Goal: Task Accomplishment & Management: Use online tool/utility

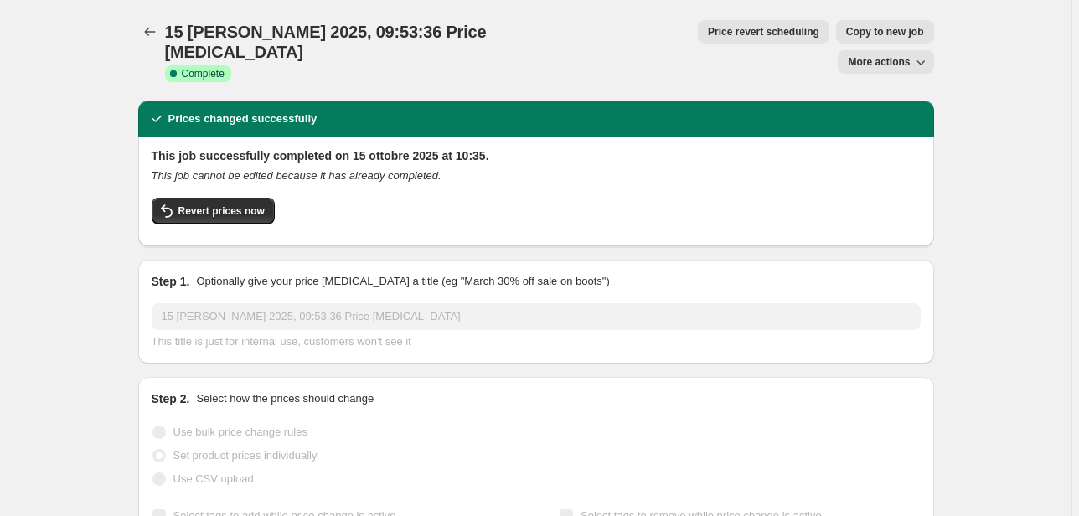
select select "70015877453"
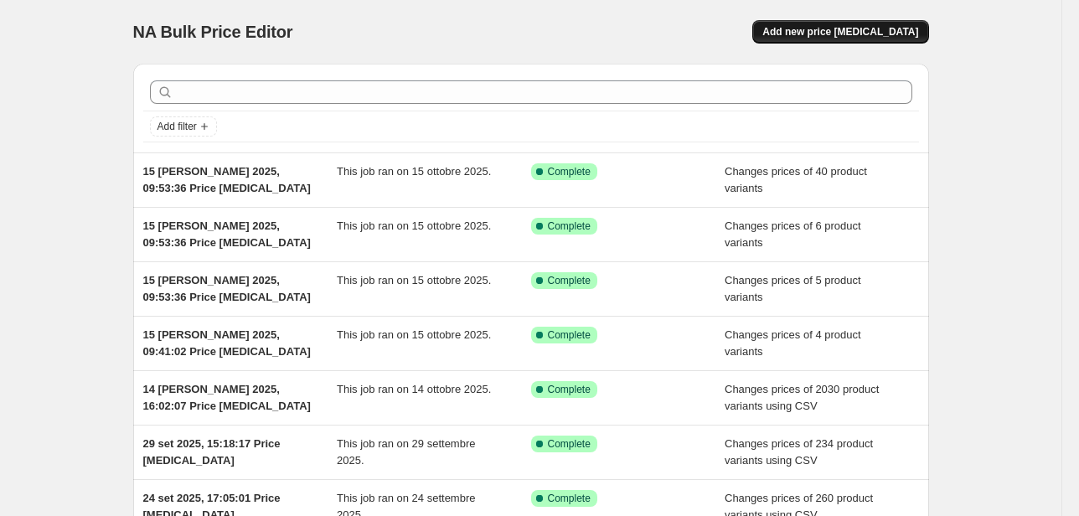
click at [814, 31] on span "Add new price [MEDICAL_DATA]" at bounding box center [840, 31] width 156 height 13
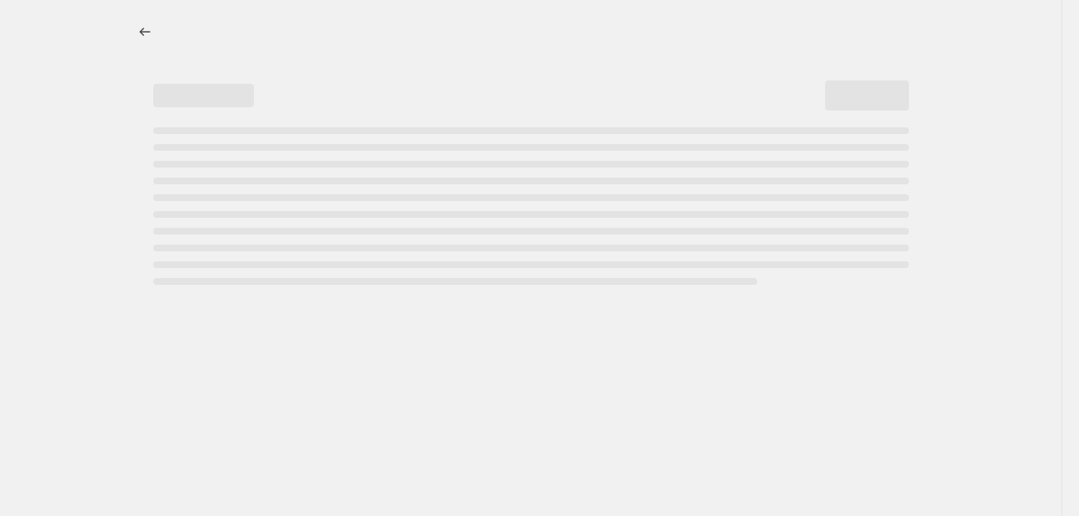
select select "percentage"
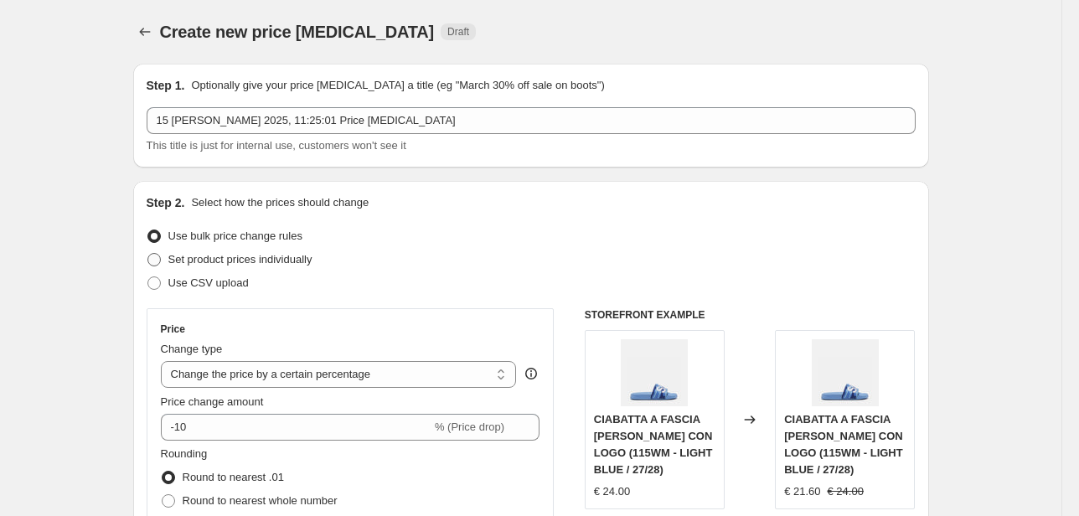
click at [203, 264] on span "Set product prices individually" at bounding box center [240, 259] width 144 height 13
click at [148, 254] on input "Set product prices individually" at bounding box center [147, 253] width 1 height 1
radio input "true"
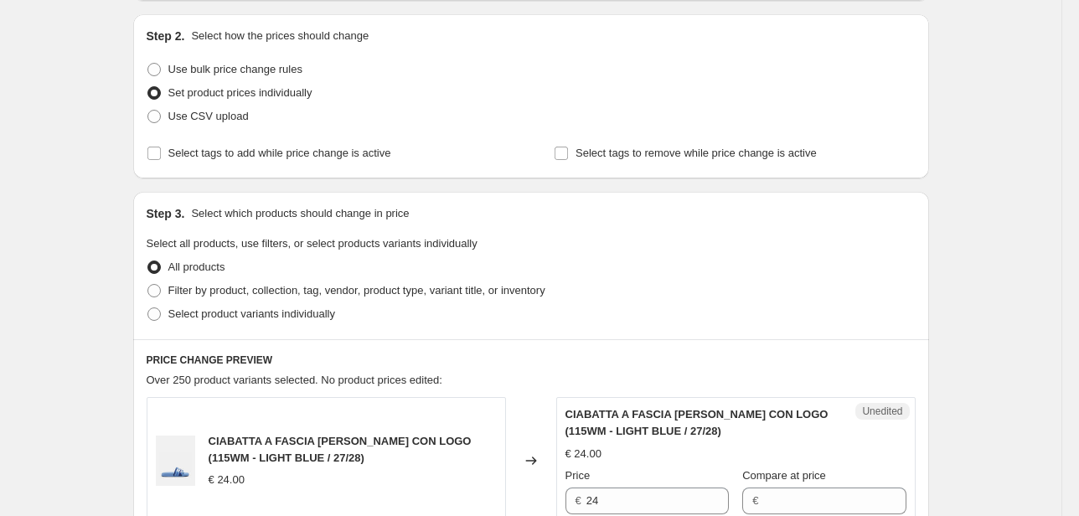
scroll to position [201, 0]
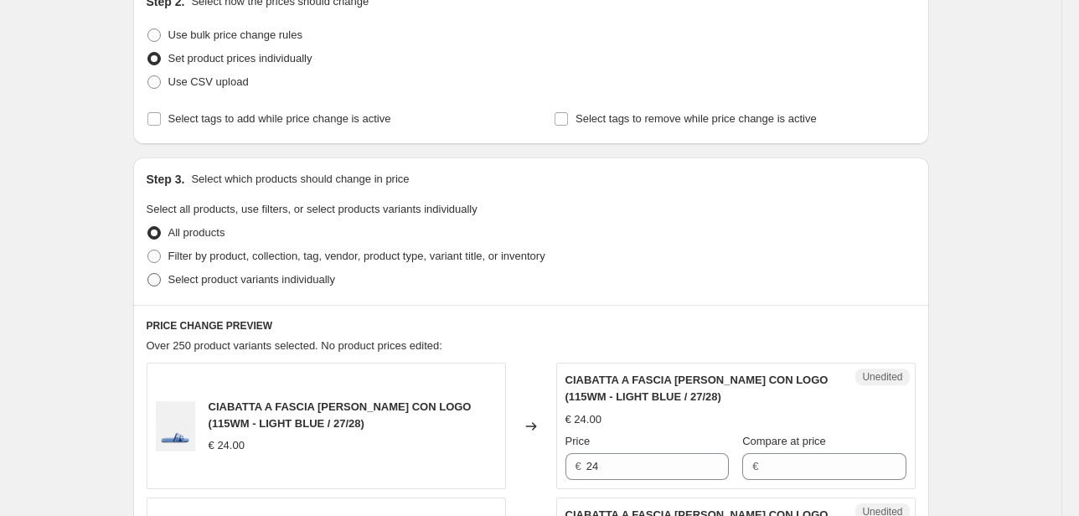
click at [290, 278] on span "Select product variants individually" at bounding box center [251, 279] width 167 height 13
click at [148, 274] on input "Select product variants individually" at bounding box center [147, 273] width 1 height 1
radio input "true"
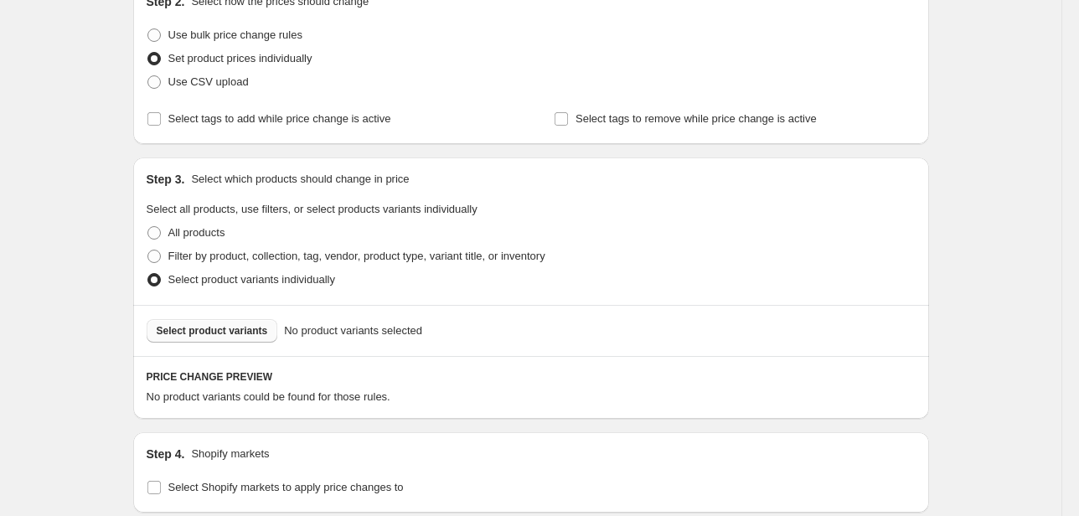
click at [244, 326] on span "Select product variants" at bounding box center [212, 330] width 111 height 13
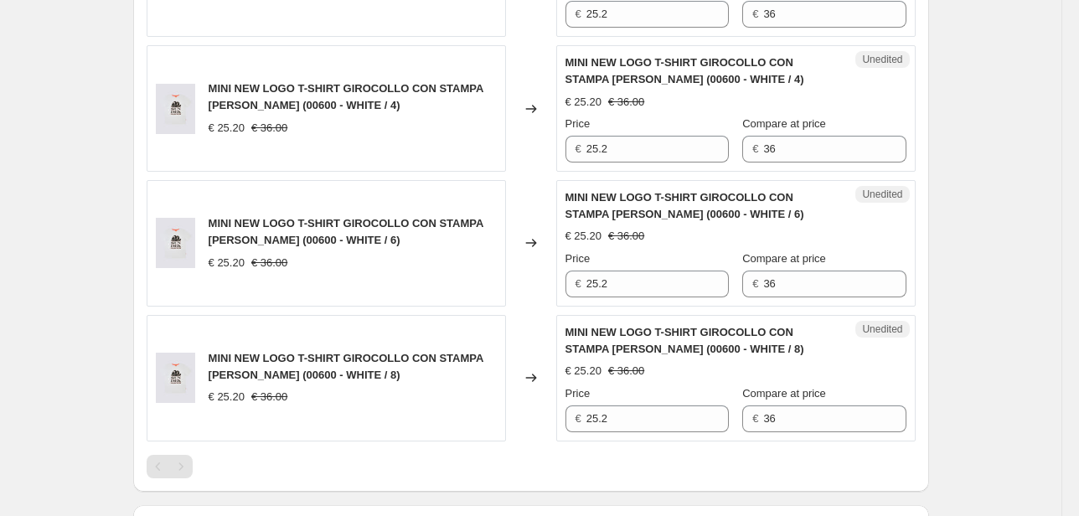
scroll to position [1474, 0]
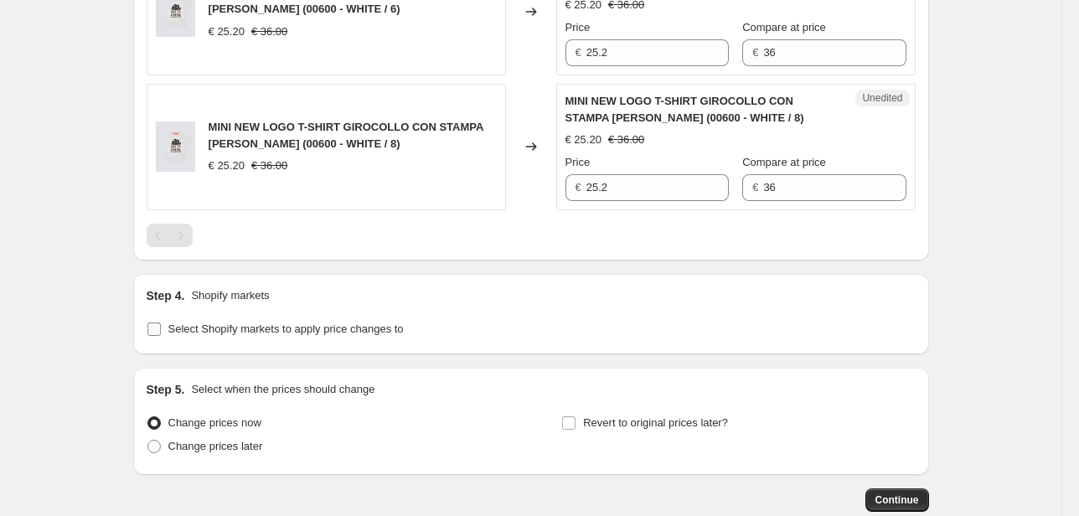
click at [242, 334] on label "Select Shopify markets to apply price changes to" at bounding box center [275, 329] width 257 height 23
click at [161, 334] on input "Select Shopify markets to apply price changes to" at bounding box center [153, 329] width 13 height 13
checkbox input "true"
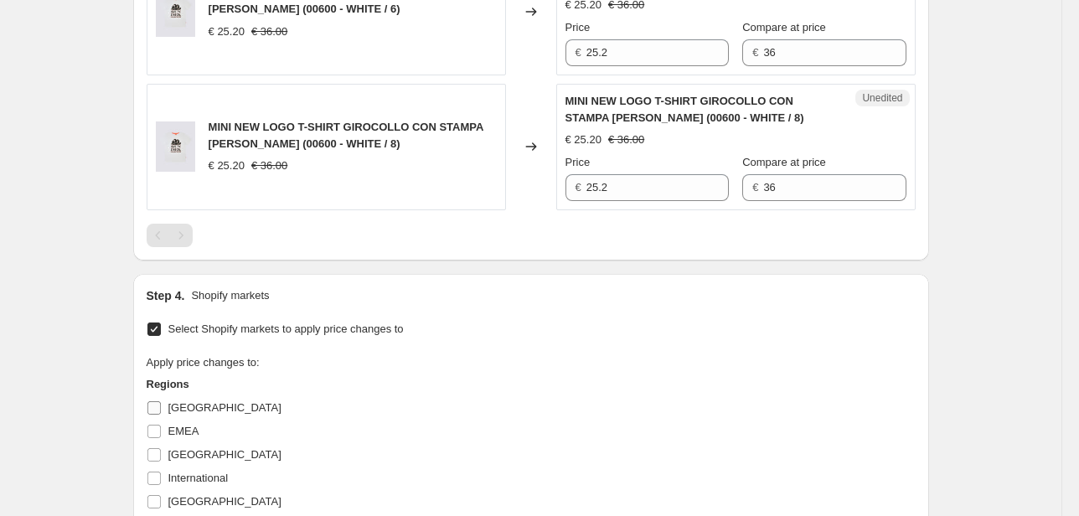
click at [182, 407] on span "[GEOGRAPHIC_DATA]" at bounding box center [224, 407] width 113 height 13
click at [161, 407] on input "[GEOGRAPHIC_DATA]" at bounding box center [153, 407] width 13 height 13
checkbox input "true"
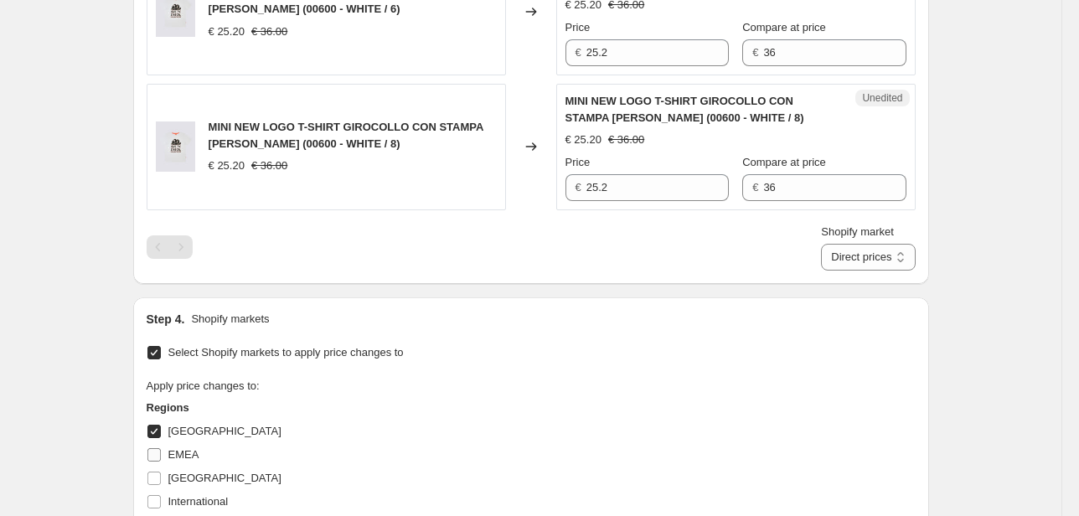
click at [181, 448] on span "EMEA" at bounding box center [183, 454] width 31 height 13
click at [161, 448] on input "EMEA" at bounding box center [153, 454] width 13 height 13
checkbox input "true"
click at [178, 483] on span "[GEOGRAPHIC_DATA]" at bounding box center [224, 478] width 113 height 17
click at [161, 483] on input "[GEOGRAPHIC_DATA]" at bounding box center [153, 478] width 13 height 13
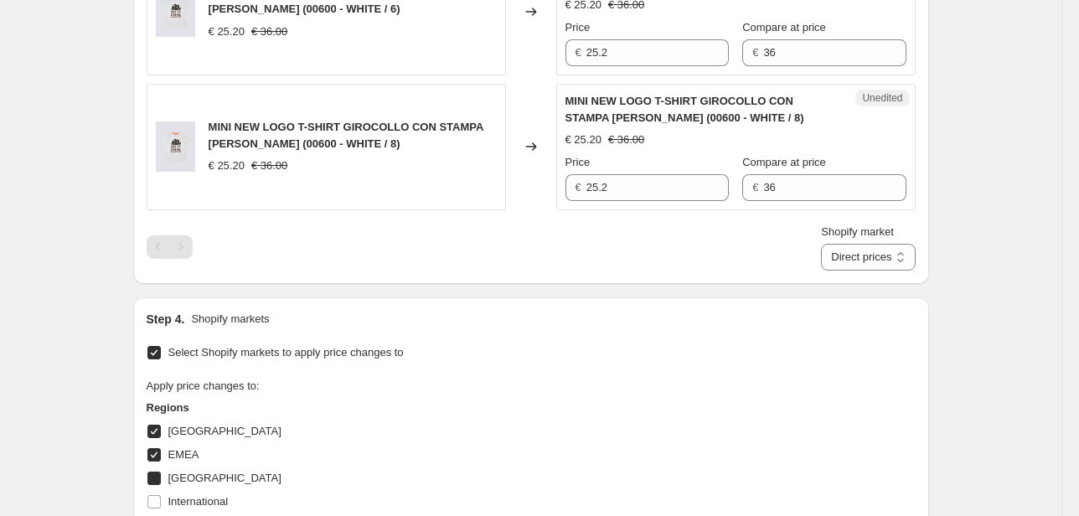
checkbox input "true"
click at [180, 496] on span "International" at bounding box center [198, 501] width 60 height 13
click at [161, 496] on input "International" at bounding box center [153, 501] width 13 height 13
checkbox input "true"
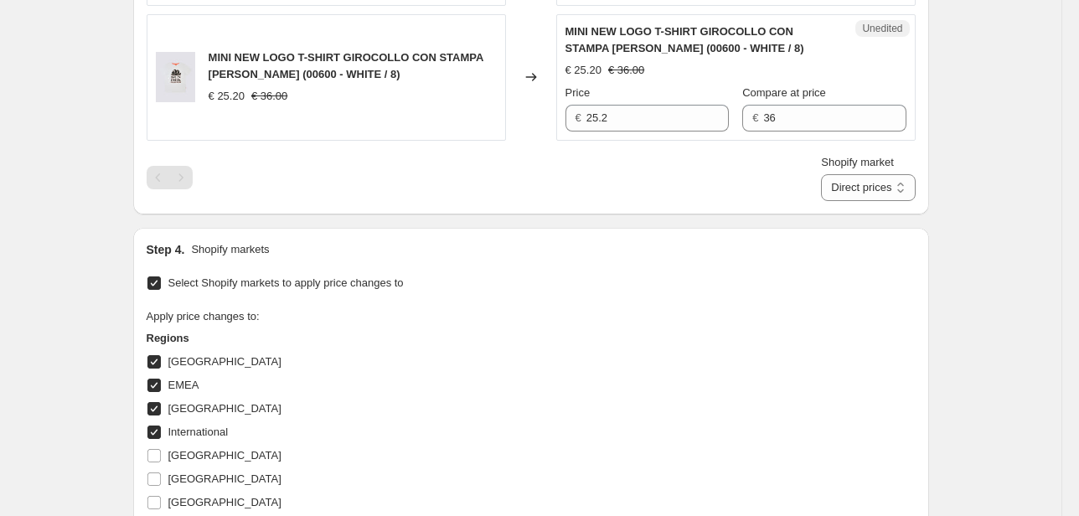
scroll to position [1608, 0]
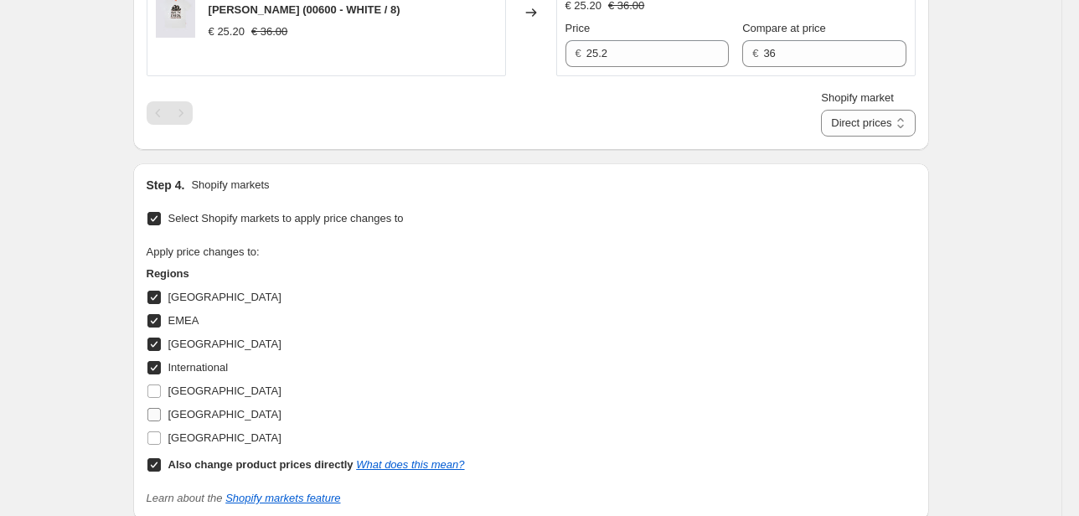
click at [180, 410] on span "[GEOGRAPHIC_DATA]" at bounding box center [224, 414] width 113 height 13
click at [161, 410] on input "[GEOGRAPHIC_DATA]" at bounding box center [153, 414] width 13 height 13
checkbox input "true"
click at [178, 392] on span "[GEOGRAPHIC_DATA]" at bounding box center [224, 391] width 113 height 13
click at [161, 392] on input "[GEOGRAPHIC_DATA]" at bounding box center [153, 391] width 13 height 13
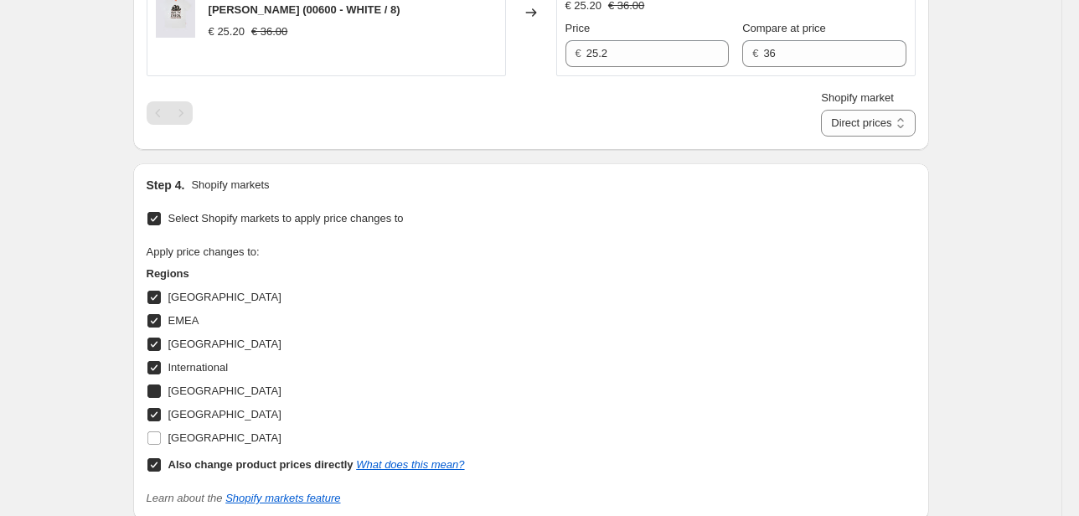
checkbox input "true"
click at [188, 442] on span "[GEOGRAPHIC_DATA]" at bounding box center [224, 438] width 113 height 17
click at [161, 442] on input "[GEOGRAPHIC_DATA]" at bounding box center [153, 437] width 13 height 13
checkbox input "true"
drag, startPoint x: 607, startPoint y: 57, endPoint x: 517, endPoint y: 70, distance: 91.5
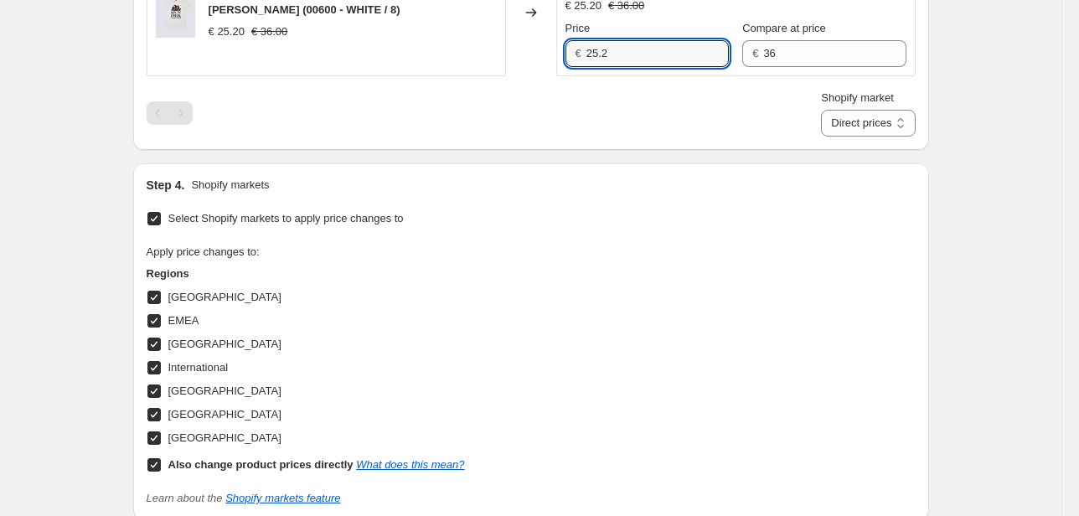
click at [517, 70] on div "MINI NEW LOGO T-SHIRT GIROCOLLO CON STAMPA [PERSON_NAME] (00600 - WHITE / 8) € …" at bounding box center [531, 13] width 769 height 126
type input "36"
click at [769, 54] on input "36" at bounding box center [834, 53] width 142 height 27
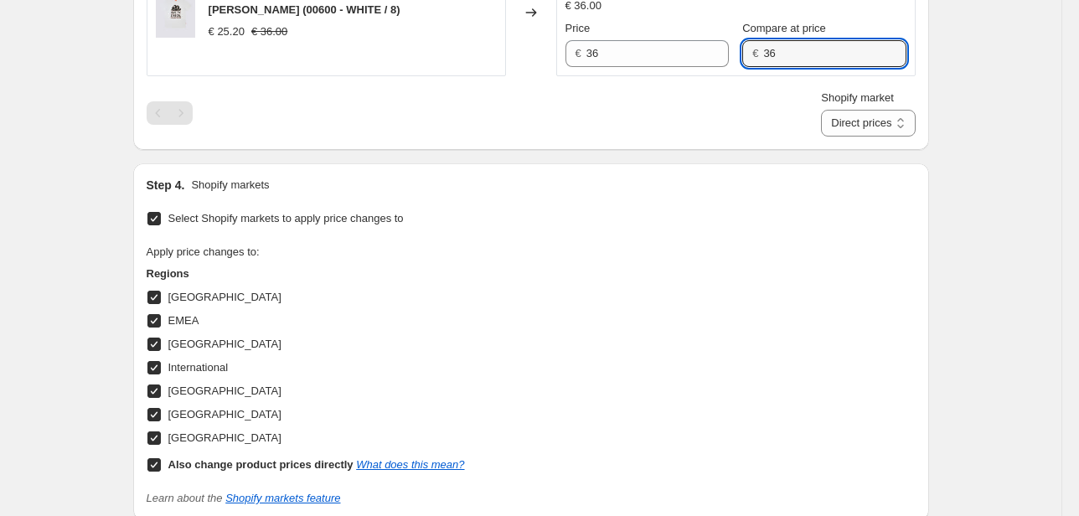
drag, startPoint x: 749, startPoint y: 49, endPoint x: 726, endPoint y: 82, distance: 39.7
click at [736, 50] on div "Price € 36 Compare at price € 36" at bounding box center [735, 43] width 341 height 47
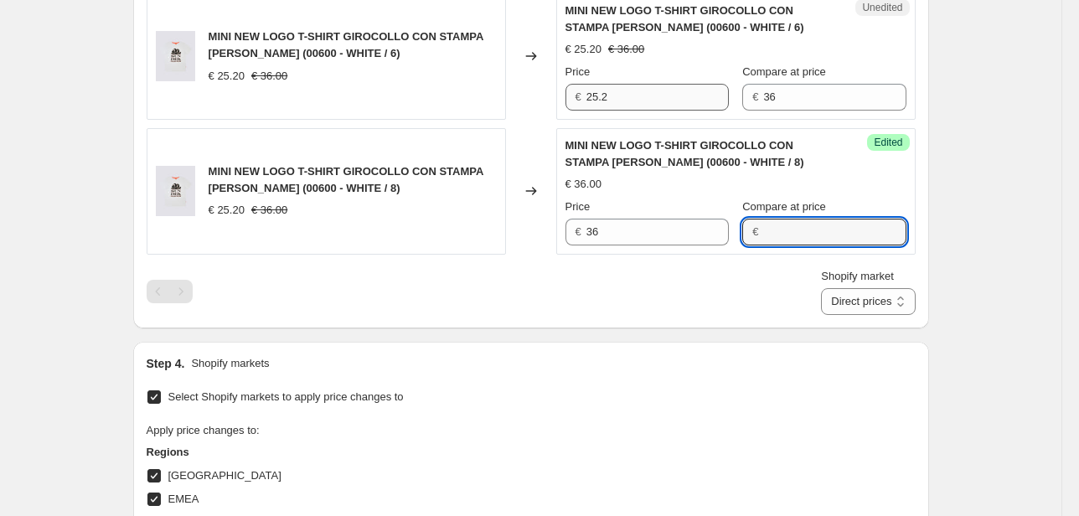
scroll to position [1407, 0]
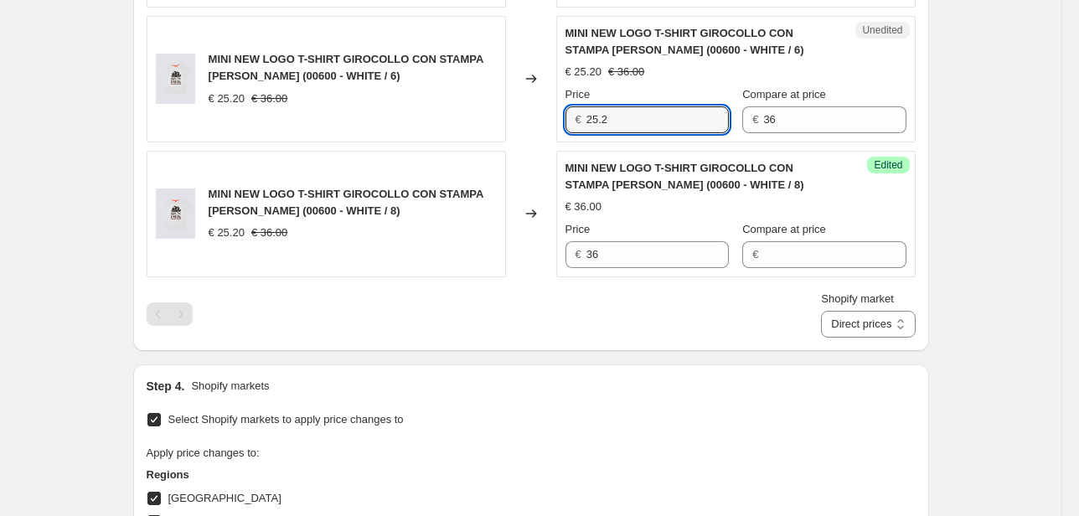
drag, startPoint x: 616, startPoint y: 121, endPoint x: 554, endPoint y: 126, distance: 62.2
click at [560, 124] on div "Unedited MINI NEW LOGO T-SHIRT GIROCOLLO CON STAMPA [PERSON_NAME] (00600 - WHIT…" at bounding box center [735, 79] width 359 height 126
type input "36"
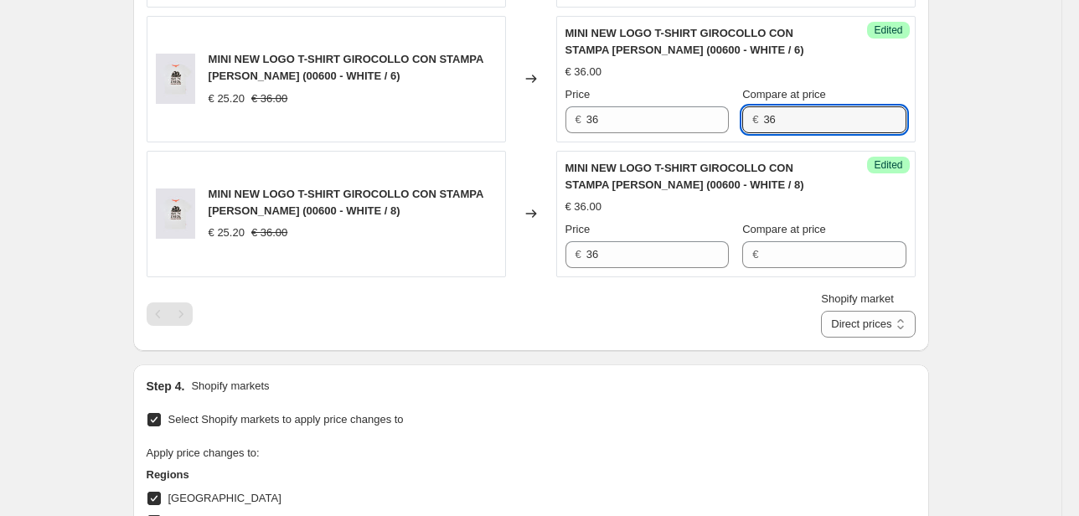
drag, startPoint x: 792, startPoint y: 127, endPoint x: 691, endPoint y: 134, distance: 100.8
click at [691, 134] on div "Success Edited MINI NEW LOGO T-SHIRT GIROCOLLO CON STAMPA [PERSON_NAME] (00600 …" at bounding box center [735, 79] width 359 height 126
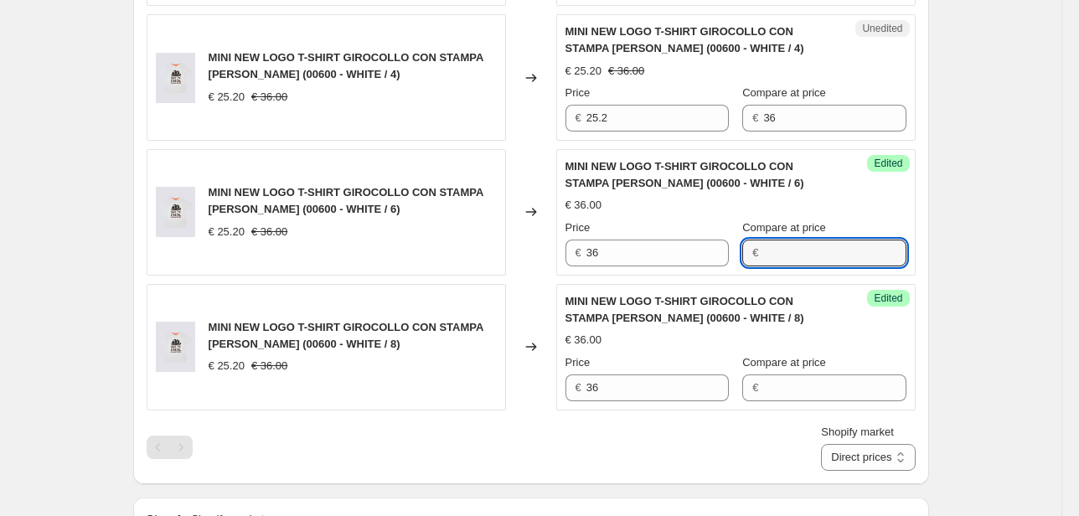
scroll to position [1273, 0]
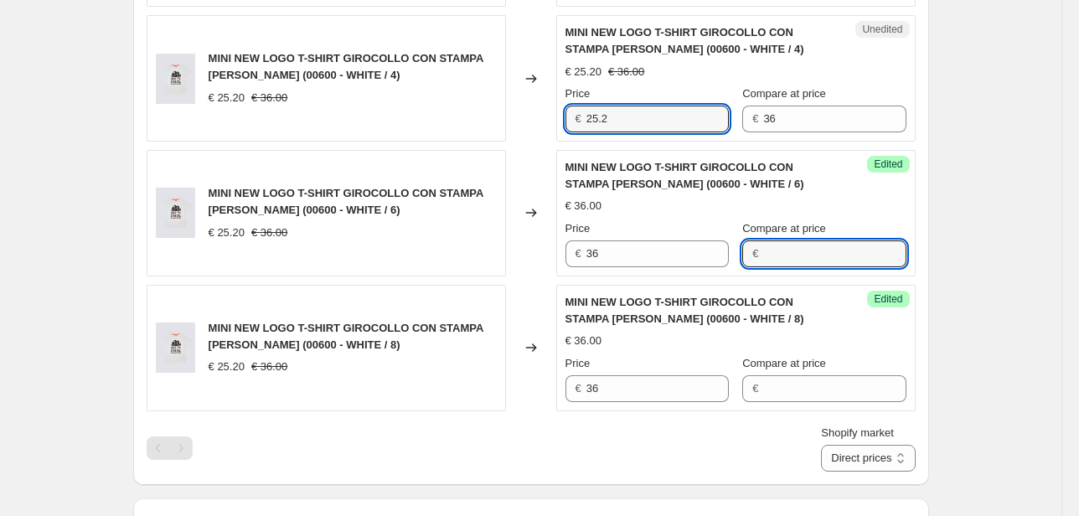
drag, startPoint x: 612, startPoint y: 117, endPoint x: 541, endPoint y: 116, distance: 71.2
click at [541, 116] on div "MINI NEW LOGO T-SHIRT GIROCOLLO CON STAMPA [PERSON_NAME] (00600 - WHITE / 4) € …" at bounding box center [531, 78] width 769 height 126
type input "36"
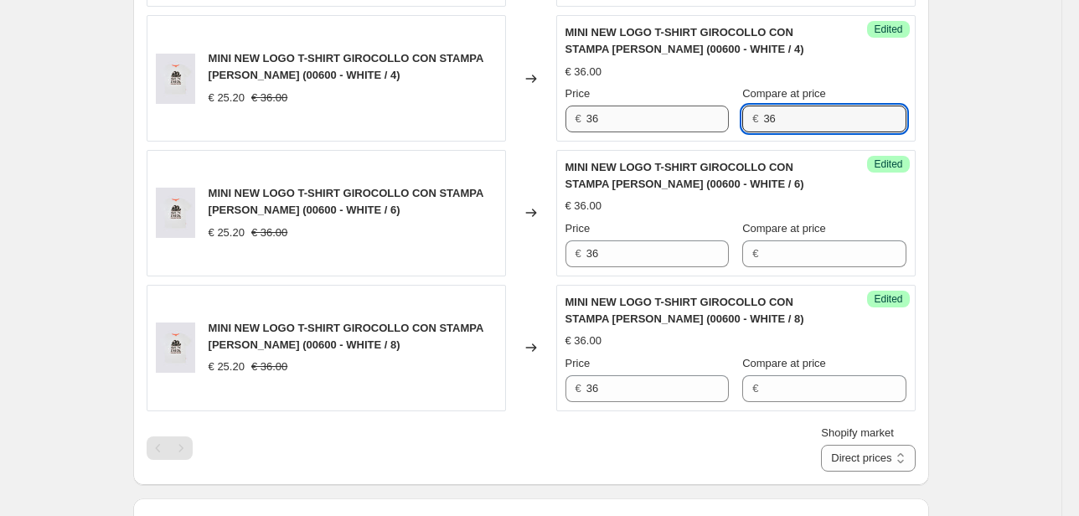
drag, startPoint x: 757, startPoint y: 116, endPoint x: 720, endPoint y: 124, distance: 38.6
click at [721, 121] on div "Price € 36 Compare at price € 36" at bounding box center [735, 108] width 341 height 47
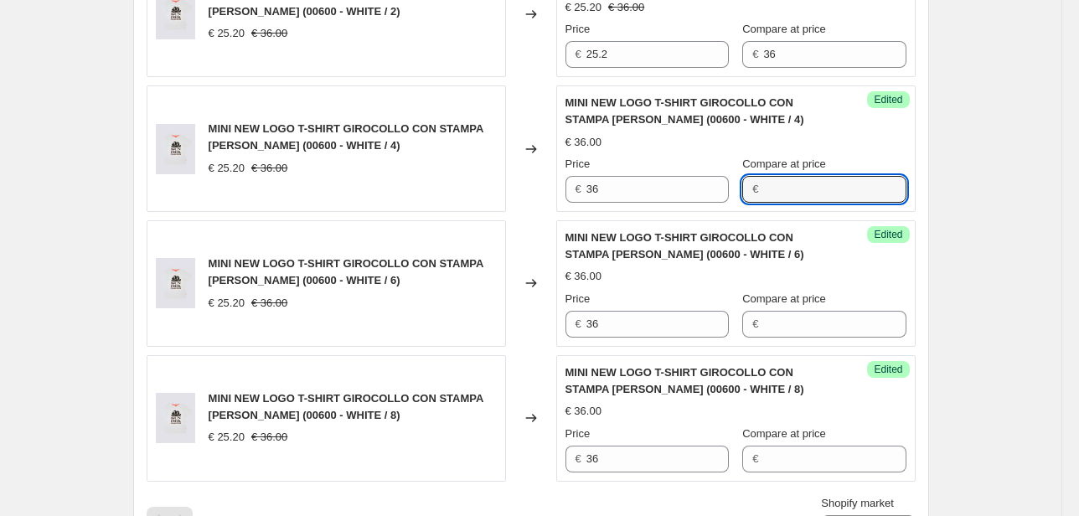
scroll to position [1139, 0]
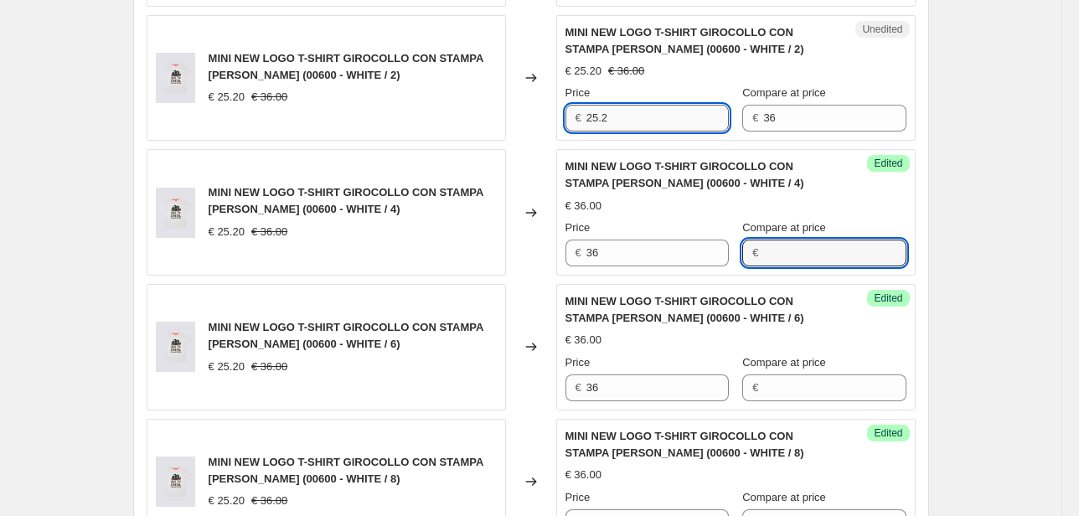
click at [599, 126] on input "25.2" at bounding box center [657, 118] width 142 height 27
click at [559, 121] on div "Unedited MINI NEW LOGO T-SHIRT GIROCOLLO CON STAMPA [PERSON_NAME] (00600 - WHIT…" at bounding box center [735, 78] width 359 height 126
type input "36"
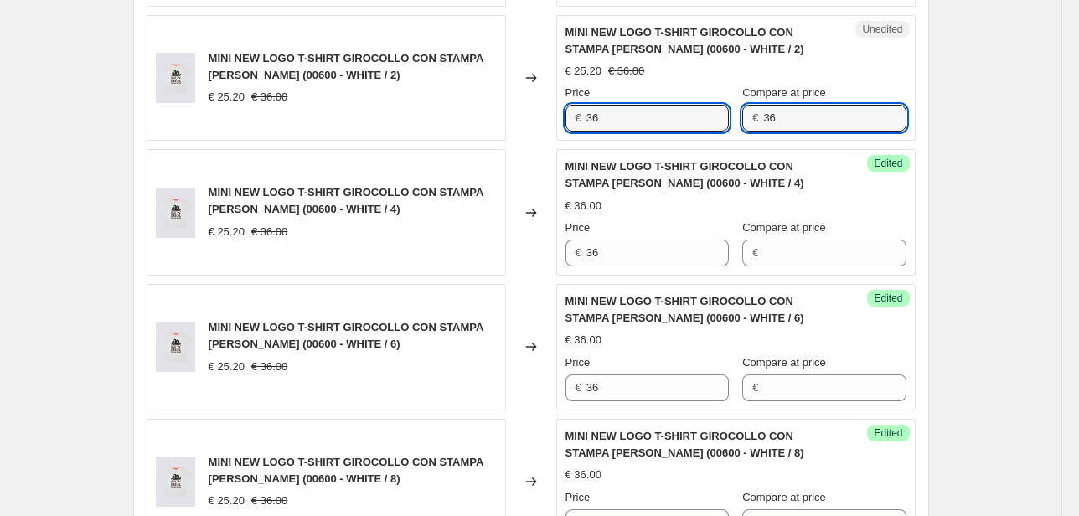
drag, startPoint x: 710, startPoint y: 126, endPoint x: 669, endPoint y: 131, distance: 40.5
click at [669, 131] on div "Unedited MINI NEW LOGO T-SHIRT GIROCOLLO CON STAMPA [PERSON_NAME] (00600 - WHIT…" at bounding box center [735, 78] width 359 height 126
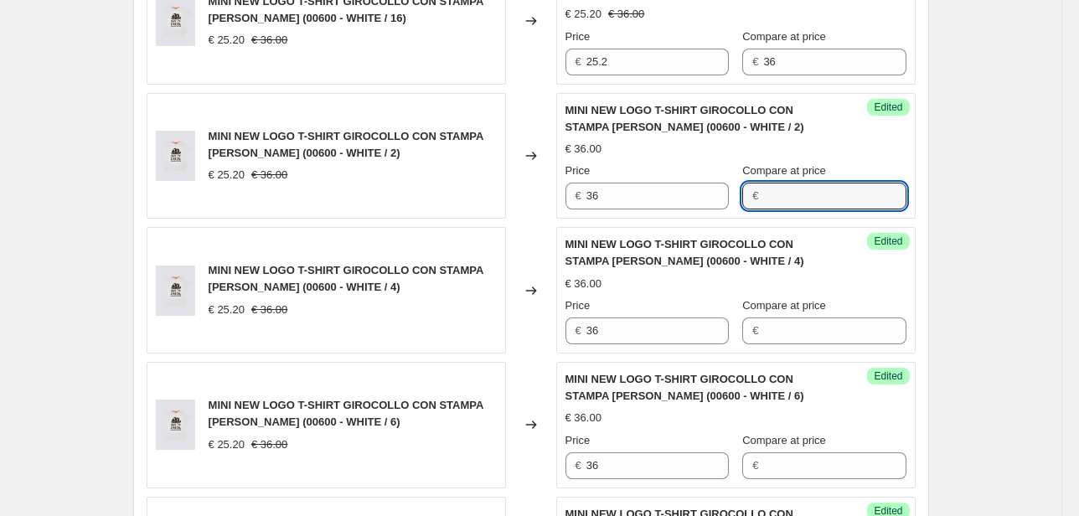
scroll to position [938, 0]
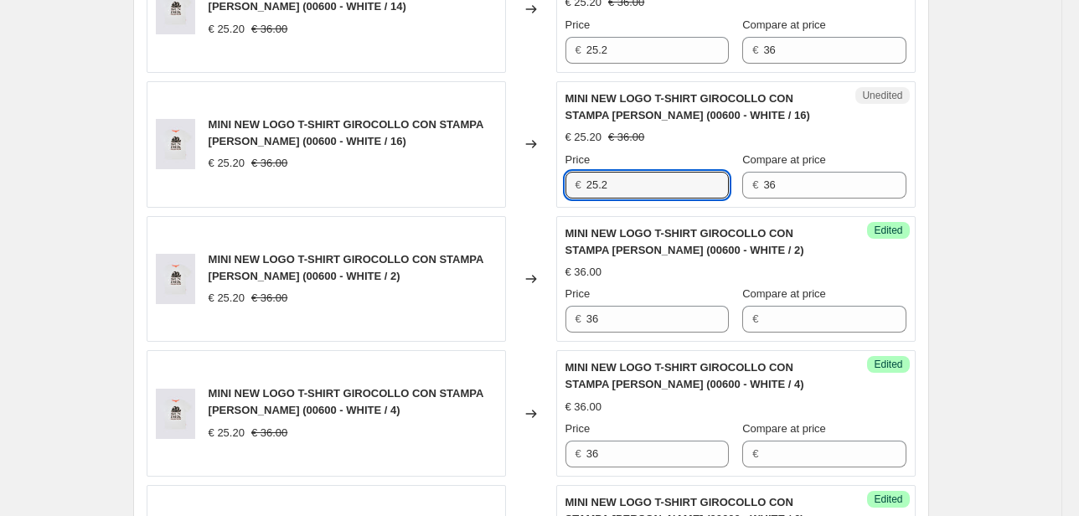
drag, startPoint x: 613, startPoint y: 188, endPoint x: 491, endPoint y: 202, distance: 123.1
click at [526, 200] on div "MINI NEW LOGO T-SHIRT GIROCOLLO CON STAMPA [PERSON_NAME] (00600 - WHITE / 16) €…" at bounding box center [531, 144] width 769 height 126
type input "36"
drag, startPoint x: 755, startPoint y: 189, endPoint x: 721, endPoint y: 202, distance: 35.8
click at [731, 194] on div "Price € 36 Compare at price € 36" at bounding box center [735, 175] width 341 height 47
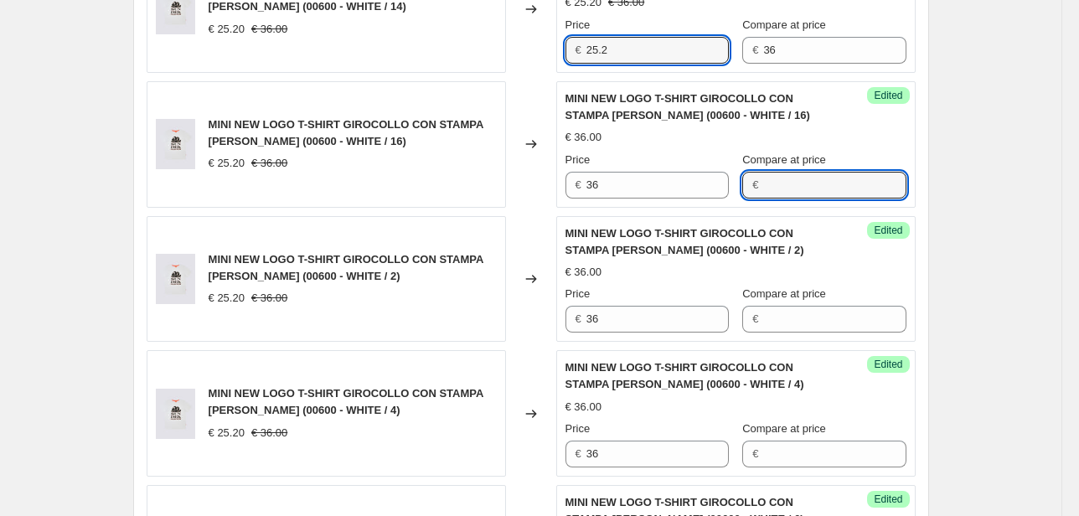
click at [526, 54] on div "MINI NEW LOGO T-SHIRT GIROCOLLO CON STAMPA [PERSON_NAME] (00600 - WHITE / 14) €…" at bounding box center [531, 9] width 769 height 126
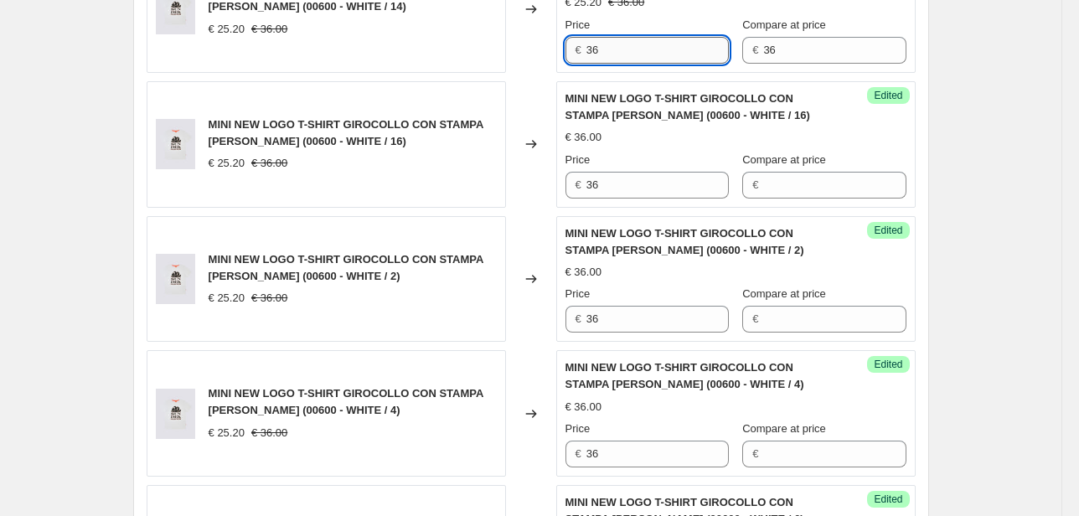
type input "36"
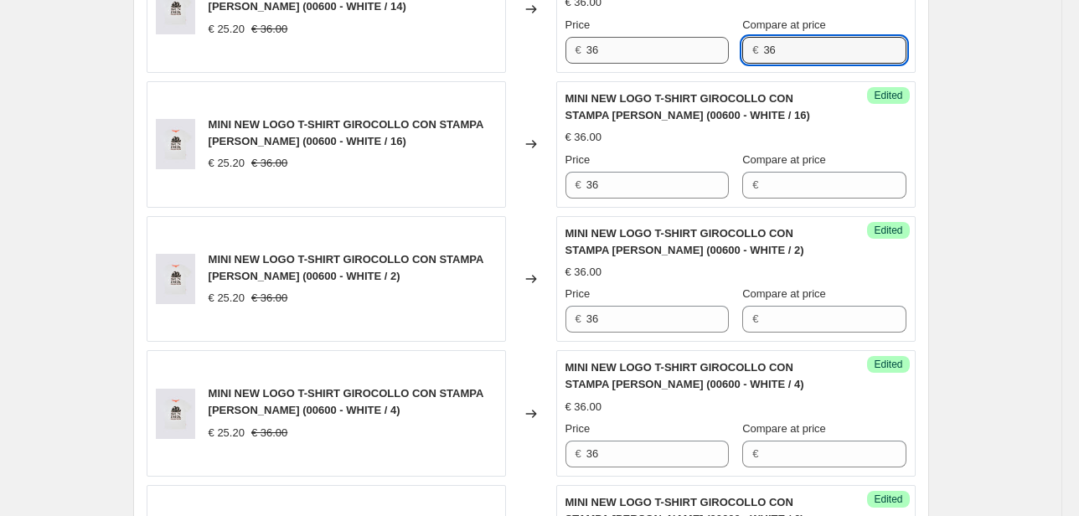
drag, startPoint x: 694, startPoint y: 59, endPoint x: 674, endPoint y: 60, distance: 20.2
click at [674, 60] on div "Price € 36 Compare at price € 36" at bounding box center [735, 40] width 341 height 47
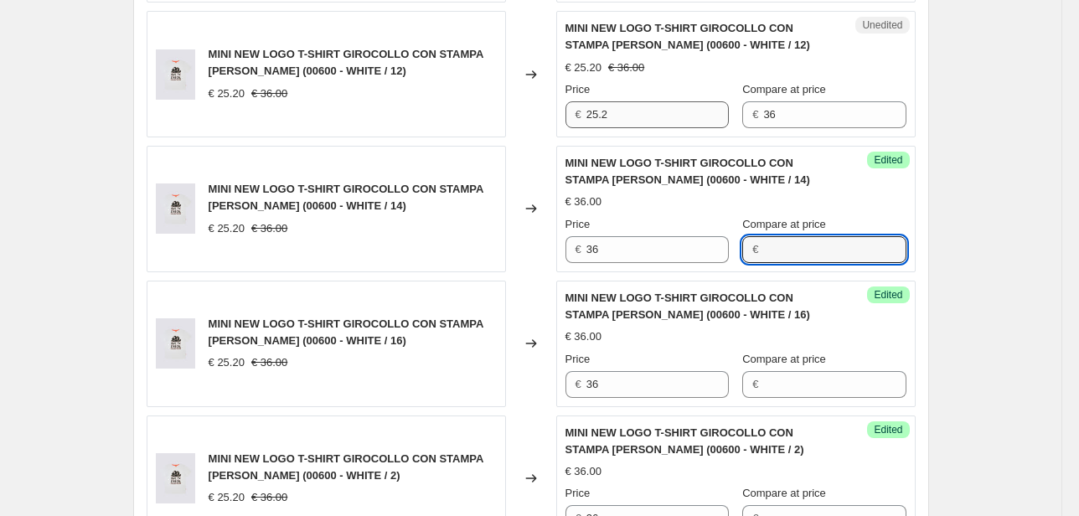
scroll to position [737, 0]
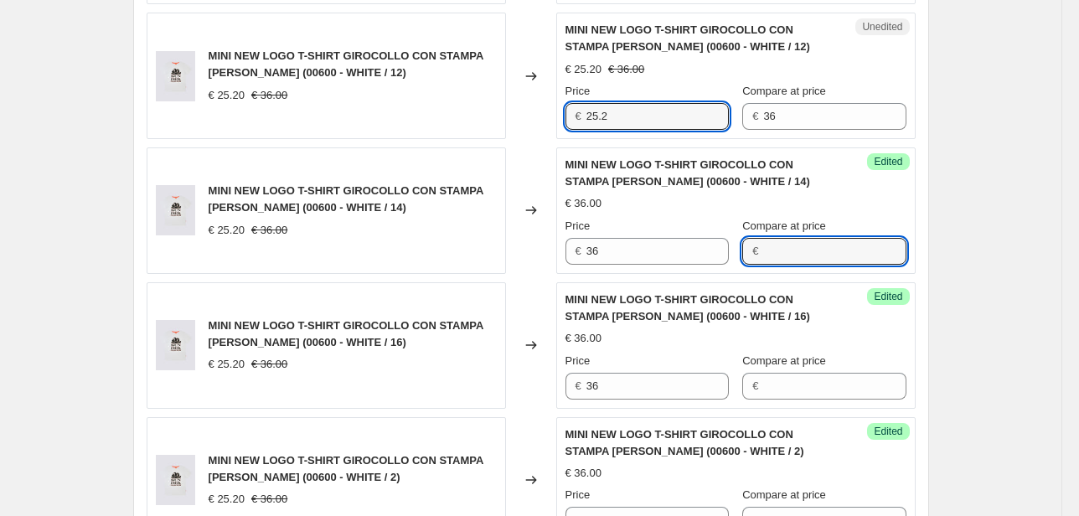
click at [540, 123] on div "MINI NEW LOGO T-SHIRT GIROCOLLO CON STAMPA [PERSON_NAME] (00600 - WHITE / 12) €…" at bounding box center [531, 76] width 769 height 126
type input "36"
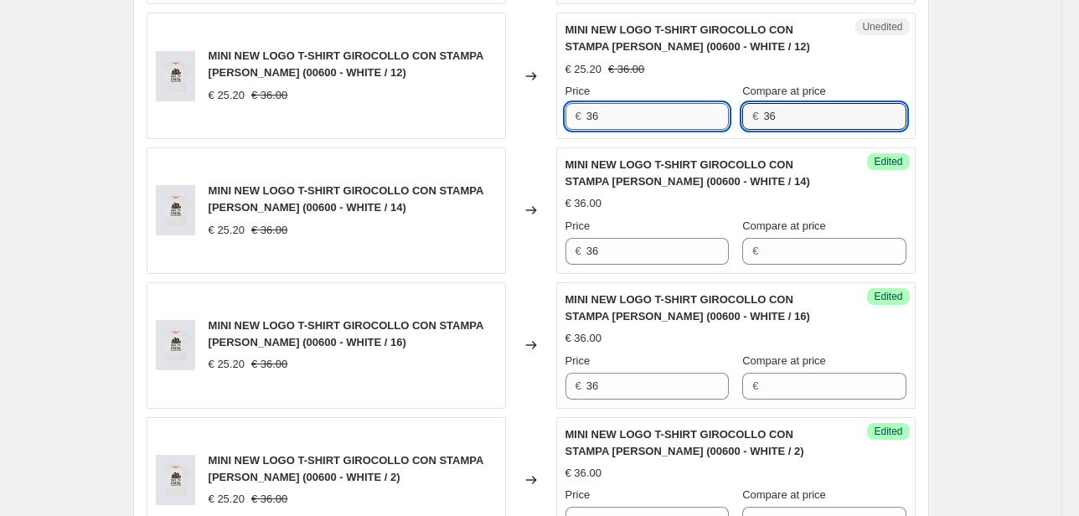
drag, startPoint x: 791, startPoint y: 111, endPoint x: 697, endPoint y: 126, distance: 95.2
click at [697, 126] on div "Price € 36 Compare at price € 36" at bounding box center [735, 106] width 341 height 47
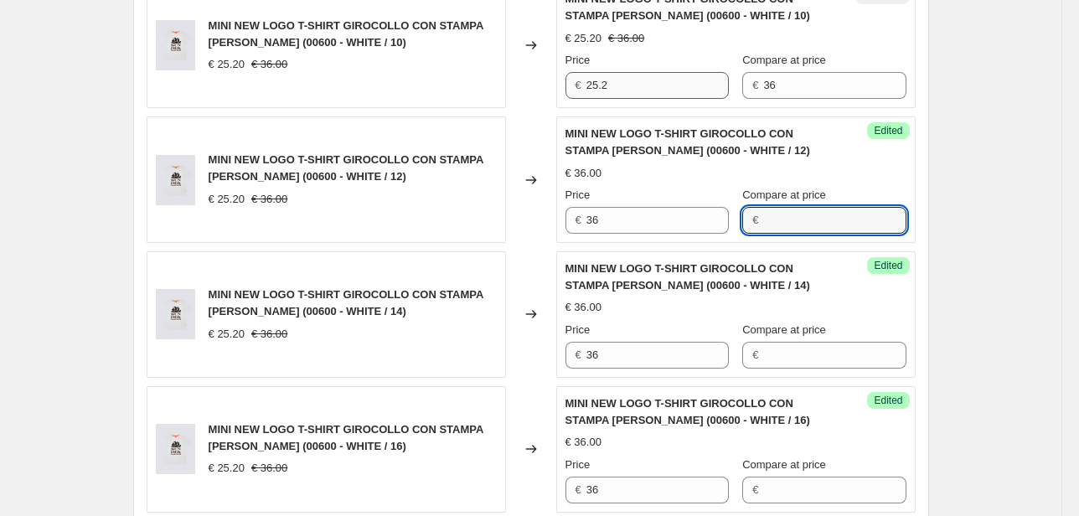
scroll to position [603, 0]
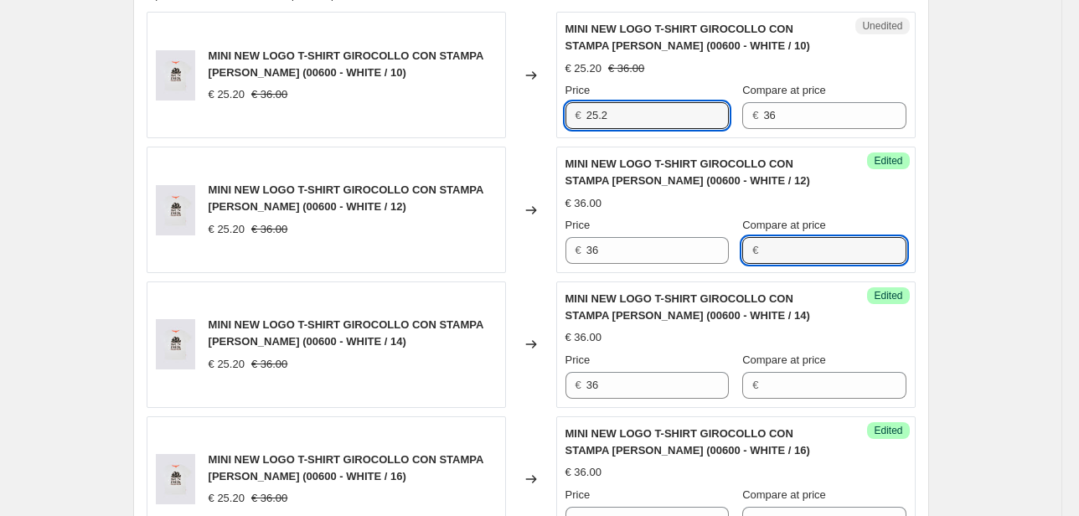
drag, startPoint x: 633, startPoint y: 115, endPoint x: 483, endPoint y: 127, distance: 151.3
click at [486, 126] on div "MINI NEW LOGO T-SHIRT GIROCOLLO CON STAMPA [PERSON_NAME] (00600 - WHITE / 10) €…" at bounding box center [531, 75] width 769 height 126
type input "36"
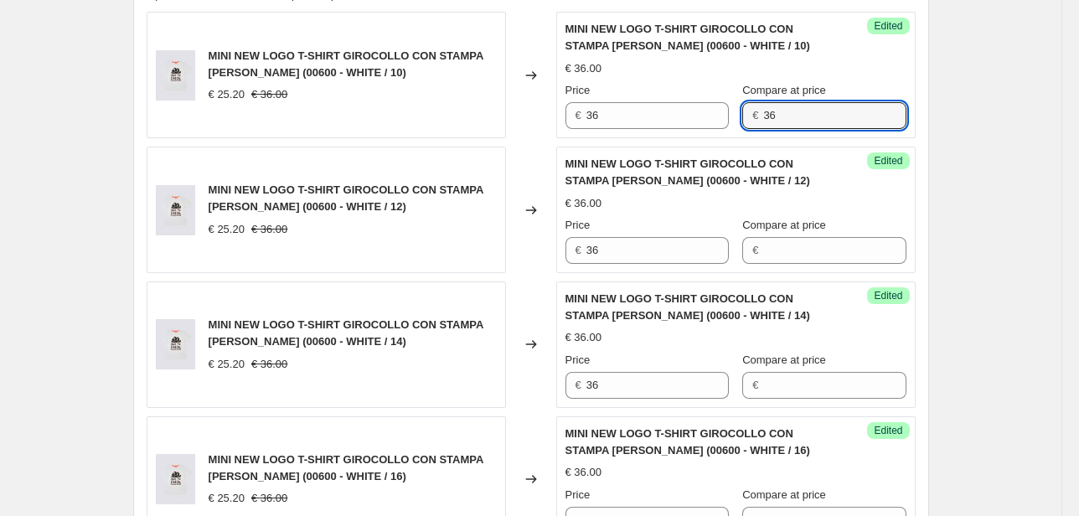
drag, startPoint x: 800, startPoint y: 105, endPoint x: 716, endPoint y: 140, distance: 90.9
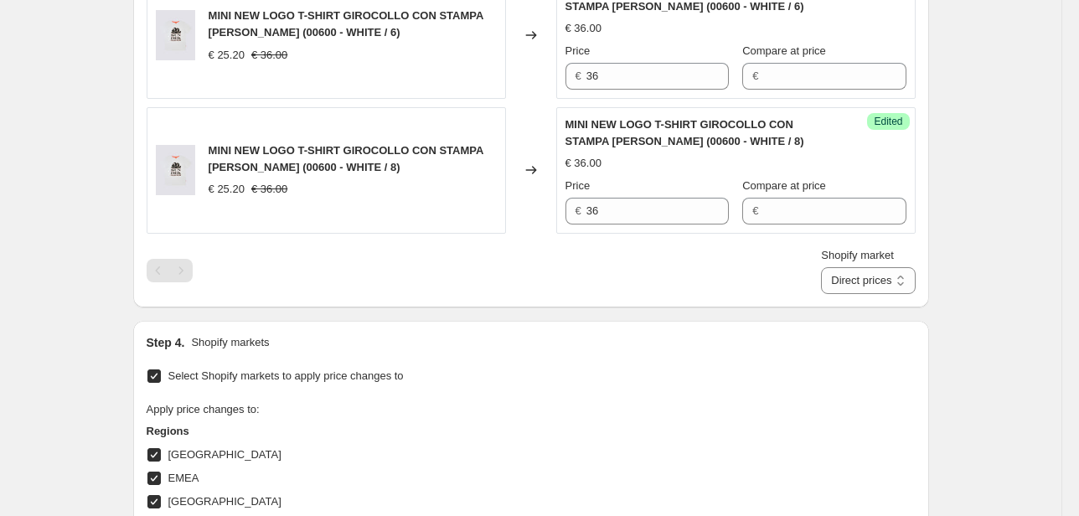
scroll to position [1541, 0]
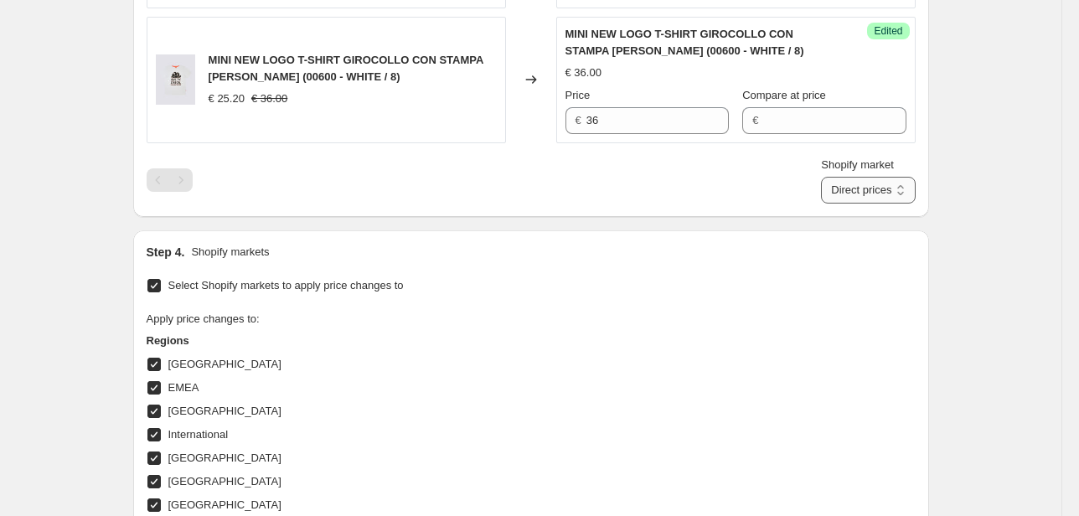
click at [868, 186] on select "Direct prices [GEOGRAPHIC_DATA] EMEA [GEOGRAPHIC_DATA] International [GEOGRAPHI…" at bounding box center [868, 190] width 94 height 27
select select "22555689138"
click at [846, 204] on select "Direct prices [GEOGRAPHIC_DATA] EMEA [GEOGRAPHIC_DATA] International [GEOGRAPHI…" at bounding box center [868, 190] width 94 height 27
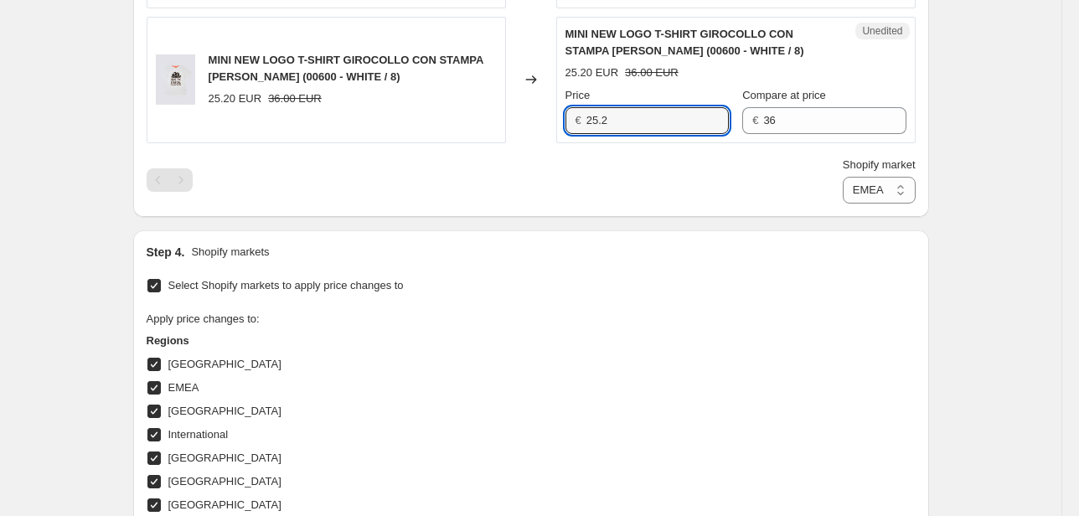
drag, startPoint x: 560, startPoint y: 121, endPoint x: 503, endPoint y: 127, distance: 58.1
click at [503, 126] on div "MINI NEW LOGO T-SHIRT GIROCOLLO CON STAMPA [PERSON_NAME] (00600 - WHITE / 8) 25…" at bounding box center [531, 80] width 769 height 126
click at [633, 125] on input "35" at bounding box center [657, 120] width 142 height 27
type input "36"
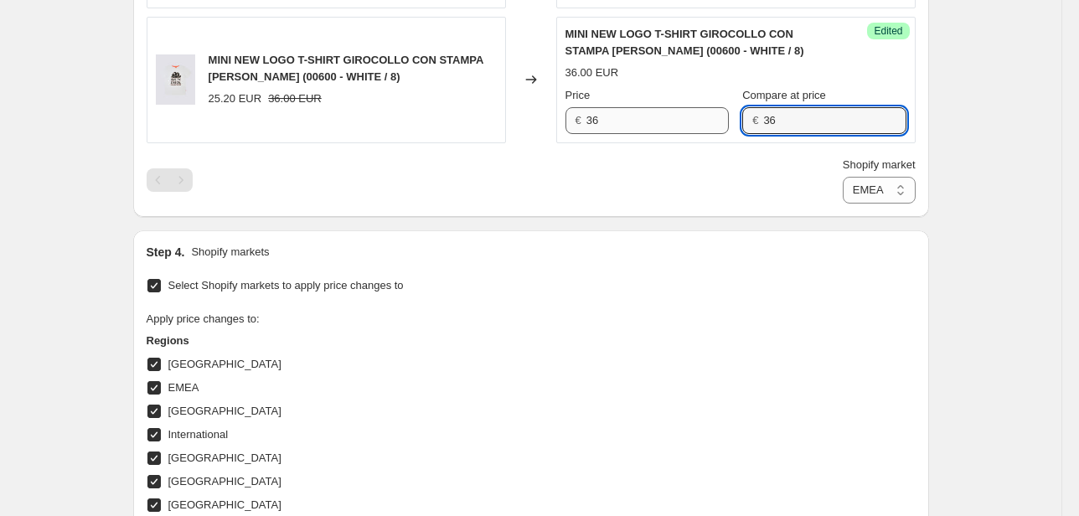
drag, startPoint x: 796, startPoint y: 107, endPoint x: 695, endPoint y: 126, distance: 102.2
click at [695, 126] on div "Price € 36 Compare at price € 36" at bounding box center [735, 110] width 341 height 47
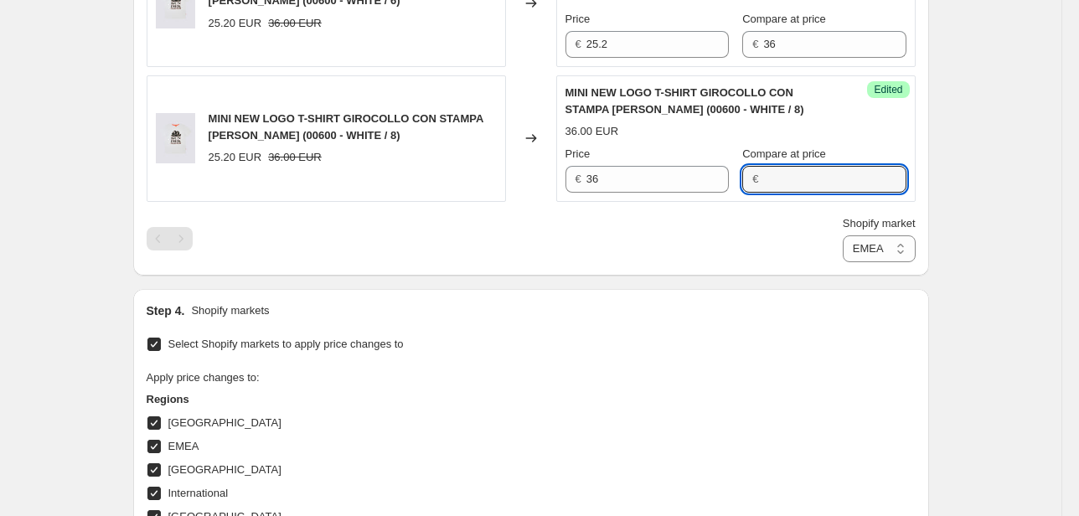
scroll to position [1407, 0]
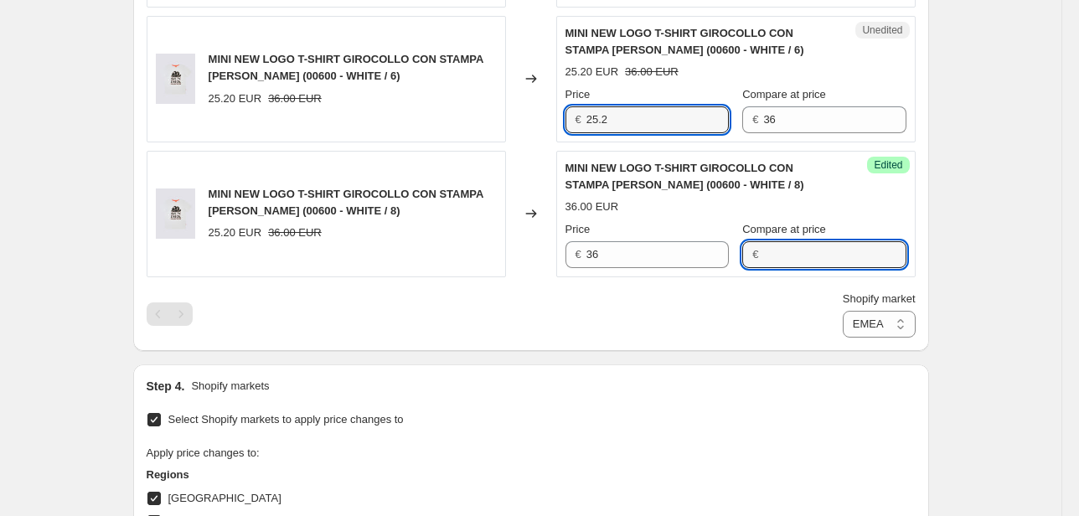
drag, startPoint x: 648, startPoint y: 109, endPoint x: 545, endPoint y: 117, distance: 103.4
click at [545, 117] on div "MINI NEW LOGO T-SHIRT GIROCOLLO CON STAMPA [PERSON_NAME] (00600 - WHITE / 6) 25…" at bounding box center [531, 79] width 769 height 126
type input "36"
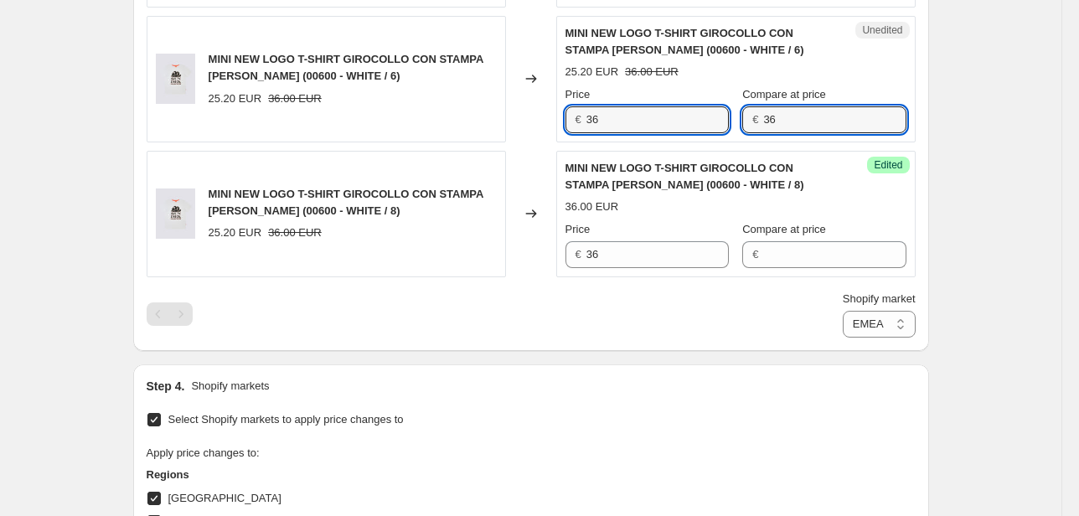
drag, startPoint x: 750, startPoint y: 121, endPoint x: 694, endPoint y: 140, distance: 58.6
click at [702, 135] on div "Unedited MINI NEW LOGO T-SHIRT GIROCOLLO CON STAMPA [PERSON_NAME] (00600 - WHIT…" at bounding box center [735, 79] width 359 height 126
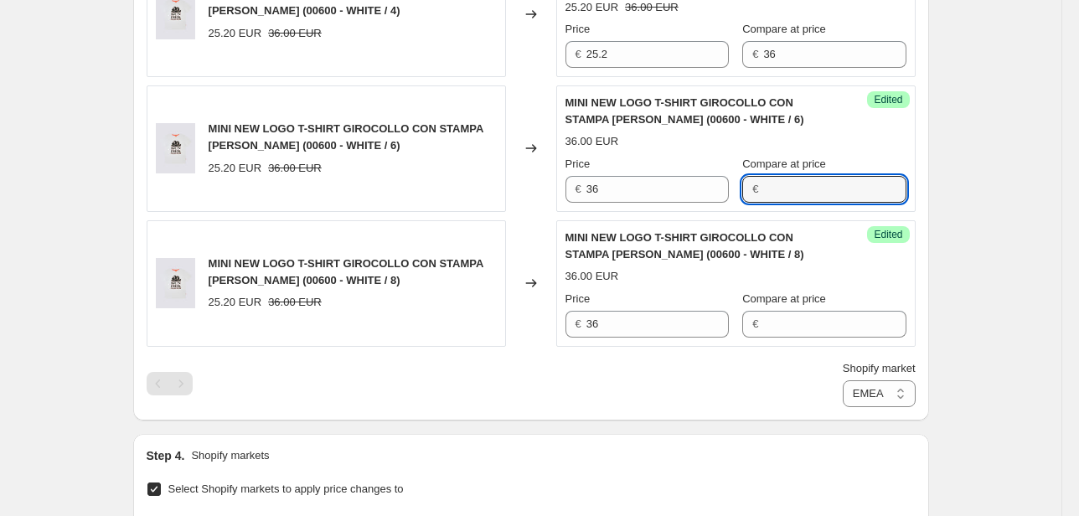
scroll to position [1273, 0]
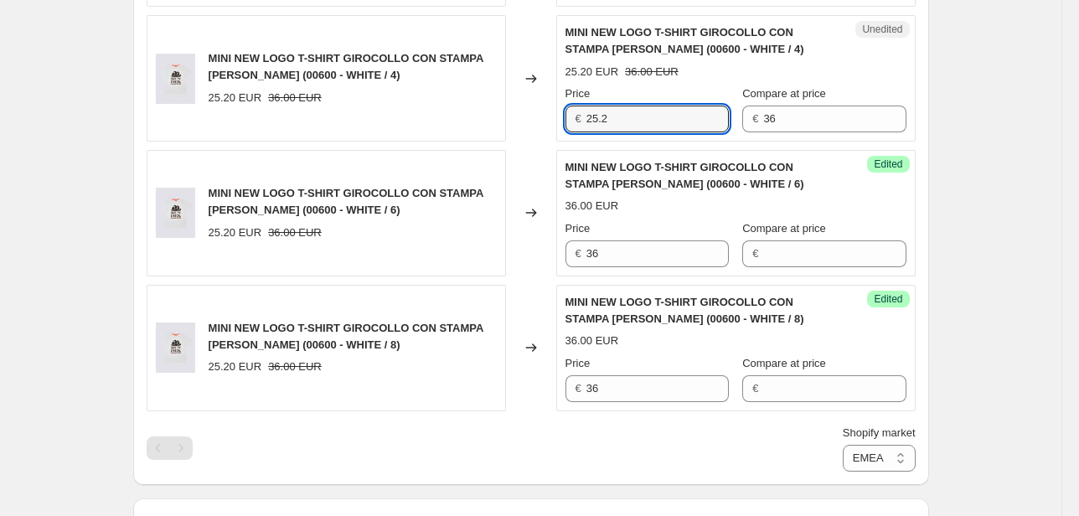
drag, startPoint x: 609, startPoint y: 111, endPoint x: 581, endPoint y: 116, distance: 28.8
click at [581, 116] on div "€ 25.2" at bounding box center [646, 119] width 163 height 27
type input "36"
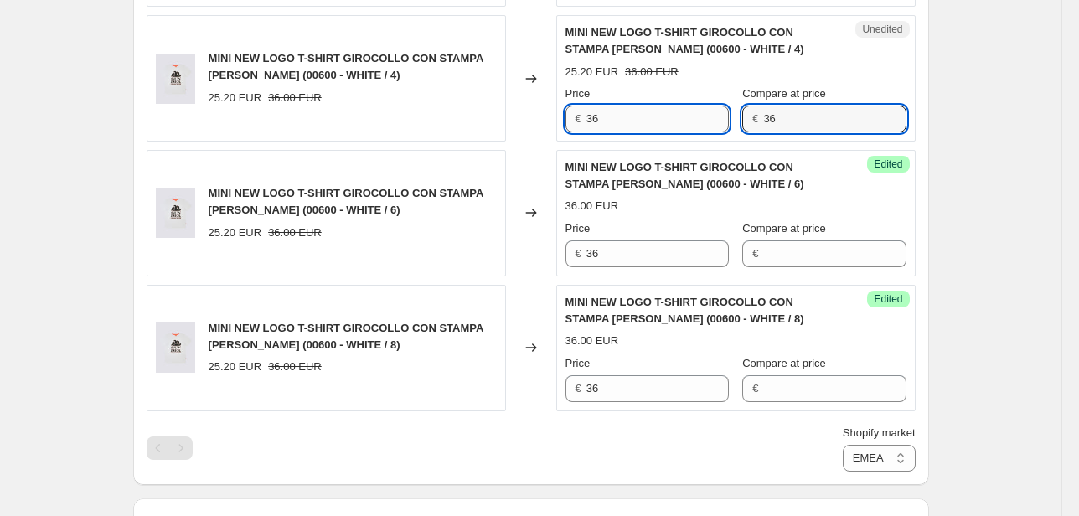
drag, startPoint x: 789, startPoint y: 109, endPoint x: 700, endPoint y: 125, distance: 90.2
click at [700, 125] on div "Price € 36 Compare at price € 36" at bounding box center [735, 108] width 341 height 47
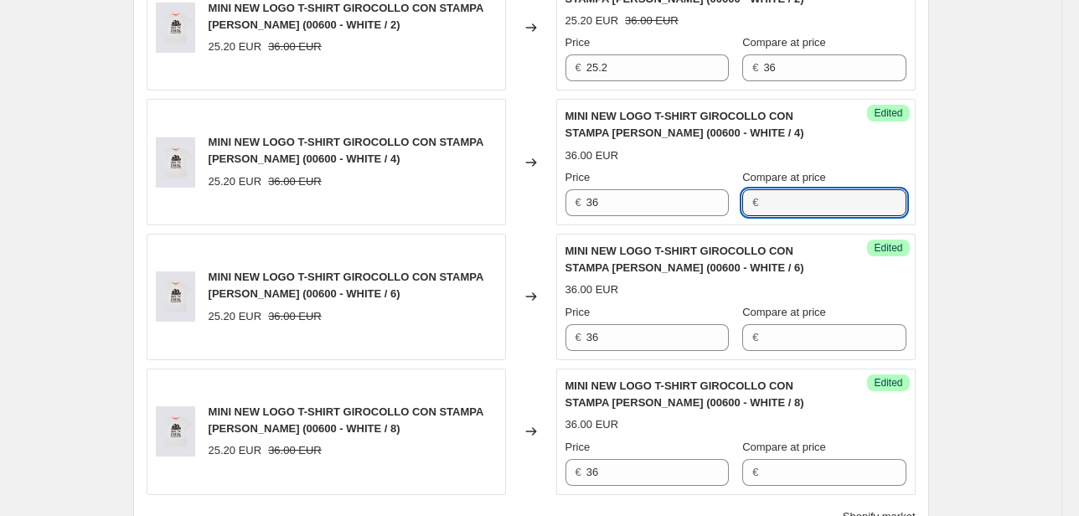
scroll to position [1072, 0]
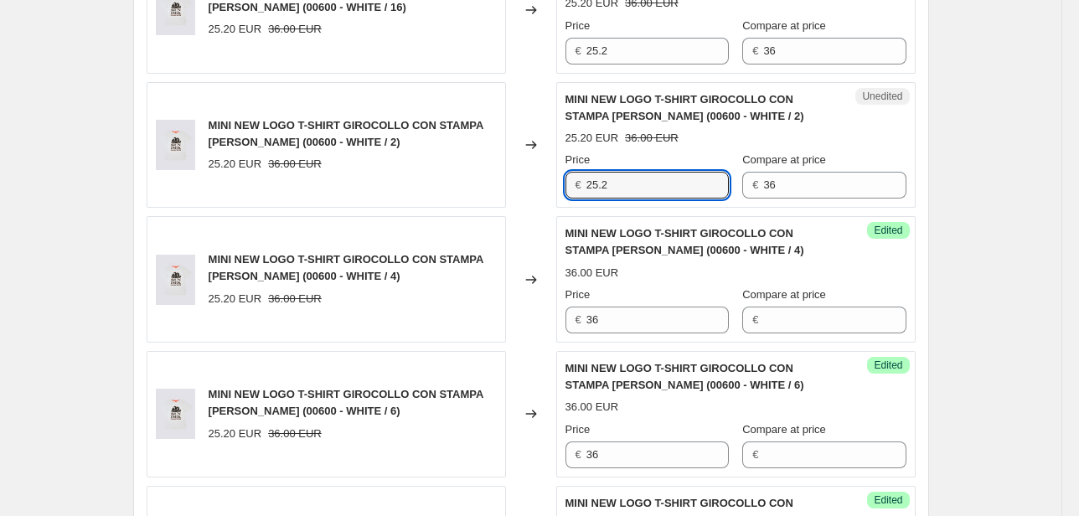
drag, startPoint x: 583, startPoint y: 194, endPoint x: 519, endPoint y: 211, distance: 66.9
click at [526, 209] on div "MINI NEW LOGO T-SHIRT GIROCOLLO CON STAMPA [PERSON_NAME] (00600 - WHITE / 10) 2…" at bounding box center [531, 77] width 769 height 1069
type input "36"
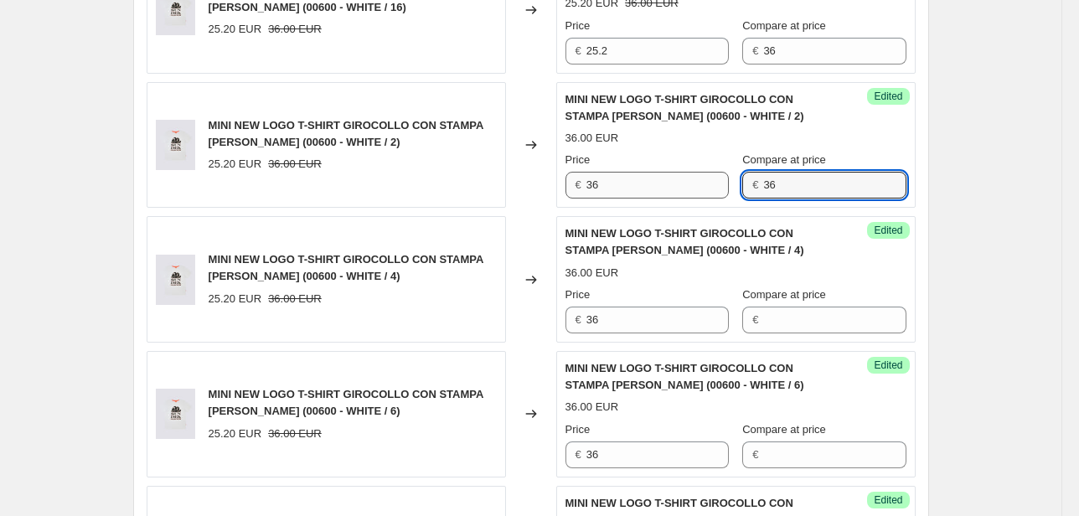
drag, startPoint x: 720, startPoint y: 192, endPoint x: 710, endPoint y: 194, distance: 10.2
click at [716, 193] on div "Price € 36 Compare at price € 36" at bounding box center [735, 175] width 341 height 47
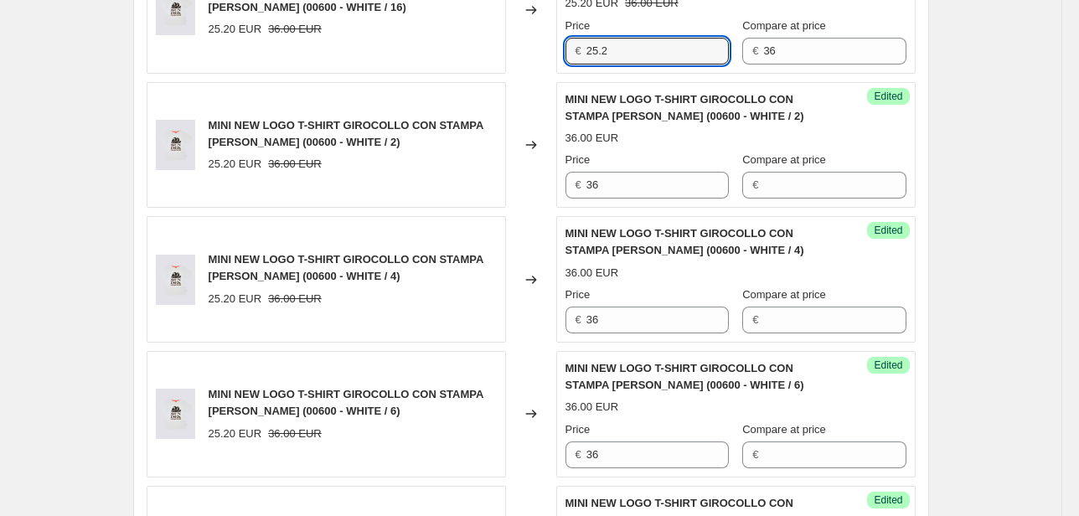
drag, startPoint x: 614, startPoint y: 48, endPoint x: 581, endPoint y: 63, distance: 36.0
click at [596, 53] on input "25.2" at bounding box center [657, 51] width 142 height 27
type input "2"
type input "36"
drag, startPoint x: 788, startPoint y: 45, endPoint x: 728, endPoint y: 54, distance: 61.0
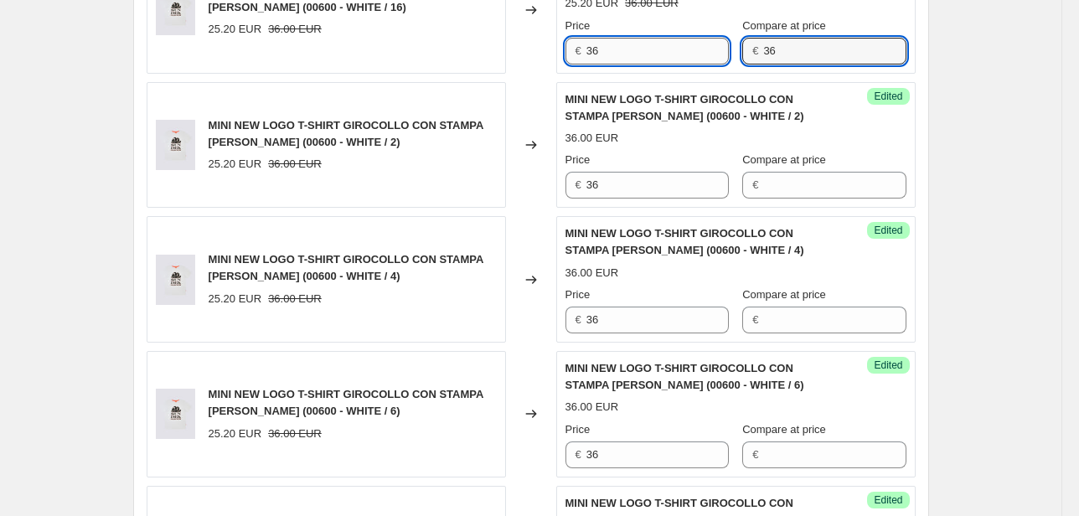
click at [729, 54] on div "Price € 36 Compare at price € 36" at bounding box center [735, 41] width 341 height 47
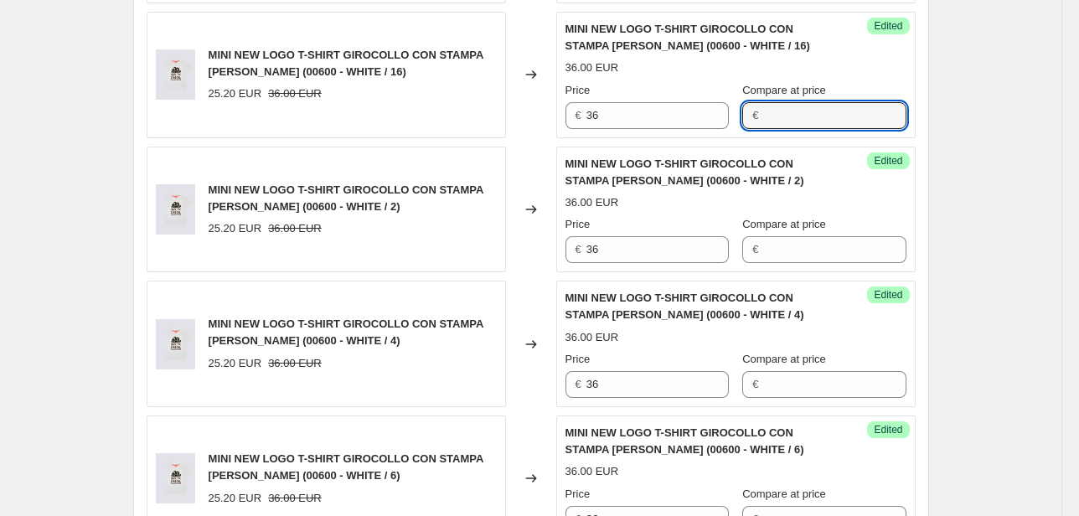
scroll to position [938, 0]
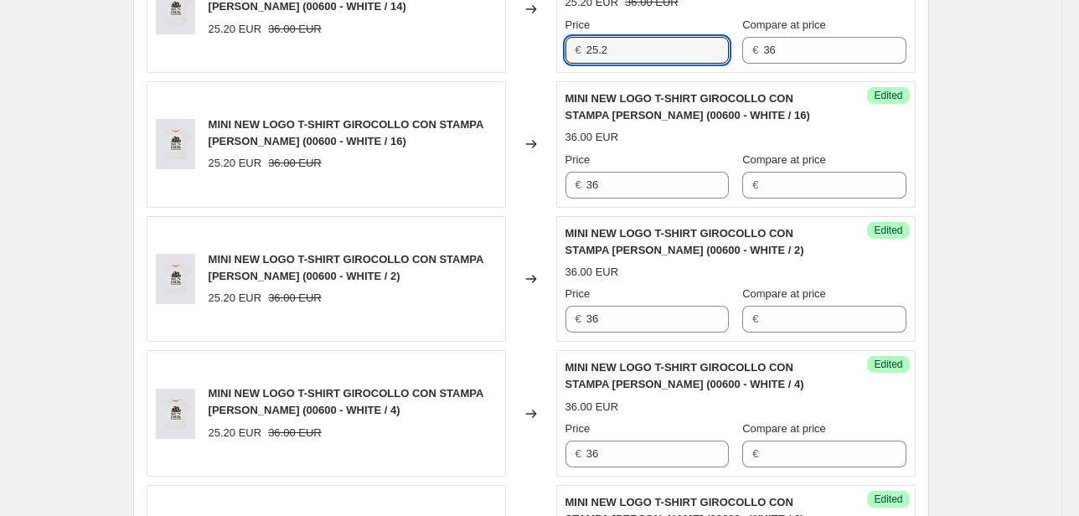
drag, startPoint x: 616, startPoint y: 50, endPoint x: 534, endPoint y: 51, distance: 81.3
click at [537, 49] on div "MINI NEW LOGO T-SHIRT GIROCOLLO CON STAMPA [PERSON_NAME] (00600 - WHITE / 14) 2…" at bounding box center [531, 9] width 769 height 126
type input "36"
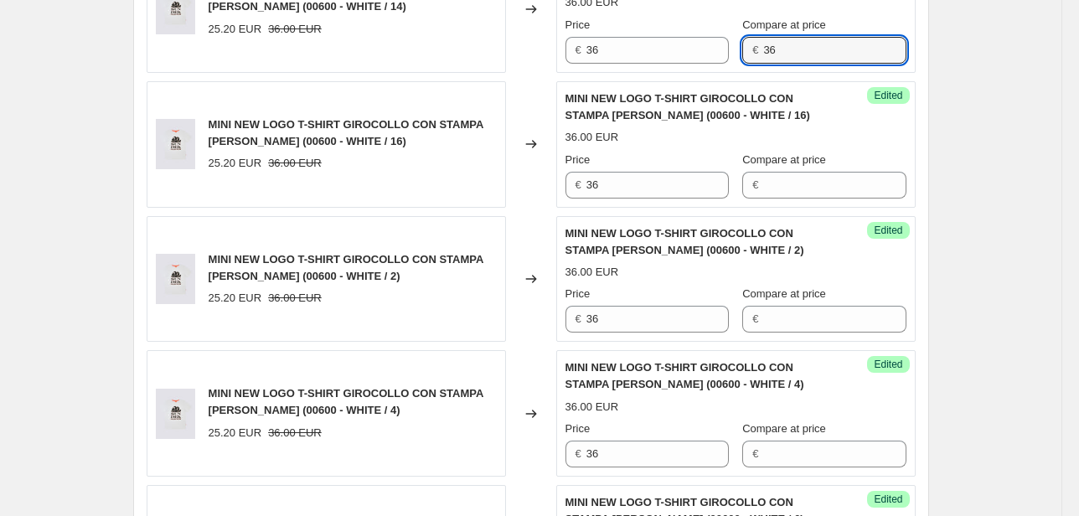
drag, startPoint x: 751, startPoint y: 53, endPoint x: 674, endPoint y: 86, distance: 84.8
click at [669, 57] on div "Price € 36 Compare at price € 36" at bounding box center [735, 40] width 341 height 47
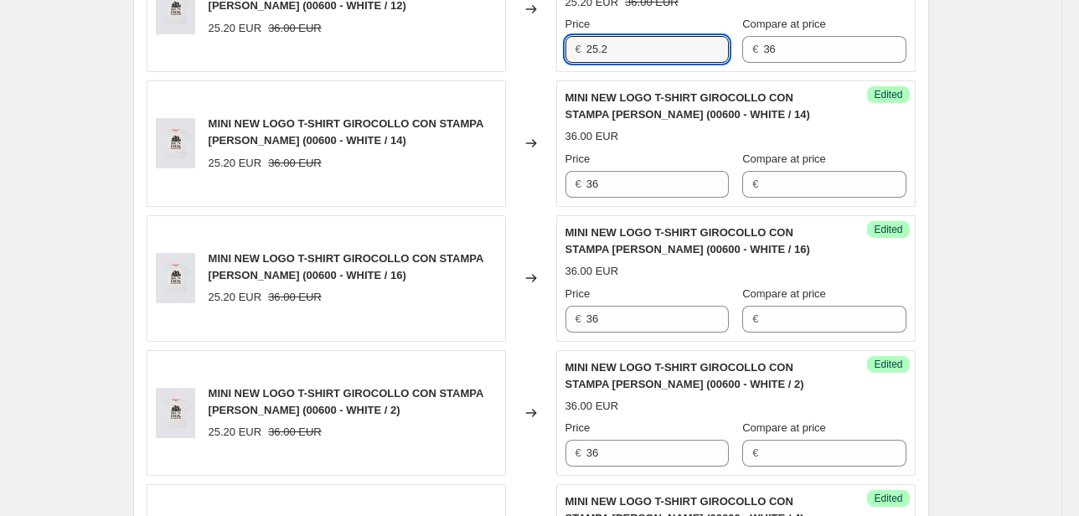
drag, startPoint x: 609, startPoint y: 50, endPoint x: 532, endPoint y: 63, distance: 78.1
click at [538, 60] on div "MINI NEW LOGO T-SHIRT GIROCOLLO CON STAMPA [PERSON_NAME] (00600 - WHITE / 12) 2…" at bounding box center [531, 9] width 769 height 126
type input "36"
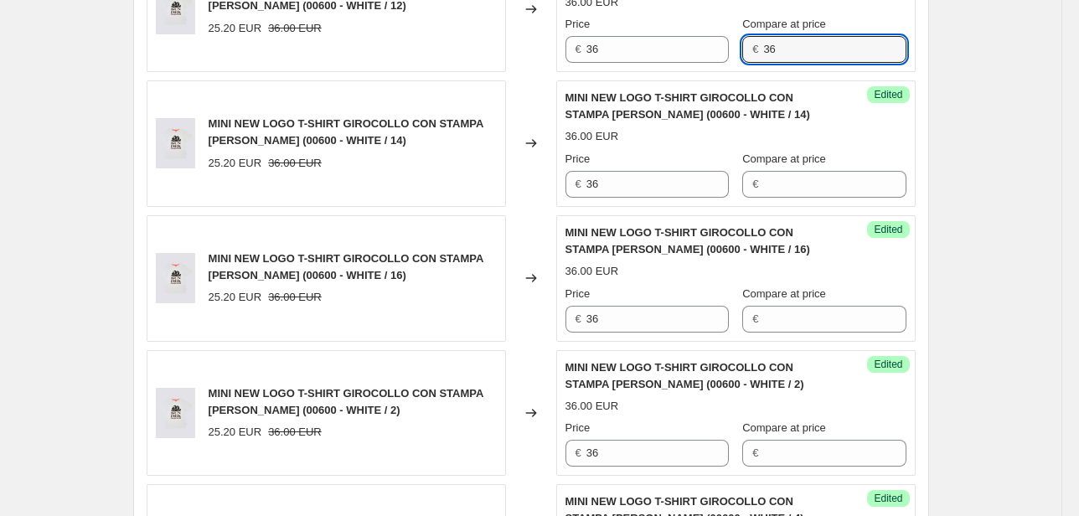
drag, startPoint x: 778, startPoint y: 49, endPoint x: 741, endPoint y: 54, distance: 37.2
click at [741, 54] on div "Price € 36 Compare at price € 36" at bounding box center [735, 39] width 341 height 47
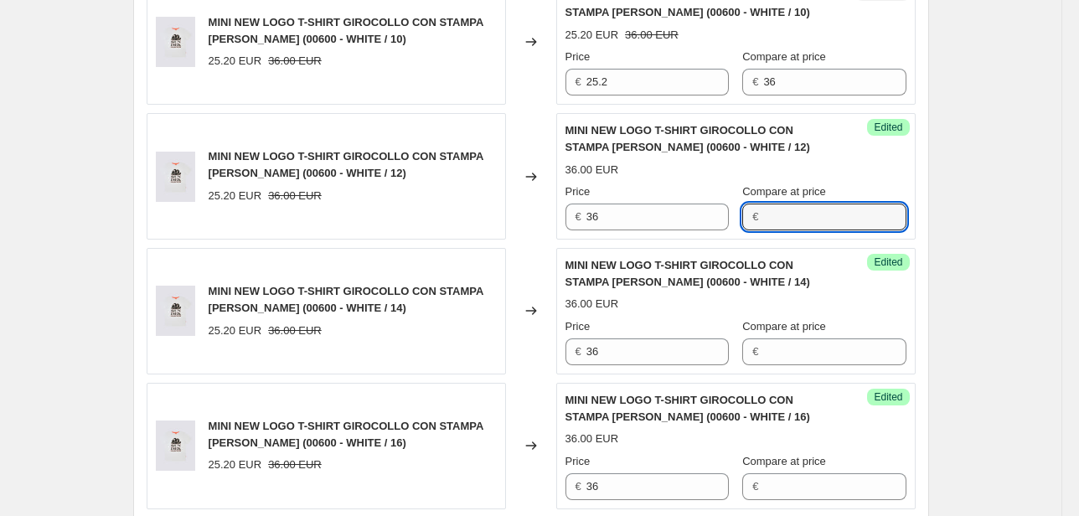
scroll to position [603, 0]
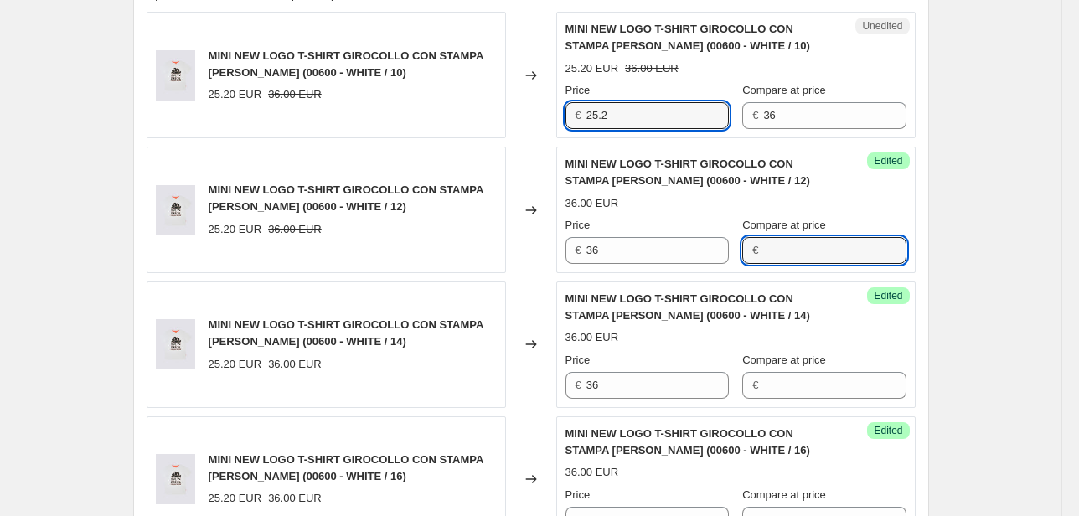
drag, startPoint x: 602, startPoint y: 116, endPoint x: 536, endPoint y: 116, distance: 66.2
click at [536, 116] on div "MINI NEW LOGO T-SHIRT GIROCOLLO CON STAMPA [PERSON_NAME] (00600 - WHITE / 10) 2…" at bounding box center [531, 75] width 769 height 126
type input "36"
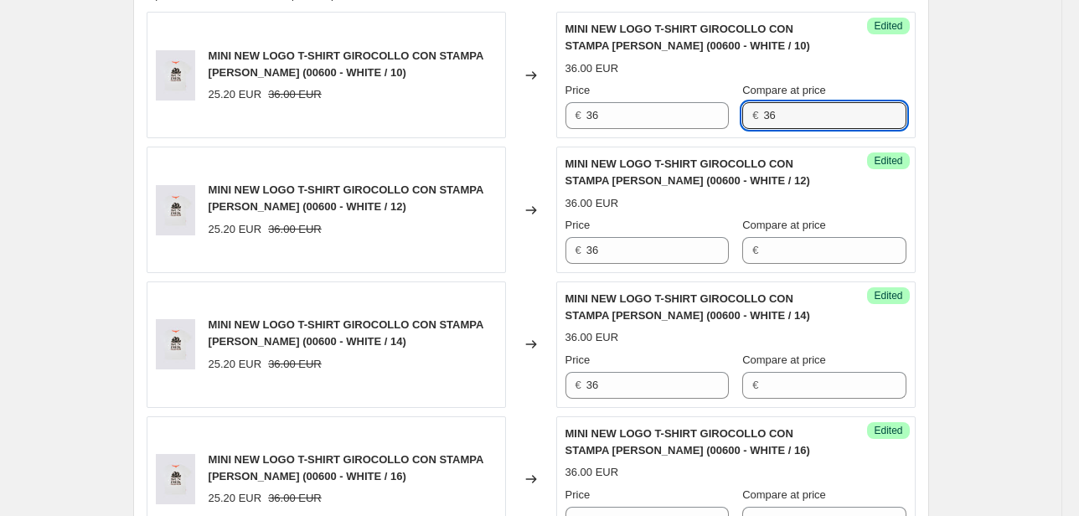
drag, startPoint x: 687, startPoint y: 132, endPoint x: 679, endPoint y: 133, distance: 8.4
click at [679, 133] on div "Success Edited MINI NEW LOGO T-SHIRT GIROCOLLO CON STAMPA [PERSON_NAME] (00600 …" at bounding box center [735, 75] width 359 height 126
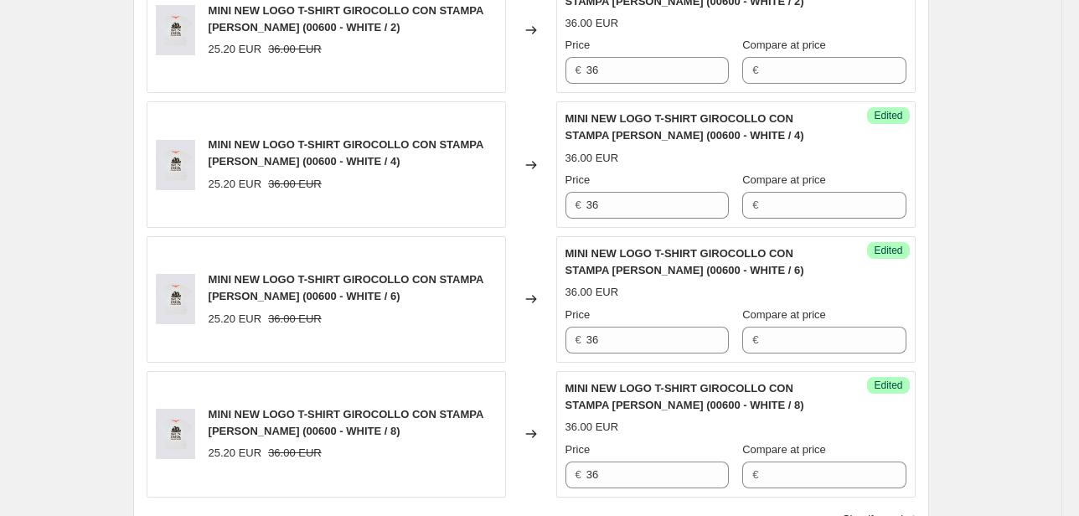
scroll to position [1273, 0]
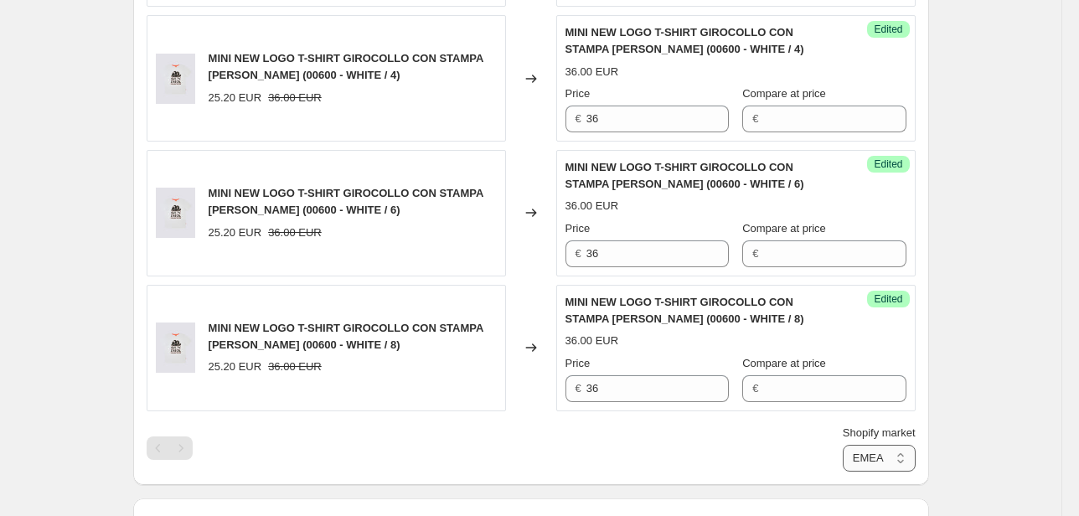
click at [890, 458] on select "Direct prices [GEOGRAPHIC_DATA] EMEA [GEOGRAPHIC_DATA] International [GEOGRAPHI…" at bounding box center [879, 458] width 73 height 27
select select "76736364877"
click at [843, 472] on select "Direct prices [GEOGRAPHIC_DATA] EMEA [GEOGRAPHIC_DATA] International [GEOGRAPHI…" at bounding box center [879, 458] width 73 height 27
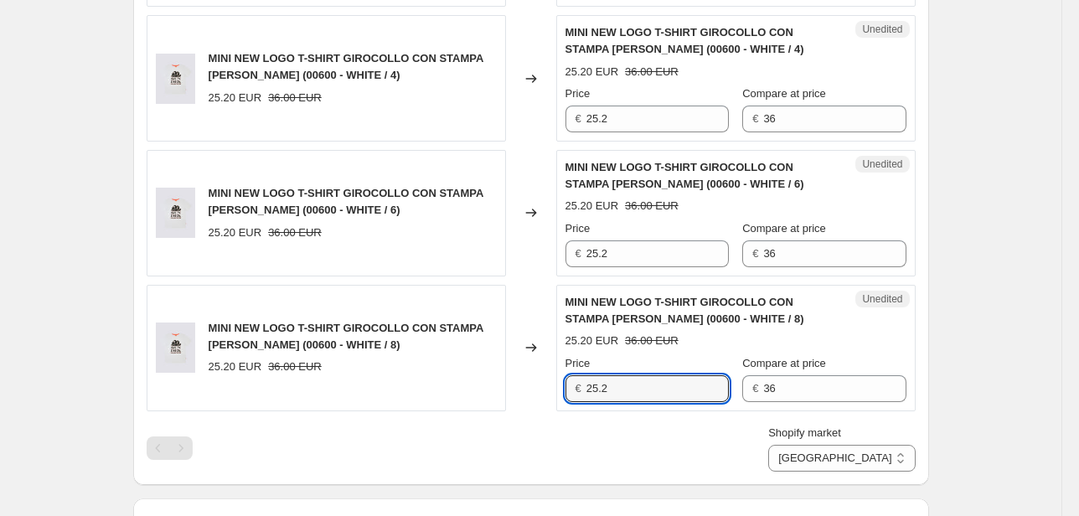
drag, startPoint x: 563, startPoint y: 388, endPoint x: 547, endPoint y: 390, distance: 16.1
click at [547, 390] on div "MINI NEW LOGO T-SHIRT GIROCOLLO CON STAMPA [PERSON_NAME] (00600 - WHITE / 8) 25…" at bounding box center [531, 348] width 769 height 126
type input "36"
click at [714, 395] on div "Price € 36 Compare at price € 36" at bounding box center [735, 378] width 341 height 47
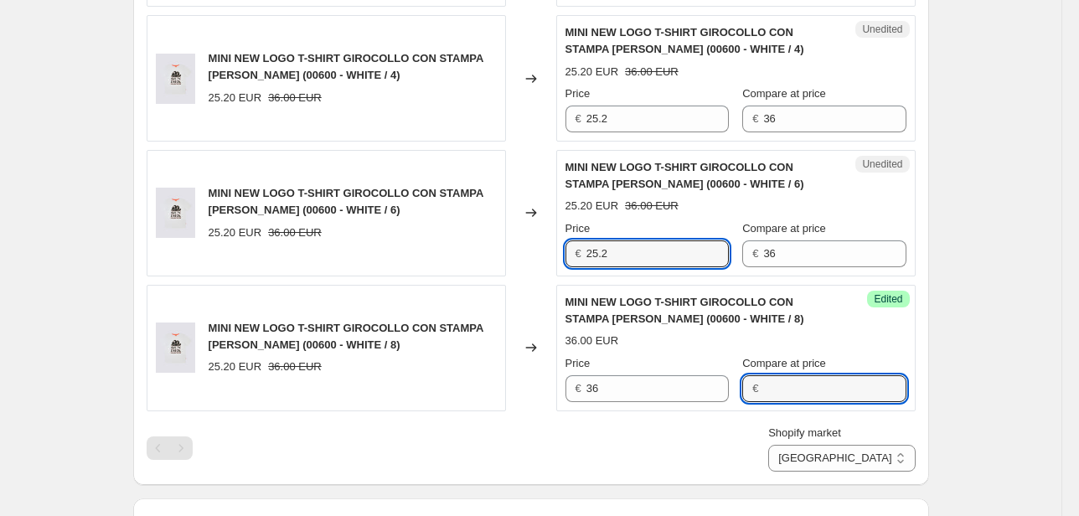
drag, startPoint x: 608, startPoint y: 251, endPoint x: 526, endPoint y: 250, distance: 82.1
click at [524, 250] on div "MINI NEW LOGO T-SHIRT GIROCOLLO CON STAMPA [PERSON_NAME] (00600 - WHITE / 6) 25…" at bounding box center [531, 213] width 769 height 126
type input "36"
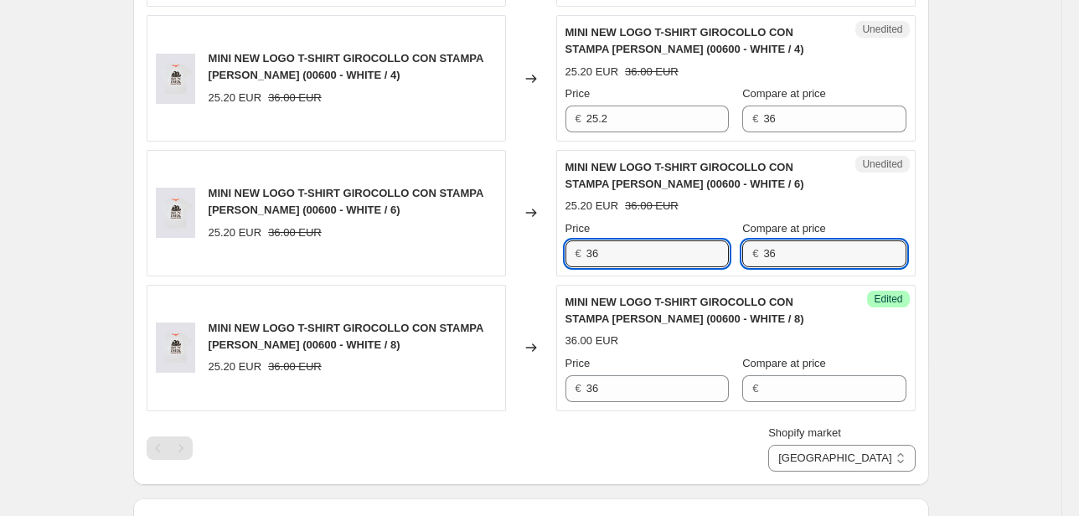
drag, startPoint x: 736, startPoint y: 266, endPoint x: 663, endPoint y: 276, distance: 73.7
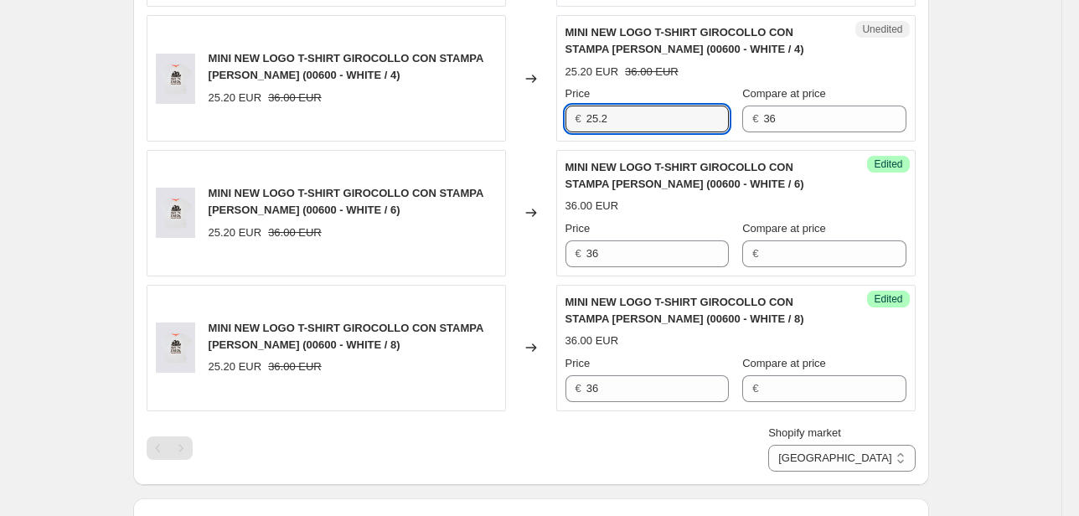
drag, startPoint x: 597, startPoint y: 108, endPoint x: 518, endPoint y: 117, distance: 80.1
click at [518, 117] on div "MINI NEW LOGO T-SHIRT GIROCOLLO CON STAMPA [PERSON_NAME] (00600 - WHITE / 4) 25…" at bounding box center [531, 78] width 769 height 126
type input "36"
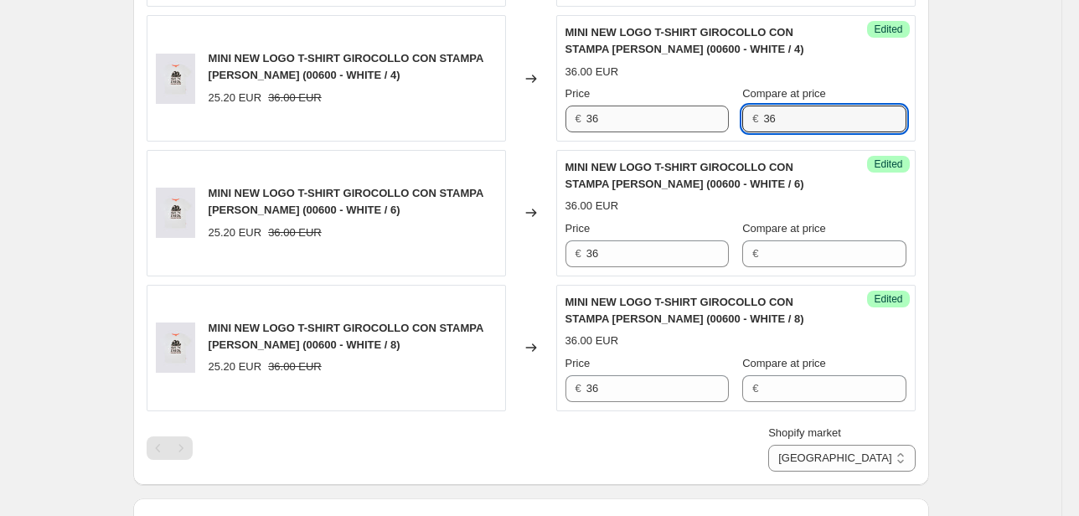
click at [638, 120] on div "Price € 36 Compare at price € 36" at bounding box center [735, 108] width 341 height 47
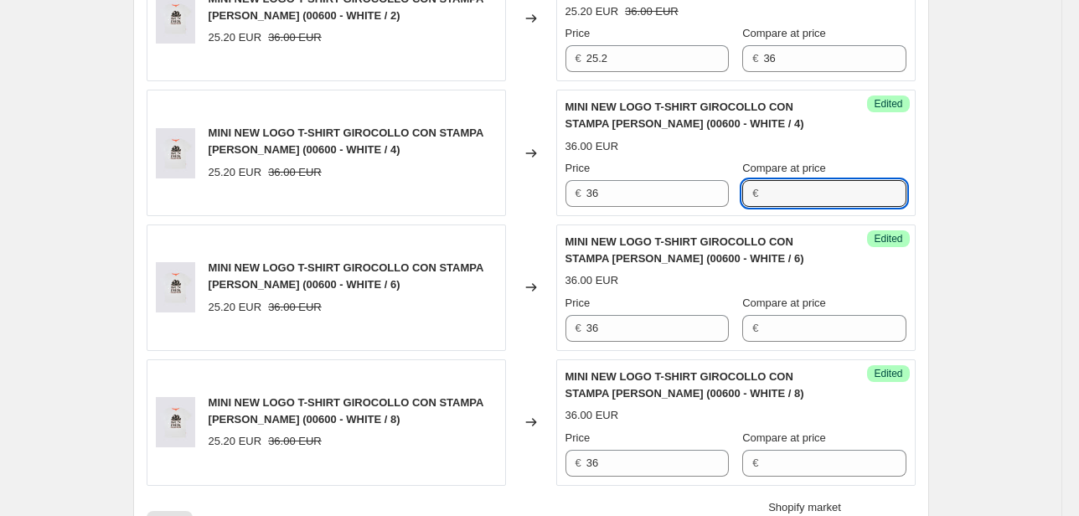
scroll to position [1139, 0]
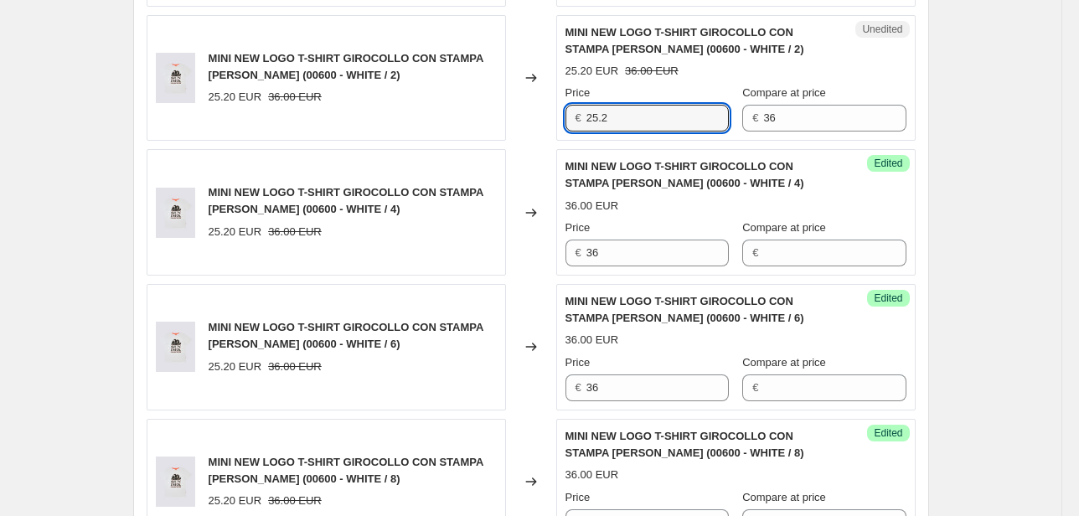
drag, startPoint x: 615, startPoint y: 117, endPoint x: 500, endPoint y: 111, distance: 114.9
click at [509, 111] on div "MINI NEW LOGO T-SHIRT GIROCOLLO CON STAMPA [PERSON_NAME] (00600 - WHITE / 2) 25…" at bounding box center [531, 78] width 769 height 126
type input "36"
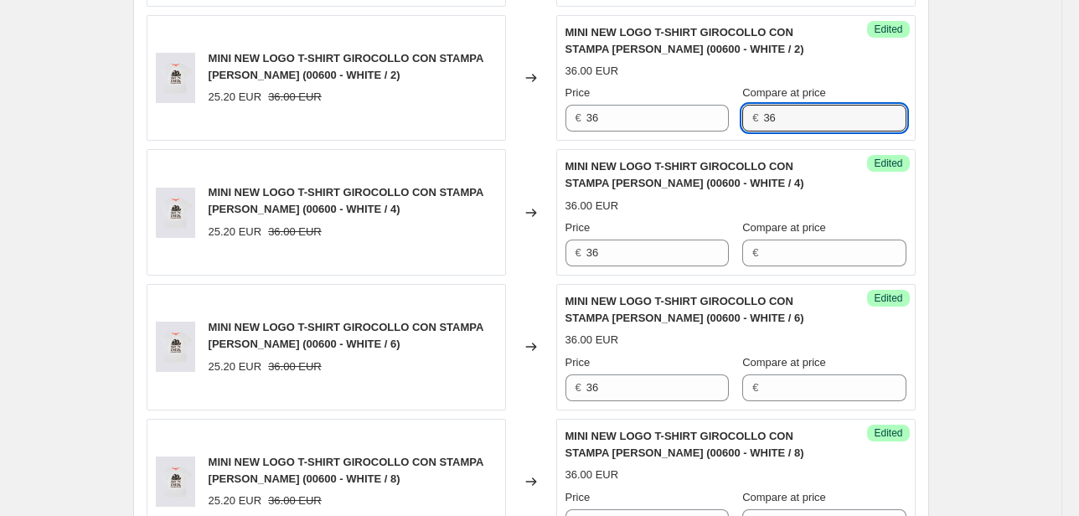
drag, startPoint x: 823, startPoint y: 111, endPoint x: 712, endPoint y: 168, distance: 124.0
click at [664, 106] on div "Price € 36 Compare at price € 36" at bounding box center [735, 108] width 341 height 47
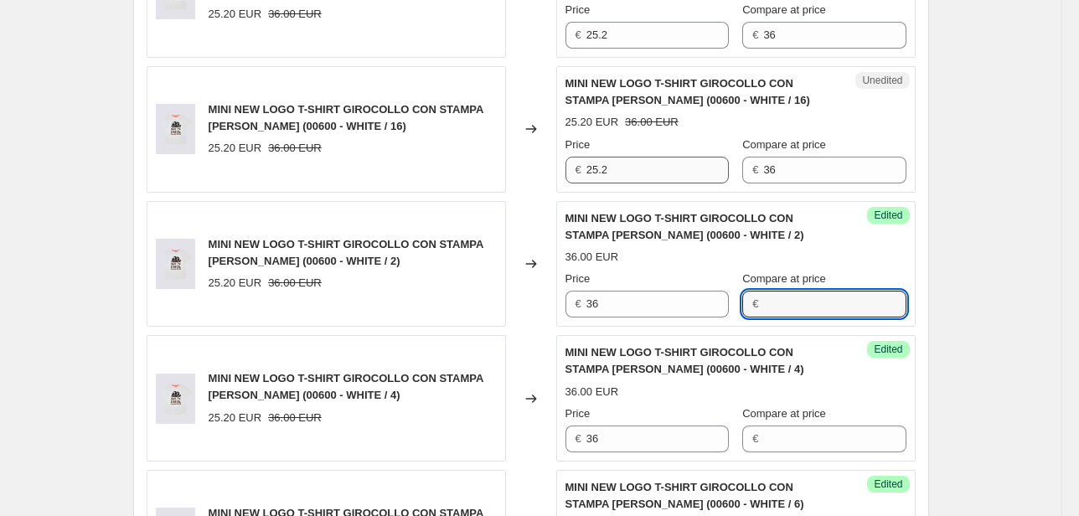
scroll to position [938, 0]
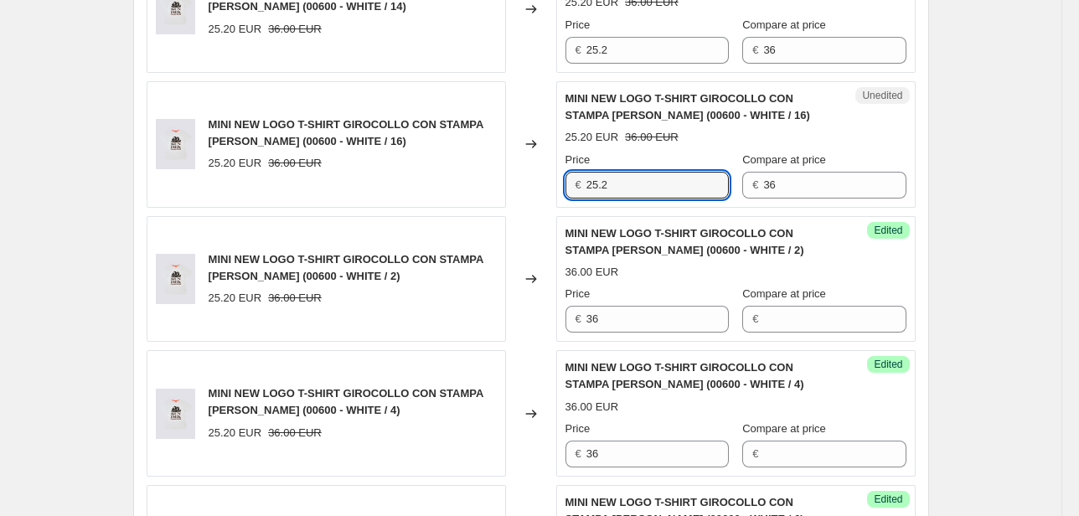
drag, startPoint x: 659, startPoint y: 174, endPoint x: 452, endPoint y: 211, distance: 210.2
click at [452, 211] on div "MINI NEW LOGO T-SHIRT GIROCOLLO CON STAMPA [PERSON_NAME] (00600 - WHITE / 10) 2…" at bounding box center [531, 211] width 769 height 1069
type input "36"
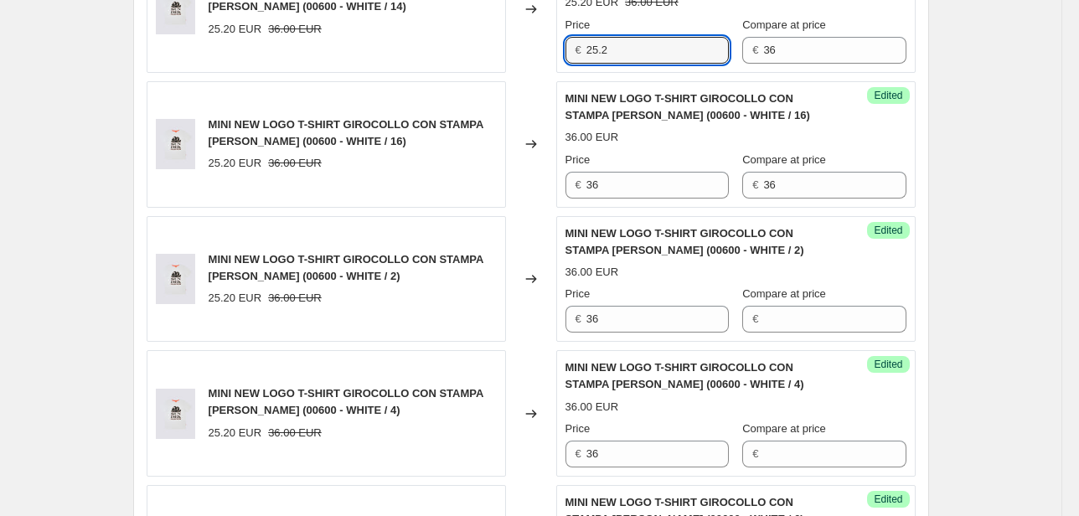
drag, startPoint x: 560, startPoint y: 54, endPoint x: 522, endPoint y: 71, distance: 41.3
click at [529, 57] on div "MINI NEW LOGO T-SHIRT GIROCOLLO CON STAMPA [PERSON_NAME] (00600 - WHITE / 14) 2…" at bounding box center [531, 9] width 769 height 126
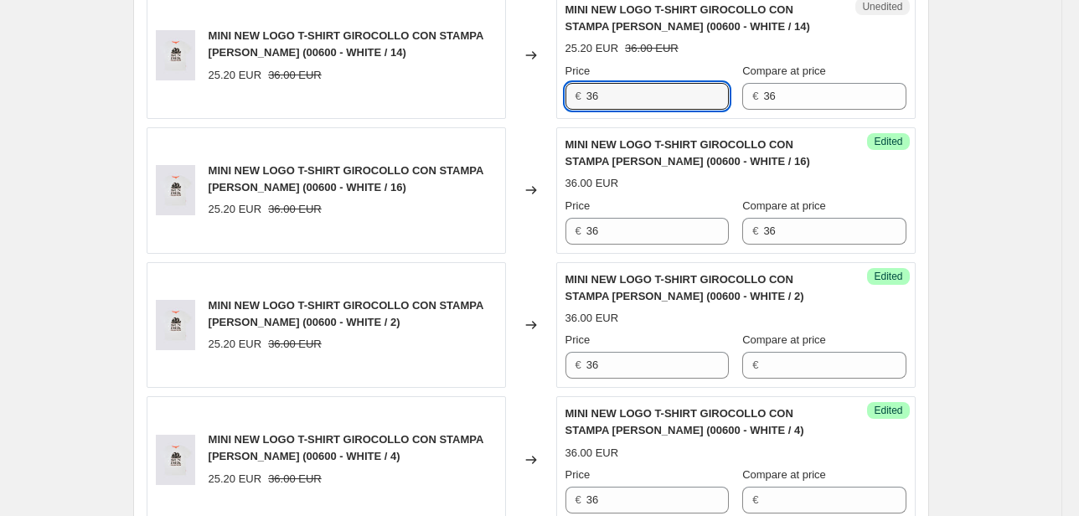
scroll to position [871, 0]
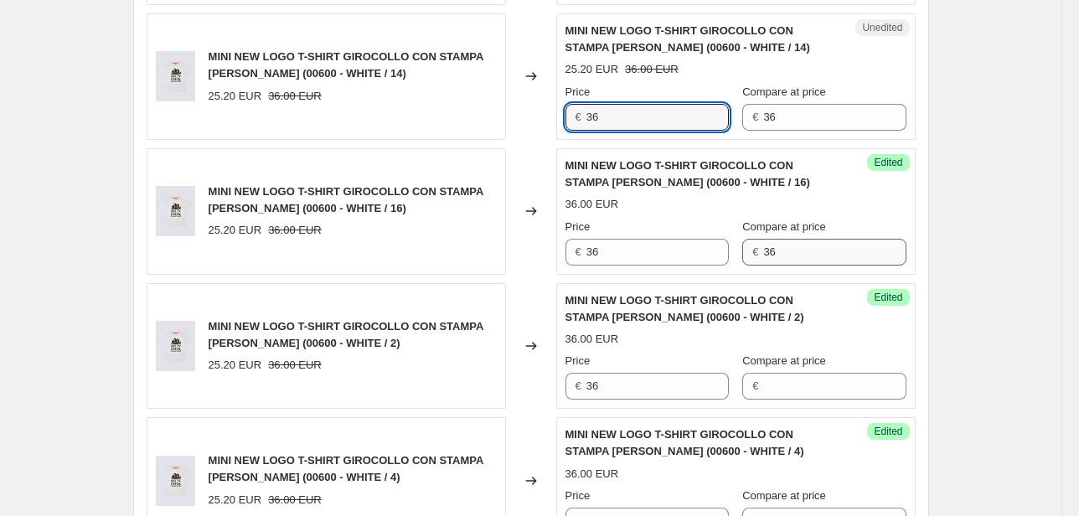
type input "36"
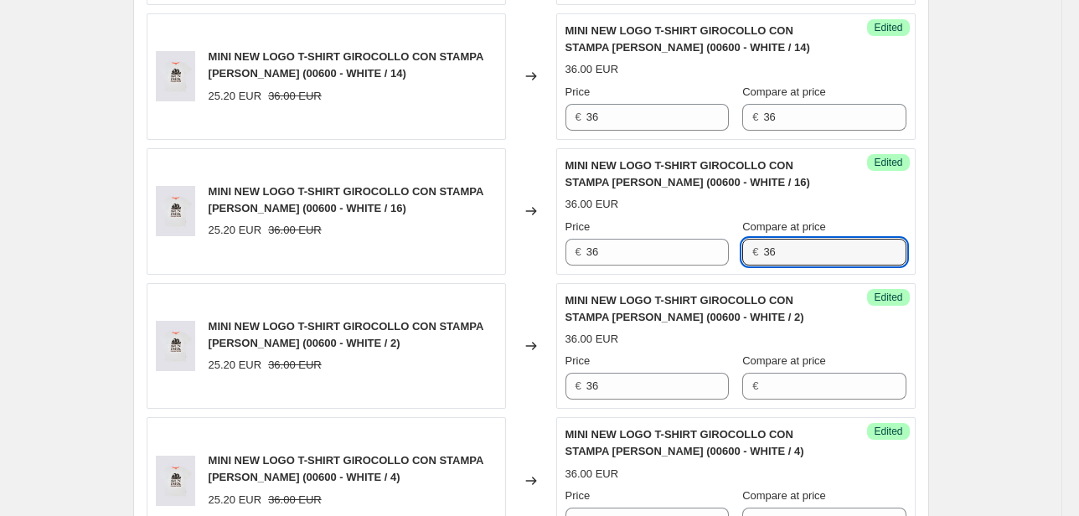
drag, startPoint x: 782, startPoint y: 256, endPoint x: 744, endPoint y: 256, distance: 37.7
click at [744, 256] on div "Price € 36 Compare at price € 36" at bounding box center [735, 242] width 341 height 47
drag, startPoint x: 787, startPoint y: 109, endPoint x: 714, endPoint y: 117, distance: 74.2
click at [715, 117] on div "Price € 36 Compare at price € 36" at bounding box center [735, 107] width 341 height 47
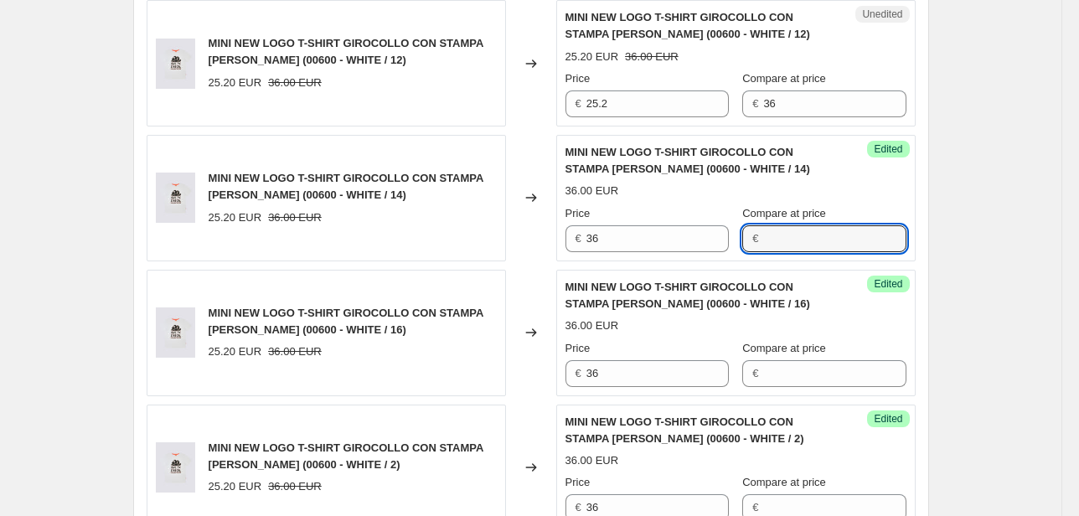
scroll to position [737, 0]
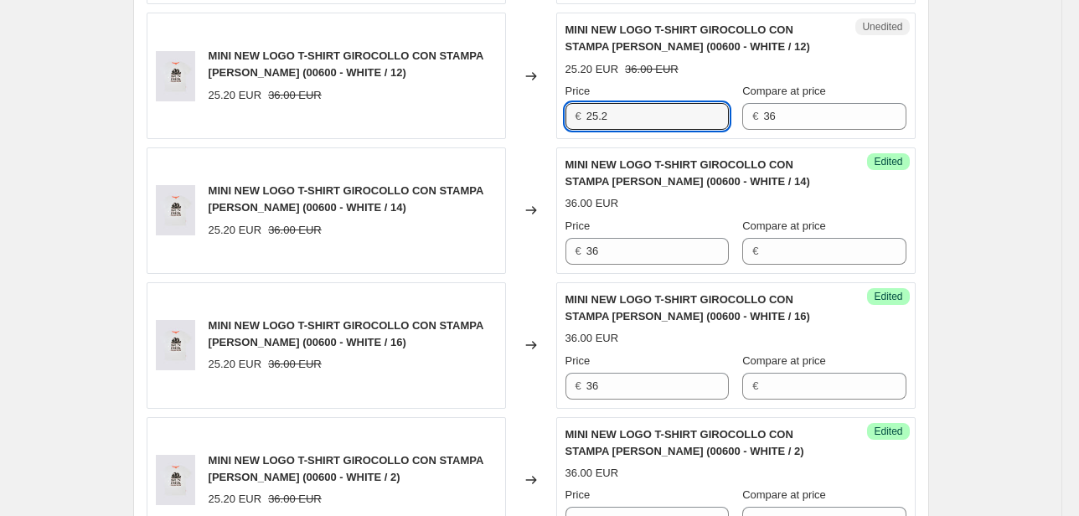
drag, startPoint x: 612, startPoint y: 114, endPoint x: 550, endPoint y: 118, distance: 61.3
click at [551, 117] on div "MINI NEW LOGO T-SHIRT GIROCOLLO CON STAMPA [PERSON_NAME] (00600 - WHITE / 12) 2…" at bounding box center [531, 76] width 769 height 126
type input "36"
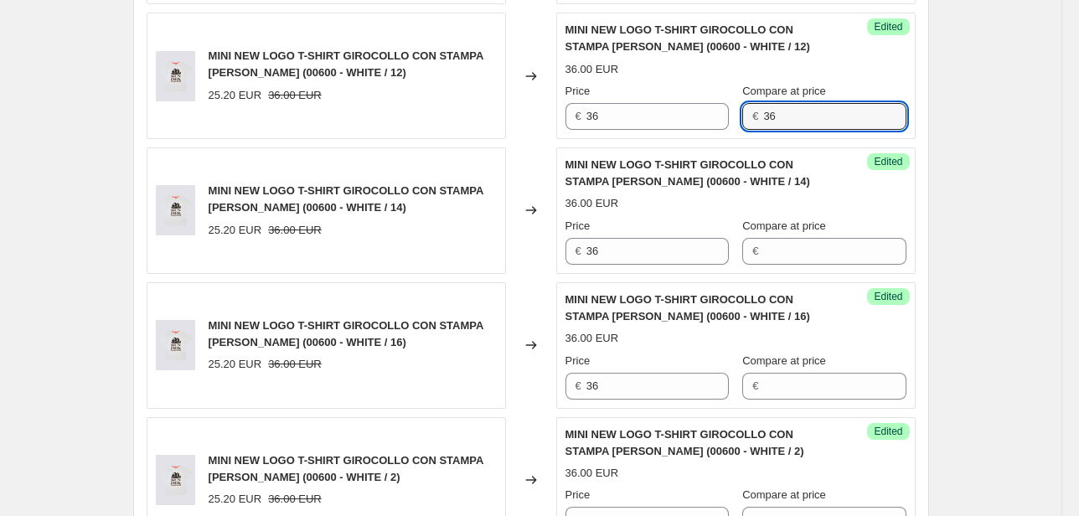
drag, startPoint x: 798, startPoint y: 115, endPoint x: 644, endPoint y: 136, distance: 155.6
click at [644, 136] on div "Success Edited MINI NEW LOGO T-SHIRT GIROCOLLO CON STAMPA [PERSON_NAME] (00600 …" at bounding box center [735, 76] width 359 height 126
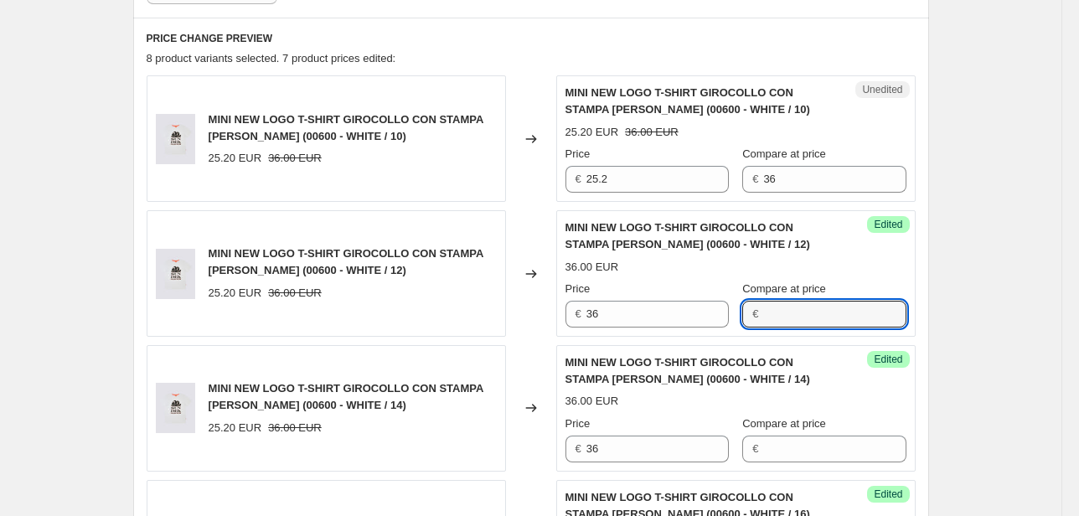
scroll to position [536, 0]
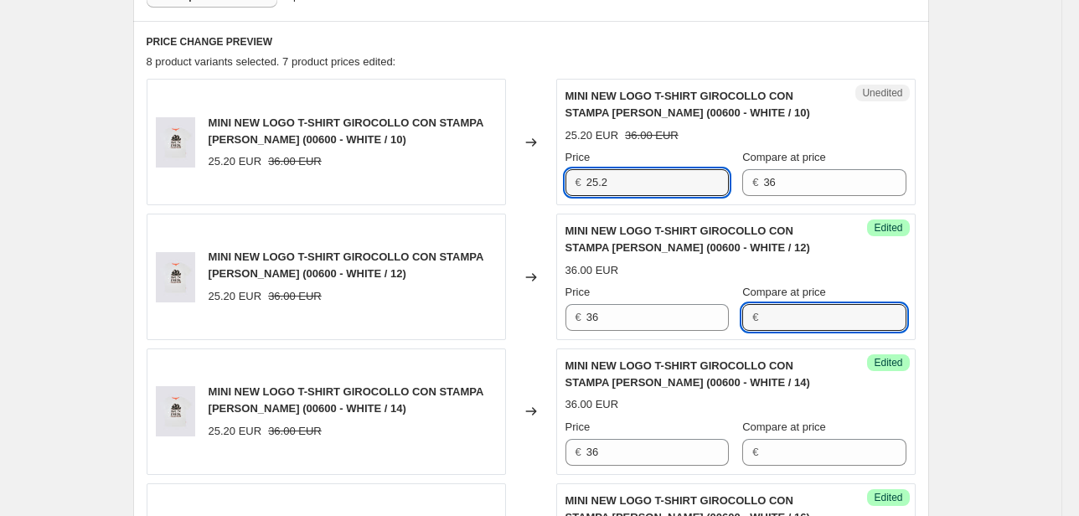
drag, startPoint x: 618, startPoint y: 185, endPoint x: 553, endPoint y: 194, distance: 65.9
click at [550, 191] on div "MINI NEW LOGO T-SHIRT GIROCOLLO CON STAMPA [PERSON_NAME] (00600 - WHITE / 10) 2…" at bounding box center [531, 142] width 769 height 126
type input "36"
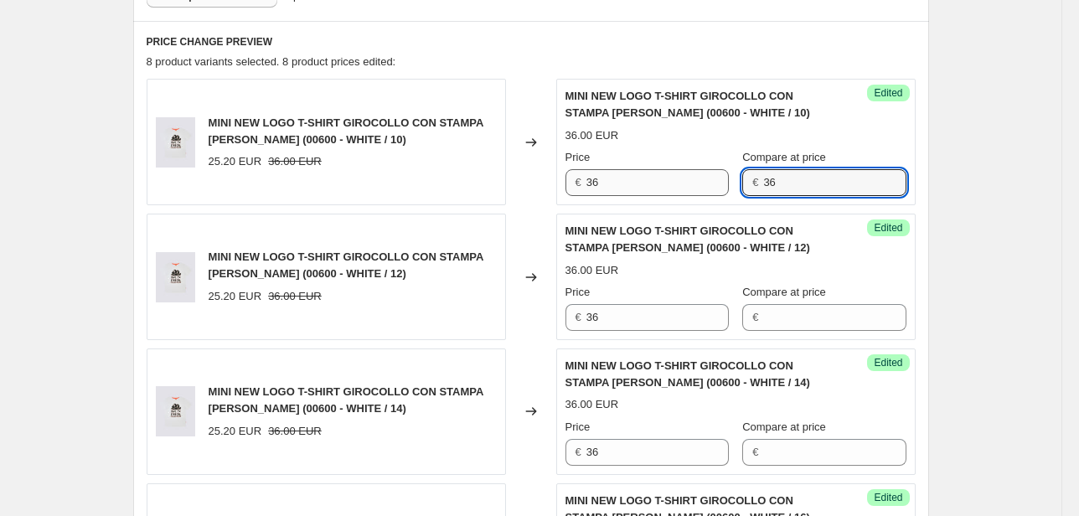
drag, startPoint x: 735, startPoint y: 181, endPoint x: 674, endPoint y: 194, distance: 62.4
click at [674, 192] on div "Price € 36 Compare at price € 36" at bounding box center [735, 172] width 341 height 47
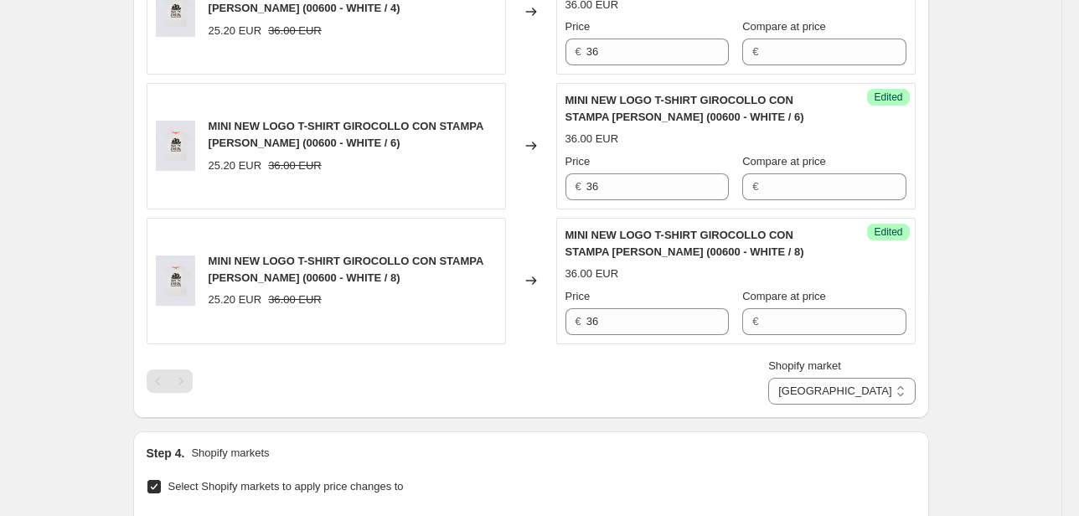
scroll to position [1474, 0]
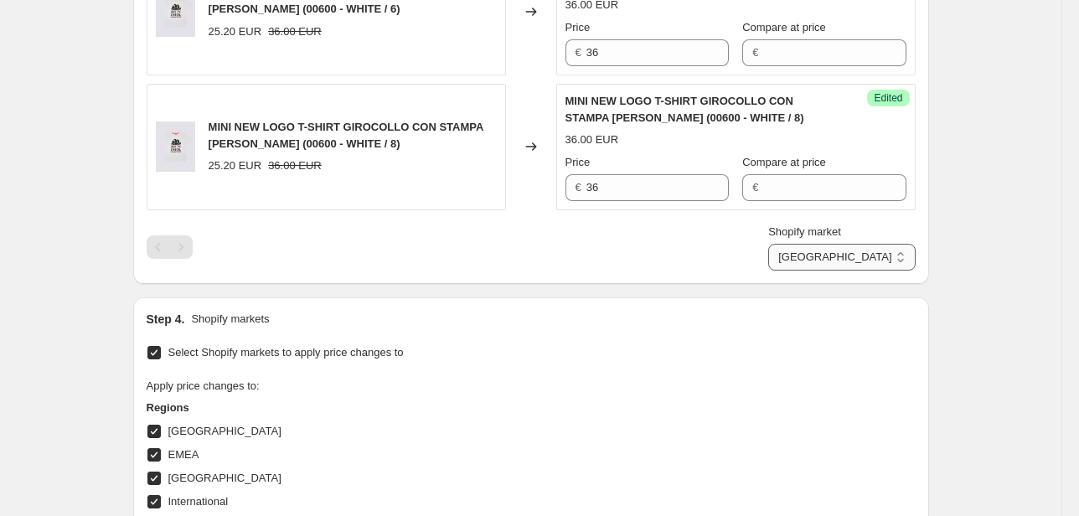
click at [880, 257] on select "Direct prices [GEOGRAPHIC_DATA] EMEA [GEOGRAPHIC_DATA] International [GEOGRAPHI…" at bounding box center [841, 257] width 147 height 27
select select "20828520626"
click at [846, 271] on select "Direct prices [GEOGRAPHIC_DATA] EMEA [GEOGRAPHIC_DATA] International [GEOGRAPHI…" at bounding box center [841, 257] width 147 height 27
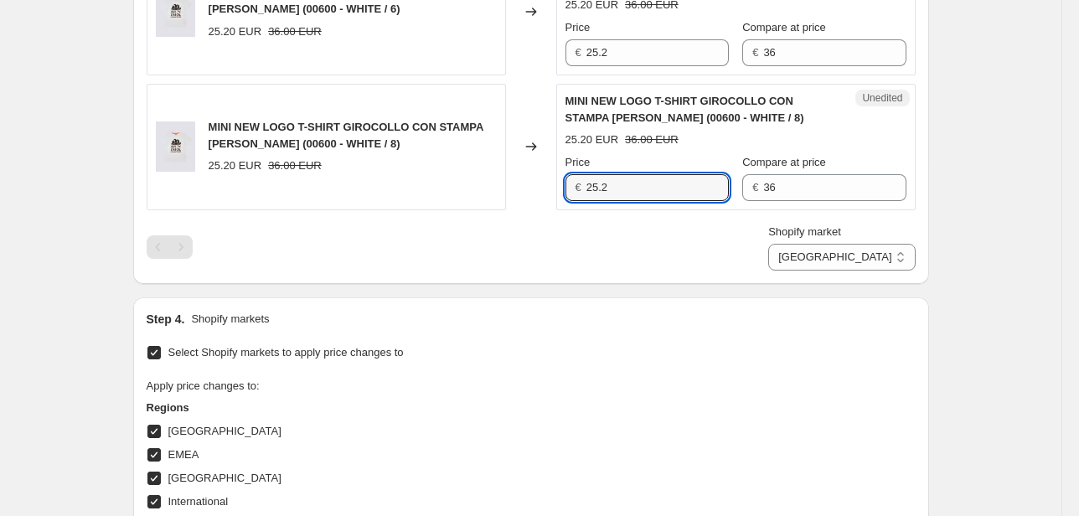
drag, startPoint x: 595, startPoint y: 193, endPoint x: 473, endPoint y: 178, distance: 122.3
click at [474, 180] on div "MINI NEW LOGO T-SHIRT GIROCOLLO CON STAMPA [PERSON_NAME] (00600 - WHITE / 8) 25…" at bounding box center [531, 147] width 769 height 126
type input "36"
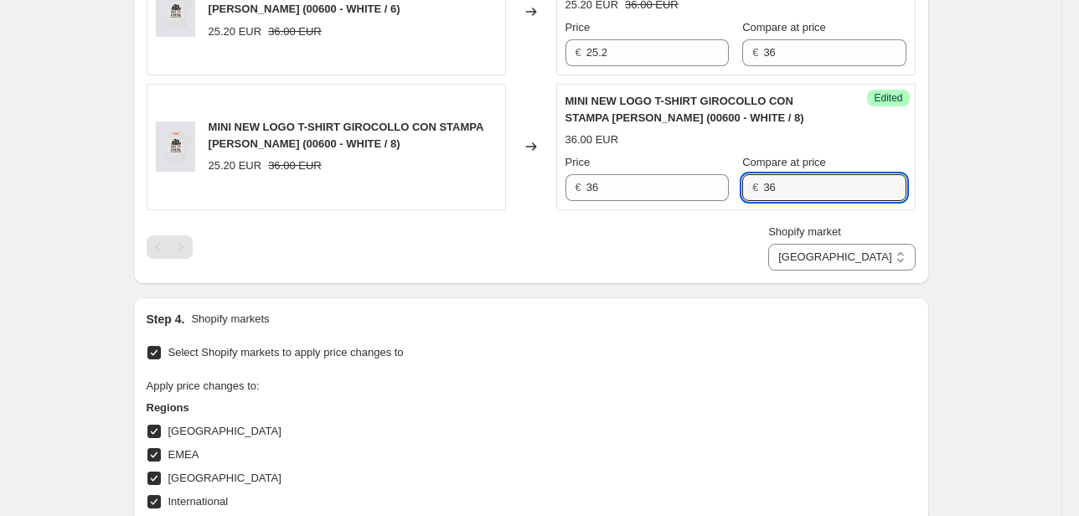
drag
click at [679, 203] on div "Success Edited MINI NEW LOGO T-SHIRT GIROCOLLO CON STAMPA [PERSON_NAME] (00600 …" at bounding box center [735, 147] width 359 height 126
click at [603, 53] on input "25.2" at bounding box center [657, 52] width 142 height 27
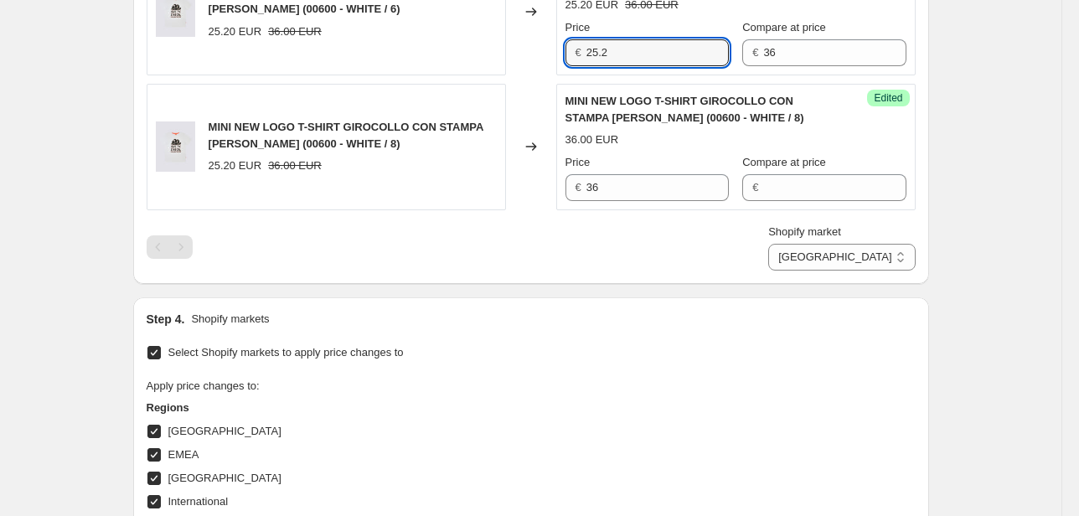
click at [546, 56] on div "MINI NEW LOGO T-SHIRT GIROCOLLO CON STAMPA [PERSON_NAME] (00600 - WHITE / 6) 25…" at bounding box center [531, 12] width 769 height 126
type input "36"
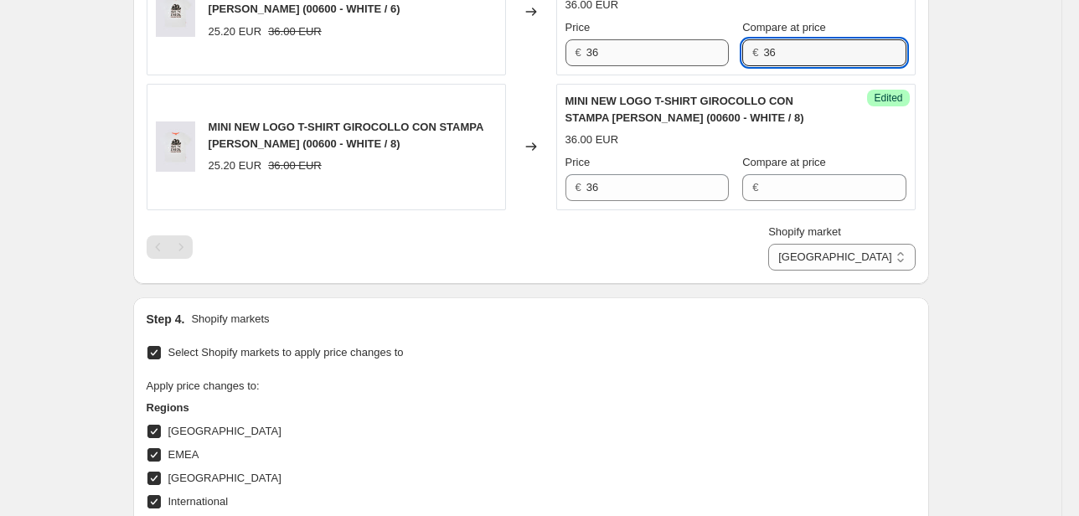
click at [643, 60] on div "Price € 36 Compare at price € 36" at bounding box center [735, 42] width 341 height 47
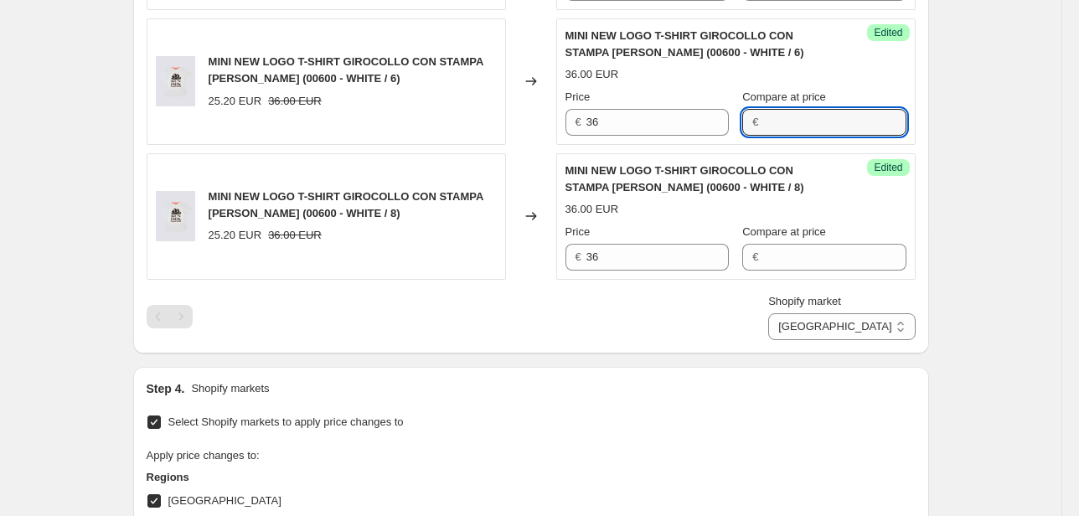
scroll to position [1340, 0]
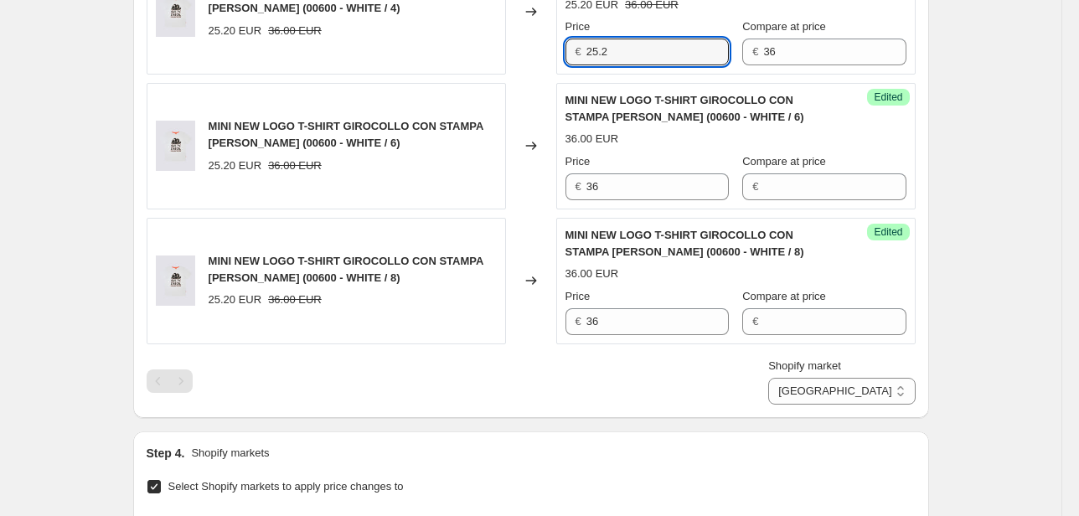
click at [516, 62] on div "MINI NEW LOGO T-SHIRT GIROCOLLO CON STAMPA [PERSON_NAME] (00600 - WHITE / 4) 25…" at bounding box center [531, 11] width 769 height 126
type input "36"
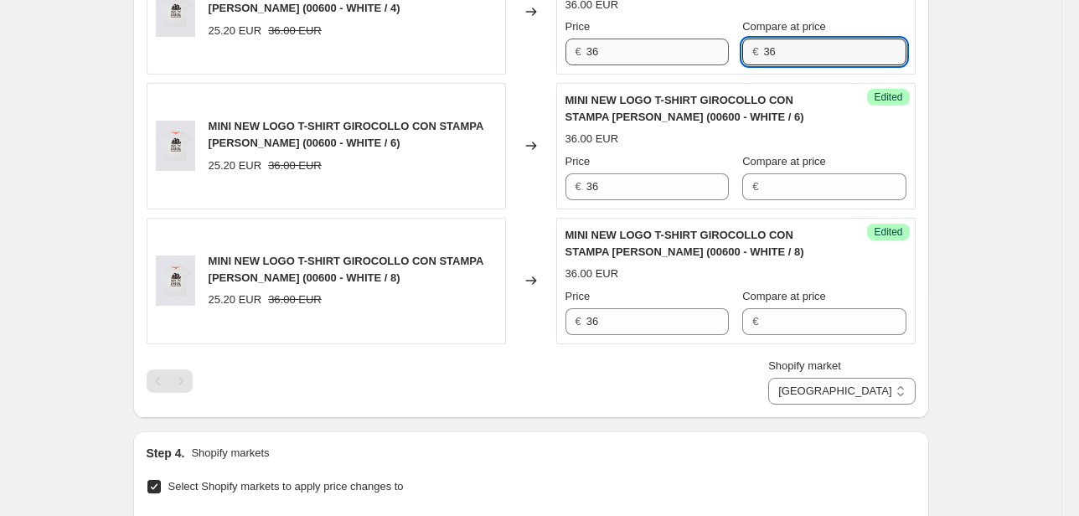
click at [727, 58] on div "Price € 36 Compare at price € 36" at bounding box center [735, 41] width 341 height 47
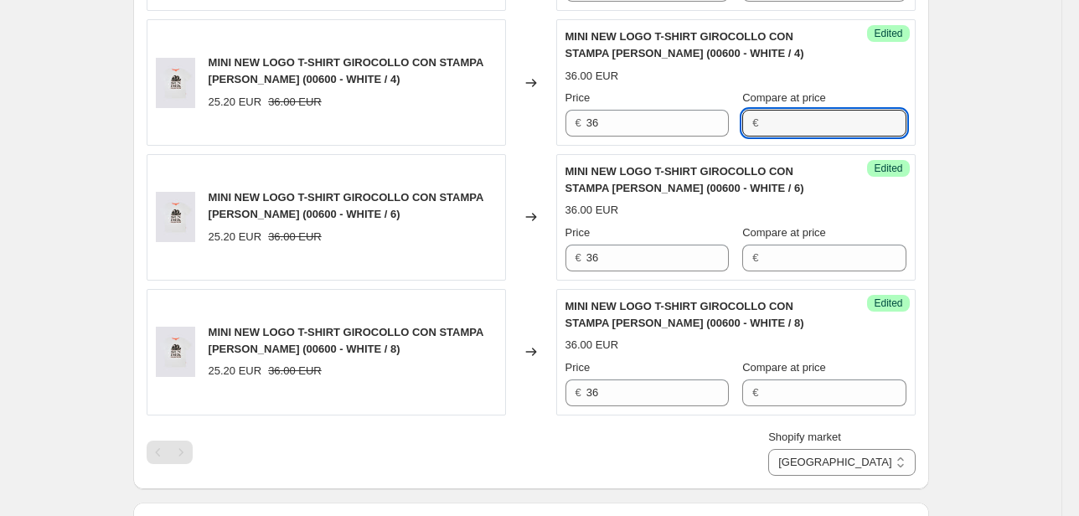
scroll to position [1206, 0]
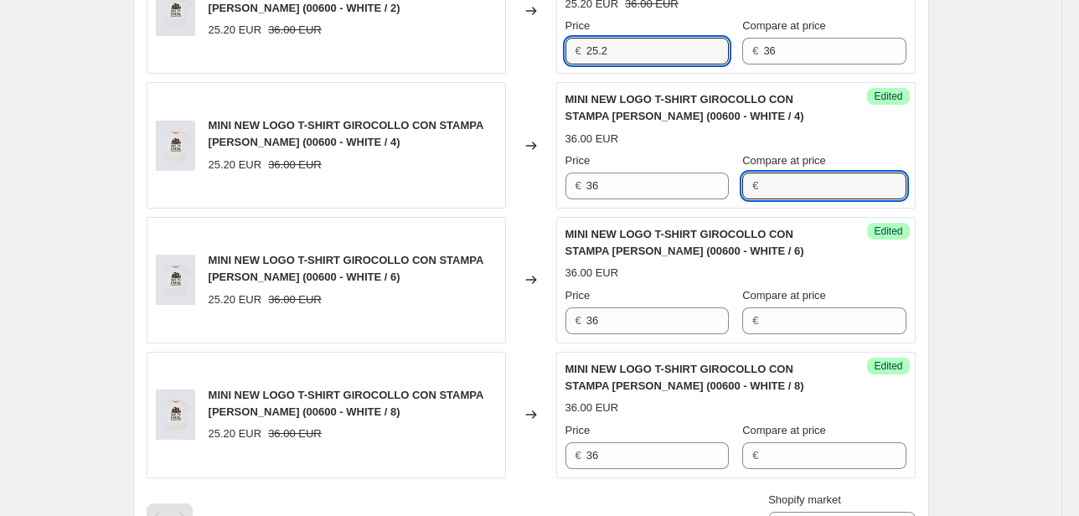
click at [488, 64] on div "MINI NEW LOGO T-SHIRT GIROCOLLO CON STAMPA [PERSON_NAME] (00600 - WHITE / 2) 25…" at bounding box center [531, 11] width 769 height 126
type input "36"
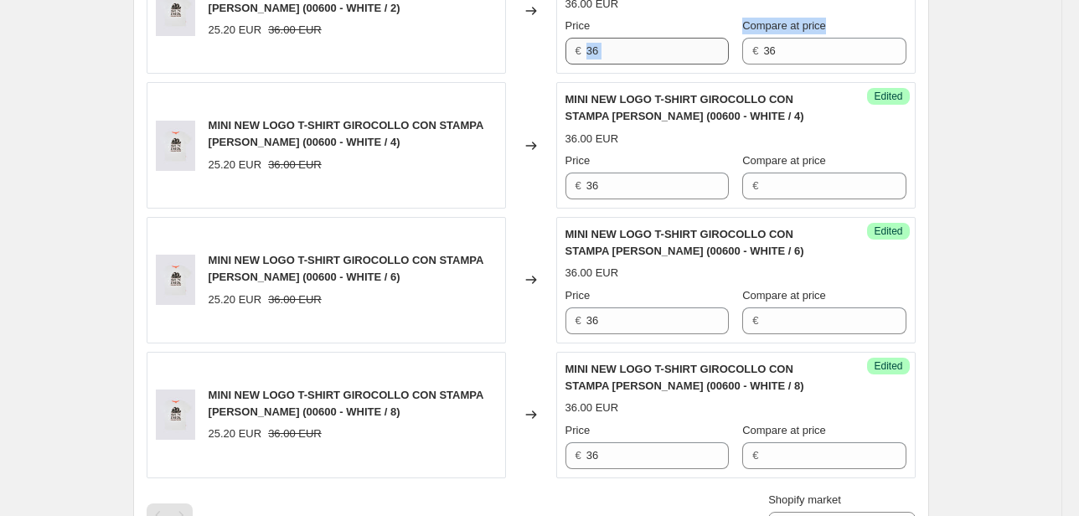
drag, startPoint x: 804, startPoint y: 35, endPoint x: 710, endPoint y: 55, distance: 96.8
click at [710, 54] on div "Price € 36 Compare at price € 36" at bounding box center [735, 41] width 341 height 47
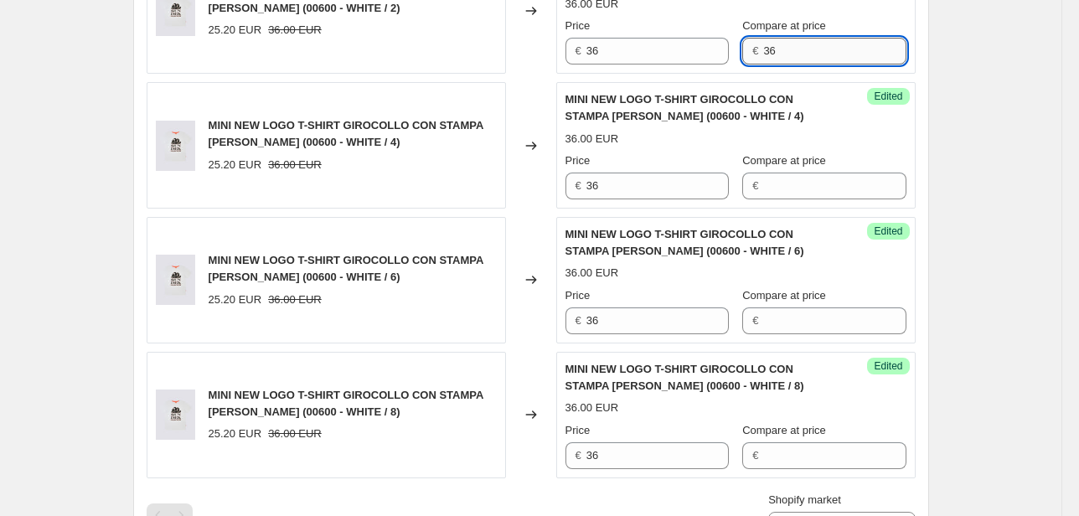
click at [767, 58] on input "36" at bounding box center [834, 51] width 142 height 27
click at [684, 63] on div "Success Edited MINI NEW LOGO T-SHIRT GIROCOLLO CON STAMPA [PERSON_NAME] (00600 …" at bounding box center [735, 11] width 359 height 126
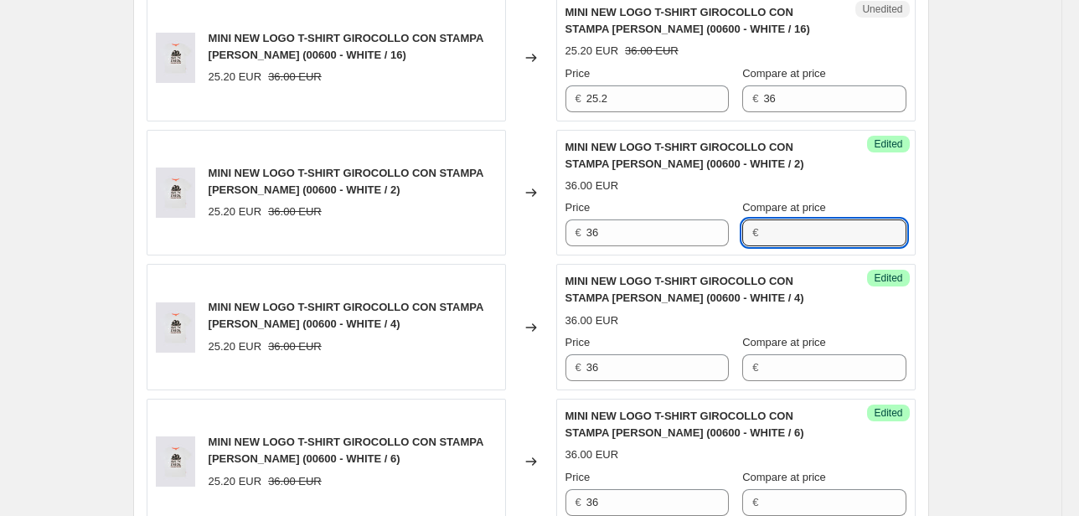
scroll to position [1005, 0]
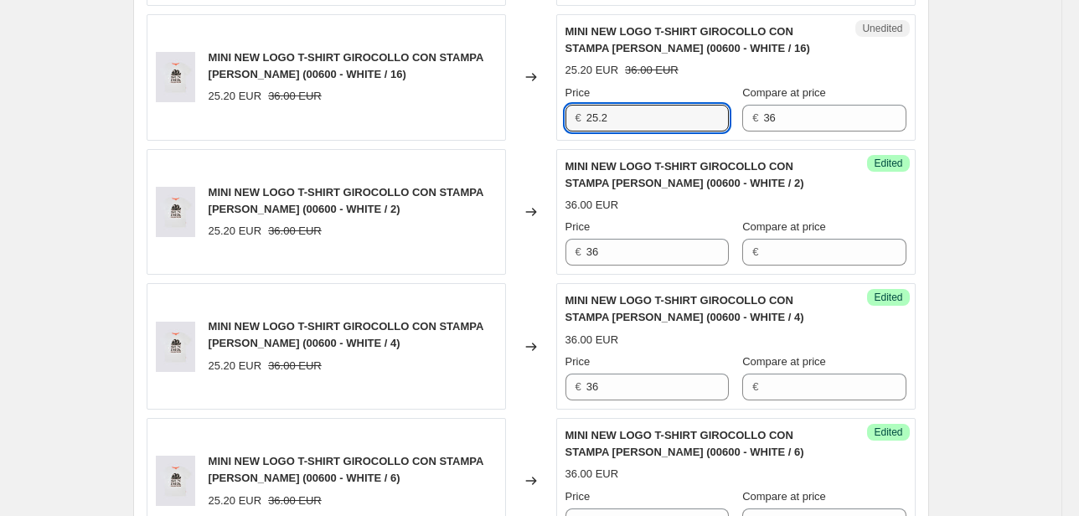
click at [574, 123] on div "€ 25.2" at bounding box center [646, 118] width 163 height 27
type input "36"
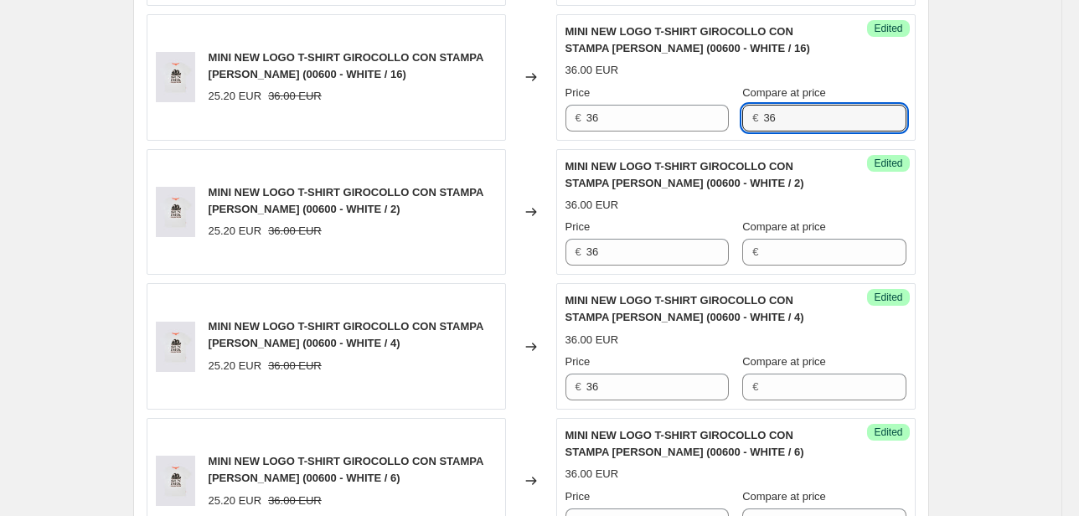
drag, startPoint x: 828, startPoint y: 124, endPoint x: 677, endPoint y: 144, distance: 152.1
click at [674, 126] on div "Price € 36 Compare at price € 36" at bounding box center [735, 108] width 341 height 47
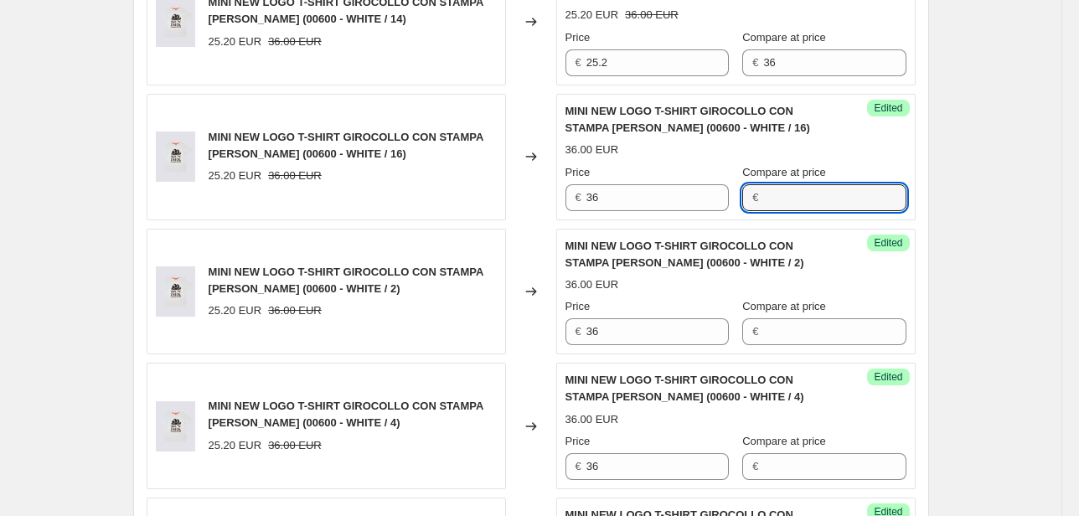
scroll to position [804, 0]
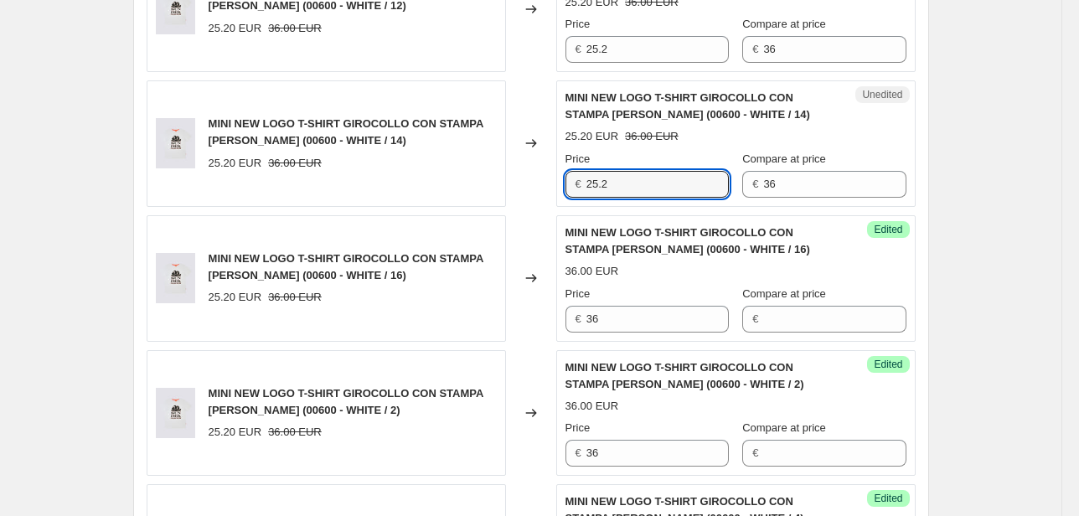
click at [478, 194] on div "MINI NEW LOGO T-SHIRT GIROCOLLO CON STAMPA [PERSON_NAME] (00600 - WHITE / 14) 2…" at bounding box center [531, 143] width 769 height 126
type input "36"
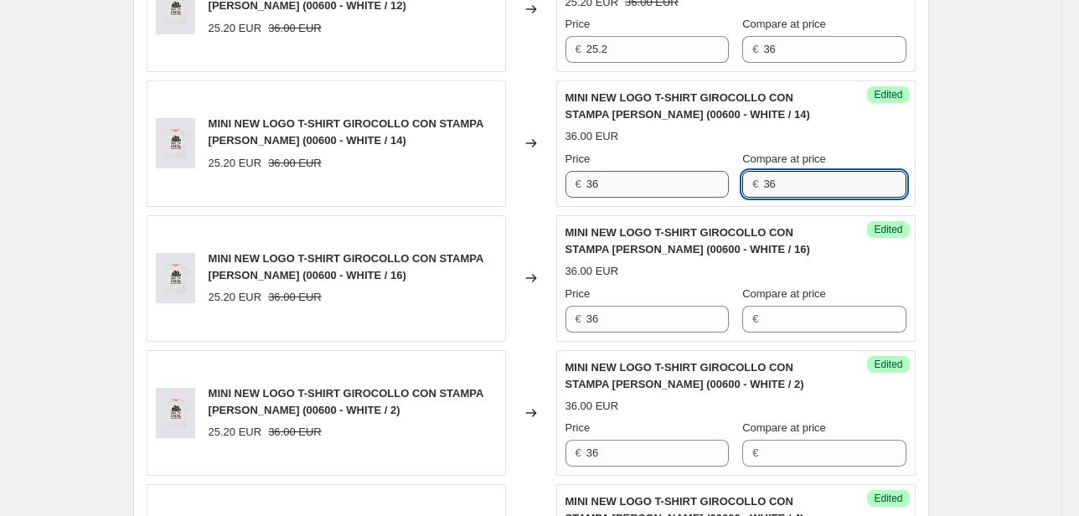
click at [716, 186] on div "Price € 36 Compare at price € 36" at bounding box center [735, 174] width 341 height 47
click at [535, 55] on div "MINI NEW LOGO T-SHIRT GIROCOLLO CON STAMPA [PERSON_NAME] (00600 - WHITE / 12) 2…" at bounding box center [531, 9] width 769 height 126
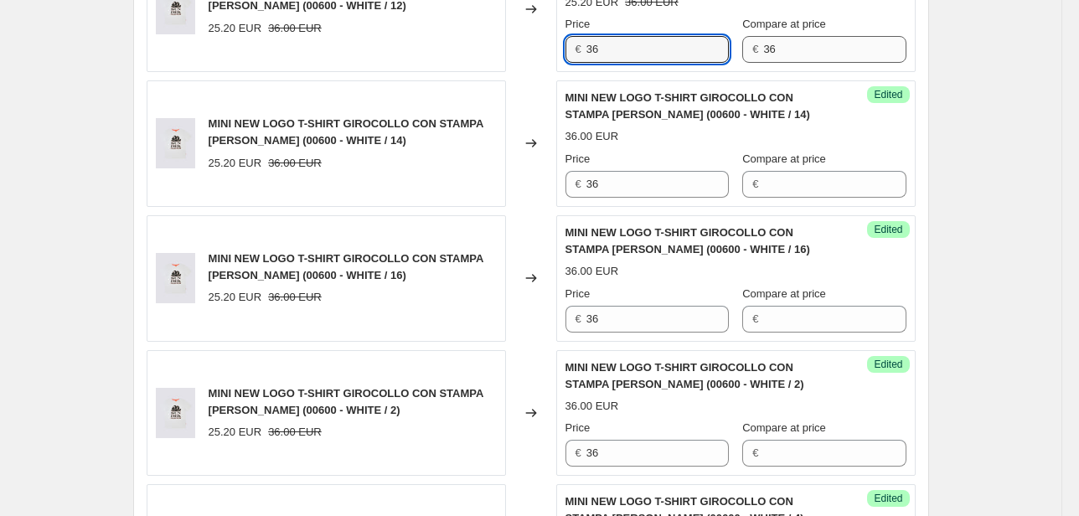
type input "36"
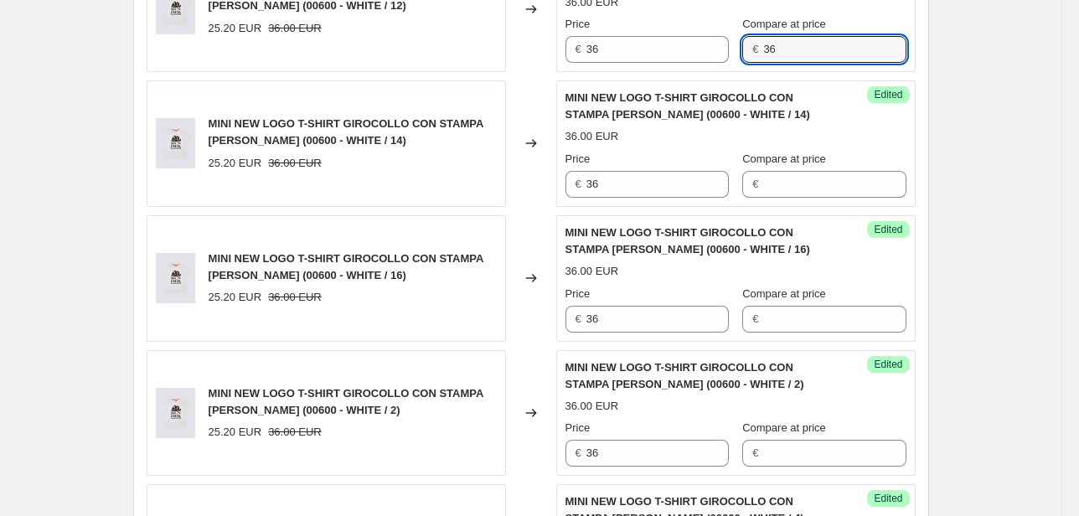
click at [707, 66] on div "Success Edited MINI NEW LOGO T-SHIRT GIROCOLLO CON STAMPA [PERSON_NAME] (00600 …" at bounding box center [735, 9] width 359 height 126
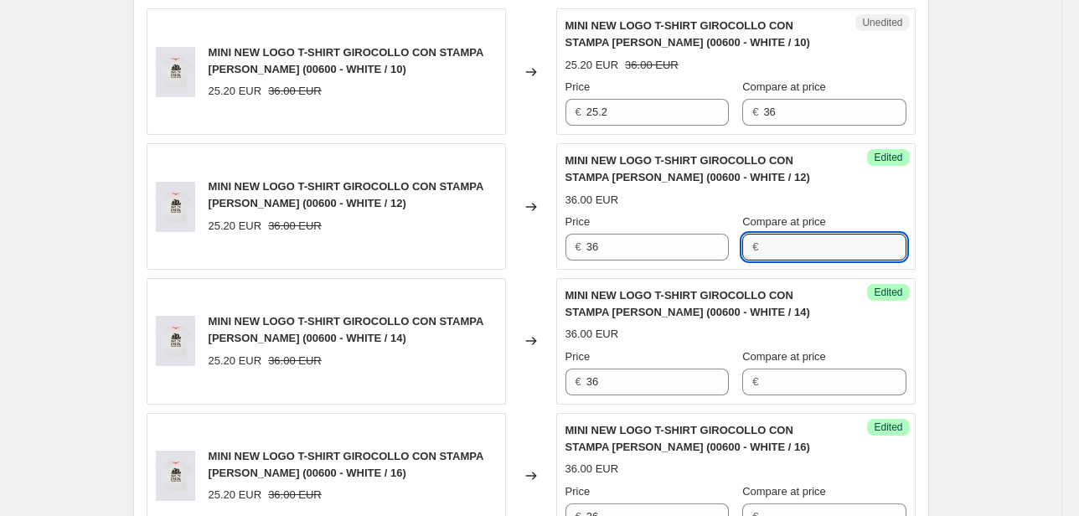
scroll to position [603, 0]
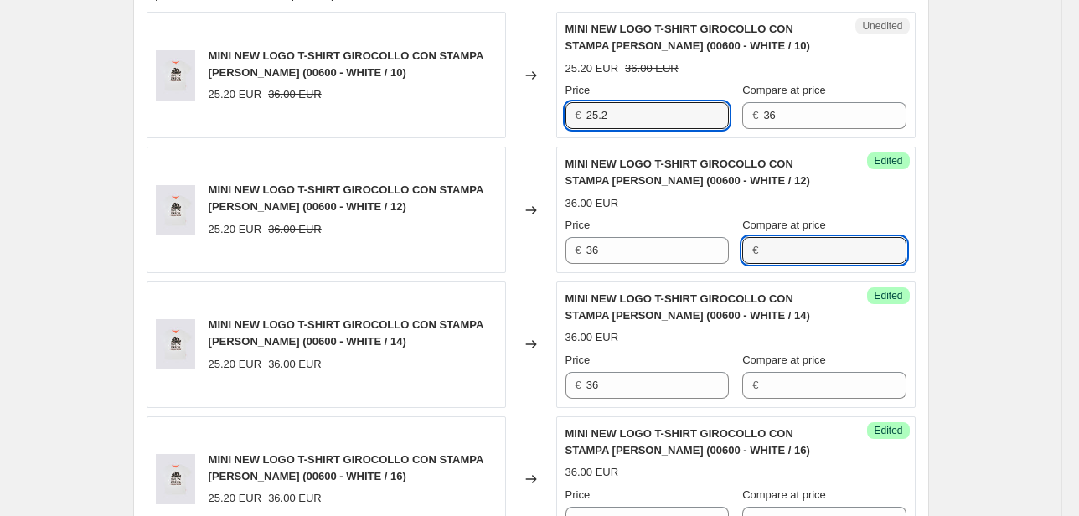
click at [520, 123] on div "MINI NEW LOGO T-SHIRT GIROCOLLO CON STAMPA [PERSON_NAME] (00600 - WHITE / 10) 2…" at bounding box center [531, 75] width 769 height 126
type input "36"
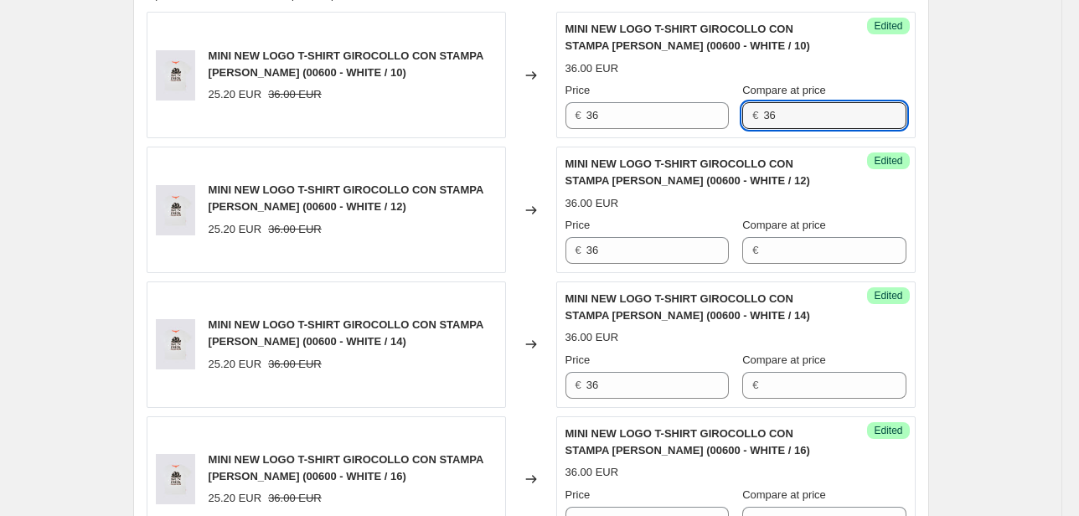
drag, startPoint x: 794, startPoint y: 116, endPoint x: 668, endPoint y: 134, distance: 127.7
click at [668, 134] on div "Success Edited MINI NEW LOGO T-SHIRT GIROCOLLO CON STAMPA [PERSON_NAME] (00600 …" at bounding box center [735, 75] width 359 height 126
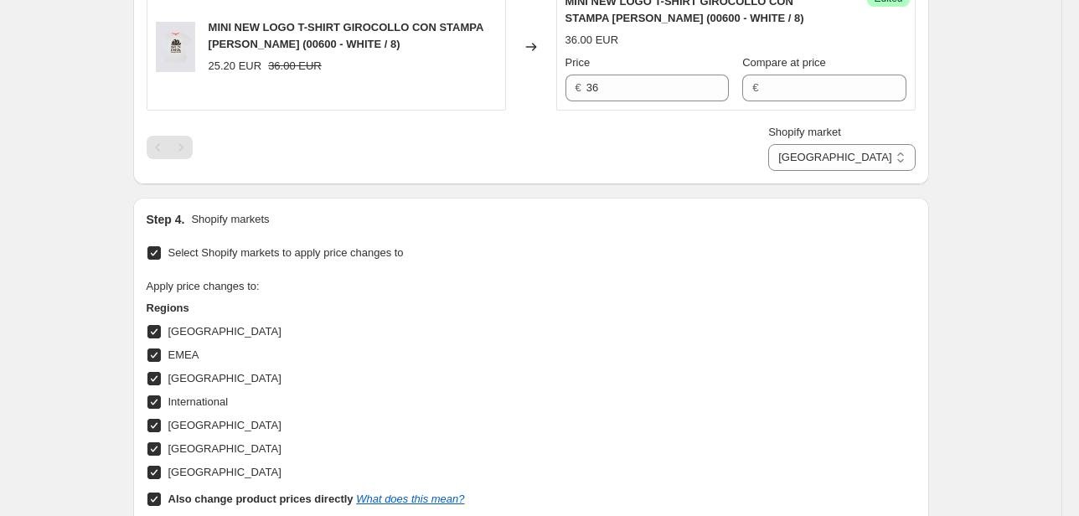
scroll to position [1541, 0]
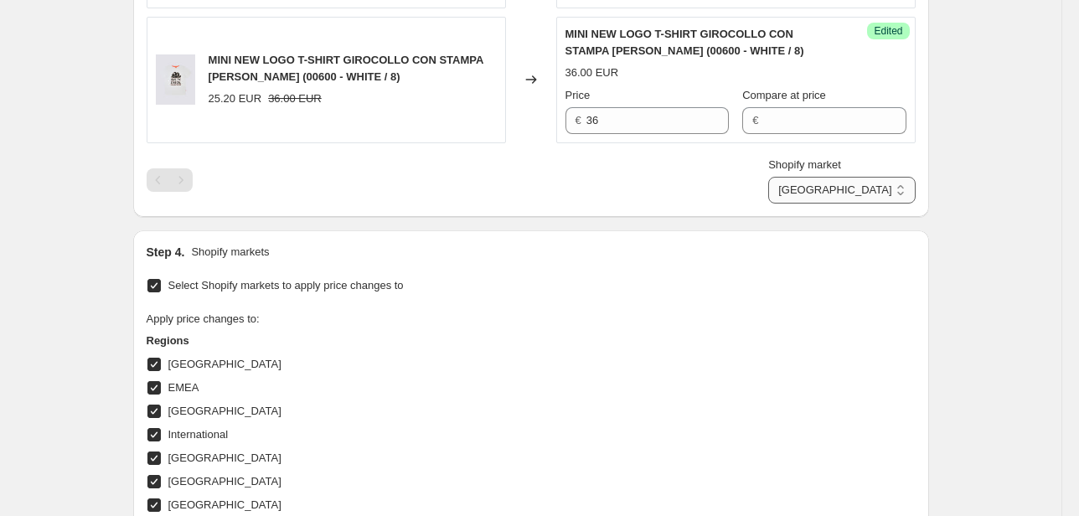
click at [885, 191] on select "Direct prices [GEOGRAPHIC_DATA] EMEA [GEOGRAPHIC_DATA] International [GEOGRAPHI…" at bounding box center [841, 190] width 147 height 27
select select "22555656370"
click at [806, 204] on select "Direct prices [GEOGRAPHIC_DATA] EMEA [GEOGRAPHIC_DATA] International [GEOGRAPHI…" at bounding box center [841, 190] width 147 height 27
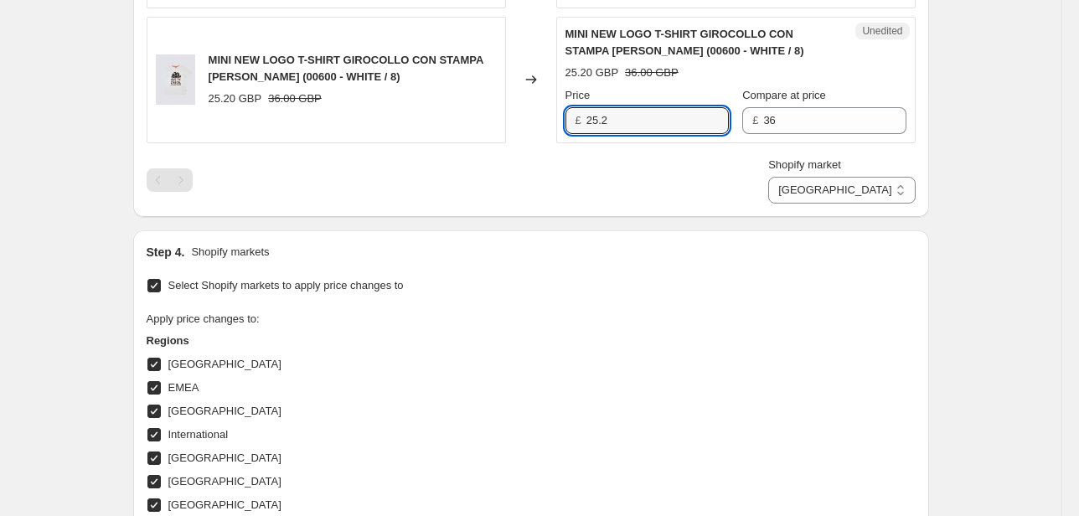
drag, startPoint x: 625, startPoint y: 124, endPoint x: 488, endPoint y: 101, distance: 138.6
click at [527, 115] on div "MINI NEW LOGO T-SHIRT GIROCOLLO CON STAMPA [PERSON_NAME] (00600 - WHITE / 8) 25…" at bounding box center [531, 80] width 769 height 126
type input "36"
drag, startPoint x: 792, startPoint y: 117, endPoint x: 690, endPoint y: 125, distance: 101.6
click at [690, 125] on div "Price £ 36 Compare at price £ 36" at bounding box center [735, 110] width 341 height 47
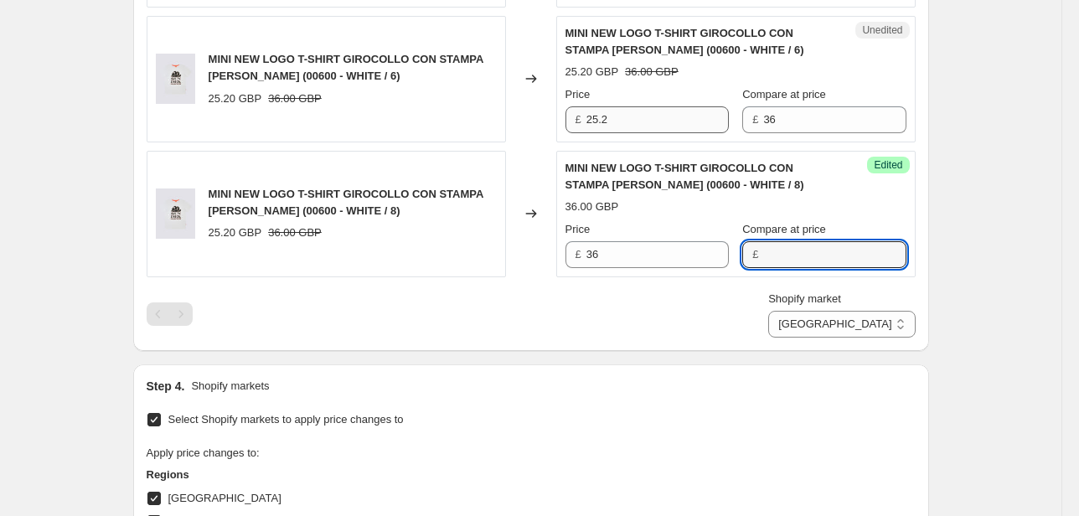
scroll to position [1407, 0]
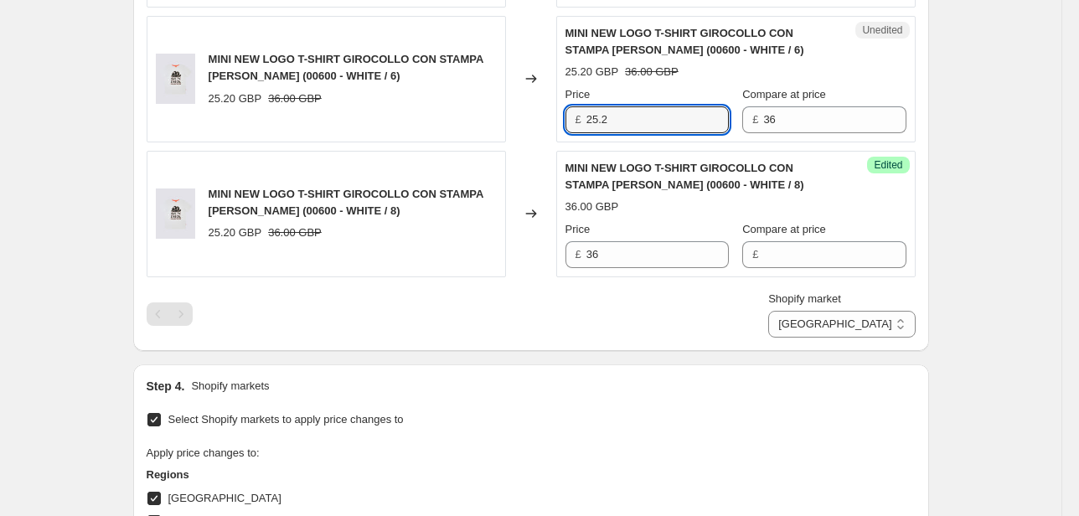
drag, startPoint x: 612, startPoint y: 113, endPoint x: 533, endPoint y: 124, distance: 80.3
click at [542, 123] on div "MINI NEW LOGO T-SHIRT GIROCOLLO CON STAMPA [PERSON_NAME] (00600 - WHITE / 6) 25…" at bounding box center [531, 79] width 769 height 126
type input "36"
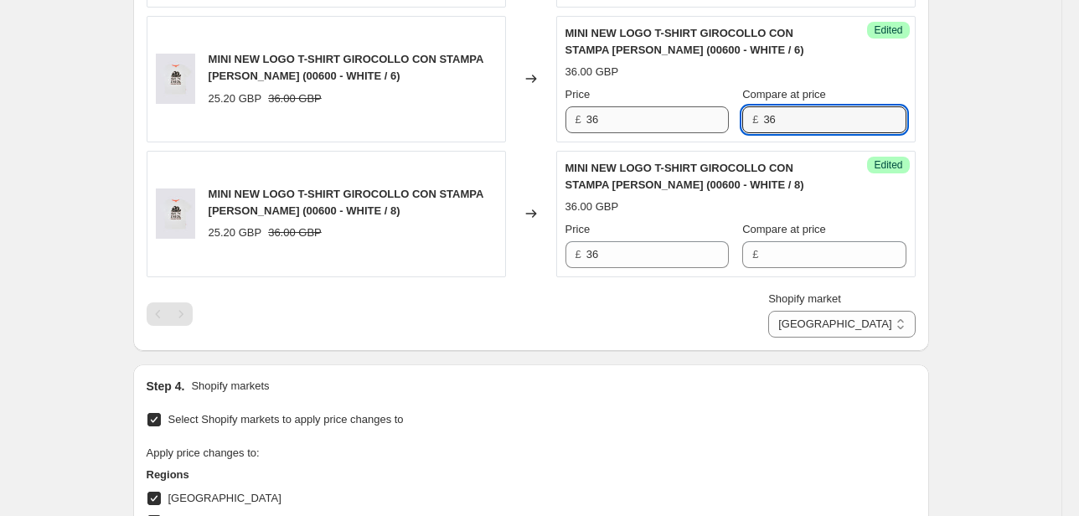
drag, startPoint x: 794, startPoint y: 117, endPoint x: 705, endPoint y: 122, distance: 88.9
click at [707, 121] on div "Price £ 36 Compare at price £ 36" at bounding box center [735, 109] width 341 height 47
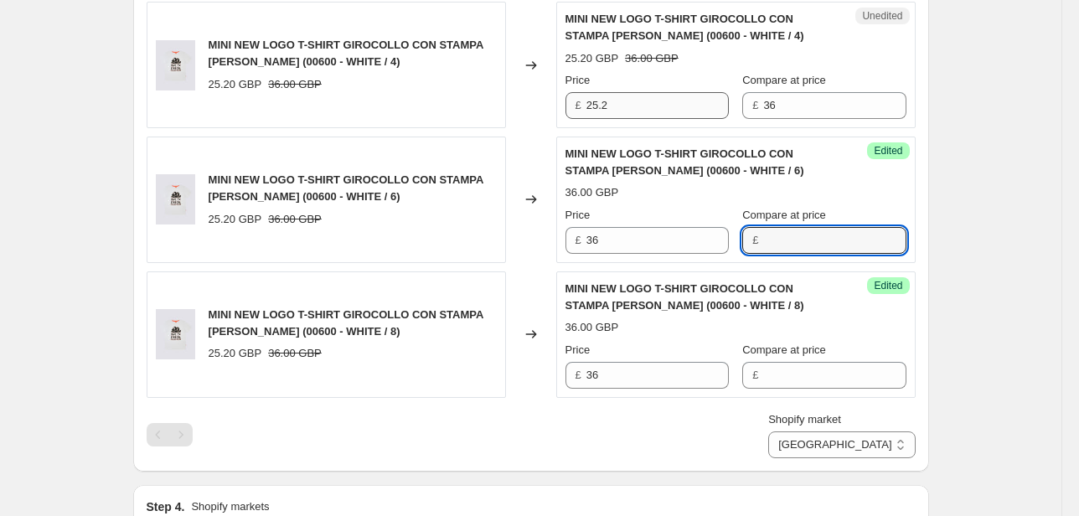
scroll to position [1273, 0]
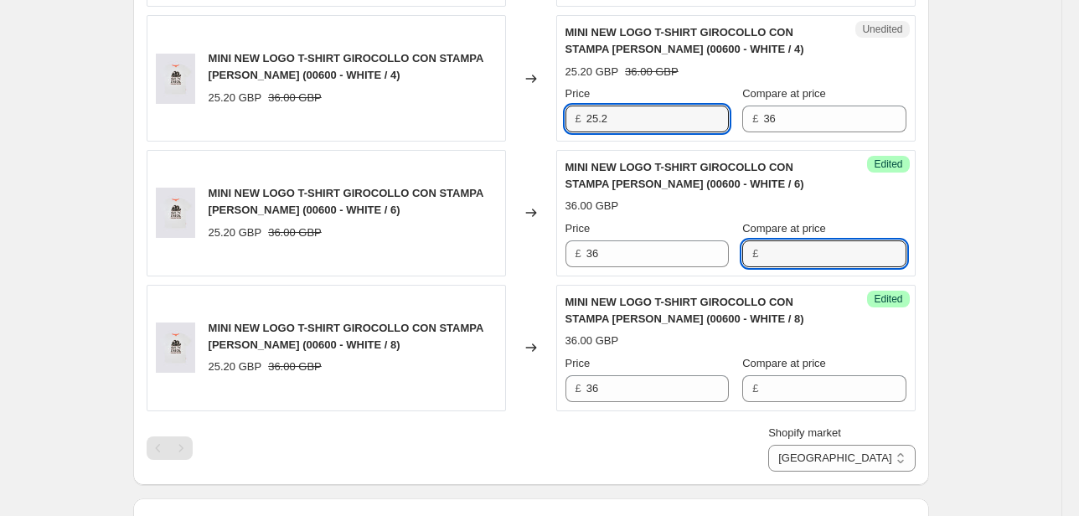
click at [559, 121] on div "Unedited MINI NEW LOGO T-SHIRT GIROCOLLO CON STAMPA [PERSON_NAME] (00600 - WHIT…" at bounding box center [735, 78] width 359 height 126
type input "36"
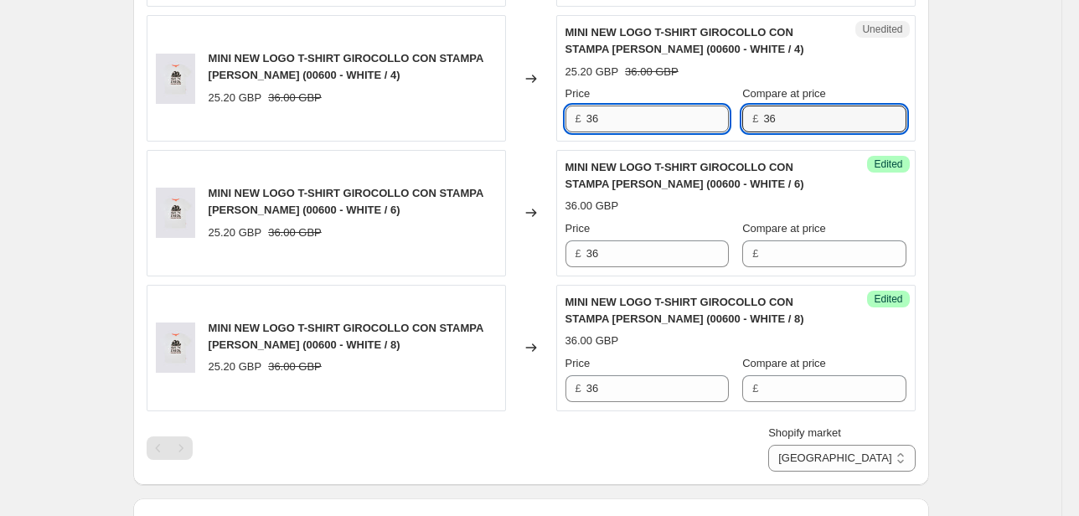
drag, startPoint x: 834, startPoint y: 128, endPoint x: 697, endPoint y: 124, distance: 136.6
click at [698, 124] on div "Price £ 36 Compare at price £ 36" at bounding box center [735, 108] width 341 height 47
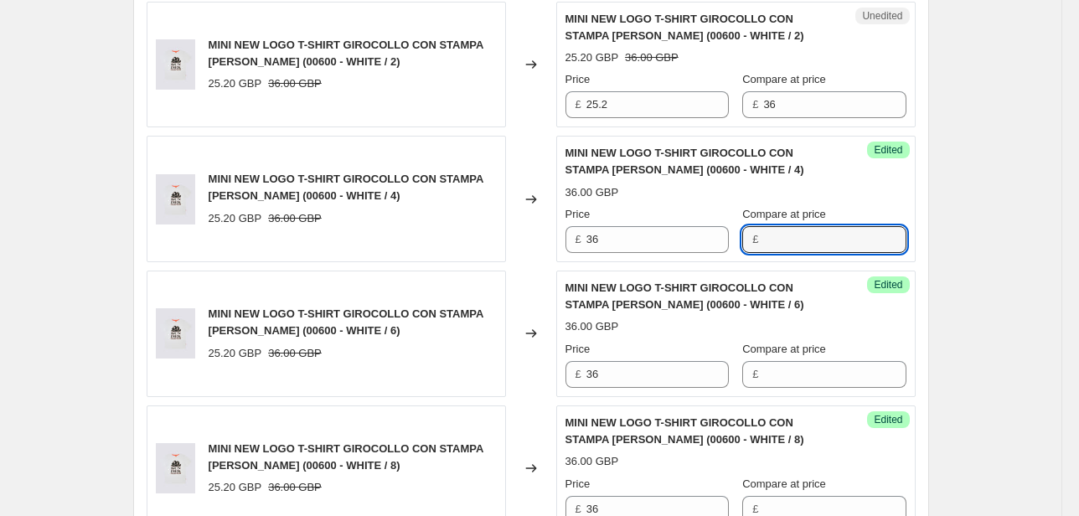
scroll to position [1139, 0]
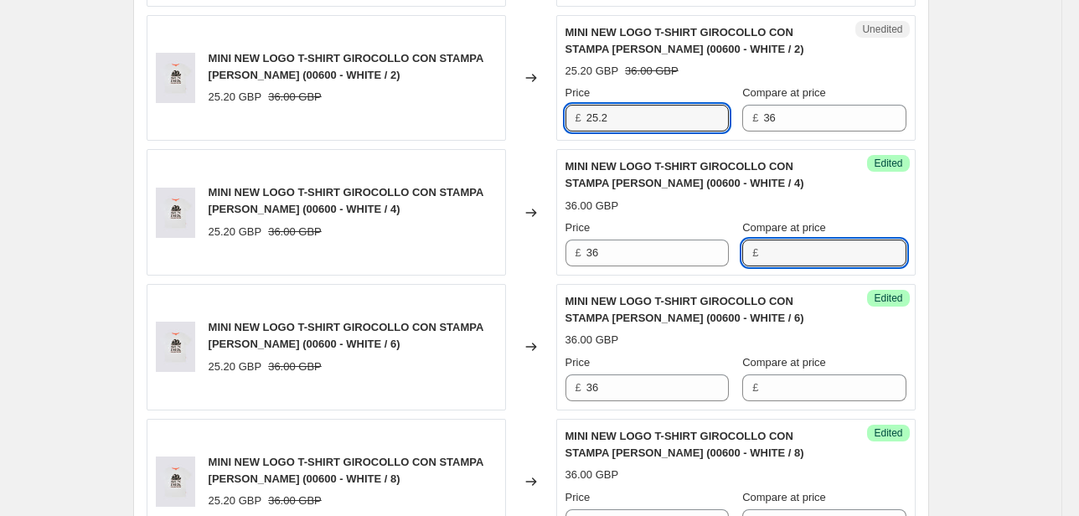
click at [570, 117] on div "£ 25.2" at bounding box center [646, 118] width 163 height 27
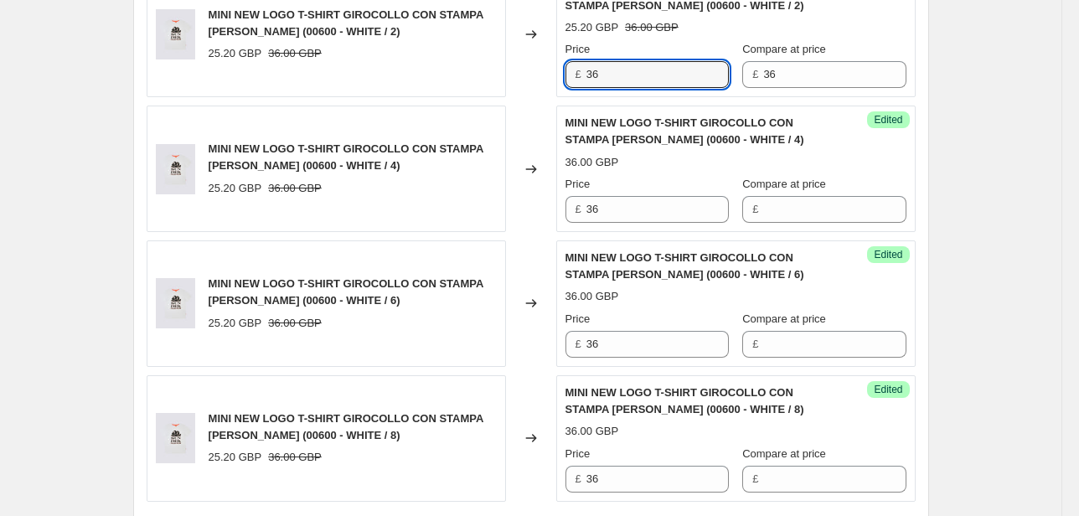
scroll to position [1206, 0]
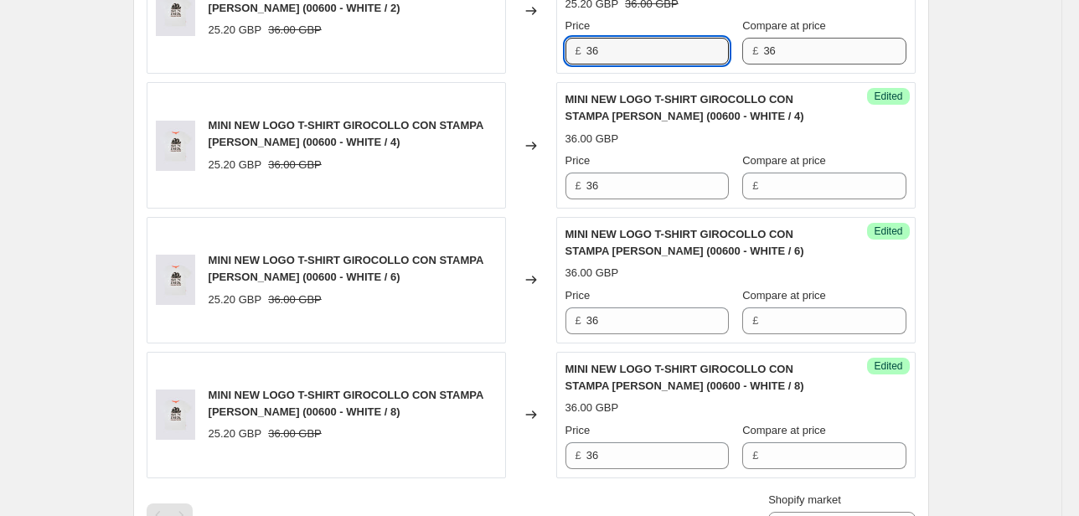
type input "36"
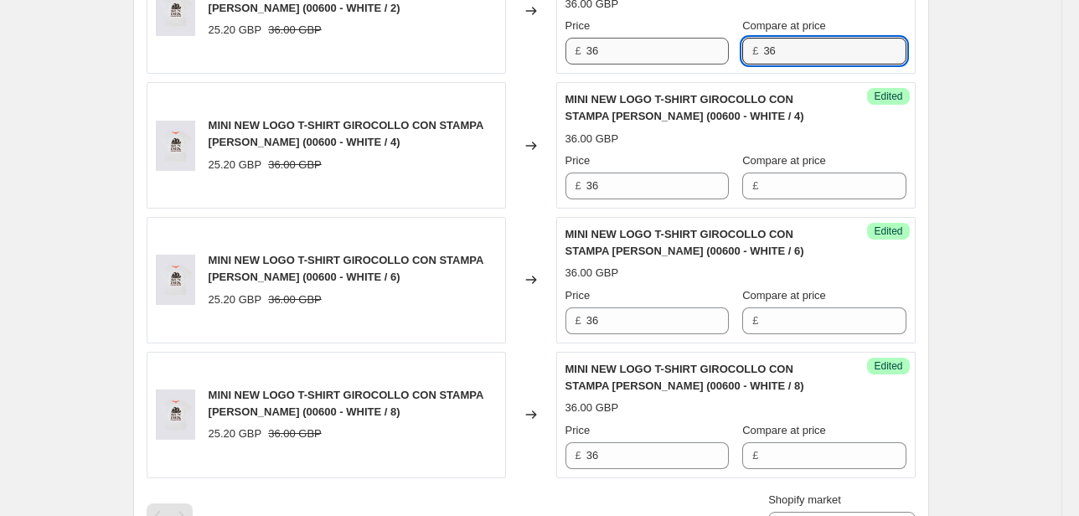
drag, startPoint x: 777, startPoint y: 39, endPoint x: 725, endPoint y: 60, distance: 56.0
click at [725, 59] on div "Price £ 36 Compare at price £ 36" at bounding box center [735, 41] width 341 height 47
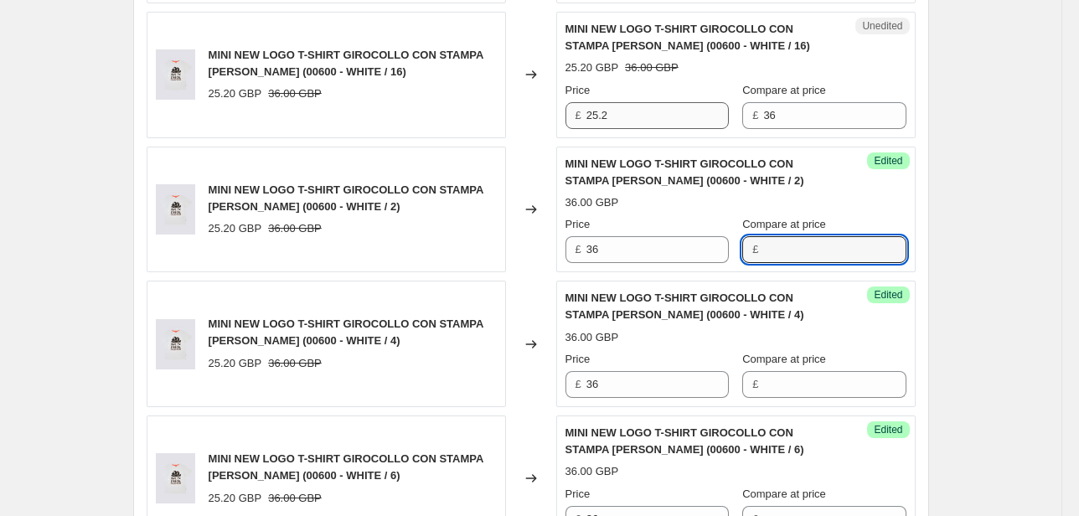
scroll to position [1005, 0]
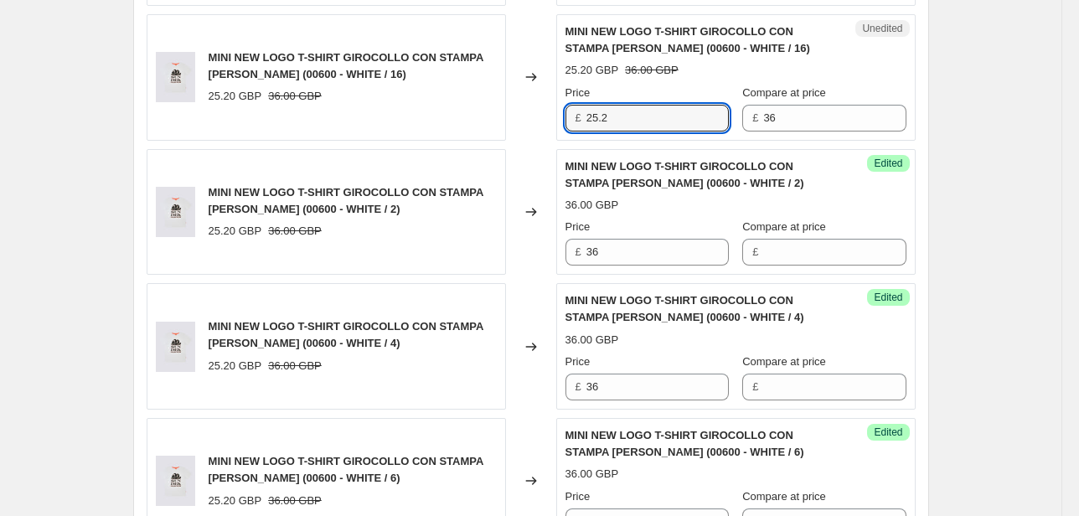
drag, startPoint x: 607, startPoint y: 126, endPoint x: 488, endPoint y: 130, distance: 118.2
click at [495, 127] on div "MINI NEW LOGO T-SHIRT GIROCOLLO CON STAMPA [PERSON_NAME] (00600 - WHITE / 16) 2…" at bounding box center [531, 77] width 769 height 126
type input "36"
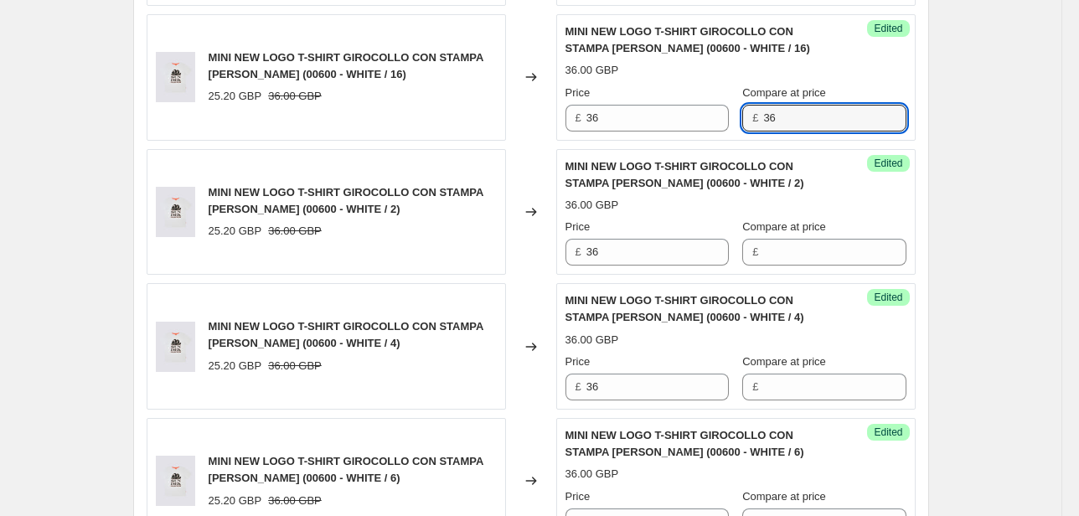
drag, startPoint x: 821, startPoint y: 124, endPoint x: 677, endPoint y: 142, distance: 145.3
click at [691, 140] on div "MINI NEW LOGO T-SHIRT GIROCOLLO CON STAMPA [PERSON_NAME] (00600 - WHITE / 10) 2…" at bounding box center [531, 144] width 769 height 1069
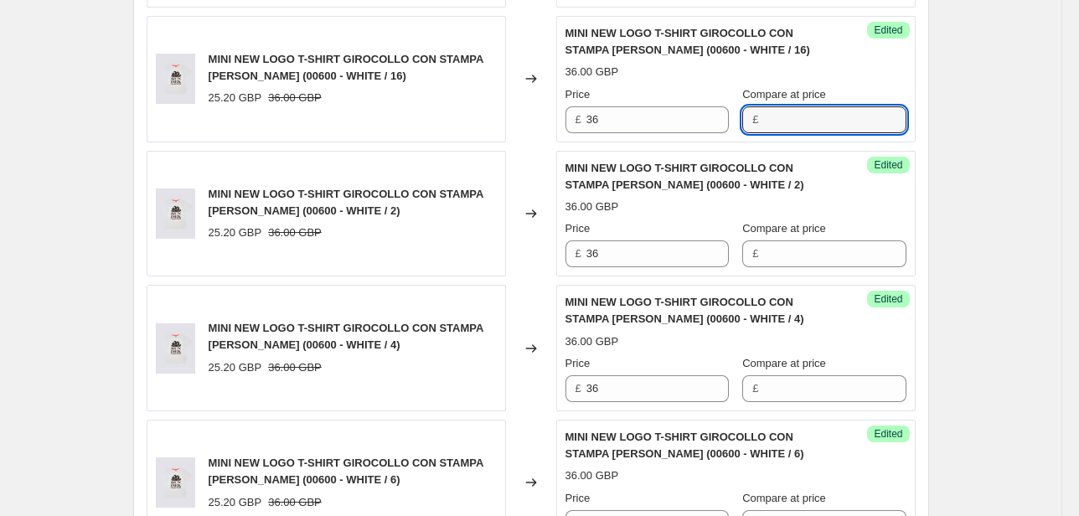
scroll to position [871, 0]
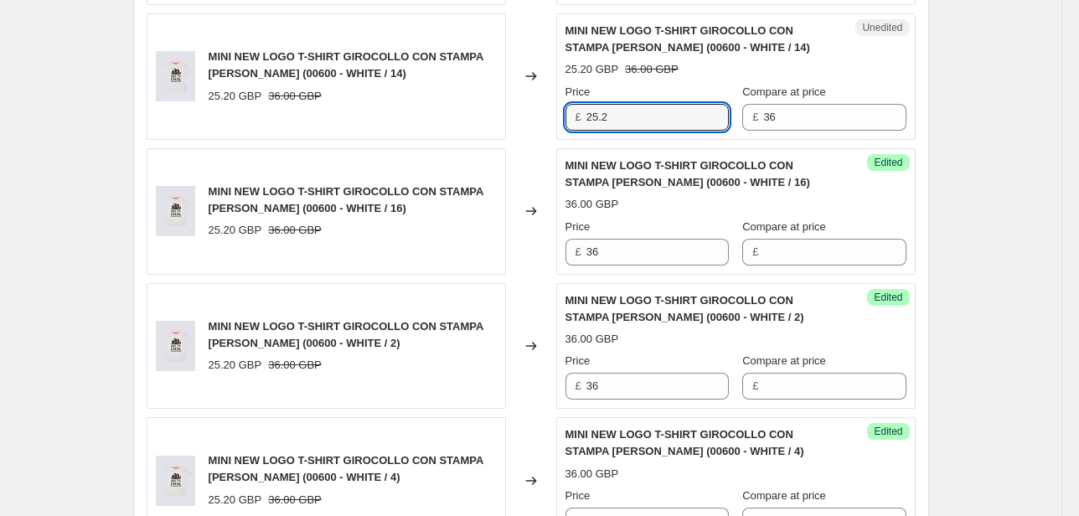
drag, startPoint x: 576, startPoint y: 121, endPoint x: 519, endPoint y: 158, distance: 69.0
click at [531, 134] on div "MINI NEW LOGO T-SHIRT GIROCOLLO CON STAMPA [PERSON_NAME] (00600 - WHITE / 14) 2…" at bounding box center [531, 76] width 769 height 126
type input "36"
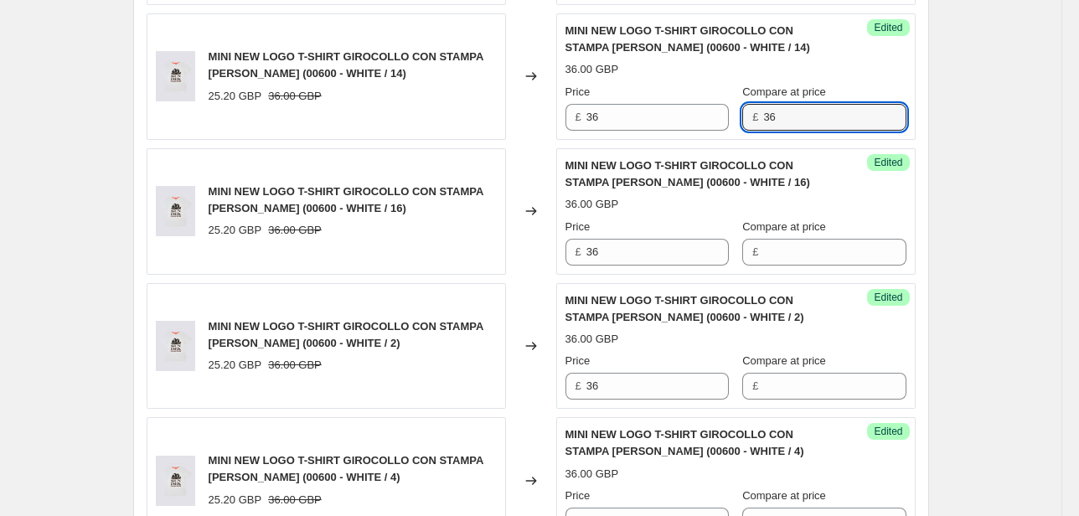
drag, startPoint x: 821, startPoint y: 116, endPoint x: 688, endPoint y: 132, distance: 134.3
click at [694, 132] on div "Success Edited MINI NEW LOGO T-SHIRT GIROCOLLO CON STAMPA [PERSON_NAME] (00600 …" at bounding box center [735, 76] width 359 height 126
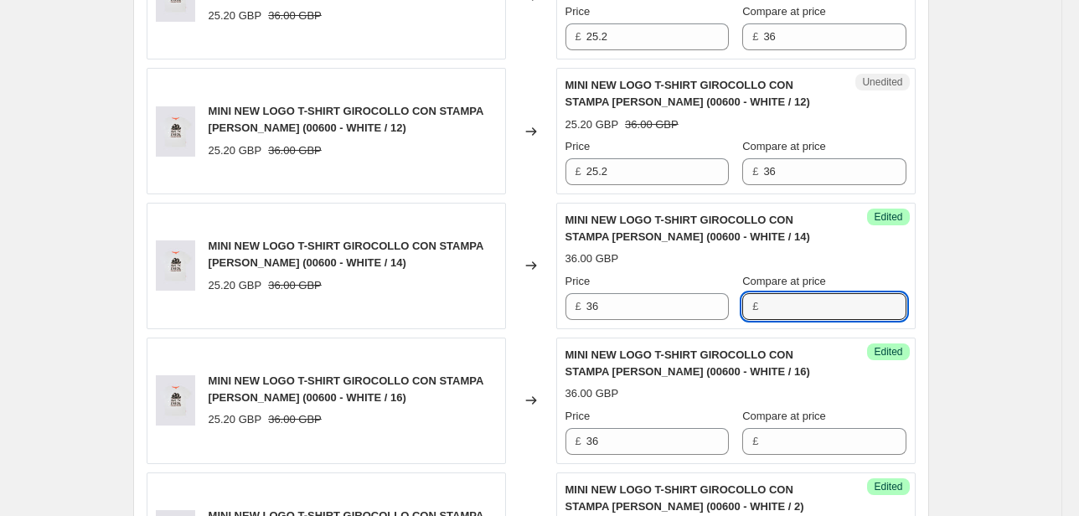
scroll to position [670, 0]
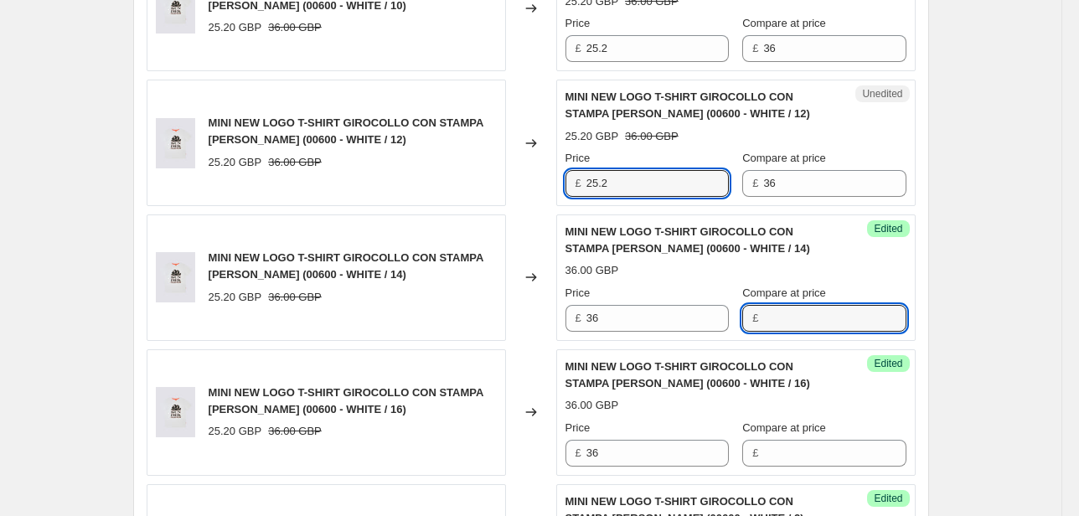
drag, startPoint x: 617, startPoint y: 186, endPoint x: 459, endPoint y: 224, distance: 161.9
click at [484, 217] on div "MINI NEW LOGO T-SHIRT GIROCOLLO CON STAMPA [PERSON_NAME] (00600 - WHITE / 10) 2…" at bounding box center [531, 479] width 769 height 1069
type input "36"
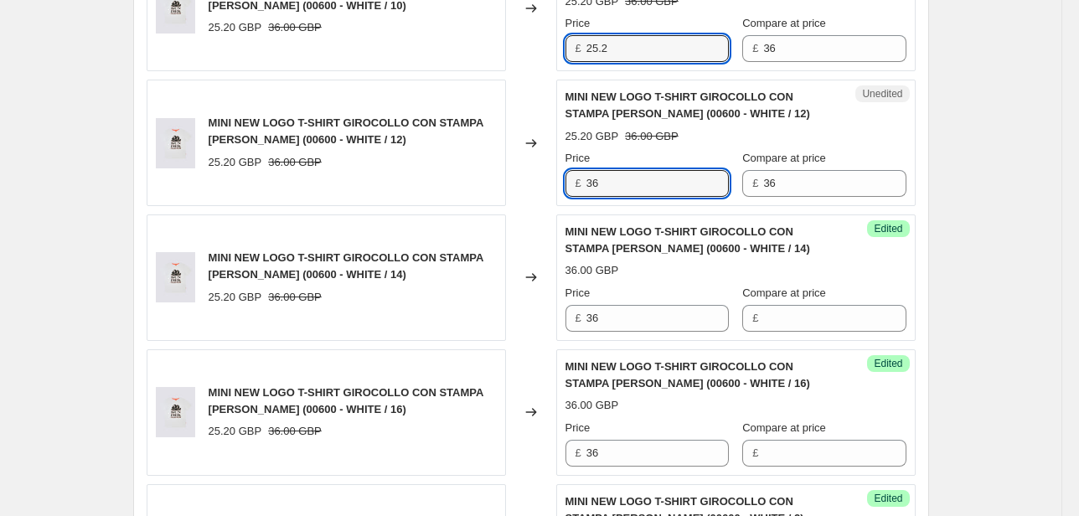
drag, startPoint x: 616, startPoint y: 47, endPoint x: 571, endPoint y: 53, distance: 44.8
click at [572, 52] on div "£ 25.2" at bounding box center [646, 48] width 163 height 27
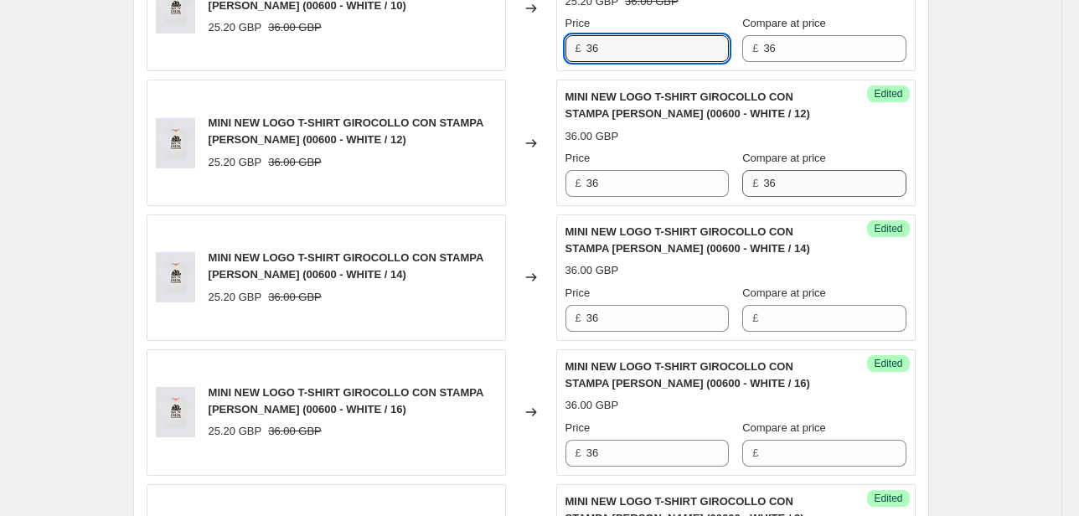
type input "36"
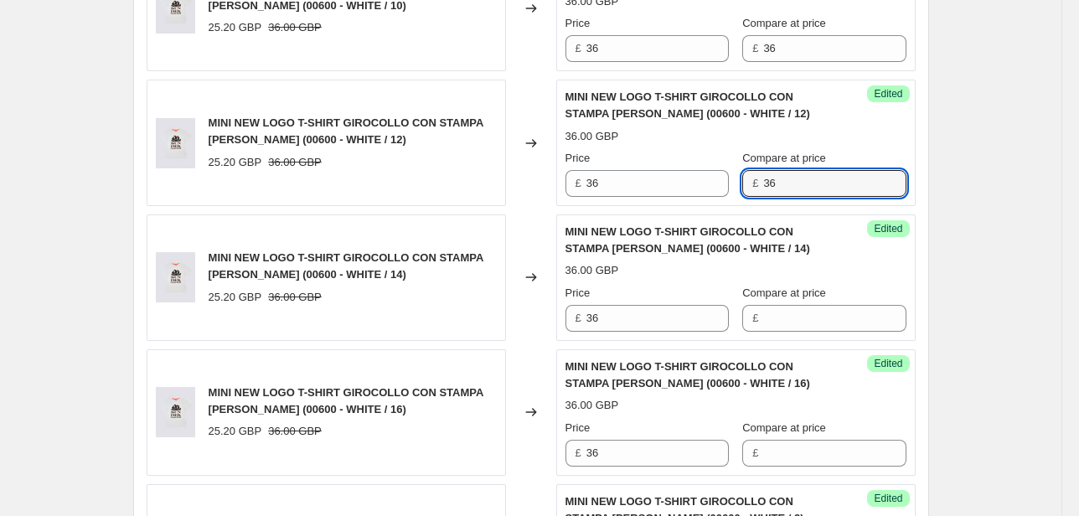
drag, startPoint x: 784, startPoint y: 188, endPoint x: 737, endPoint y: 180, distance: 47.5
click at [730, 184] on div "Price £ 36 Compare at price £ 36" at bounding box center [735, 173] width 341 height 47
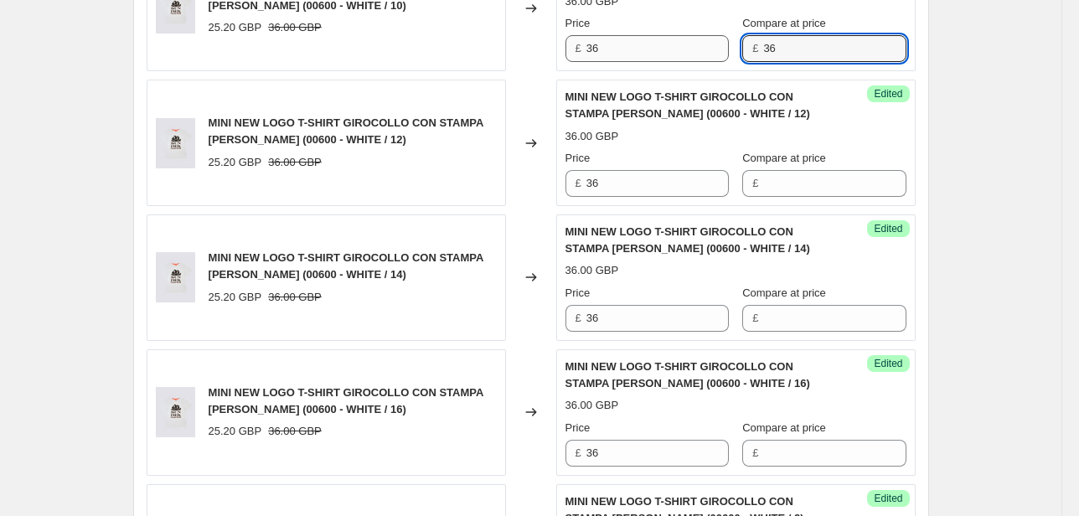
drag, startPoint x: 808, startPoint y: 49, endPoint x: 714, endPoint y: 59, distance: 94.5
click at [716, 58] on div "Price £ 36 Compare at price £ 36" at bounding box center [735, 38] width 341 height 47
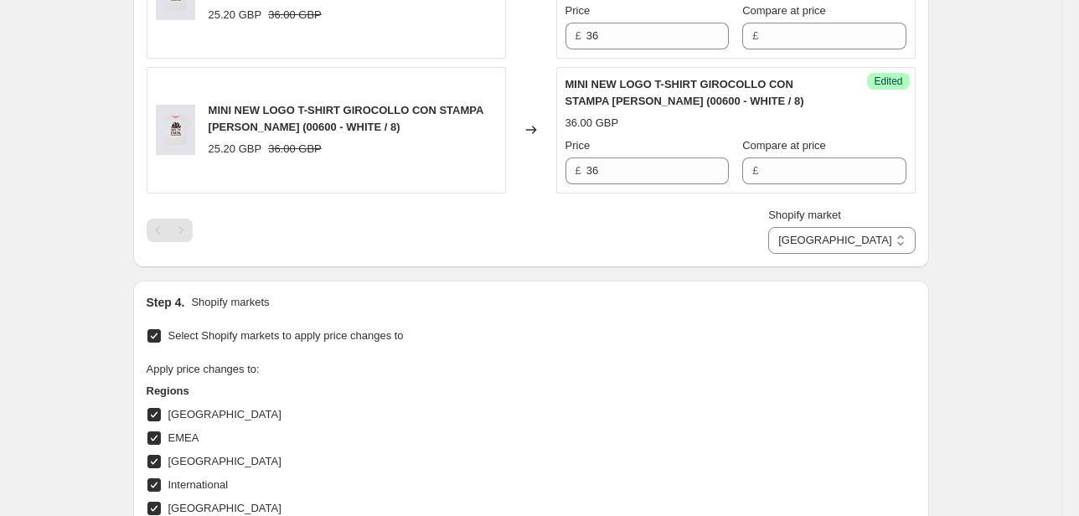
scroll to position [1608, 0]
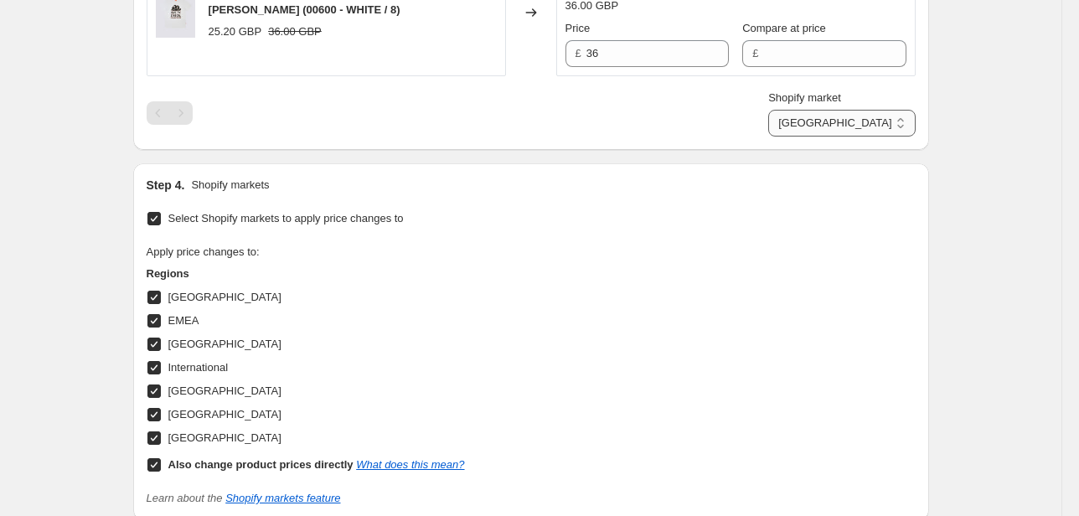
click at [844, 118] on select "Direct prices [GEOGRAPHIC_DATA] EMEA [GEOGRAPHIC_DATA] International [GEOGRAPHI…" at bounding box center [841, 123] width 147 height 27
select select "70015877453"
click at [819, 137] on select "Direct prices [GEOGRAPHIC_DATA] EMEA [GEOGRAPHIC_DATA] International [GEOGRAPHI…" at bounding box center [841, 123] width 147 height 27
click at [579, 52] on div "$ 34.3" at bounding box center [646, 53] width 163 height 27
type input "49"
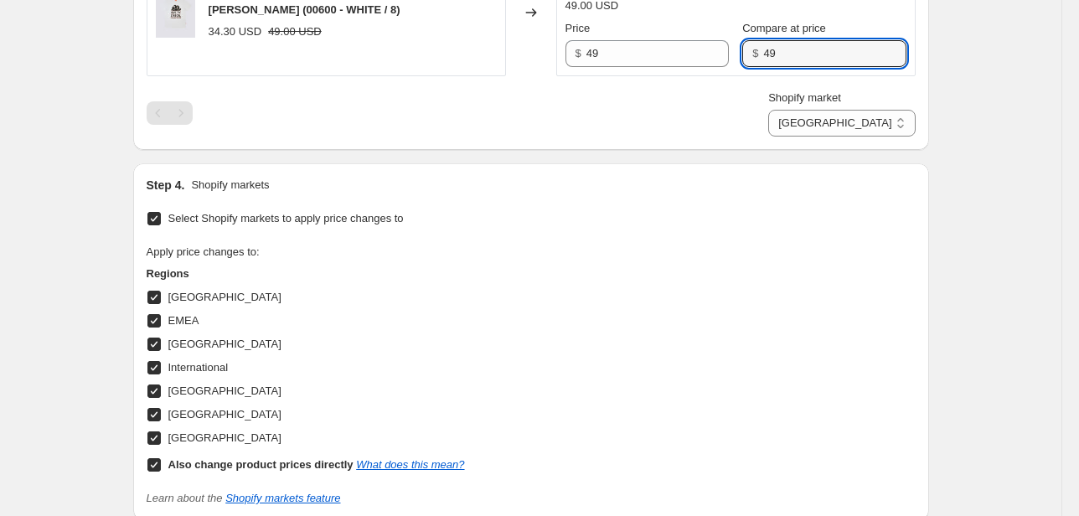
drag, startPoint x: 777, startPoint y: 51, endPoint x: 756, endPoint y: 109, distance: 61.5
click at [747, 59] on div "$ 49" at bounding box center [823, 53] width 163 height 27
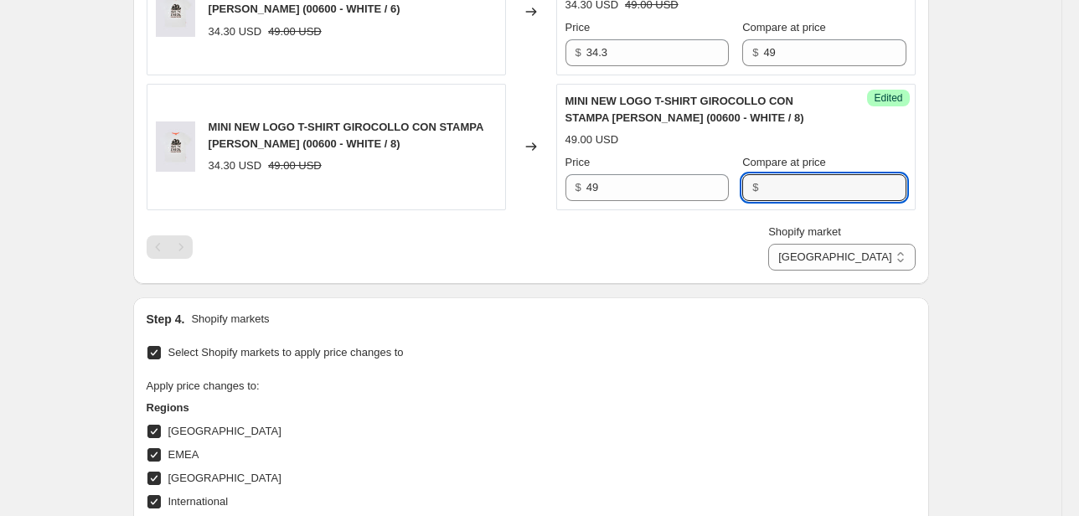
scroll to position [1474, 0]
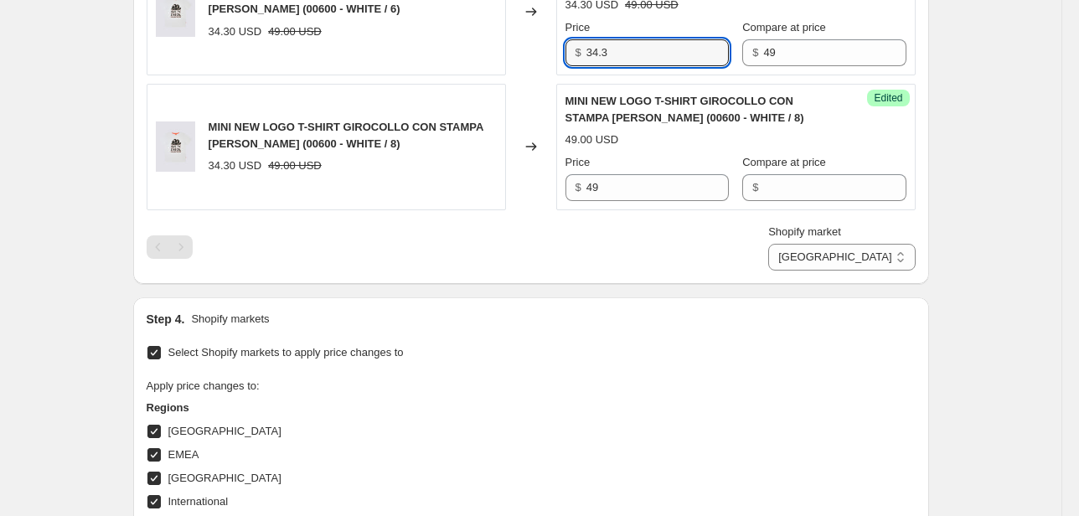
drag, startPoint x: 600, startPoint y: 52, endPoint x: 535, endPoint y: 44, distance: 65.0
click at [543, 46] on div "MINI NEW LOGO T-SHIRT GIROCOLLO CON STAMPA [PERSON_NAME] (00600 - WHITE / 6) 34…" at bounding box center [531, 12] width 769 height 126
type input "49"
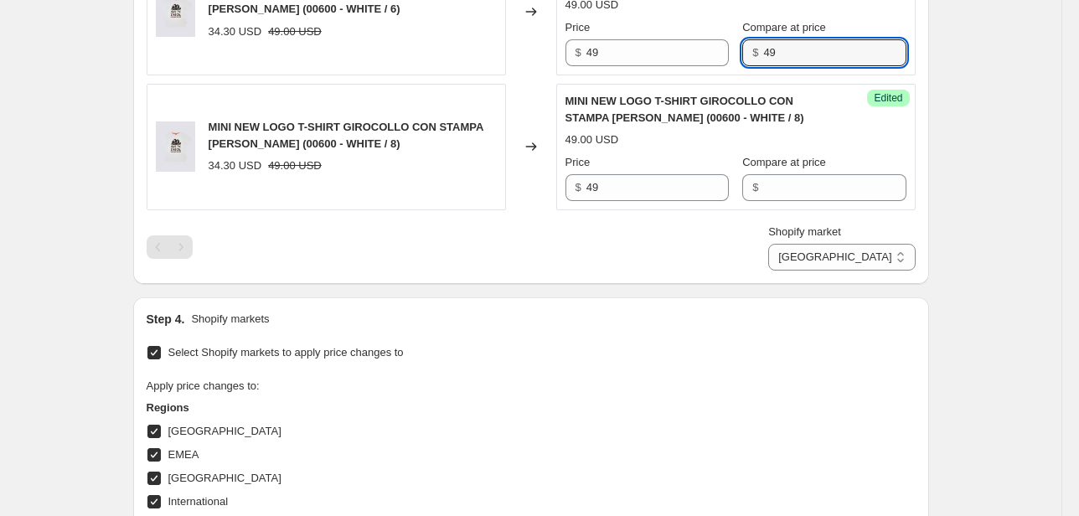
drag, startPoint x: 805, startPoint y: 60, endPoint x: 719, endPoint y: 67, distance: 86.5
click at [721, 61] on div "Price $ 49 Compare at price $ 49" at bounding box center [735, 42] width 341 height 47
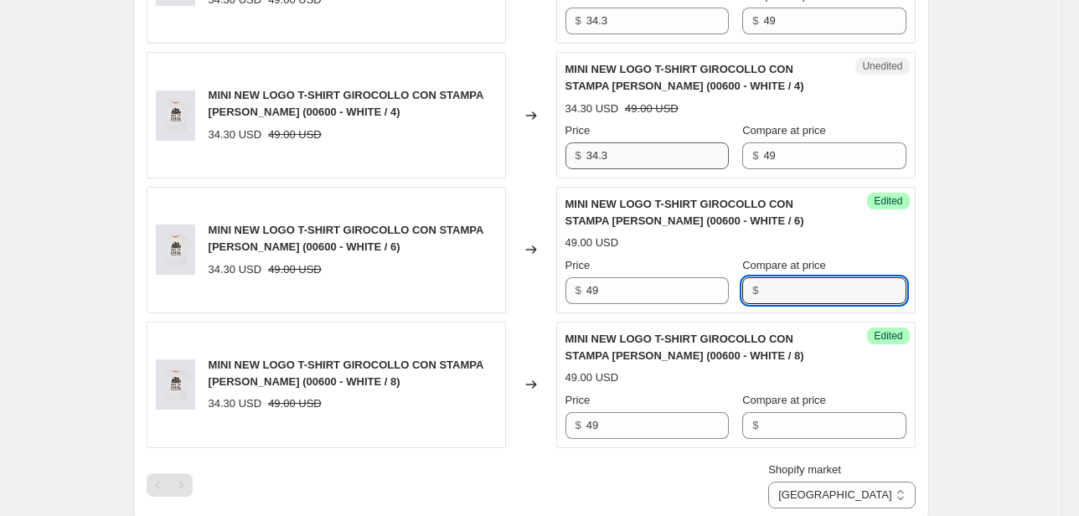
scroll to position [1206, 0]
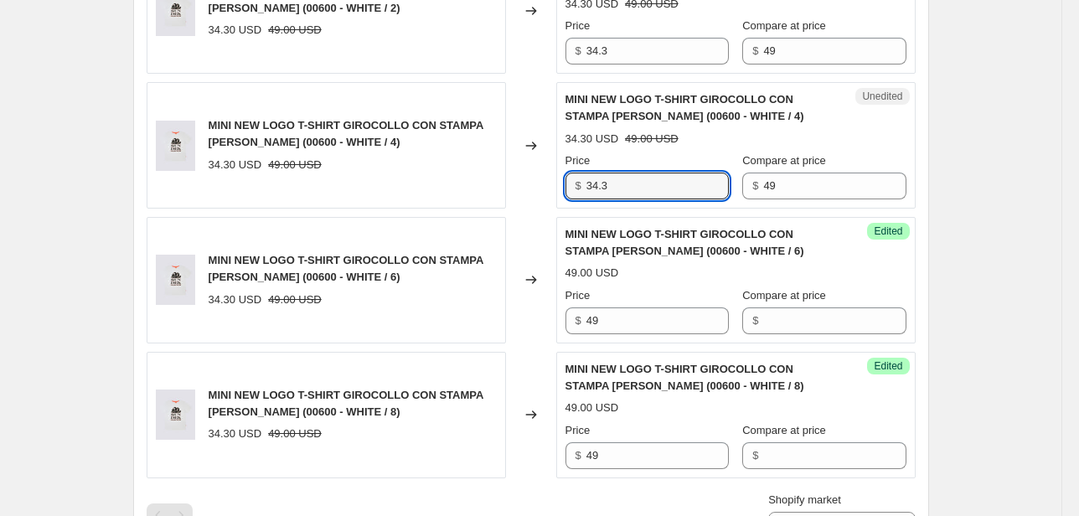
drag, startPoint x: 643, startPoint y: 194, endPoint x: 469, endPoint y: 204, distance: 173.8
click at [511, 202] on div "MINI NEW LOGO T-SHIRT GIROCOLLO CON STAMPA [PERSON_NAME] (00600 - WHITE / 4) 34…" at bounding box center [531, 145] width 769 height 126
type input "49"
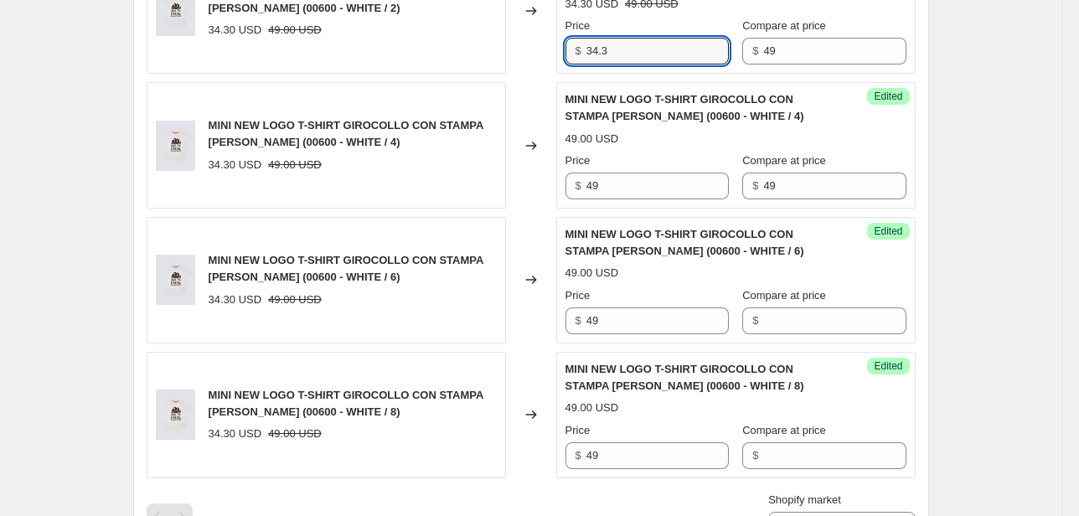
drag, startPoint x: 616, startPoint y: 44, endPoint x: 549, endPoint y: 56, distance: 68.2
click at [549, 56] on div "MINI NEW LOGO T-SHIRT GIROCOLLO CON STAMPA [PERSON_NAME] (00600 - WHITE / 2) 34…" at bounding box center [531, 11] width 769 height 126
type input "49"
drag, startPoint x: 803, startPoint y: 55, endPoint x: 744, endPoint y: 60, distance: 58.9
click at [744, 60] on div "Price $ 49 Compare at price $ 49" at bounding box center [735, 41] width 341 height 47
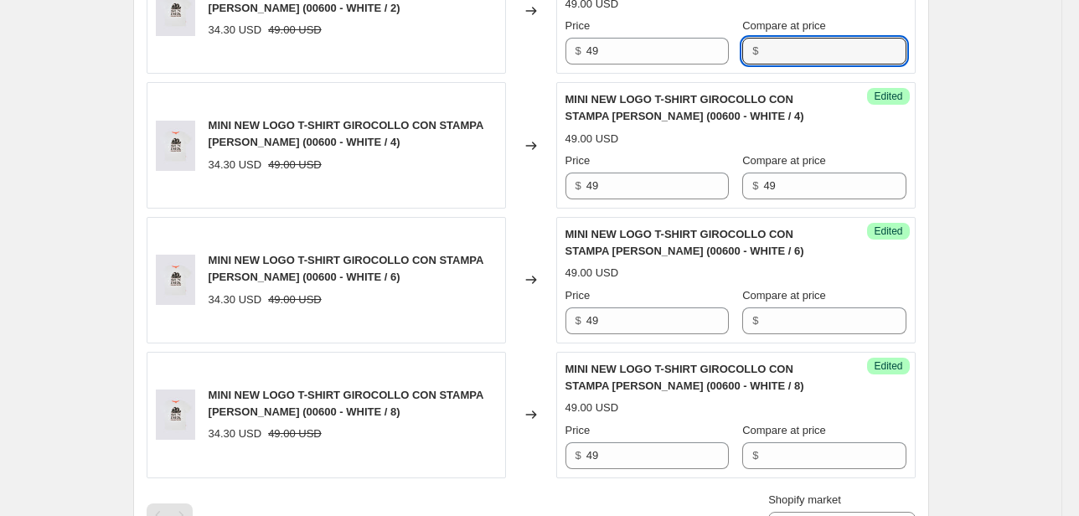
drag, startPoint x: 799, startPoint y: 168, endPoint x: 734, endPoint y: 188, distance: 68.4
click at [734, 188] on div "Price $ 49 Compare at price $ 49" at bounding box center [735, 175] width 341 height 47
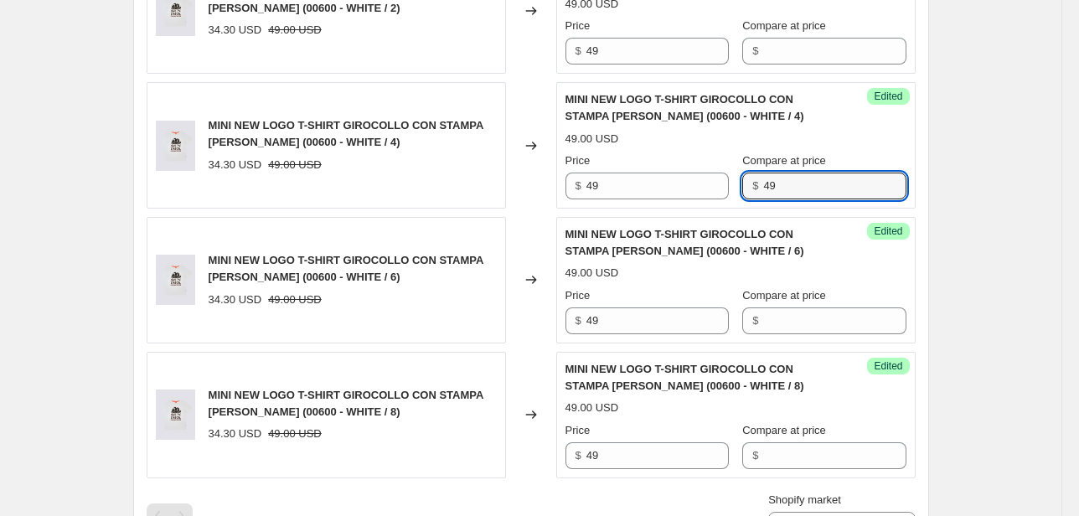
drag, startPoint x: 808, startPoint y: 188, endPoint x: 704, endPoint y: 202, distance: 104.9
click at [704, 202] on div "Success Edited MINI NEW LOGO T-SHIRT GIROCOLLO CON STAMPA [PERSON_NAME] (00600 …" at bounding box center [735, 145] width 359 height 126
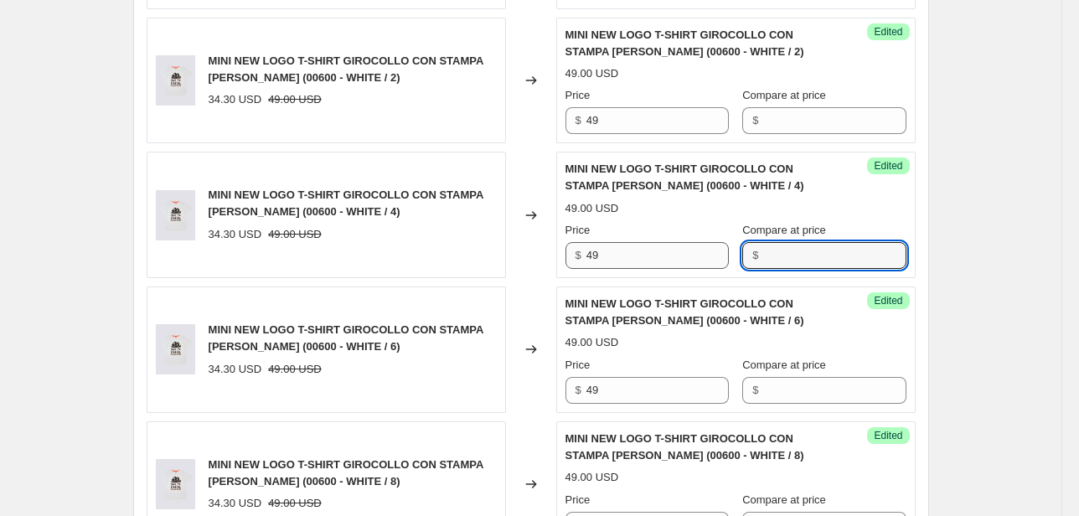
scroll to position [1072, 0]
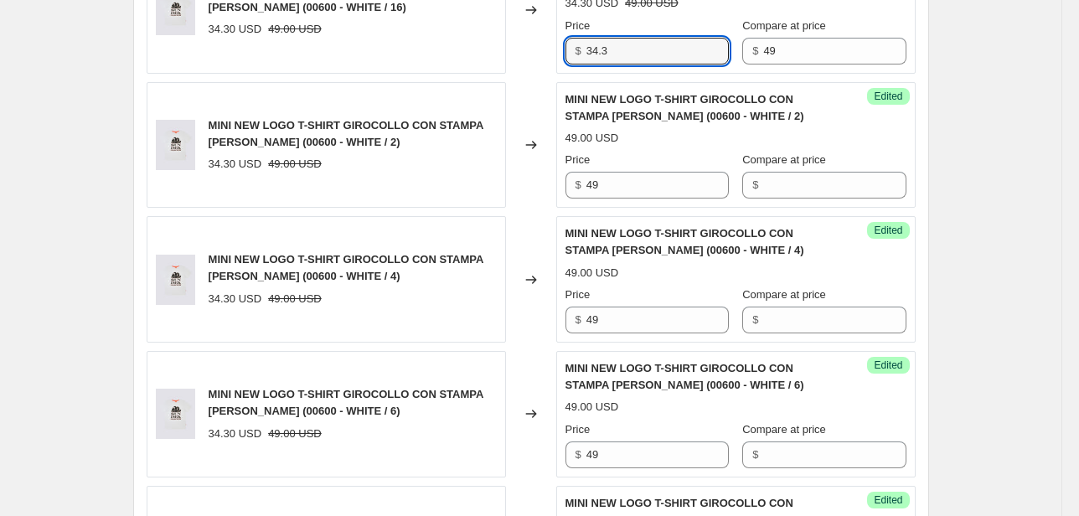
drag, startPoint x: 613, startPoint y: 49, endPoint x: 479, endPoint y: 73, distance: 136.1
click at [523, 61] on div "MINI NEW LOGO T-SHIRT GIROCOLLO CON STAMPA [PERSON_NAME] (00600 - WHITE / 16) 3…" at bounding box center [531, 10] width 769 height 126
type input "49"
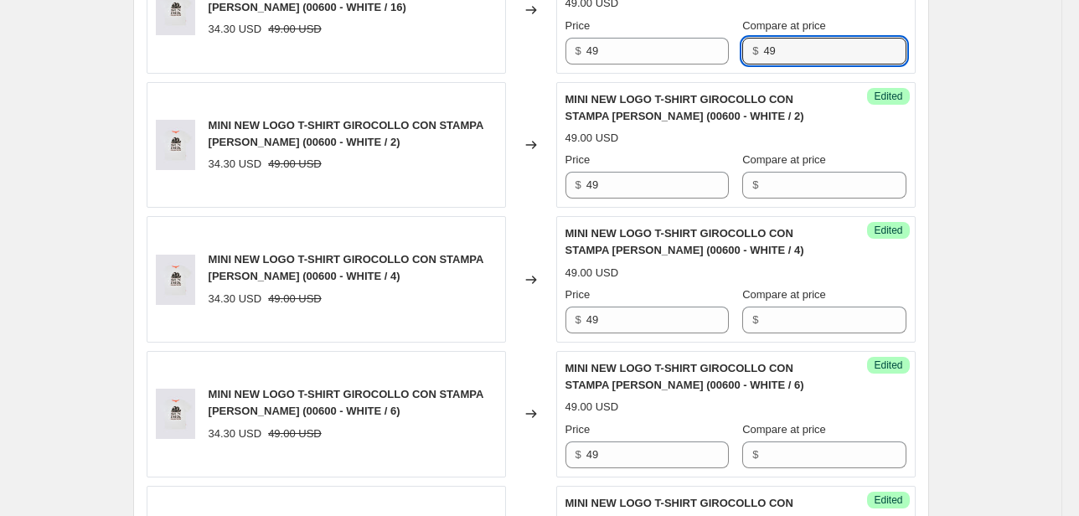
drag, startPoint x: 841, startPoint y: 50, endPoint x: 736, endPoint y: 55, distance: 104.8
click at [741, 54] on div "Price $ 49 Compare at price $ 49" at bounding box center [735, 41] width 341 height 47
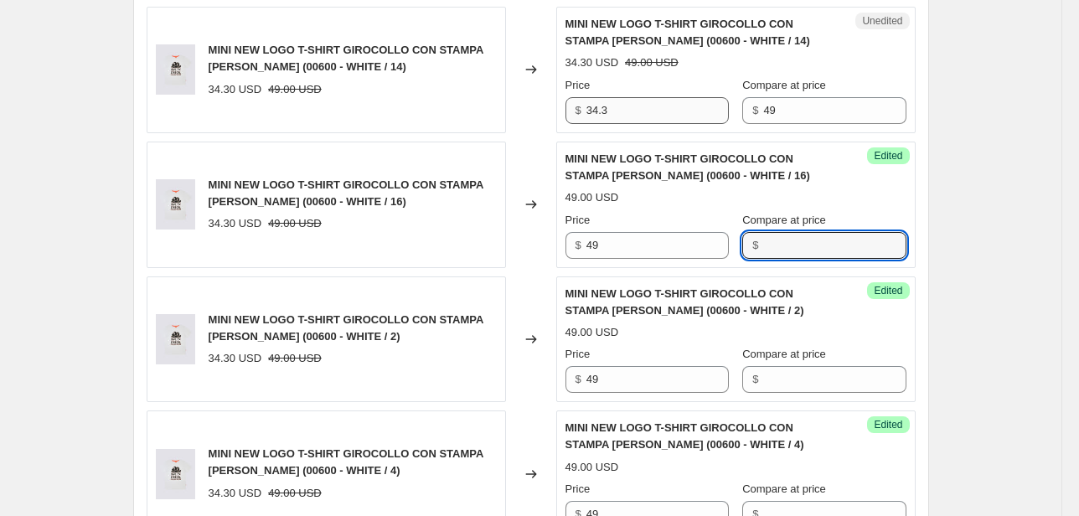
scroll to position [871, 0]
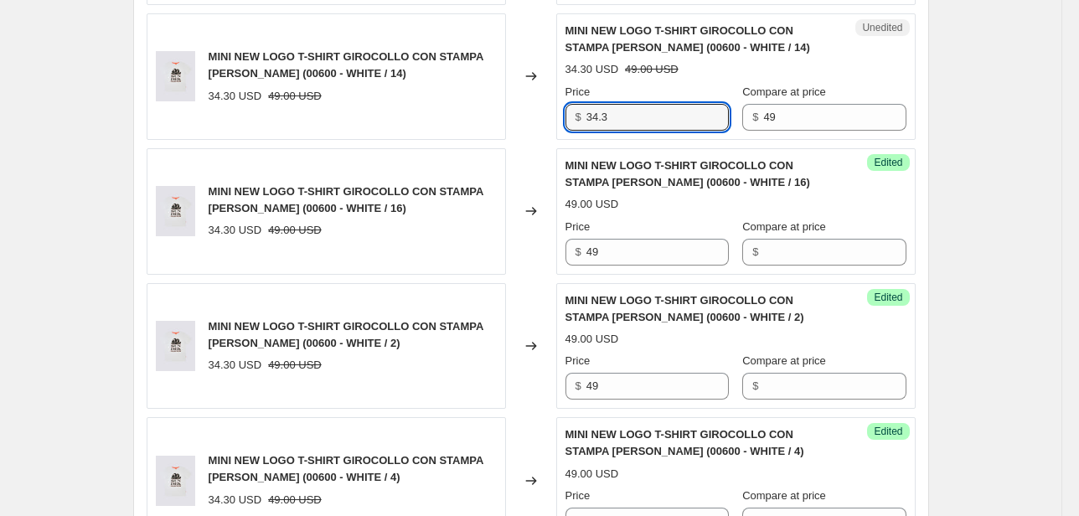
drag, startPoint x: 610, startPoint y: 125, endPoint x: 489, endPoint y: 143, distance: 122.0
click at [507, 132] on div "MINI NEW LOGO T-SHIRT GIROCOLLO CON STAMPA [PERSON_NAME] (00600 - WHITE / 14) 3…" at bounding box center [531, 76] width 769 height 126
type input "49"
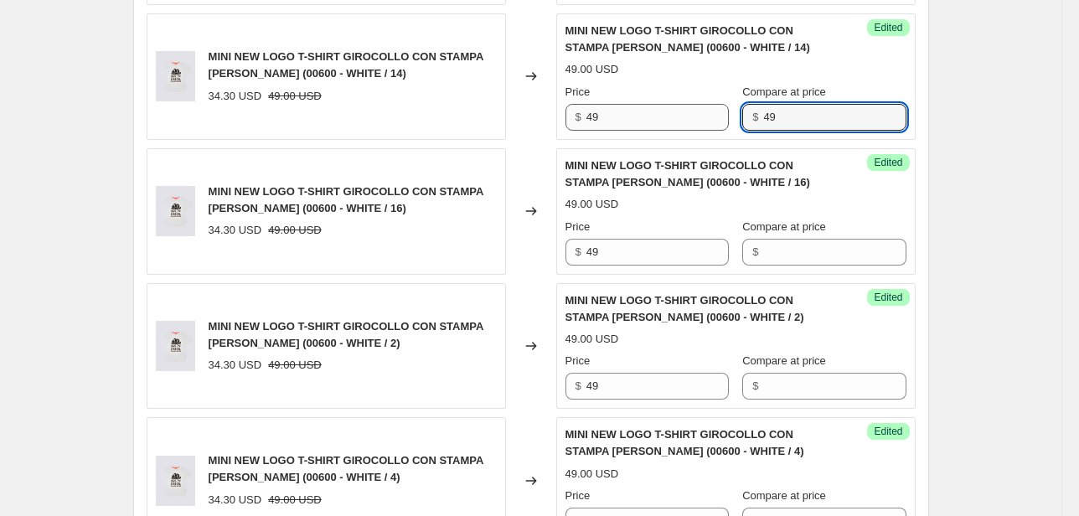
drag, startPoint x: 891, startPoint y: 117, endPoint x: 708, endPoint y: 122, distance: 182.7
click at [713, 123] on div "Price $ 49 Compare at price $ 49" at bounding box center [735, 107] width 341 height 47
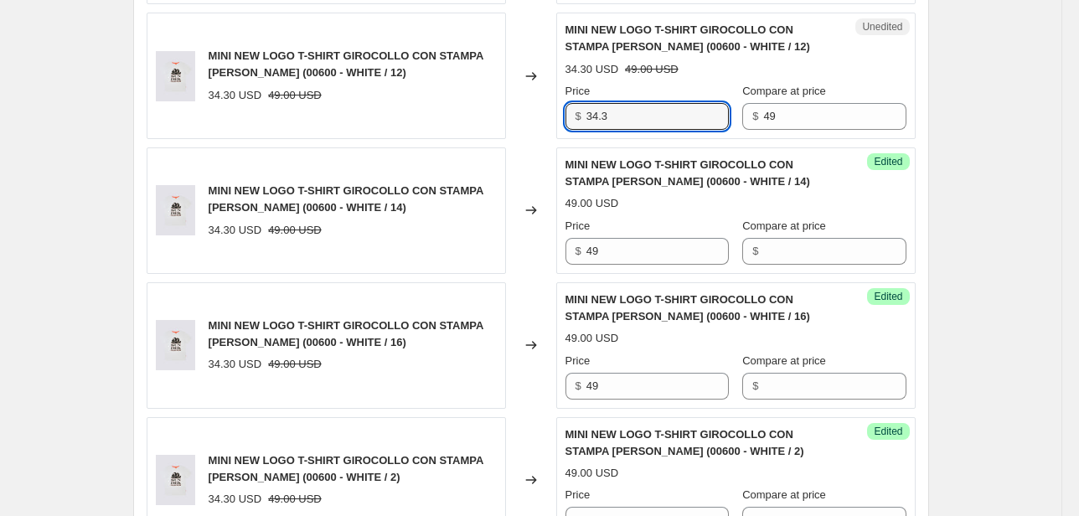
drag, startPoint x: 650, startPoint y: 121, endPoint x: 467, endPoint y: 146, distance: 185.2
click at [470, 145] on div "MINI NEW LOGO T-SHIRT GIROCOLLO CON STAMPA [PERSON_NAME] (00600 - WHITE / 10) 3…" at bounding box center [531, 412] width 769 height 1069
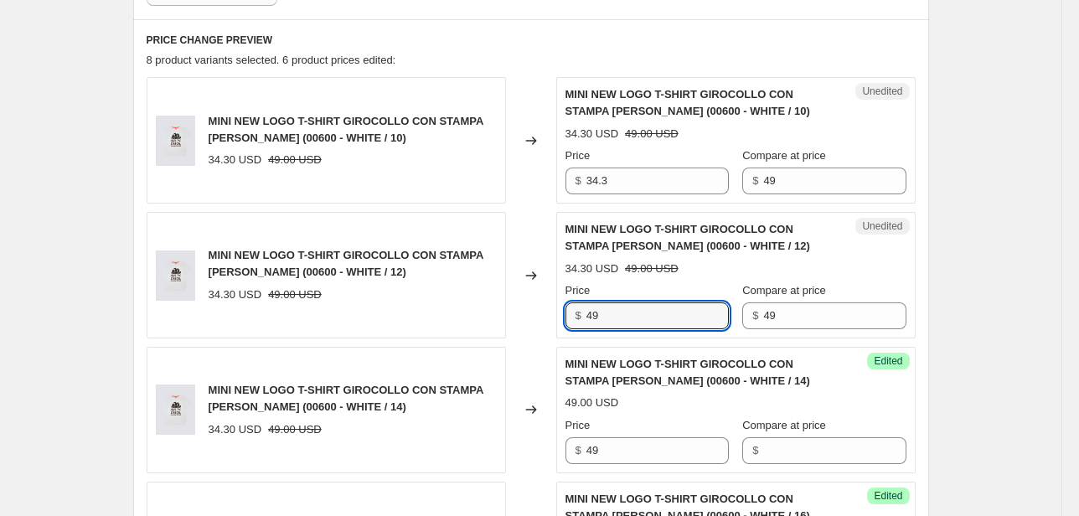
scroll to position [536, 0]
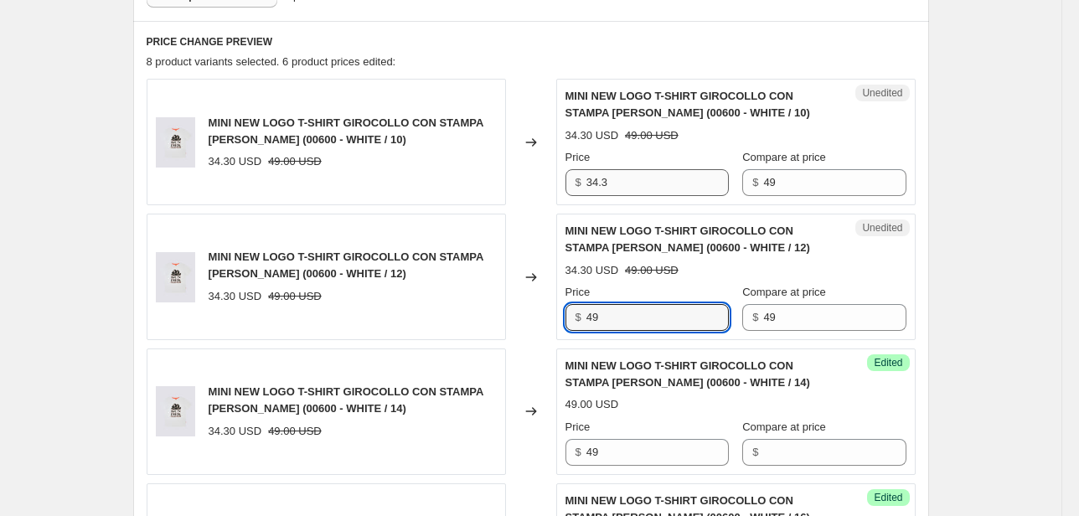
type input "49"
drag, startPoint x: 606, startPoint y: 191, endPoint x: 529, endPoint y: 192, distance: 77.1
click at [529, 192] on div "MINI NEW LOGO T-SHIRT GIROCOLLO CON STAMPA [PERSON_NAME] (00600 - WHITE / 10) 3…" at bounding box center [531, 142] width 769 height 126
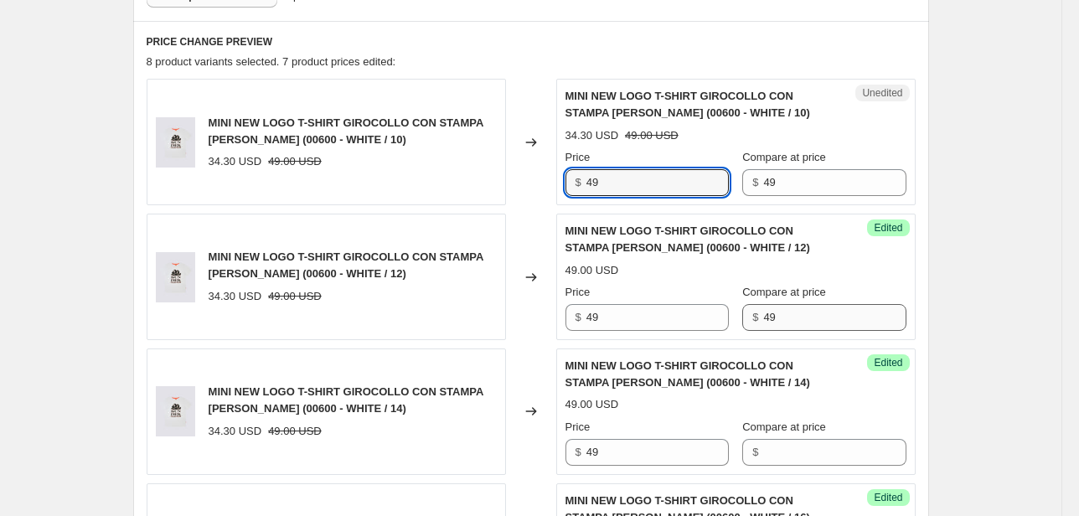
type input "49"
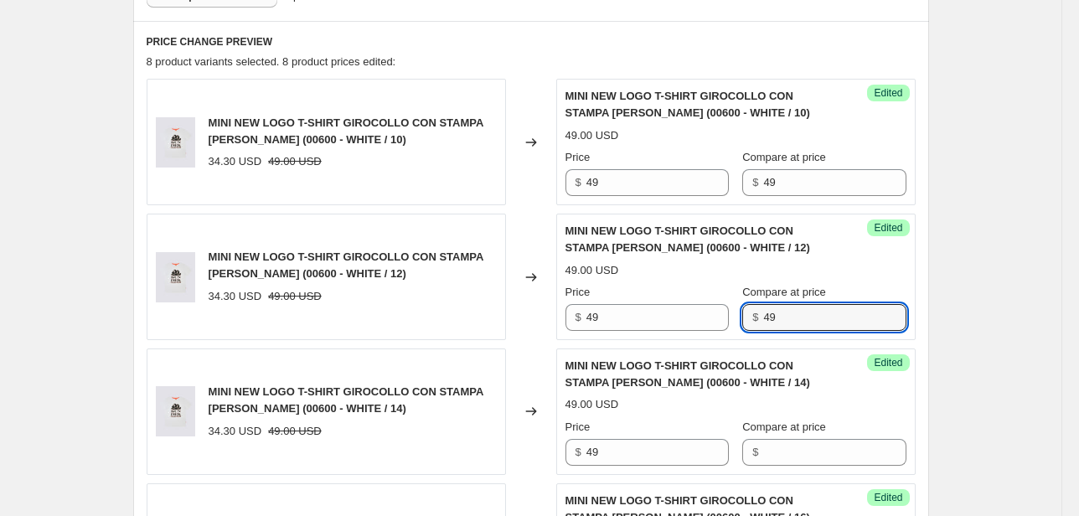
drag, startPoint x: 802, startPoint y: 321, endPoint x: 798, endPoint y: 240, distance: 80.5
click at [686, 323] on div "Price $ 49 Compare at price $ 49" at bounding box center [735, 307] width 341 height 47
drag, startPoint x: 713, startPoint y: 179, endPoint x: 670, endPoint y: 182, distance: 42.8
click at [670, 182] on div "Price $ 49 Compare at price $ 49" at bounding box center [735, 172] width 341 height 47
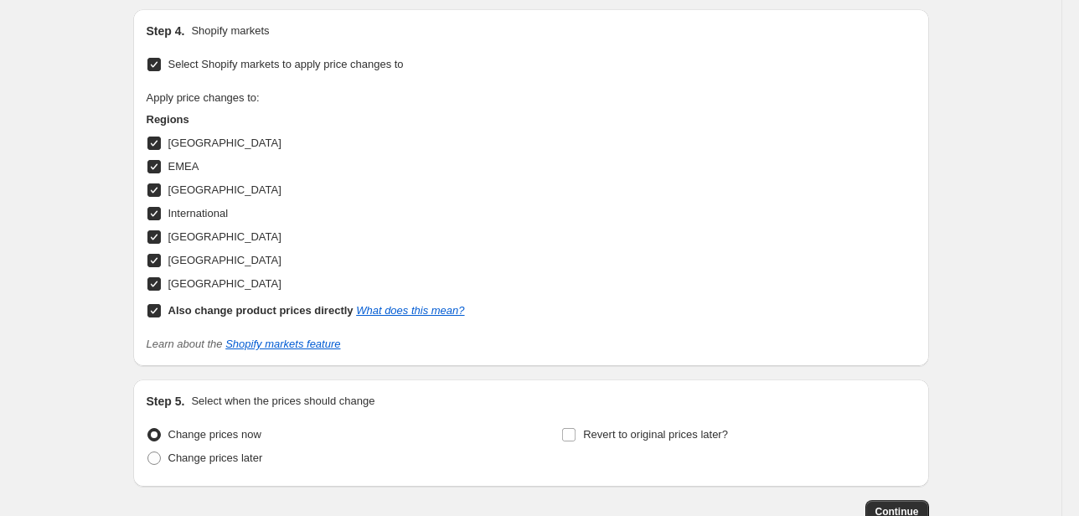
scroll to position [1675, 0]
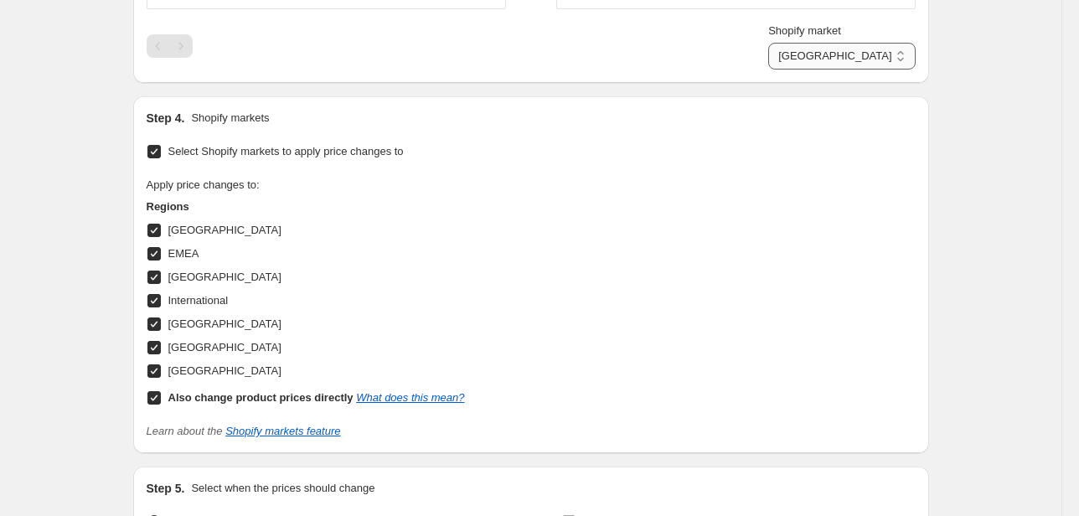
click at [870, 52] on select "Direct prices [GEOGRAPHIC_DATA] EMEA [GEOGRAPHIC_DATA] International [GEOGRAPHI…" at bounding box center [841, 56] width 147 height 27
select select "20828553394"
click at [823, 70] on select "Direct prices [GEOGRAPHIC_DATA] EMEA [GEOGRAPHIC_DATA] International [GEOGRAPHI…" at bounding box center [841, 56] width 147 height 27
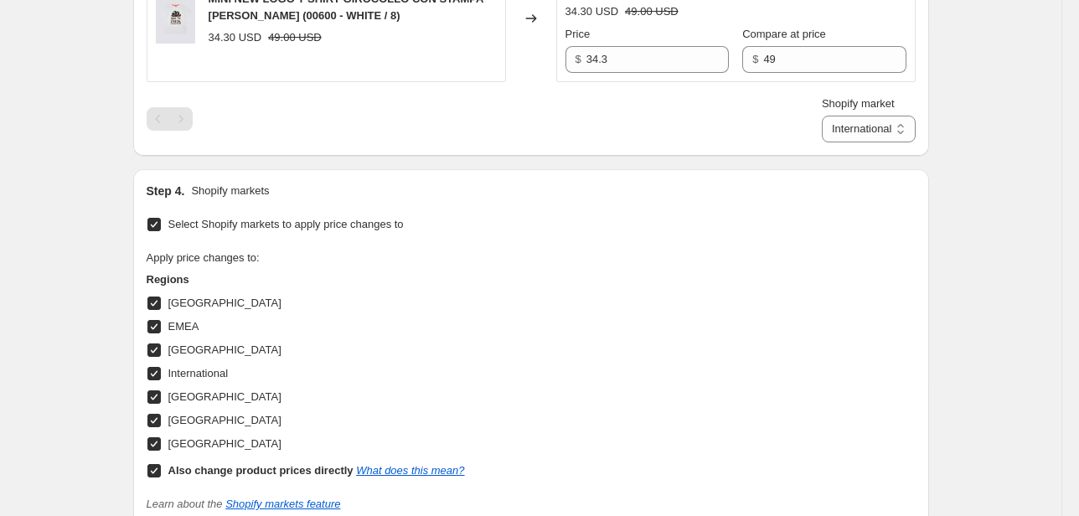
scroll to position [1474, 0]
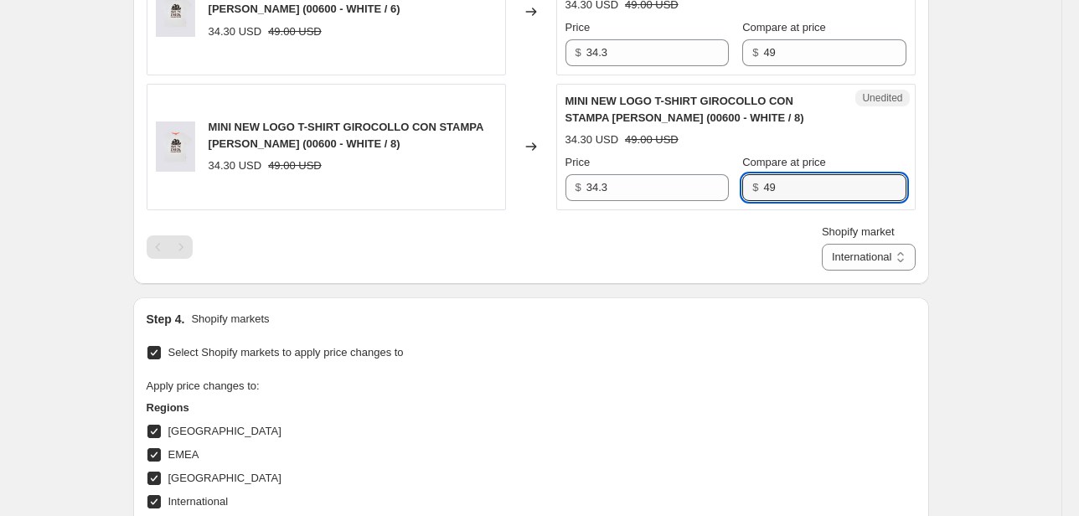
drag, startPoint x: 834, startPoint y: 171, endPoint x: 746, endPoint y: 188, distance: 90.4
click at [754, 184] on div "$ 49" at bounding box center [823, 187] width 163 height 27
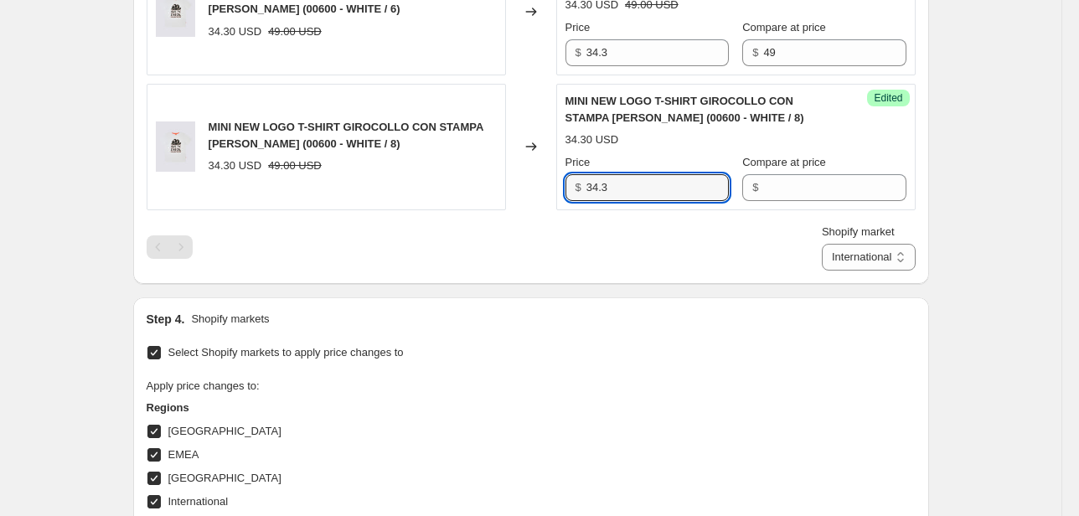
drag, startPoint x: 622, startPoint y: 190, endPoint x: 498, endPoint y: 197, distance: 124.2
click at [498, 196] on div "MINI NEW LOGO T-SHIRT GIROCOLLO CON STAMPA [PERSON_NAME] (00600 - WHITE / 8) 34…" at bounding box center [531, 147] width 769 height 126
type input "49"
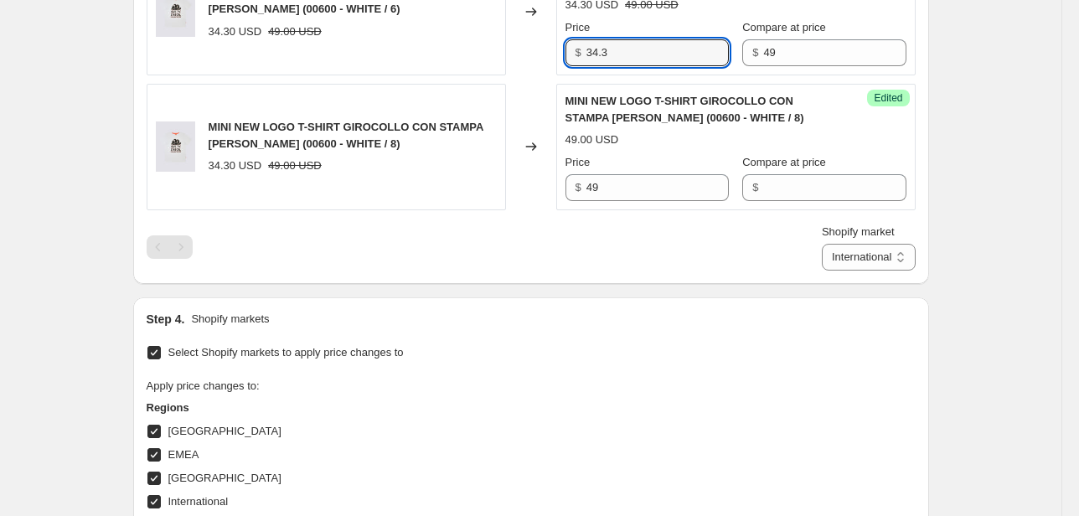
drag, startPoint x: 581, startPoint y: 54, endPoint x: 557, endPoint y: 59, distance: 24.0
click at [558, 58] on div "MINI NEW LOGO T-SHIRT GIROCOLLO CON STAMPA [PERSON_NAME] (00600 - WHITE / 6) 34…" at bounding box center [531, 12] width 769 height 126
type input "49"
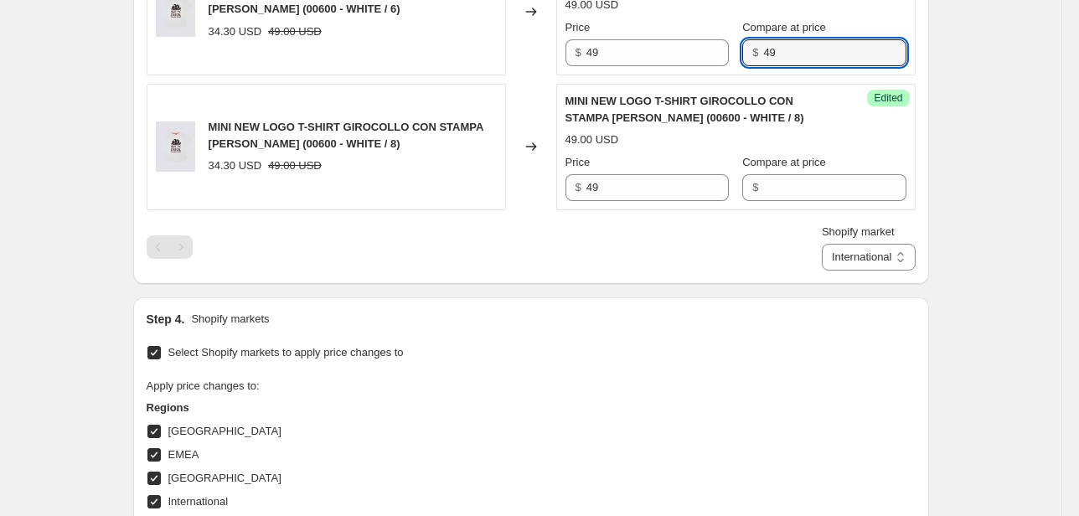
drag, startPoint x: 767, startPoint y: 54, endPoint x: 752, endPoint y: 55, distance: 15.2
click at [754, 55] on div "$ 49" at bounding box center [823, 52] width 163 height 27
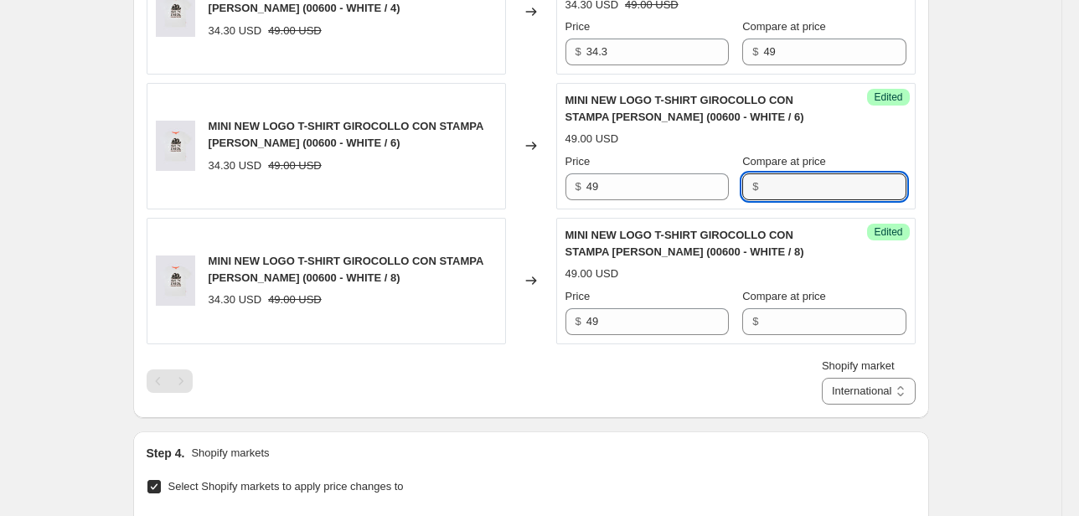
scroll to position [1340, 0]
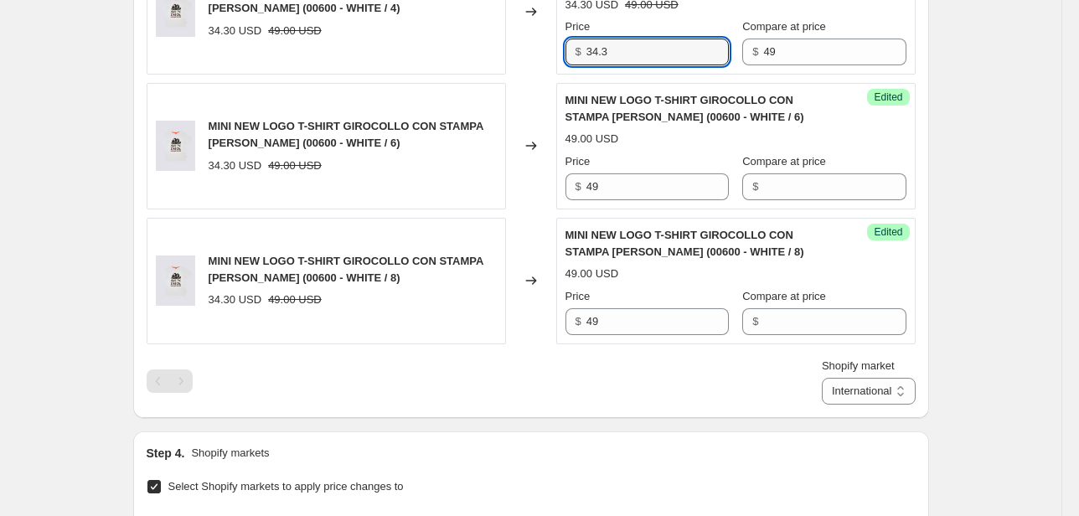
drag, startPoint x: 620, startPoint y: 54, endPoint x: 549, endPoint y: 65, distance: 72.0
click at [546, 48] on div "MINI NEW LOGO T-SHIRT GIROCOLLO CON STAMPA [PERSON_NAME] (00600 - WHITE / 4) 34…" at bounding box center [531, 11] width 769 height 126
type input "49"
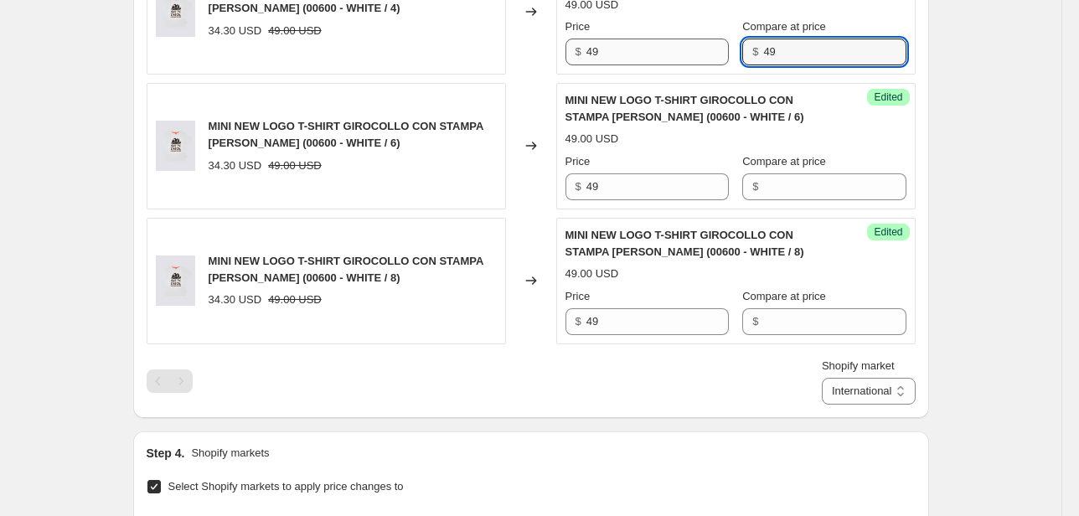
drag, startPoint x: 808, startPoint y: 55, endPoint x: 724, endPoint y: 52, distance: 83.8
click at [733, 49] on div "Price $ 49 Compare at price $ 49" at bounding box center [735, 41] width 341 height 47
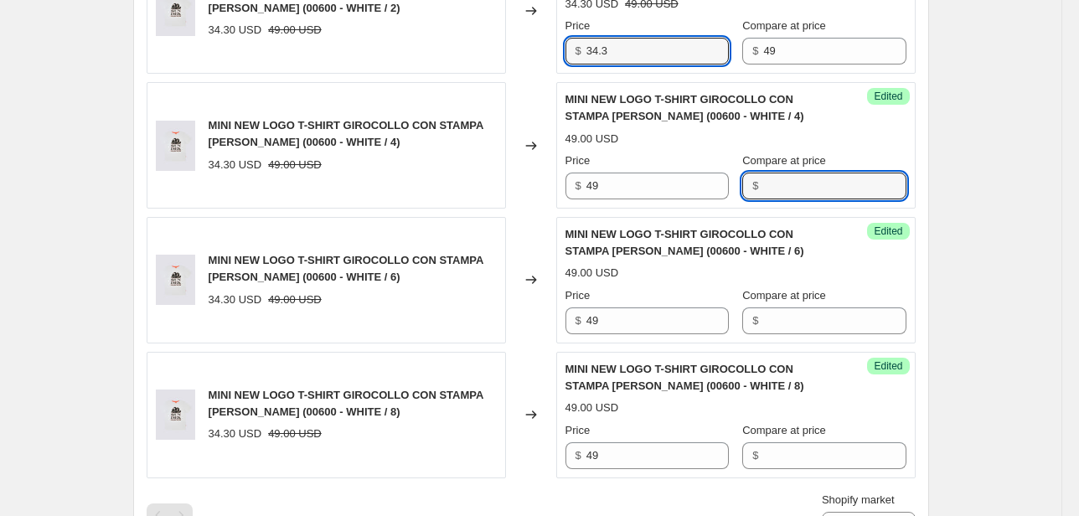
drag, startPoint x: 571, startPoint y: 52, endPoint x: 545, endPoint y: 68, distance: 30.5
click at [559, 54] on div "Unedited MINI NEW LOGO T-SHIRT GIROCOLLO CON STAMPA [PERSON_NAME] (00600 - WHIT…" at bounding box center [735, 11] width 359 height 126
type input "49"
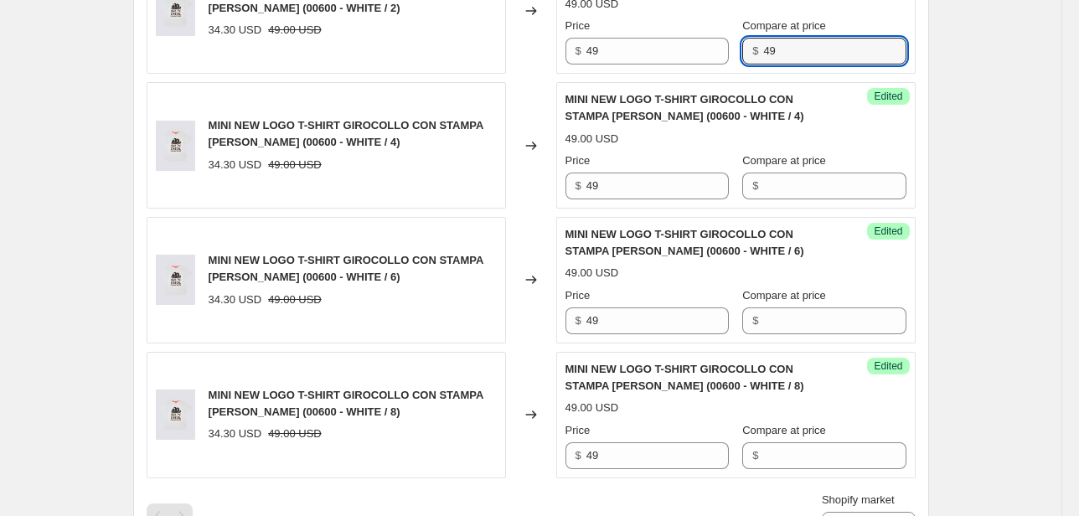
drag, startPoint x: 808, startPoint y: 51, endPoint x: 671, endPoint y: 80, distance: 140.5
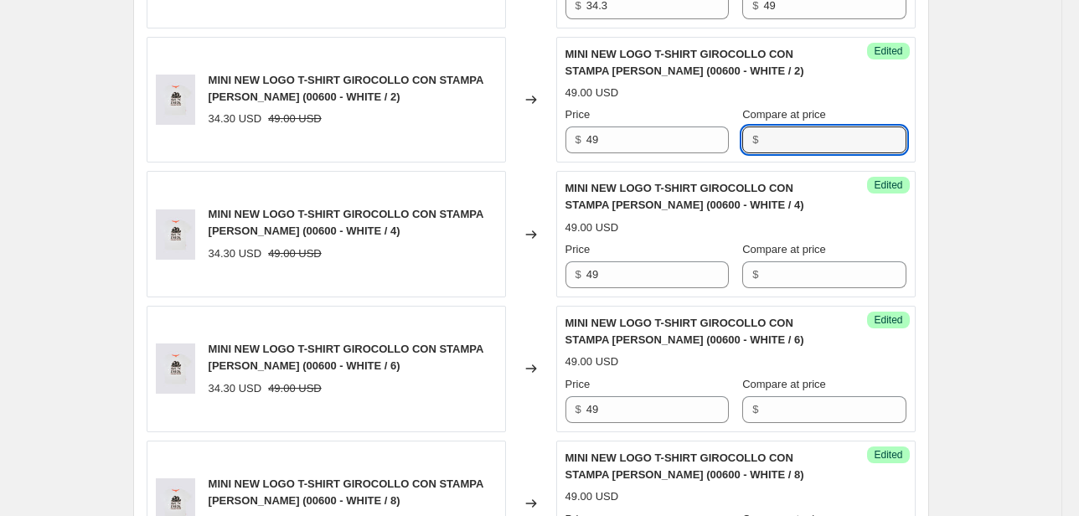
scroll to position [1072, 0]
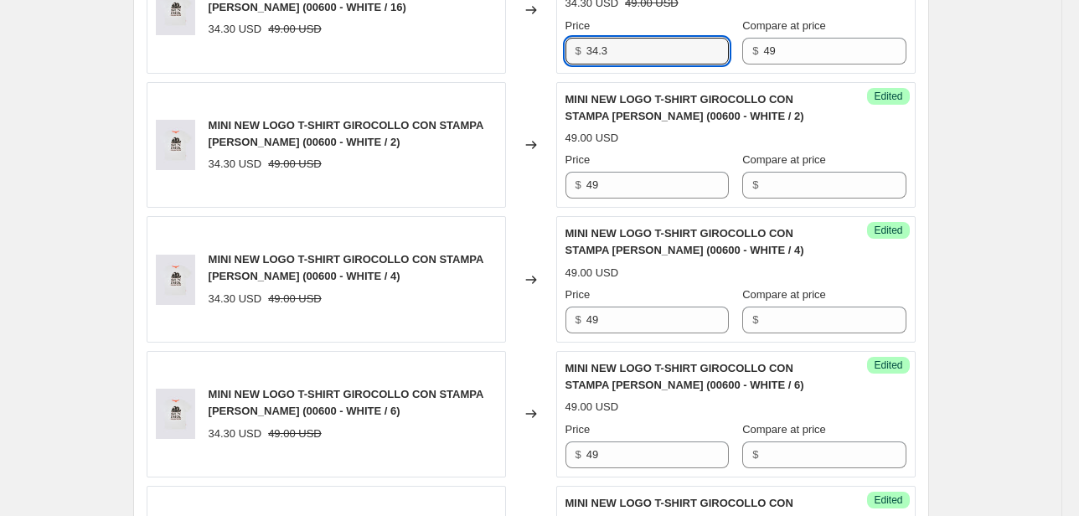
drag, startPoint x: 614, startPoint y: 61, endPoint x: 556, endPoint y: 56, distance: 58.0
click at [561, 57] on div "Unedited MINI NEW LOGO T-SHIRT GIROCOLLO CON STAMPA [PERSON_NAME] (00600 - WHIT…" at bounding box center [735, 10] width 359 height 126
type input "49"
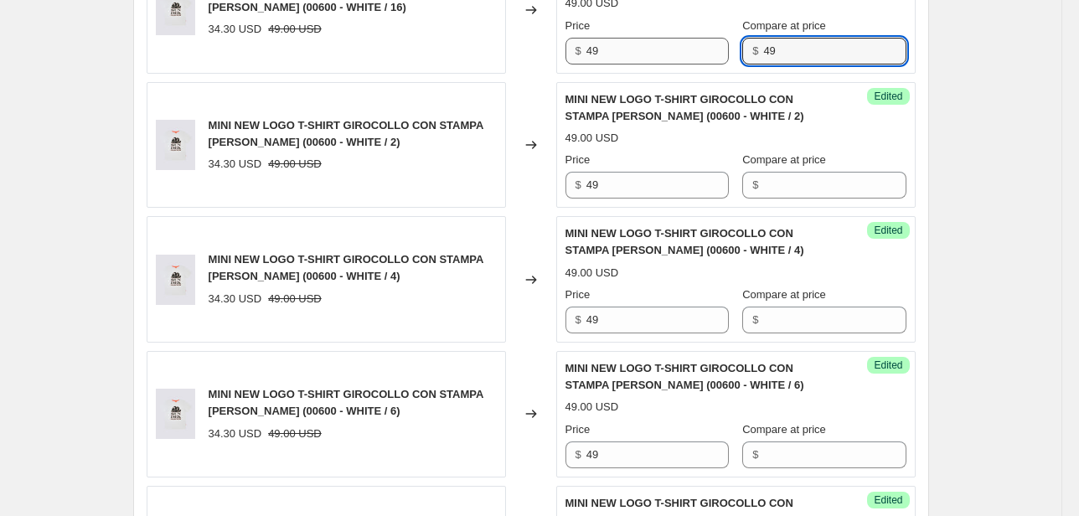
drag, startPoint x: 795, startPoint y: 61, endPoint x: 718, endPoint y: 59, distance: 77.1
click at [722, 50] on div "Price $ 49 Compare at price $ 49" at bounding box center [735, 41] width 341 height 47
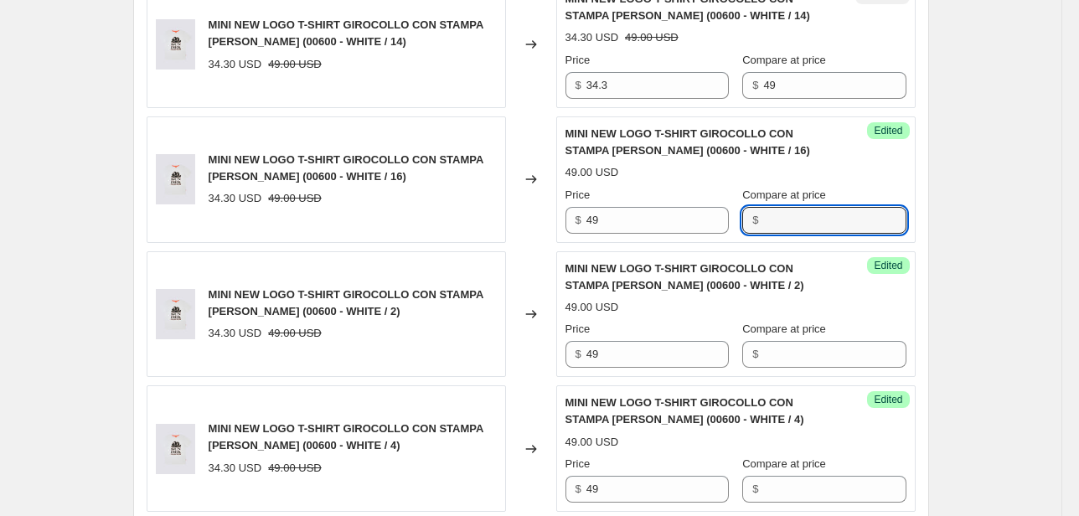
scroll to position [871, 0]
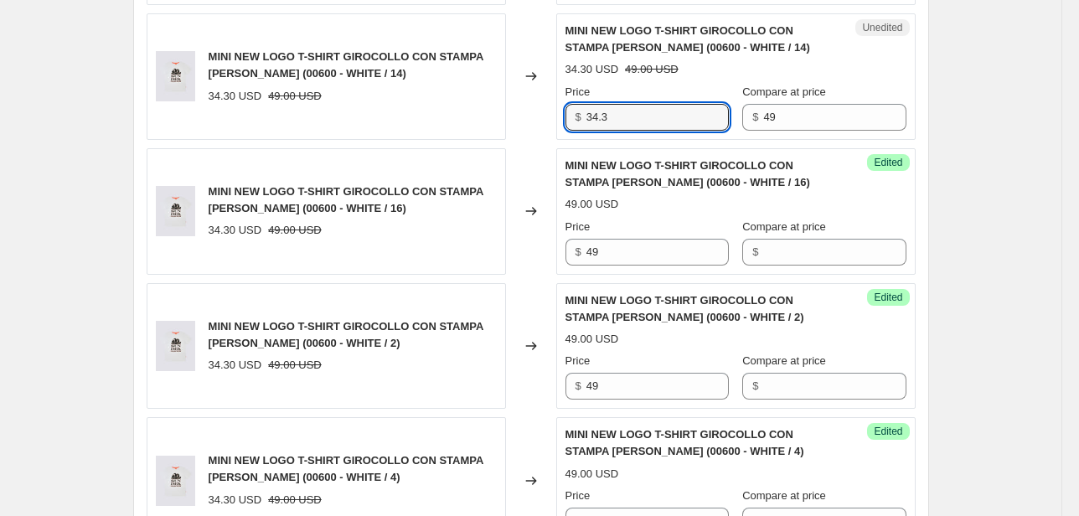
drag, startPoint x: 608, startPoint y: 115, endPoint x: 543, endPoint y: 130, distance: 67.1
click at [550, 126] on div "MINI NEW LOGO T-SHIRT GIROCOLLO CON STAMPA [PERSON_NAME] (00600 - WHITE / 14) 3…" at bounding box center [531, 76] width 769 height 126
type input "49"
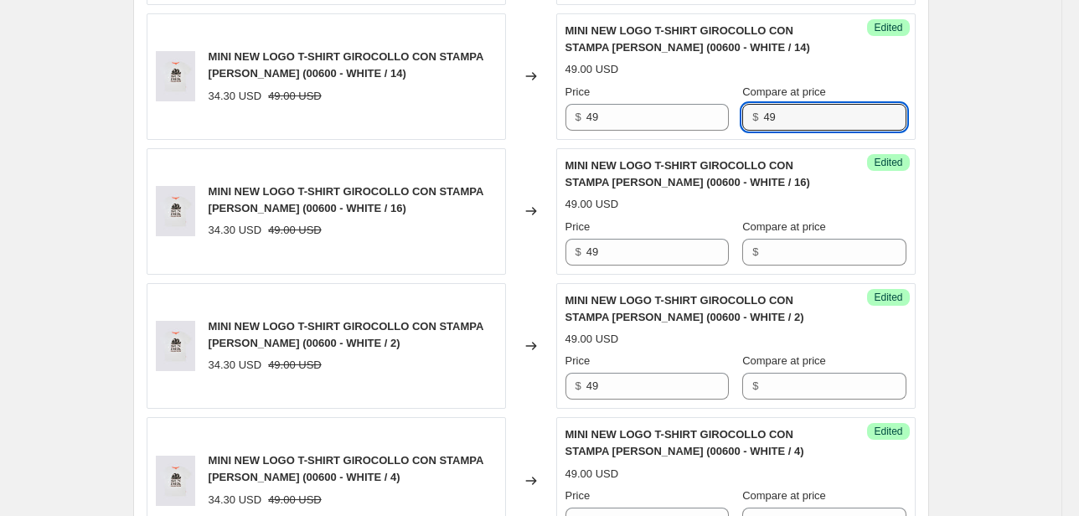
drag, startPoint x: 865, startPoint y: 121, endPoint x: 710, endPoint y: 129, distance: 154.3
click at [715, 129] on div "Success Edited MINI NEW LOGO T-SHIRT GIROCOLLO CON STAMPA [PERSON_NAME] (00600 …" at bounding box center [735, 76] width 359 height 126
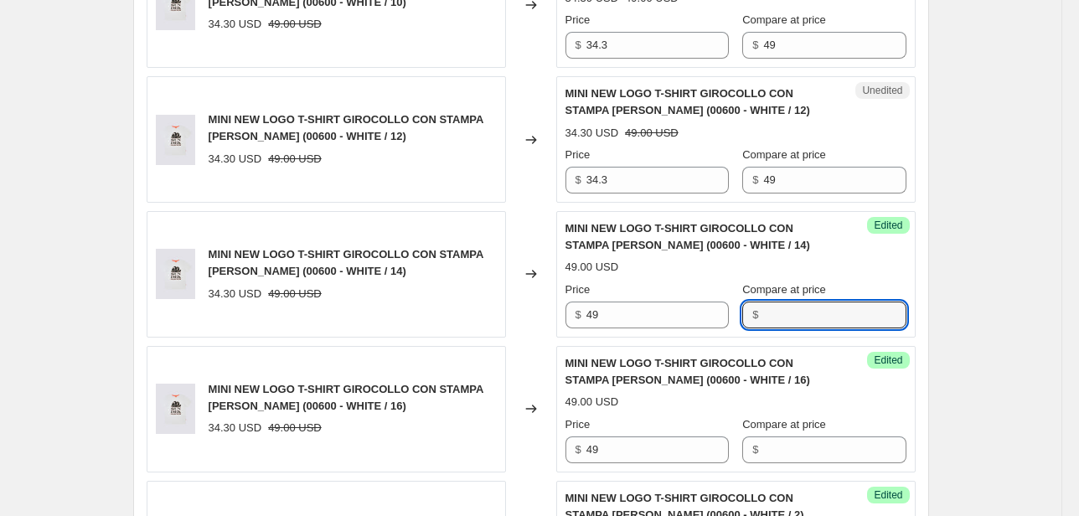
scroll to position [670, 0]
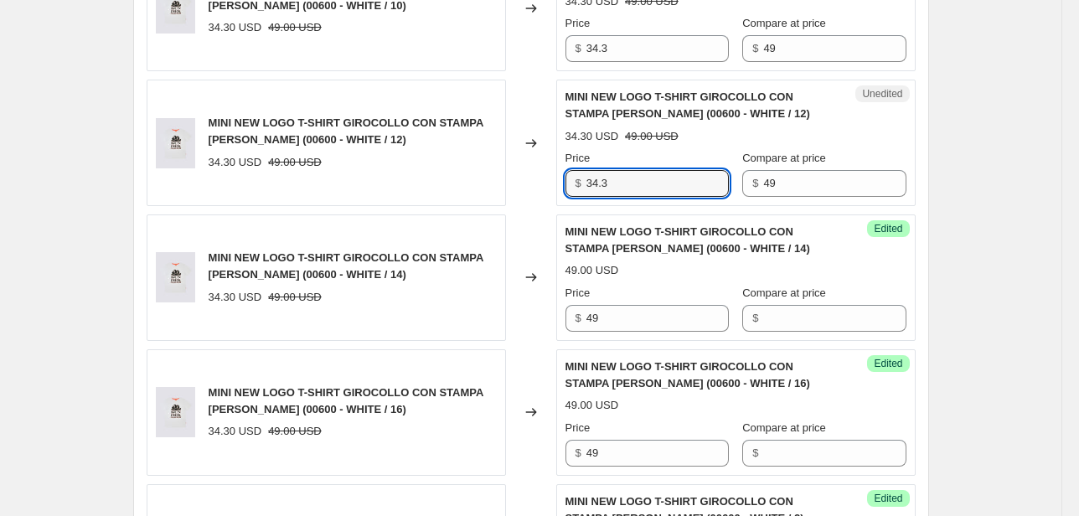
drag, startPoint x: 632, startPoint y: 176, endPoint x: 585, endPoint y: 185, distance: 48.6
click at [586, 185] on div "$ 34.3" at bounding box center [646, 183] width 163 height 27
type input "49"
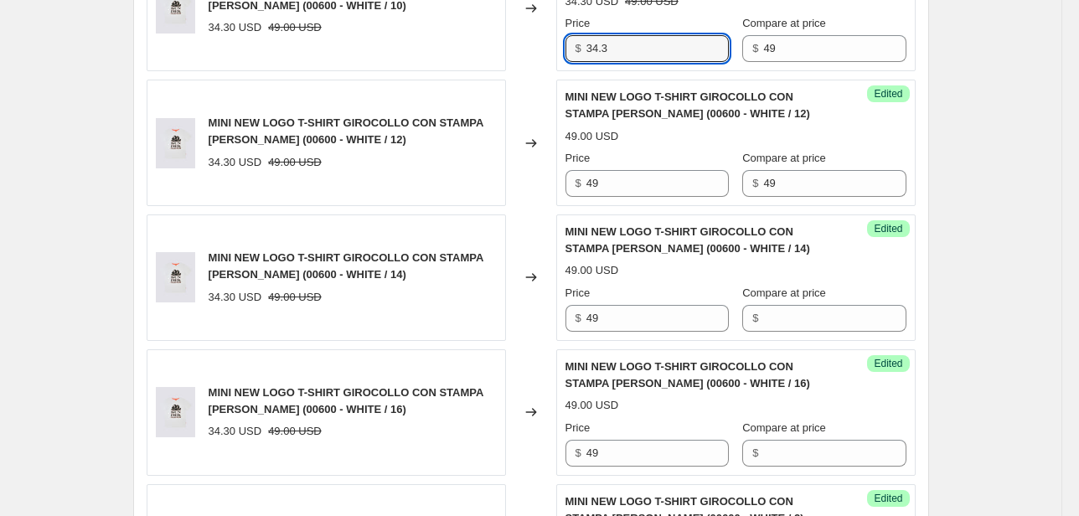
drag, startPoint x: 556, startPoint y: 57, endPoint x: 508, endPoint y: 62, distance: 48.8
click at [509, 62] on div "MINI NEW LOGO T-SHIRT GIROCOLLO CON STAMPA [PERSON_NAME] (00600 - WHITE / 10) 3…" at bounding box center [531, 8] width 769 height 126
type input "49"
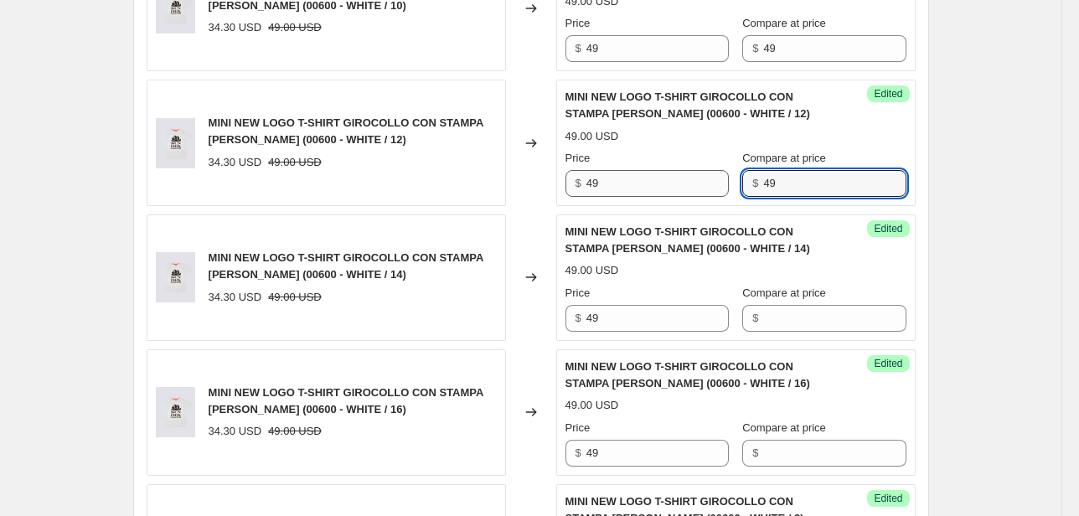
click at [652, 188] on div "Price $ 49 Compare at price $ 49" at bounding box center [735, 173] width 341 height 47
click at [685, 65] on div "Success Edited MINI NEW LOGO T-SHIRT GIROCOLLO CON STAMPA [PERSON_NAME] (00600 …" at bounding box center [735, 8] width 359 height 126
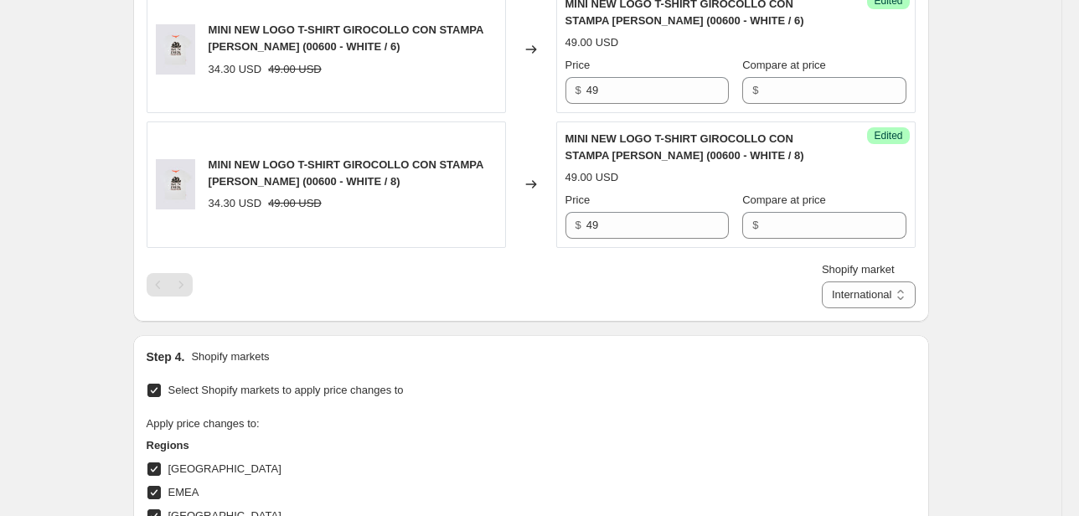
scroll to position [1474, 0]
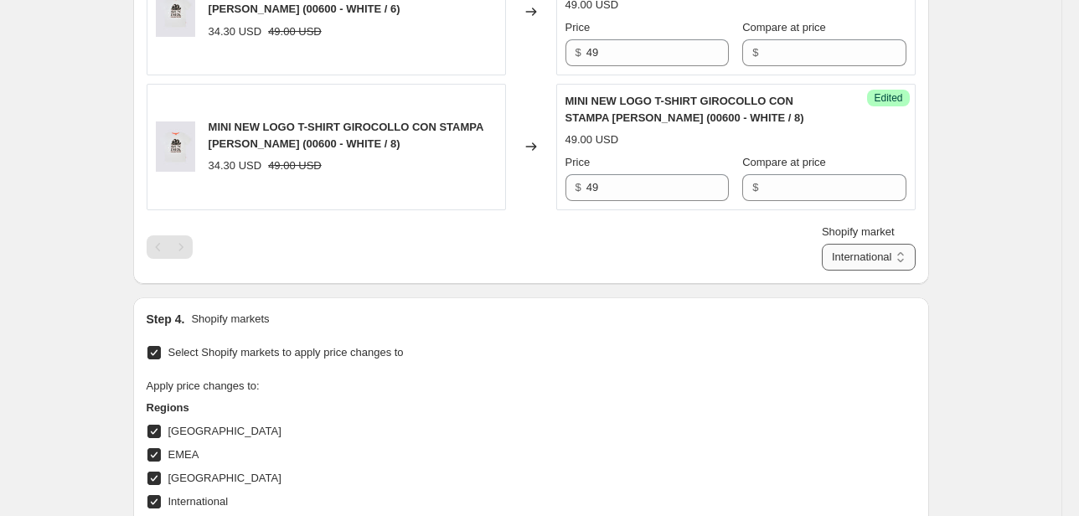
click at [873, 261] on select "Direct prices [GEOGRAPHIC_DATA] EMEA [GEOGRAPHIC_DATA] International [GEOGRAPHI…" at bounding box center [869, 257] width 94 height 27
select select "66305491277"
click at [846, 271] on select "Direct prices [GEOGRAPHIC_DATA] EMEA [GEOGRAPHIC_DATA] International [GEOGRAPHI…" at bounding box center [869, 257] width 94 height 27
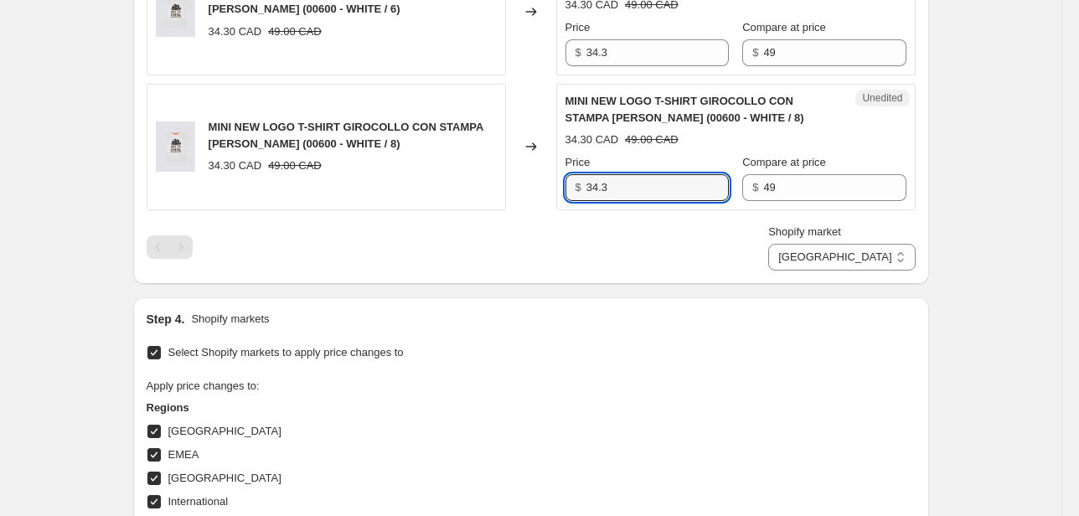
drag, startPoint x: 549, startPoint y: 186, endPoint x: 529, endPoint y: 182, distance: 19.7
click at [532, 183] on div "MINI NEW LOGO T-SHIRT GIROCOLLO CON STAMPA [PERSON_NAME] (00600 - WHITE / 8) 34…" at bounding box center [531, 147] width 769 height 126
type input "49"
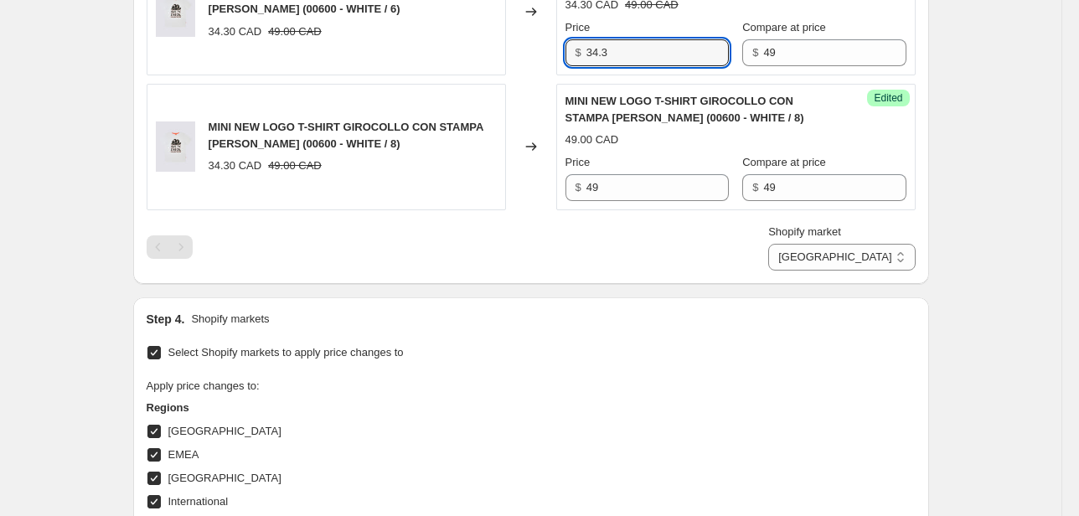
drag, startPoint x: 612, startPoint y: 52, endPoint x: 556, endPoint y: 68, distance: 57.5
click at [576, 48] on div "$ 34.3" at bounding box center [646, 52] width 163 height 27
type input "49"
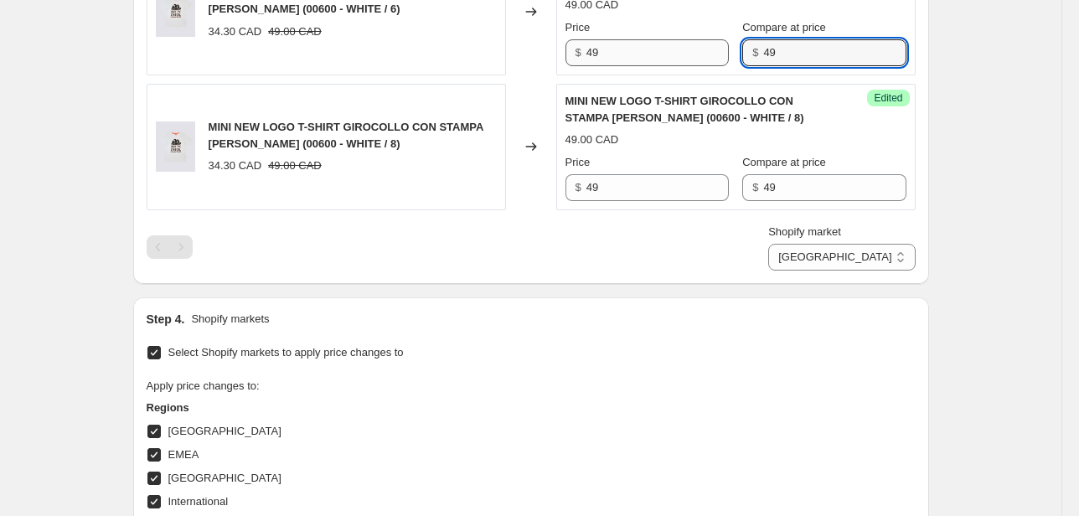
drag, startPoint x: 792, startPoint y: 54, endPoint x: 714, endPoint y: 55, distance: 77.9
click at [714, 54] on div "Price $ 49 Compare at price $ 49" at bounding box center [735, 42] width 341 height 47
click at [750, 184] on div "$ 49" at bounding box center [823, 187] width 163 height 27
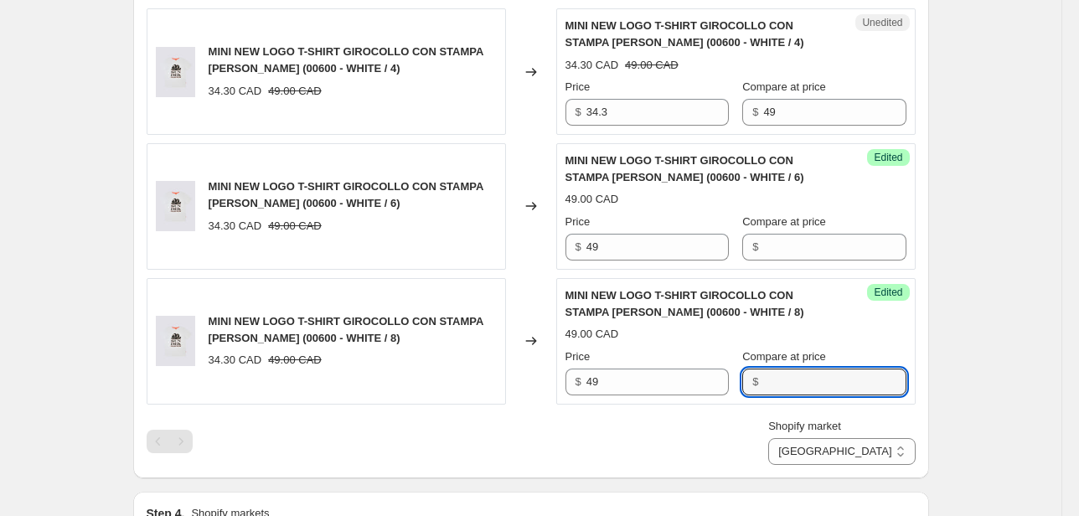
scroll to position [1273, 0]
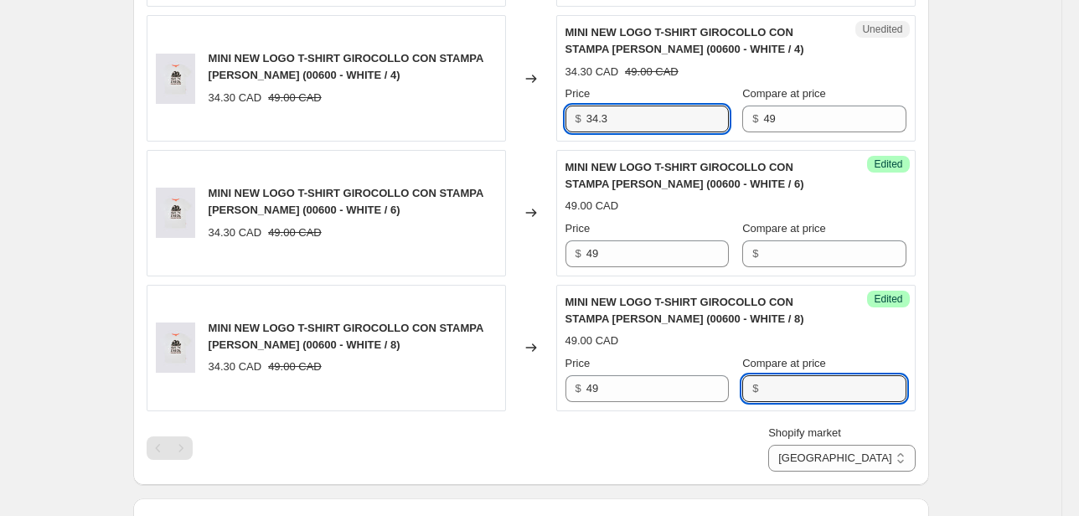
click at [533, 120] on div "MINI NEW LOGO T-SHIRT GIROCOLLO CON STAMPA [PERSON_NAME] (00600 - WHITE / 4) 34…" at bounding box center [531, 78] width 769 height 126
type input "49"
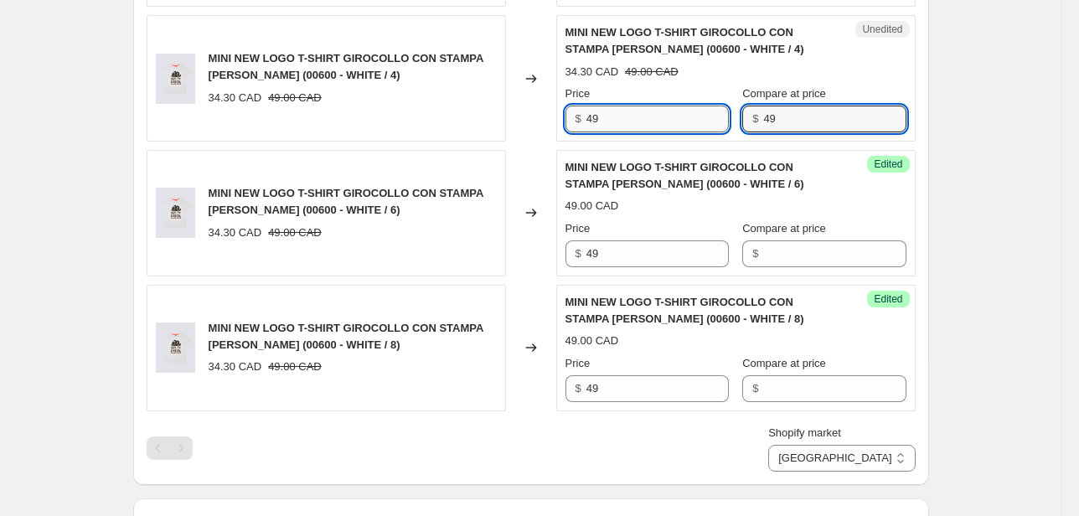
drag, startPoint x: 784, startPoint y: 118, endPoint x: 682, endPoint y: 126, distance: 102.5
click at [683, 126] on div "Price $ 49 Compare at price $ 49" at bounding box center [735, 108] width 341 height 47
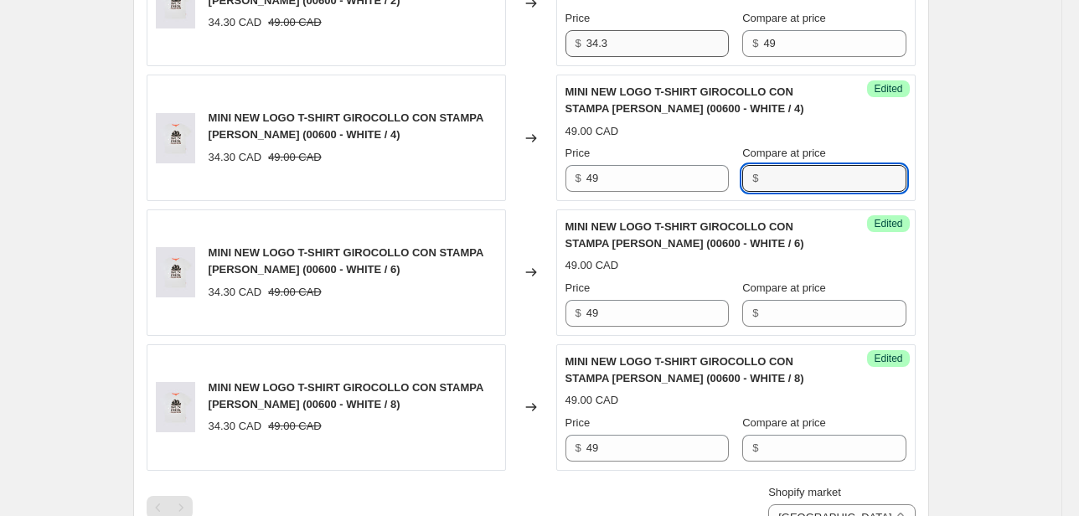
scroll to position [1139, 0]
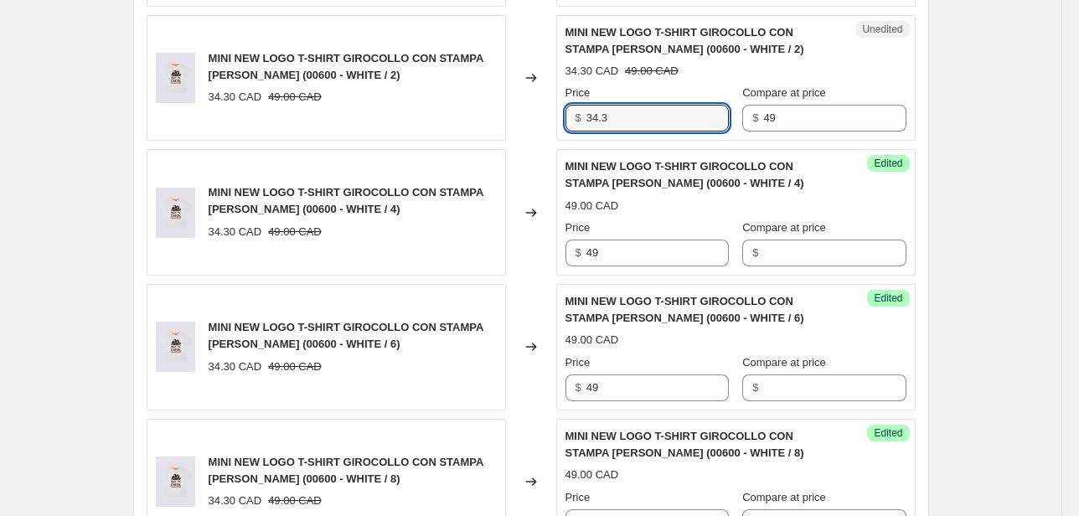
drag, startPoint x: 634, startPoint y: 115, endPoint x: 507, endPoint y: 127, distance: 128.0
click at [509, 127] on div "MINI NEW LOGO T-SHIRT GIROCOLLO CON STAMPA [PERSON_NAME] (00600 - WHITE / 2) 34…" at bounding box center [531, 78] width 769 height 126
type input "49"
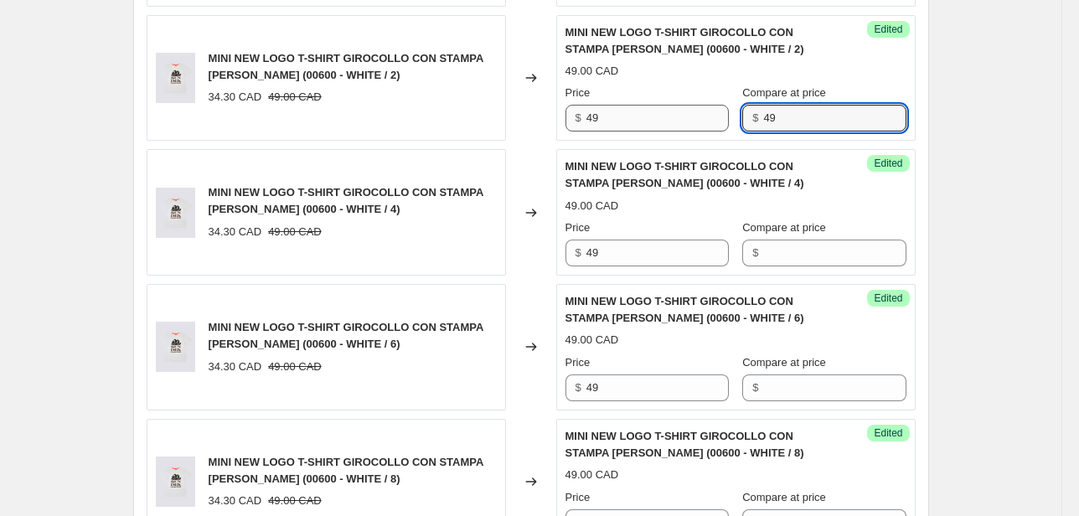
drag, startPoint x: 784, startPoint y: 114, endPoint x: 691, endPoint y: 126, distance: 93.7
click at [706, 123] on div "Price $ 49 Compare at price $ 49" at bounding box center [735, 108] width 341 height 47
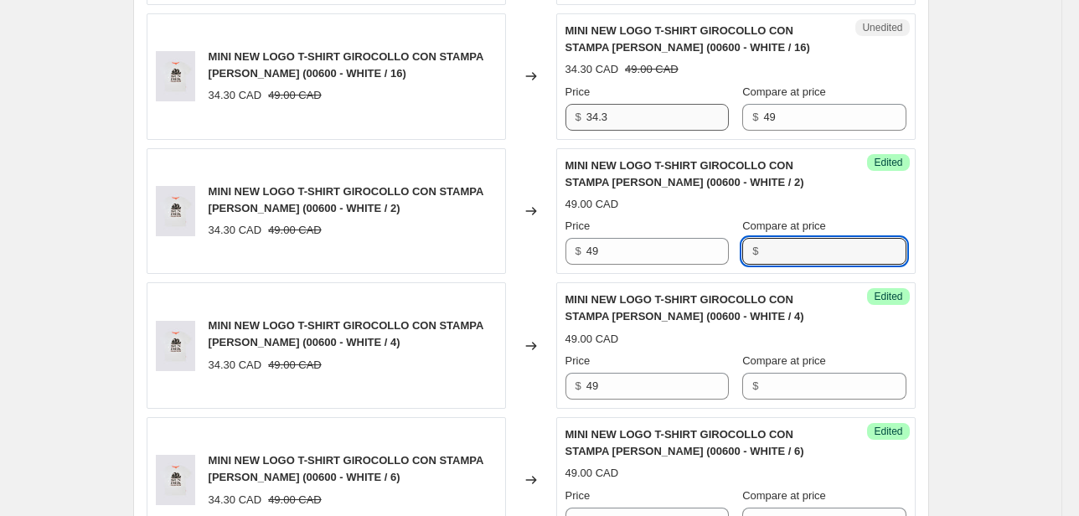
scroll to position [1005, 0]
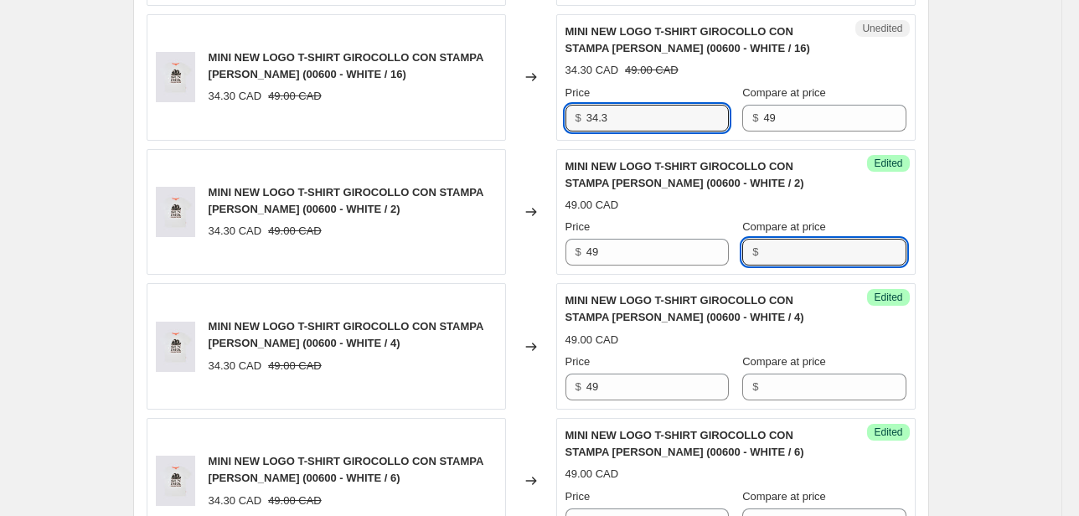
drag, startPoint x: 598, startPoint y: 118, endPoint x: 476, endPoint y: 136, distance: 123.6
click at [536, 122] on div "MINI NEW LOGO T-SHIRT GIROCOLLO CON STAMPA [PERSON_NAME] (00600 - WHITE / 16) 3…" at bounding box center [531, 77] width 769 height 126
type input "49"
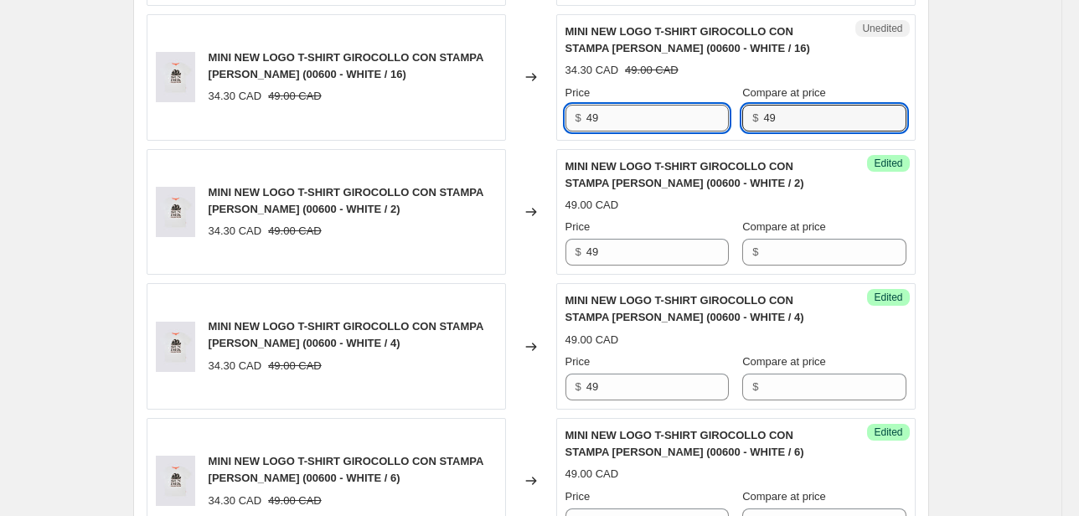
drag, startPoint x: 781, startPoint y: 116, endPoint x: 722, endPoint y: 126, distance: 59.4
click at [724, 125] on div "Price $ 49 Compare at price $ 49" at bounding box center [735, 108] width 341 height 47
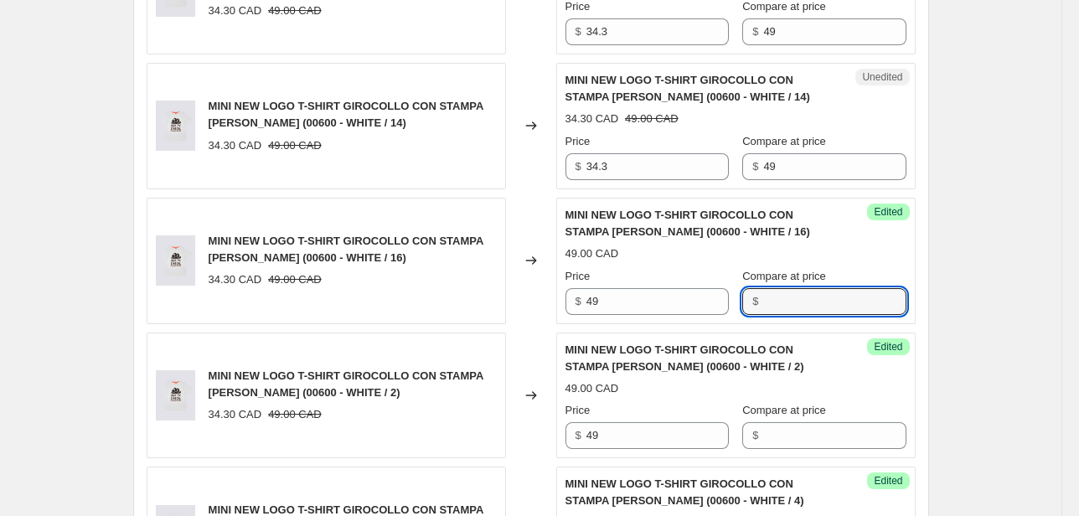
scroll to position [804, 0]
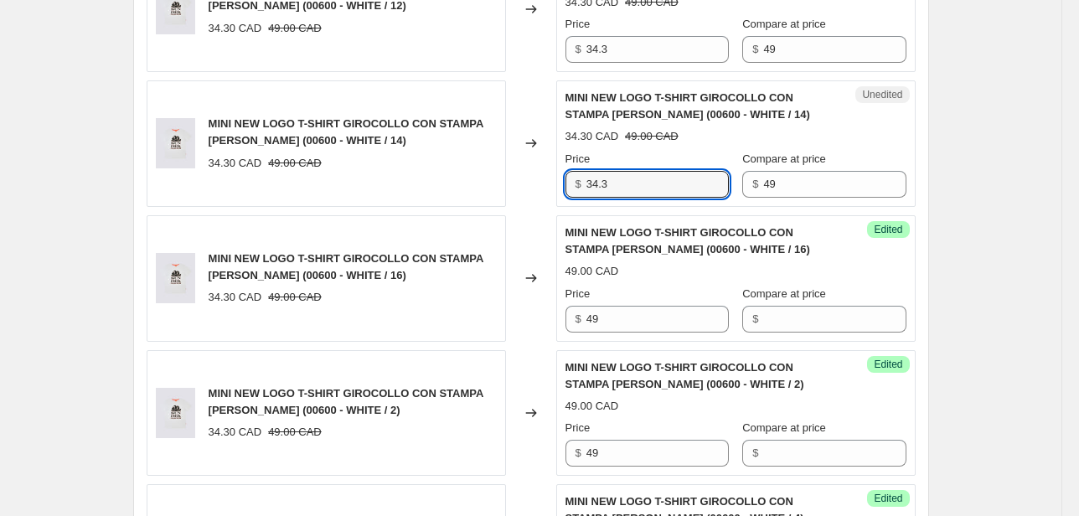
drag, startPoint x: 591, startPoint y: 188, endPoint x: 519, endPoint y: 201, distance: 73.1
click at [540, 194] on div "MINI NEW LOGO T-SHIRT GIROCOLLO CON STAMPA [PERSON_NAME] (00600 - WHITE / 14) 3…" at bounding box center [531, 143] width 769 height 126
type input "49"
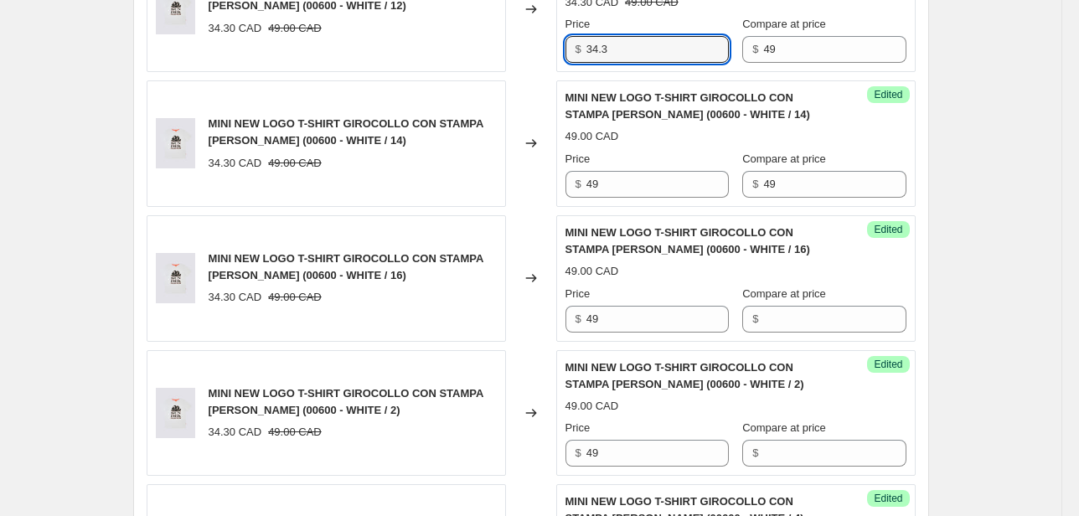
drag, startPoint x: 633, startPoint y: 53, endPoint x: 519, endPoint y: 68, distance: 114.9
click at [523, 67] on div "MINI NEW LOGO T-SHIRT GIROCOLLO CON STAMPA [PERSON_NAME] (00600 - WHITE / 12) 3…" at bounding box center [531, 9] width 769 height 126
type input "49"
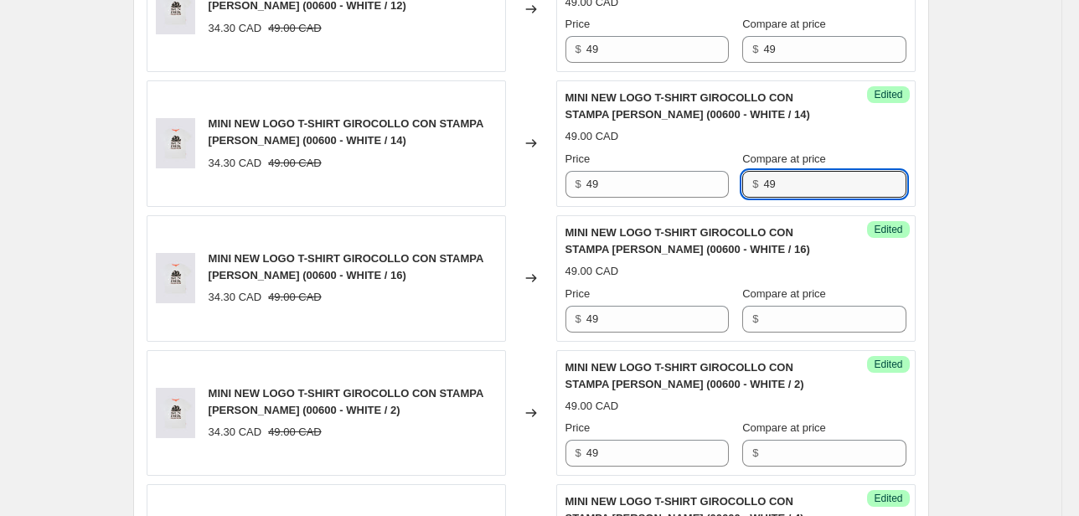
drag, startPoint x: 818, startPoint y: 185, endPoint x: 677, endPoint y: 200, distance: 141.5
click at [677, 199] on div "Success Edited MINI NEW LOGO T-SHIRT GIROCOLLO CON STAMPA [PERSON_NAME] (00600 …" at bounding box center [735, 143] width 359 height 126
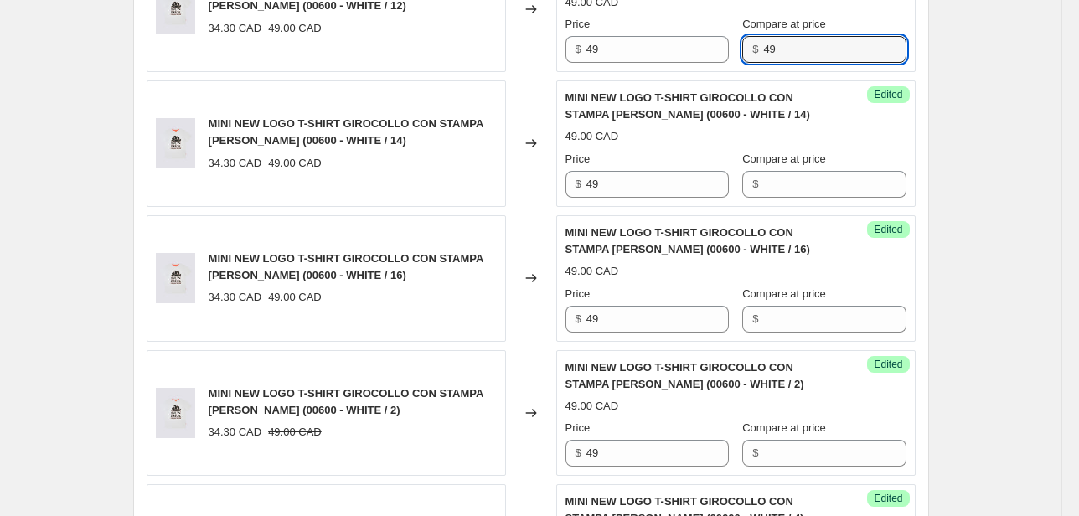
drag, startPoint x: 754, startPoint y: 53, endPoint x: 731, endPoint y: 68, distance: 27.9
click at [736, 58] on div "Price $ 49 Compare at price $ 49" at bounding box center [735, 39] width 341 height 47
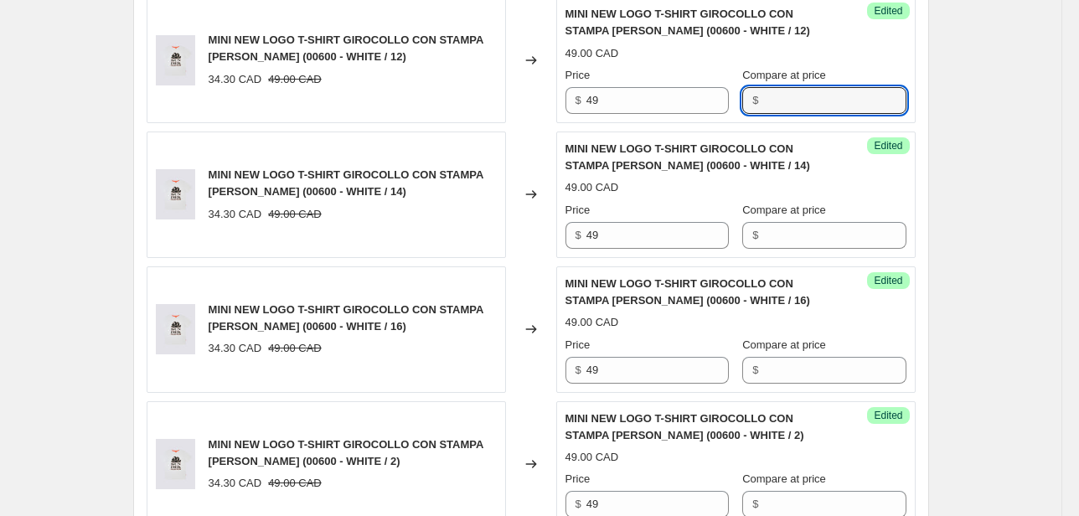
scroll to position [670, 0]
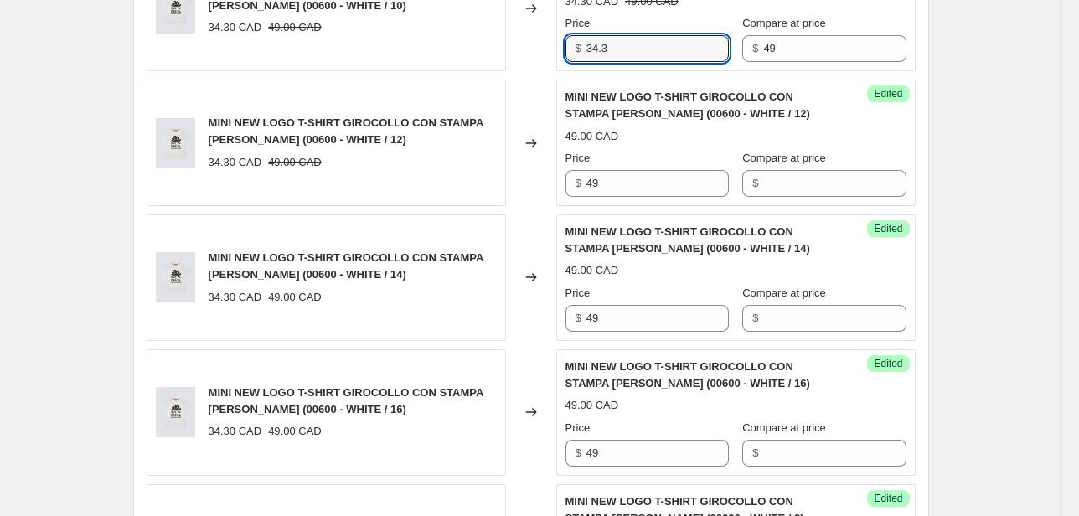
drag, startPoint x: 610, startPoint y: 54, endPoint x: 495, endPoint y: 65, distance: 115.3
click at [519, 59] on div "MINI NEW LOGO T-SHIRT GIROCOLLO CON STAMPA [PERSON_NAME] (00600 - WHITE / 10) 3…" at bounding box center [531, 8] width 769 height 126
type input "49"
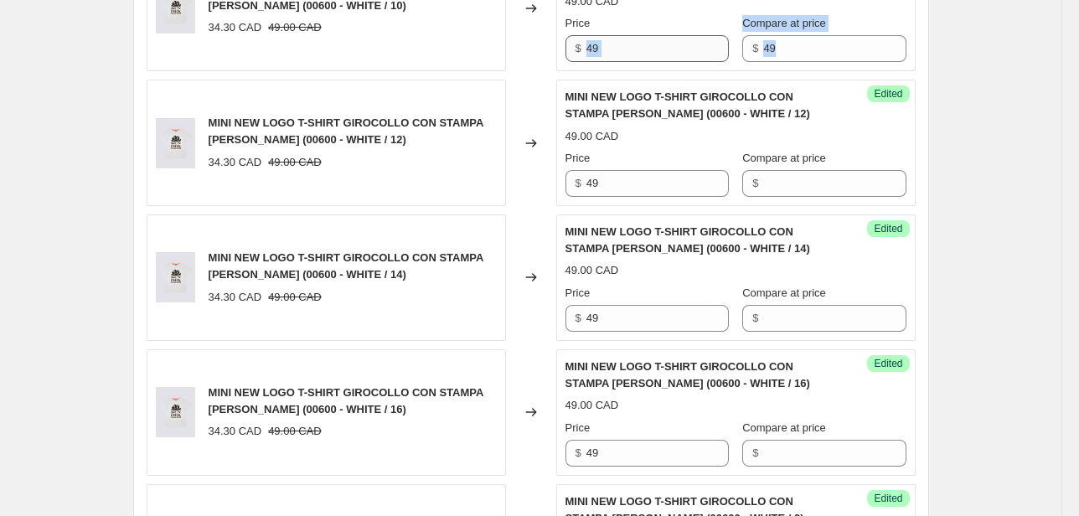
click at [710, 55] on div "Success Edited MINI NEW LOGO T-SHIRT GIROCOLLO CON STAMPA [PERSON_NAME] (00600 …" at bounding box center [735, 8] width 359 height 126
click at [798, 52] on input "49" at bounding box center [834, 48] width 142 height 27
click at [758, 51] on div "$ 49" at bounding box center [823, 48] width 163 height 27
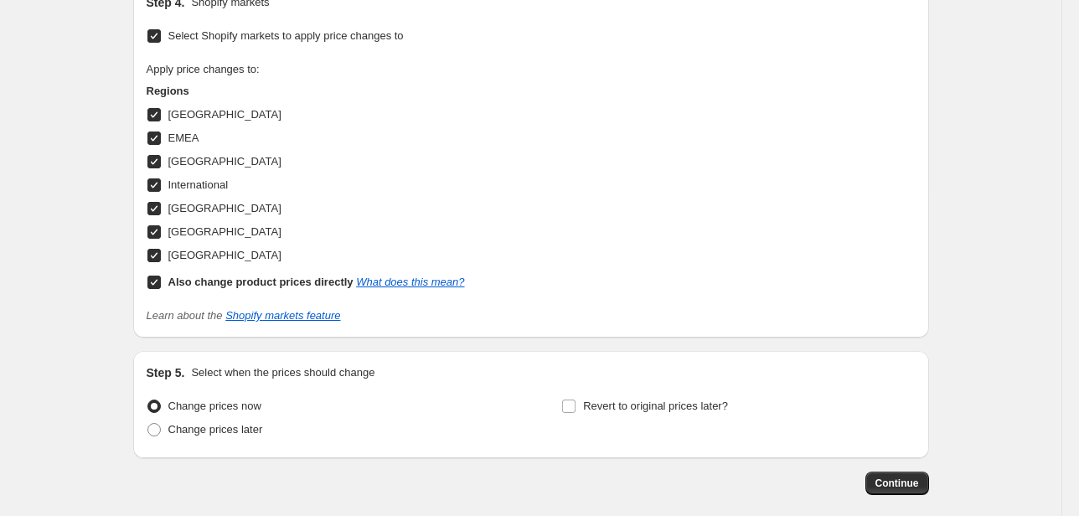
scroll to position [1869, 0]
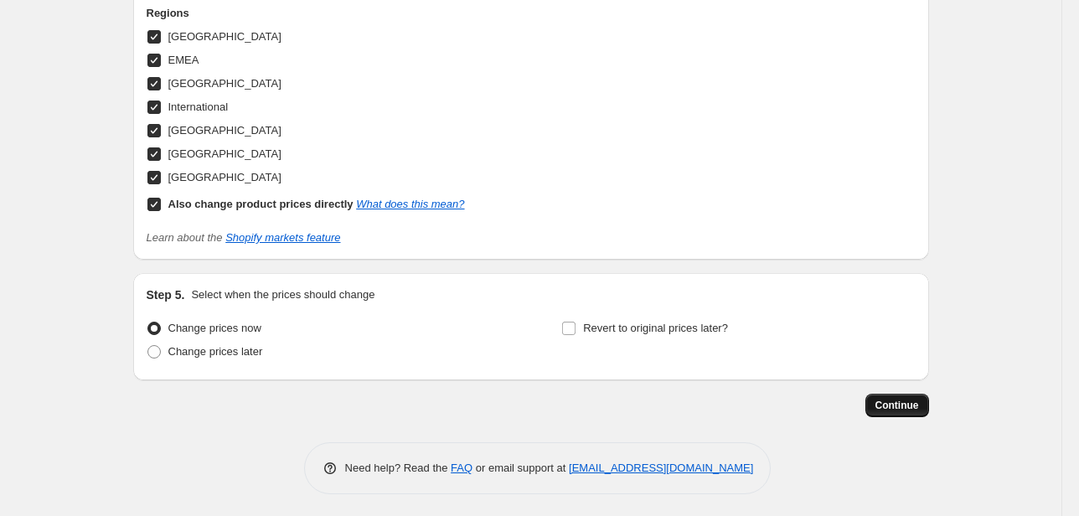
click at [904, 411] on button "Continue" at bounding box center [897, 405] width 64 height 23
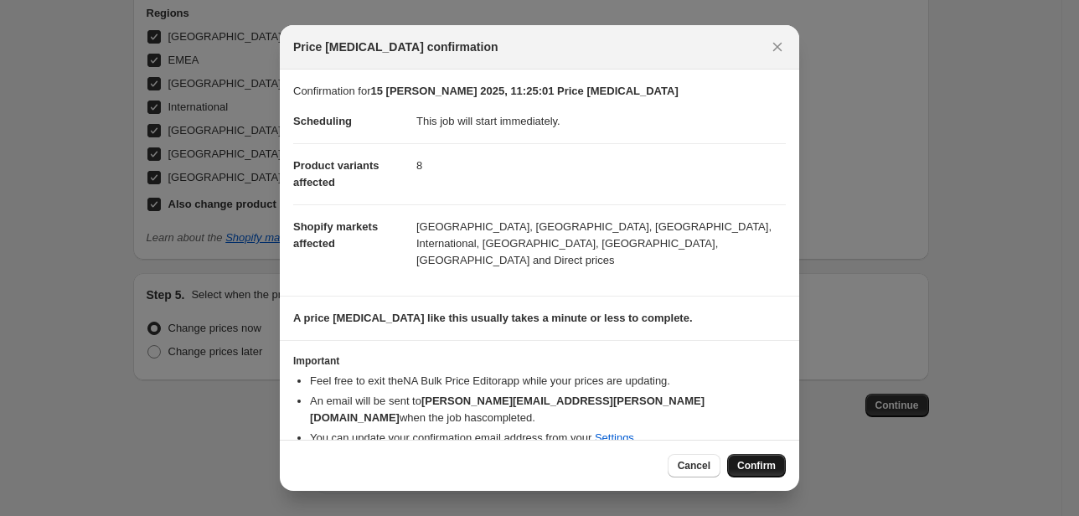
click at [759, 459] on span "Confirm" at bounding box center [756, 465] width 39 height 13
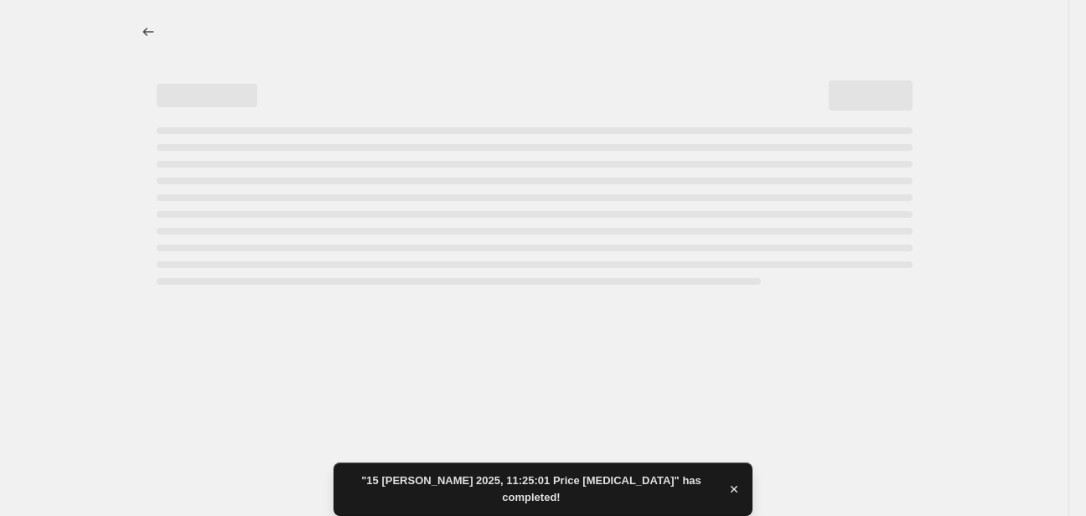
select select "66305491277"
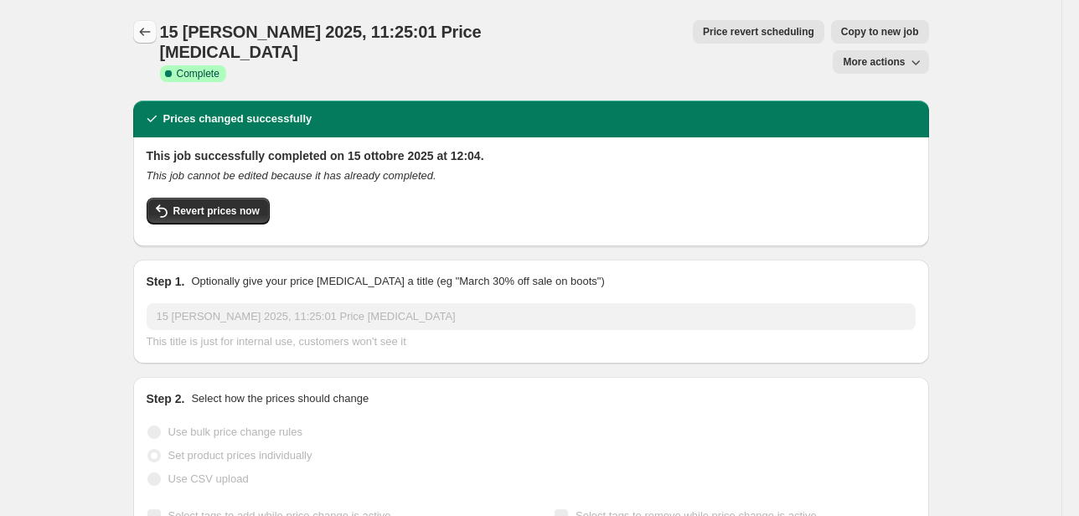
click at [144, 33] on icon "Price change jobs" at bounding box center [144, 32] width 11 height 8
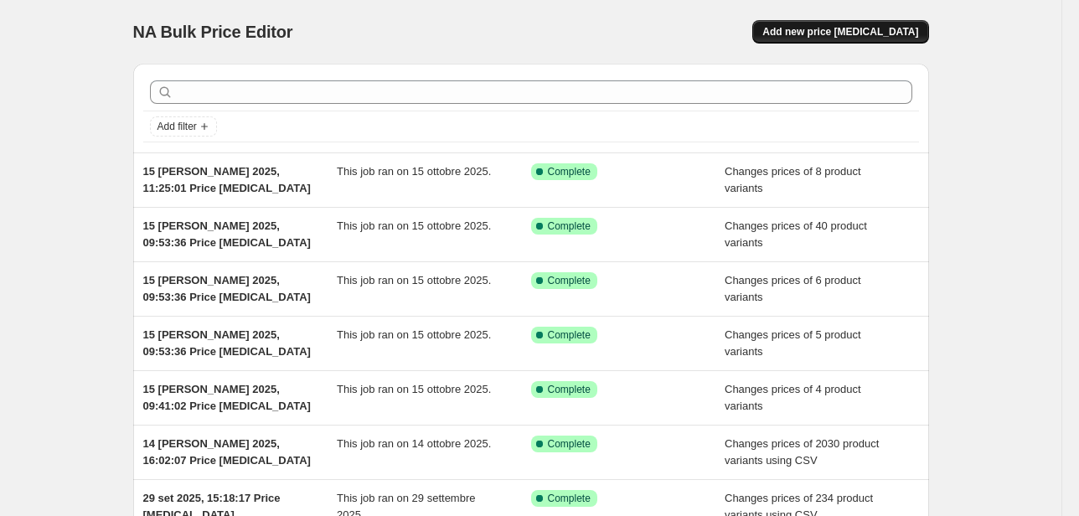
click at [823, 30] on span "Add new price [MEDICAL_DATA]" at bounding box center [840, 31] width 156 height 13
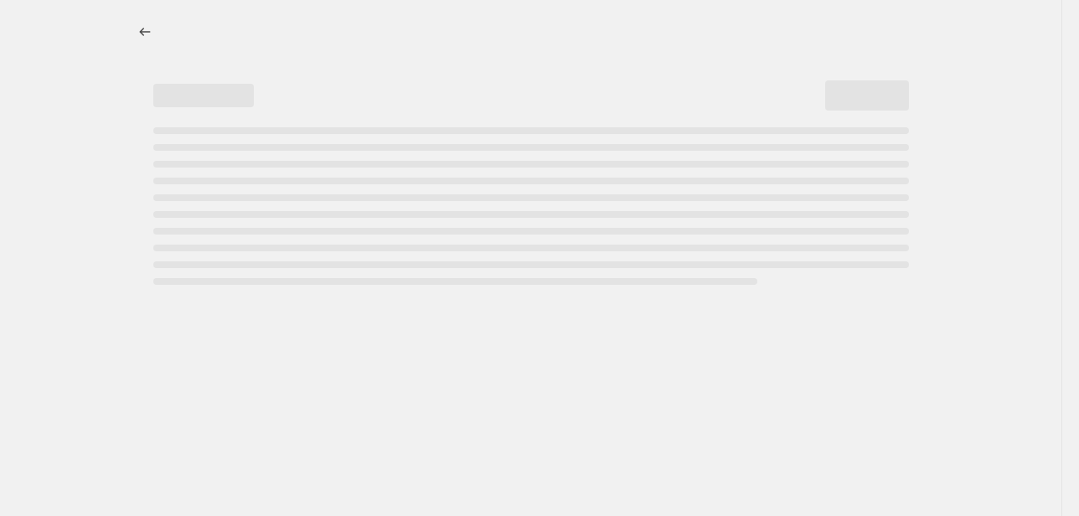
select select "percentage"
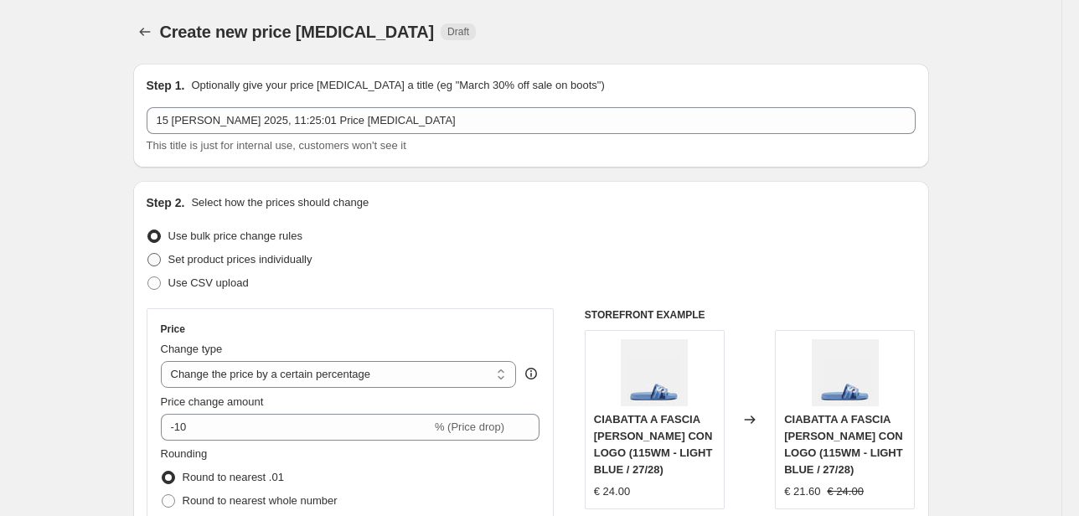
click at [275, 261] on span "Set product prices individually" at bounding box center [240, 259] width 144 height 13
click at [148, 254] on input "Set product prices individually" at bounding box center [147, 253] width 1 height 1
radio input "true"
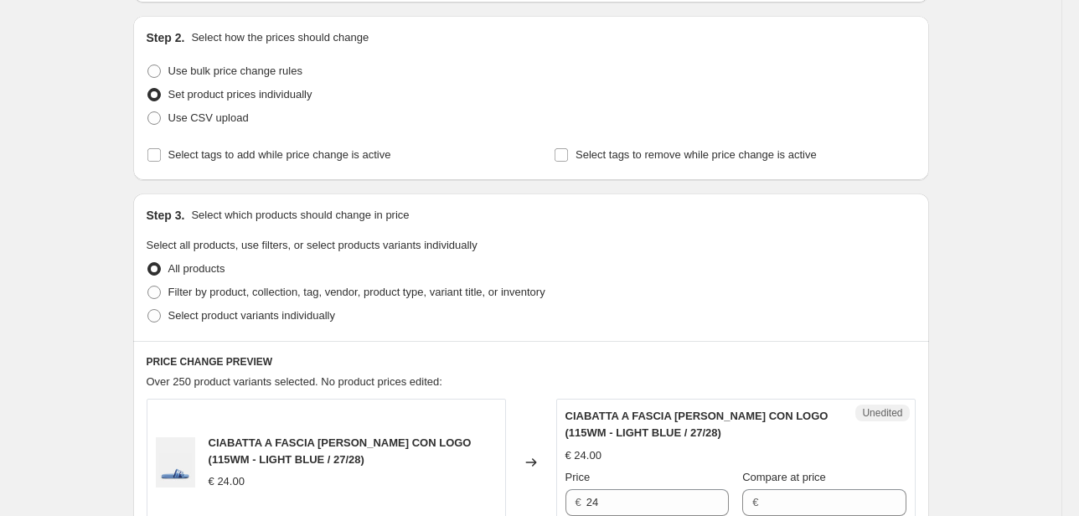
scroll to position [201, 0]
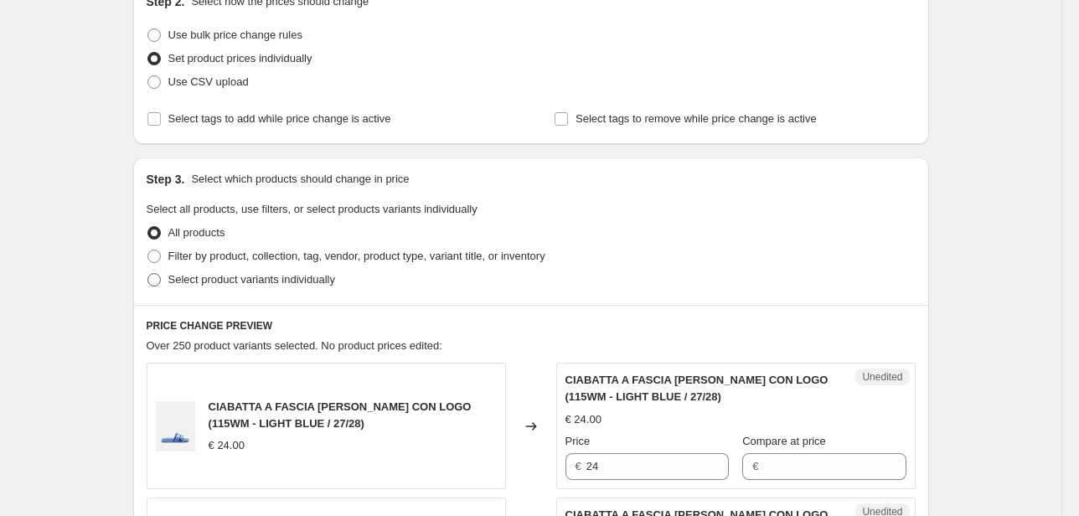
click at [279, 287] on label "Select product variants individually" at bounding box center [241, 279] width 188 height 23
click at [148, 274] on input "Select product variants individually" at bounding box center [147, 273] width 1 height 1
radio input "true"
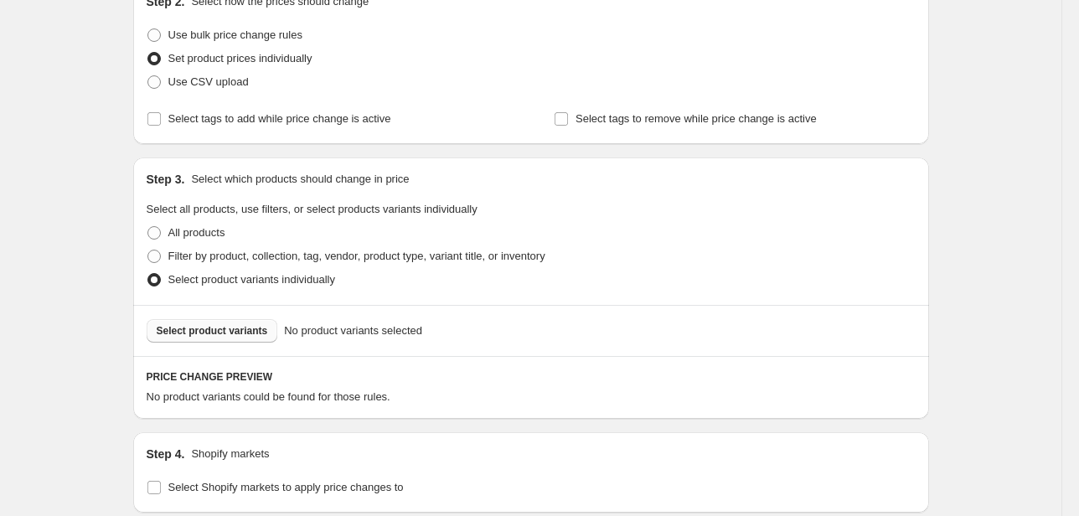
click at [256, 323] on button "Select product variants" at bounding box center [213, 330] width 132 height 23
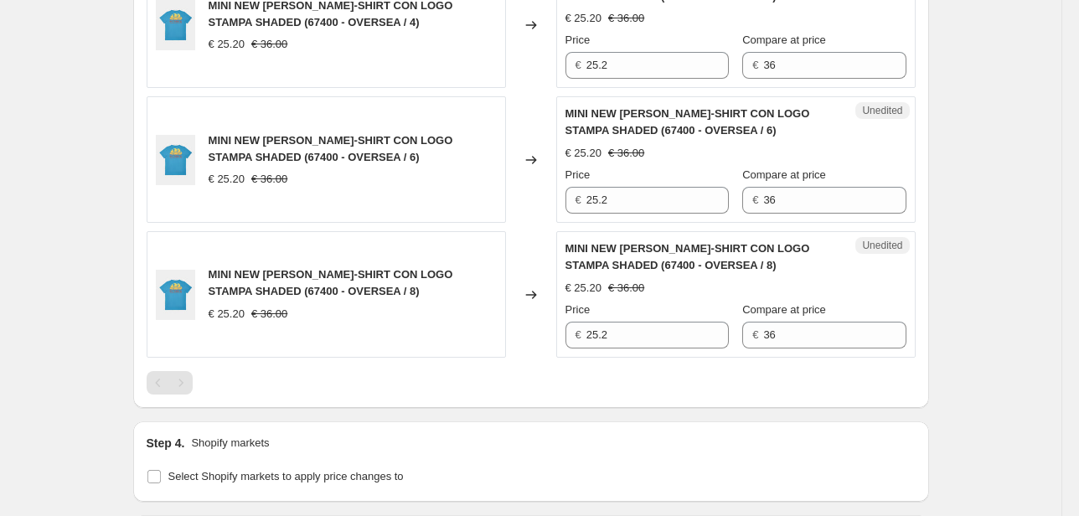
scroll to position [2547, 0]
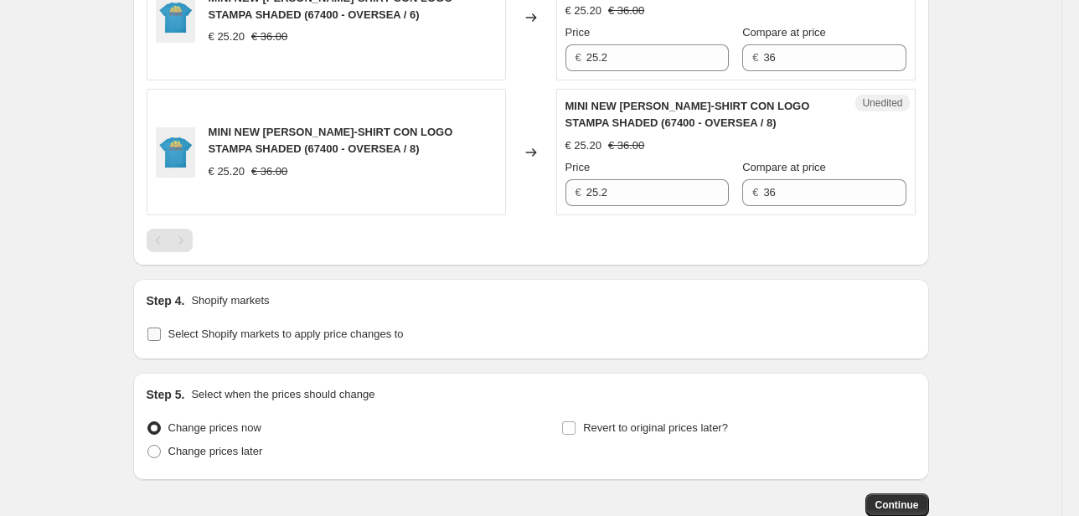
click at [365, 328] on span "Select Shopify markets to apply price changes to" at bounding box center [285, 334] width 235 height 13
click at [161, 328] on input "Select Shopify markets to apply price changes to" at bounding box center [153, 334] width 13 height 13
checkbox input "true"
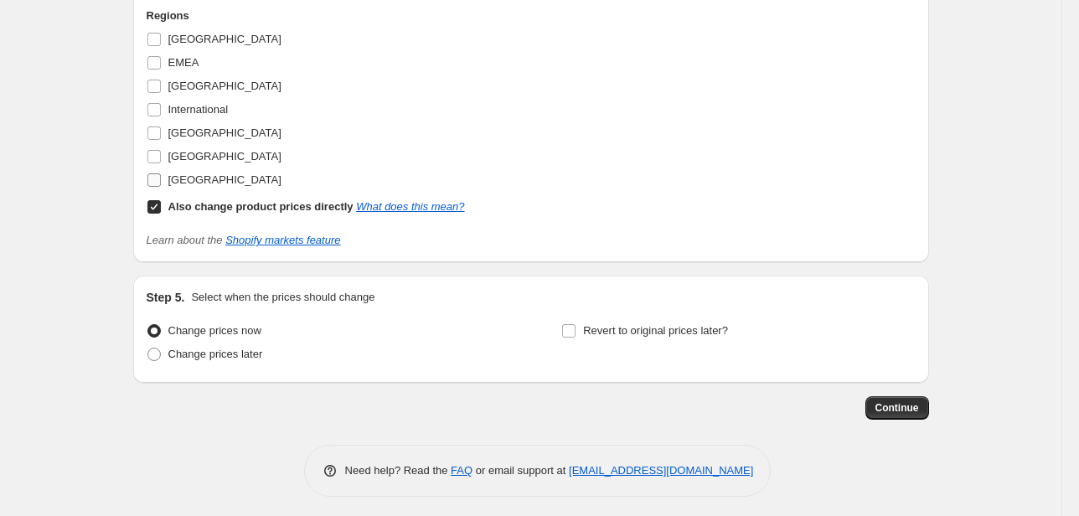
click at [214, 177] on span "[GEOGRAPHIC_DATA]" at bounding box center [224, 179] width 113 height 13
click at [161, 177] on input "[GEOGRAPHIC_DATA]" at bounding box center [153, 179] width 13 height 13
checkbox input "true"
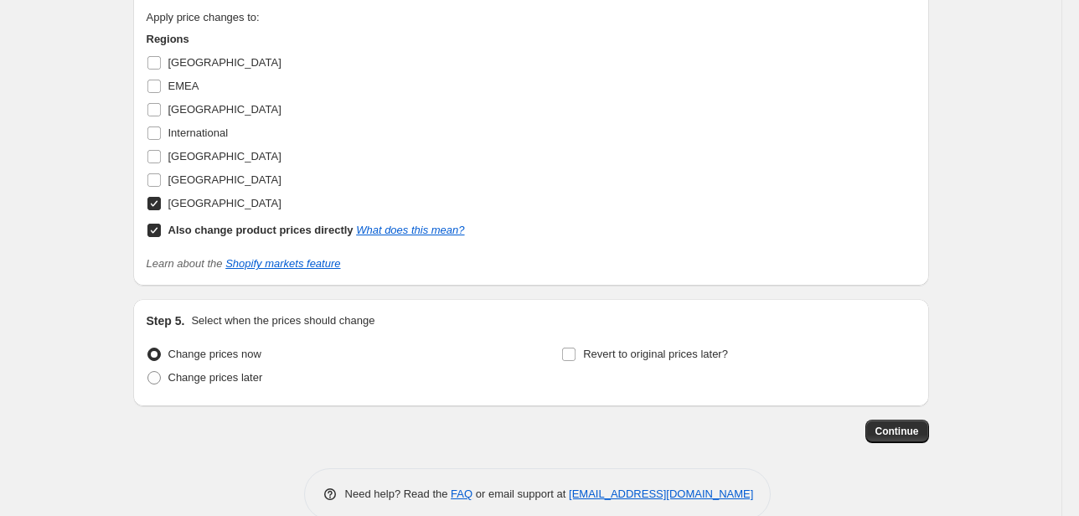
scroll to position [2944, 0]
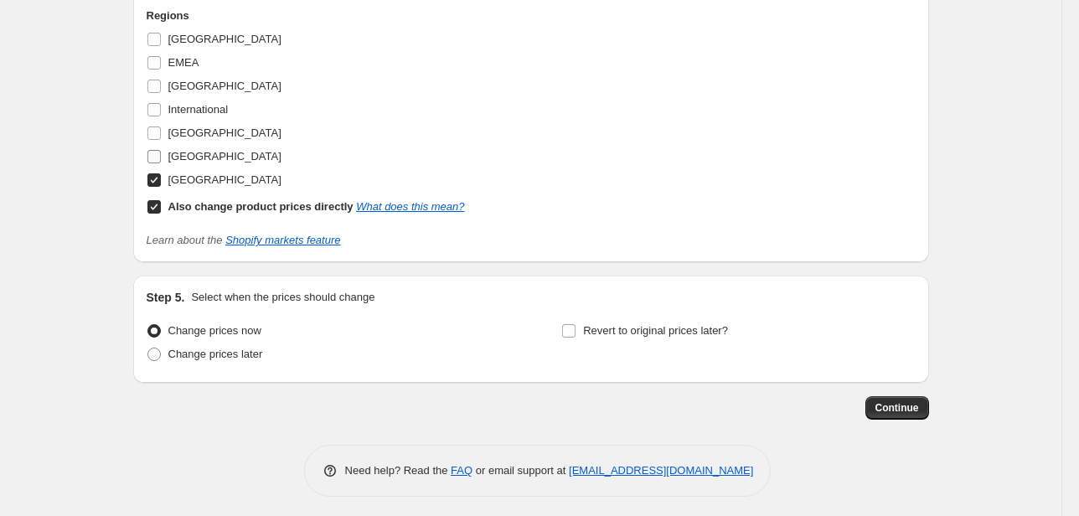
click at [204, 158] on span "[GEOGRAPHIC_DATA]" at bounding box center [224, 156] width 113 height 17
click at [161, 158] on input "[GEOGRAPHIC_DATA]" at bounding box center [153, 156] width 13 height 13
checkbox input "true"
click at [186, 114] on label "International" at bounding box center [188, 109] width 82 height 23
click at [161, 114] on input "International" at bounding box center [153, 109] width 13 height 13
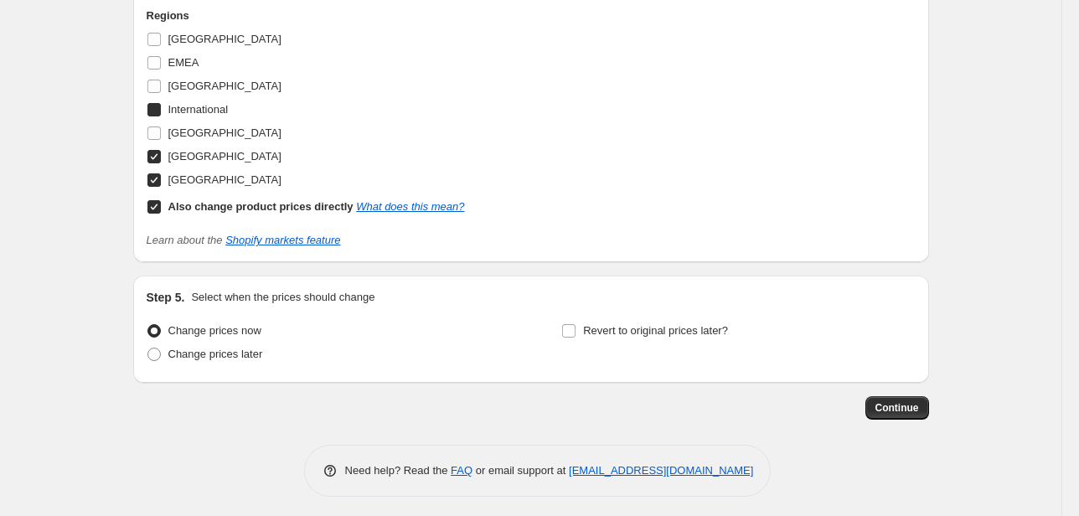
checkbox input "true"
click at [178, 126] on span "[GEOGRAPHIC_DATA]" at bounding box center [224, 132] width 113 height 13
click at [161, 126] on input "[GEOGRAPHIC_DATA]" at bounding box center [153, 132] width 13 height 13
checkbox input "true"
click at [185, 81] on span "[GEOGRAPHIC_DATA]" at bounding box center [224, 86] width 113 height 13
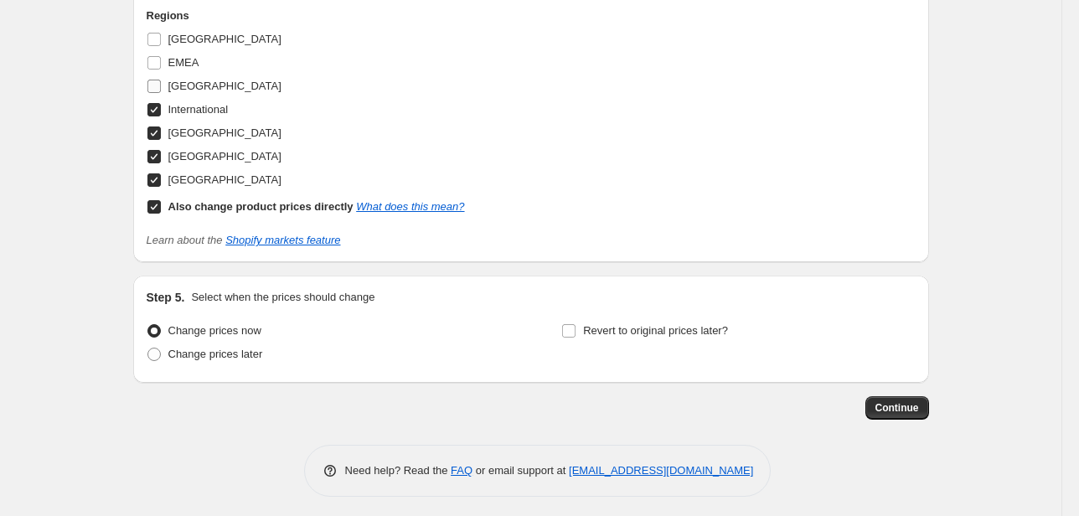
click at [161, 81] on input "[GEOGRAPHIC_DATA]" at bounding box center [153, 86] width 13 height 13
checkbox input "true"
click at [184, 56] on span "EMEA" at bounding box center [183, 62] width 31 height 13
click at [161, 56] on input "EMEA" at bounding box center [153, 62] width 13 height 13
checkbox input "true"
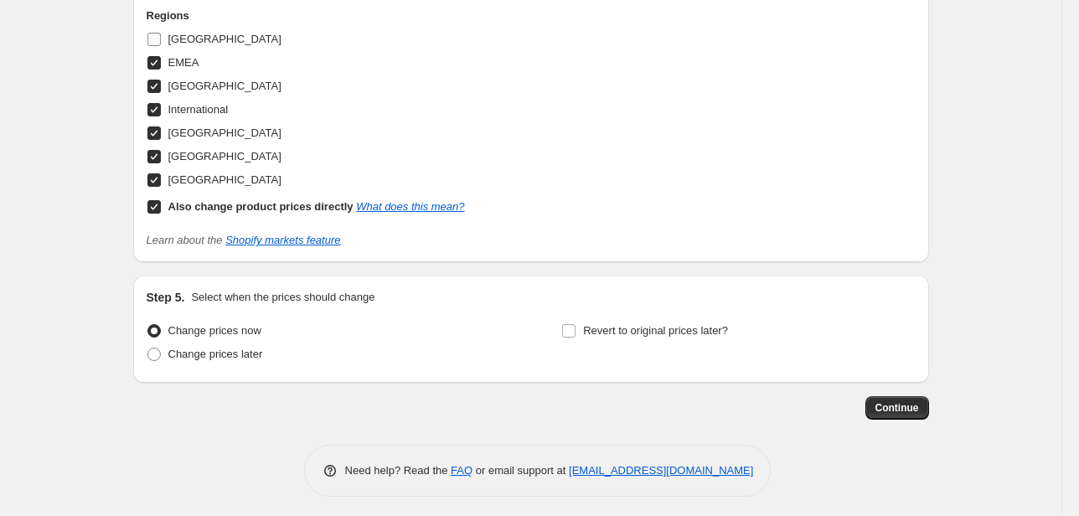
click at [183, 39] on span "[GEOGRAPHIC_DATA]" at bounding box center [224, 39] width 113 height 13
click at [161, 39] on input "[GEOGRAPHIC_DATA]" at bounding box center [153, 39] width 13 height 13
checkbox input "true"
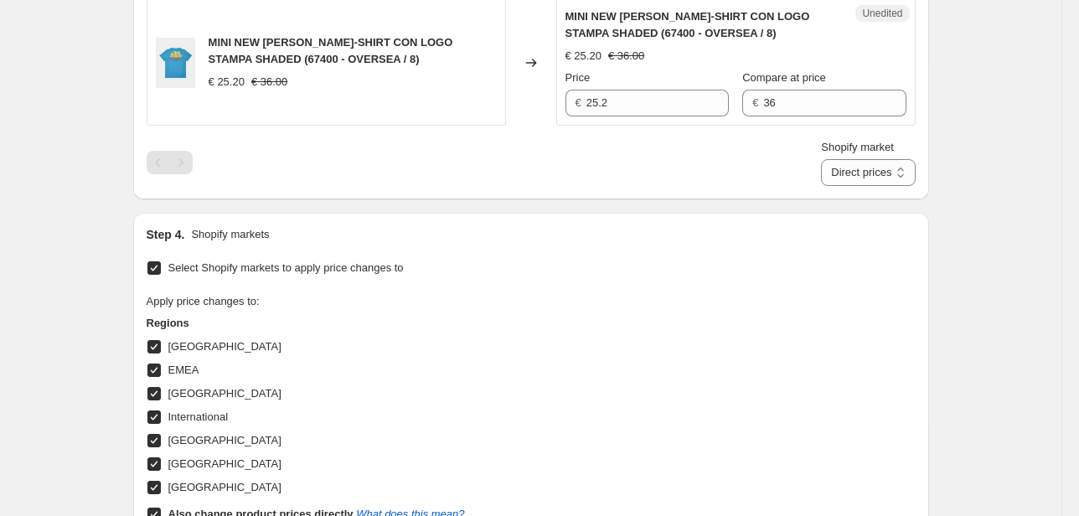
scroll to position [2609, 0]
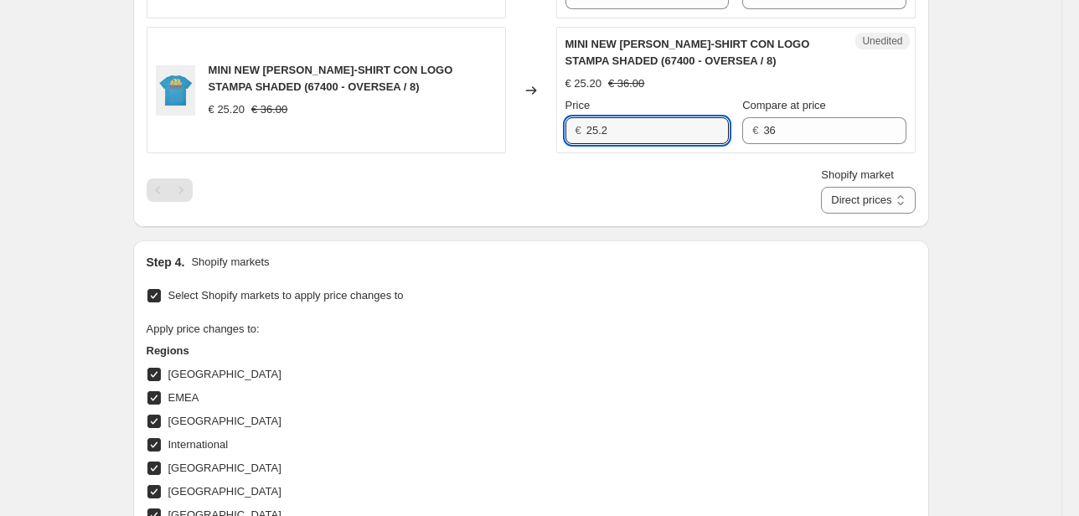
drag, startPoint x: 620, startPoint y: 122, endPoint x: 585, endPoint y: 123, distance: 35.2
click at [586, 122] on div "€ 25.2" at bounding box center [646, 130] width 163 height 27
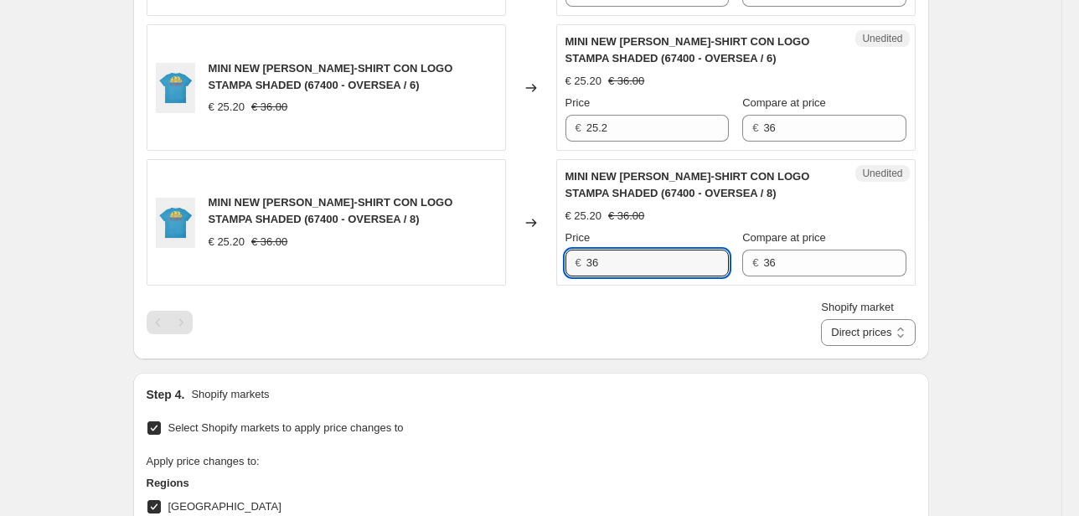
scroll to position [2475, 0]
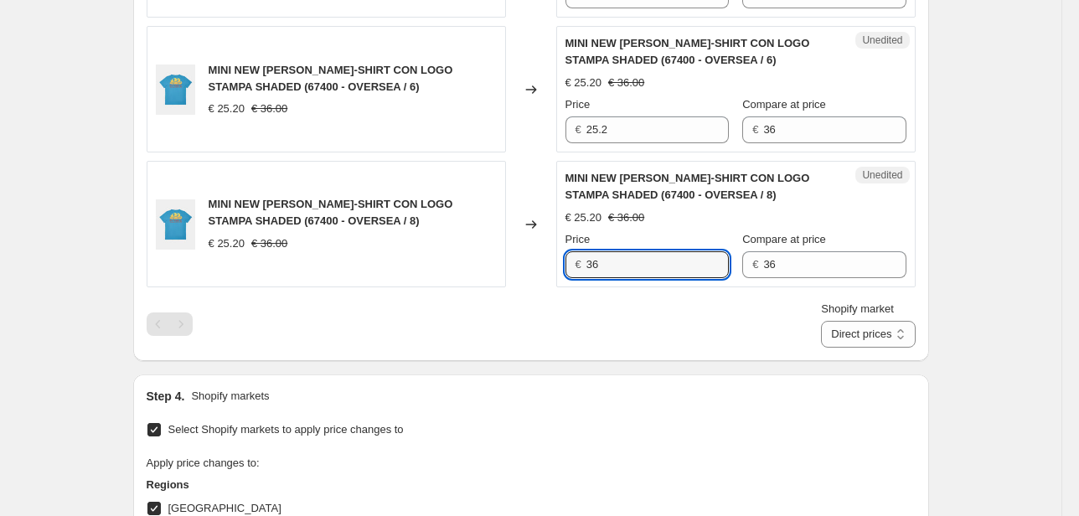
type input "36"
drag, startPoint x: 578, startPoint y: 127, endPoint x: 527, endPoint y: 131, distance: 51.2
click at [532, 131] on div "MINI NEW [PERSON_NAME]-SHIRT CON LOGO STAMPA SHADED (67400 - OVERSEA / 6) € 25.…" at bounding box center [531, 89] width 769 height 126
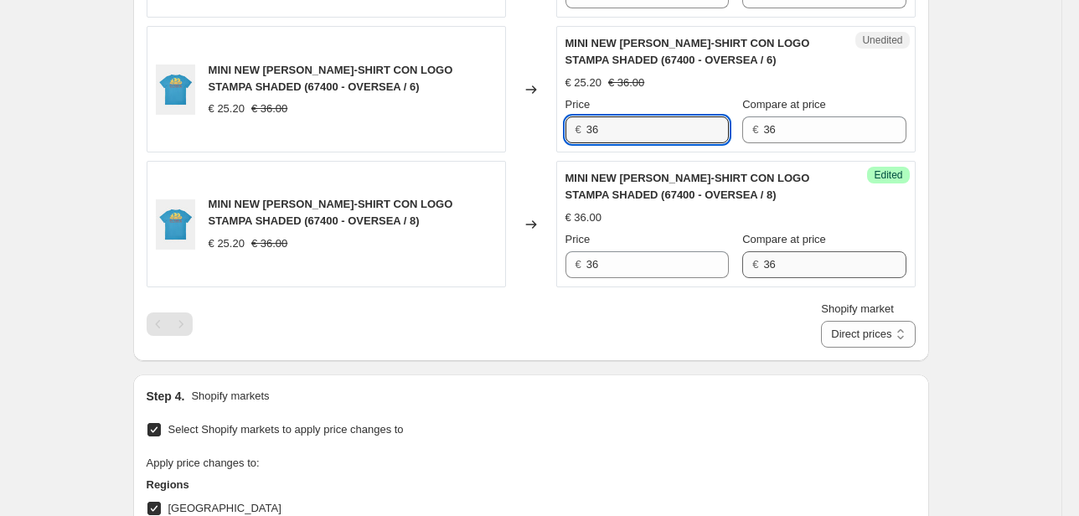
type input "36"
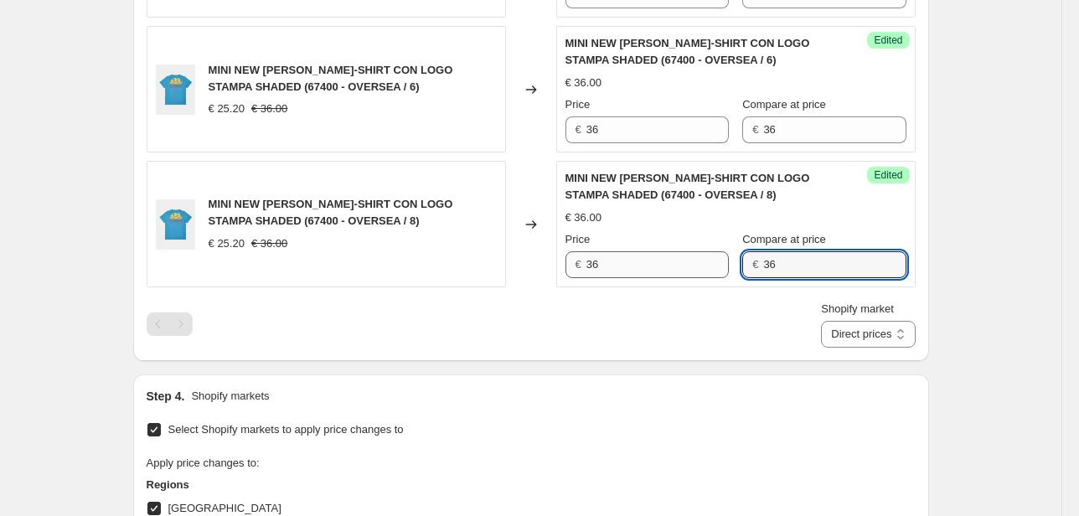
drag, startPoint x: 814, startPoint y: 265, endPoint x: 724, endPoint y: 265, distance: 90.5
click at [724, 265] on div "Price € 36 Compare at price € 36" at bounding box center [735, 254] width 341 height 47
drag, startPoint x: 741, startPoint y: 127, endPoint x: 713, endPoint y: 132, distance: 28.0
click at [720, 130] on div "Price € 36 Compare at price € 36" at bounding box center [735, 119] width 341 height 47
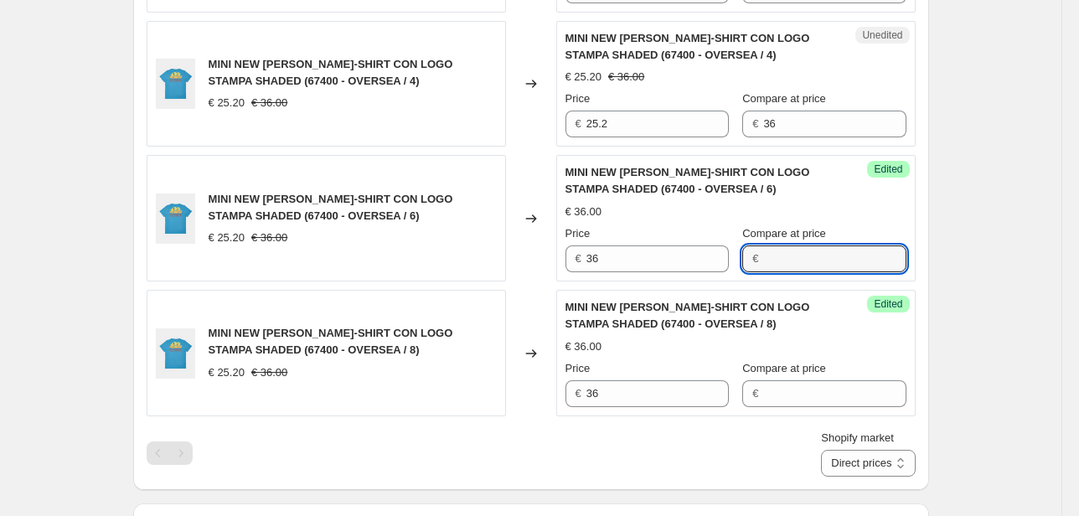
scroll to position [2341, 0]
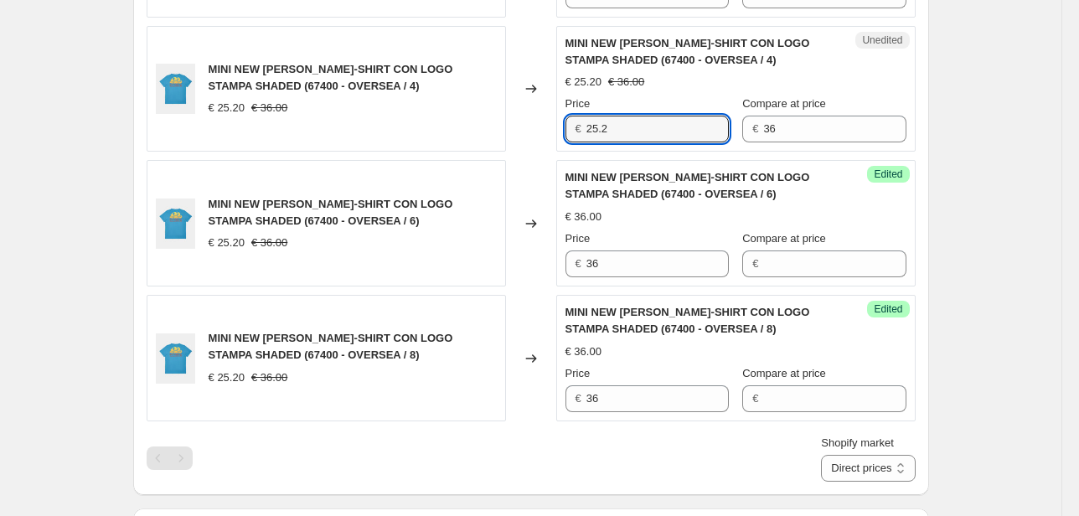
drag, startPoint x: 617, startPoint y: 123, endPoint x: 519, endPoint y: 131, distance: 97.5
click at [540, 129] on div "MINI NEW [PERSON_NAME]-SHIRT CON LOGO STAMPA SHADED (67400 - OVERSEA / 4) € 25.…" at bounding box center [531, 89] width 769 height 126
type input "36"
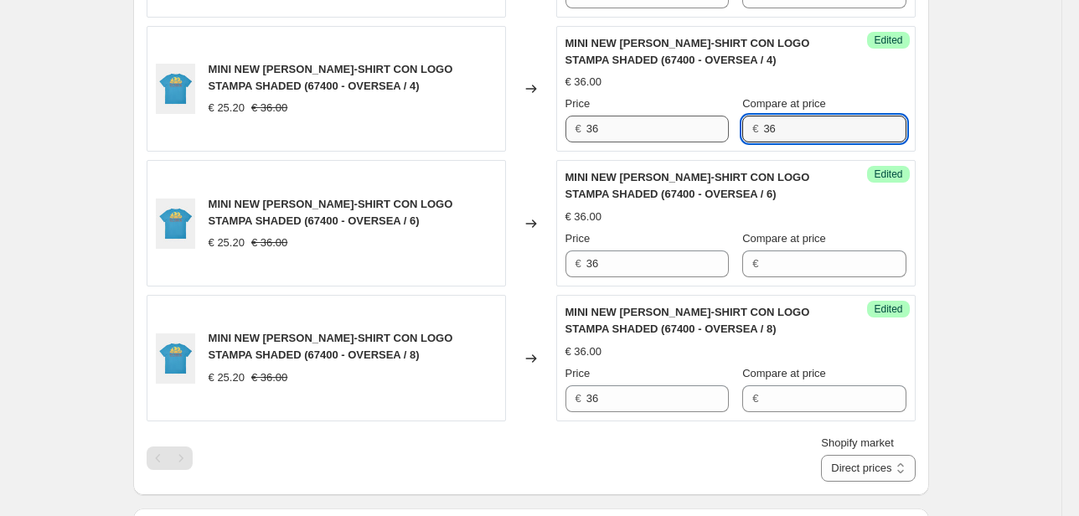
drag, startPoint x: 798, startPoint y: 130, endPoint x: 716, endPoint y: 124, distance: 81.5
click at [721, 120] on div "Price € 36 Compare at price € 36" at bounding box center [735, 119] width 341 height 47
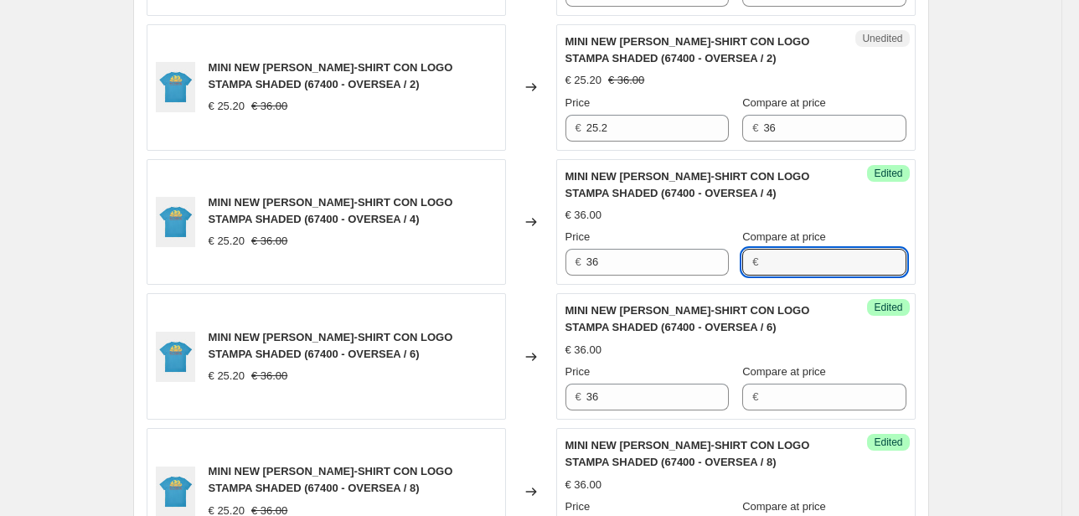
scroll to position [2207, 0]
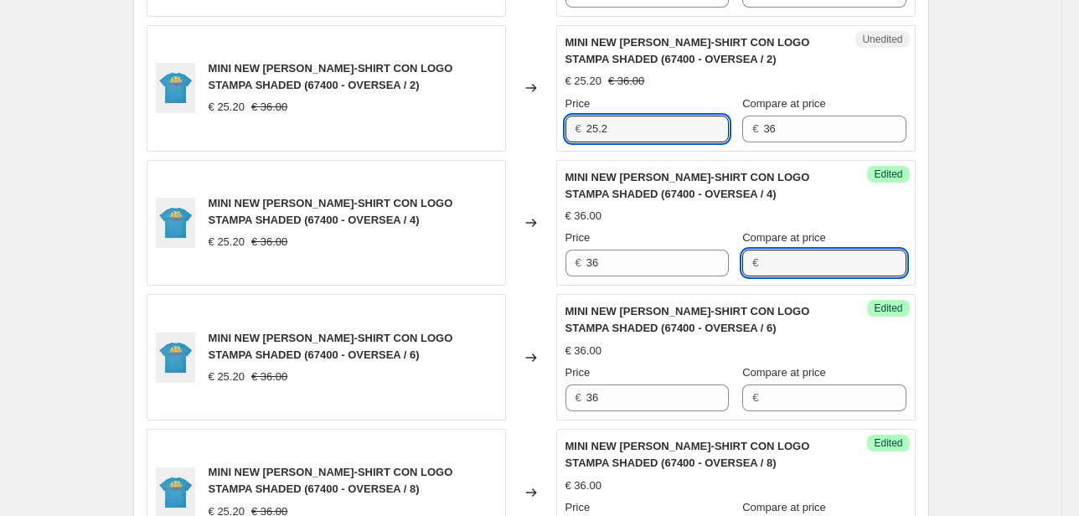
drag, startPoint x: 613, startPoint y: 129, endPoint x: 512, endPoint y: 138, distance: 101.8
click at [536, 132] on div "MINI NEW [PERSON_NAME]-SHIRT CON LOGO STAMPA SHADED (67400 - OVERSEA / 2) € 25.…" at bounding box center [531, 88] width 769 height 126
type input "36"
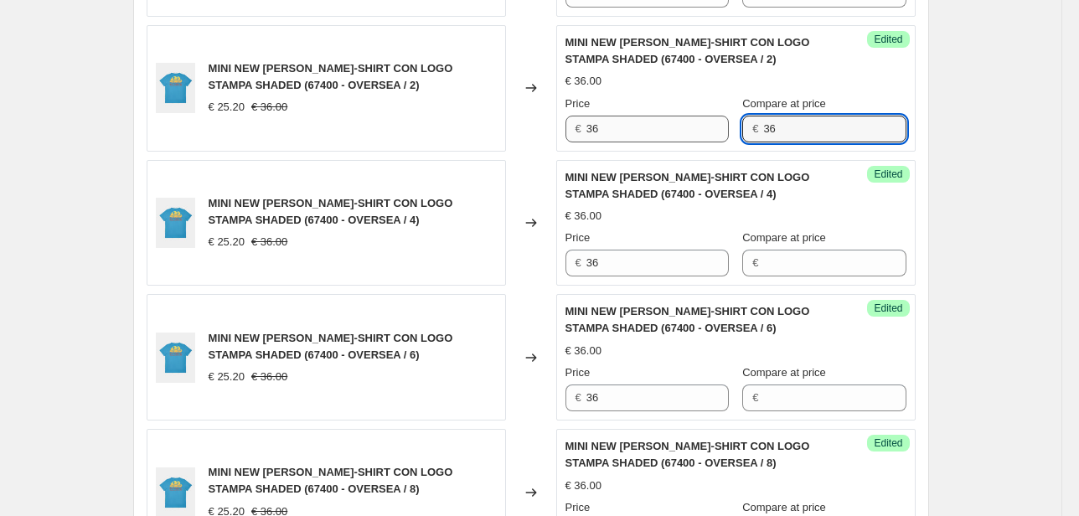
drag, startPoint x: 777, startPoint y: 123, endPoint x: 714, endPoint y: 131, distance: 63.3
click at [716, 131] on div "Price € 36 Compare at price € 36" at bounding box center [735, 119] width 341 height 47
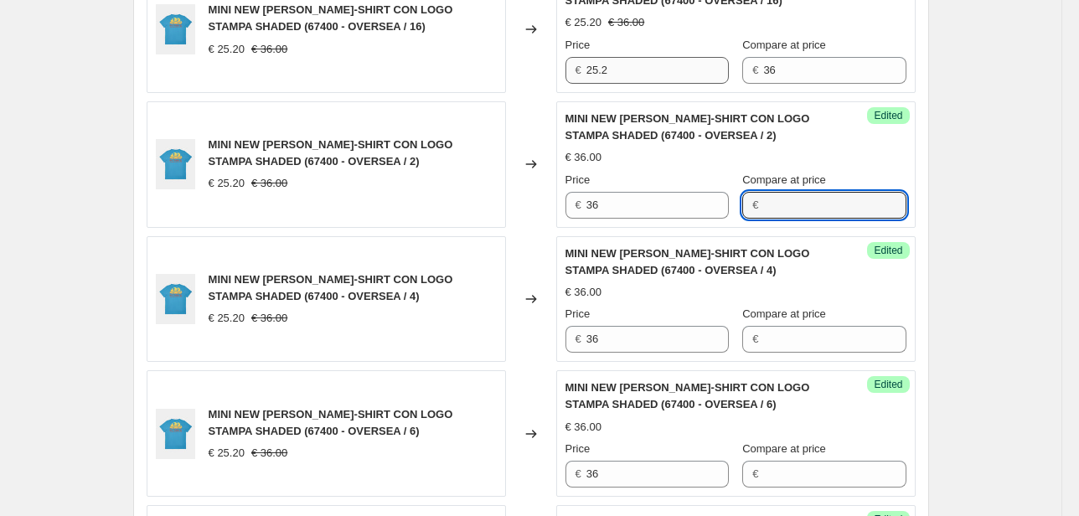
scroll to position [2073, 0]
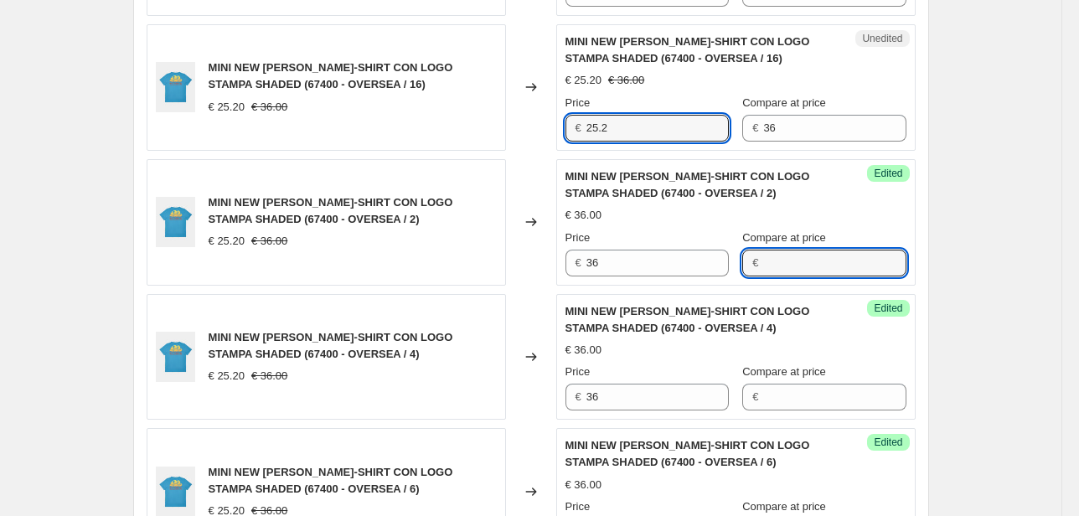
drag, startPoint x: 595, startPoint y: 125, endPoint x: 516, endPoint y: 126, distance: 78.8
click at [531, 125] on div "MINI NEW [PERSON_NAME]-SHIRT CON LOGO STAMPA SHADED (67400 - OVERSEA / 16) € 25…" at bounding box center [531, 87] width 769 height 126
type input "36"
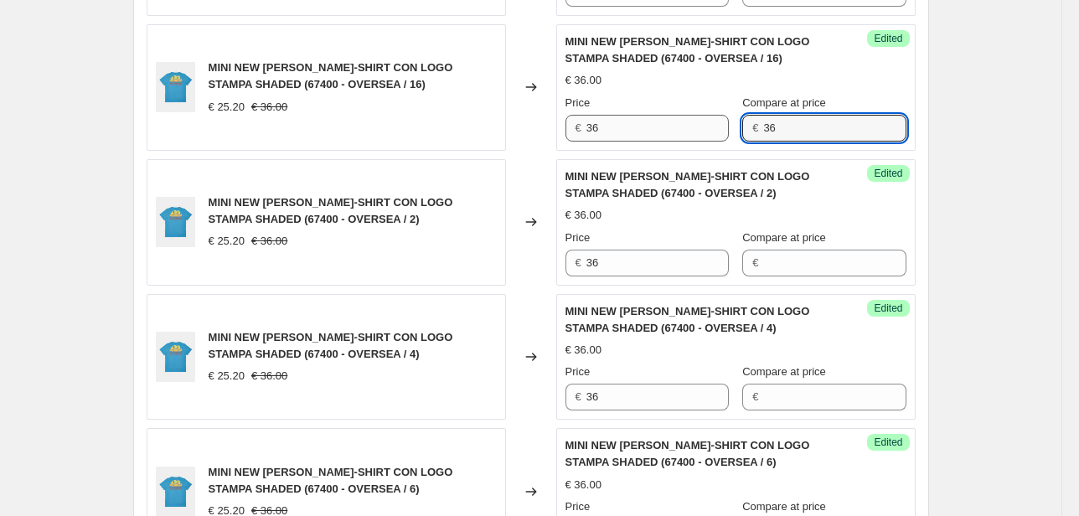
drag, startPoint x: 763, startPoint y: 120, endPoint x: 689, endPoint y: 132, distance: 75.5
click at [724, 126] on div "Price € 36 Compare at price € 36" at bounding box center [735, 118] width 341 height 47
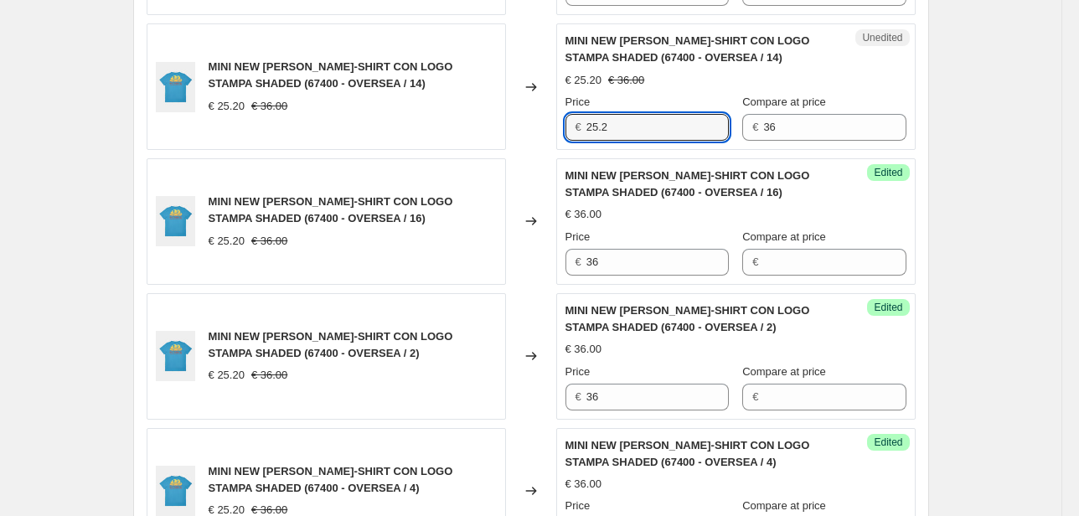
drag, startPoint x: 591, startPoint y: 129, endPoint x: 518, endPoint y: 138, distance: 74.3
click at [536, 132] on div "MINI NEW [PERSON_NAME]-SHIRT CON LOGO STAMPA SHADED (67400 - OVERSEA / 14) € 25…" at bounding box center [531, 86] width 769 height 126
type input "36"
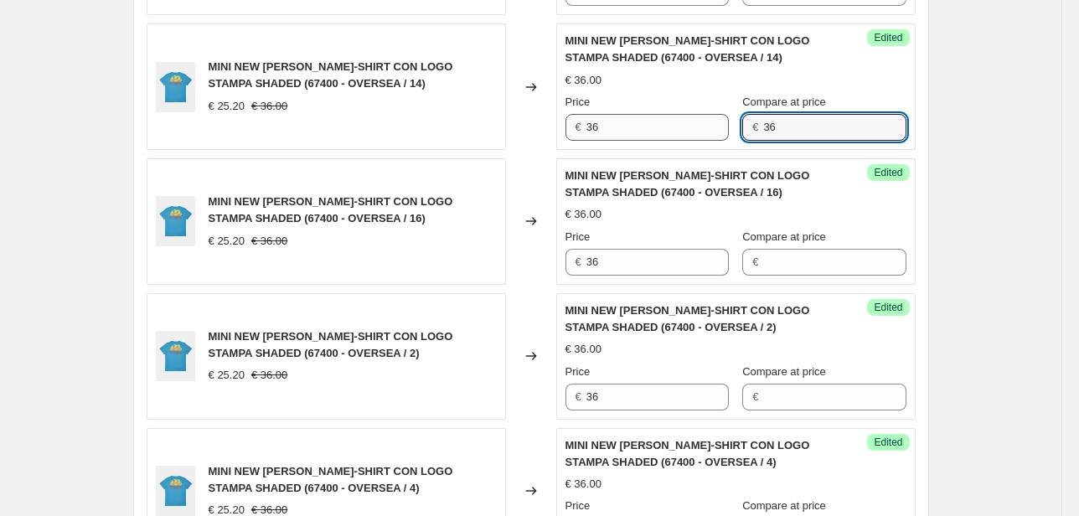
drag, startPoint x: 798, startPoint y: 124, endPoint x: 683, endPoint y: 127, distance: 115.7
click at [689, 121] on div "Price € 36 Compare at price € 36" at bounding box center [735, 117] width 341 height 47
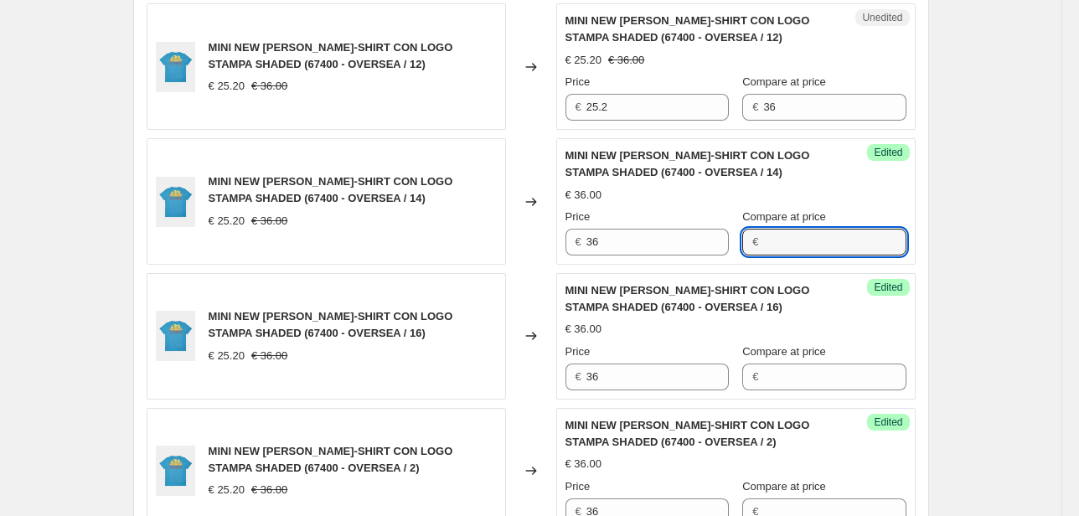
scroll to position [1737, 0]
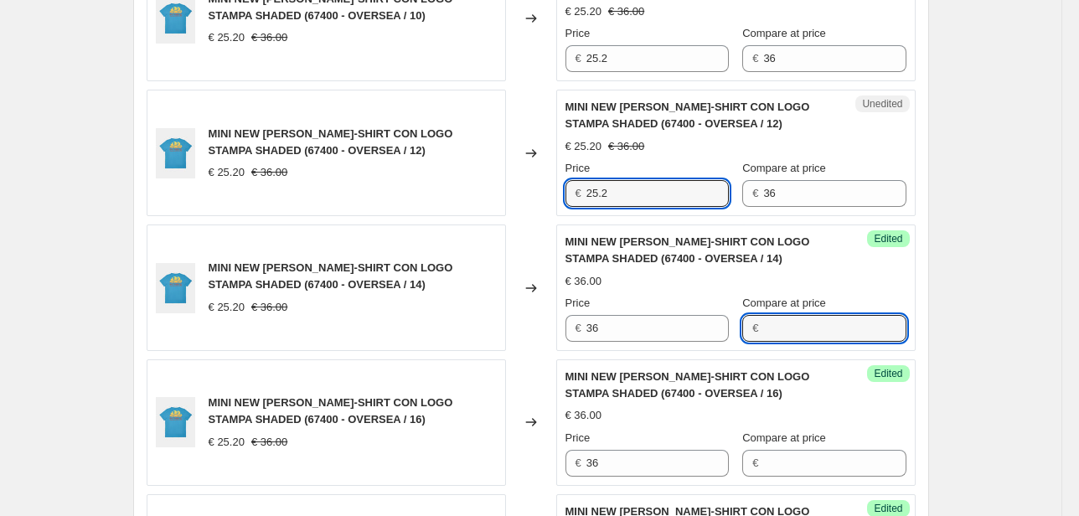
drag, startPoint x: 573, startPoint y: 198, endPoint x: 563, endPoint y: 198, distance: 10.1
click at [564, 198] on div "Unedited MINI NEW [PERSON_NAME] T-SHIRT CON LOGO STAMPA SHADED (67400 - OVERSEA…" at bounding box center [735, 153] width 359 height 126
type input "36"
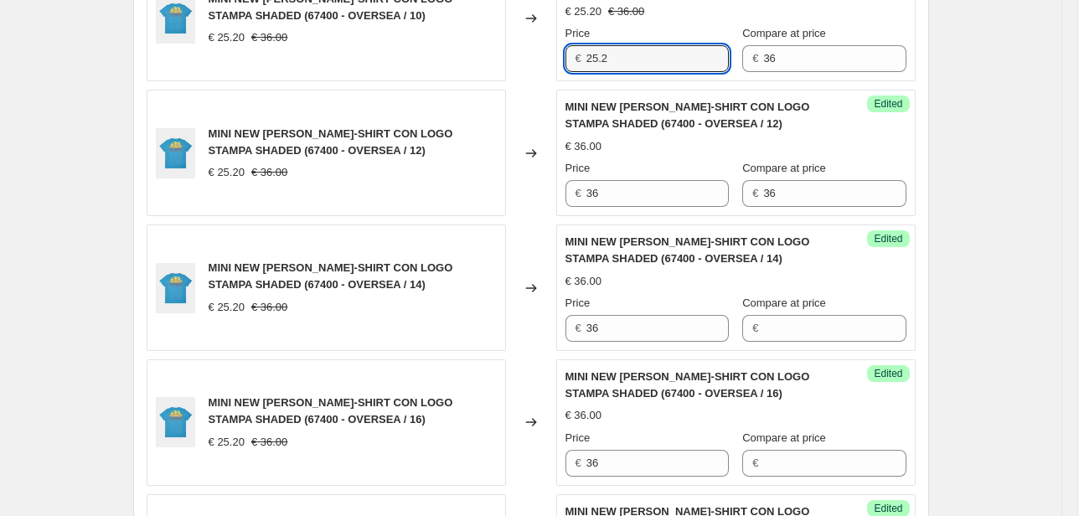
click at [586, 54] on div "€ 25.2" at bounding box center [646, 58] width 163 height 27
drag, startPoint x: 627, startPoint y: 56, endPoint x: 527, endPoint y: 64, distance: 100.0
click at [540, 64] on div "MINI NEW [PERSON_NAME]-SHIRT CON LOGO STAMPA SHADED (67400 - OVERSEA / 10) € 25…" at bounding box center [531, 19] width 769 height 126
type input "36"
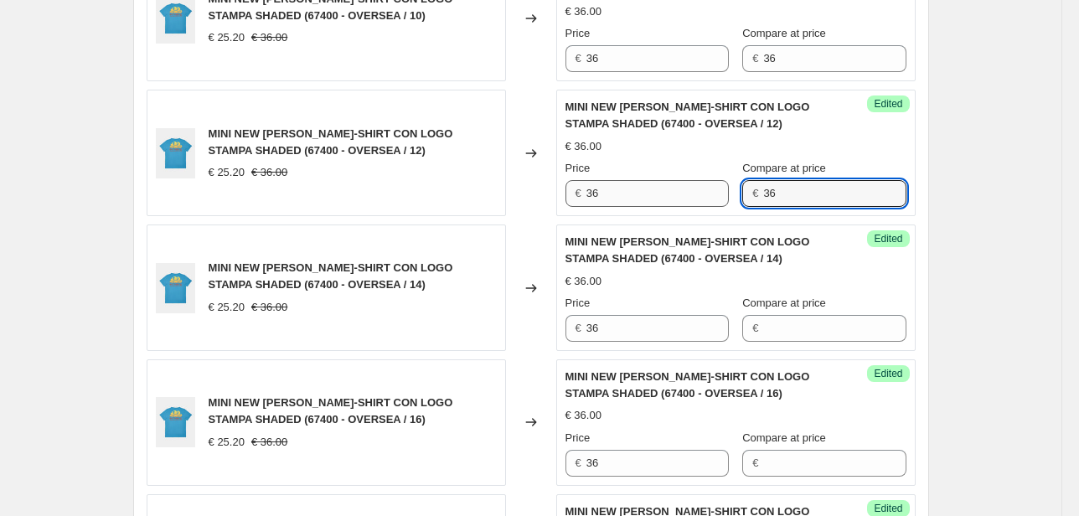
drag, startPoint x: 798, startPoint y: 196, endPoint x: 727, endPoint y: 194, distance: 70.4
click at [727, 194] on div "Price € 36 Compare at price € 36" at bounding box center [735, 183] width 341 height 47
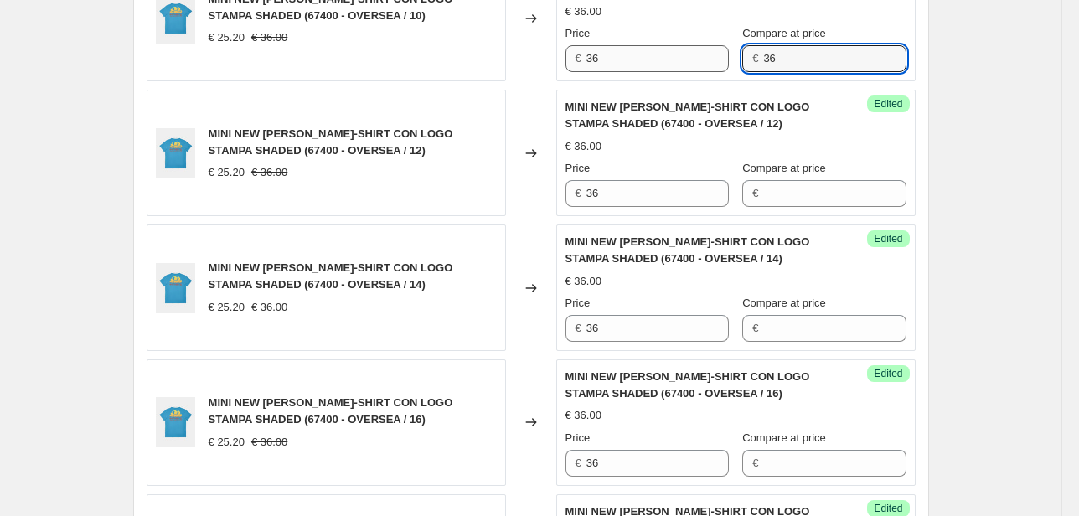
drag, startPoint x: 779, startPoint y: 57, endPoint x: 712, endPoint y: 54, distance: 67.1
click at [712, 54] on div "Price € 36 Compare at price € 36" at bounding box center [735, 48] width 341 height 47
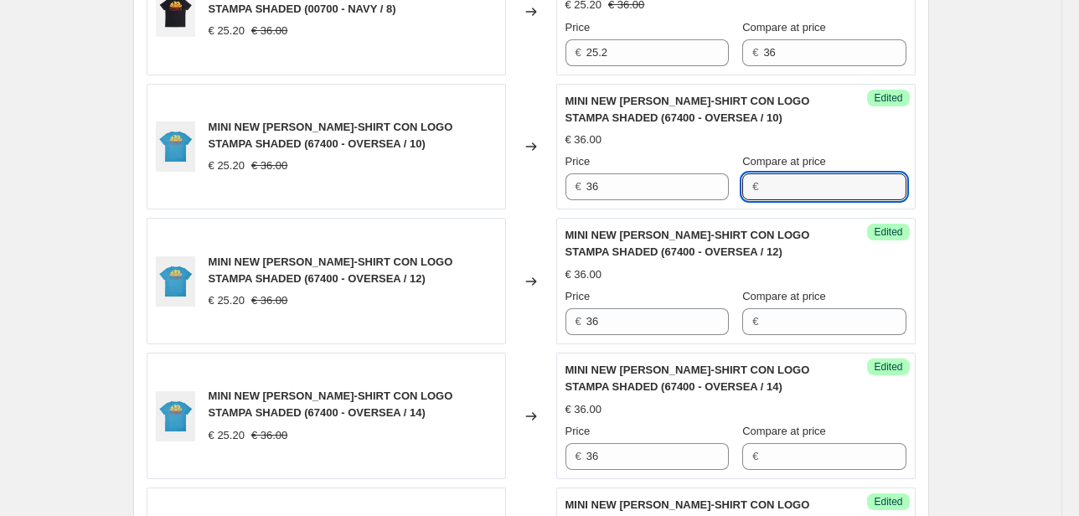
scroll to position [1603, 0]
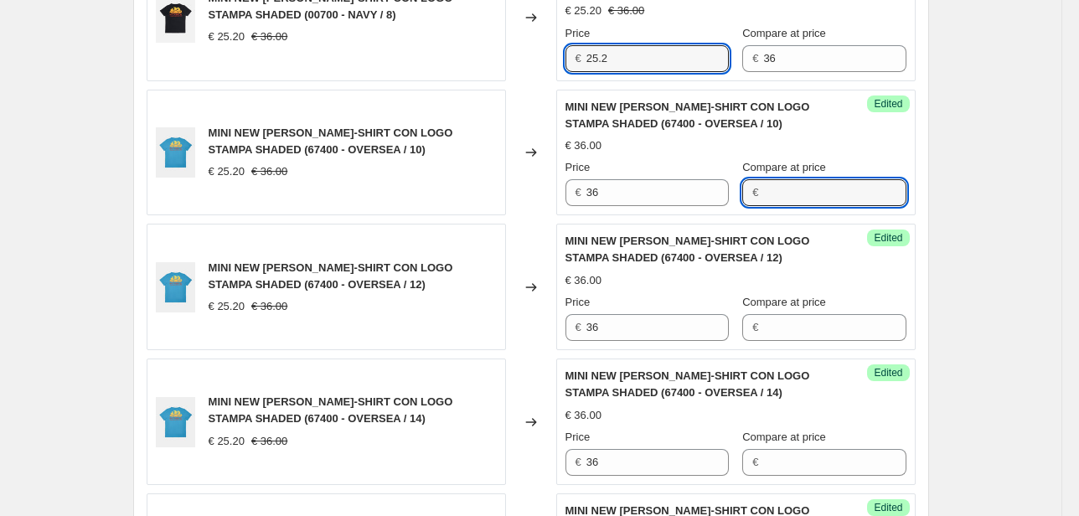
drag, startPoint x: 601, startPoint y: 59, endPoint x: 574, endPoint y: 59, distance: 26.8
click at [575, 59] on div "€ 25.2" at bounding box center [646, 58] width 163 height 27
drag, startPoint x: 623, startPoint y: 62, endPoint x: 525, endPoint y: 59, distance: 98.1
click at [526, 59] on div "MINI NEW [PERSON_NAME]-SHIRT CON LOGO STAMPA SHADED (00700 - NAVY / 8) € 25.20 …" at bounding box center [531, 18] width 769 height 126
type input "36"
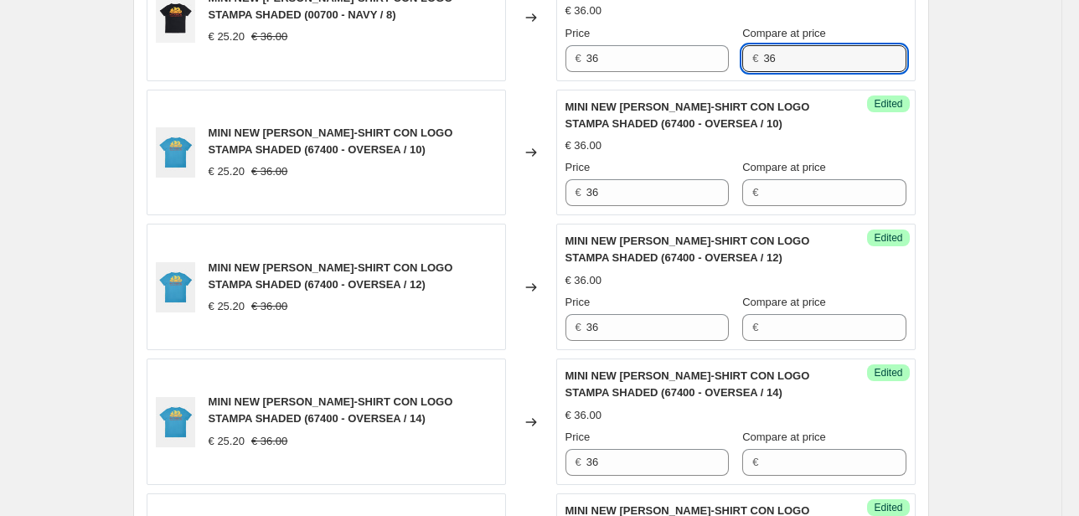
drag, startPoint x: 811, startPoint y: 62, endPoint x: 741, endPoint y: 63, distance: 69.5
click at [742, 62] on div "Price € 36 Compare at price € 36" at bounding box center [735, 48] width 341 height 47
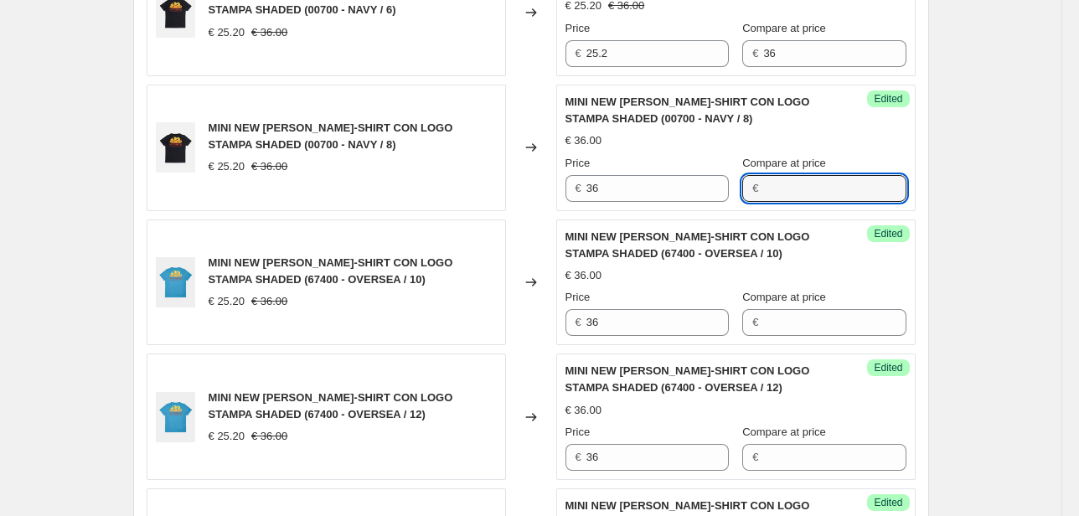
scroll to position [1469, 0]
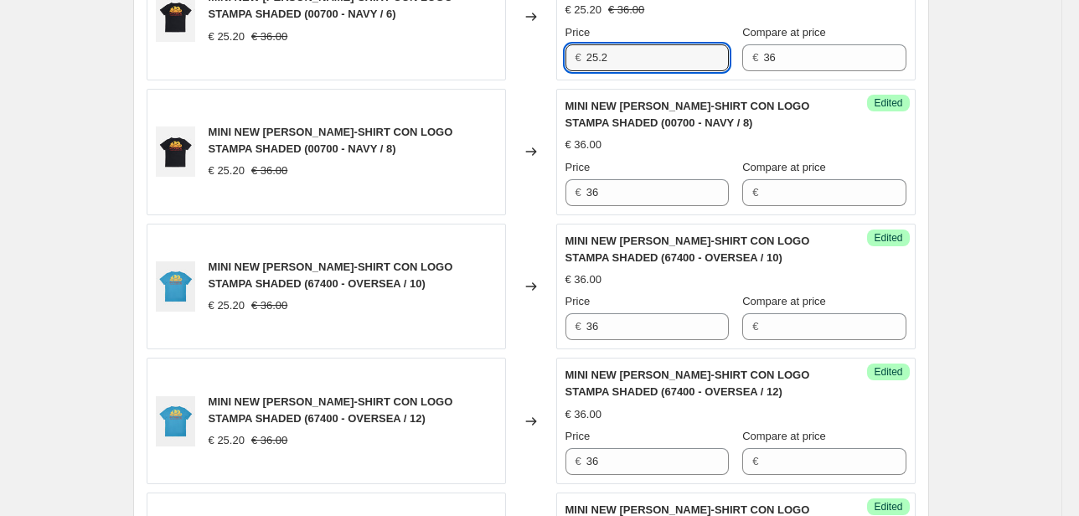
drag, startPoint x: 610, startPoint y: 54, endPoint x: 545, endPoint y: 60, distance: 64.8
click at [560, 57] on div "Unedited MINI NEW [PERSON_NAME] T-SHIRT CON LOGO STAMPA SHADED (00700 - NAVY / …" at bounding box center [735, 17] width 359 height 126
type input "36"
click at [723, 66] on div "Price € 36 Compare at price € 36" at bounding box center [735, 47] width 341 height 47
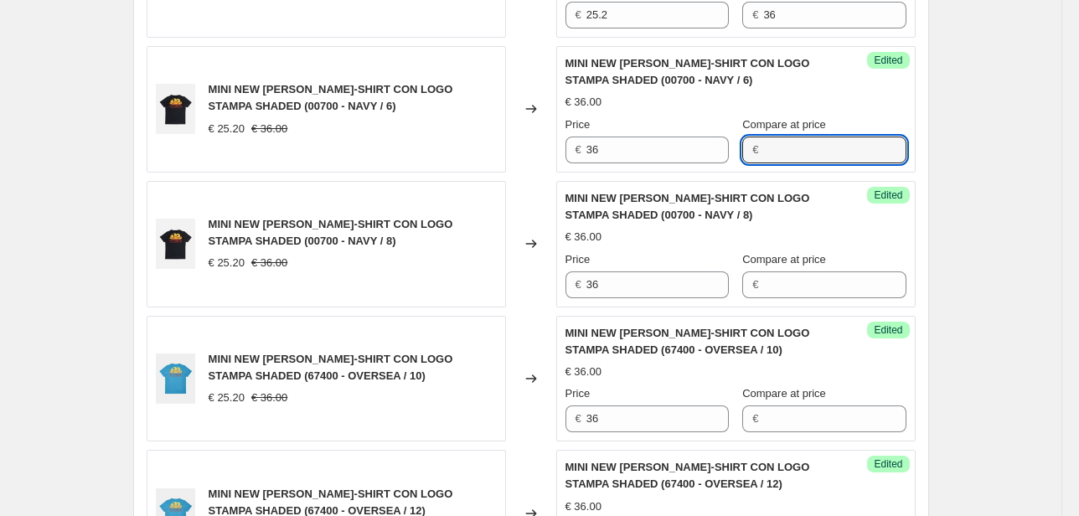
scroll to position [1335, 0]
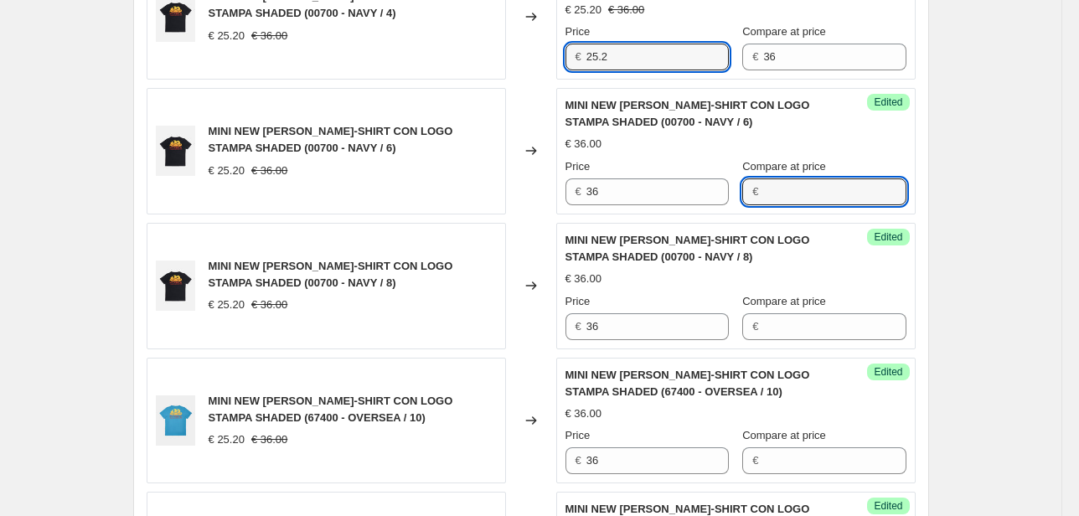
drag, startPoint x: 622, startPoint y: 55, endPoint x: 509, endPoint y: 58, distance: 114.0
click at [550, 57] on div "MINI NEW [PERSON_NAME]-SHIRT CON LOGO STAMPA SHADED (00700 - NAVY / 4) € 25.20 …" at bounding box center [531, 16] width 769 height 126
type input "36"
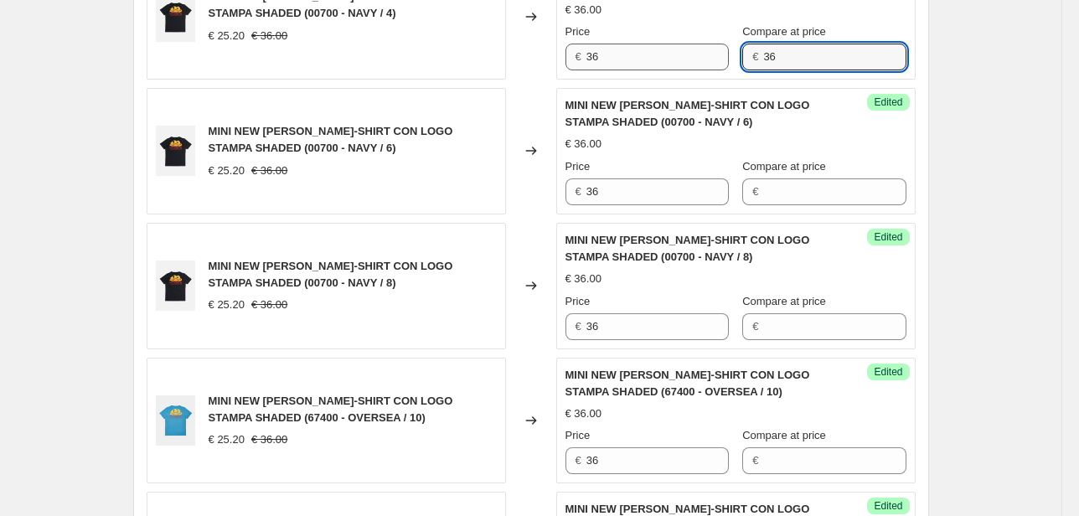
drag, startPoint x: 767, startPoint y: 57, endPoint x: 702, endPoint y: 56, distance: 65.3
click at [702, 56] on div "Price € 36 Compare at price € 36" at bounding box center [735, 46] width 341 height 47
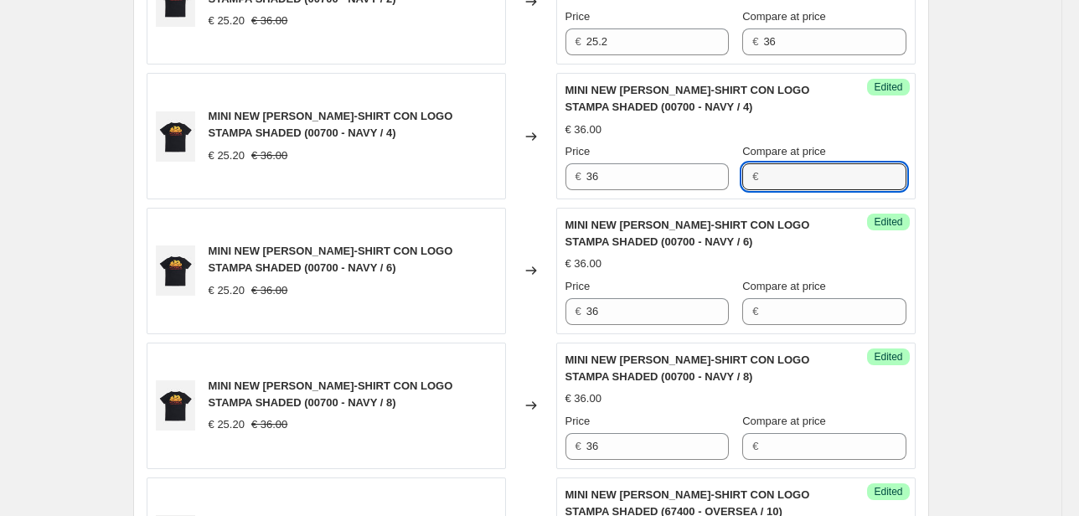
scroll to position [1201, 0]
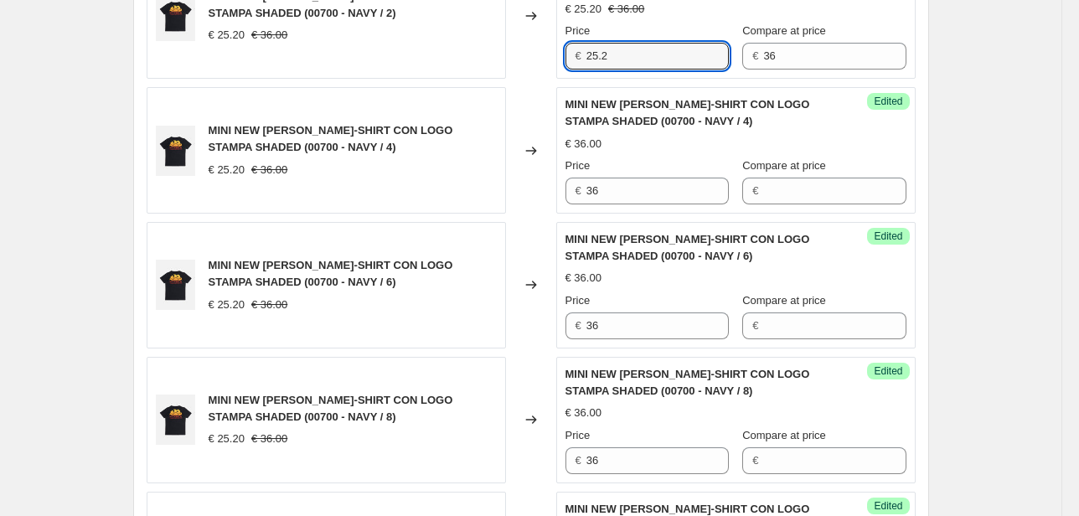
drag, startPoint x: 612, startPoint y: 56, endPoint x: 524, endPoint y: 50, distance: 88.2
click at [524, 50] on div "MINI NEW [PERSON_NAME]-SHIRT CON LOGO STAMPA SHADED (00700 - NAVY / 2) € 25.20 …" at bounding box center [531, 16] width 769 height 126
type input "36"
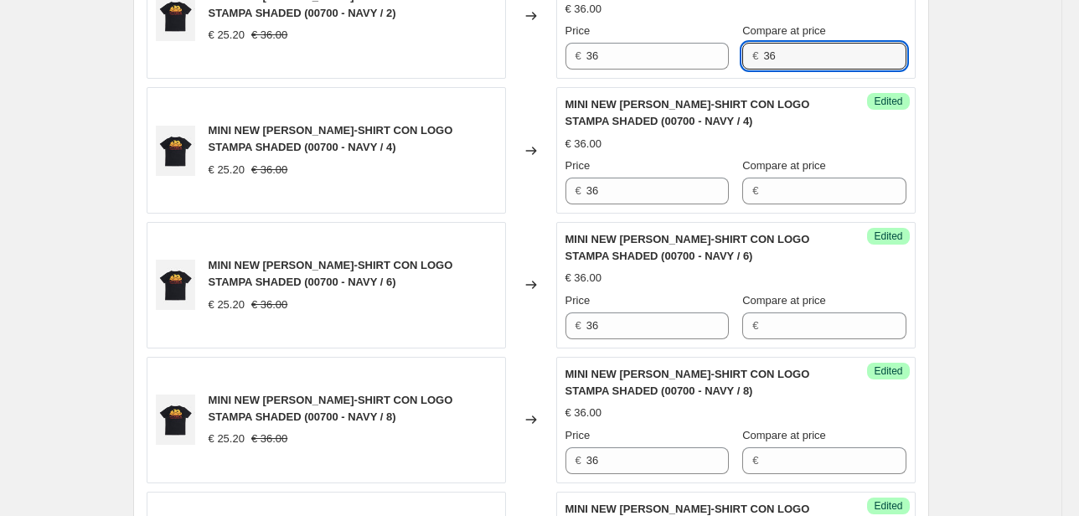
drag, startPoint x: 777, startPoint y: 60, endPoint x: 743, endPoint y: 106, distance: 56.8
click at [735, 60] on div "Price € 36 Compare at price € 36" at bounding box center [735, 46] width 341 height 47
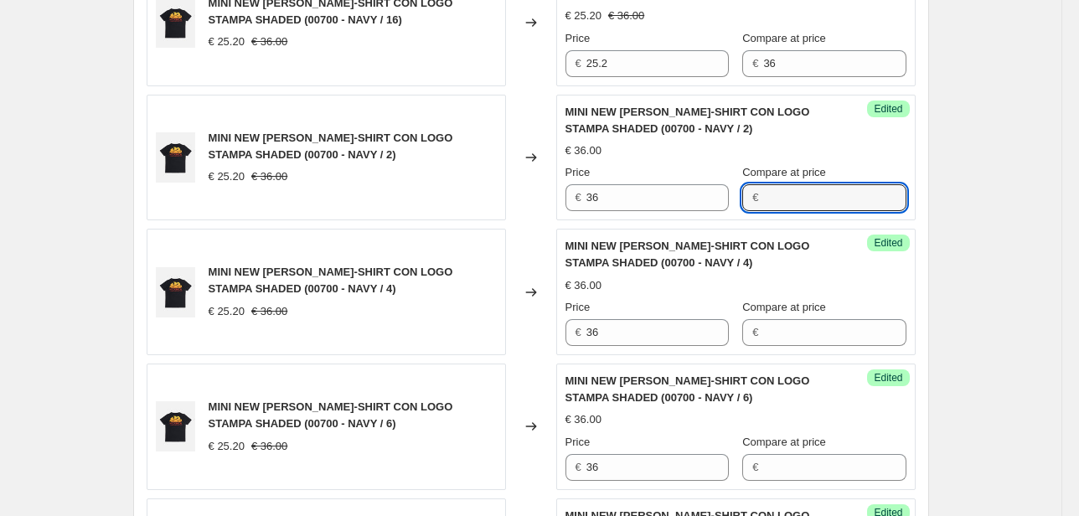
scroll to position [1000, 0]
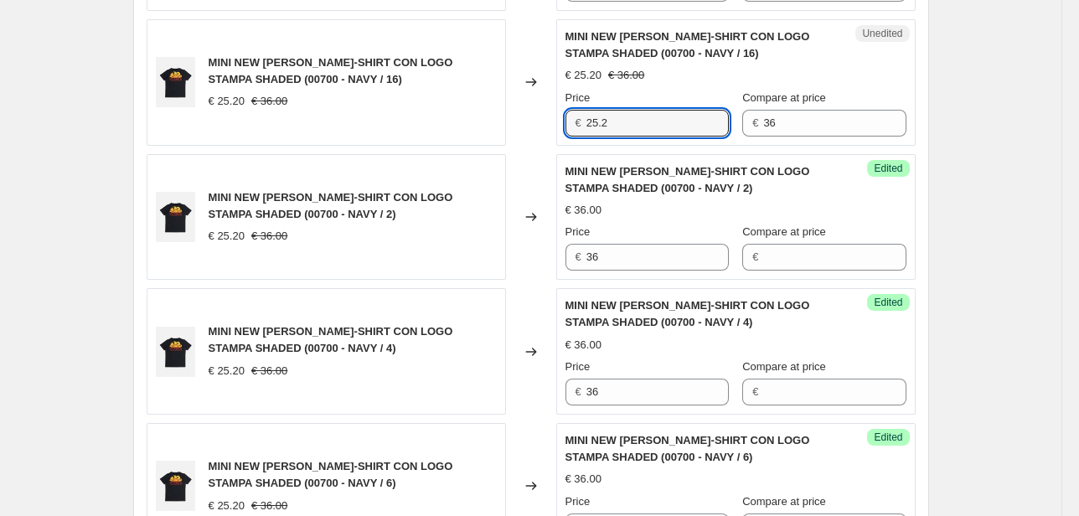
drag, startPoint x: 648, startPoint y: 112, endPoint x: 563, endPoint y: 130, distance: 87.2
click at [563, 127] on div "Unedited MINI NEW [PERSON_NAME] T-SHIRT CON LOGO STAMPA SHADED (00700 - NAVY / …" at bounding box center [735, 82] width 359 height 126
type input "36"
drag, startPoint x: 800, startPoint y: 121, endPoint x: 688, endPoint y: 136, distance: 113.3
click at [690, 134] on div "Unedited MINI NEW [PERSON_NAME] T-SHIRT CON LOGO STAMPA SHADED (00700 - NAVY / …" at bounding box center [735, 82] width 359 height 126
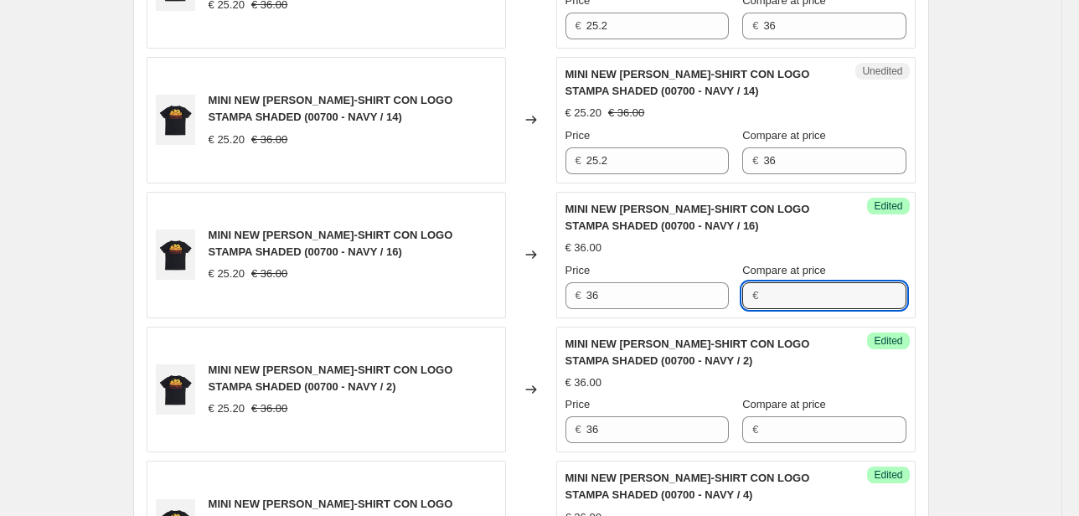
scroll to position [799, 0]
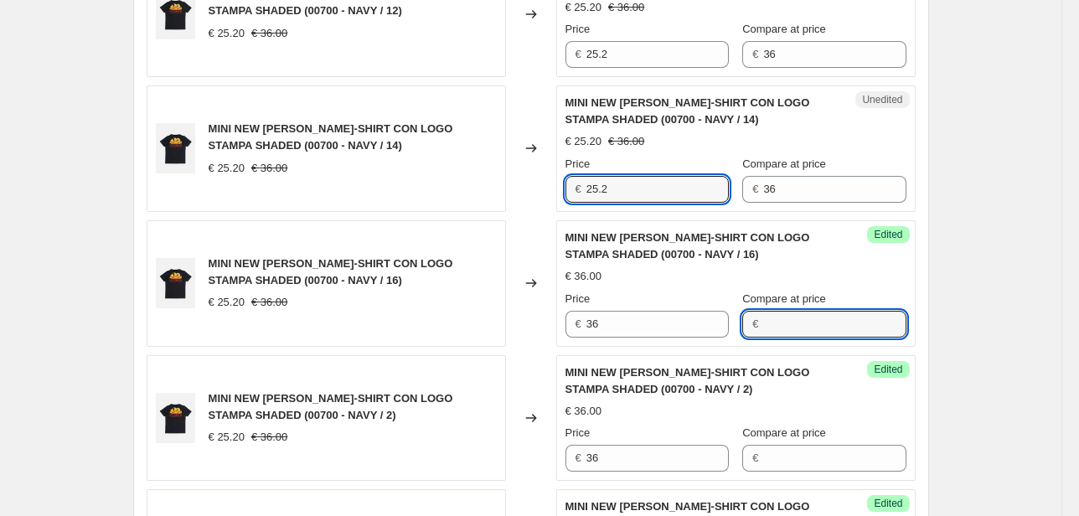
drag, startPoint x: 528, startPoint y: 201, endPoint x: 479, endPoint y: 204, distance: 48.7
click at [493, 202] on div "MINI NEW [PERSON_NAME]-SHIRT CON LOGO STAMPA SHADED (00700 - NAVY / 14) € 25.20…" at bounding box center [531, 148] width 769 height 126
type input "36"
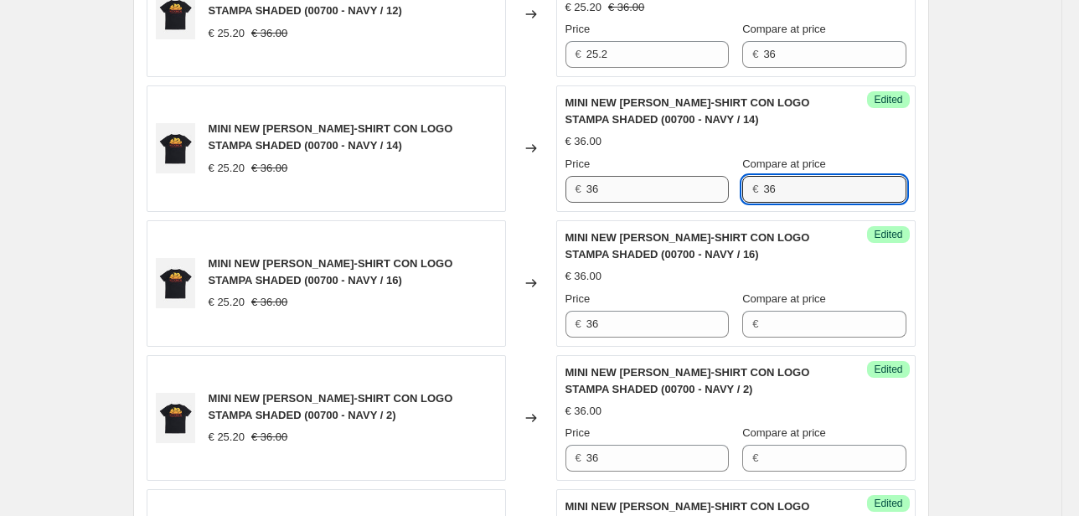
drag, startPoint x: 815, startPoint y: 190, endPoint x: 718, endPoint y: 197, distance: 97.4
click at [719, 197] on div "Price € 36 Compare at price € 36" at bounding box center [735, 179] width 341 height 47
click at [524, 64] on div "MINI NEW [PERSON_NAME]-SHIRT CON LOGO STAMPA SHADED (00700 - NAVY / 12) € 25.20…" at bounding box center [531, 14] width 769 height 126
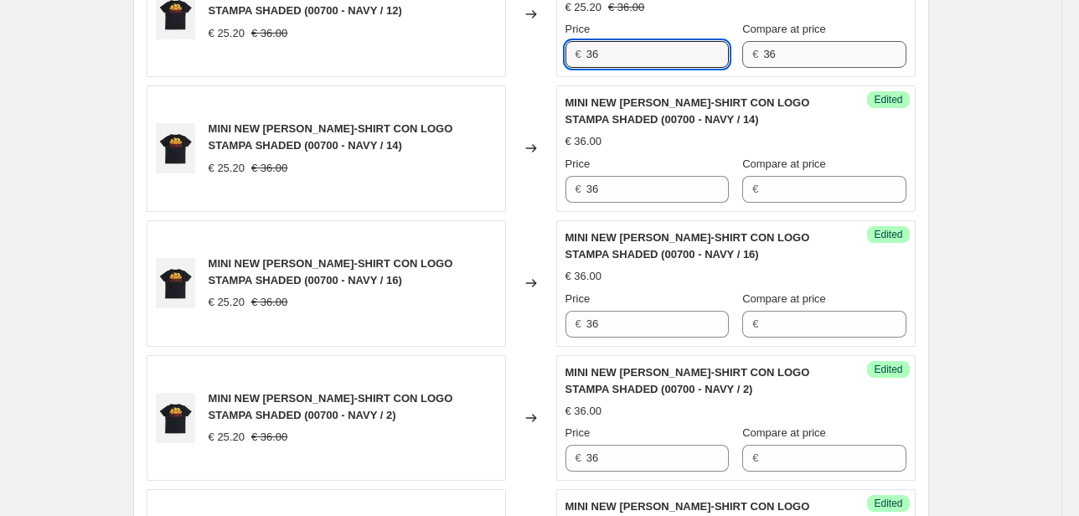
type input "36"
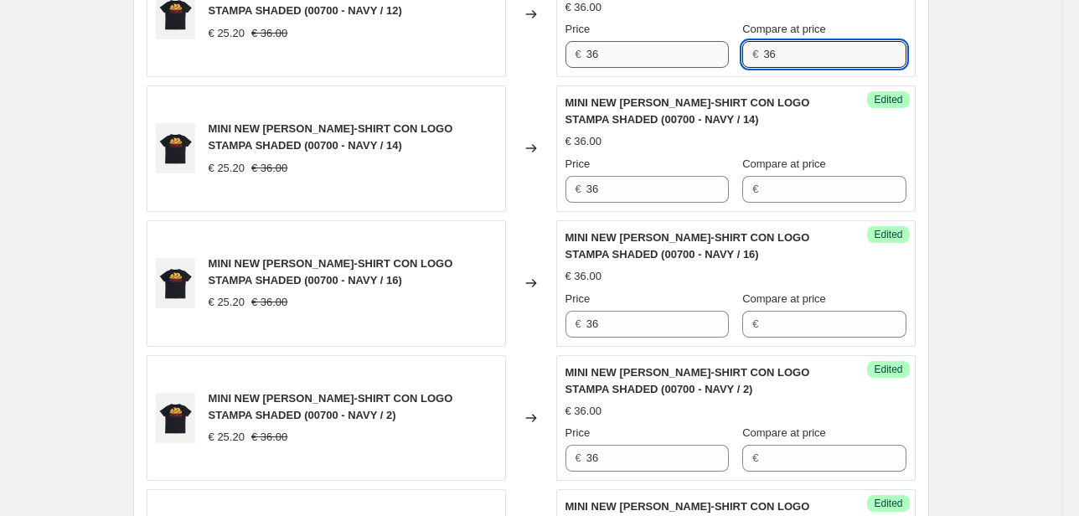
drag, startPoint x: 852, startPoint y: 66, endPoint x: 680, endPoint y: 94, distance: 173.9
click at [685, 65] on div "Price € 36 Compare at price € 36" at bounding box center [735, 44] width 341 height 47
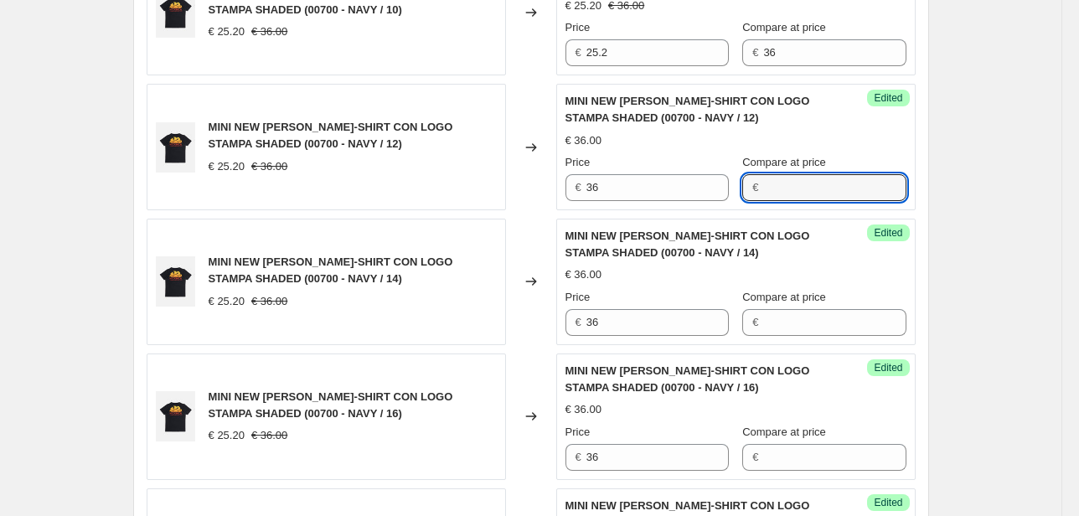
scroll to position [665, 0]
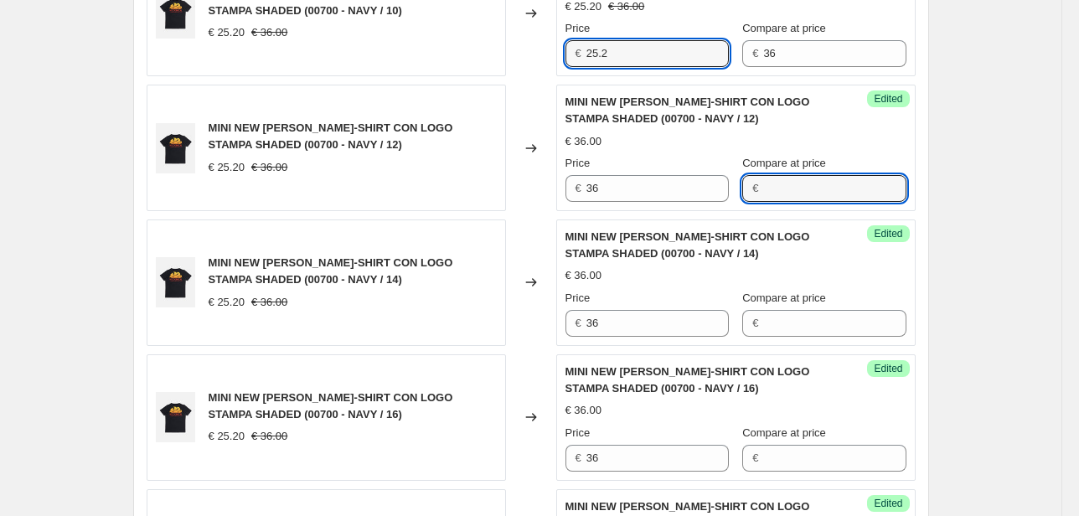
click at [565, 58] on div "Unedited MINI NEW [PERSON_NAME] T-SHIRT CON LOGO STAMPA SHADED (00700 - NAVY / …" at bounding box center [735, 13] width 359 height 126
type input "36"
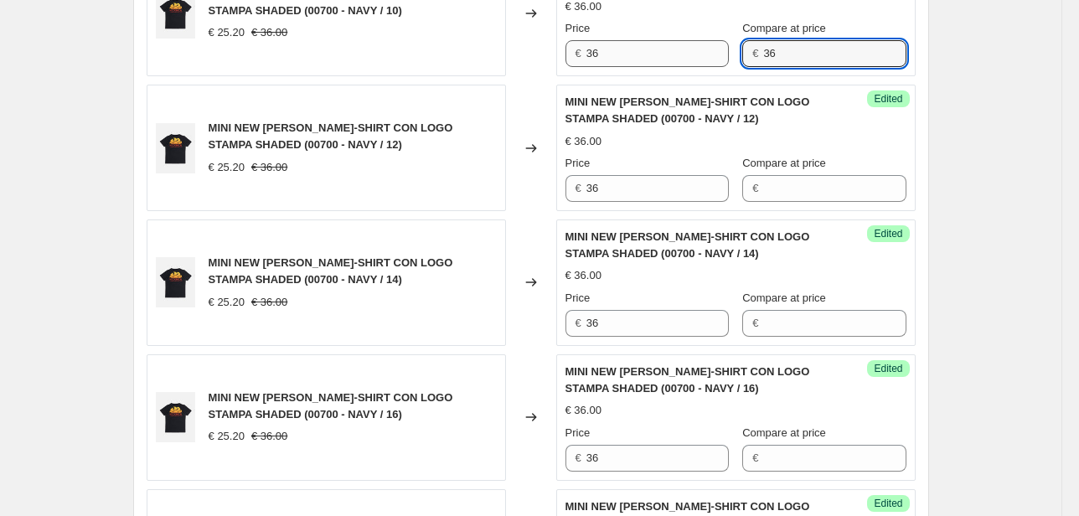
drag, startPoint x: 798, startPoint y: 58, endPoint x: 720, endPoint y: 64, distance: 77.3
click at [727, 59] on div "Price € 36 Compare at price € 36" at bounding box center [735, 43] width 341 height 47
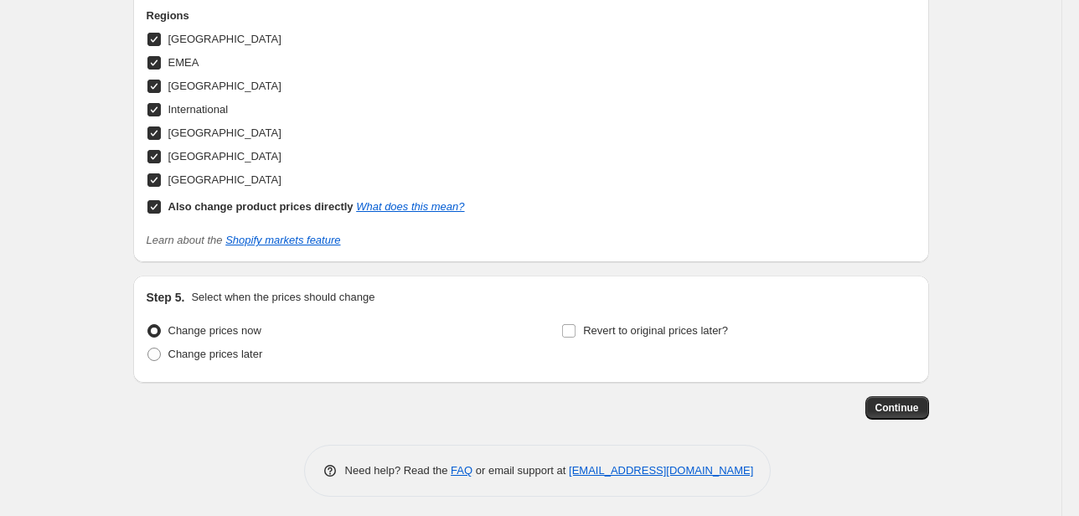
scroll to position [2743, 0]
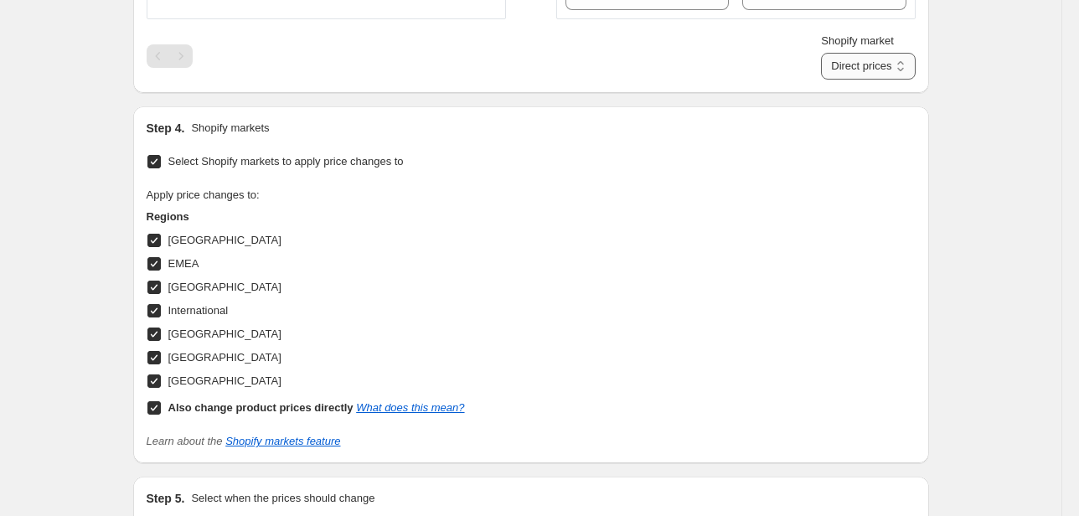
click at [881, 68] on select "Direct prices [GEOGRAPHIC_DATA] EMEA [GEOGRAPHIC_DATA] International [GEOGRAPHI…" at bounding box center [868, 66] width 94 height 27
select select "22555689138"
click at [846, 80] on select "Direct prices [GEOGRAPHIC_DATA] EMEA [GEOGRAPHIC_DATA] International [GEOGRAPHI…" at bounding box center [868, 66] width 94 height 27
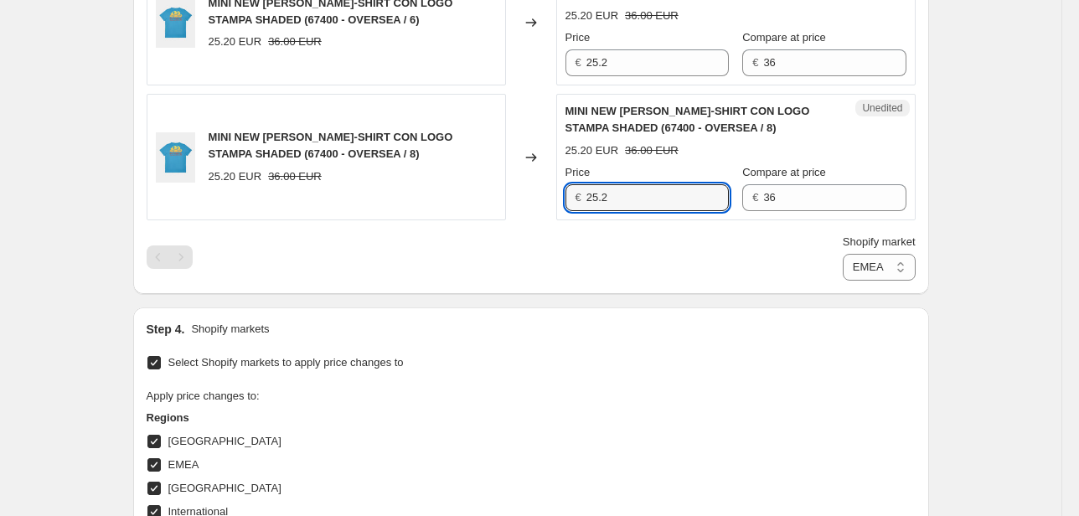
drag, startPoint x: 633, startPoint y: 194, endPoint x: 536, endPoint y: 197, distance: 97.2
click at [549, 196] on div "MINI NEW [PERSON_NAME]-SHIRT CON LOGO STAMPA SHADED (67400 - OVERSEA / 8) 25.20…" at bounding box center [531, 157] width 769 height 126
type input "36"
drag, startPoint x: 633, startPoint y: 60, endPoint x: 489, endPoint y: 68, distance: 144.3
click at [493, 68] on div "MINI NEW [PERSON_NAME]-SHIRT CON LOGO STAMPA SHADED (67400 - OVERSEA / 6) 25.20…" at bounding box center [531, 22] width 769 height 126
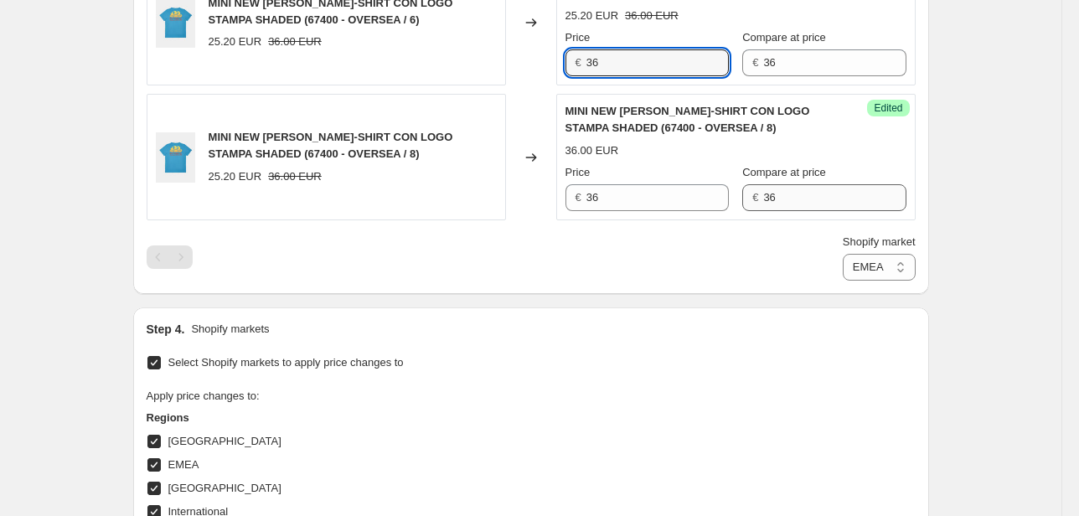
type input "36"
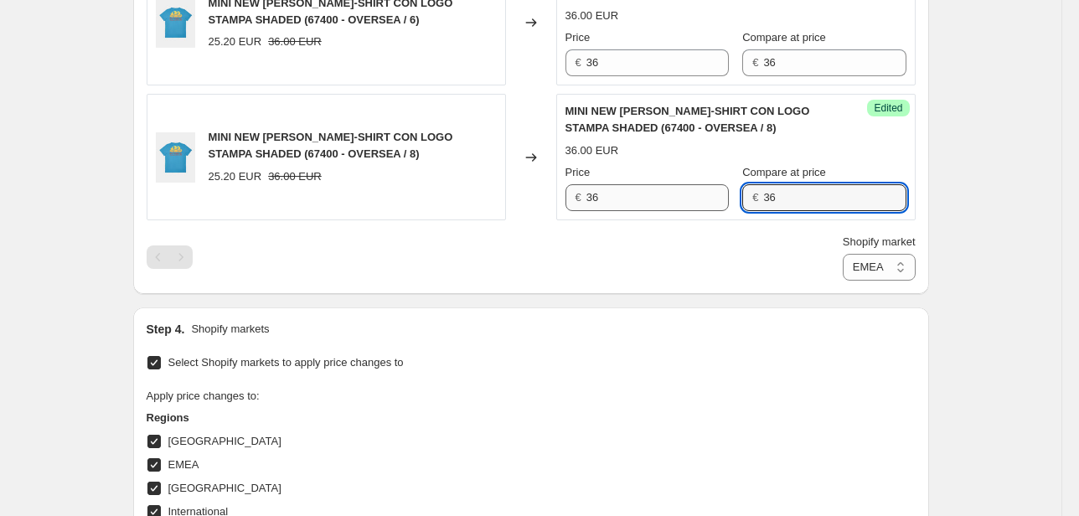
drag, startPoint x: 818, startPoint y: 202, endPoint x: 721, endPoint y: 200, distance: 97.2
click at [721, 200] on div "Price € 36 Compare at price € 36" at bounding box center [735, 187] width 341 height 47
drag, startPoint x: 782, startPoint y: 49, endPoint x: 716, endPoint y: 63, distance: 66.7
click at [720, 59] on div "Price € 36 Compare at price € 36" at bounding box center [735, 52] width 341 height 47
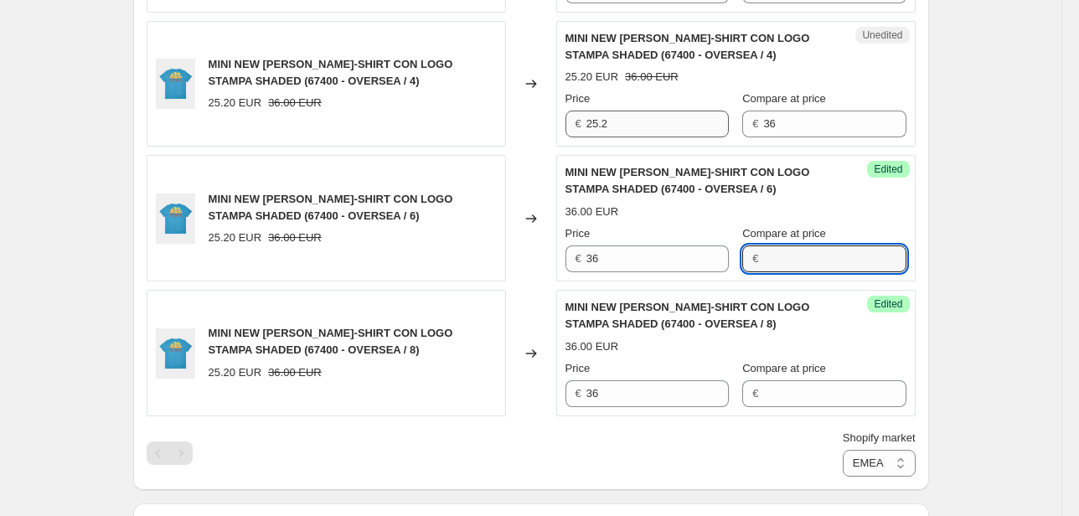
scroll to position [2341, 0]
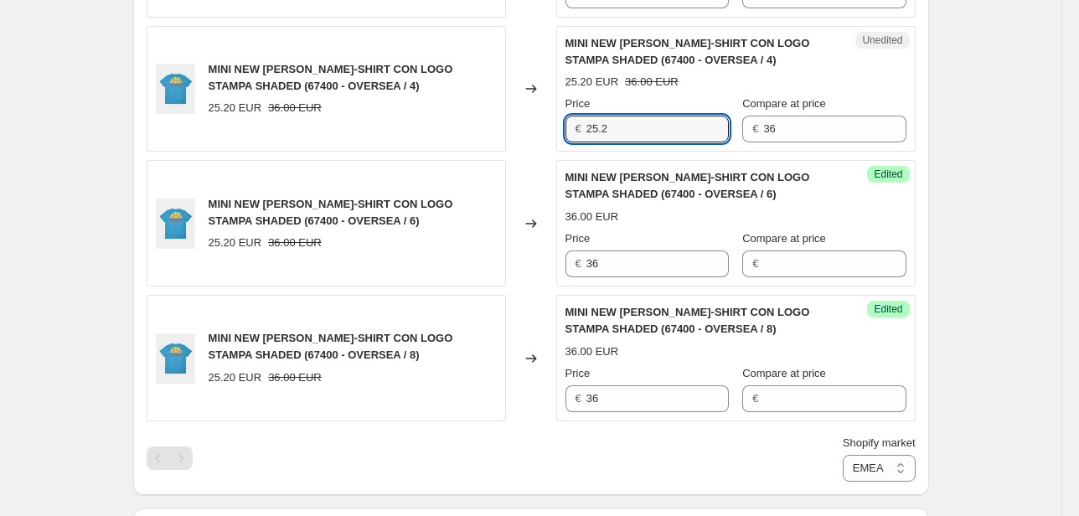
drag, startPoint x: 623, startPoint y: 124, endPoint x: 515, endPoint y: 128, distance: 108.1
click at [519, 127] on div "MINI NEW [PERSON_NAME] T-SHIRT CON LOGO STAMPA SHADED (67400 - OVERSEA / 4) 25.…" at bounding box center [531, 89] width 769 height 126
type input "36"
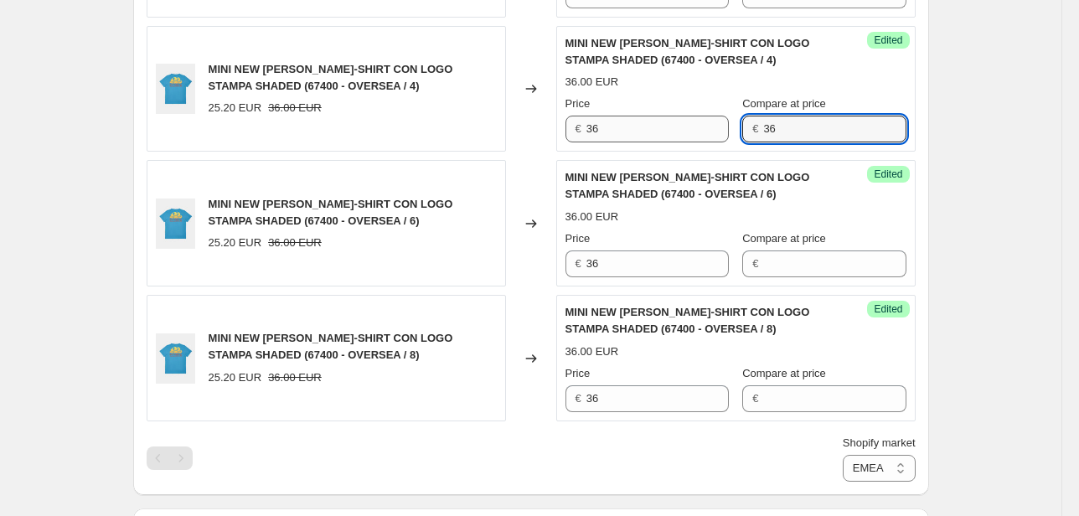
drag, startPoint x: 784, startPoint y: 121, endPoint x: 710, endPoint y: 131, distance: 74.4
click at [710, 131] on div "Price € 36 Compare at price € 36" at bounding box center [735, 119] width 341 height 47
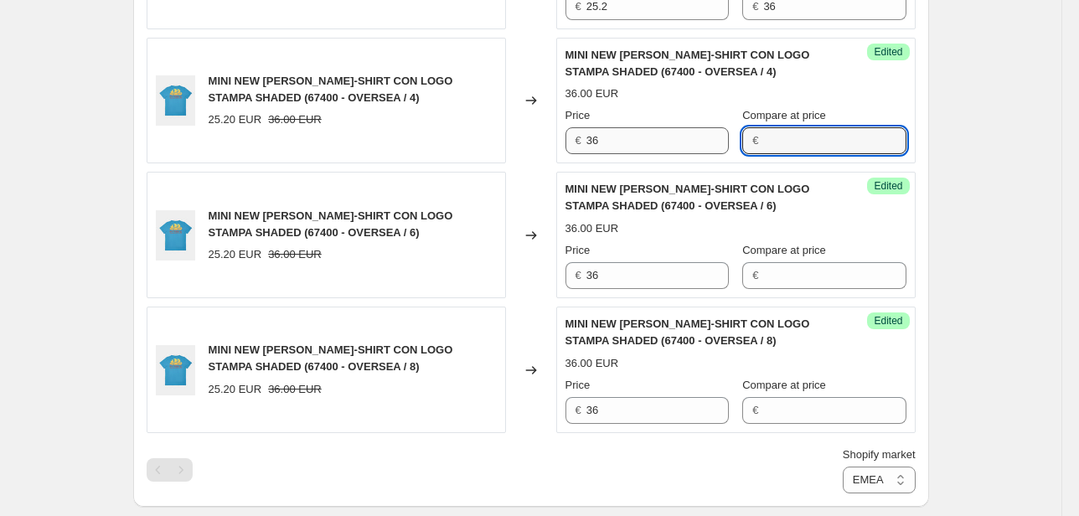
scroll to position [2140, 0]
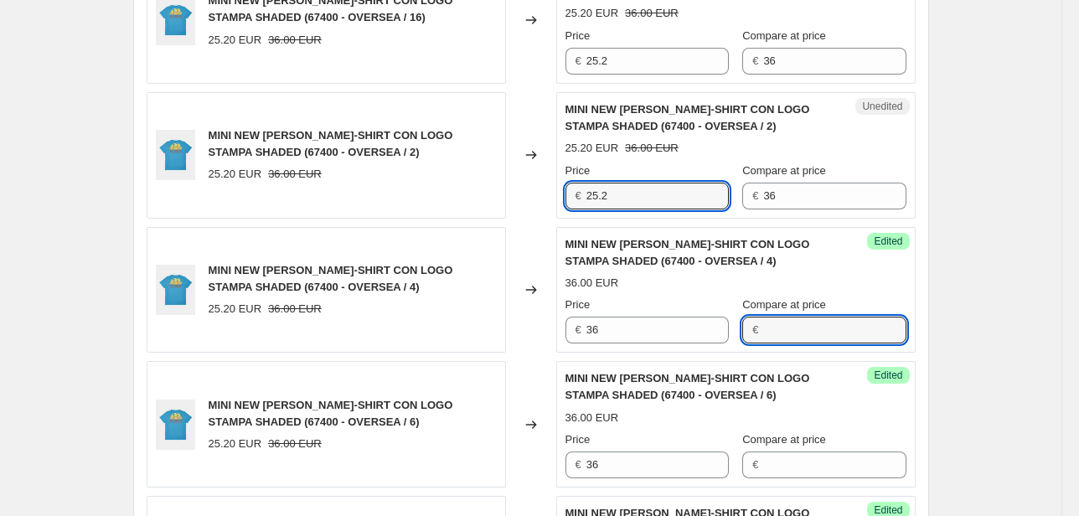
drag, startPoint x: 617, startPoint y: 201, endPoint x: 555, endPoint y: 200, distance: 62.0
click at [555, 200] on div "MINI NEW [PERSON_NAME]-SHIRT CON LOGO STAMPA SHADED (67400 - OVERSEA / 2) 25.20…" at bounding box center [531, 155] width 769 height 126
type input "36"
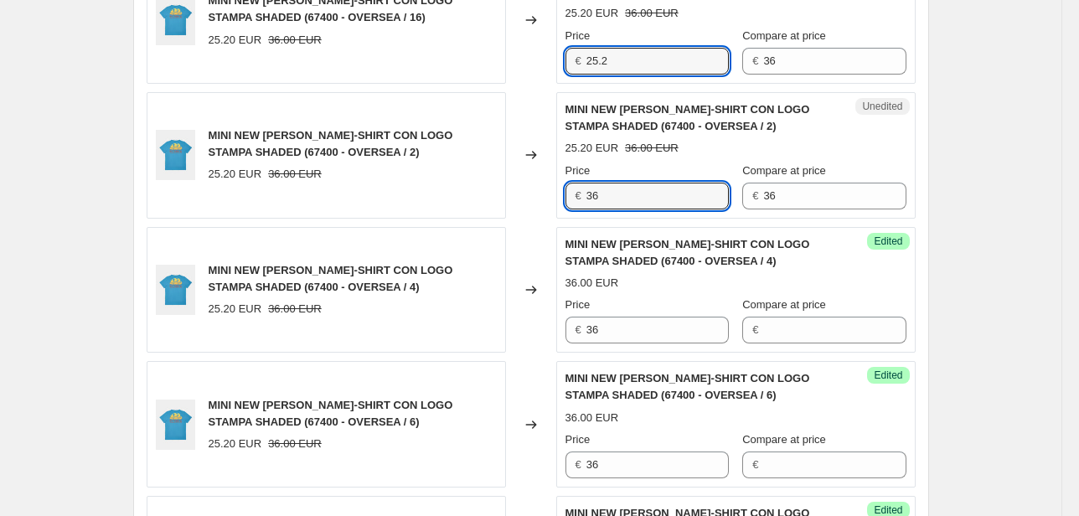
drag, startPoint x: 565, startPoint y: 60, endPoint x: 552, endPoint y: 64, distance: 13.0
click at [556, 62] on div "MINI NEW [PERSON_NAME] T-SHIRT CON LOGO STAMPA SHADED (67400 - OVERSEA / 16) 25…" at bounding box center [531, 20] width 769 height 126
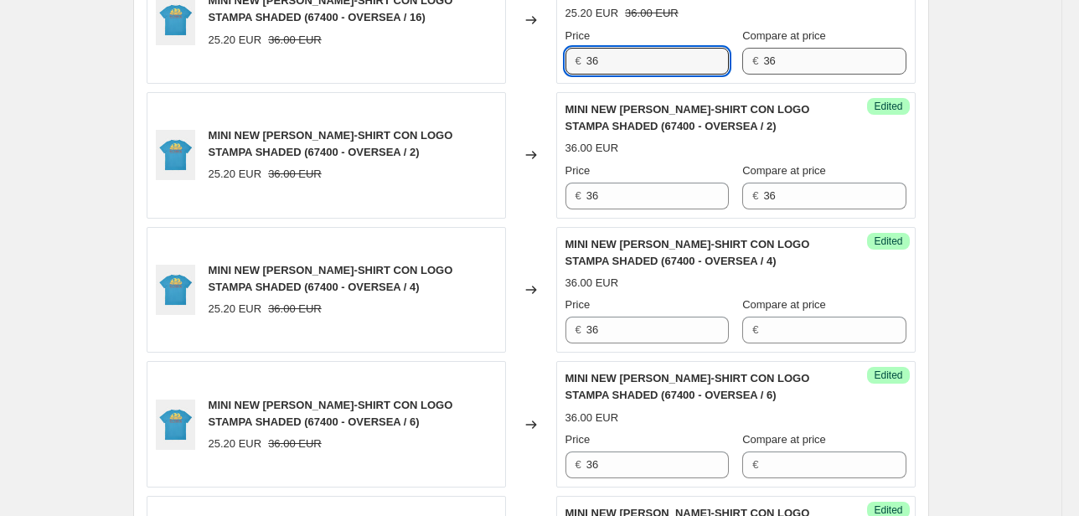
type input "36"
drag, startPoint x: 791, startPoint y: 59, endPoint x: 740, endPoint y: 92, distance: 61.1
click at [705, 59] on div "Price € 36 Compare at price € 36" at bounding box center [735, 51] width 341 height 47
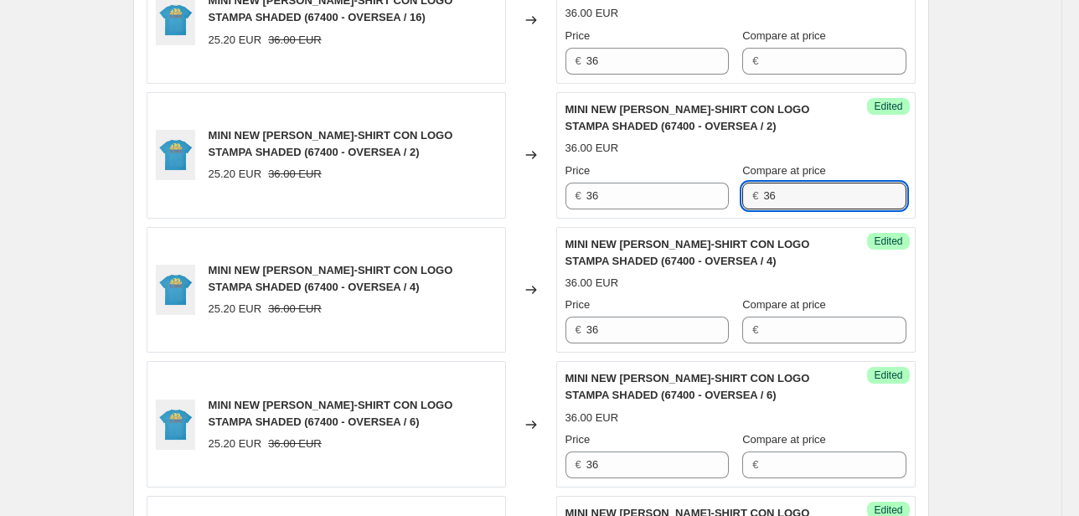
drag, startPoint x: 787, startPoint y: 191, endPoint x: 754, endPoint y: 193, distance: 32.7
click at [754, 193] on div "€ 36" at bounding box center [823, 196] width 163 height 27
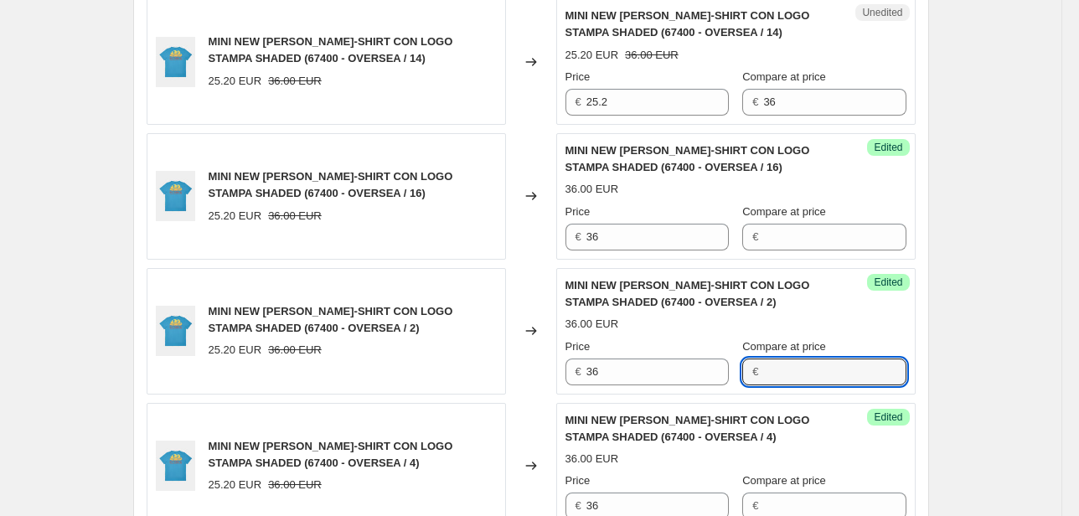
scroll to position [1939, 0]
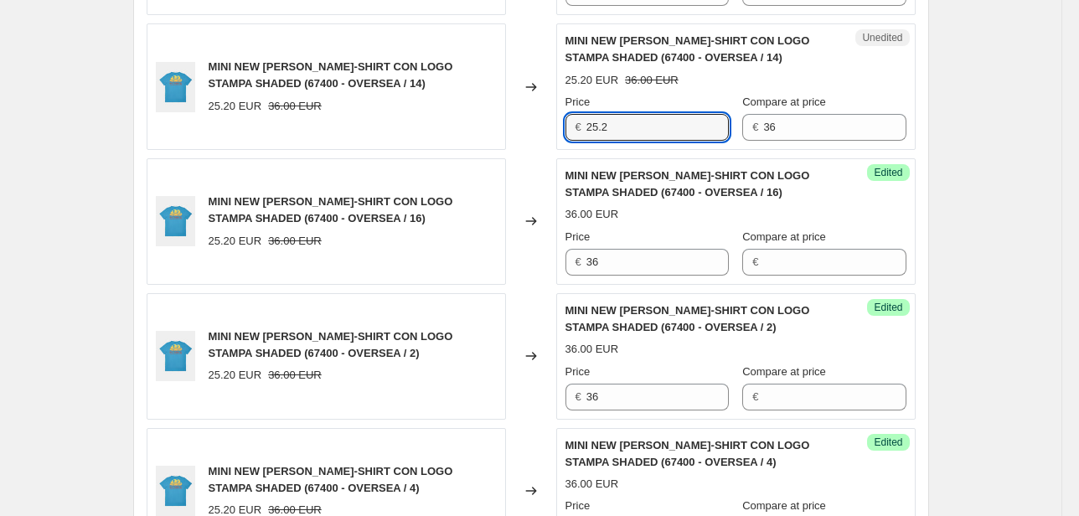
drag, startPoint x: 573, startPoint y: 124, endPoint x: 555, endPoint y: 127, distance: 18.7
click at [557, 126] on div "MINI NEW [PERSON_NAME]-SHIRT CON LOGO STAMPA SHADED (67400 - OVERSEA / 14) 25.2…" at bounding box center [531, 86] width 769 height 126
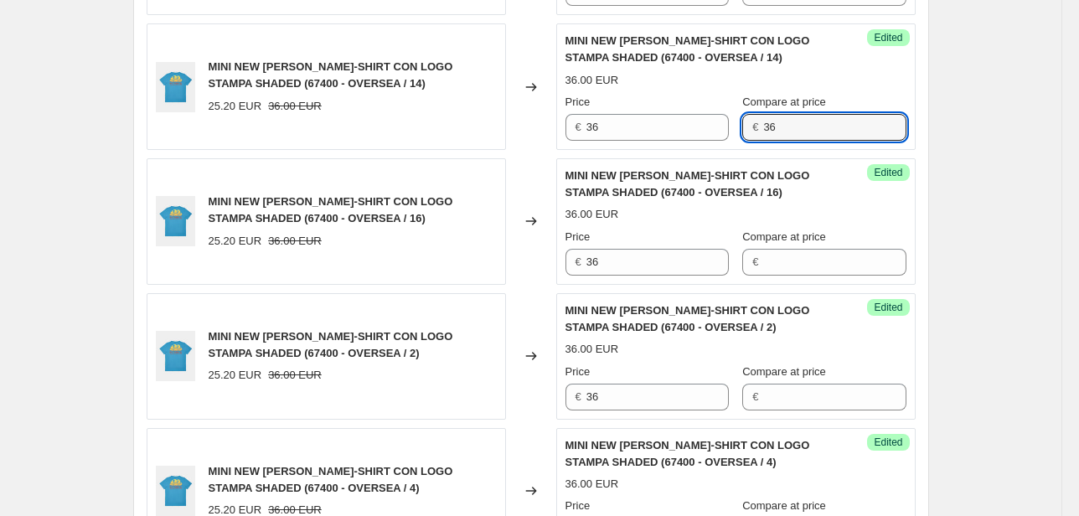
drag, startPoint x: 760, startPoint y: 131, endPoint x: 689, endPoint y: 143, distance: 72.3
click at [697, 143] on div "Success Edited MINI NEW [PERSON_NAME]-SHIRT CON LOGO STAMPA SHADED (67400 - OVE…" at bounding box center [735, 86] width 359 height 126
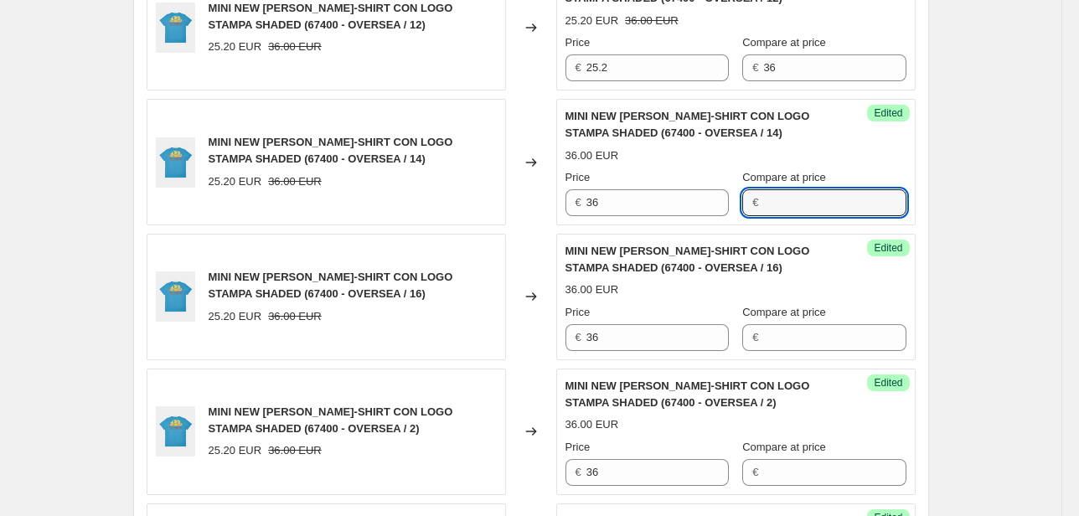
scroll to position [1737, 0]
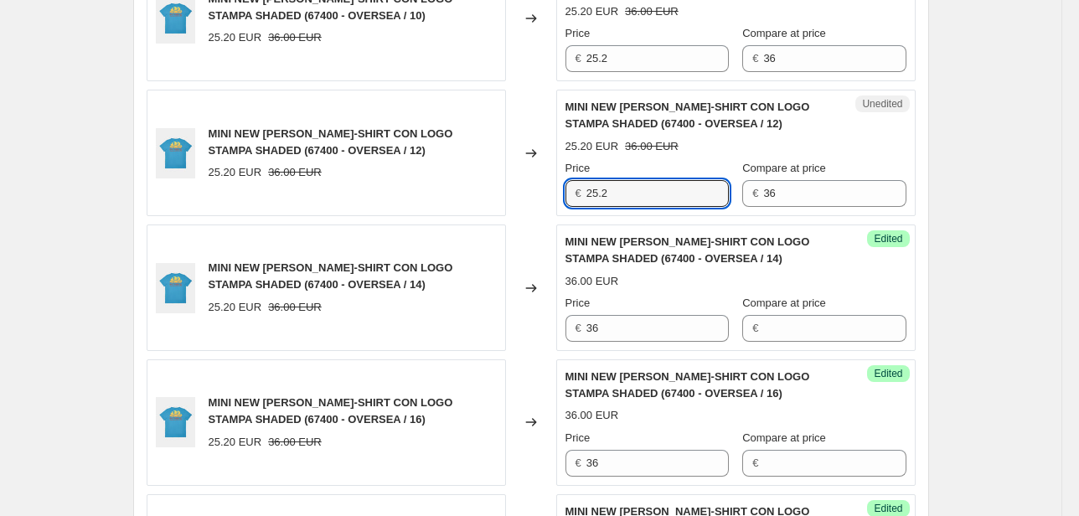
drag, startPoint x: 624, startPoint y: 197, endPoint x: 544, endPoint y: 200, distance: 80.5
click at [545, 200] on div "MINI NEW [PERSON_NAME]-SHIRT CON LOGO STAMPA SHADED (67400 - OVERSEA / 12) 25.2…" at bounding box center [531, 153] width 769 height 126
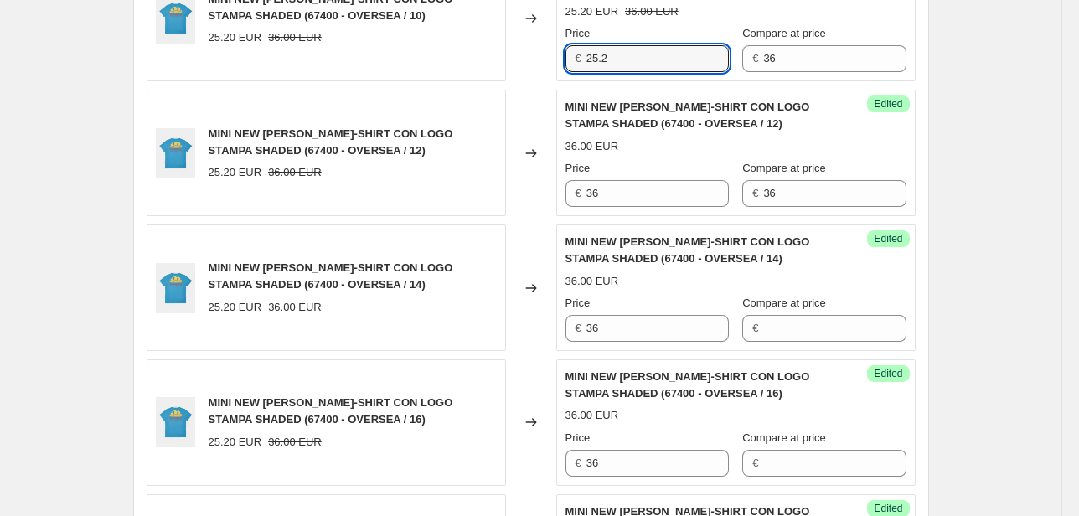
drag, startPoint x: 593, startPoint y: 55, endPoint x: 506, endPoint y: 70, distance: 88.4
click at [526, 64] on div "MINI NEW [PERSON_NAME]-SHIRT CON LOGO STAMPA SHADED (67400 - OVERSEA / 10) 25.2…" at bounding box center [531, 19] width 769 height 126
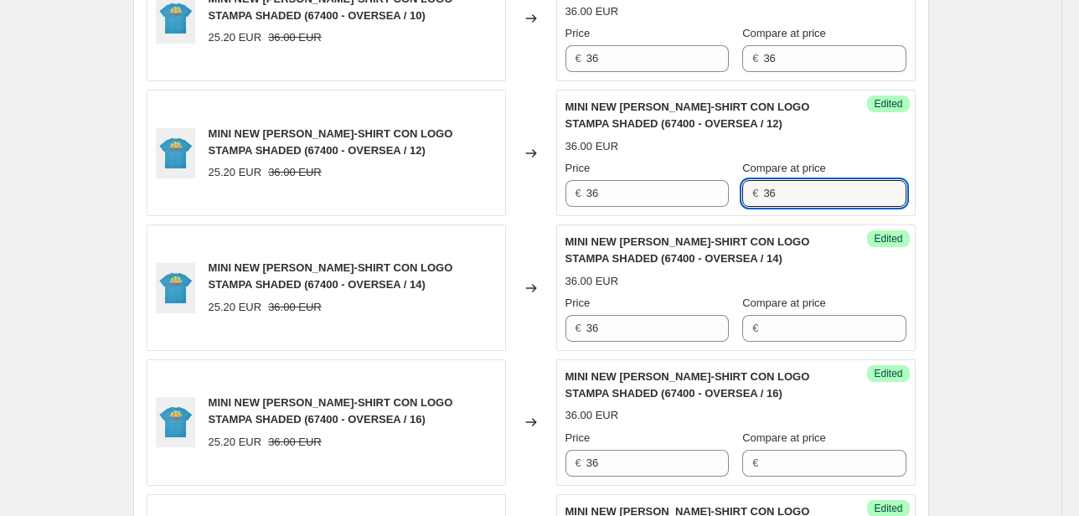
drag, startPoint x: 787, startPoint y: 191, endPoint x: 735, endPoint y: 194, distance: 52.9
click at [735, 194] on div "Price € 36 Compare at price € 36" at bounding box center [735, 183] width 341 height 47
drag, startPoint x: 737, startPoint y: 57, endPoint x: 714, endPoint y: 64, distance: 24.4
click at [714, 59] on div "Price € 36 Compare at price € 36" at bounding box center [735, 48] width 341 height 47
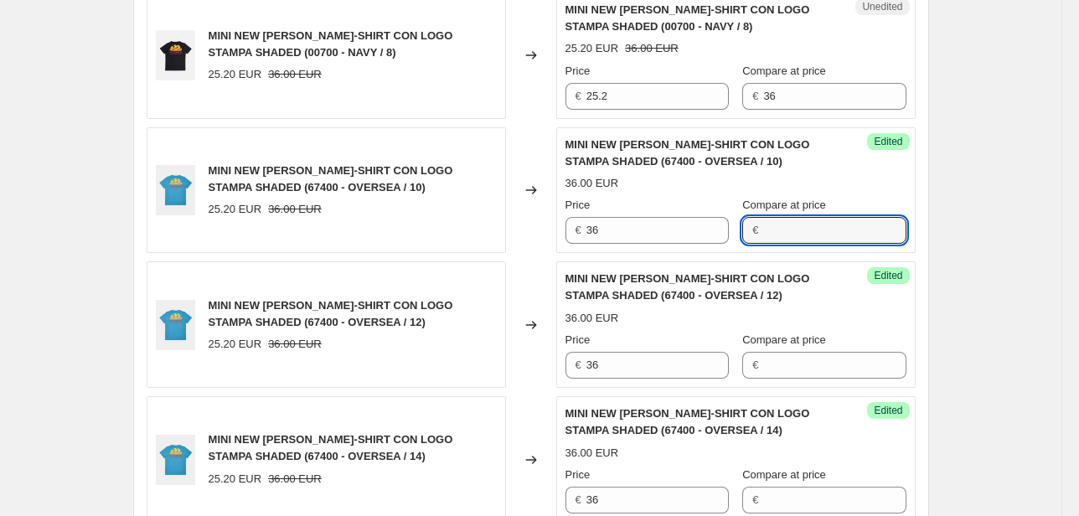
scroll to position [1536, 0]
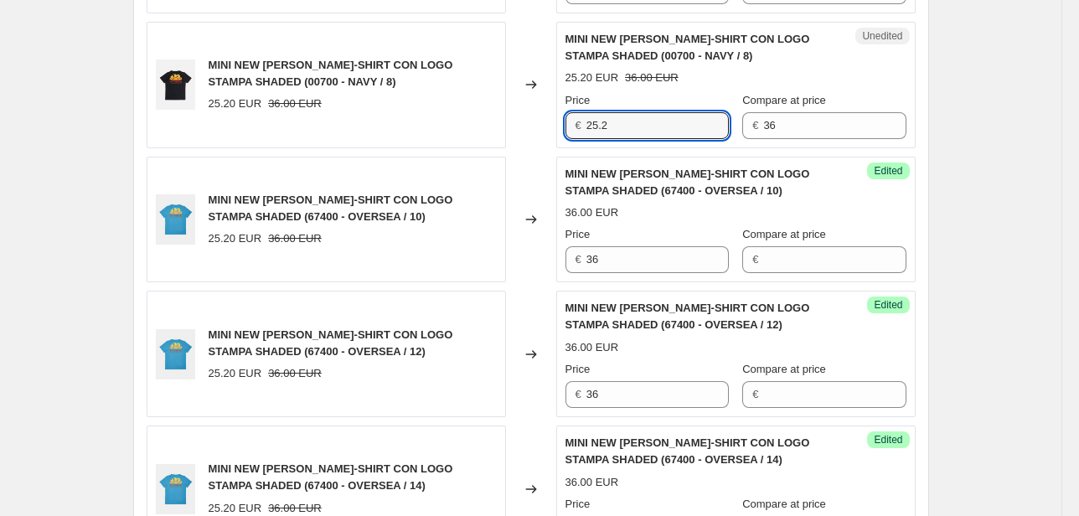
drag, startPoint x: 630, startPoint y: 114, endPoint x: 526, endPoint y: 130, distance: 105.1
click at [531, 127] on div "MINI NEW [PERSON_NAME]-SHIRT CON LOGO STAMPA SHADED (00700 - NAVY / 8) 25.20 EU…" at bounding box center [531, 85] width 769 height 126
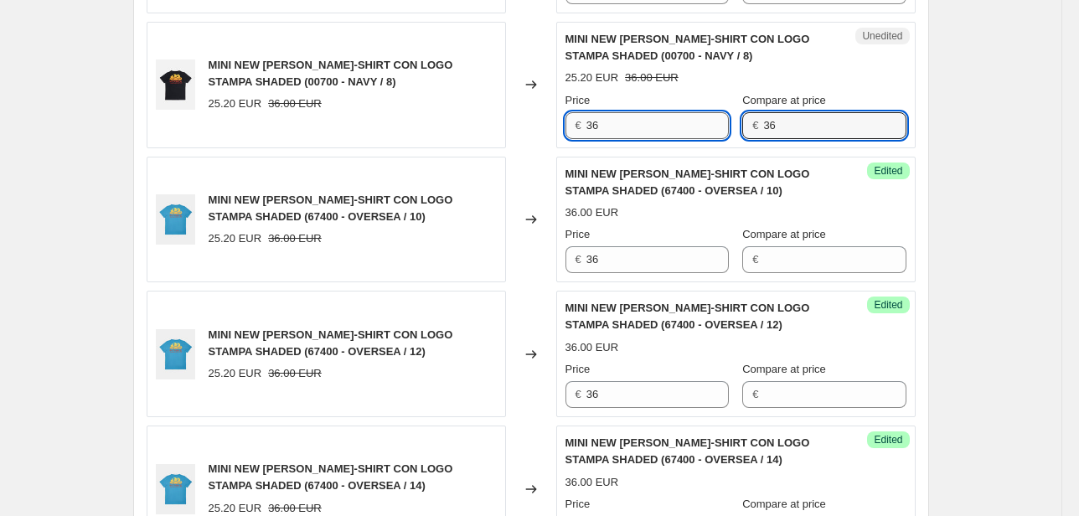
drag, startPoint x: 784, startPoint y: 127, endPoint x: 707, endPoint y: 126, distance: 77.1
click at [708, 126] on div "Price € 36 Compare at price € 36" at bounding box center [735, 115] width 341 height 47
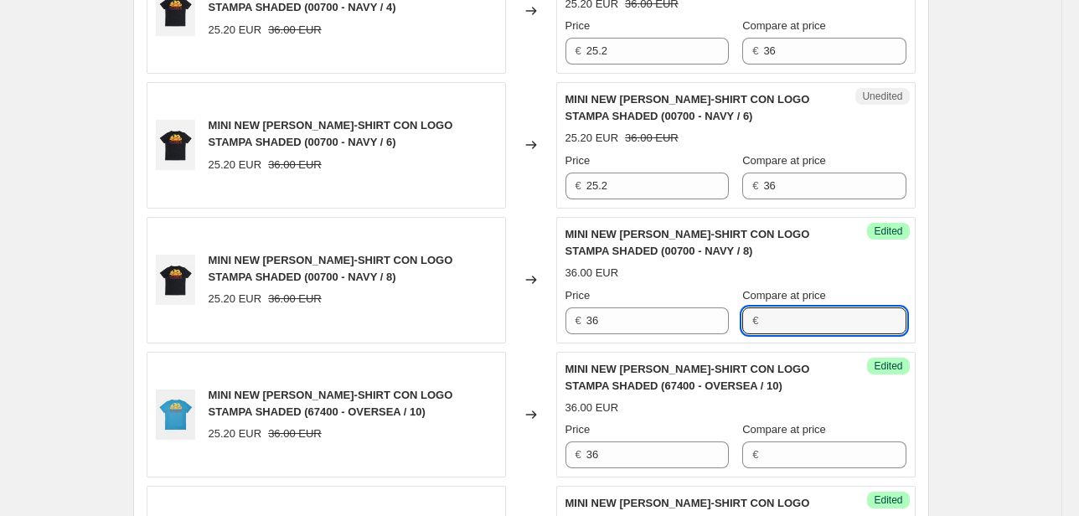
scroll to position [1335, 0]
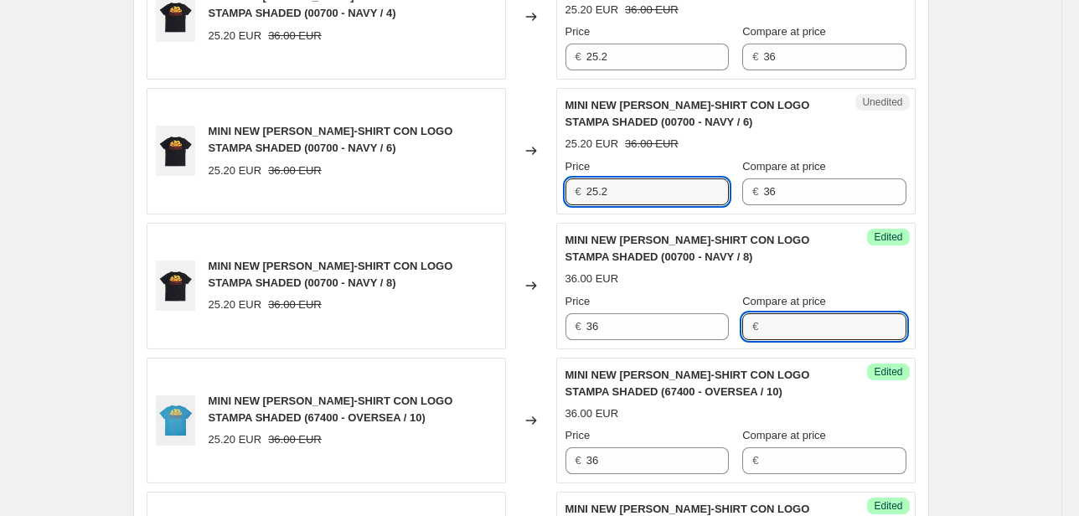
drag, startPoint x: 617, startPoint y: 185, endPoint x: 501, endPoint y: 206, distance: 117.5
click at [503, 204] on div "MINI NEW [PERSON_NAME]-SHIRT CON LOGO STAMPA SHADED (00700 - NAVY / 6) 25.20 EU…" at bounding box center [531, 151] width 769 height 126
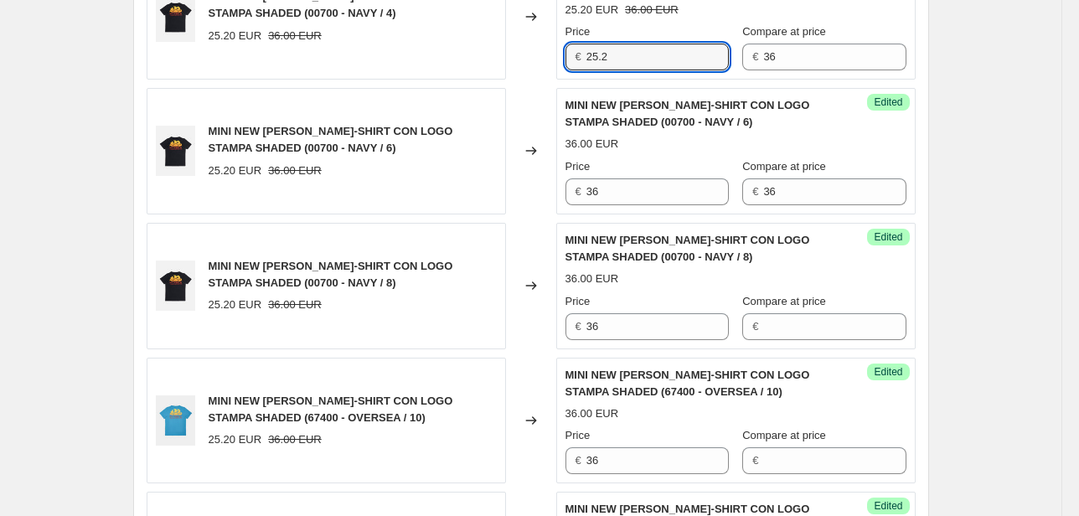
drag, startPoint x: 627, startPoint y: 64, endPoint x: 566, endPoint y: 65, distance: 60.3
click at [566, 65] on div "Unedited MINI NEW [PERSON_NAME] T-SHIRT CON LOGO STAMPA SHADED (00700 - NAVY / …" at bounding box center [735, 16] width 359 height 126
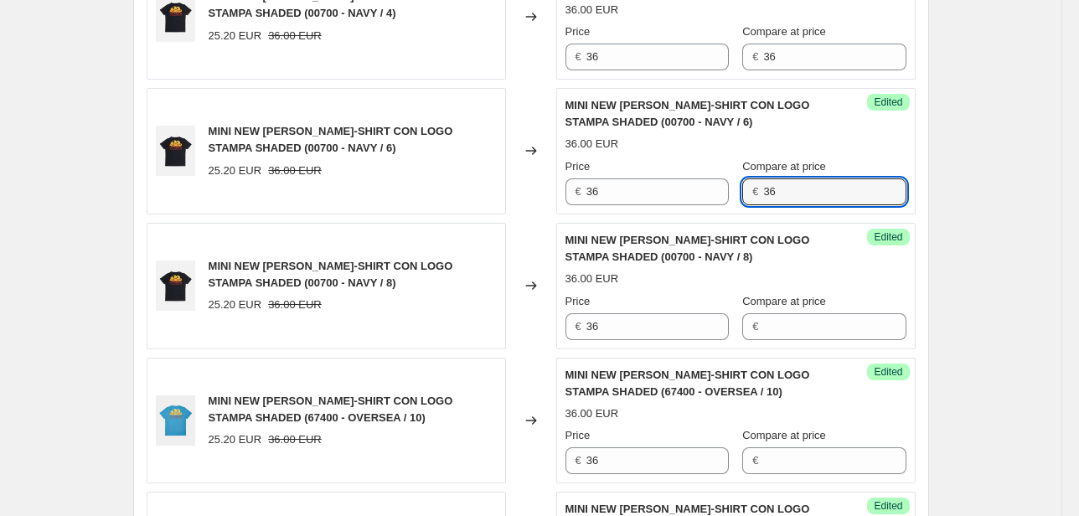
drag, startPoint x: 787, startPoint y: 181, endPoint x: 740, endPoint y: 194, distance: 49.6
click at [740, 194] on div "Price € 36 Compare at price € 36" at bounding box center [735, 181] width 341 height 47
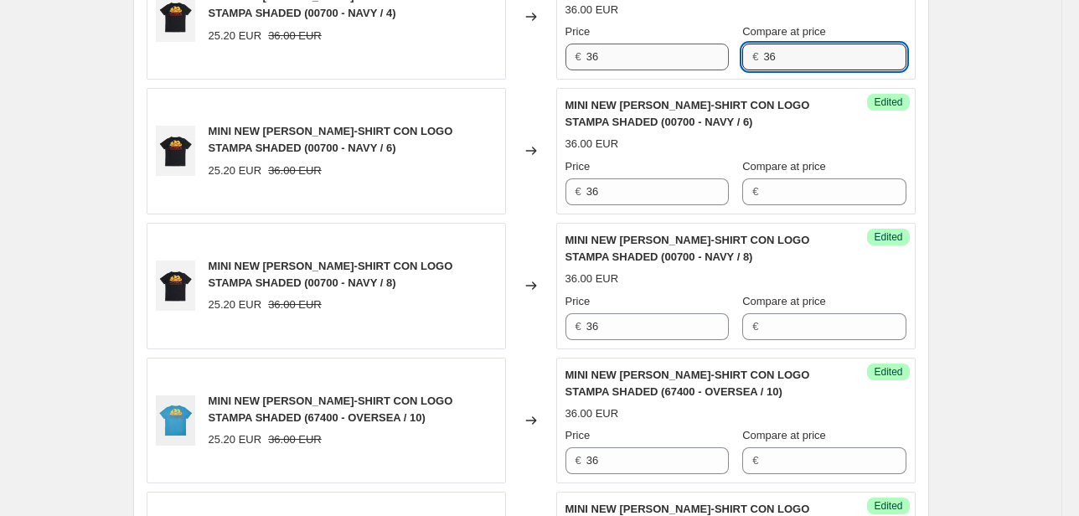
drag, startPoint x: 798, startPoint y: 48, endPoint x: 727, endPoint y: 57, distance: 71.8
click at [727, 55] on div "Price € 36 Compare at price € 36" at bounding box center [735, 46] width 341 height 47
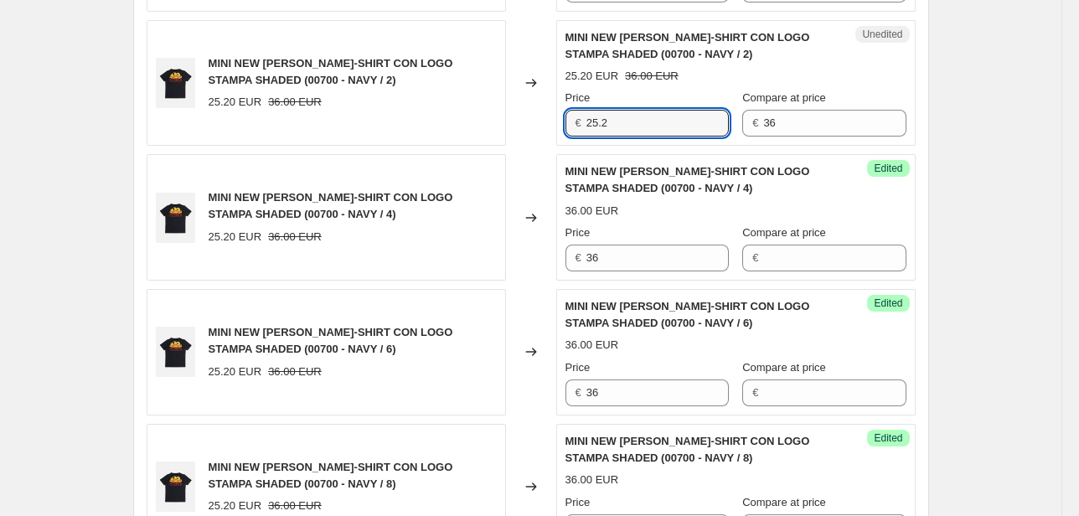
drag, startPoint x: 635, startPoint y: 131, endPoint x: 519, endPoint y: 126, distance: 115.7
click at [519, 126] on div "MINI NEW [PERSON_NAME]-SHIRT CON LOGO STAMPA SHADED (00700 - NAVY / 2) 25.20 EU…" at bounding box center [531, 83] width 769 height 126
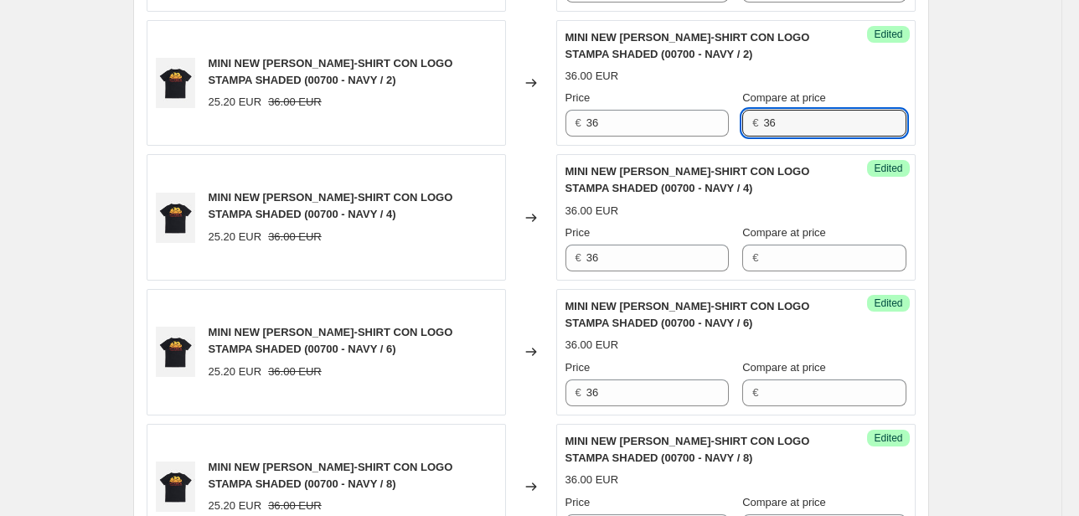
drag, startPoint x: 786, startPoint y: 127, endPoint x: 734, endPoint y: 127, distance: 51.9
click at [734, 127] on div "Price € 36 Compare at price € 36" at bounding box center [735, 113] width 341 height 47
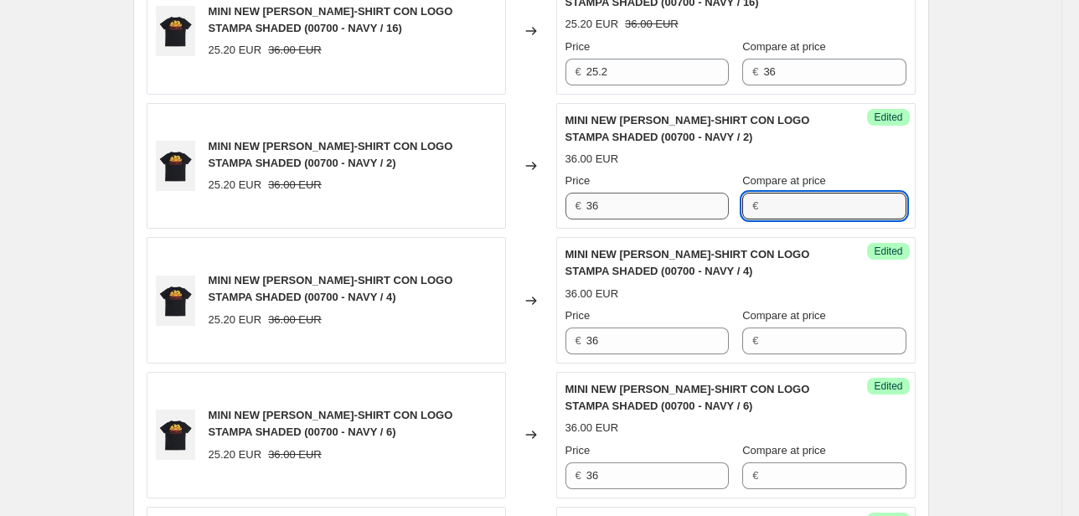
scroll to position [933, 0]
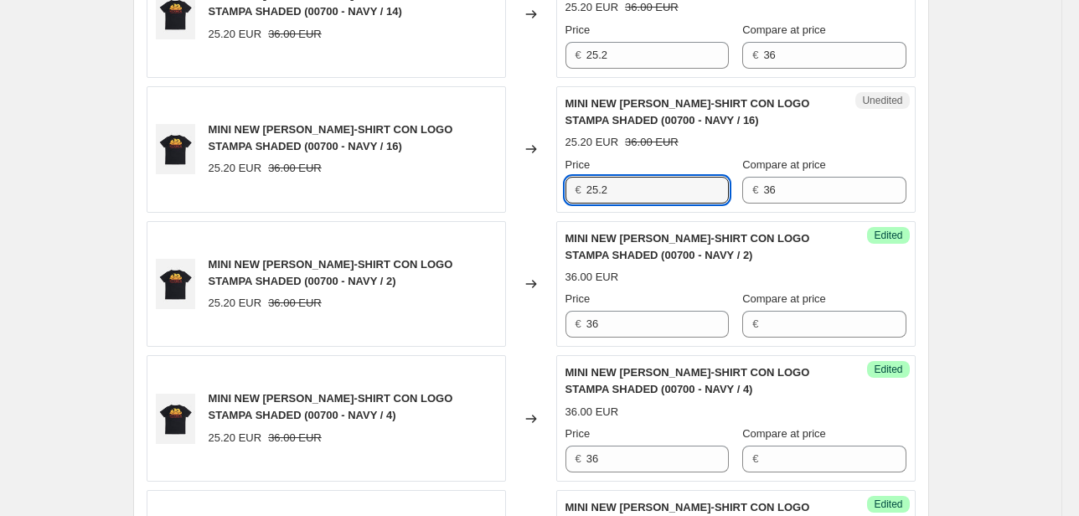
drag, startPoint x: 622, startPoint y: 195, endPoint x: 533, endPoint y: 199, distance: 89.7
click at [529, 195] on div "MINI NEW [PERSON_NAME]-SHIRT CON LOGO STAMPA SHADED (00700 - NAVY / 16) 25.20 E…" at bounding box center [531, 149] width 769 height 126
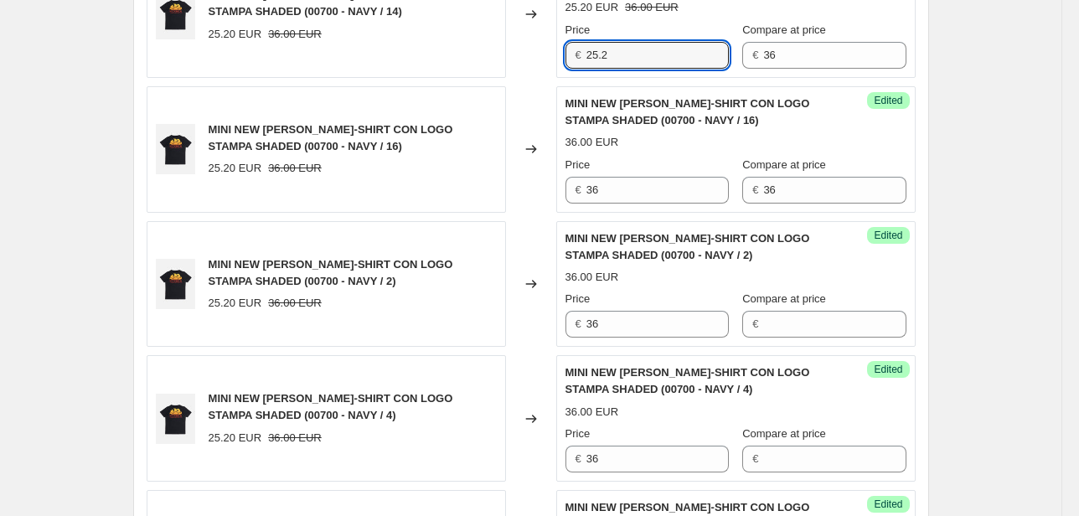
drag, startPoint x: 625, startPoint y: 50, endPoint x: 542, endPoint y: 70, distance: 85.3
click at [542, 62] on div "MINI NEW [PERSON_NAME]-SHIRT CON LOGO STAMPA SHADED (00700 - NAVY / 14) 25.20 E…" at bounding box center [531, 14] width 769 height 126
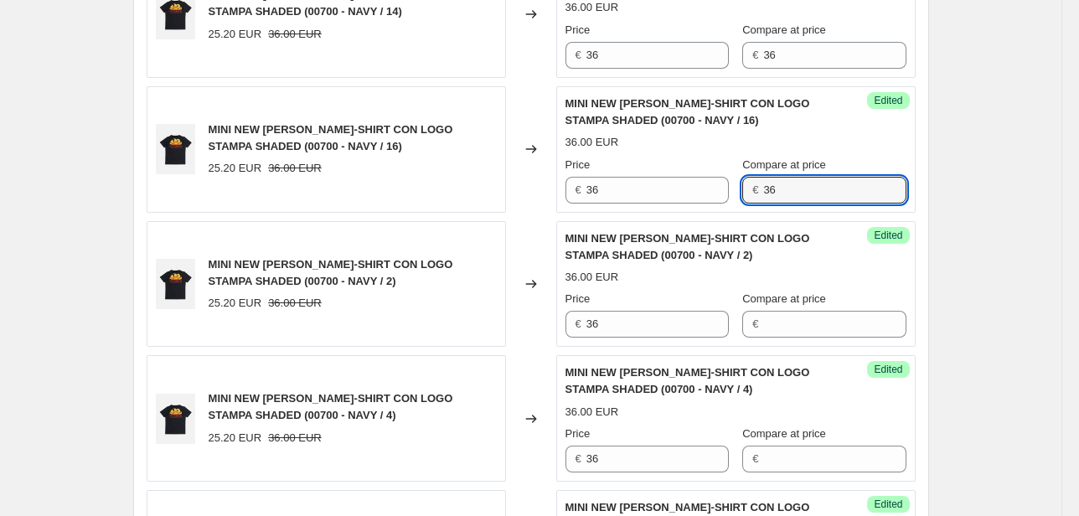
drag, startPoint x: 793, startPoint y: 183, endPoint x: 736, endPoint y: 193, distance: 56.9
click at [736, 193] on div "Price € 36 Compare at price € 36" at bounding box center [735, 180] width 341 height 47
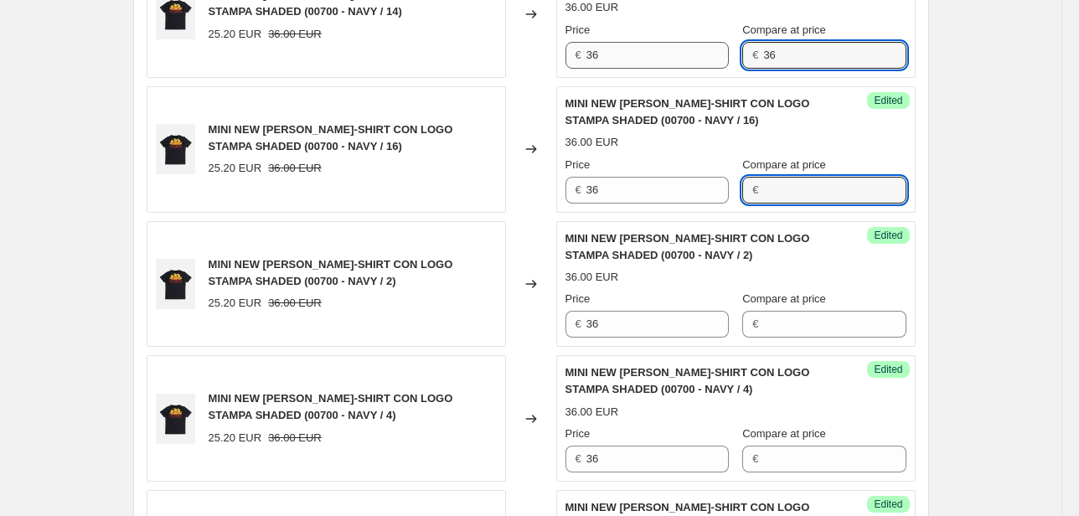
drag, startPoint x: 793, startPoint y: 54, endPoint x: 725, endPoint y: 59, distance: 67.2
click at [725, 58] on div "Price € 36 Compare at price € 36" at bounding box center [735, 45] width 341 height 47
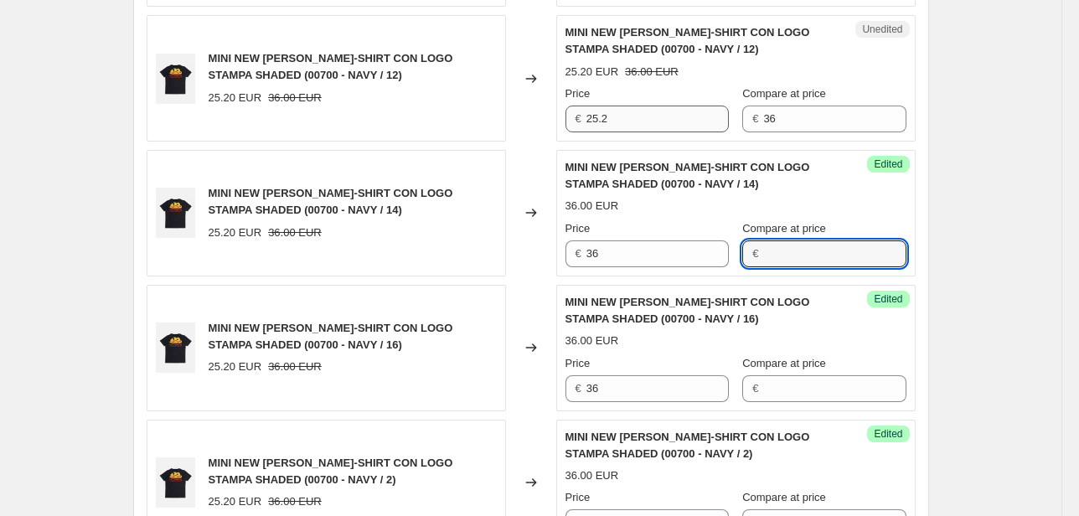
scroll to position [732, 0]
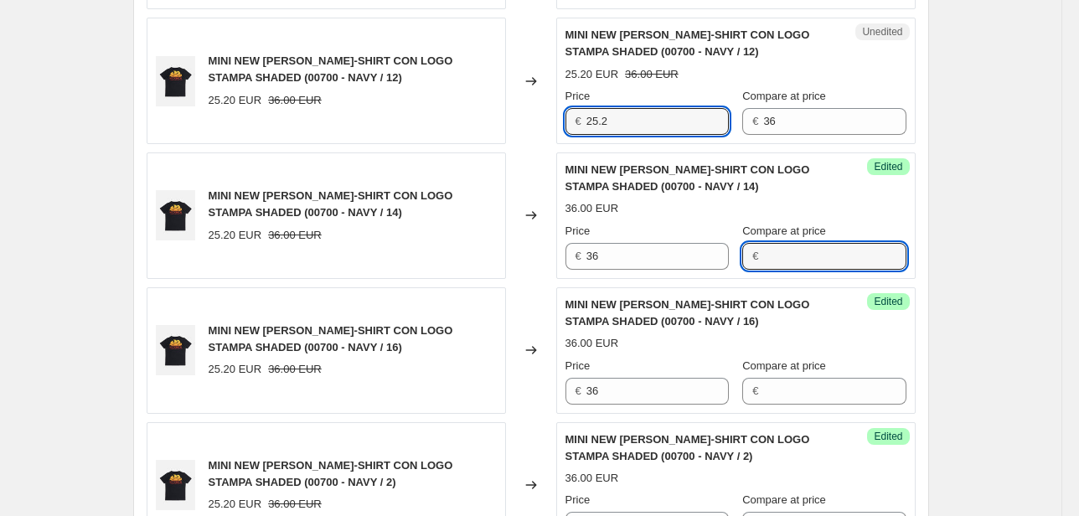
click at [575, 121] on div "€ 25.2" at bounding box center [646, 121] width 163 height 27
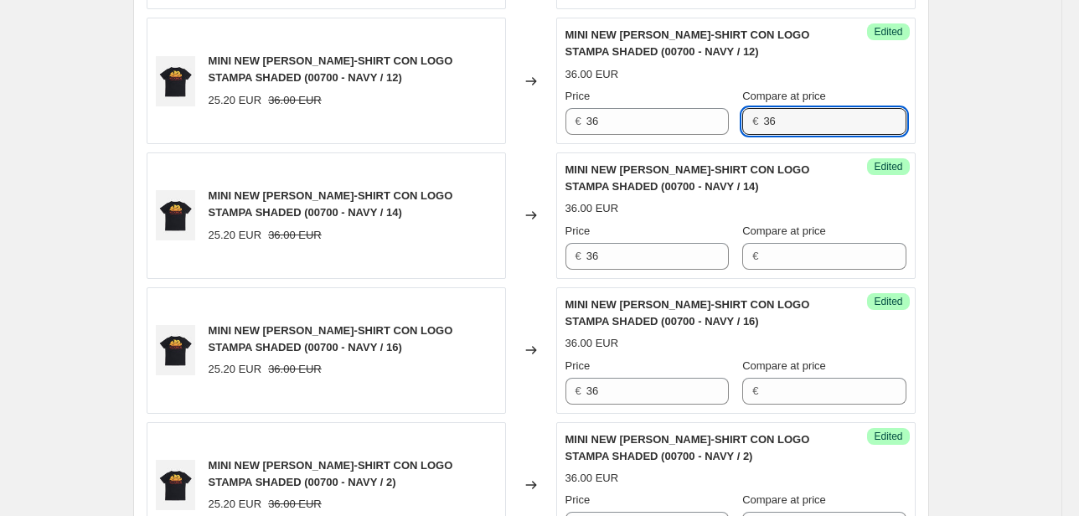
drag, startPoint x: 816, startPoint y: 121, endPoint x: 699, endPoint y: 142, distance: 119.3
click at [698, 132] on div "Price € 36 Compare at price € 36" at bounding box center [735, 111] width 341 height 47
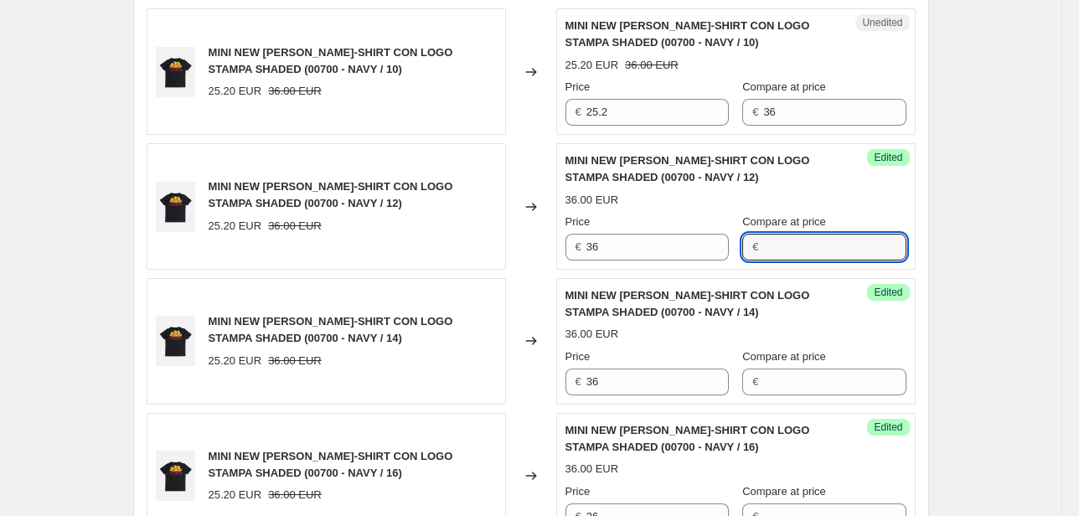
scroll to position [598, 0]
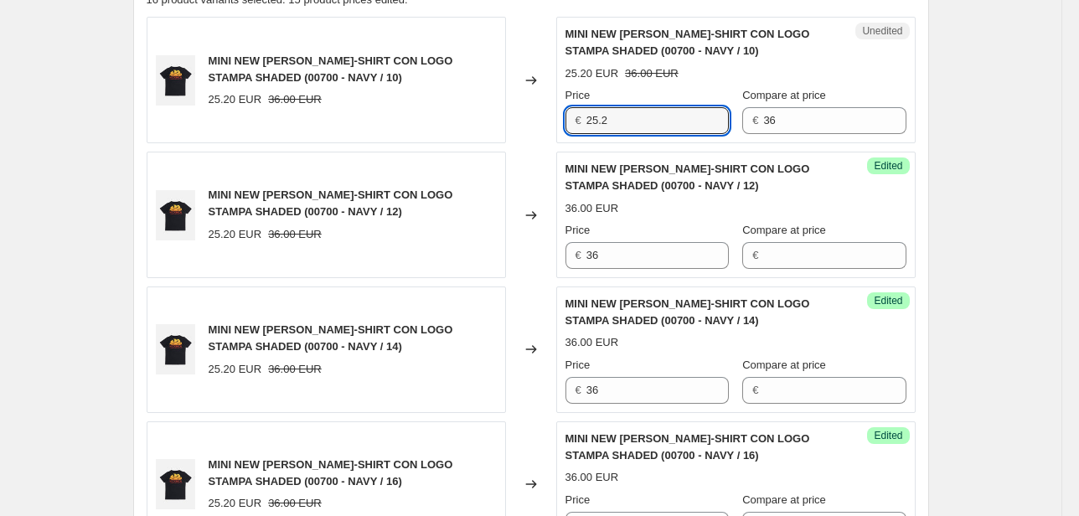
drag, startPoint x: 620, startPoint y: 117, endPoint x: 533, endPoint y: 132, distance: 88.3
click at [547, 132] on div "MINI NEW [PERSON_NAME]-SHIRT CON LOGO STAMPA SHADED (00700 - NAVY / 10) 25.20 E…" at bounding box center [531, 80] width 769 height 126
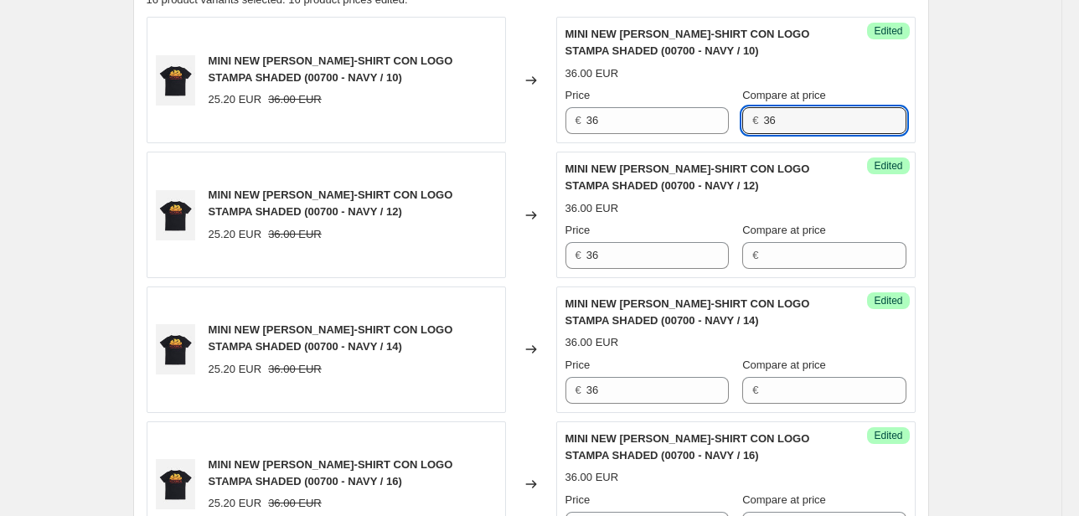
click at [704, 137] on div "Success Edited MINI NEW [PERSON_NAME]-SHIRT CON LOGO STAMPA SHADED (00700 - NAV…" at bounding box center [735, 80] width 359 height 126
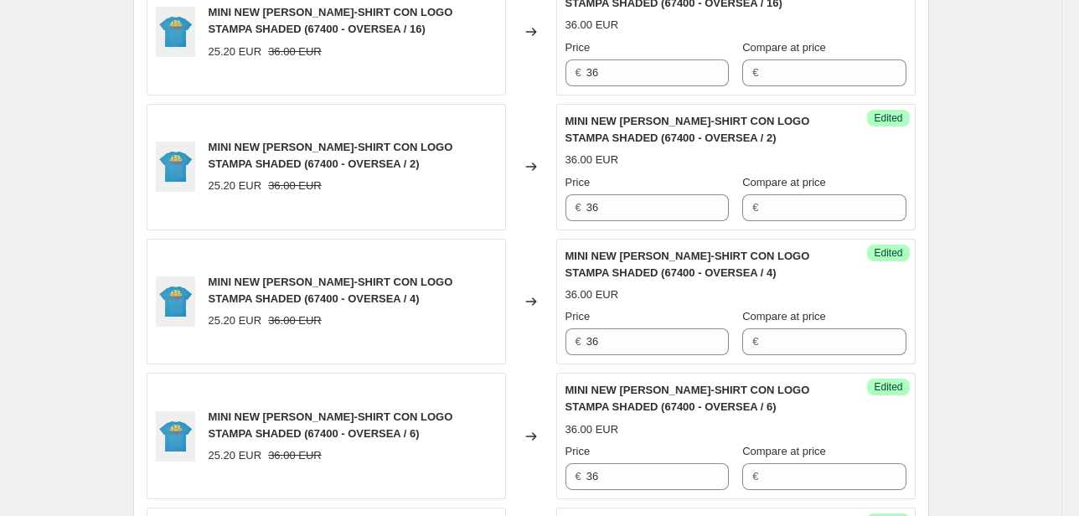
scroll to position [2341, 0]
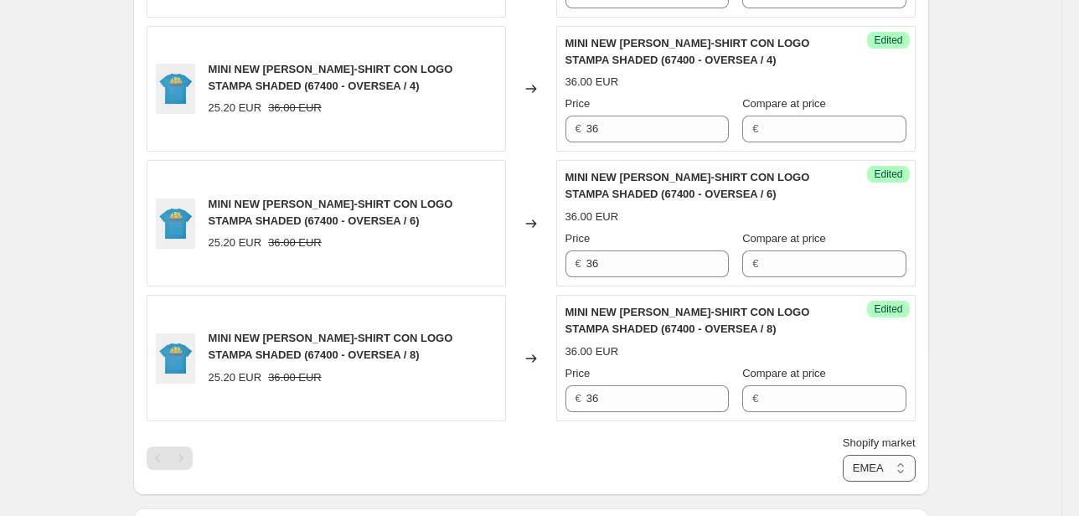
click at [869, 467] on select "Direct prices [GEOGRAPHIC_DATA] EMEA [GEOGRAPHIC_DATA] International [GEOGRAPHI…" at bounding box center [879, 468] width 73 height 27
click at [843, 482] on select "Direct prices [GEOGRAPHIC_DATA] EMEA [GEOGRAPHIC_DATA] International [GEOGRAPHI…" at bounding box center [879, 468] width 73 height 27
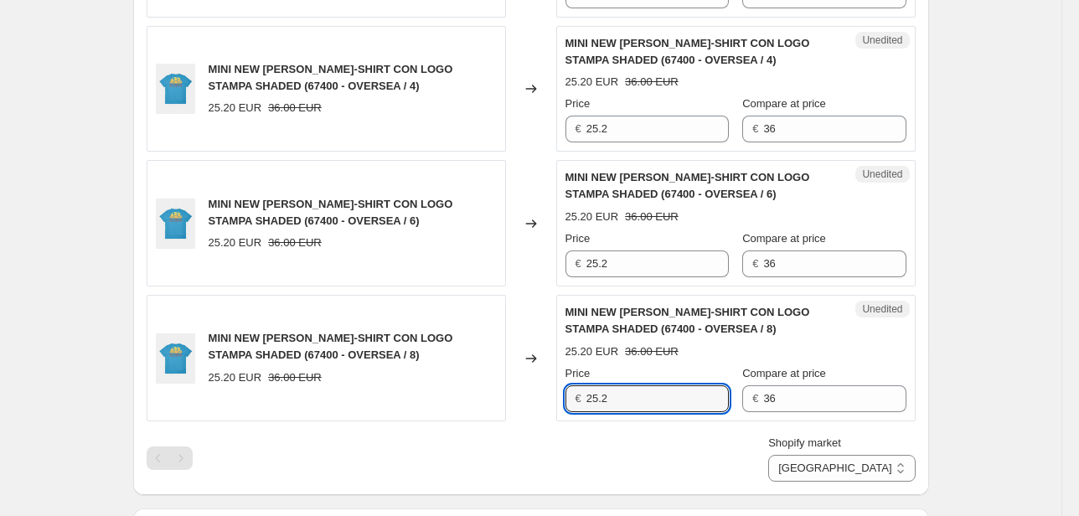
click at [553, 400] on div "MINI NEW [PERSON_NAME]-SHIRT CON LOGO STAMPA SHADED (67400 - OVERSEA / 8) 25.20…" at bounding box center [531, 358] width 769 height 126
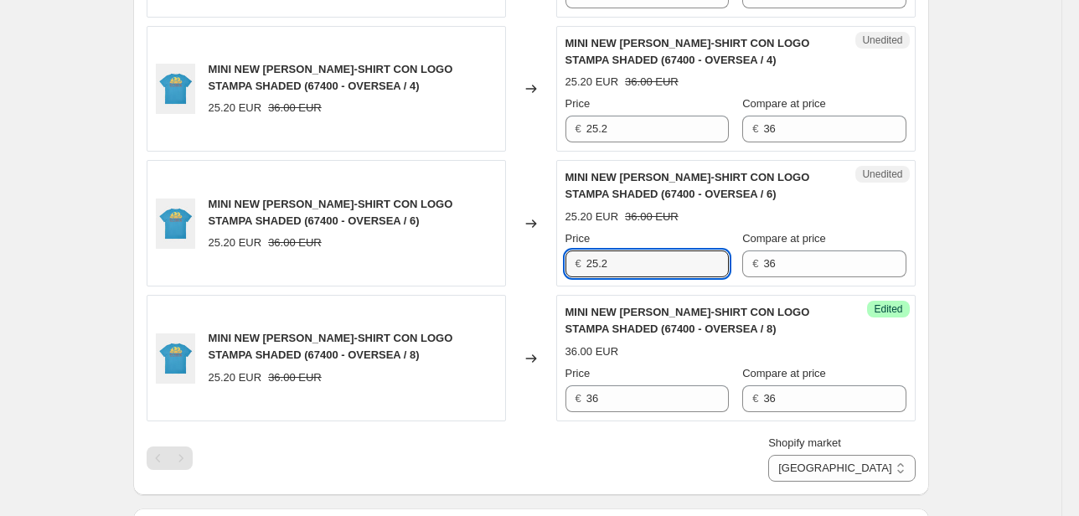
click at [509, 261] on div "MINI NEW [PERSON_NAME]-SHIRT CON LOGO STAMPA SHADED (67400 - OVERSEA / 6) 25.20…" at bounding box center [531, 223] width 769 height 126
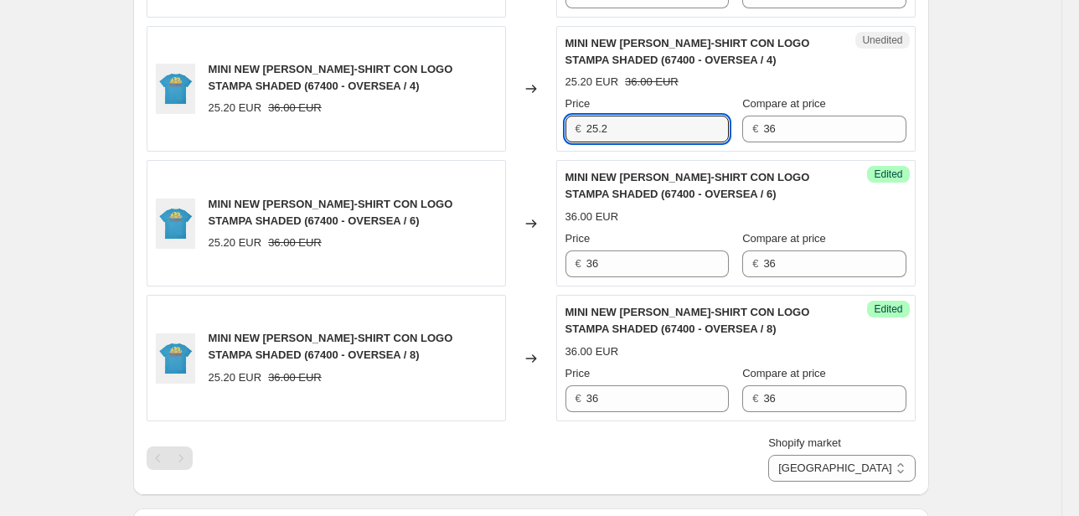
click at [531, 123] on div "MINI NEW [PERSON_NAME] T-SHIRT CON LOGO STAMPA SHADED (67400 - OVERSEA / 4) 25.…" at bounding box center [531, 89] width 769 height 126
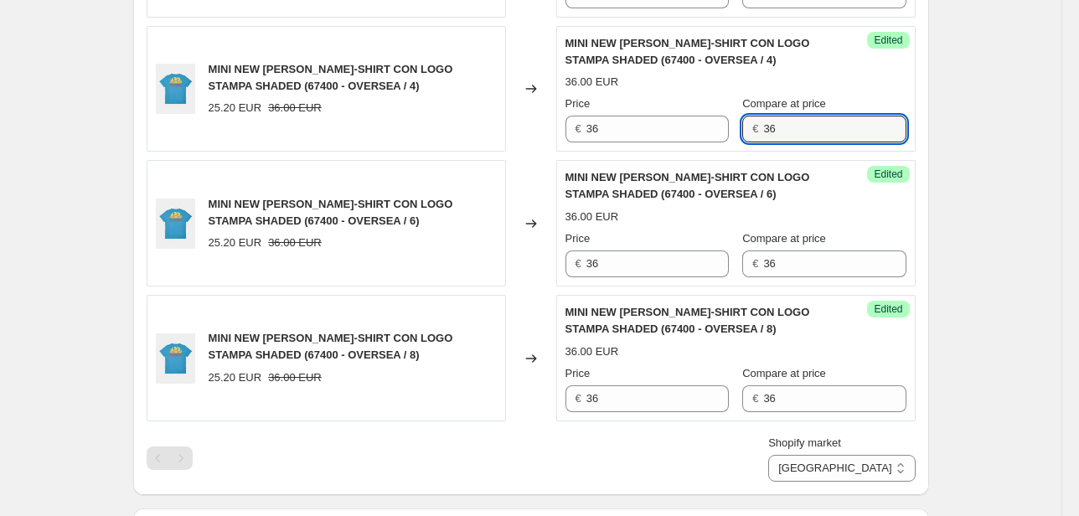
click at [740, 131] on div "Price € 36 Compare at price € 36" at bounding box center [735, 119] width 341 height 47
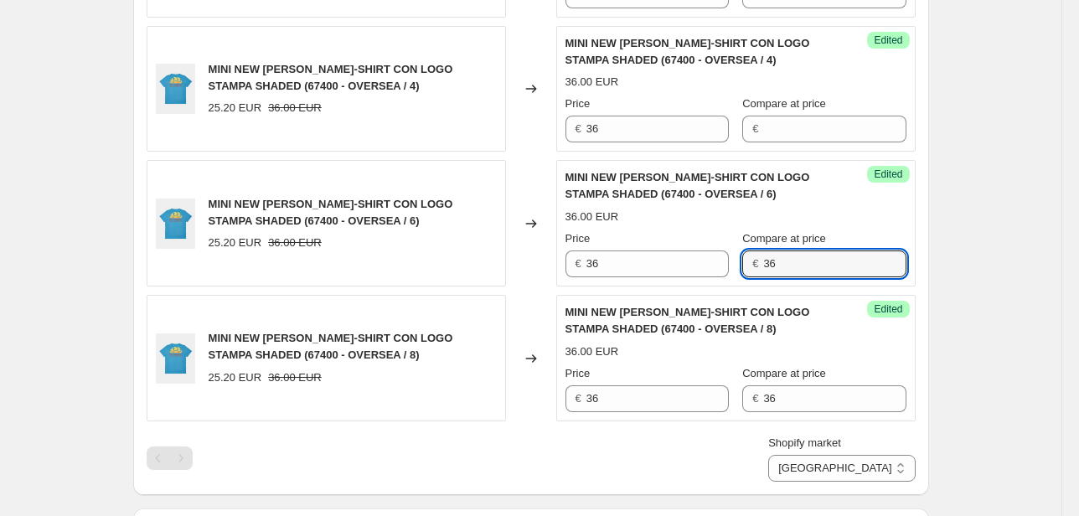
click at [747, 268] on div "€ 36" at bounding box center [823, 263] width 163 height 27
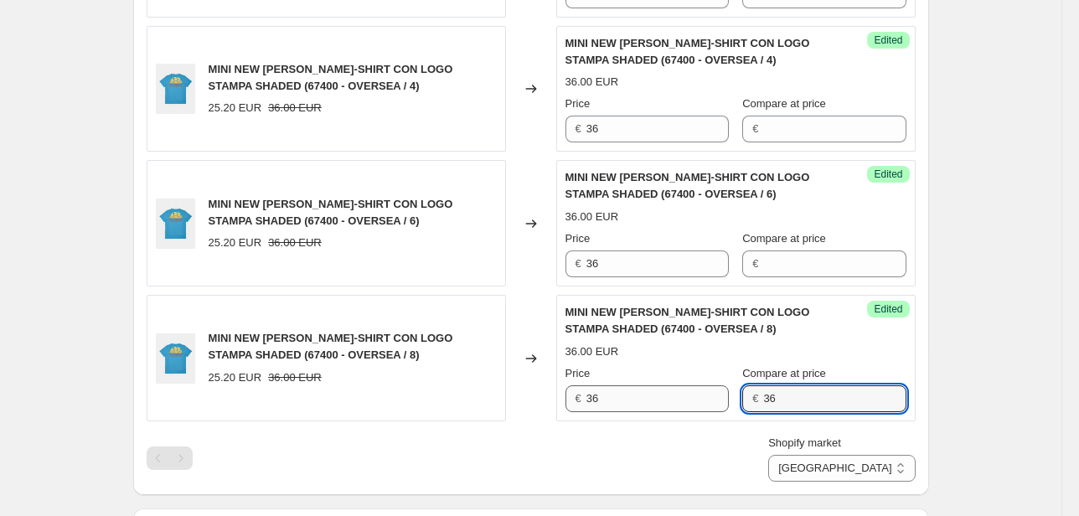
click at [724, 400] on div "Price € 36 Compare at price € 36" at bounding box center [735, 388] width 341 height 47
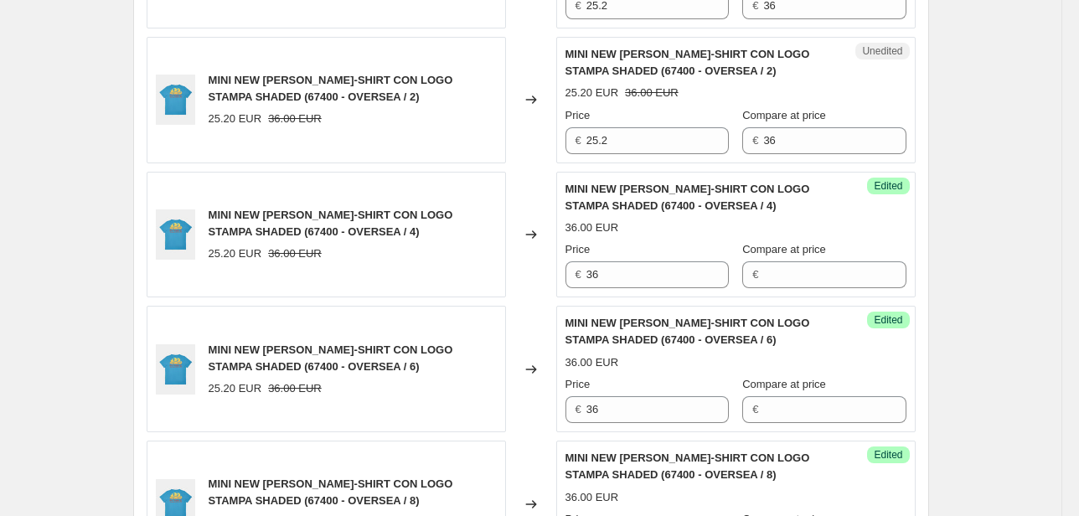
scroll to position [2140, 0]
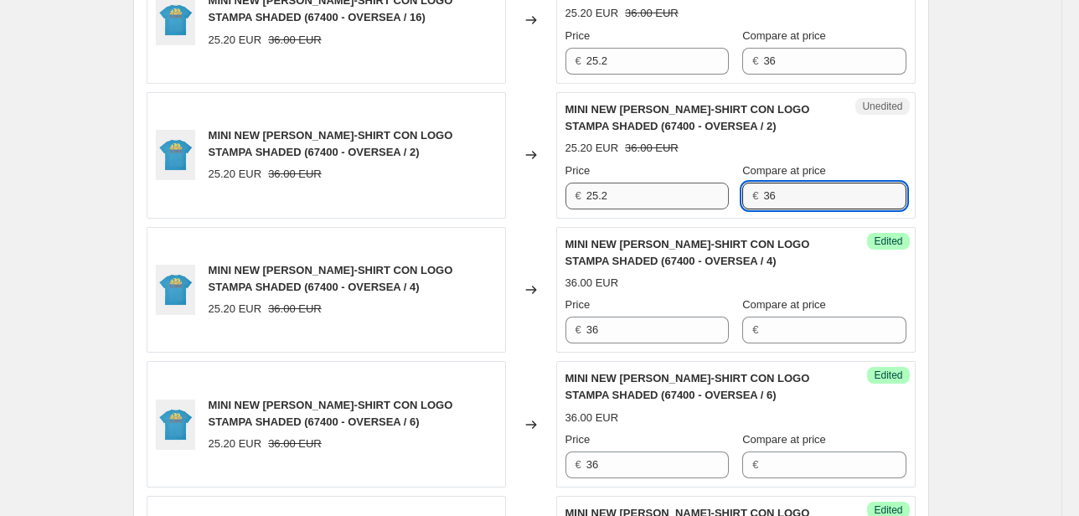
click at [730, 194] on div "Price € 25.2 Compare at price € 36" at bounding box center [735, 186] width 341 height 47
click at [740, 58] on div "Price € 25.2 Compare at price € 36" at bounding box center [735, 51] width 341 height 47
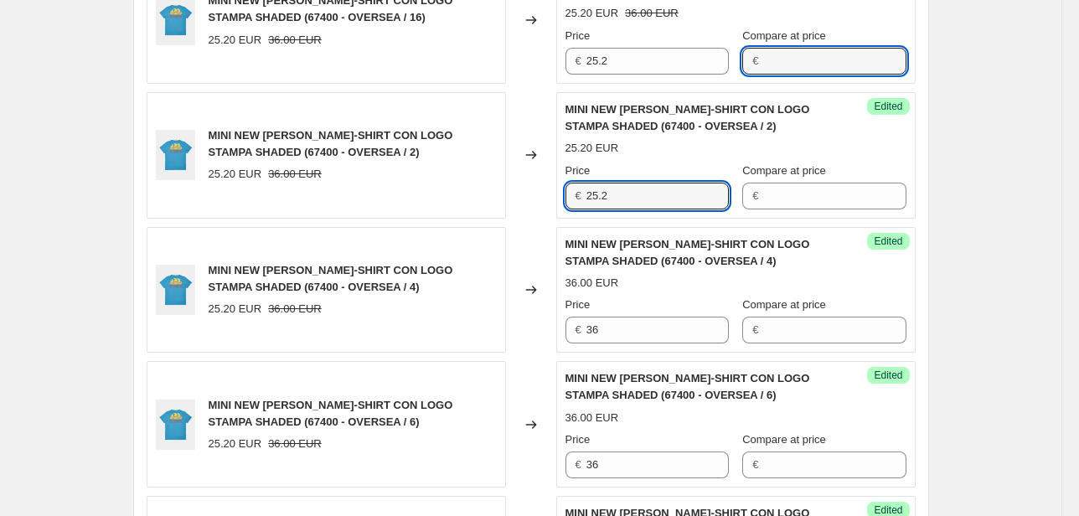
click at [508, 186] on div "MINI NEW [PERSON_NAME]-SHIRT CON LOGO STAMPA SHADED (67400 - OVERSEA / 2) 25.20…" at bounding box center [531, 155] width 769 height 126
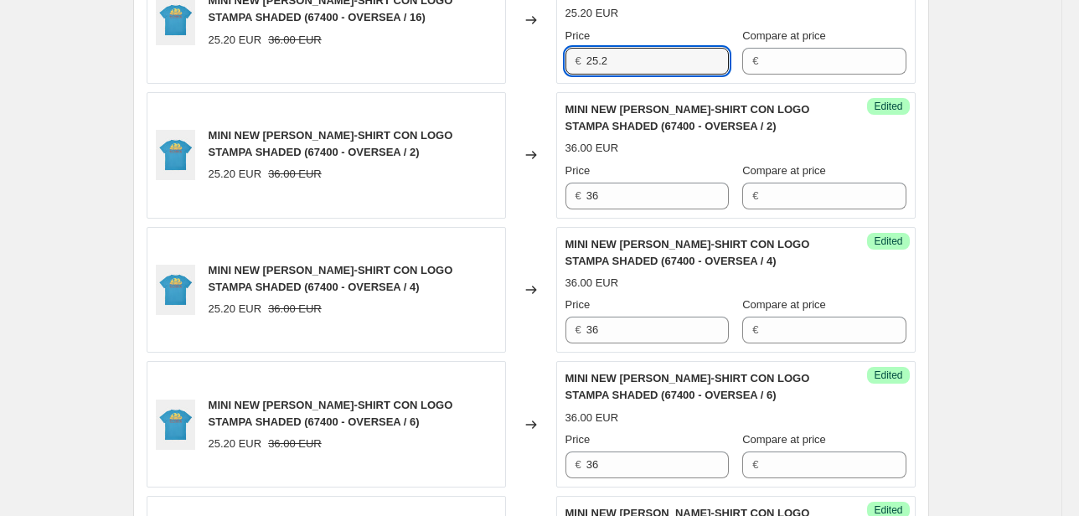
click at [576, 62] on div "€ 25.2" at bounding box center [646, 61] width 163 height 27
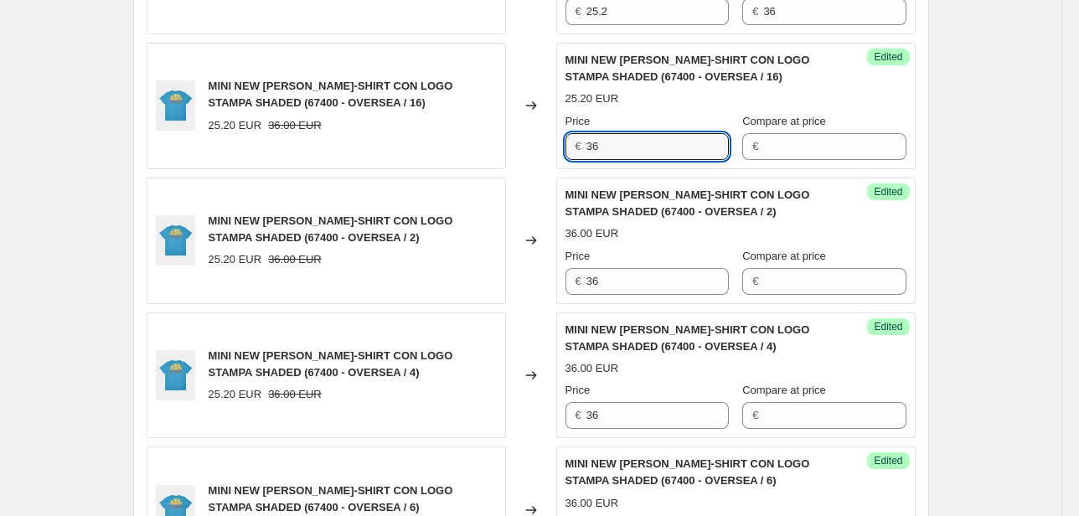
scroll to position [2006, 0]
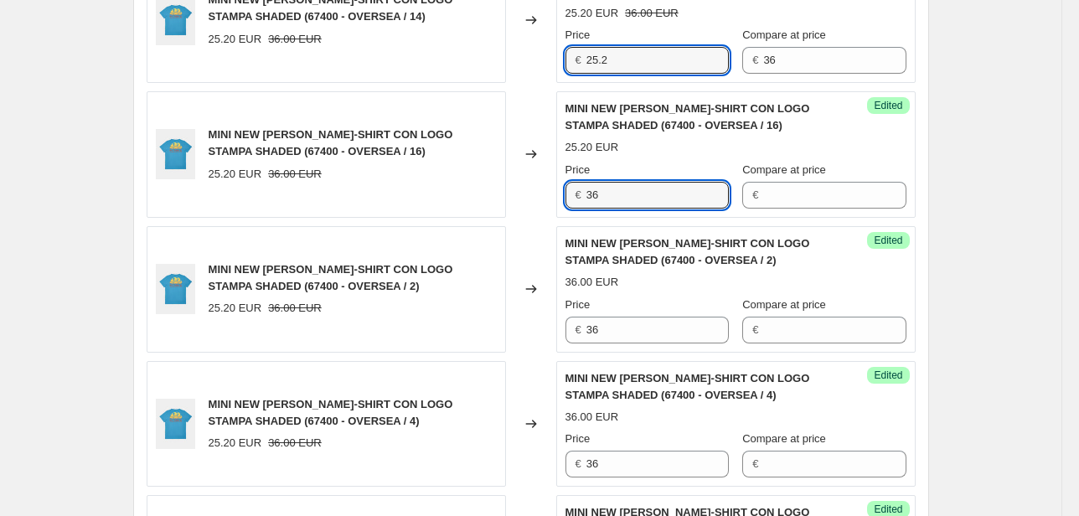
click at [565, 58] on div "Unedited MINI NEW [PERSON_NAME] T-SHIRT CON LOGO STAMPA SHADED (67400 - OVERSEA…" at bounding box center [735, 19] width 359 height 126
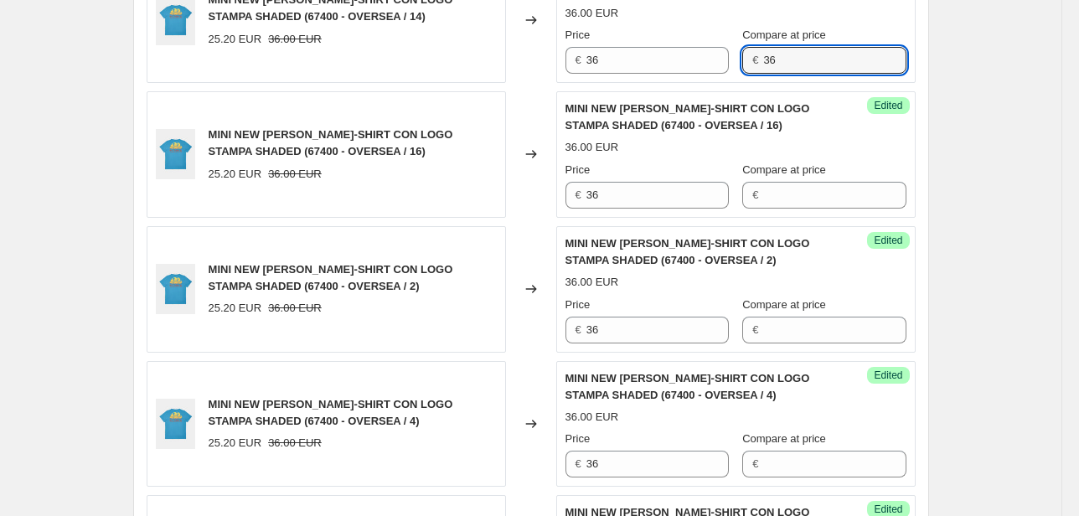
drag, startPoint x: 824, startPoint y: 57, endPoint x: 741, endPoint y: 77, distance: 85.3
click at [744, 62] on div "Price € 36 Compare at price € 36" at bounding box center [735, 50] width 341 height 47
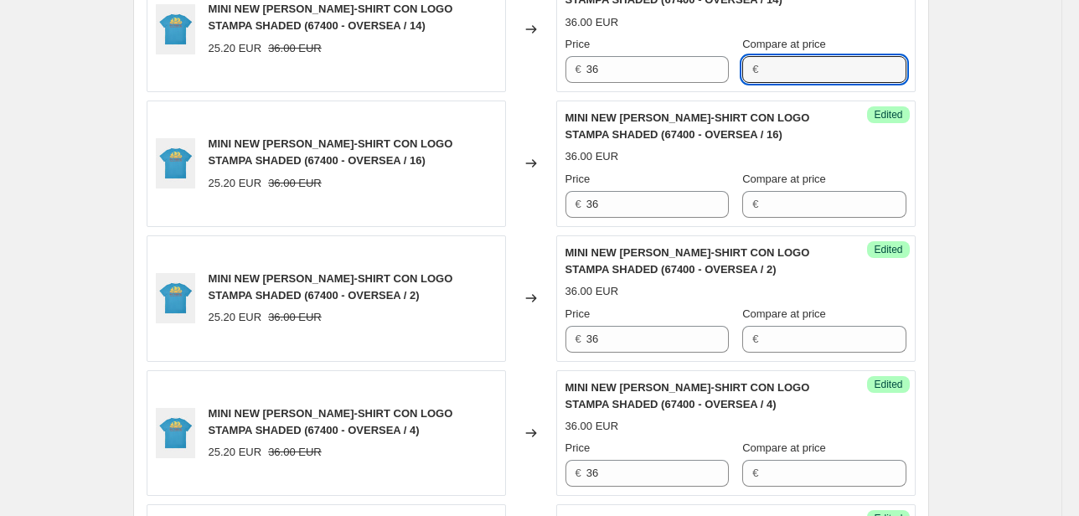
scroll to position [1872, 0]
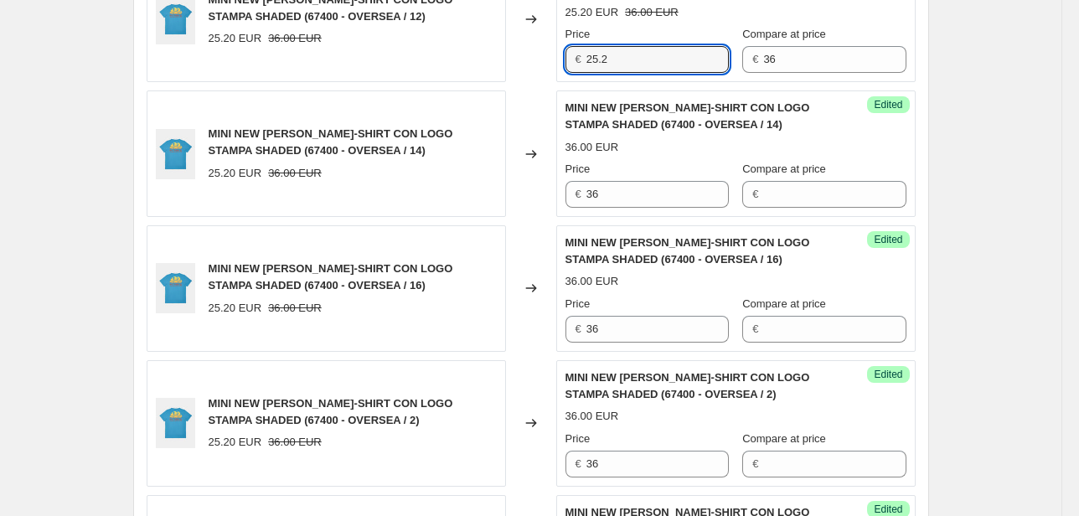
drag, startPoint x: 614, startPoint y: 60, endPoint x: 587, endPoint y: 59, distance: 26.9
click at [587, 59] on div "€ 25.2" at bounding box center [646, 59] width 163 height 27
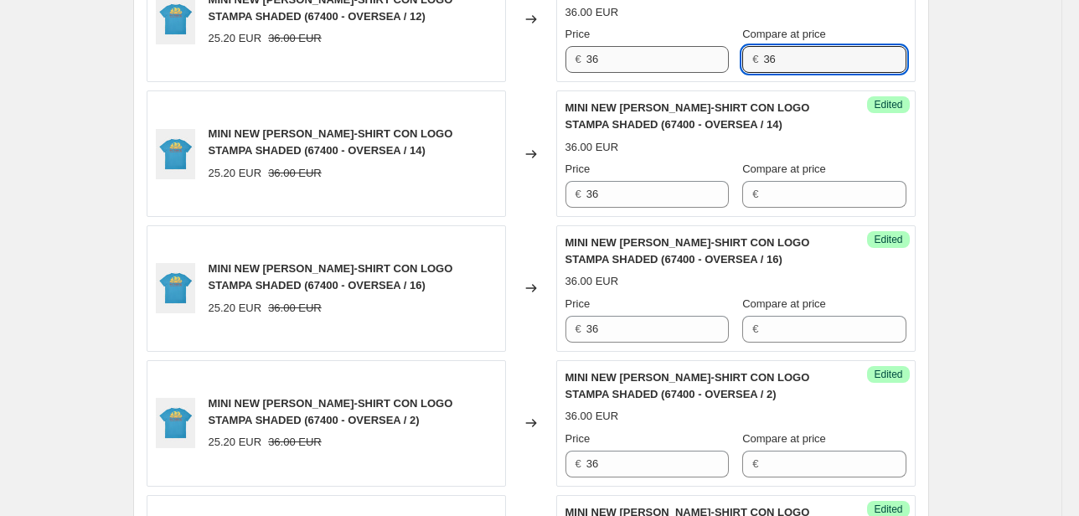
drag, startPoint x: 858, startPoint y: 54, endPoint x: 719, endPoint y: 64, distance: 139.4
click at [719, 63] on div "Price € 36 Compare at price € 36" at bounding box center [735, 49] width 341 height 47
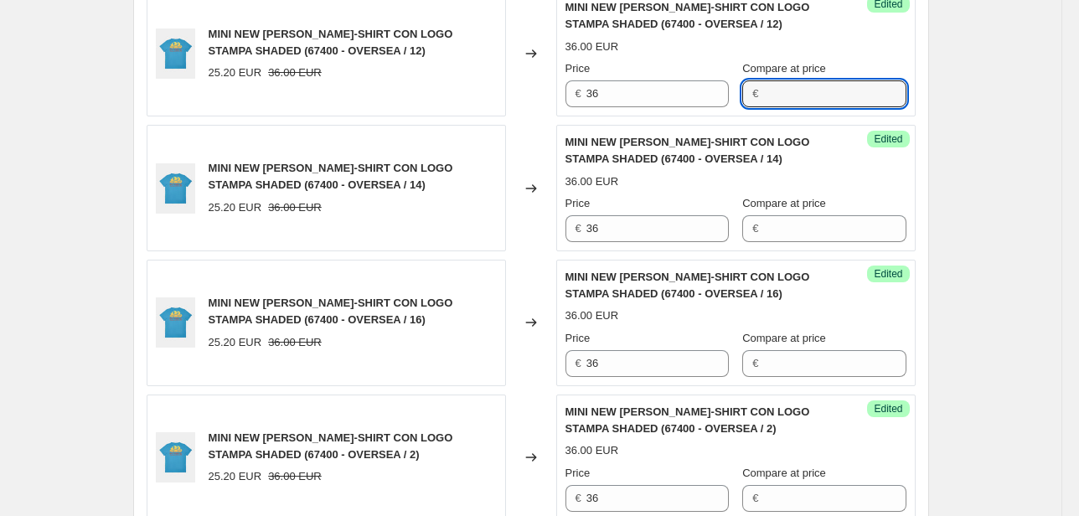
scroll to position [1737, 0]
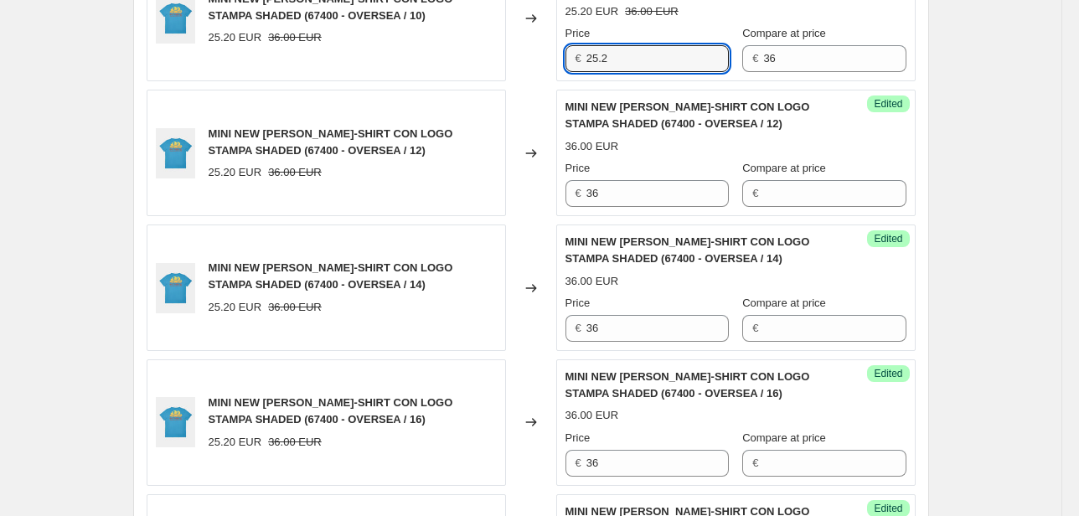
drag, startPoint x: 637, startPoint y: 64, endPoint x: 533, endPoint y: 62, distance: 103.9
click at [562, 64] on div "Unedited MINI NEW [PERSON_NAME] T-SHIRT CON LOGO STAMPA SHADED (67400 - OVERSEA…" at bounding box center [735, 19] width 359 height 126
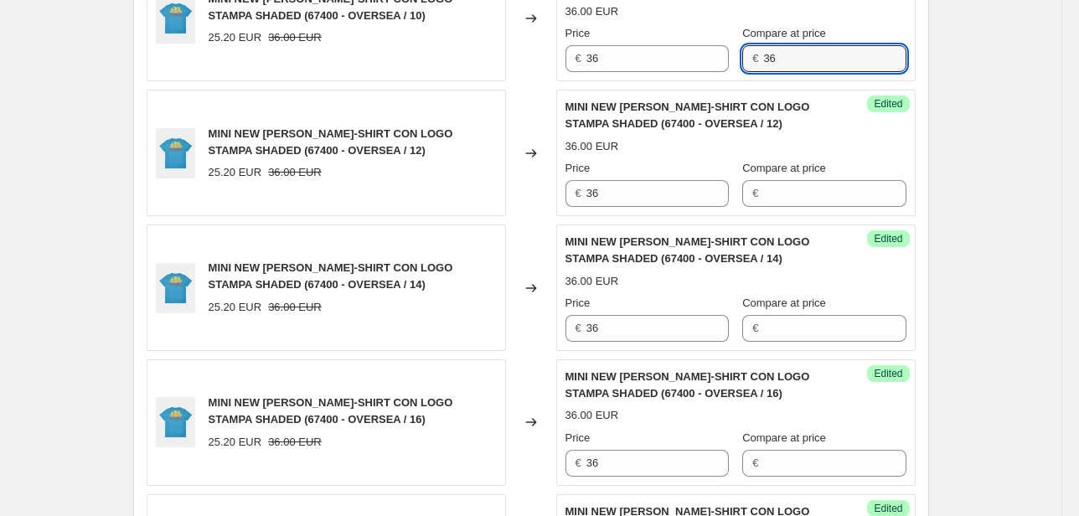
drag, startPoint x: 801, startPoint y: 47, endPoint x: 735, endPoint y: 58, distance: 67.1
click at [743, 57] on div "Price € 36 Compare at price € 36" at bounding box center [735, 48] width 341 height 47
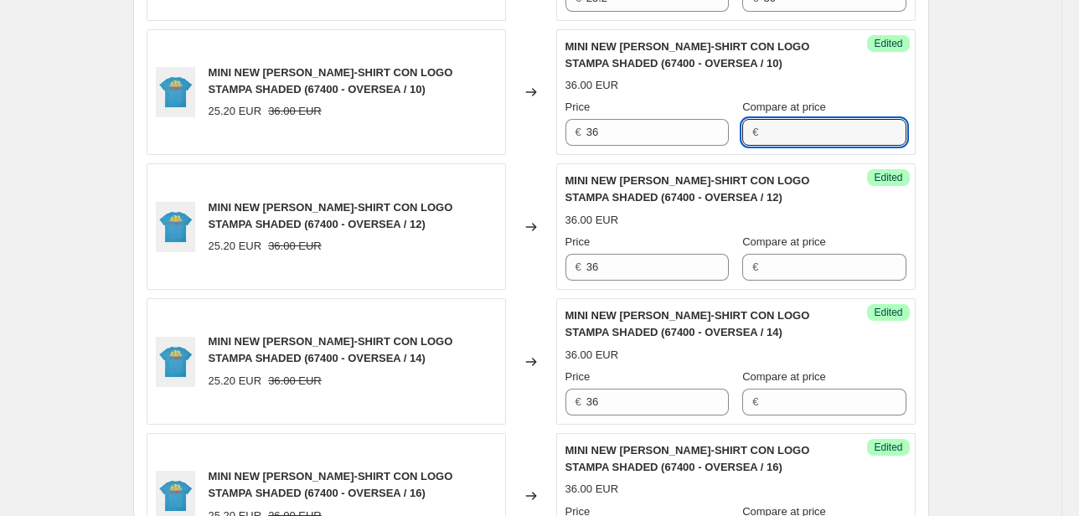
scroll to position [1603, 0]
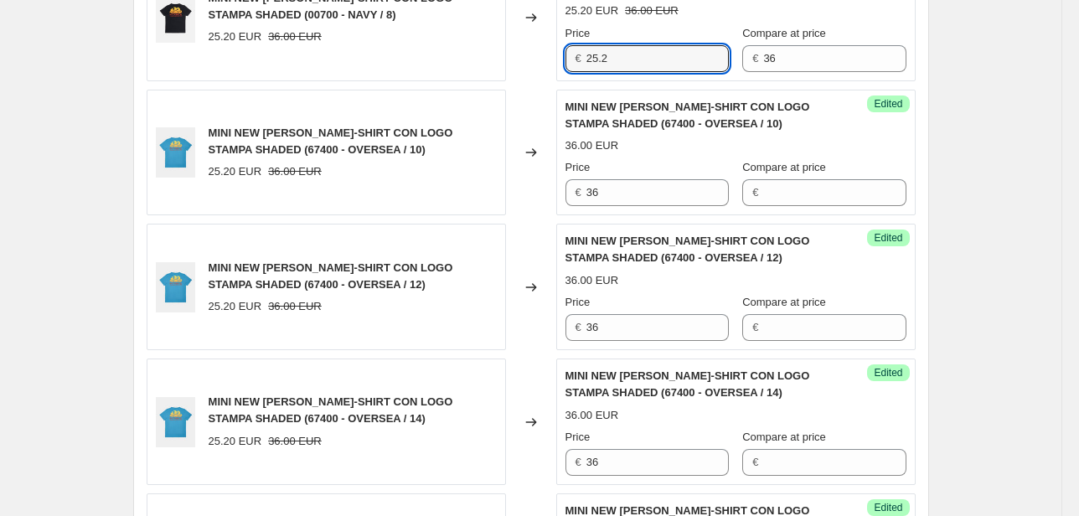
drag, startPoint x: 617, startPoint y: 58, endPoint x: 565, endPoint y: 59, distance: 51.9
click at [570, 58] on div "€ 25.2" at bounding box center [646, 58] width 163 height 27
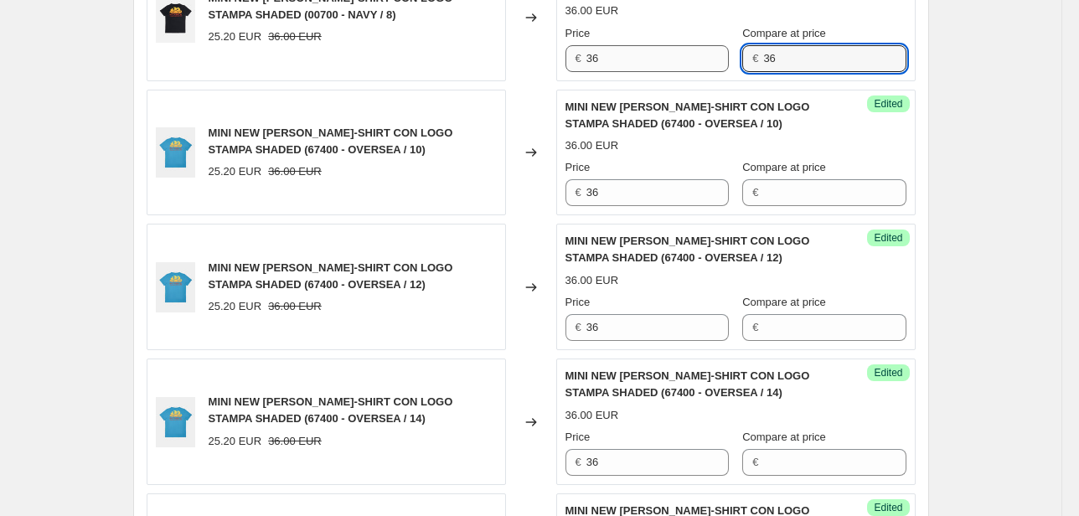
drag, startPoint x: 820, startPoint y: 54, endPoint x: 723, endPoint y: 67, distance: 98.1
click at [729, 65] on div "Price € 36 Compare at price € 36" at bounding box center [735, 48] width 341 height 47
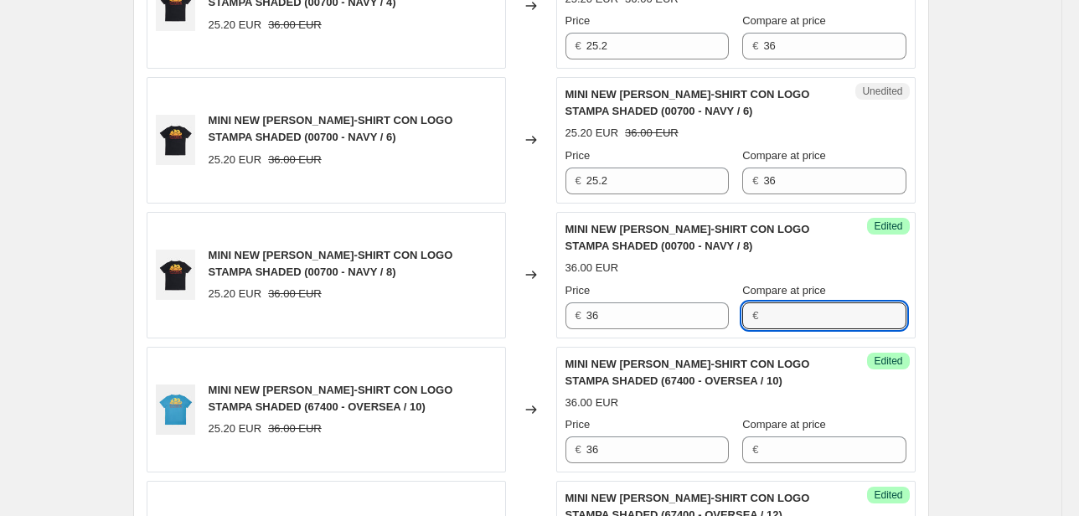
scroll to position [1335, 0]
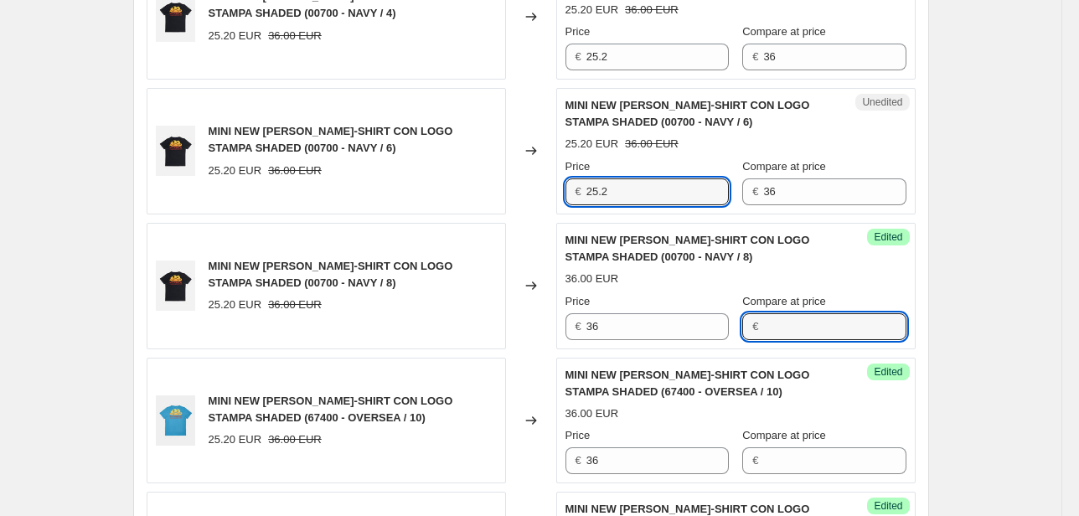
drag, startPoint x: 550, startPoint y: 202, endPoint x: 534, endPoint y: 204, distance: 15.2
click at [534, 204] on div "MINI NEW [PERSON_NAME]-SHIRT CON LOGO STAMPA SHADED (00700 - NAVY / 6) 25.20 EU…" at bounding box center [531, 151] width 769 height 126
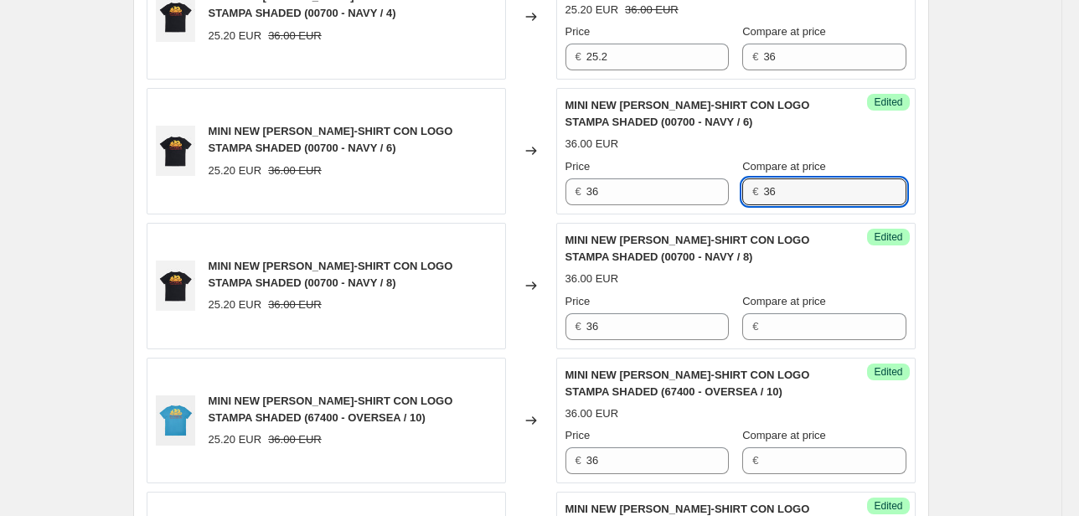
drag, startPoint x: 827, startPoint y: 199, endPoint x: 667, endPoint y: 214, distance: 160.8
click at [683, 212] on div "MINI NEW [PERSON_NAME] T-SHIRT CON LOGO STAMPA SHADED (00700 - NAVY / 10) 25.20…" at bounding box center [531, 353] width 769 height 2147
drag, startPoint x: 617, startPoint y: 55, endPoint x: 560, endPoint y: 57, distance: 57.0
click at [560, 57] on div "Unedited MINI NEW [PERSON_NAME] T-SHIRT CON LOGO STAMPA SHADED (00700 - NAVY / …" at bounding box center [735, 16] width 359 height 126
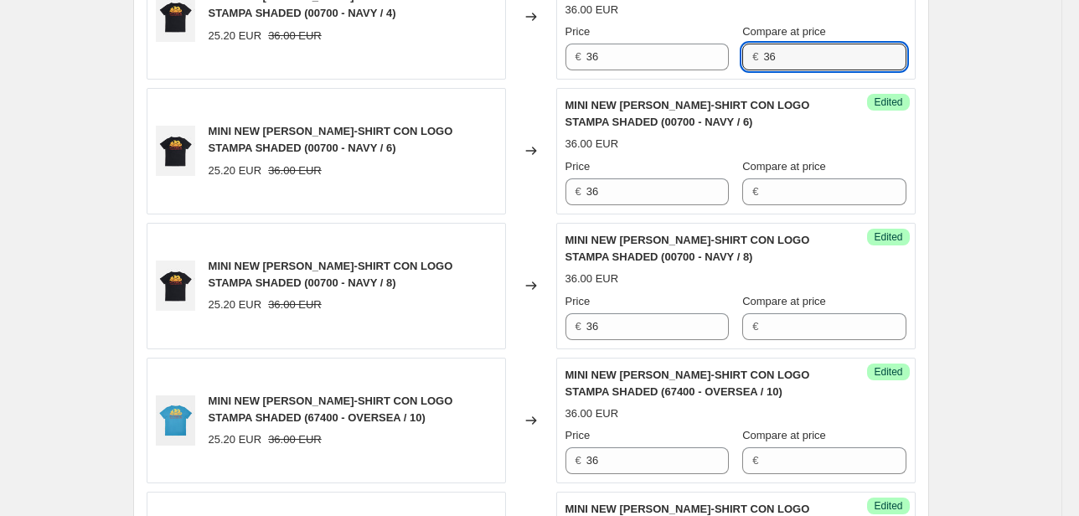
drag, startPoint x: 791, startPoint y: 62, endPoint x: 751, endPoint y: 65, distance: 39.5
click at [760, 61] on div "€ 36" at bounding box center [823, 57] width 163 height 27
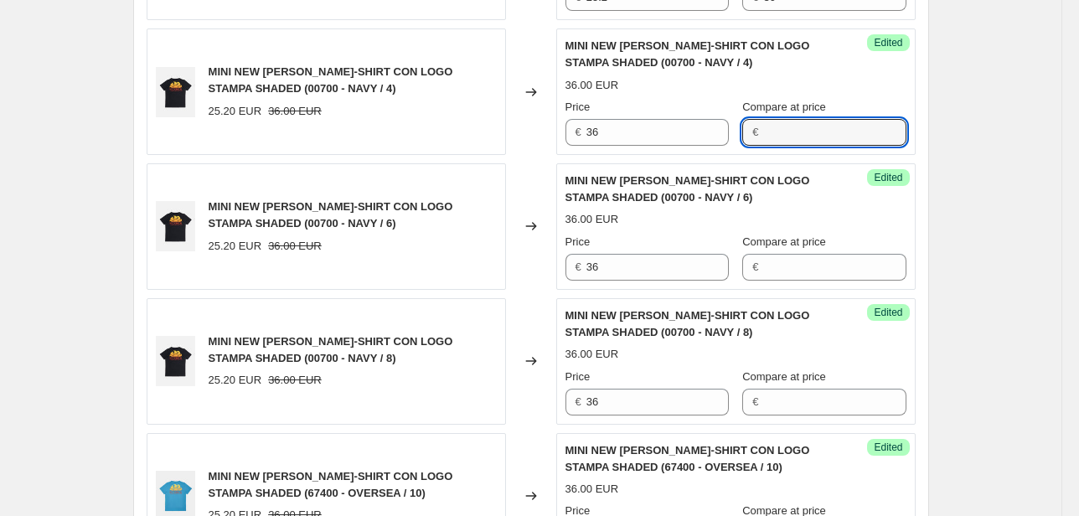
scroll to position [1134, 0]
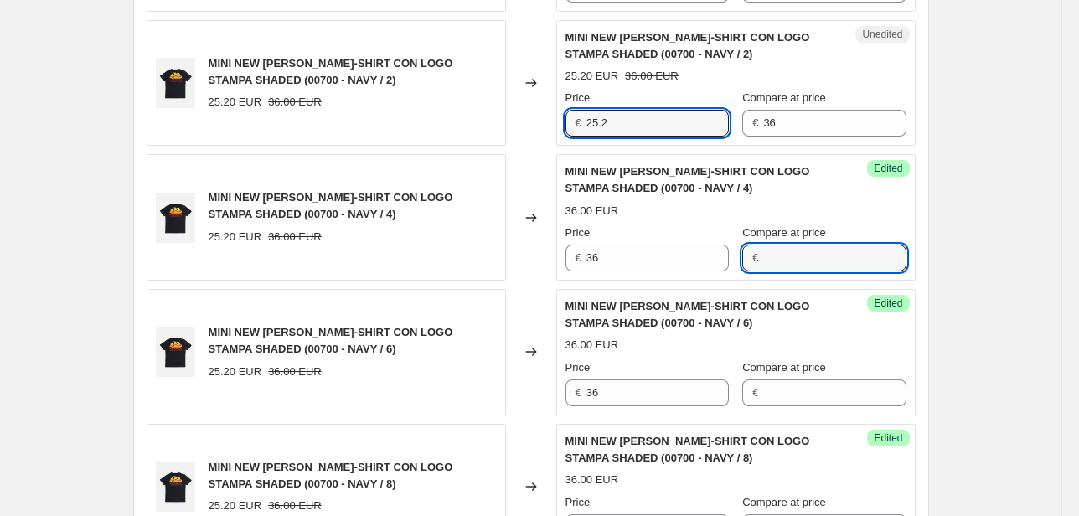
drag, startPoint x: 571, startPoint y: 134, endPoint x: 519, endPoint y: 137, distance: 52.8
click at [529, 137] on div "MINI NEW [PERSON_NAME]-SHIRT CON LOGO STAMPA SHADED (00700 - NAVY / 2) 25.20 EU…" at bounding box center [531, 83] width 769 height 126
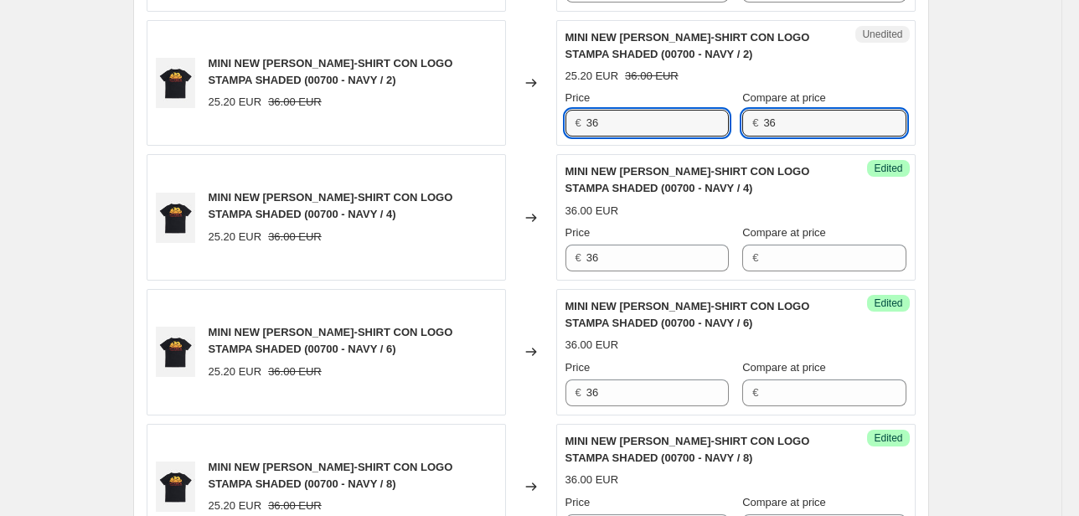
drag, startPoint x: 753, startPoint y: 129, endPoint x: 719, endPoint y: 139, distance: 35.8
click at [746, 131] on div "€ 36" at bounding box center [823, 123] width 163 height 27
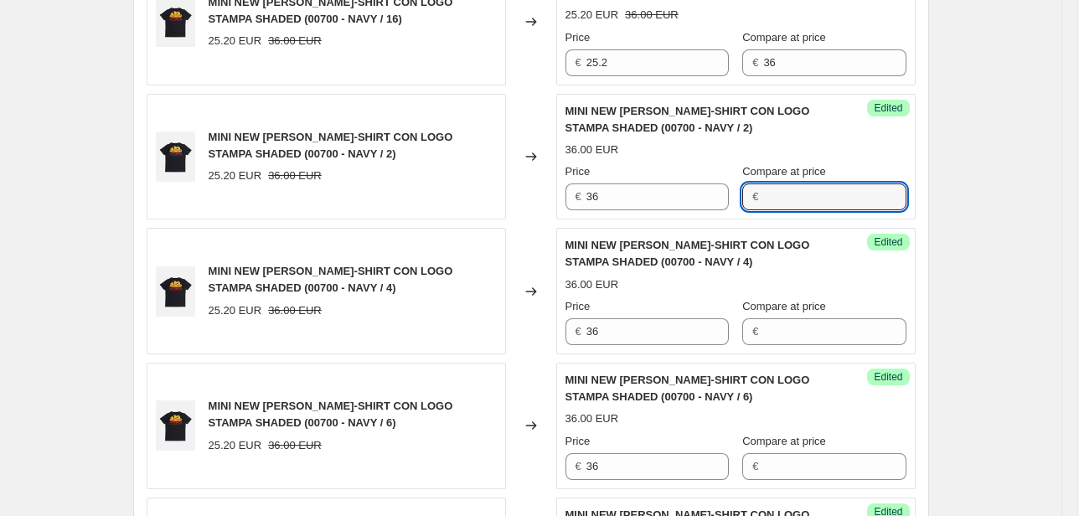
scroll to position [933, 0]
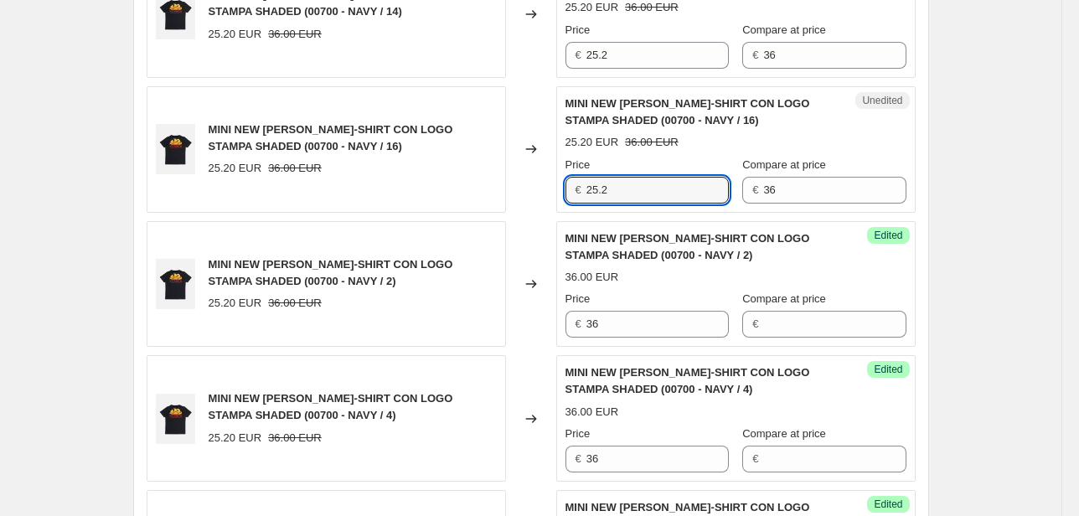
drag, startPoint x: 610, startPoint y: 194, endPoint x: 536, endPoint y: 204, distance: 74.3
click at [536, 204] on div "MINI NEW [PERSON_NAME]-SHIRT CON LOGO STAMPA SHADED (00700 - NAVY / 16) 25.20 E…" at bounding box center [531, 149] width 769 height 126
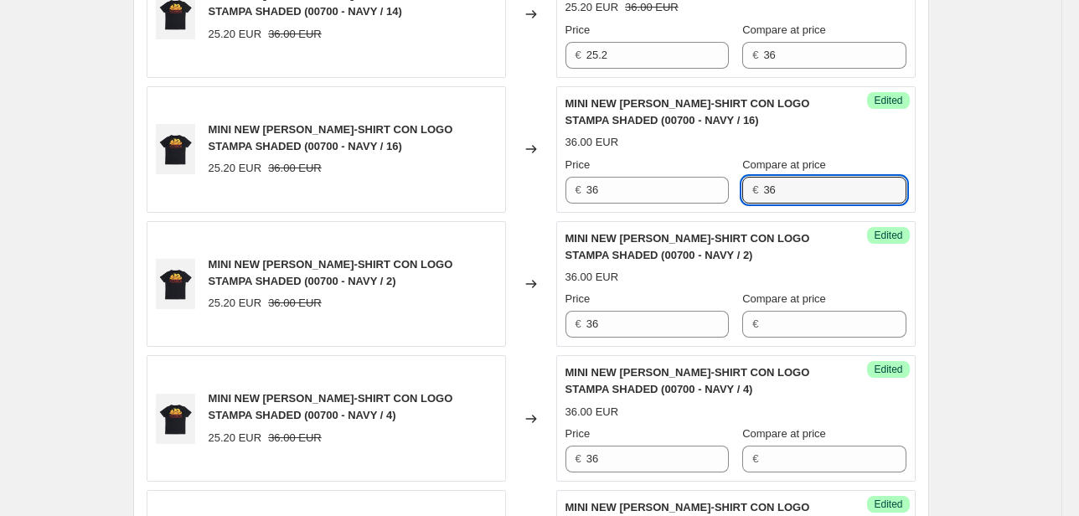
drag, startPoint x: 821, startPoint y: 193, endPoint x: 740, endPoint y: 198, distance: 81.4
click at [741, 198] on div "Price € 36 Compare at price € 36" at bounding box center [735, 180] width 341 height 47
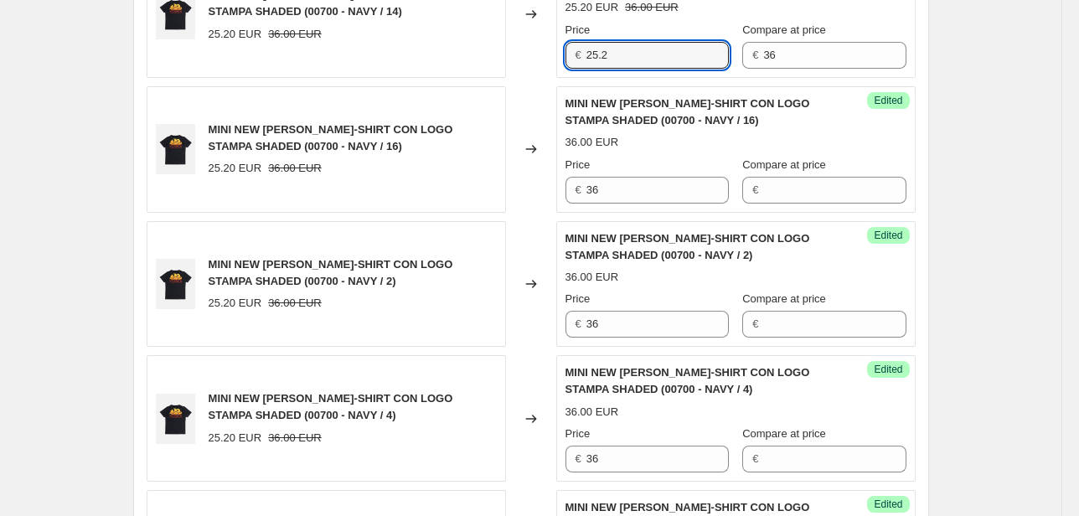
drag, startPoint x: 620, startPoint y: 59, endPoint x: 578, endPoint y: 63, distance: 42.1
click at [579, 63] on div "€ 25.2" at bounding box center [646, 55] width 163 height 27
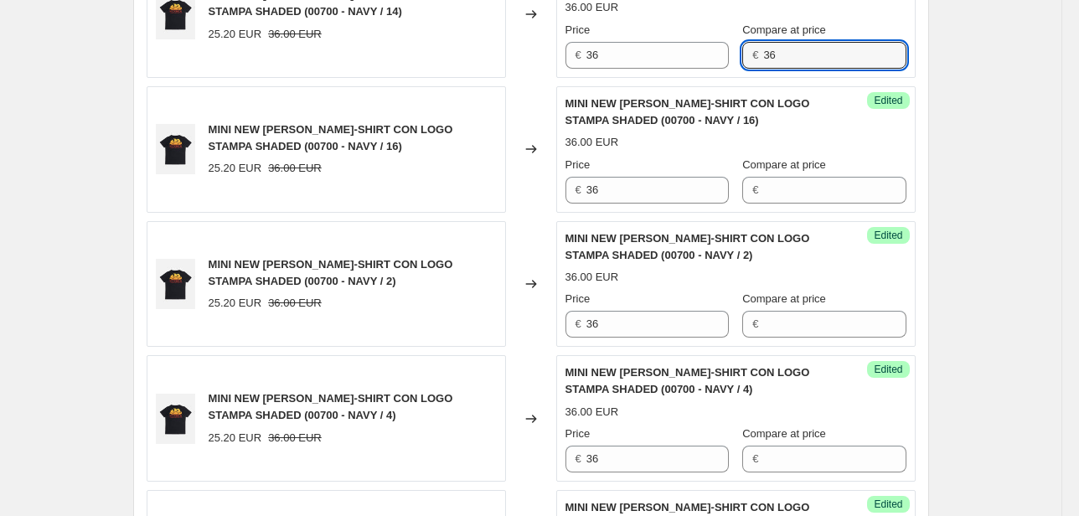
drag, startPoint x: 817, startPoint y: 65, endPoint x: 753, endPoint y: 108, distance: 76.7
click at [710, 64] on div "Price € 36 Compare at price € 36" at bounding box center [735, 45] width 341 height 47
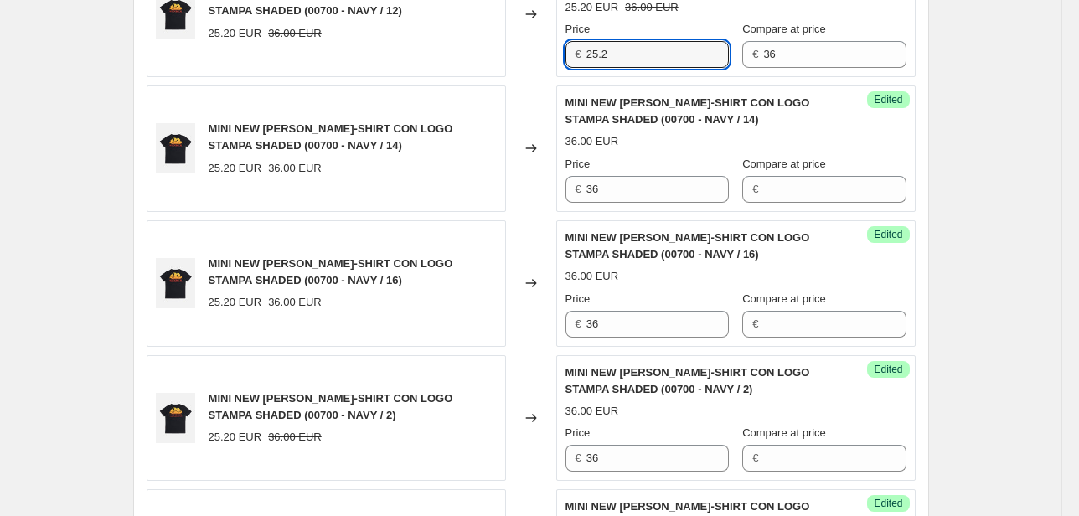
drag, startPoint x: 627, startPoint y: 51, endPoint x: 523, endPoint y: 60, distance: 104.3
click at [533, 59] on div "MINI NEW [PERSON_NAME]-SHIRT CON LOGO STAMPA SHADED (00700 - NAVY / 12) 25.20 E…" at bounding box center [531, 14] width 769 height 126
drag, startPoint x: 808, startPoint y: 54, endPoint x: 717, endPoint y: 64, distance: 91.0
click at [719, 63] on div "Price € 36 Compare at price € 36" at bounding box center [735, 44] width 341 height 47
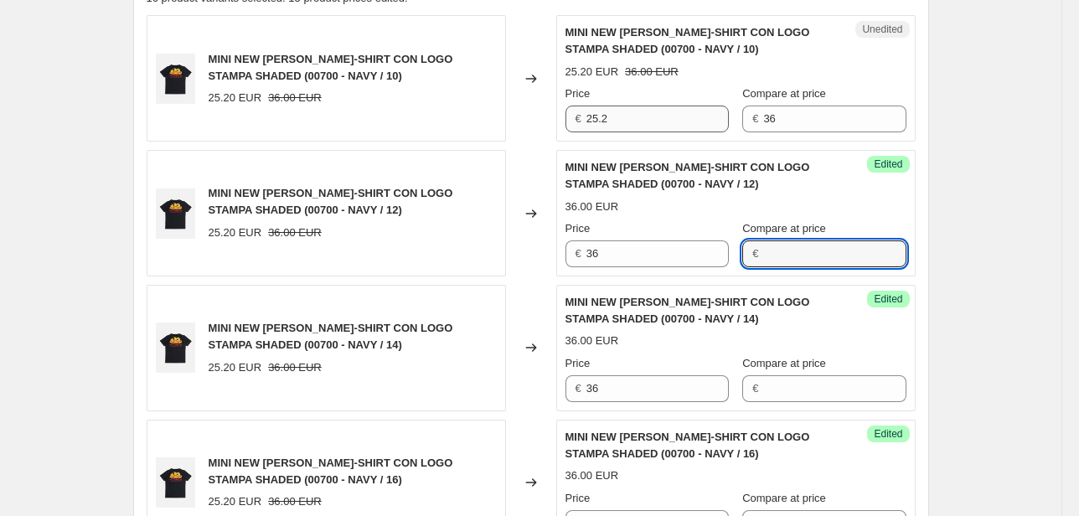
scroll to position [598, 0]
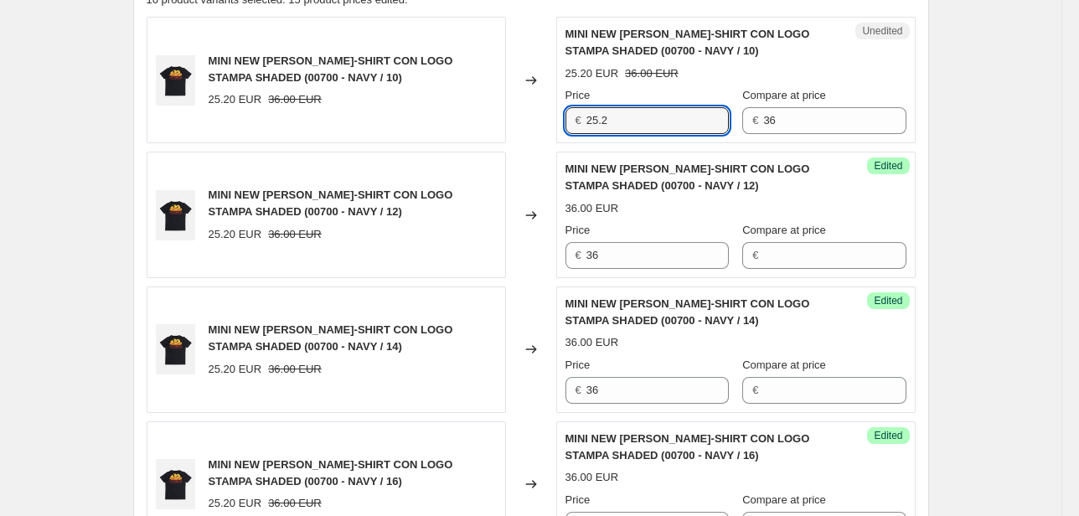
drag, startPoint x: 646, startPoint y: 121, endPoint x: 483, endPoint y: 125, distance: 162.6
click at [496, 125] on div "MINI NEW [PERSON_NAME]-SHIRT CON LOGO STAMPA SHADED (00700 - NAVY / 10) 25.20 E…" at bounding box center [531, 80] width 769 height 126
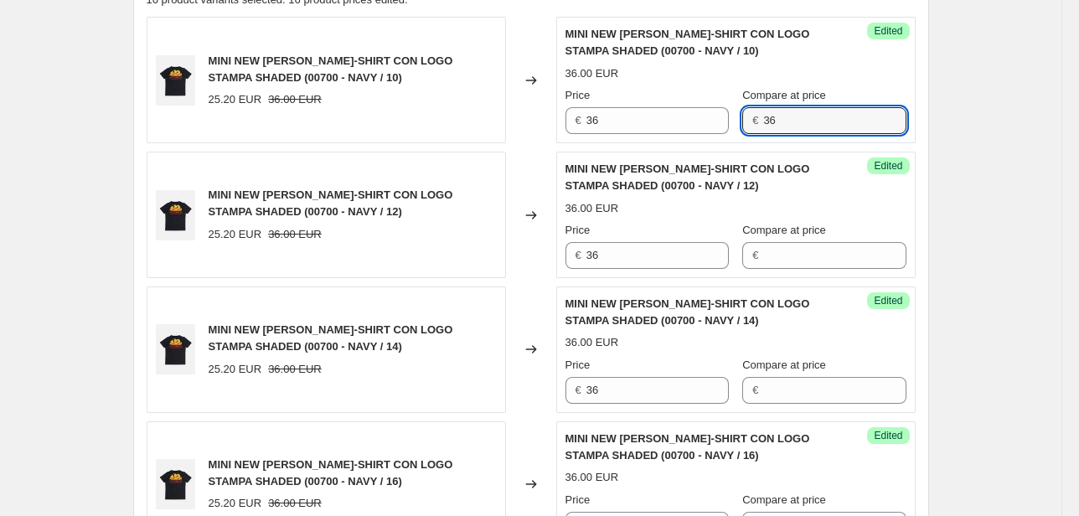
drag, startPoint x: 811, startPoint y: 131, endPoint x: 713, endPoint y: 137, distance: 98.2
click at [715, 136] on div "Success Edited MINI NEW [PERSON_NAME]-SHIRT CON LOGO STAMPA SHADED (00700 - NAV…" at bounding box center [735, 80] width 359 height 126
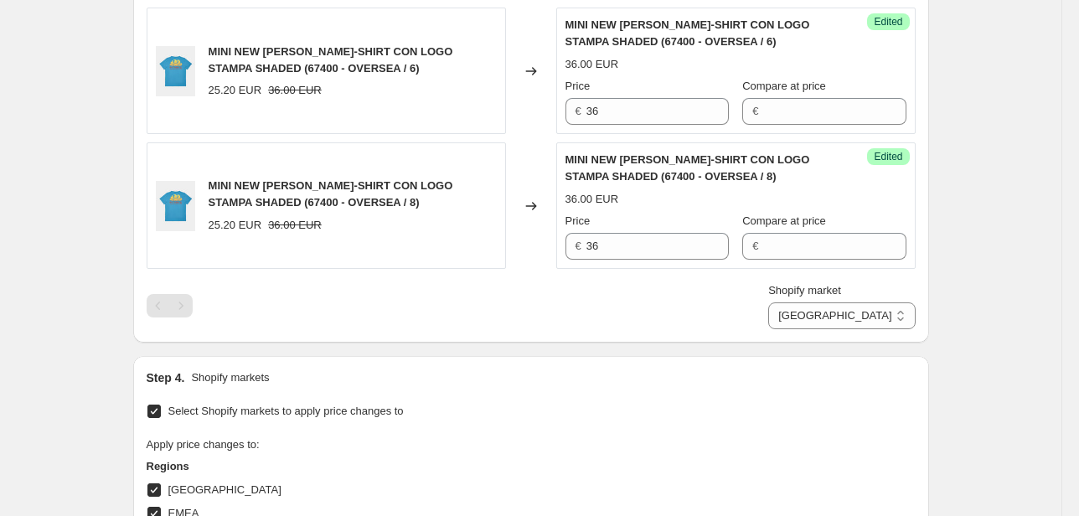
scroll to position [2609, 0]
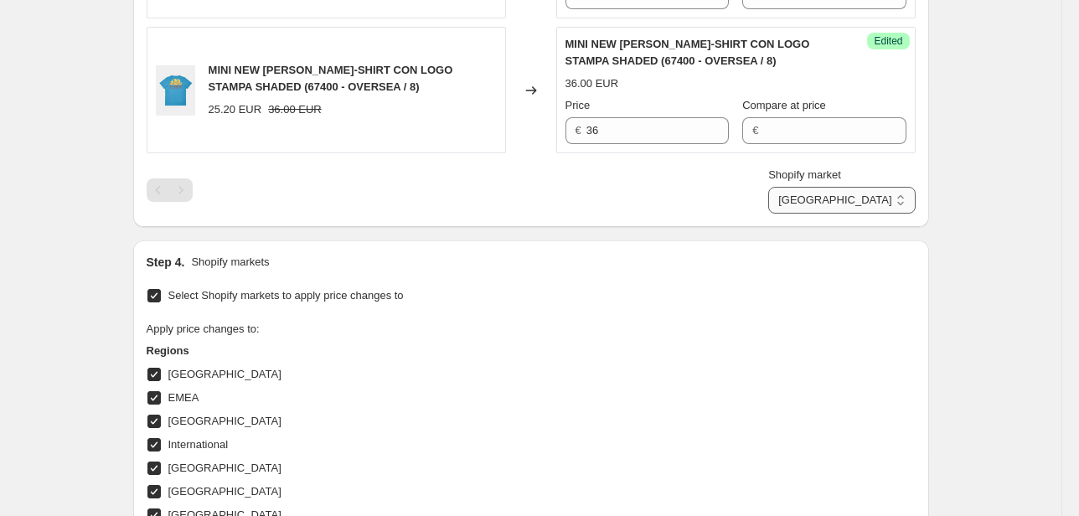
click at [910, 199] on select "Direct prices [GEOGRAPHIC_DATA] EMEA [GEOGRAPHIC_DATA] International [GEOGRAPHI…" at bounding box center [841, 200] width 147 height 27
click at [846, 214] on select "Direct prices [GEOGRAPHIC_DATA] EMEA [GEOGRAPHIC_DATA] International [GEOGRAPHI…" at bounding box center [841, 200] width 147 height 27
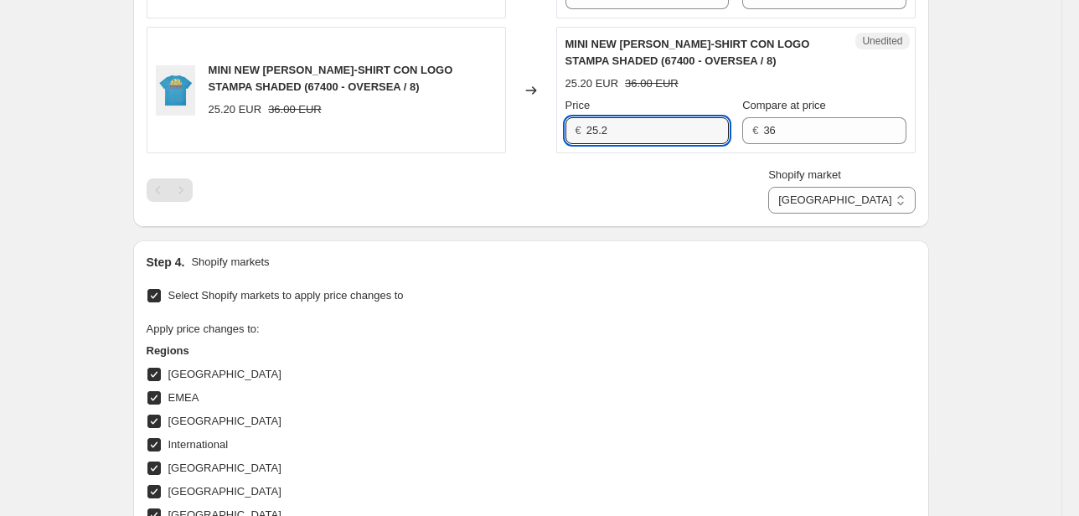
drag, startPoint x: 625, startPoint y: 131, endPoint x: 546, endPoint y: 137, distance: 79.0
click at [547, 137] on div "MINI NEW [PERSON_NAME]-SHIRT CON LOGO STAMPA SHADED (67400 - OVERSEA / 8) 25.20…" at bounding box center [531, 90] width 769 height 126
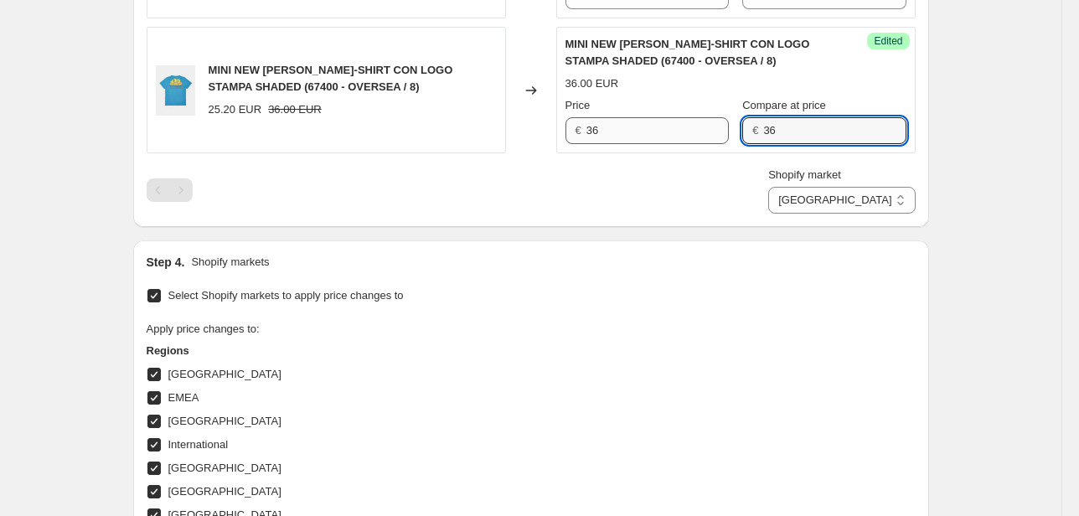
drag, startPoint x: 817, startPoint y: 121, endPoint x: 710, endPoint y: 137, distance: 107.7
click at [725, 132] on div "Price € 36 Compare at price € 36" at bounding box center [735, 120] width 341 height 47
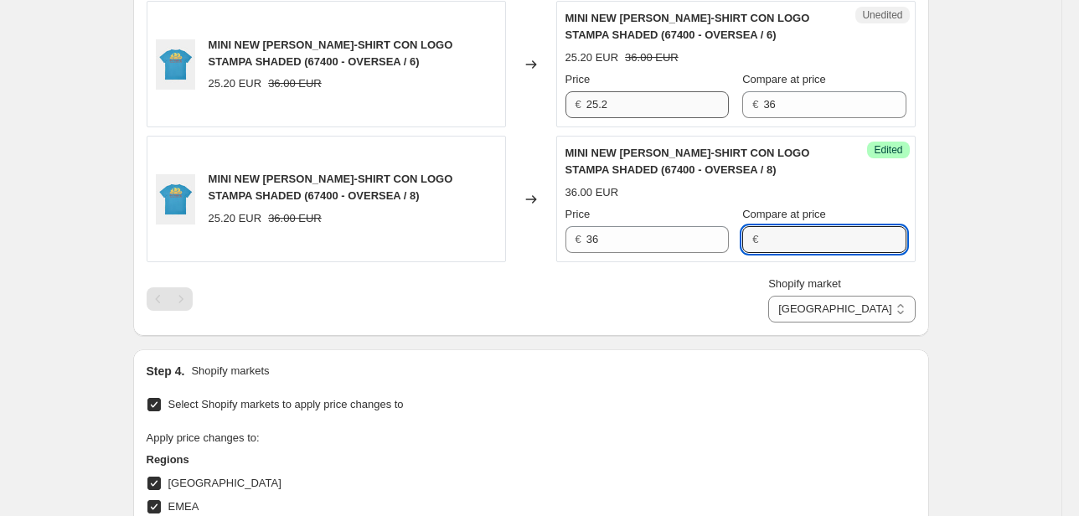
scroll to position [2475, 0]
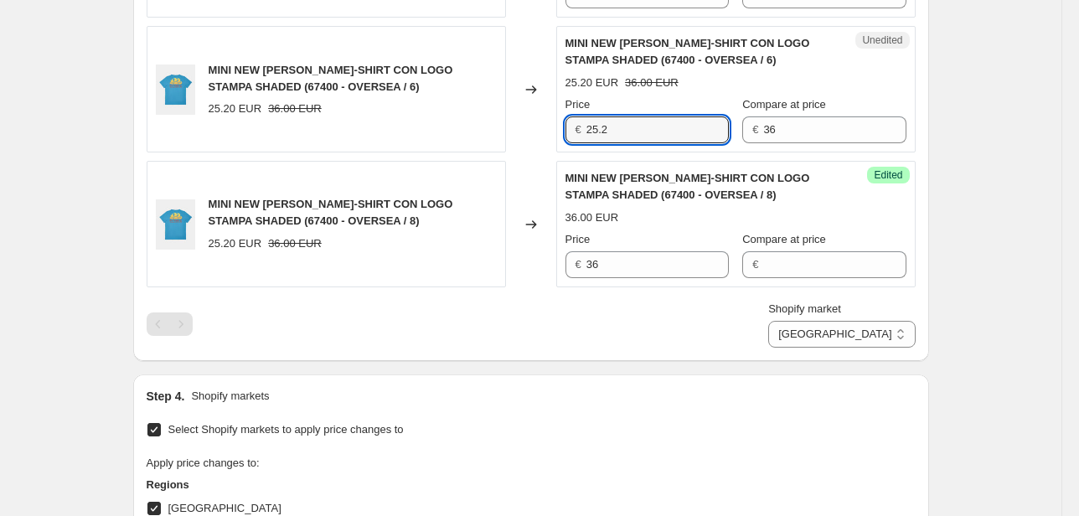
drag, startPoint x: 593, startPoint y: 124, endPoint x: 534, endPoint y: 134, distance: 59.5
click at [540, 133] on div "MINI NEW [PERSON_NAME]-SHIRT CON LOGO STAMPA SHADED (67400 - OVERSEA / 6) 25.20…" at bounding box center [531, 89] width 769 height 126
drag, startPoint x: 617, startPoint y: 127, endPoint x: 557, endPoint y: 131, distance: 59.6
click at [560, 131] on div "Unedited MINI NEW [PERSON_NAME] T-SHIRT CON LOGO STAMPA SHADED (67400 - OVERSEA…" at bounding box center [735, 89] width 359 height 126
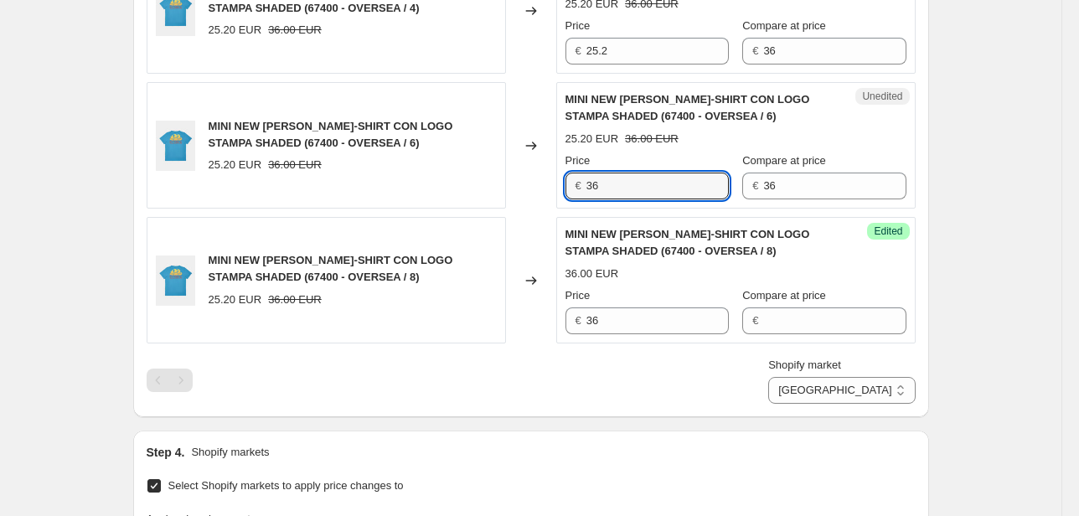
scroll to position [2341, 0]
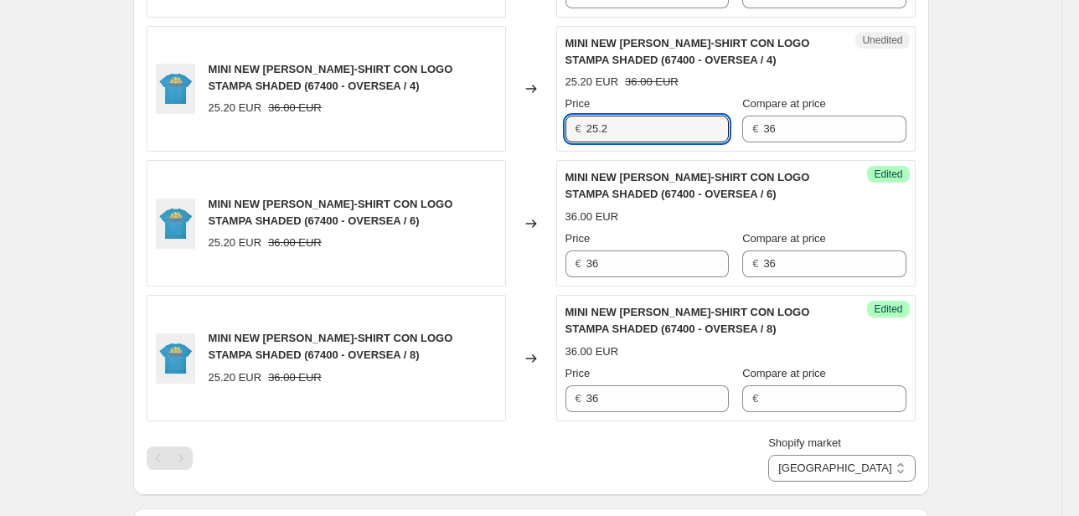
drag, startPoint x: 587, startPoint y: 128, endPoint x: 531, endPoint y: 157, distance: 63.3
click at [540, 129] on div "MINI NEW [PERSON_NAME] T-SHIRT CON LOGO STAMPA SHADED (67400 - OVERSEA / 4) 25.…" at bounding box center [531, 89] width 769 height 126
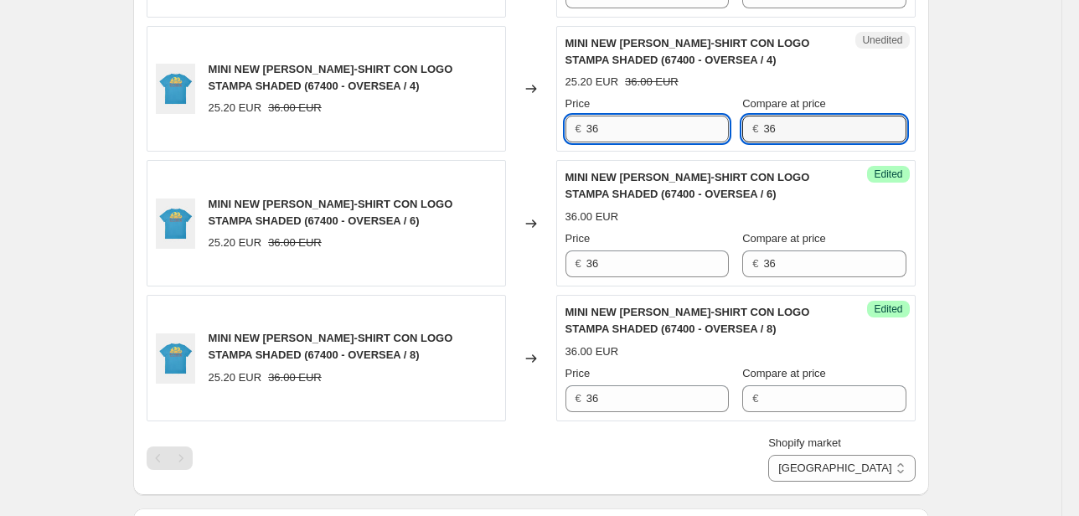
drag, startPoint x: 813, startPoint y: 128, endPoint x: 677, endPoint y: 133, distance: 136.6
click at [666, 126] on div "Price € 36 Compare at price € 36" at bounding box center [735, 119] width 341 height 47
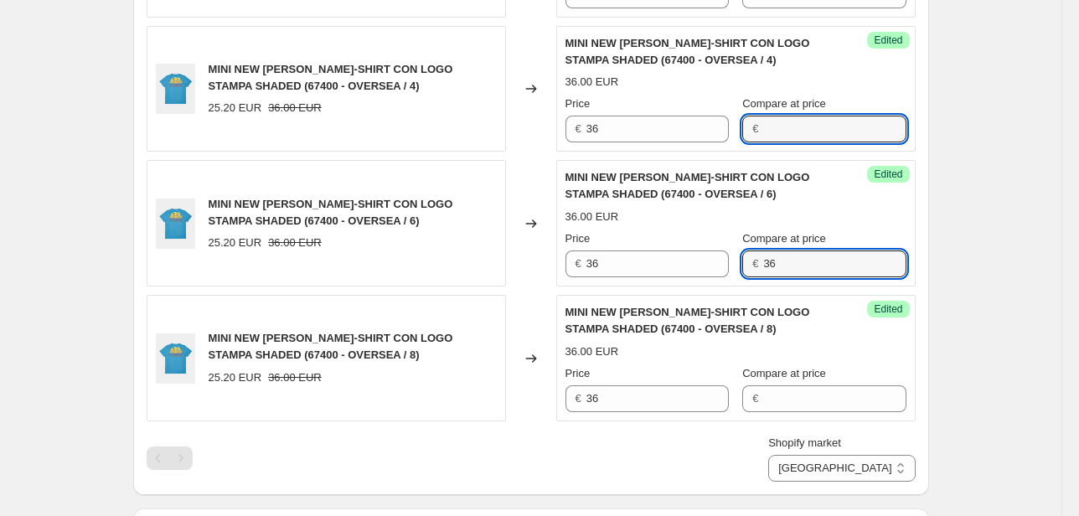
drag, startPoint x: 781, startPoint y: 257, endPoint x: 732, endPoint y: 266, distance: 49.3
click at [732, 266] on div "Price € 36 Compare at price € 36" at bounding box center [735, 253] width 341 height 47
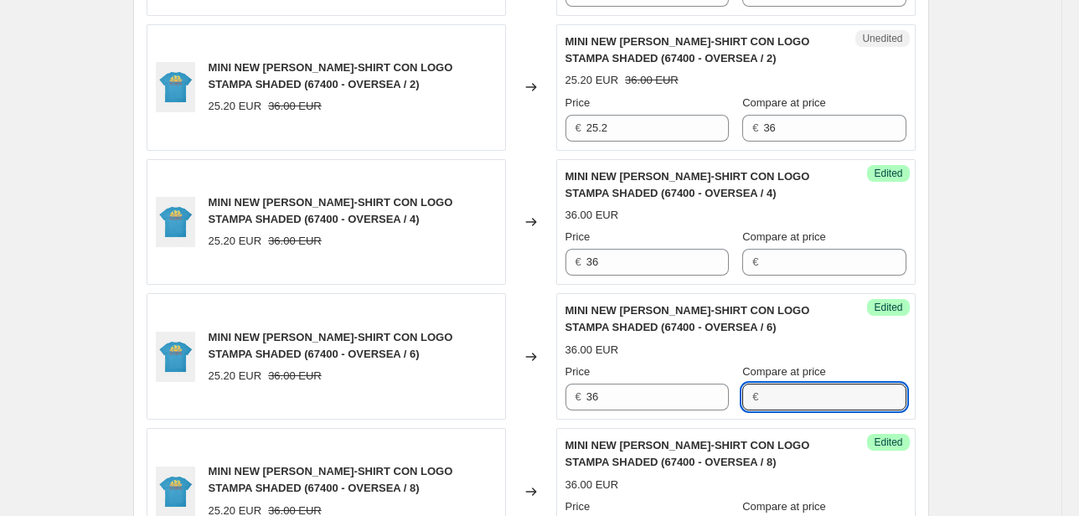
scroll to position [2207, 0]
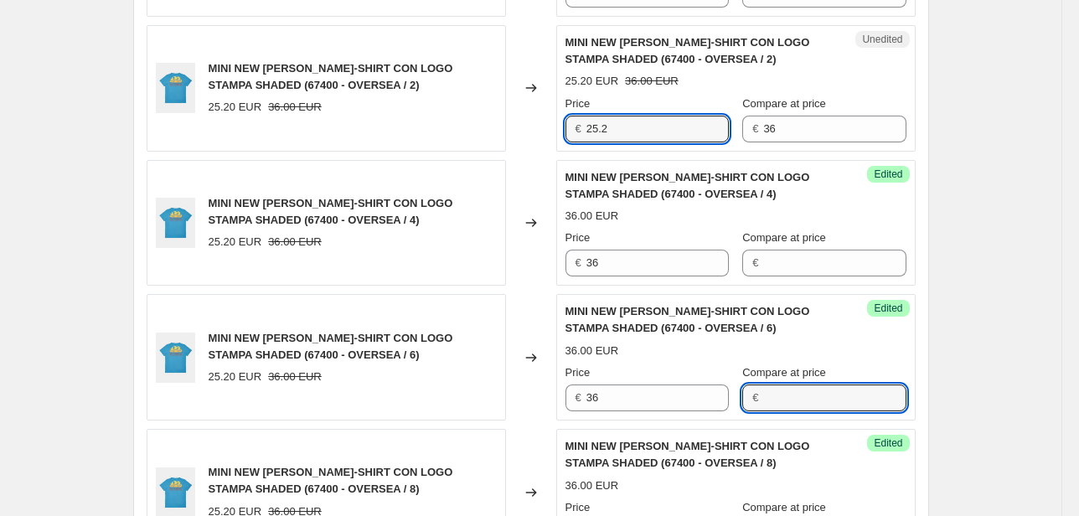
drag, startPoint x: 622, startPoint y: 129, endPoint x: 545, endPoint y: 128, distance: 77.1
click at [550, 128] on div "MINI NEW [PERSON_NAME]-SHIRT CON LOGO STAMPA SHADED (67400 - OVERSEA / 2) 25.20…" at bounding box center [531, 88] width 769 height 126
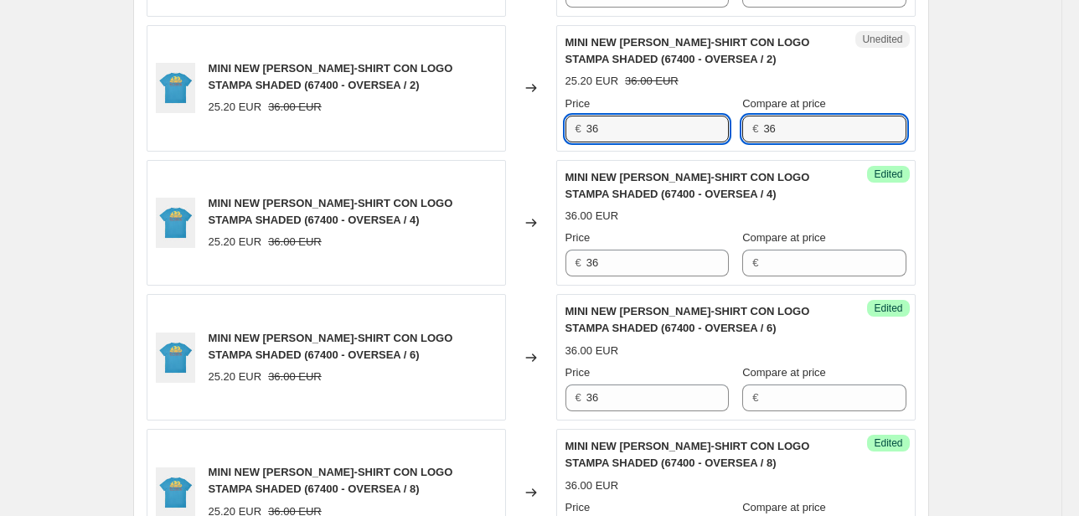
drag, startPoint x: 748, startPoint y: 131, endPoint x: 736, endPoint y: 131, distance: 11.7
click at [741, 132] on div "Price € 36 Compare at price € 36" at bounding box center [735, 119] width 341 height 47
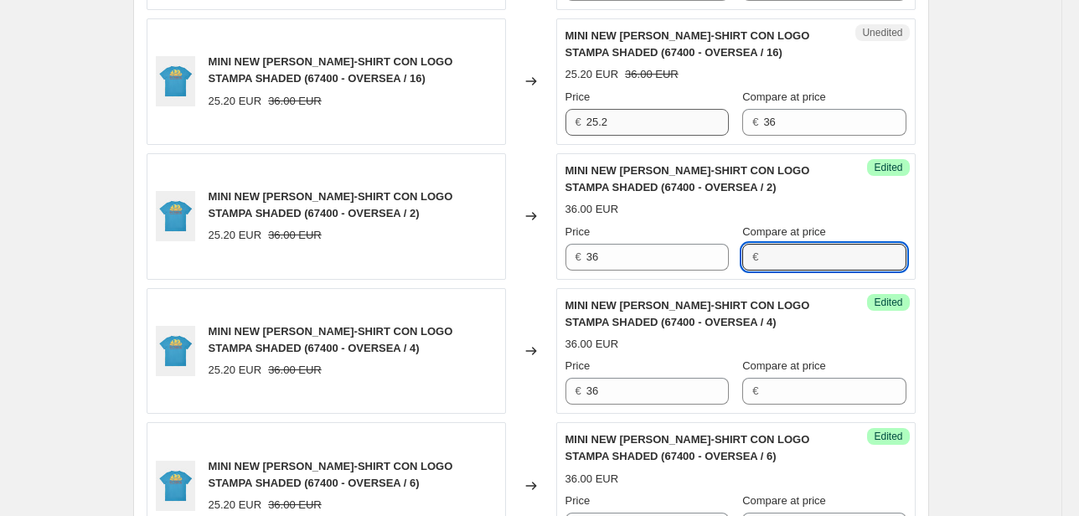
scroll to position [2073, 0]
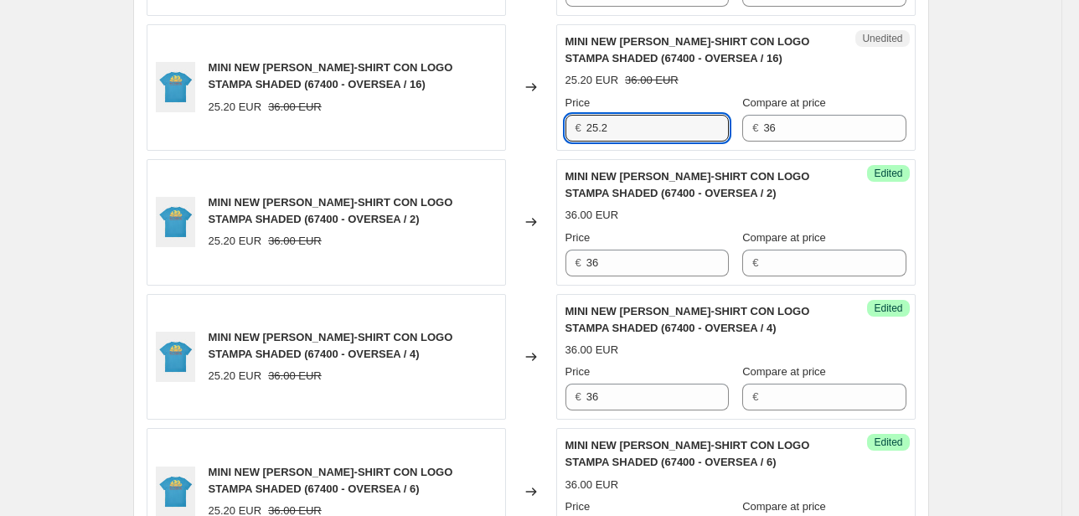
click at [524, 137] on div "MINI NEW [PERSON_NAME] T-SHIRT CON LOGO STAMPA SHADED (67400 - OVERSEA / 16) 25…" at bounding box center [531, 87] width 769 height 126
click at [710, 132] on div "Price € 36 Compare at price € 36" at bounding box center [735, 118] width 341 height 47
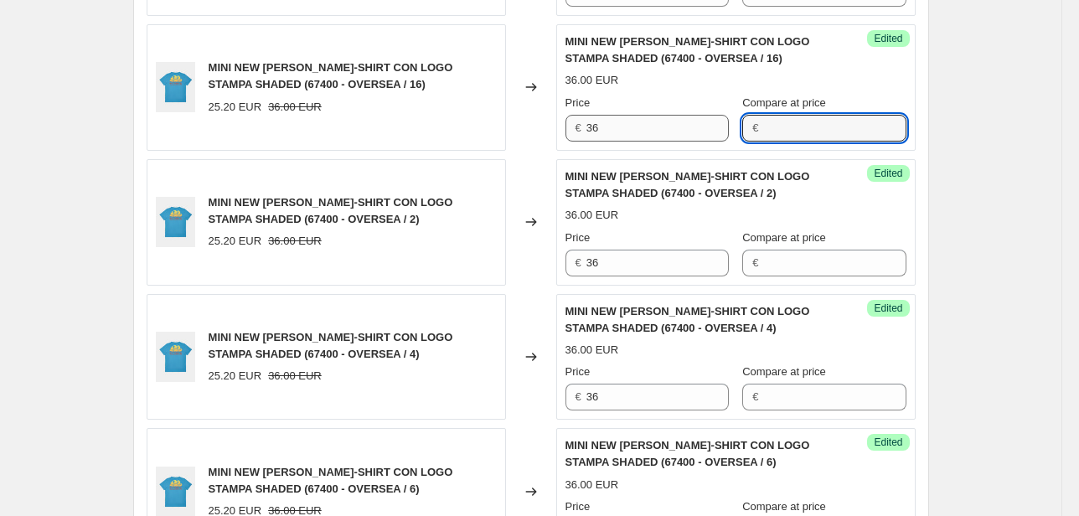
scroll to position [1939, 0]
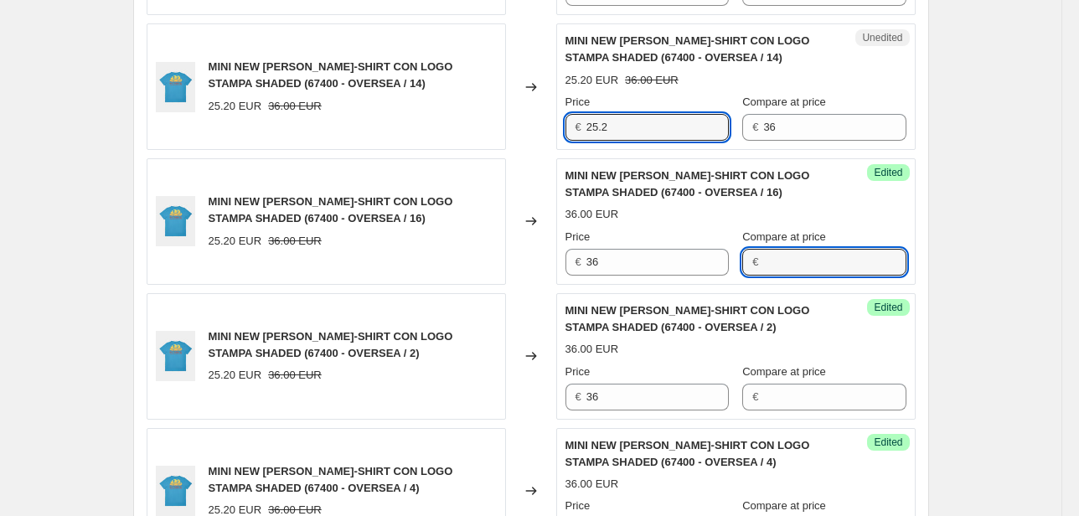
click at [565, 133] on div "Unedited MINI NEW [PERSON_NAME] T-SHIRT CON LOGO STAMPA SHADED (67400 - OVERSEA…" at bounding box center [735, 86] width 359 height 126
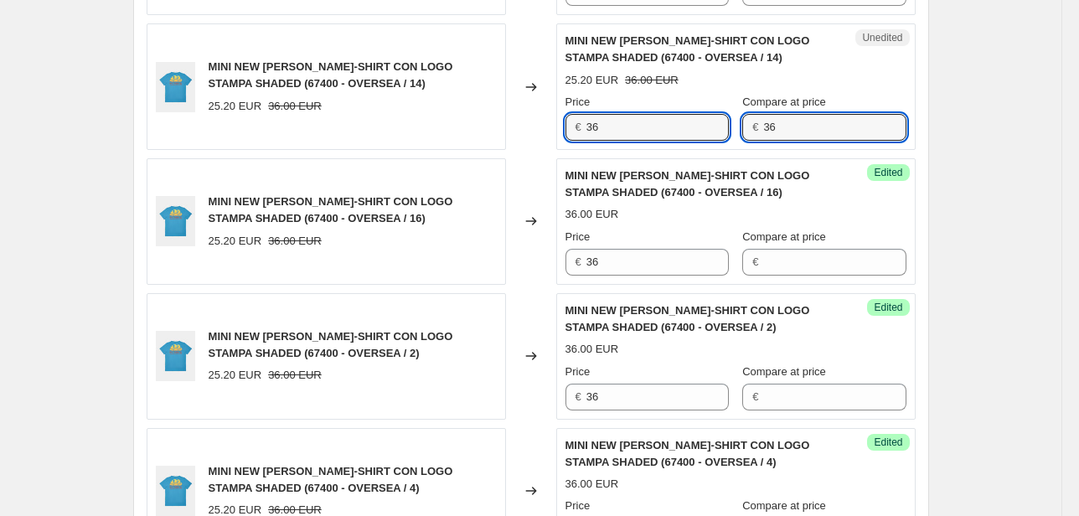
click at [653, 137] on div "Unedited MINI NEW [PERSON_NAME] T-SHIRT CON LOGO STAMPA SHADED (67400 - OVERSEA…" at bounding box center [735, 86] width 359 height 126
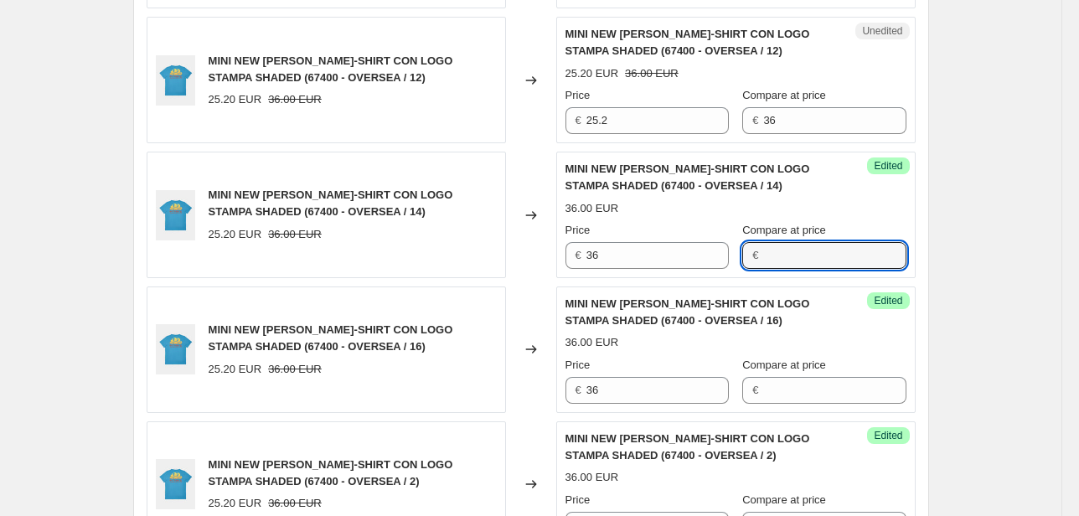
scroll to position [1804, 0]
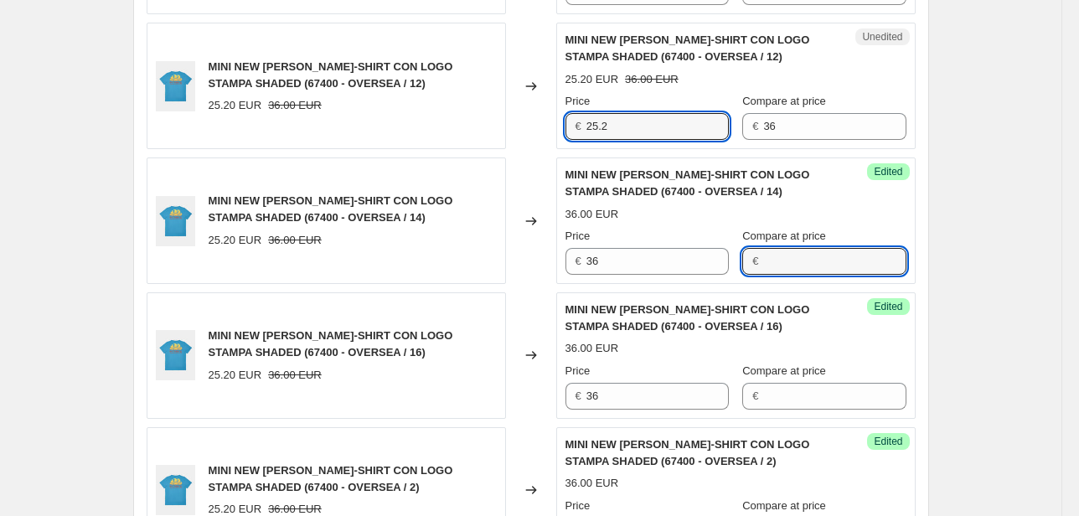
click at [554, 129] on div "MINI NEW [PERSON_NAME]-SHIRT CON LOGO STAMPA SHADED (67400 - OVERSEA / 12) 25.2…" at bounding box center [531, 86] width 769 height 126
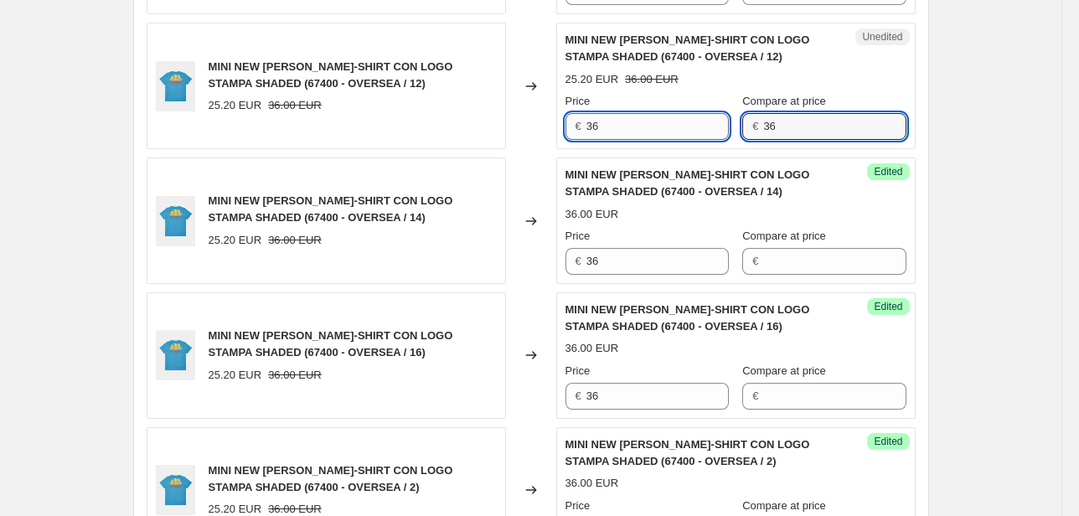
click at [720, 124] on div "Price € 36 Compare at price € 36" at bounding box center [735, 116] width 341 height 47
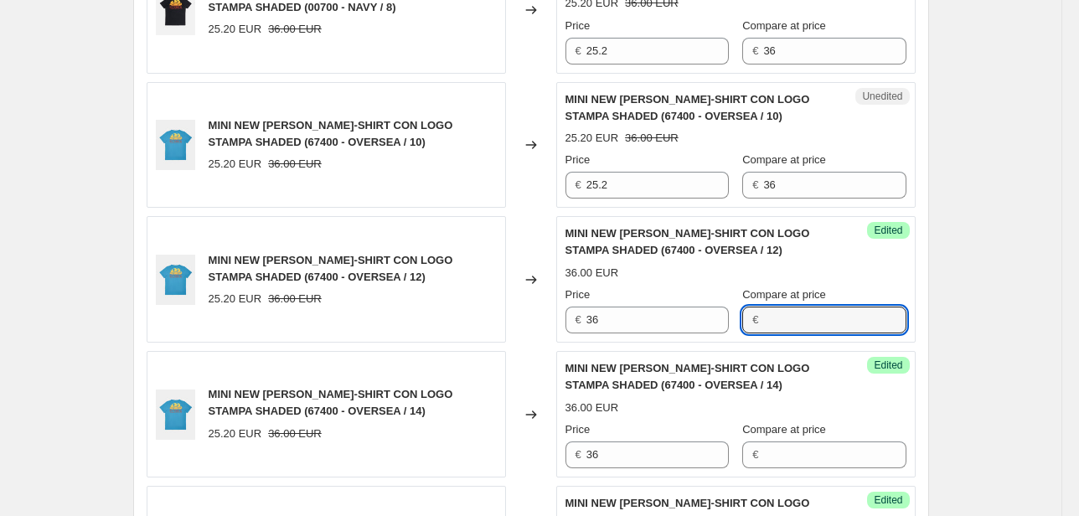
scroll to position [1603, 0]
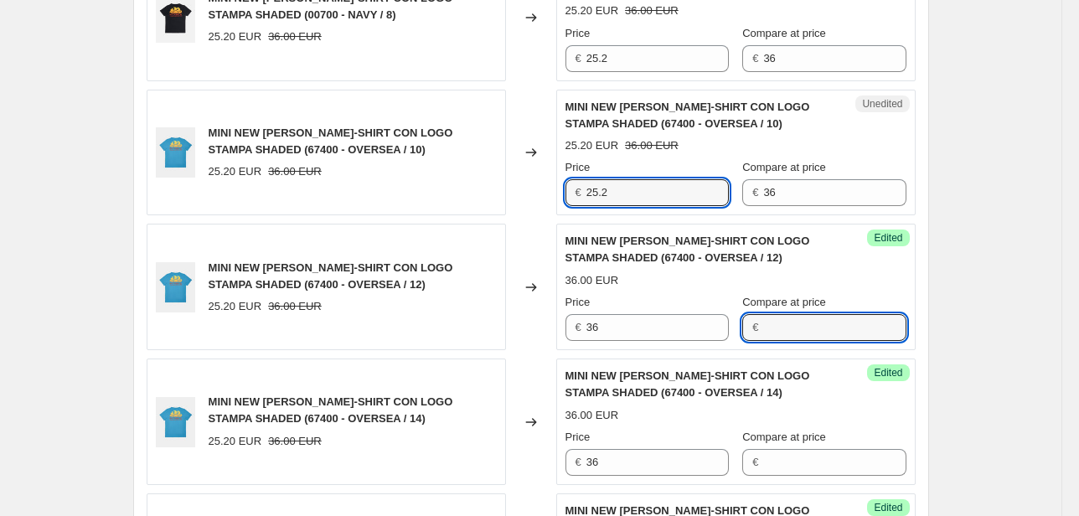
click at [550, 188] on div "MINI NEW [PERSON_NAME]-SHIRT CON LOGO STAMPA SHADED (67400 - OVERSEA / 10) 25.2…" at bounding box center [531, 153] width 769 height 126
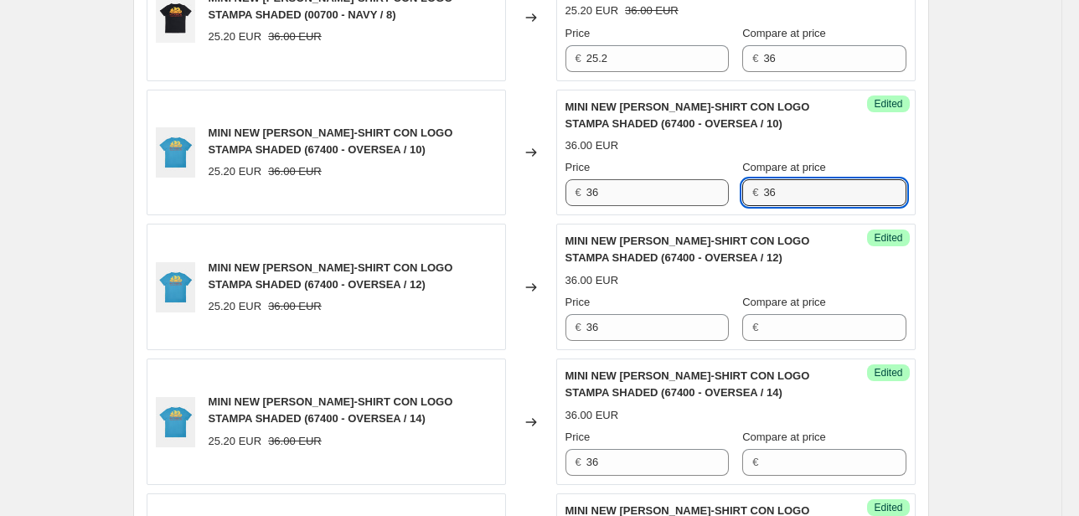
click at [729, 191] on div "Price € 36 Compare at price € 36" at bounding box center [735, 182] width 341 height 47
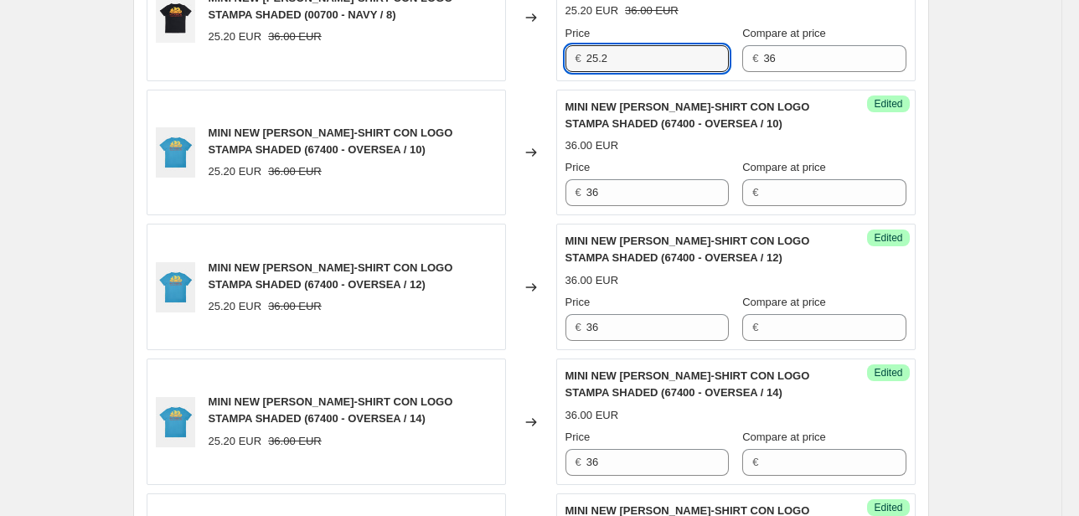
click at [518, 49] on div "MINI NEW [PERSON_NAME]-SHIRT CON LOGO STAMPA SHADED (00700 - NAVY / 8) 25.20 EU…" at bounding box center [531, 18] width 769 height 126
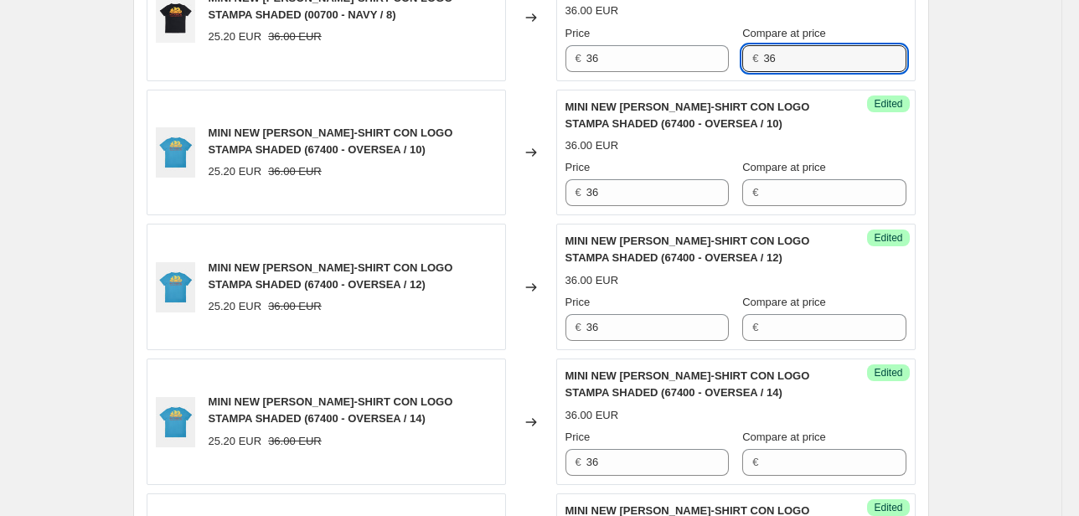
click at [740, 58] on div "Price € 36 Compare at price € 36" at bounding box center [735, 48] width 341 height 47
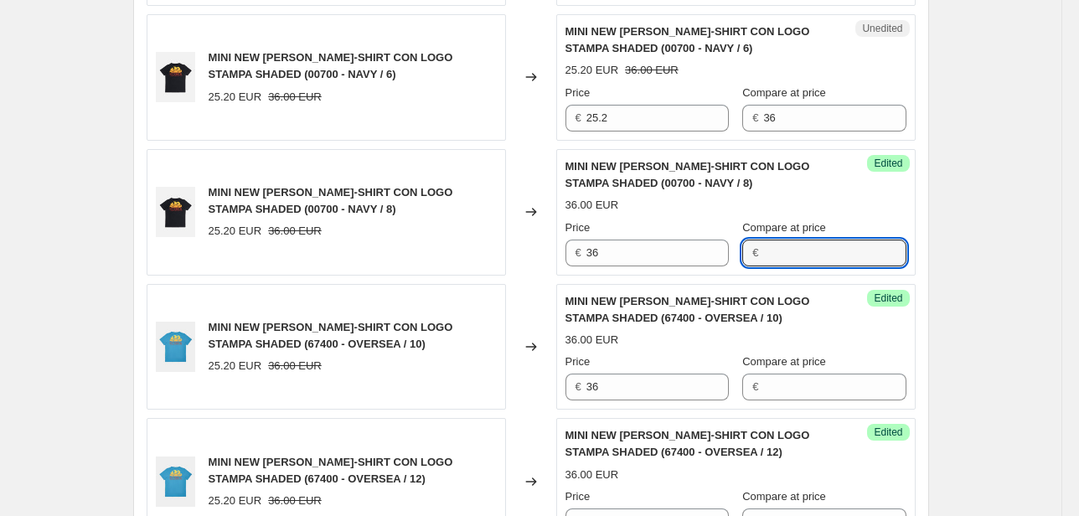
scroll to position [1402, 0]
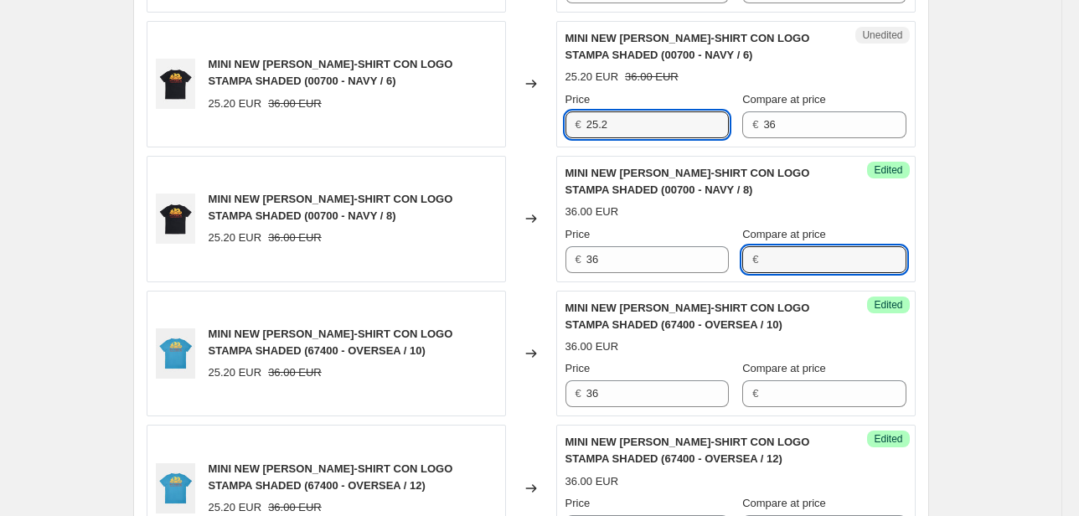
click at [543, 127] on div "MINI NEW [PERSON_NAME]-SHIRT CON LOGO STAMPA SHADED (00700 - NAVY / 6) 25.20 EU…" at bounding box center [531, 84] width 769 height 126
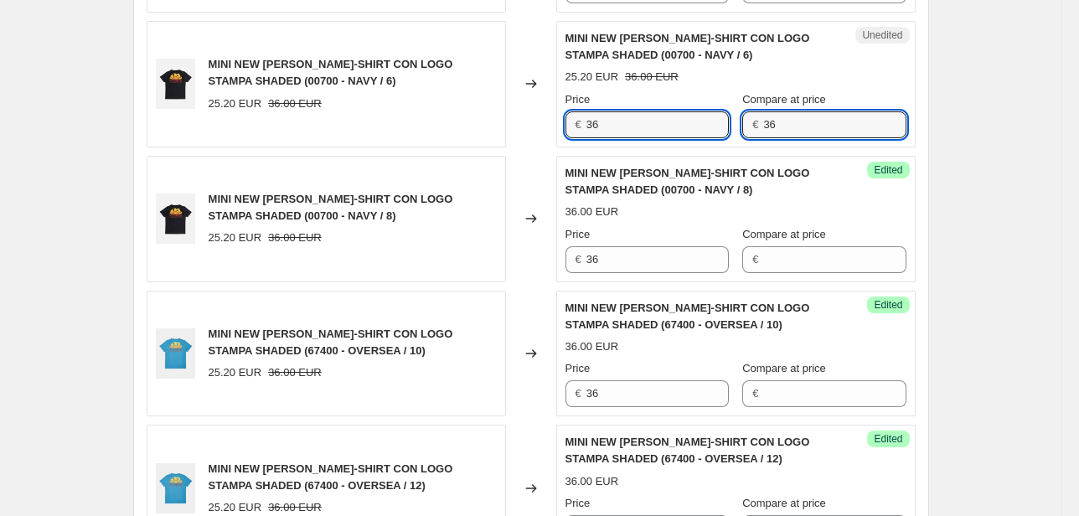
click at [749, 121] on div "€ 36" at bounding box center [823, 124] width 163 height 27
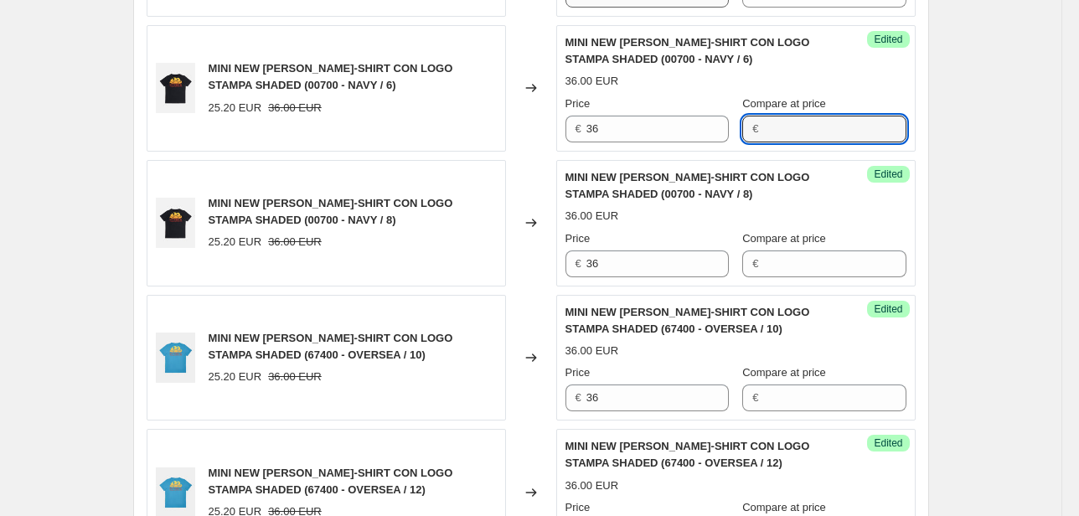
scroll to position [1268, 0]
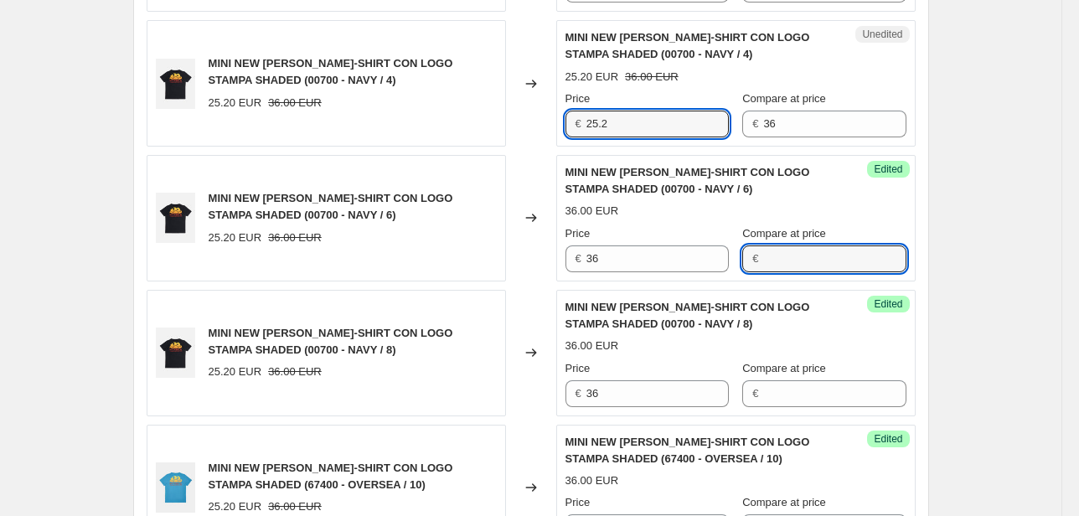
click at [527, 126] on div "MINI NEW [PERSON_NAME]-SHIRT CON LOGO STAMPA SHADED (00700 - NAVY / 4) 25.20 EU…" at bounding box center [531, 83] width 769 height 126
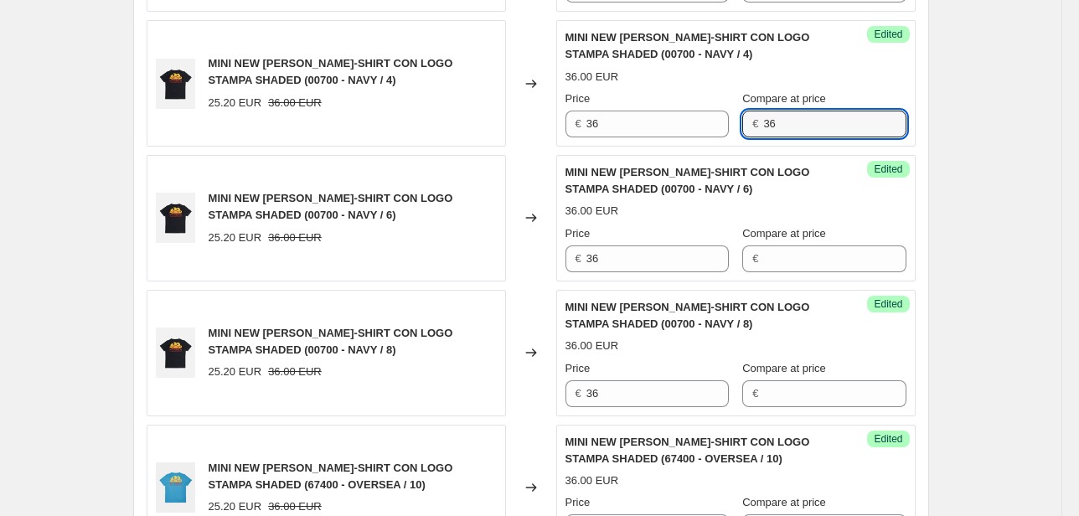
click at [706, 133] on div "Price € 36 Compare at price € 36" at bounding box center [735, 113] width 341 height 47
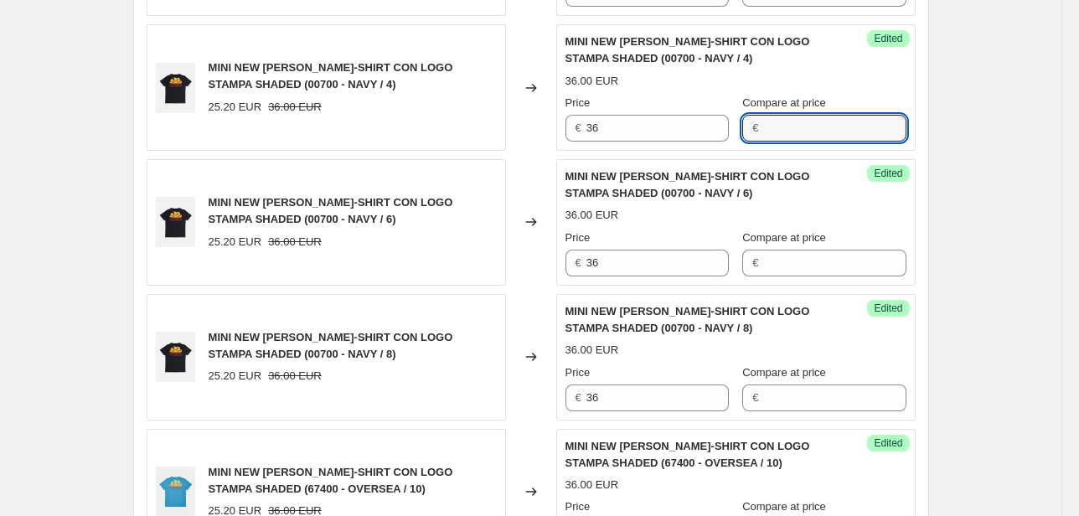
scroll to position [1134, 0]
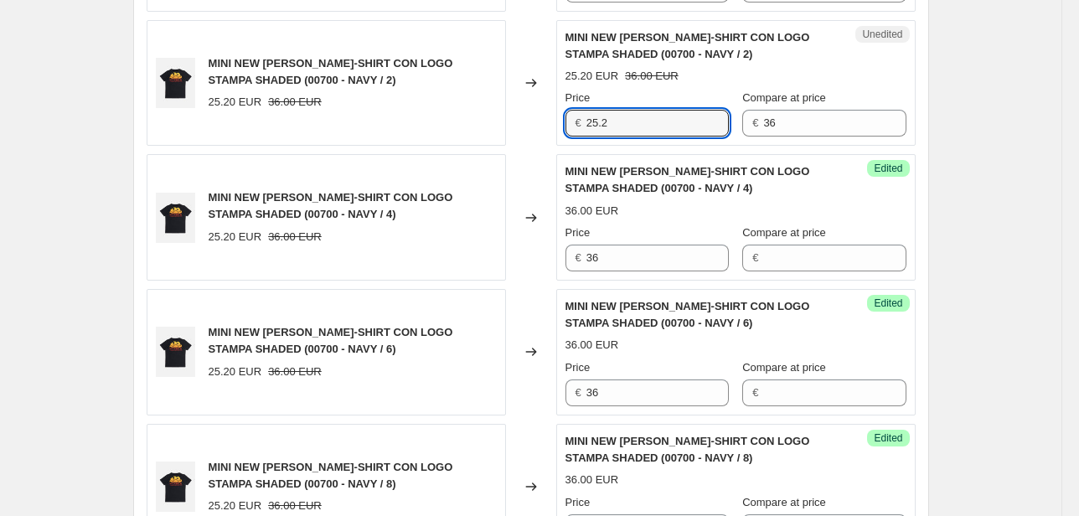
click at [498, 127] on div "MINI NEW [PERSON_NAME]-SHIRT CON LOGO STAMPA SHADED (00700 - NAVY / 2) 25.20 EU…" at bounding box center [531, 83] width 769 height 126
click at [762, 124] on div "€ 36" at bounding box center [823, 123] width 163 height 27
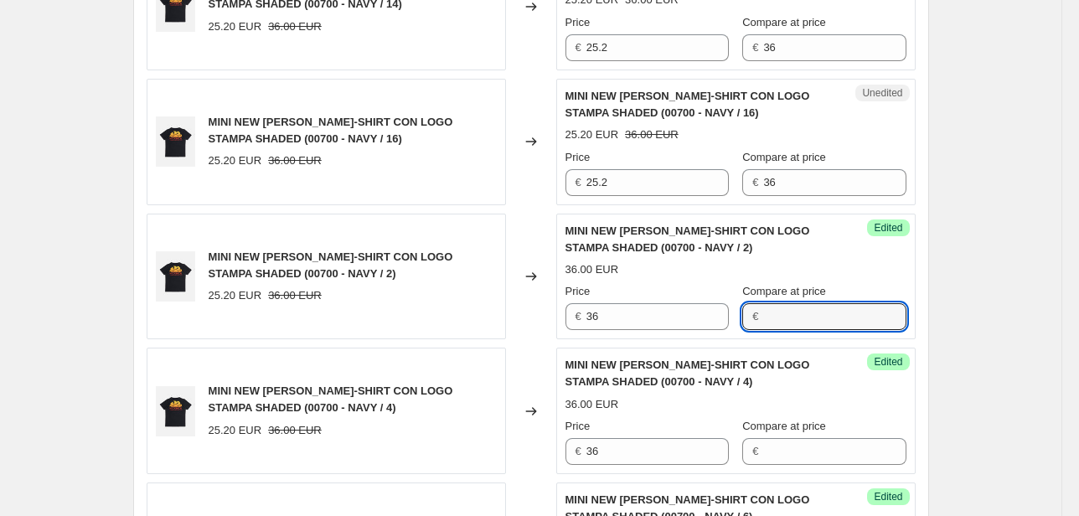
scroll to position [933, 0]
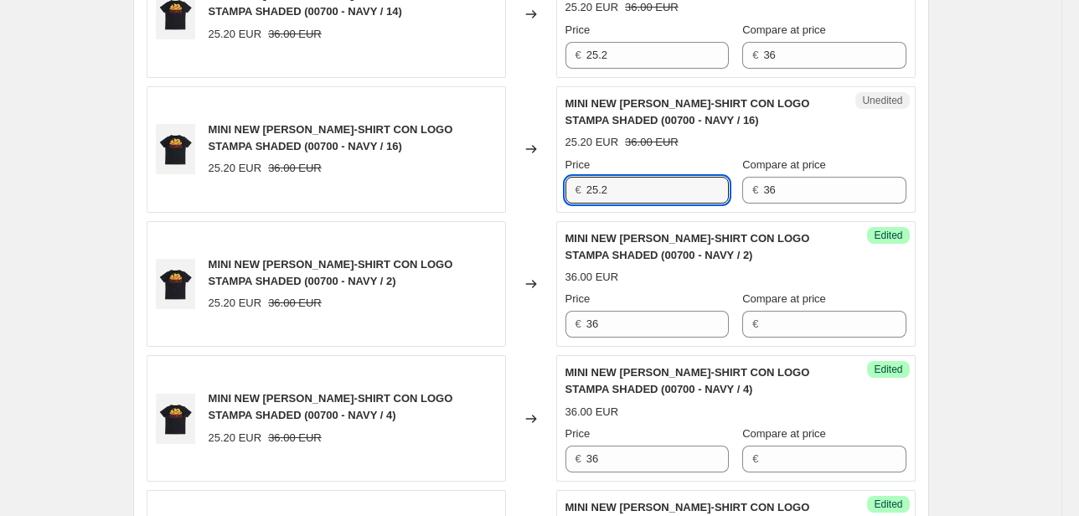
click at [556, 201] on div "MINI NEW [PERSON_NAME]-SHIRT CON LOGO STAMPA SHADED (00700 - NAVY / 16) 25.20 E…" at bounding box center [531, 149] width 769 height 126
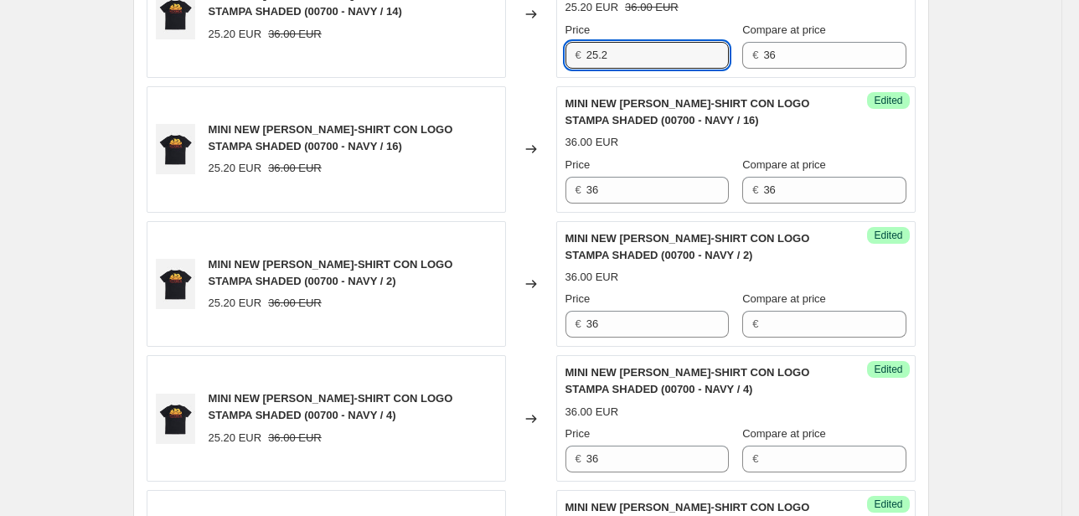
click at [534, 64] on div "MINI NEW [PERSON_NAME]-SHIRT CON LOGO STAMPA SHADED (00700 - NAVY / 14) 25.20 E…" at bounding box center [531, 14] width 769 height 126
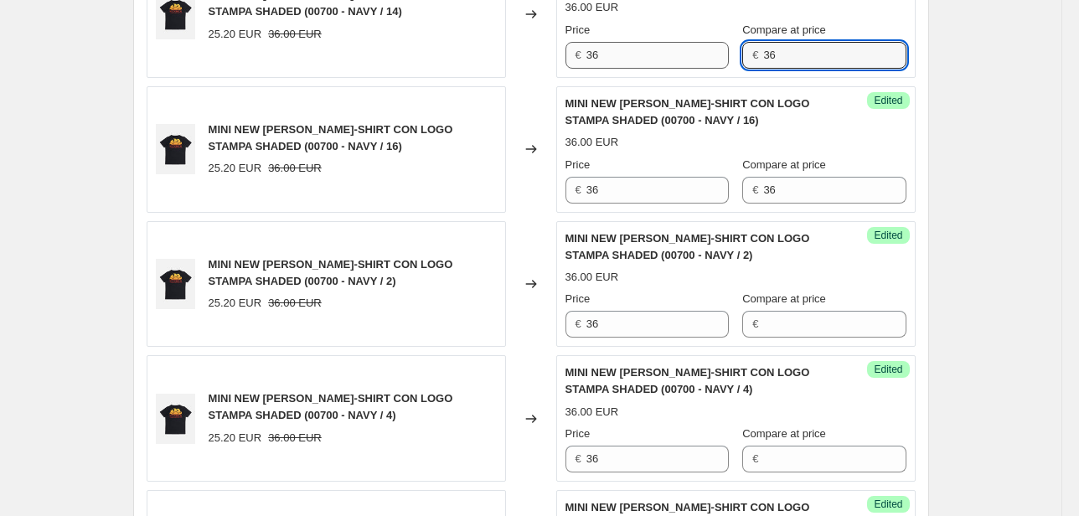
click at [694, 60] on div "Price € 36 Compare at price € 36" at bounding box center [735, 45] width 341 height 47
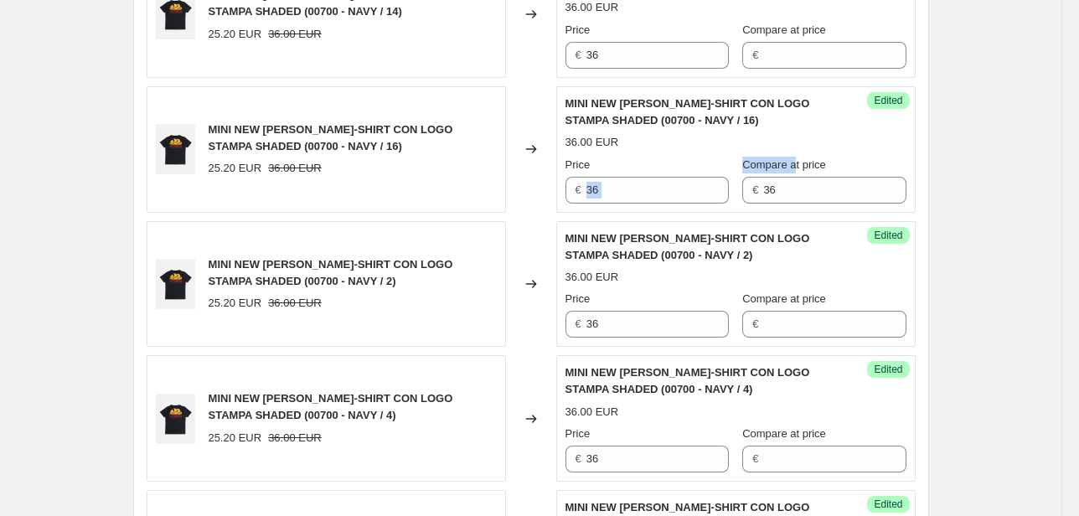
click at [731, 188] on div "Price € 36 Compare at price € 36" at bounding box center [735, 180] width 341 height 47
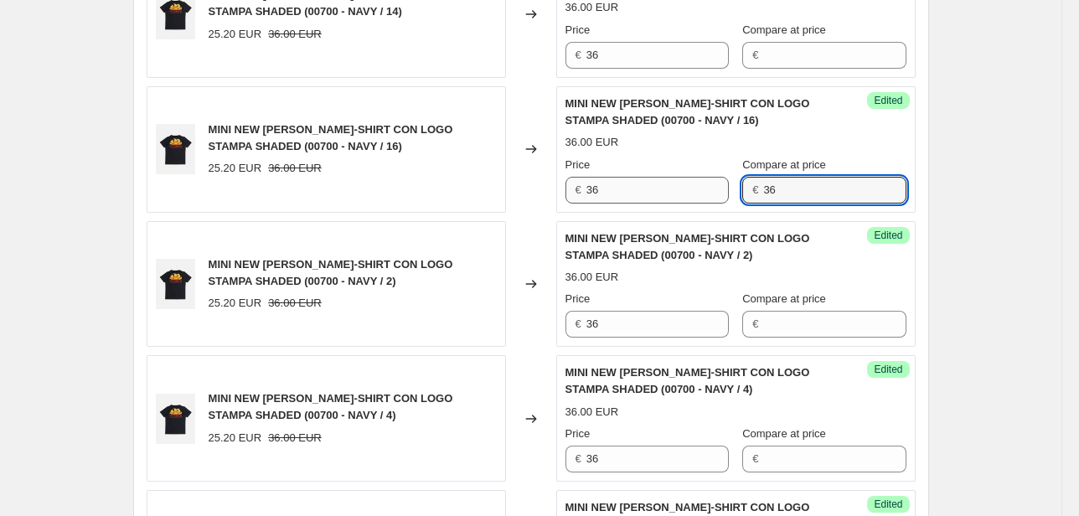
click at [731, 195] on div "Price € 36 Compare at price € 36" at bounding box center [735, 180] width 341 height 47
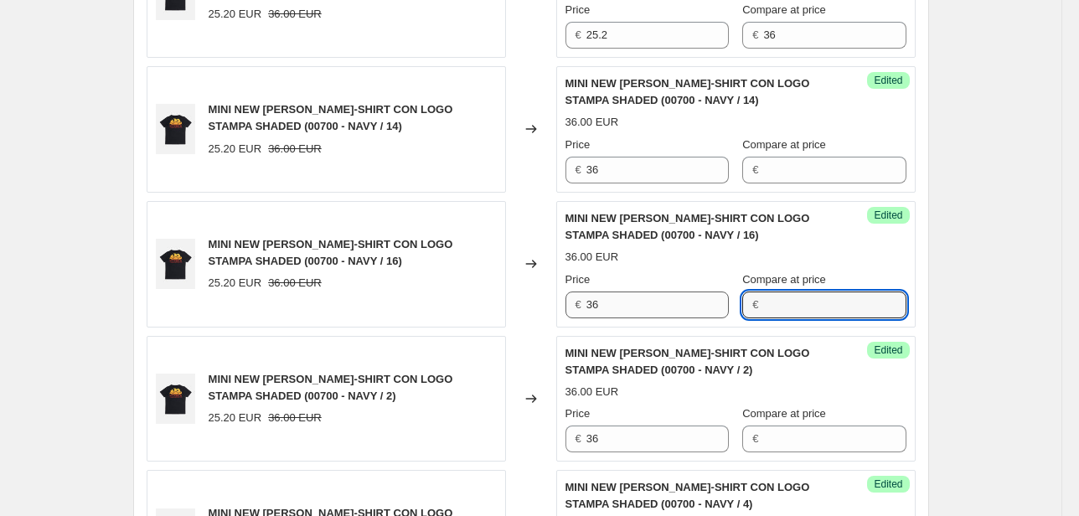
scroll to position [732, 0]
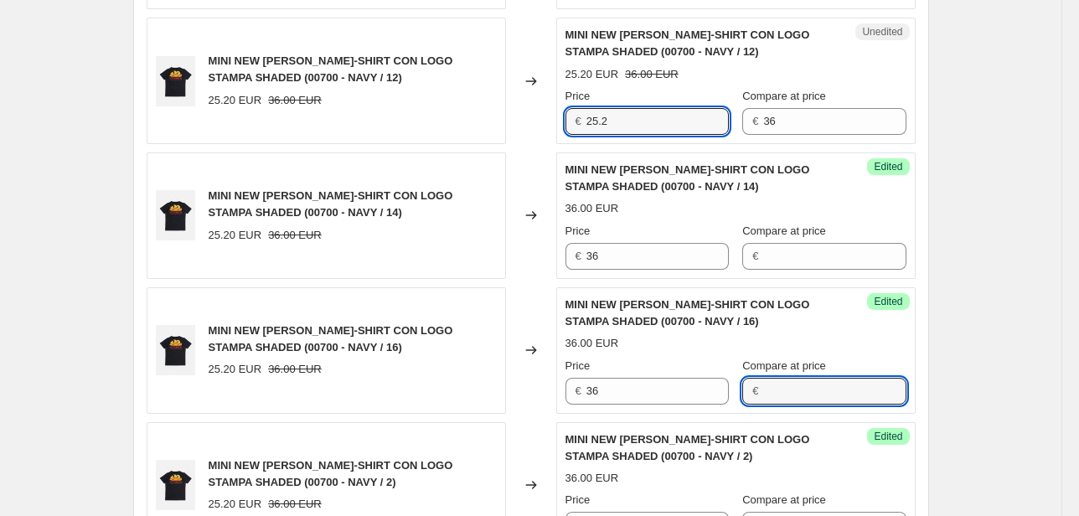
click at [556, 126] on div "MINI NEW [PERSON_NAME]-SHIRT CON LOGO STAMPA SHADED (00700 - NAVY / 12) 25.20 E…" at bounding box center [531, 81] width 769 height 126
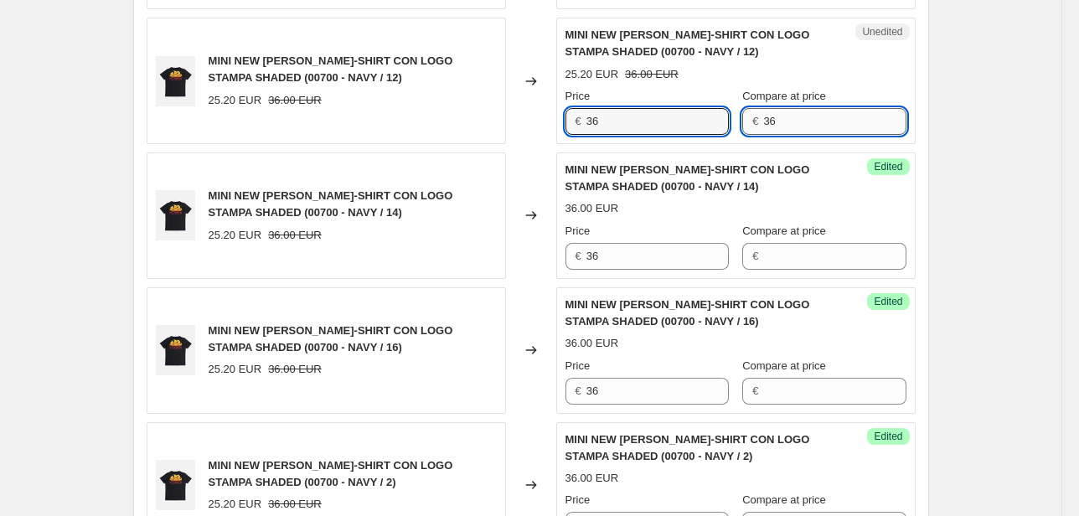
click at [781, 127] on input "36" at bounding box center [834, 121] width 142 height 27
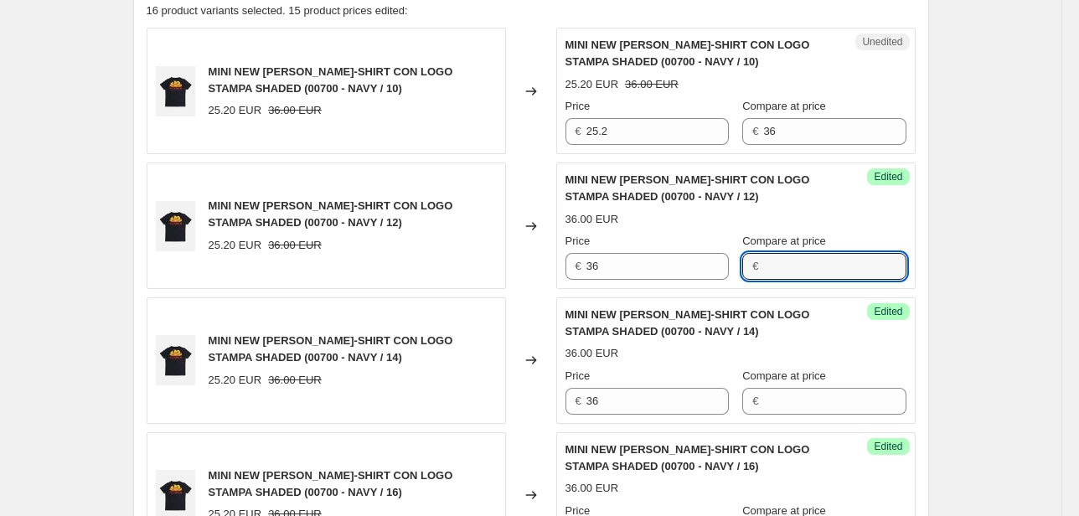
scroll to position [531, 0]
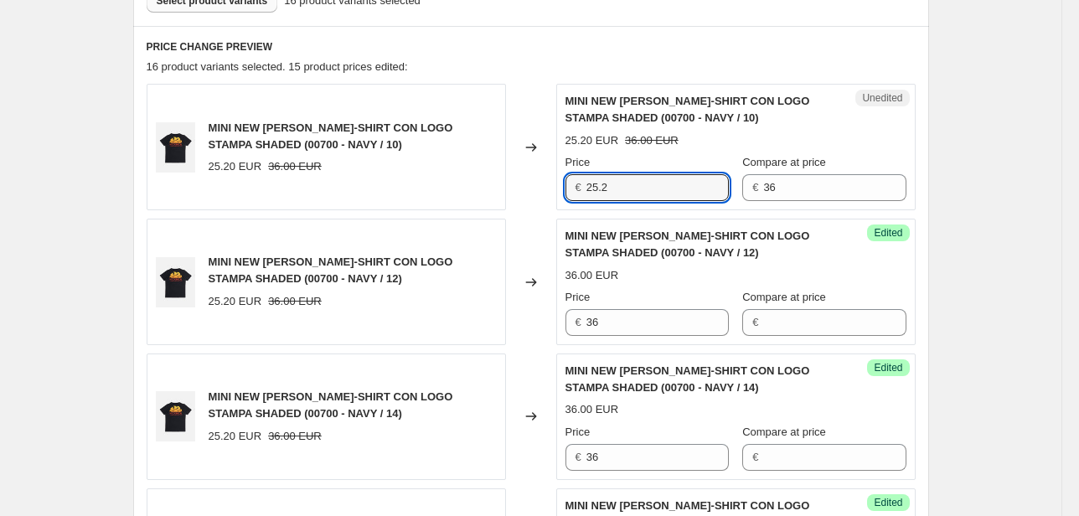
click at [717, 194] on div "Price € 36 Compare at price € 36" at bounding box center [735, 177] width 341 height 47
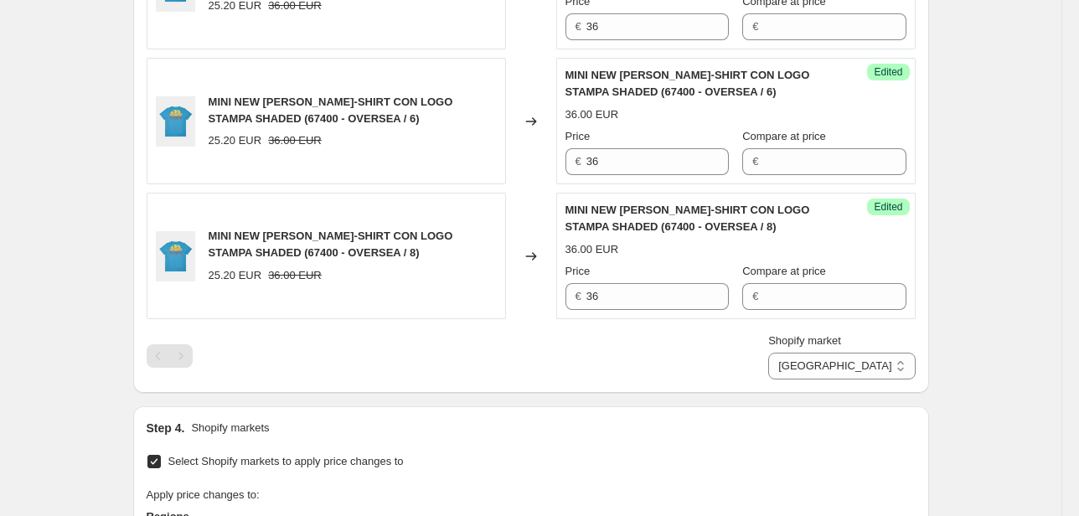
scroll to position [2542, 0]
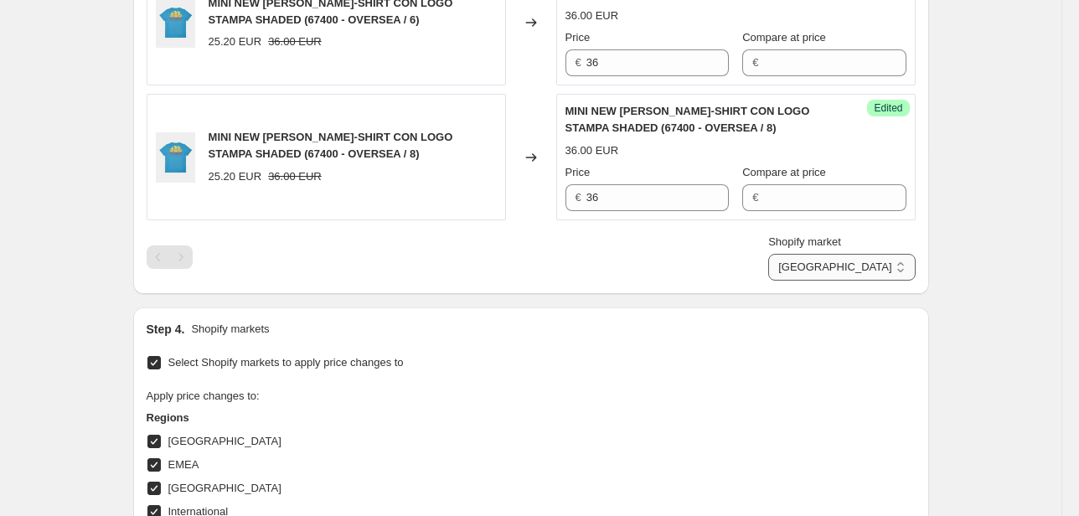
click at [891, 268] on select "Direct prices [GEOGRAPHIC_DATA] EMEA [GEOGRAPHIC_DATA] International [GEOGRAPHI…" at bounding box center [841, 267] width 147 height 27
click at [806, 281] on select "Direct prices [GEOGRAPHIC_DATA] EMEA [GEOGRAPHIC_DATA] International [GEOGRAPHI…" at bounding box center [841, 267] width 147 height 27
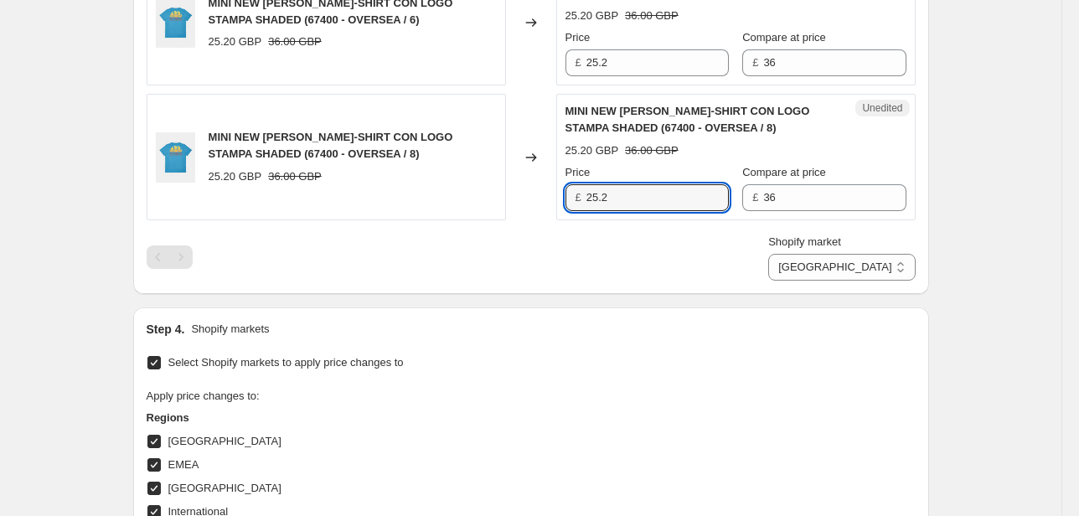
click at [540, 192] on div "MINI NEW [PERSON_NAME]-SHIRT CON LOGO STAMPA SHADED (67400 - OVERSEA / 8) 25.20…" at bounding box center [531, 157] width 769 height 126
click at [531, 53] on div "MINI NEW [PERSON_NAME]-SHIRT CON LOGO STAMPA SHADED (67400 - OVERSEA / 6) 25.20…" at bounding box center [531, 22] width 769 height 126
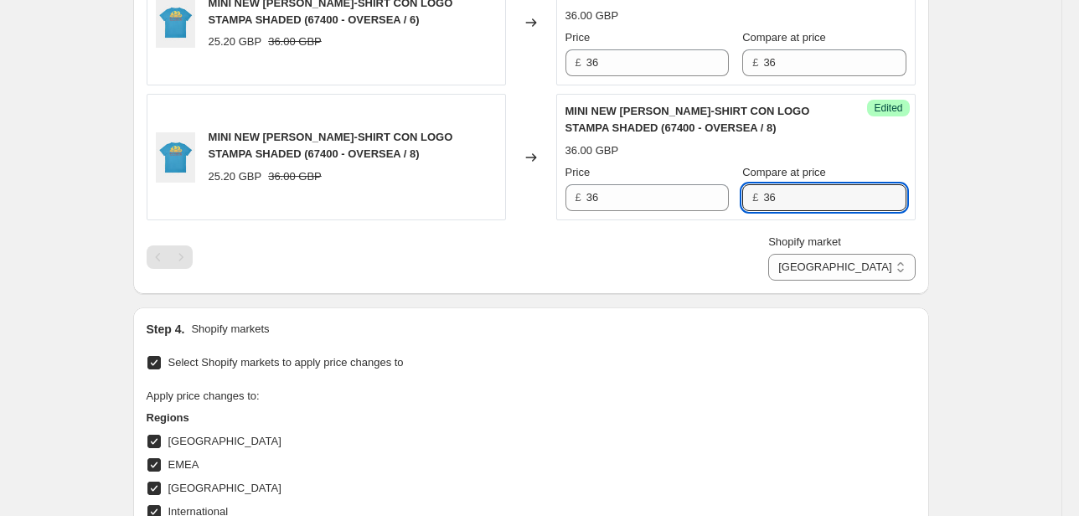
click at [746, 188] on div "£ 36" at bounding box center [823, 197] width 163 height 27
click at [730, 59] on div "Price £ 36 Compare at price £ 36" at bounding box center [735, 52] width 341 height 47
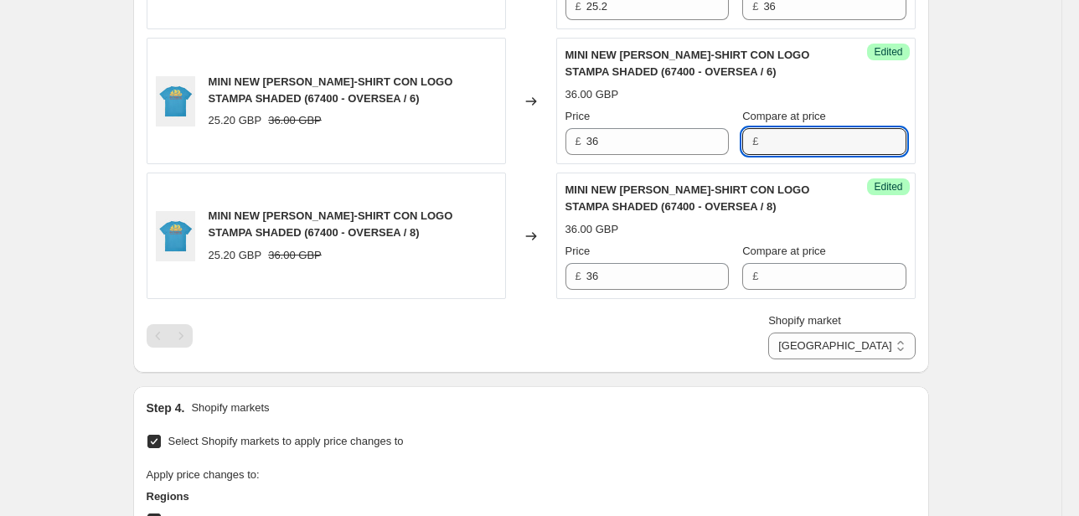
scroll to position [2341, 0]
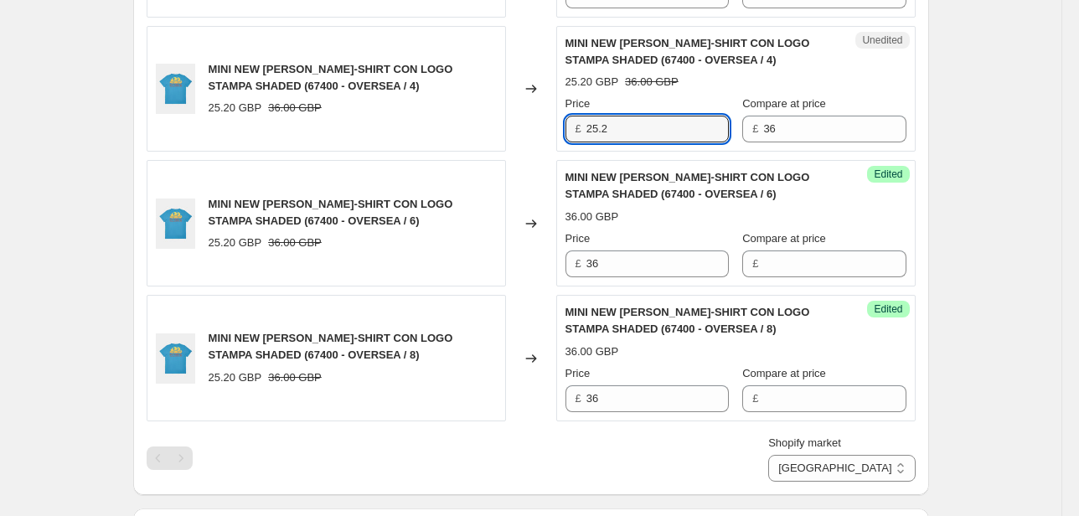
click at [503, 126] on div "MINI NEW [PERSON_NAME]-SHIRT CON LOGO STAMPA SHADED (67400 - OVERSEA / 4) 25.20…" at bounding box center [531, 89] width 769 height 126
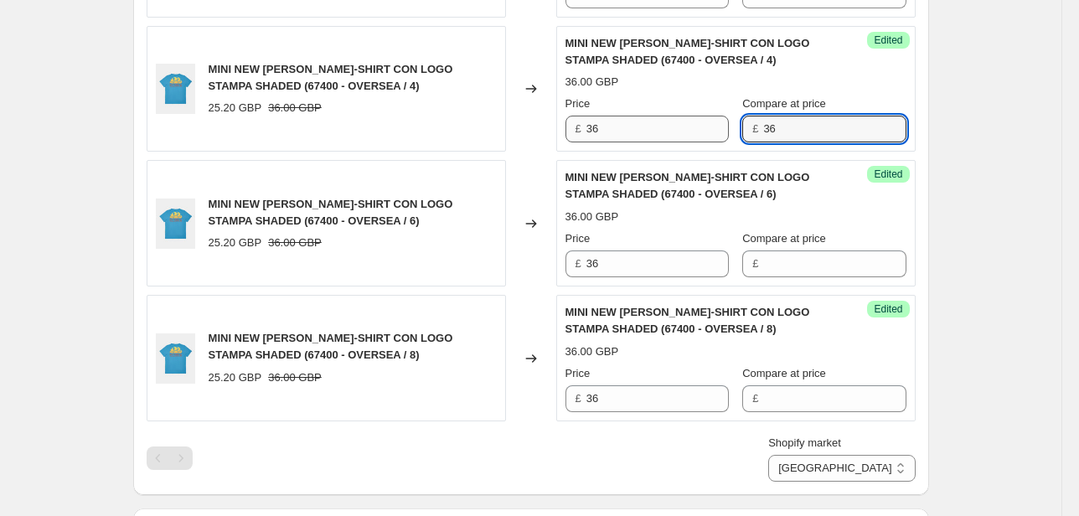
click at [700, 130] on div "Price £ 36 Compare at price £ 36" at bounding box center [735, 119] width 341 height 47
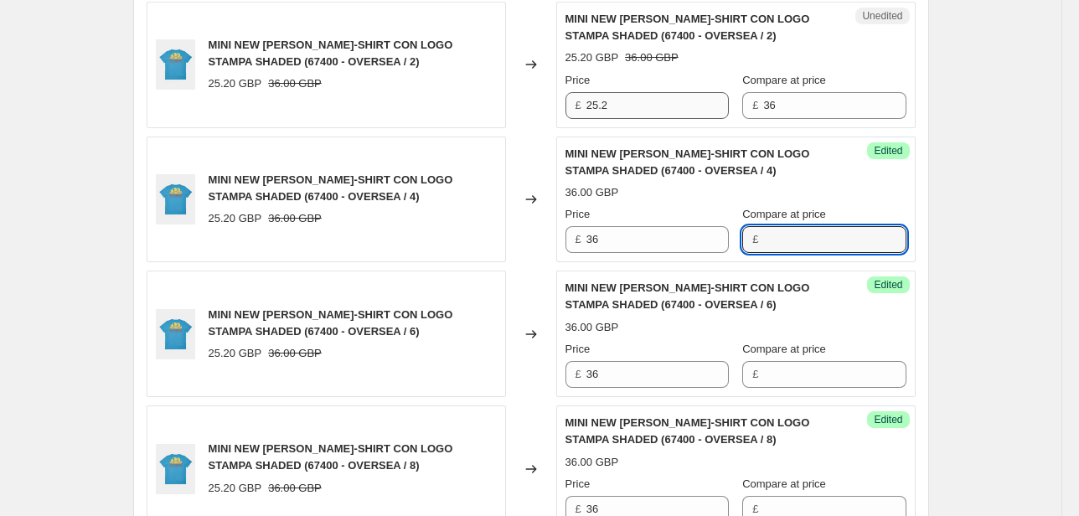
scroll to position [2207, 0]
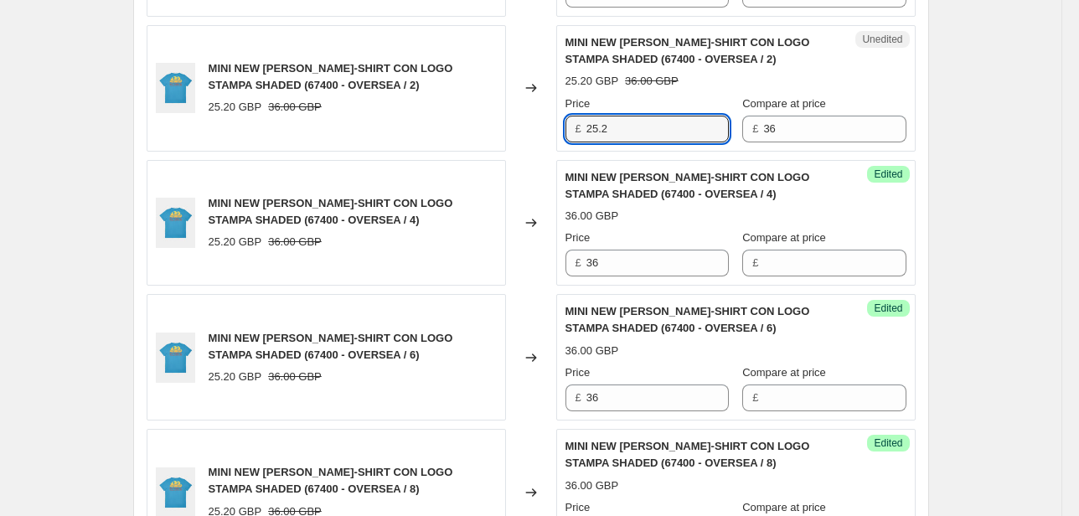
click at [535, 126] on div "MINI NEW [PERSON_NAME]-SHIRT CON LOGO STAMPA SHADED (67400 - OVERSEA / 2) 25.20…" at bounding box center [531, 88] width 769 height 126
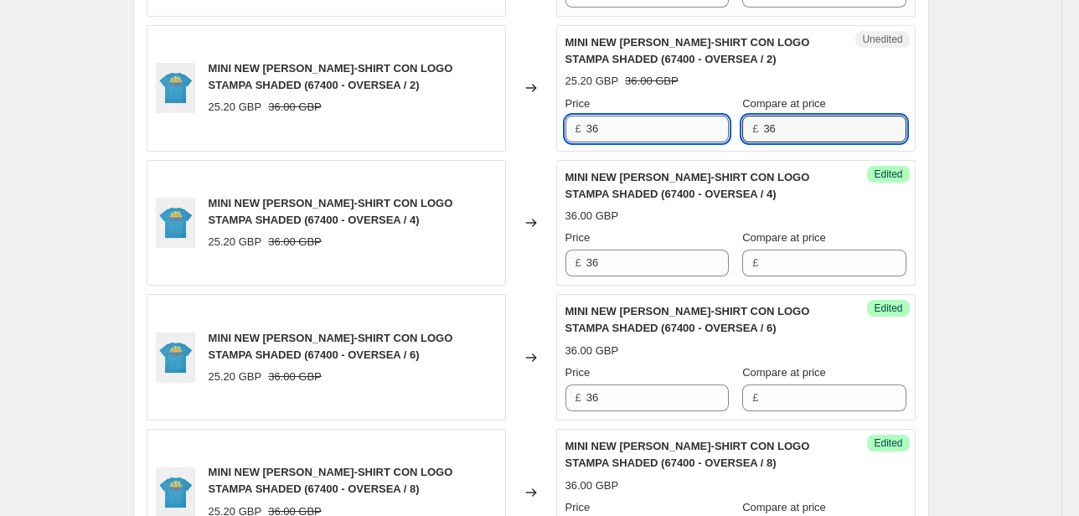
click at [727, 136] on div "Price £ 36 Compare at price £ 36" at bounding box center [735, 119] width 341 height 47
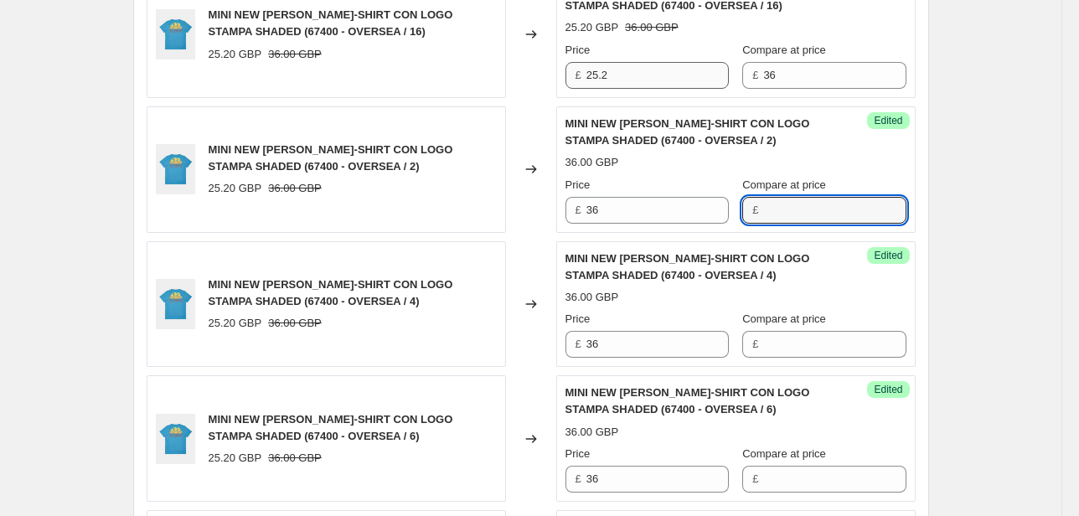
scroll to position [2073, 0]
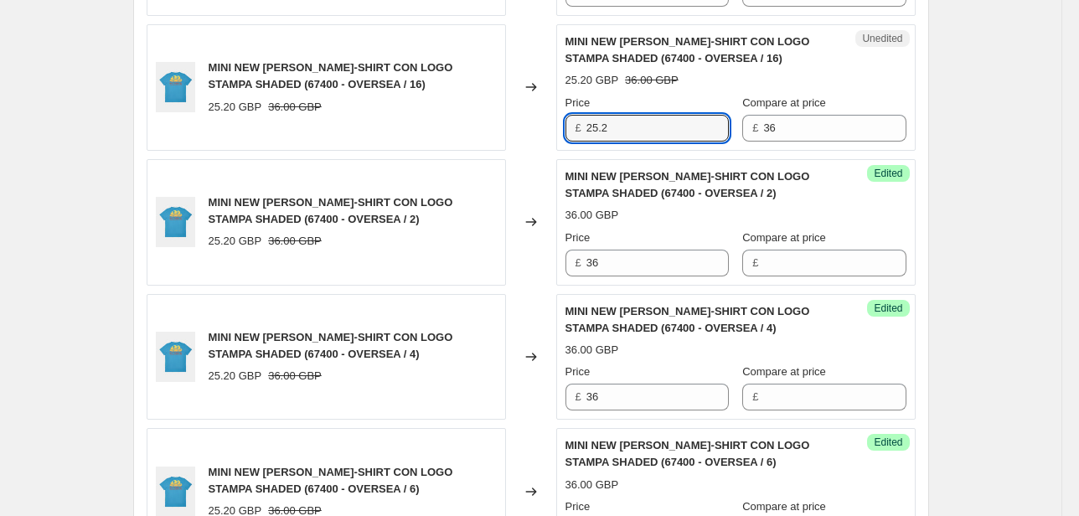
click at [507, 128] on div "MINI NEW [PERSON_NAME]-SHIRT CON LOGO STAMPA SHADED (67400 - OVERSEA / 16) 25.2…" at bounding box center [531, 87] width 769 height 126
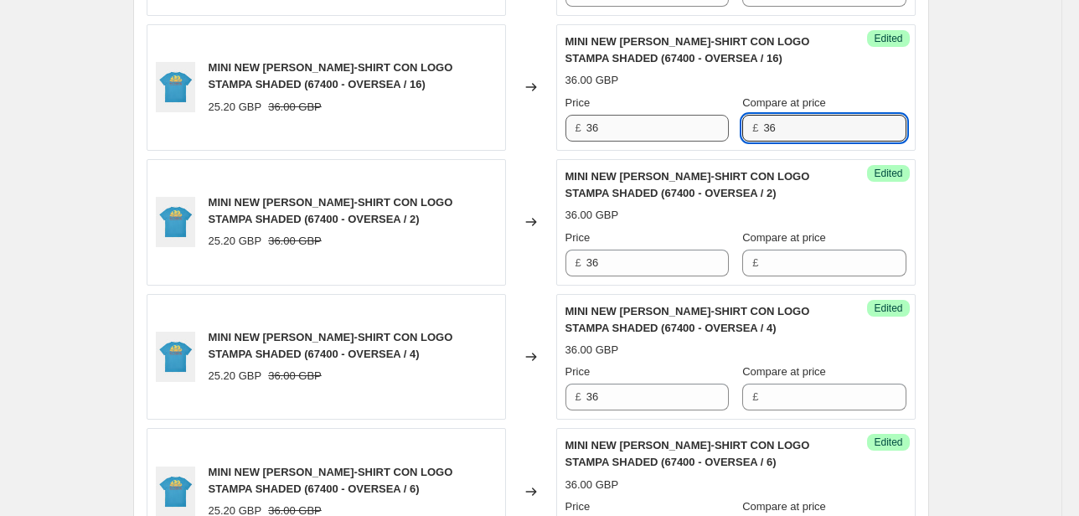
click at [692, 130] on div "Price £ 36 Compare at price £ 36" at bounding box center [735, 118] width 341 height 47
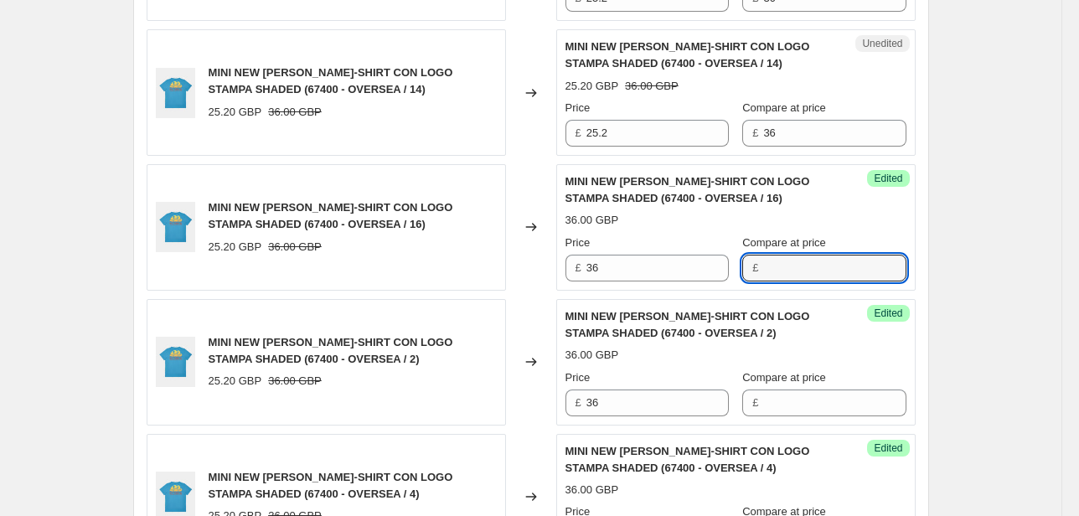
scroll to position [1872, 0]
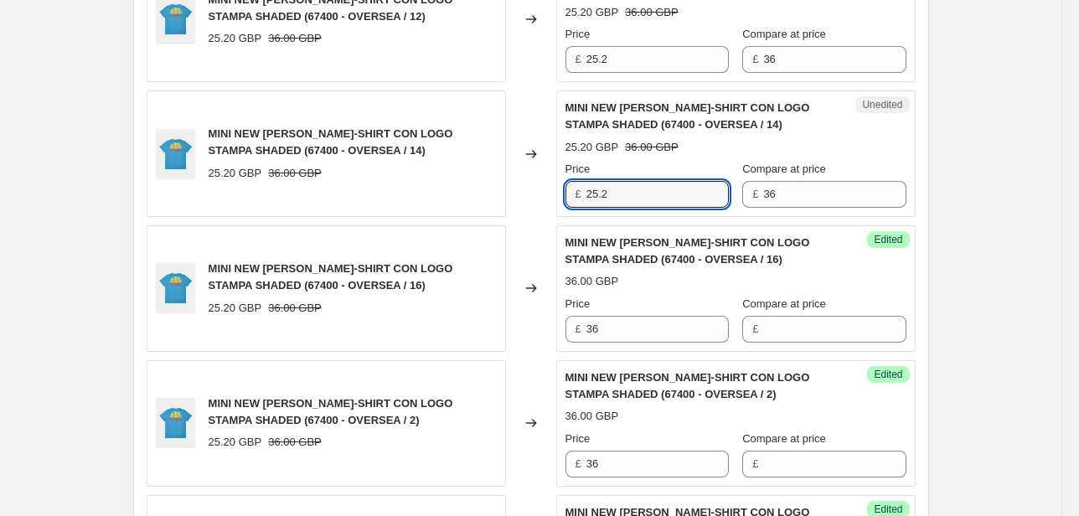
click at [526, 202] on div "MINI NEW [PERSON_NAME]-SHIRT CON LOGO STAMPA SHADED (67400 - OVERSEA / 14) 25.2…" at bounding box center [531, 153] width 769 height 126
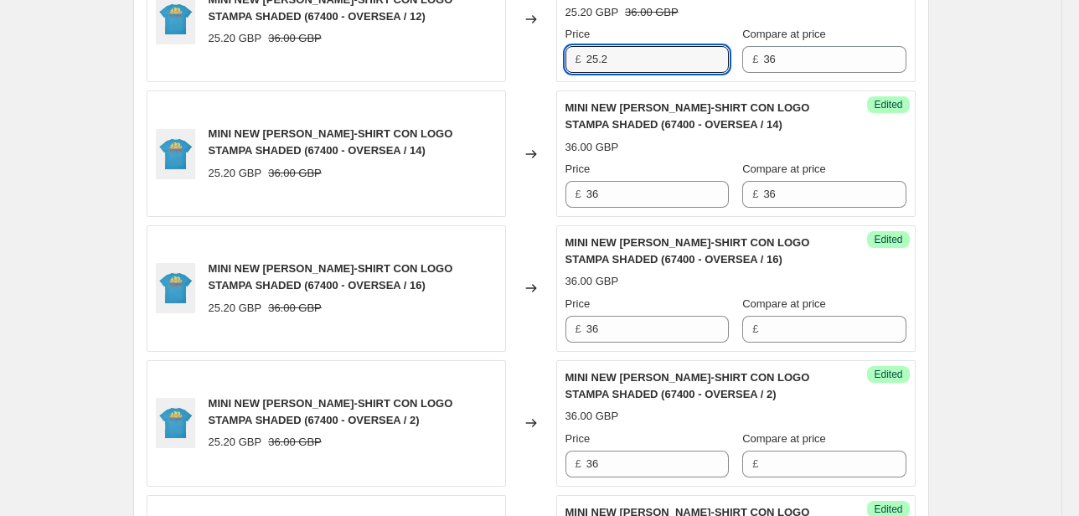
click at [521, 63] on div "MINI NEW [PERSON_NAME]-SHIRT CON LOGO STAMPA SHADED (67400 - OVERSEA / 12) 25.2…" at bounding box center [531, 19] width 769 height 126
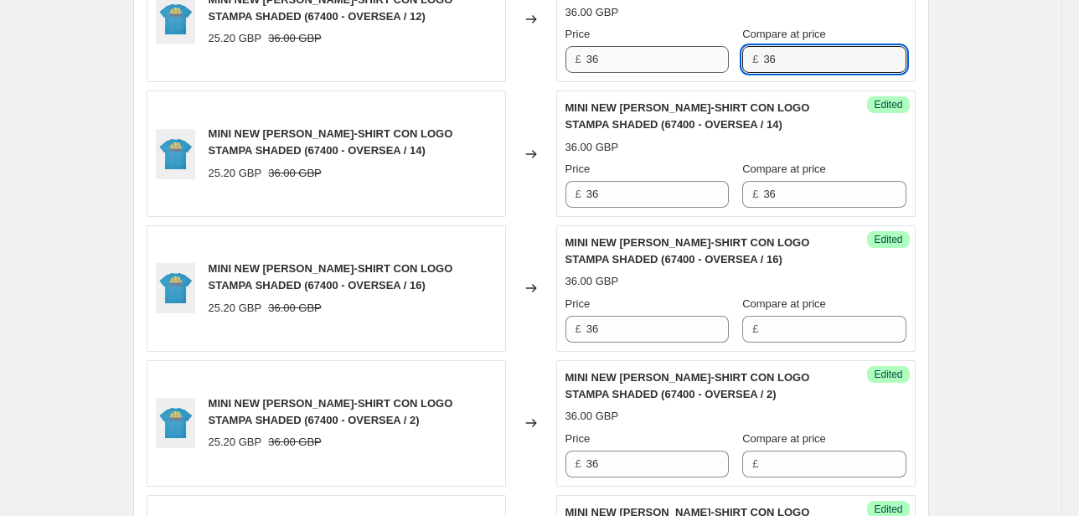
click at [728, 54] on div "Price £ 36 Compare at price £ 36" at bounding box center [735, 49] width 341 height 47
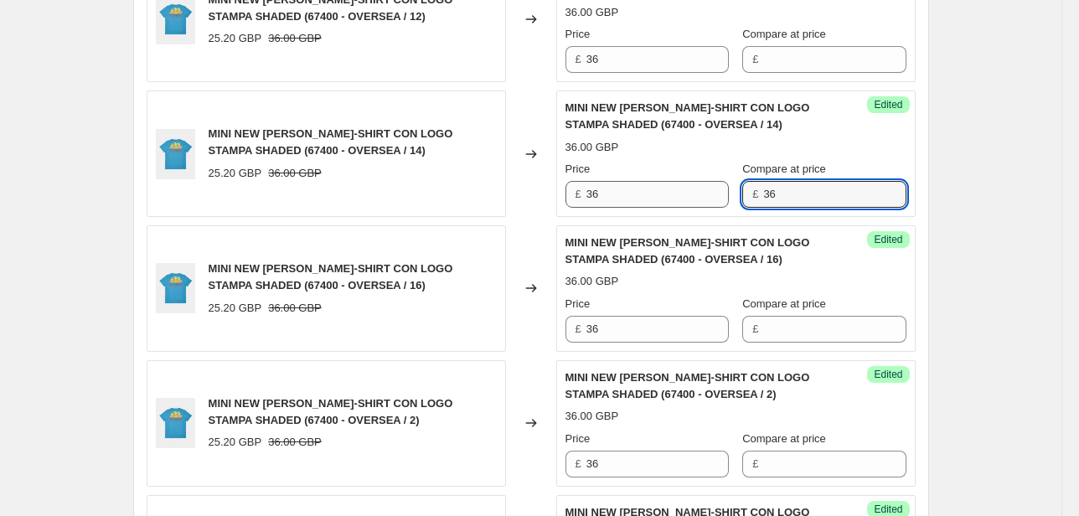
click at [731, 198] on div "Price £ 36 Compare at price £ 36" at bounding box center [735, 184] width 341 height 47
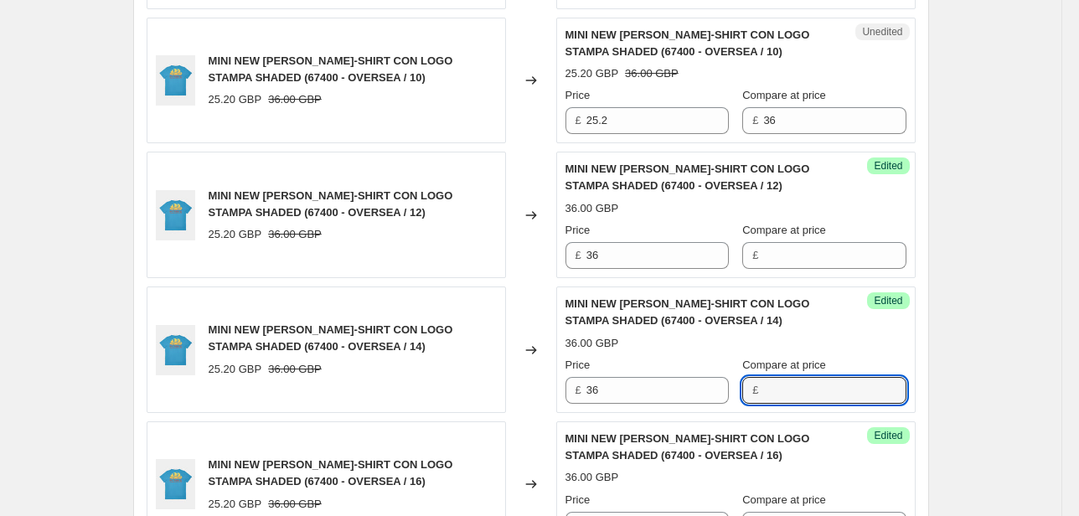
scroll to position [1670, 0]
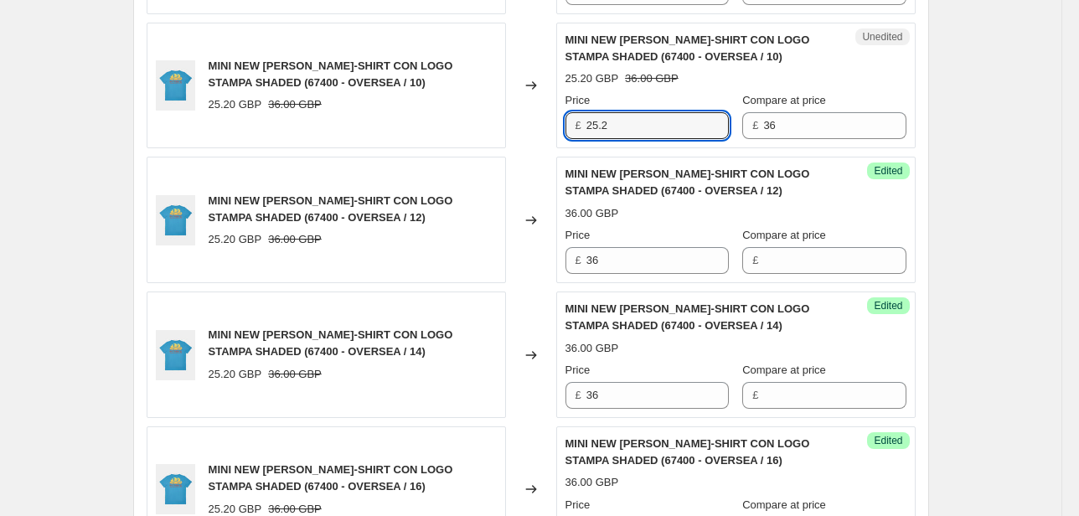
click at [554, 125] on div "MINI NEW [PERSON_NAME]-SHIRT CON LOGO STAMPA SHADED (67400 - OVERSEA / 10) 25.2…" at bounding box center [531, 86] width 769 height 126
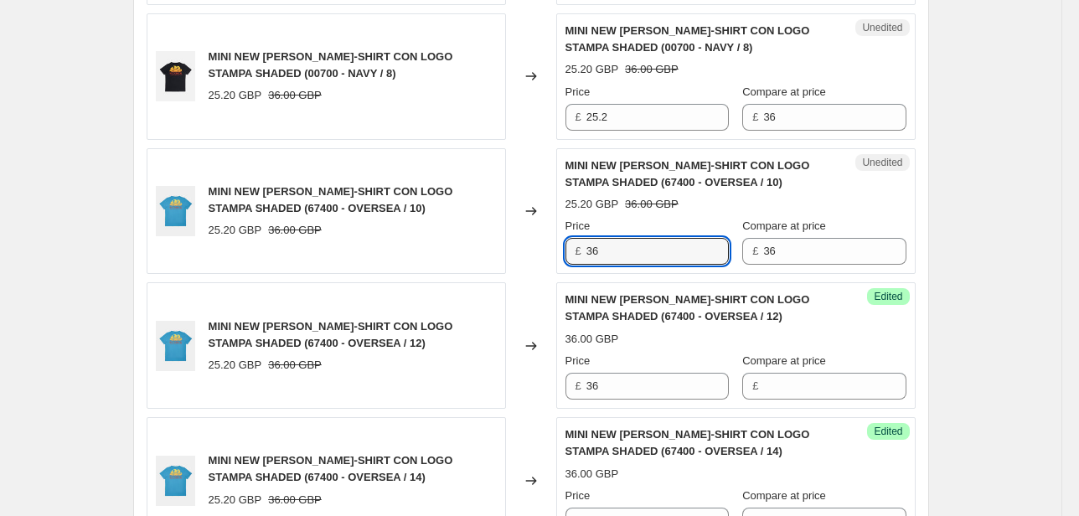
scroll to position [1536, 0]
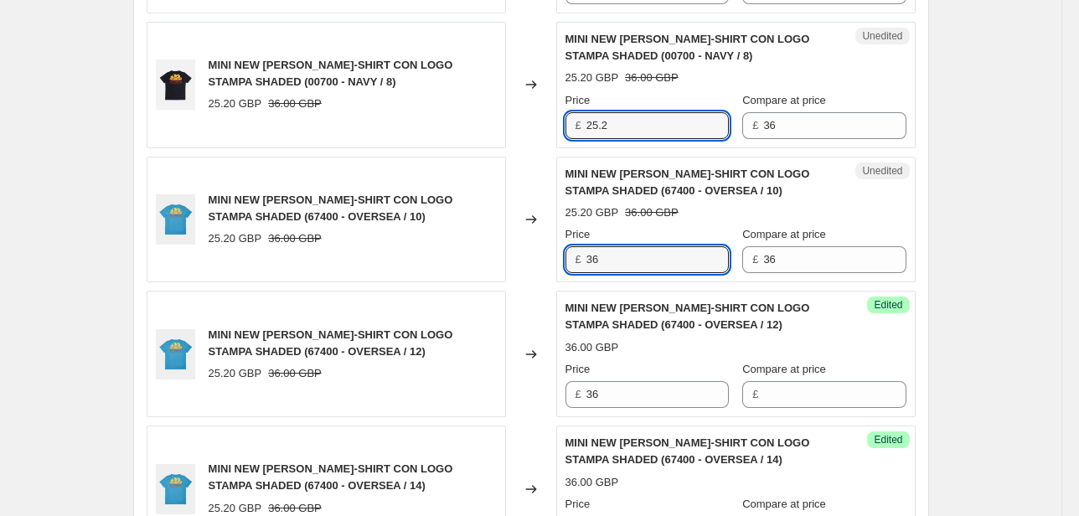
click at [516, 127] on div "MINI NEW [PERSON_NAME]-SHIRT CON LOGO STAMPA SHADED (00700 - NAVY / 8) 25.20 GB…" at bounding box center [531, 85] width 769 height 126
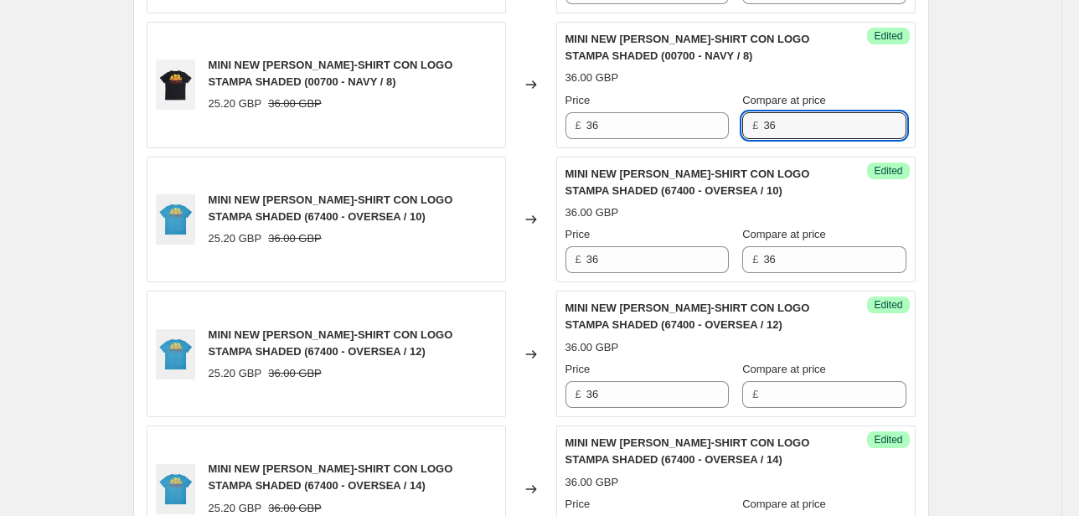
click at [750, 126] on div "£ 36" at bounding box center [823, 125] width 163 height 27
click at [731, 259] on div "Price £ 36 Compare at price £ 36" at bounding box center [735, 249] width 341 height 47
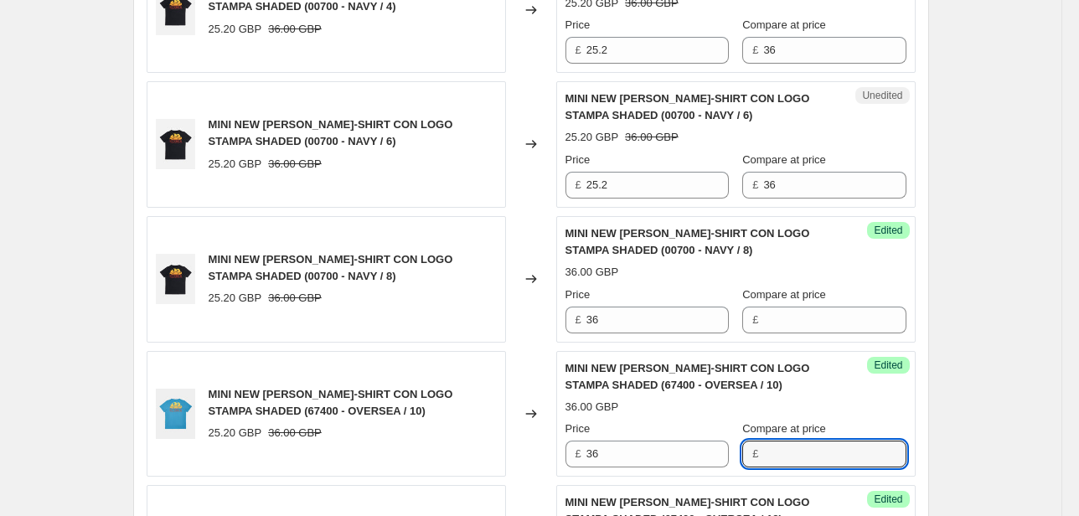
scroll to position [1335, 0]
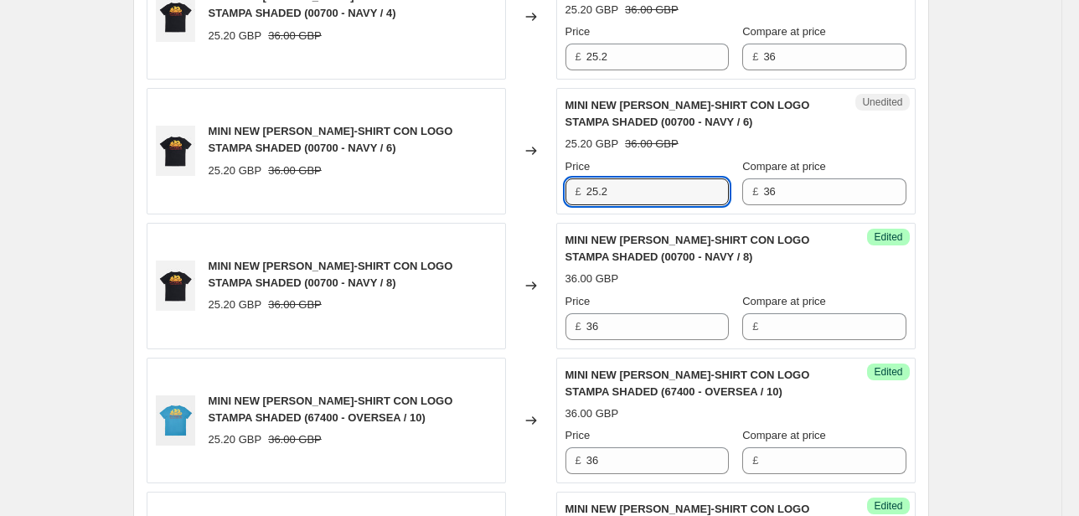
click at [529, 195] on div "MINI NEW [PERSON_NAME]-SHIRT CON LOGO STAMPA SHADED (00700 - NAVY / 6) 25.20 GB…" at bounding box center [531, 151] width 769 height 126
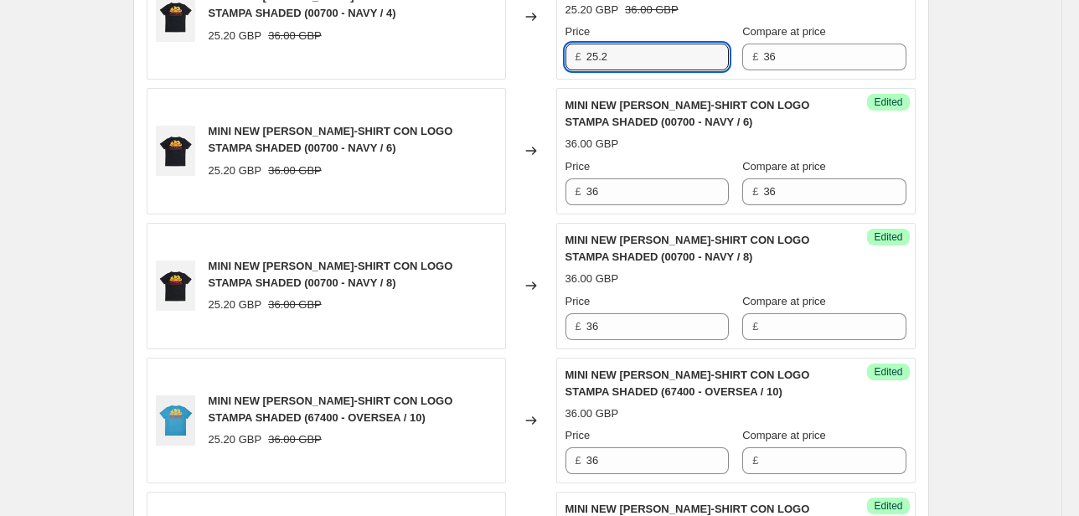
click at [539, 57] on div "MINI NEW [PERSON_NAME]-SHIRT CON LOGO STAMPA SHADED (00700 - NAVY / 4) 25.20 GB…" at bounding box center [531, 16] width 769 height 126
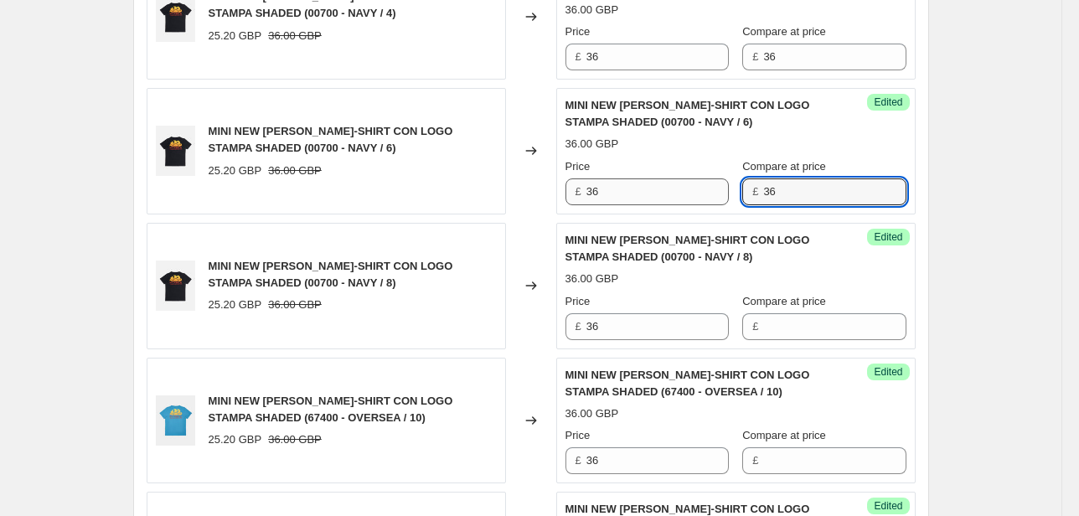
click at [717, 197] on div "Price £ 36 Compare at price £ 36" at bounding box center [735, 181] width 341 height 47
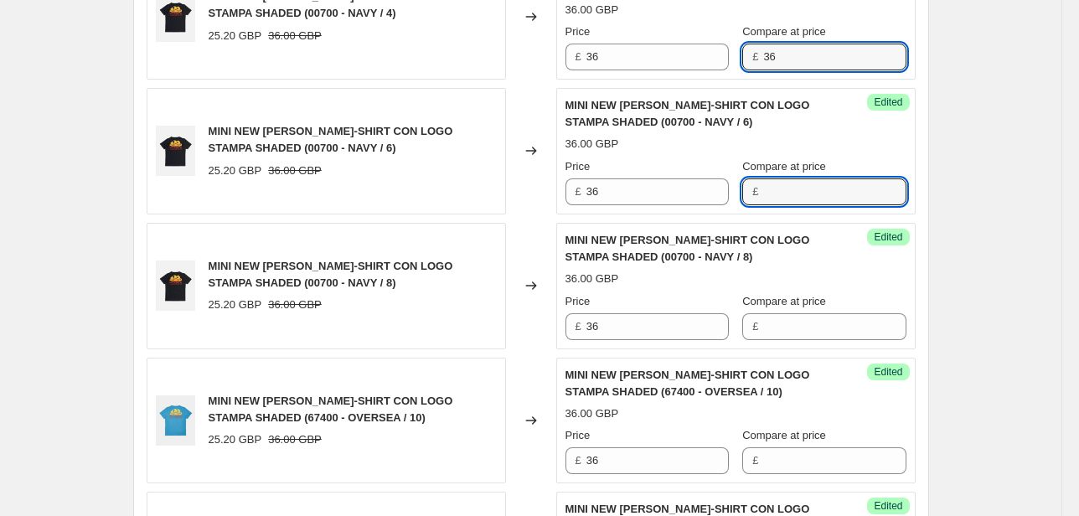
click at [751, 56] on div "£ 36" at bounding box center [823, 57] width 163 height 27
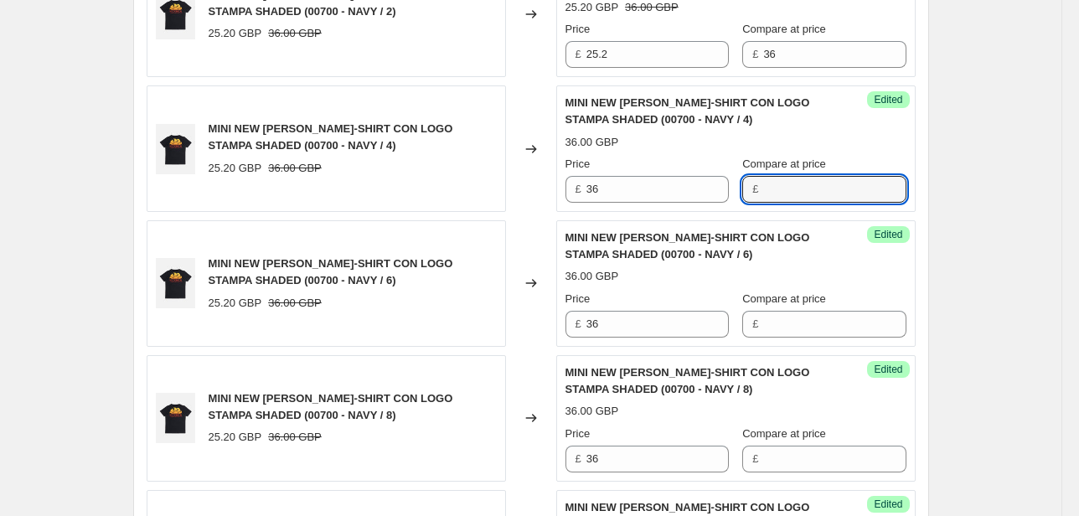
scroll to position [1201, 0]
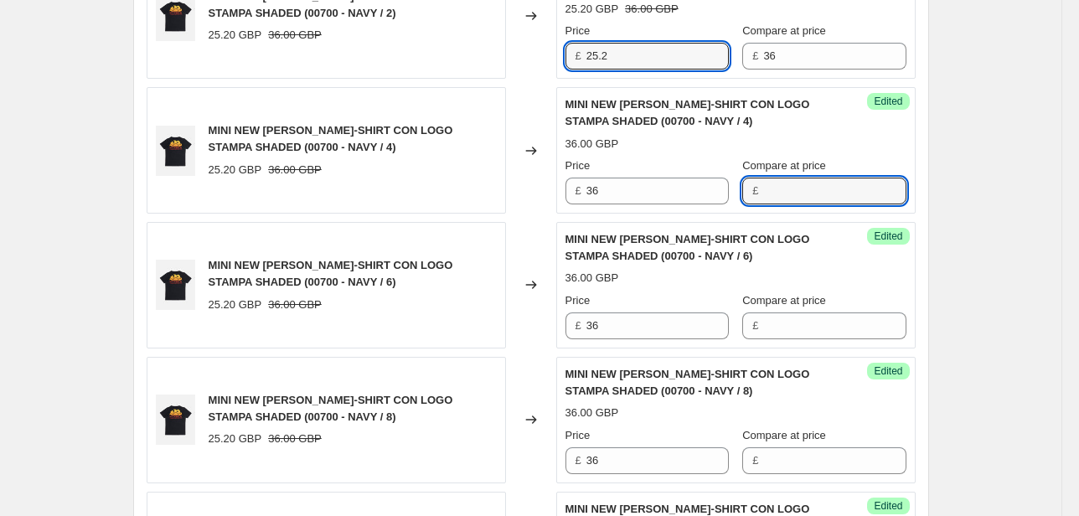
click at [540, 54] on div "MINI NEW [PERSON_NAME]-SHIRT CON LOGO STAMPA SHADED (00700 - NAVY / 2) 25.20 GB…" at bounding box center [531, 16] width 769 height 126
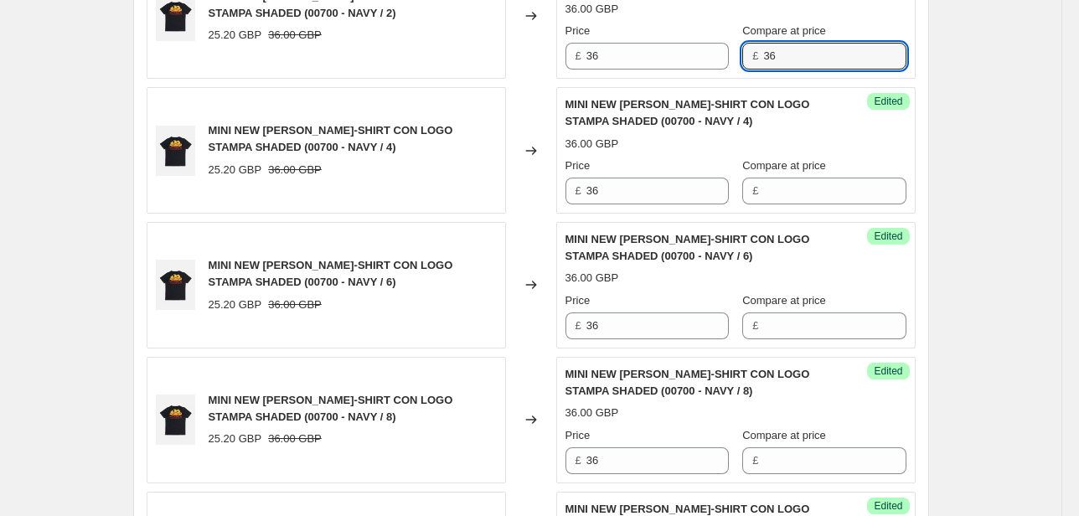
click at [707, 70] on div "Success Edited MINI NEW [PERSON_NAME]-SHIRT CON LOGO STAMPA SHADED (00700 - NAV…" at bounding box center [735, 16] width 359 height 126
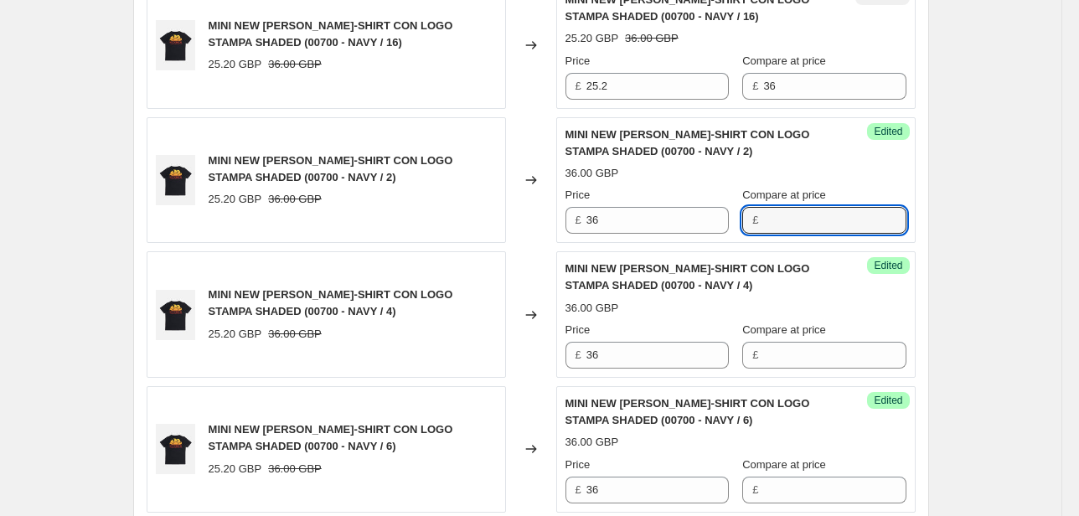
scroll to position [1000, 0]
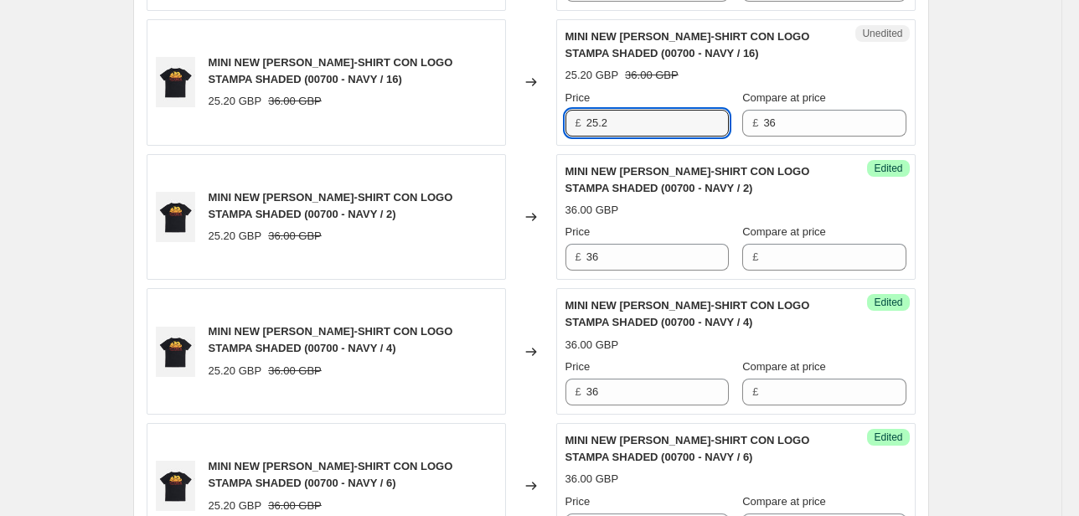
click at [536, 127] on div "MINI NEW [PERSON_NAME]-SHIRT CON LOGO STAMPA SHADED (00700 - NAVY / 16) 25.20 G…" at bounding box center [531, 82] width 769 height 126
click at [737, 128] on div "Price £ 36 Compare at price £ 36" at bounding box center [735, 113] width 341 height 47
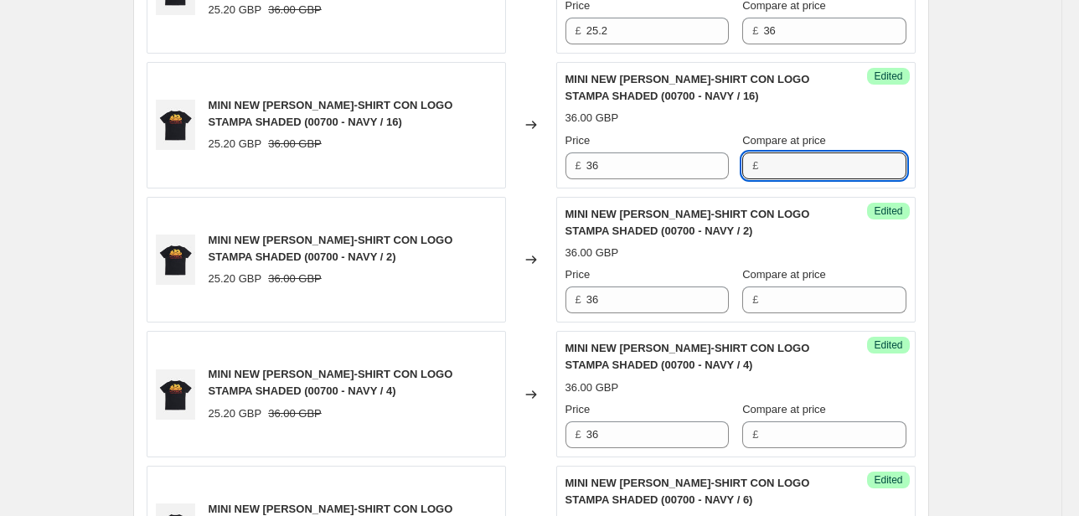
scroll to position [866, 0]
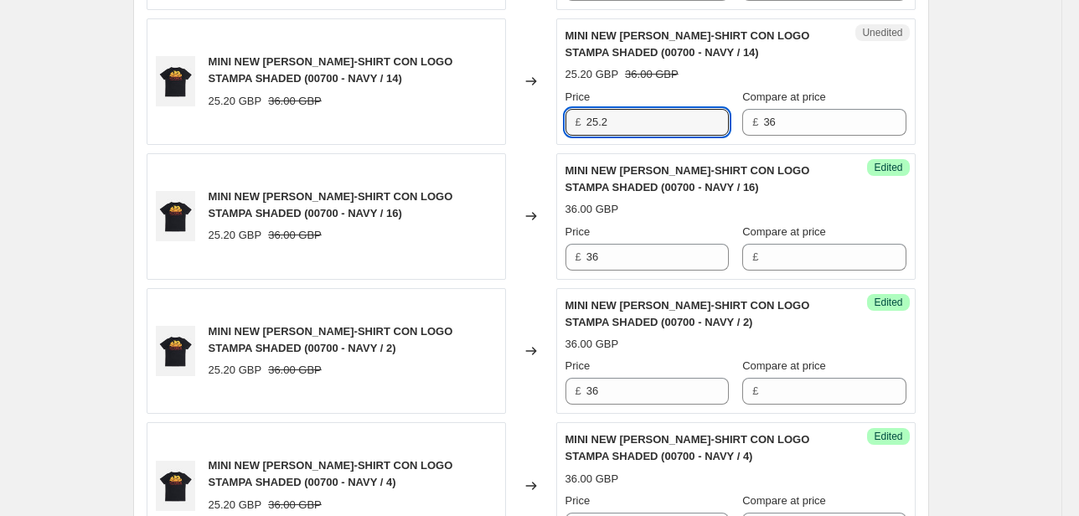
click at [509, 128] on div "MINI NEW [PERSON_NAME]-SHIRT CON LOGO STAMPA SHADED (00700 - NAVY / 14) 25.20 G…" at bounding box center [531, 81] width 769 height 126
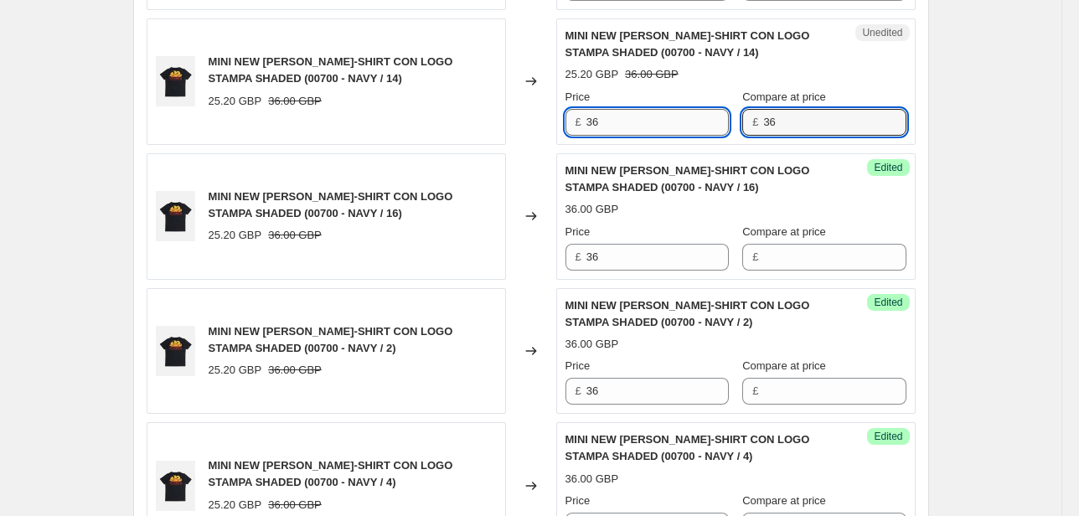
click at [659, 131] on div "Price £ 36 Compare at price £ 36" at bounding box center [735, 112] width 341 height 47
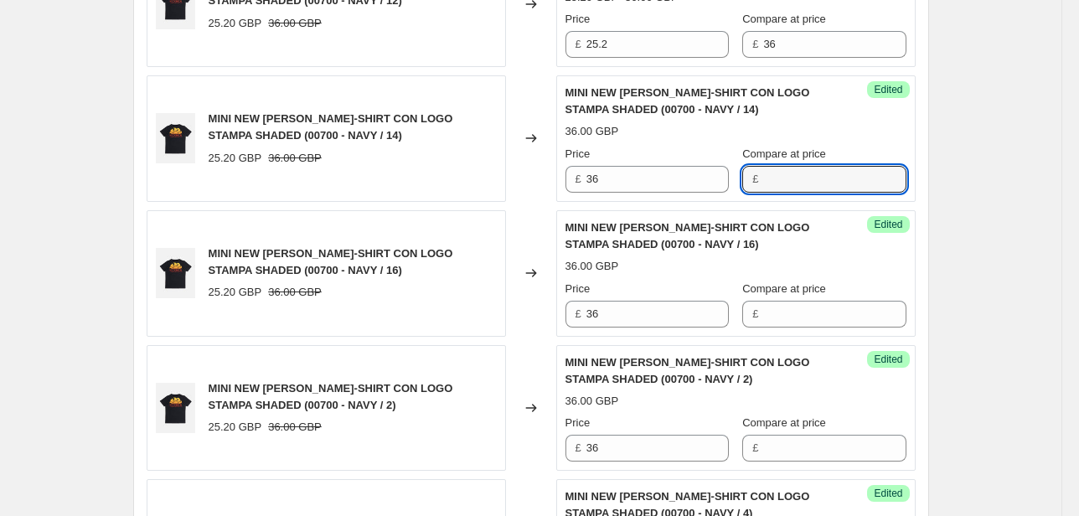
scroll to position [732, 0]
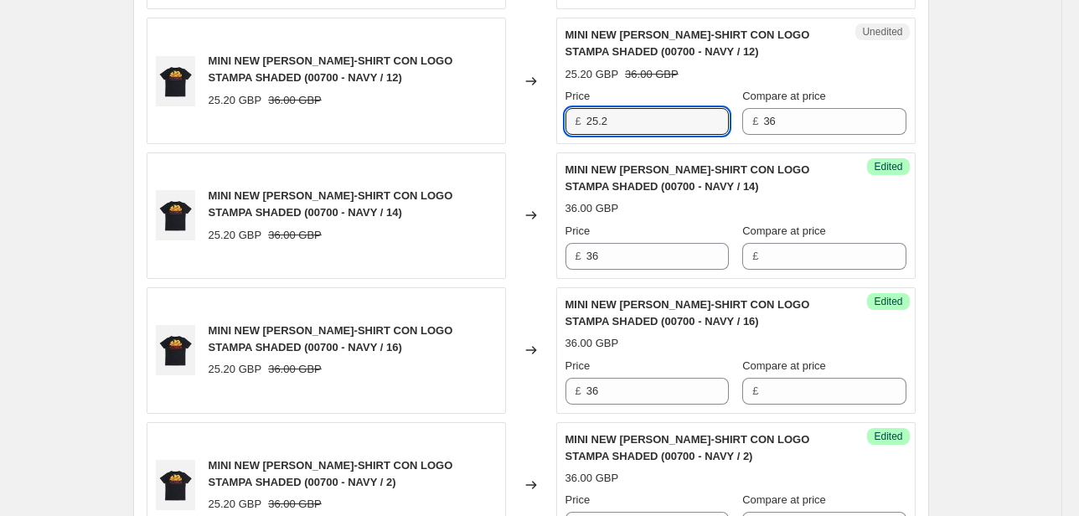
click at [545, 128] on div "MINI NEW [PERSON_NAME]-SHIRT CON LOGO STAMPA SHADED (00700 - NAVY / 12) 25.20 G…" at bounding box center [531, 81] width 769 height 126
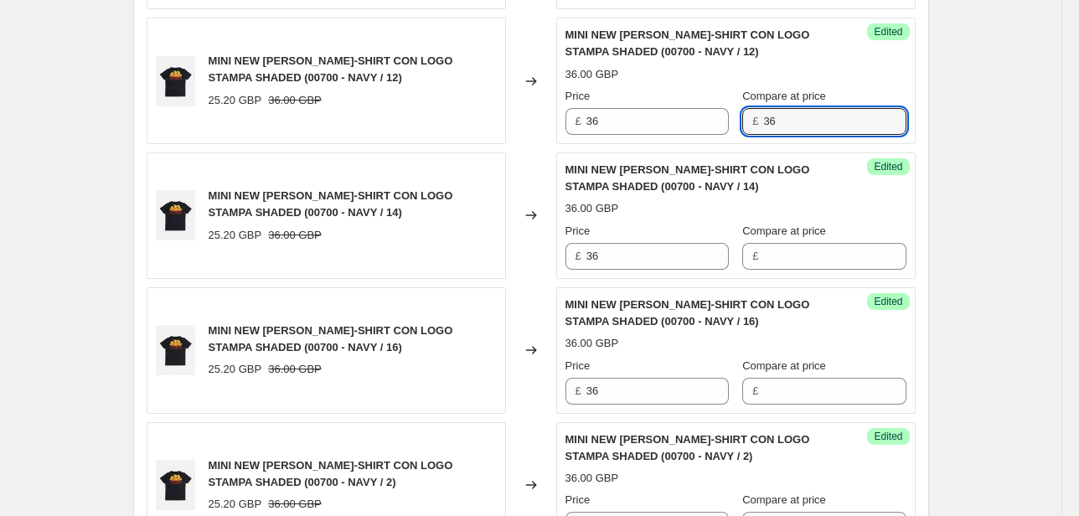
click at [715, 130] on div "Price £ 36 Compare at price £ 36" at bounding box center [735, 111] width 341 height 47
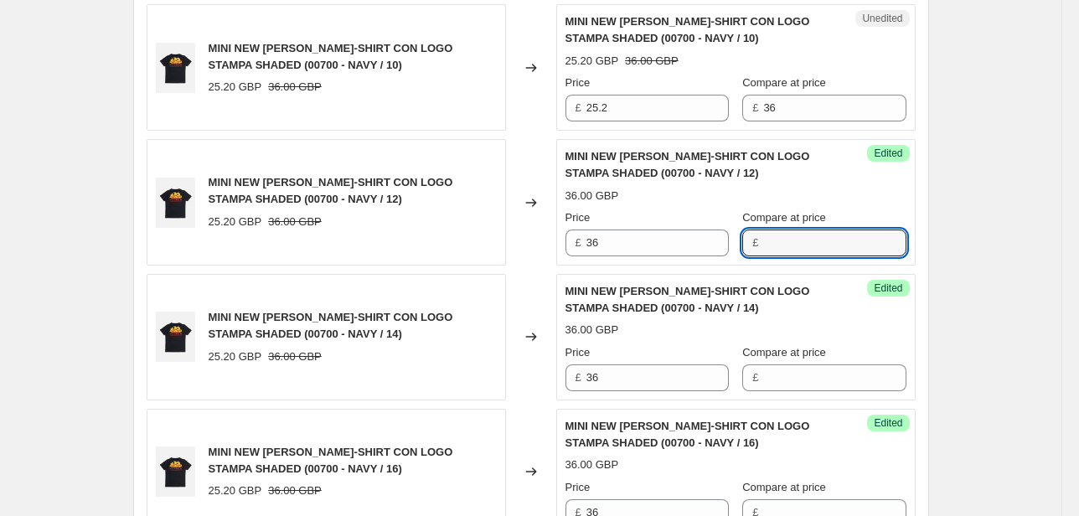
scroll to position [598, 0]
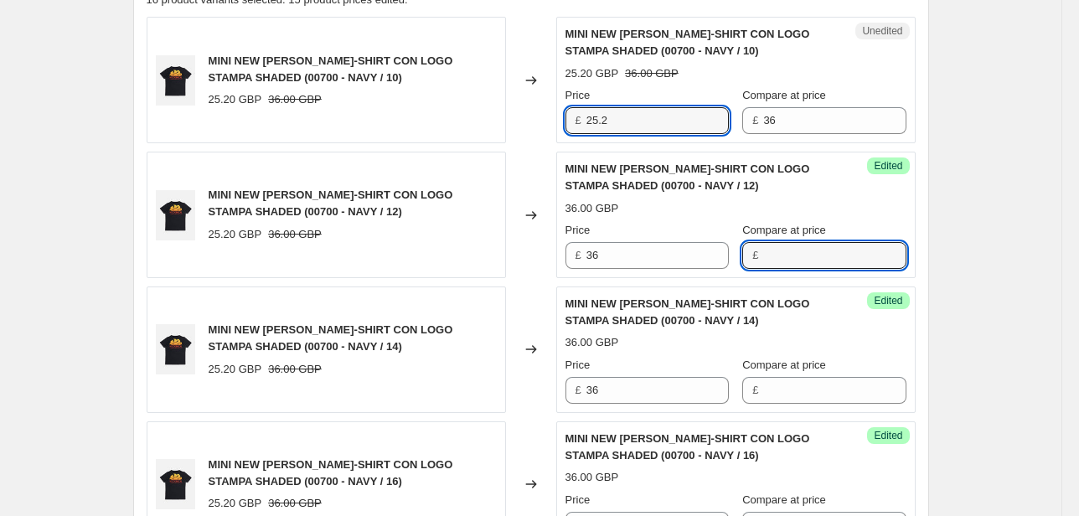
click at [534, 128] on div "MINI NEW [PERSON_NAME]-SHIRT CON LOGO STAMPA SHADED (00700 - NAVY / 10) 25.20 G…" at bounding box center [531, 80] width 769 height 126
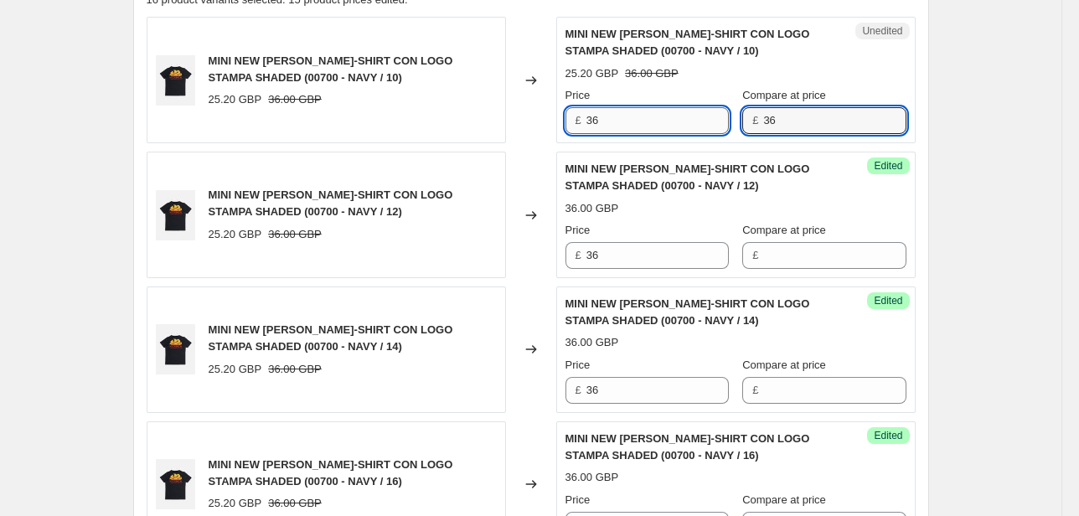
click at [714, 128] on div "Price £ 36 Compare at price £ 36" at bounding box center [735, 110] width 341 height 47
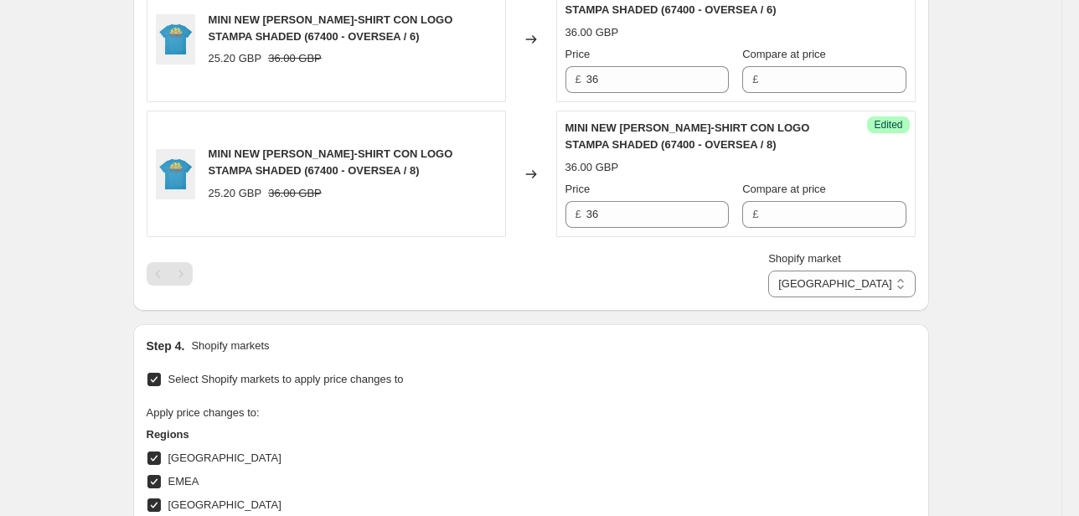
scroll to position [2676, 0]
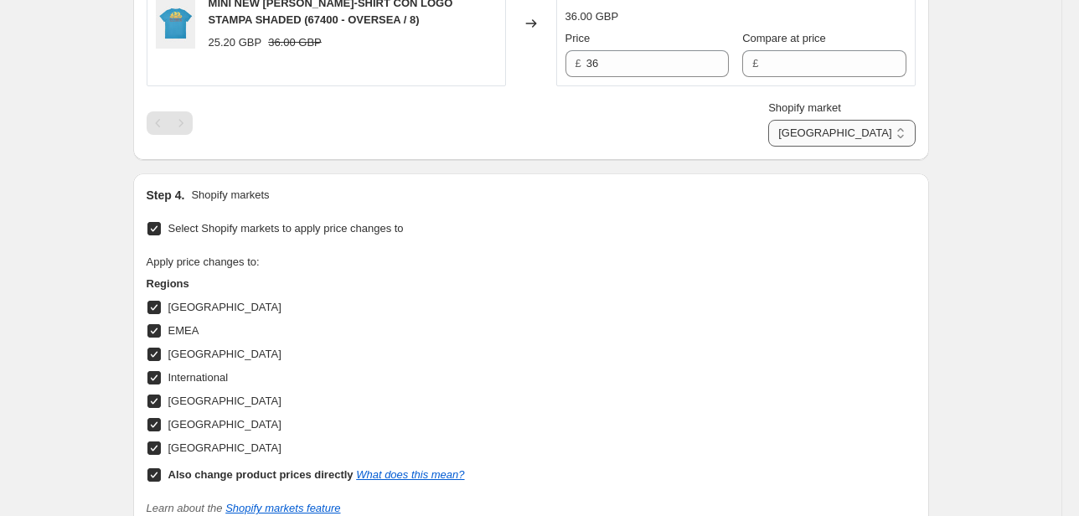
click at [856, 128] on select "Direct prices [GEOGRAPHIC_DATA] EMEA [GEOGRAPHIC_DATA] International [GEOGRAPHI…" at bounding box center [841, 133] width 147 height 27
click at [819, 147] on select "Direct prices [GEOGRAPHIC_DATA] EMEA [GEOGRAPHIC_DATA] International [GEOGRAPHI…" at bounding box center [841, 133] width 147 height 27
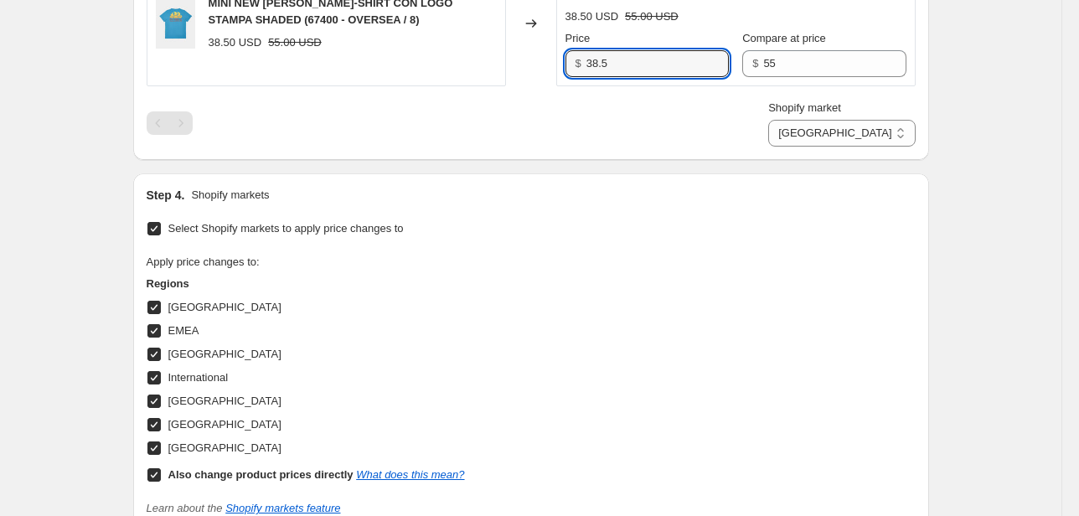
click at [544, 67] on div "MINI NEW [PERSON_NAME]-SHIRT CON LOGO STAMPA SHADED (67400 - OVERSEA / 8) 38.50…" at bounding box center [531, 23] width 769 height 126
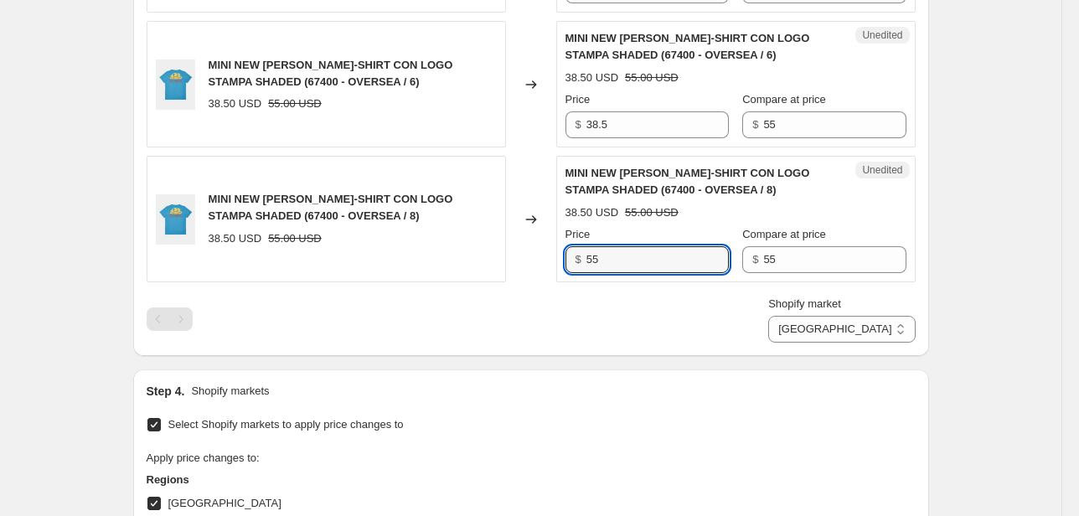
scroll to position [2475, 0]
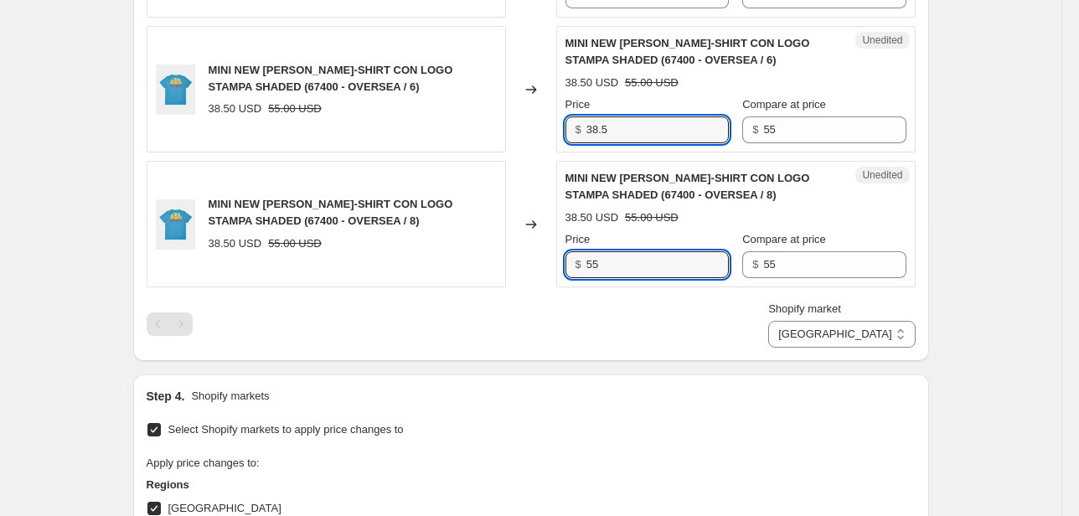
click at [525, 124] on div "MINI NEW [PERSON_NAME]-SHIRT CON LOGO STAMPA SHADED (67400 - OVERSEA / 6) 38.50…" at bounding box center [531, 89] width 769 height 126
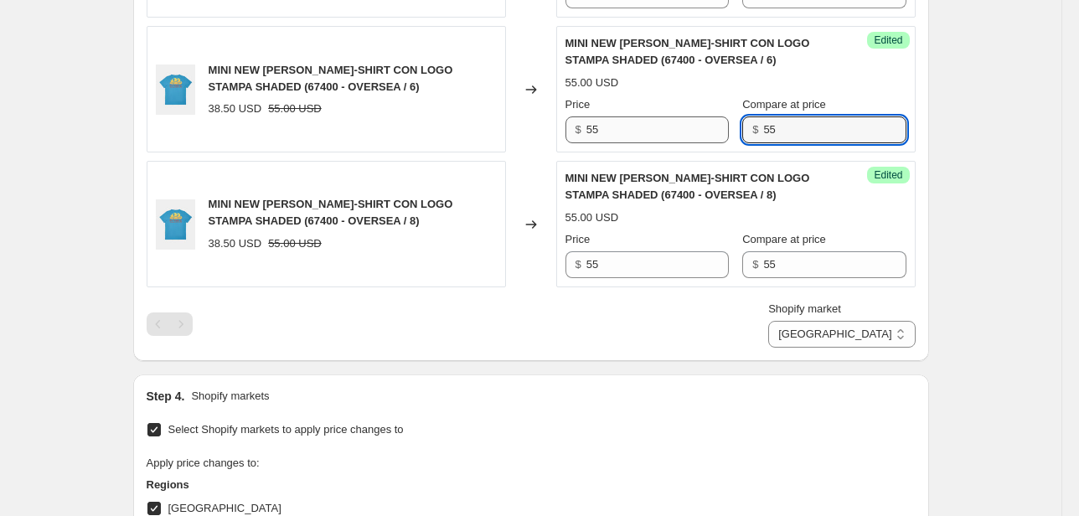
click at [710, 129] on div "Price $ 55 Compare at price $ 55" at bounding box center [735, 119] width 341 height 47
click at [739, 262] on div "Price $ 55 Compare at price $ 55" at bounding box center [735, 254] width 341 height 47
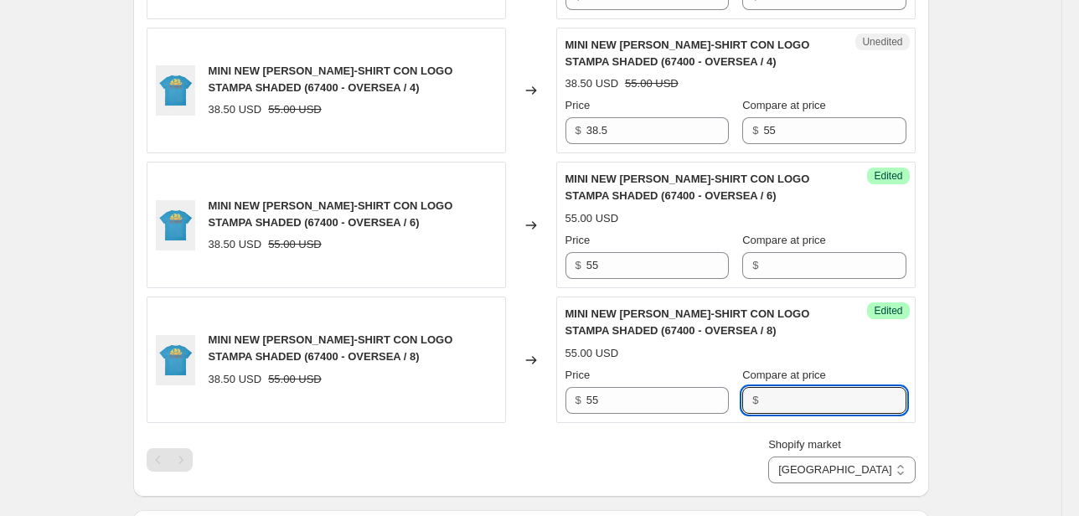
scroll to position [2274, 0]
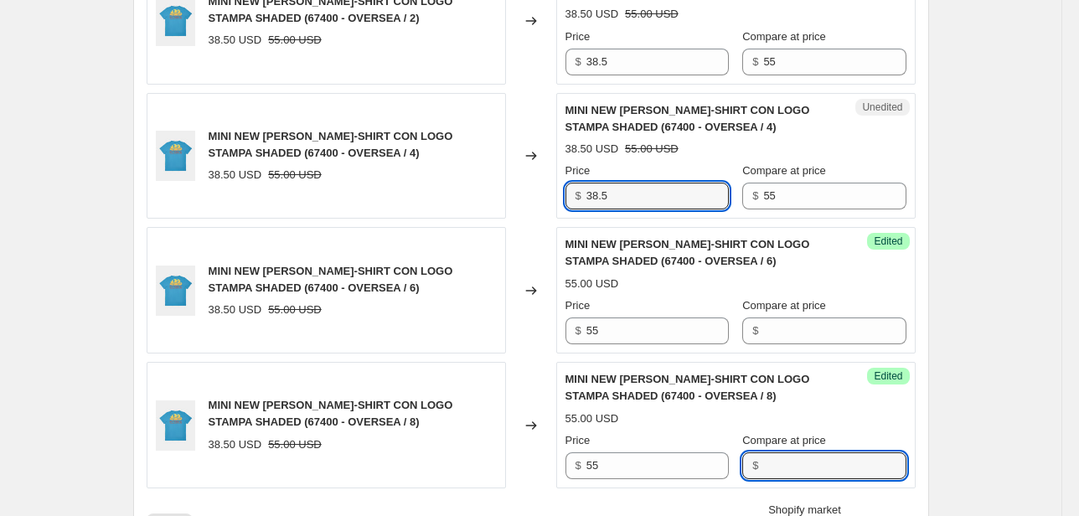
click at [523, 183] on div "MINI NEW [PERSON_NAME]-SHIRT CON LOGO STAMPA SHADED (67400 - OVERSEA / 4) 38.50…" at bounding box center [531, 156] width 769 height 126
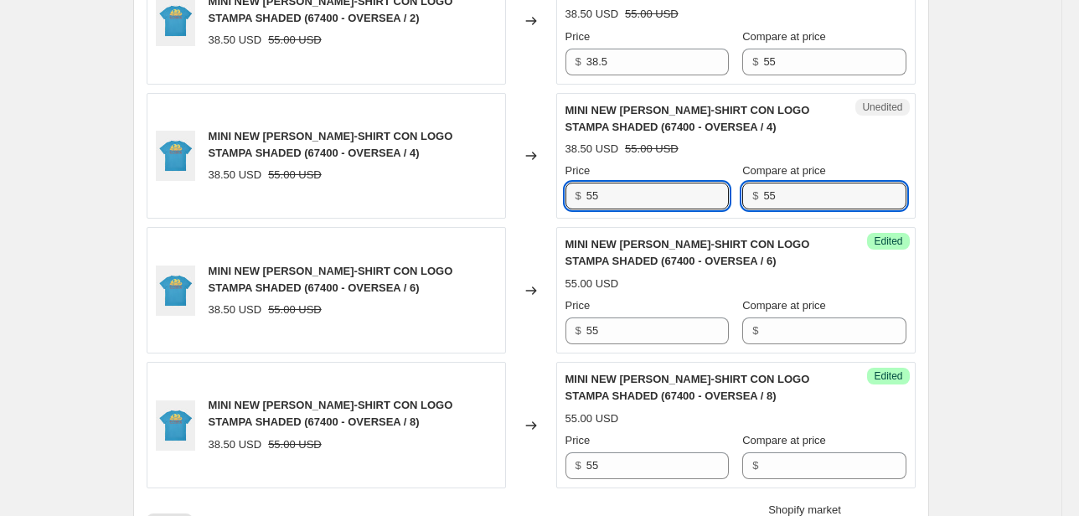
click at [748, 196] on div "$ 55" at bounding box center [823, 196] width 163 height 27
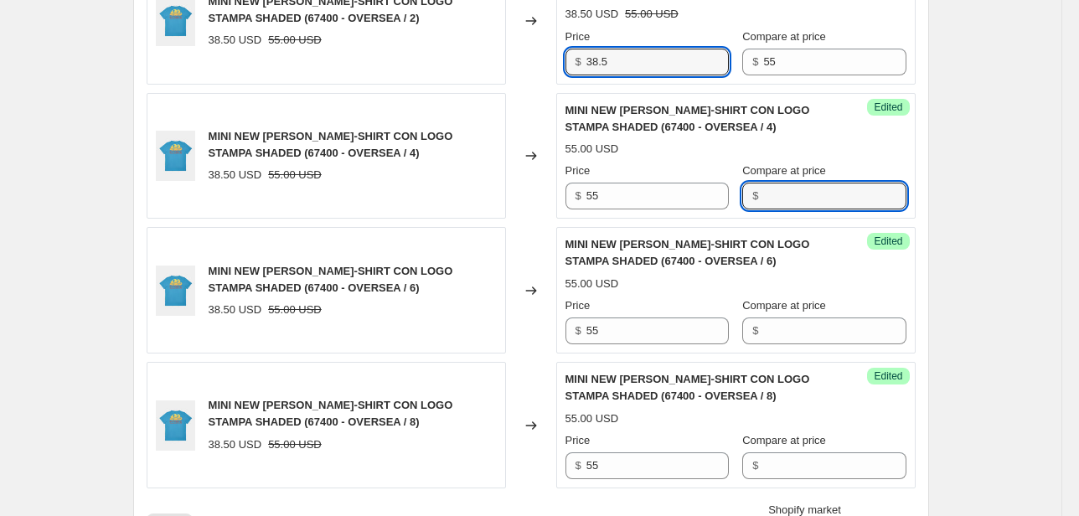
click at [379, 54] on div "MINI NEW [PERSON_NAME]-SHIRT CON LOGO STAMPA SHADED (67400 - OVERSEA / 2) 38.50…" at bounding box center [531, 21] width 769 height 126
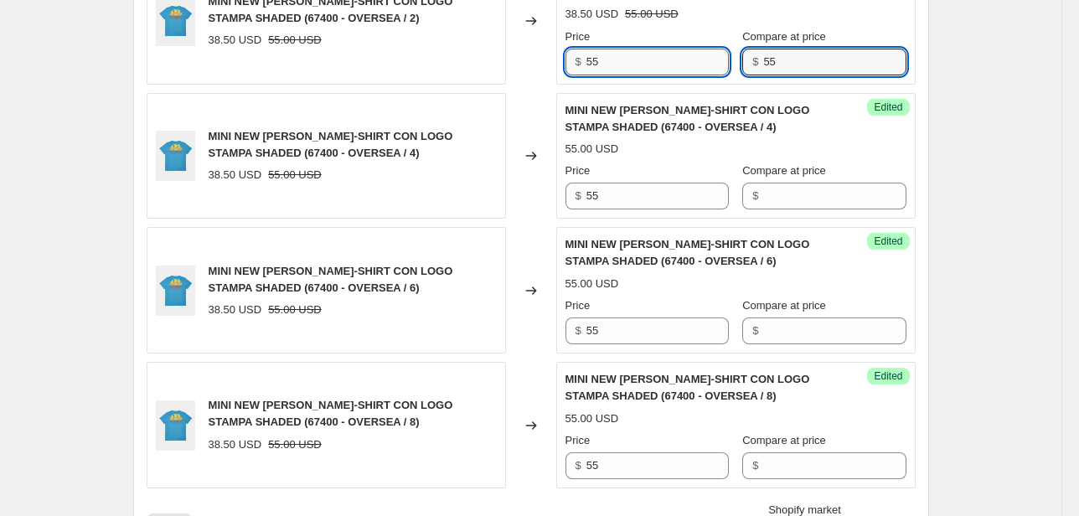
click at [620, 62] on div "Price $ 55 Compare at price $ 55" at bounding box center [735, 51] width 341 height 47
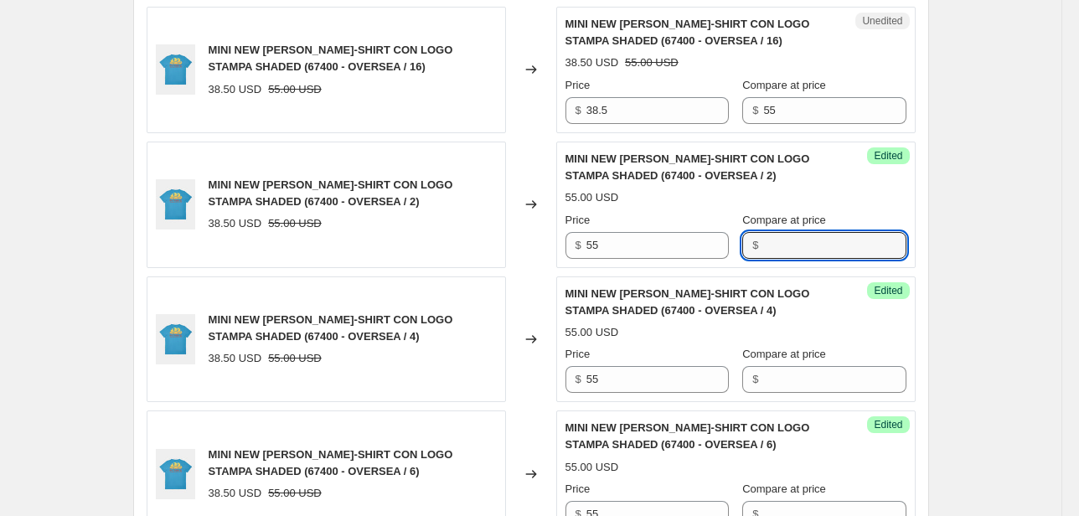
scroll to position [2073, 0]
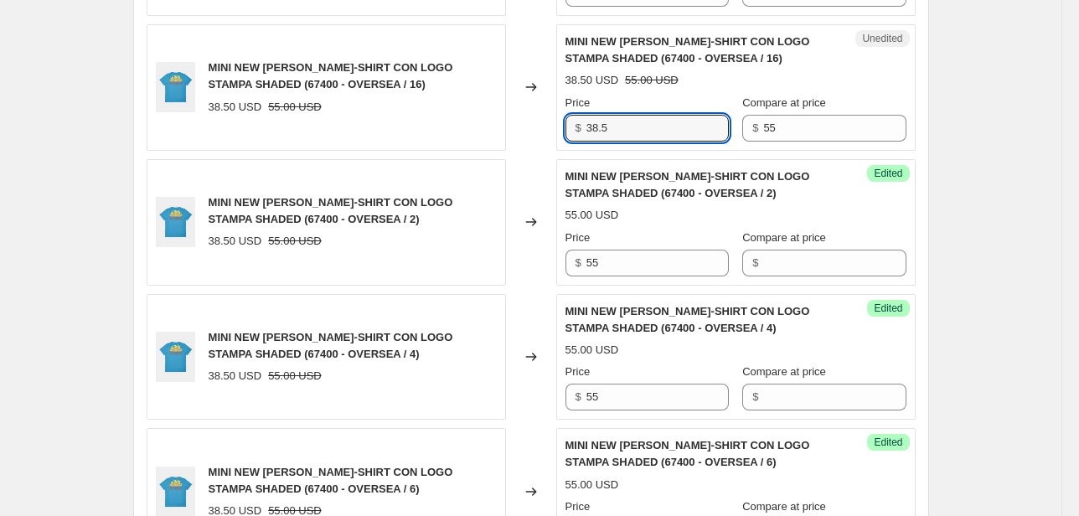
click at [516, 122] on div "MINI NEW [PERSON_NAME]-SHIRT CON LOGO STAMPA SHADED (67400 - OVERSEA / 16) 38.5…" at bounding box center [531, 87] width 769 height 126
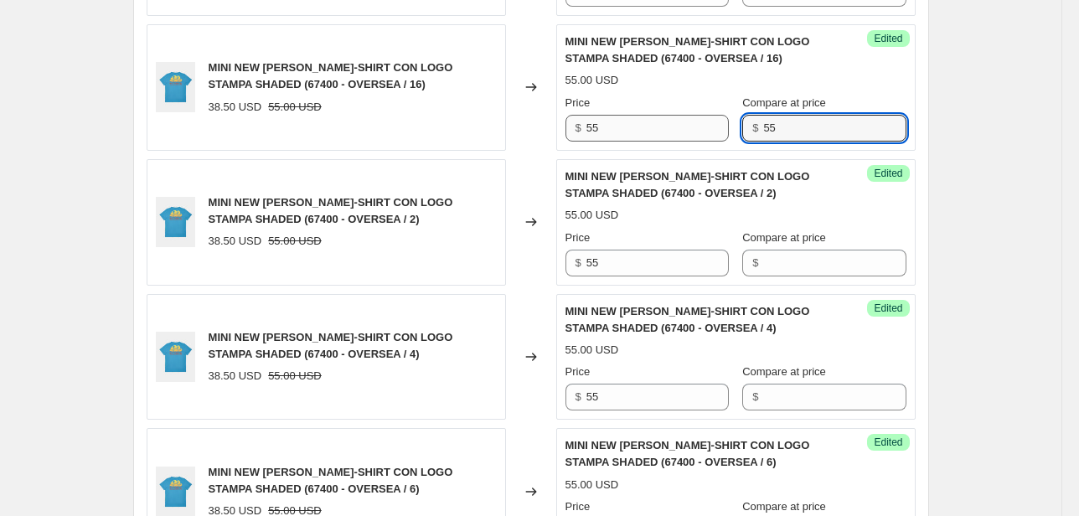
click at [720, 130] on div "Price $ 55 Compare at price $ 55" at bounding box center [735, 118] width 341 height 47
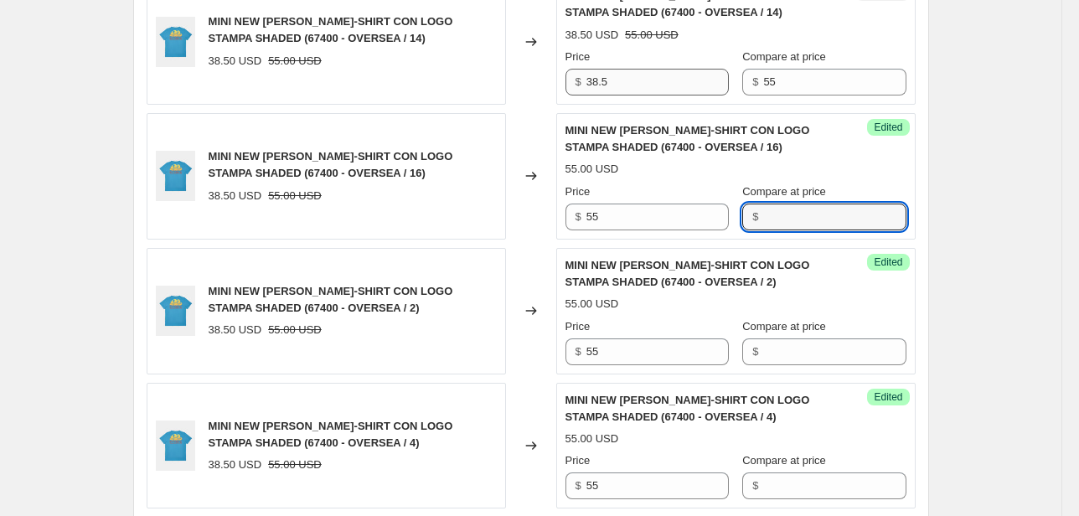
scroll to position [1939, 0]
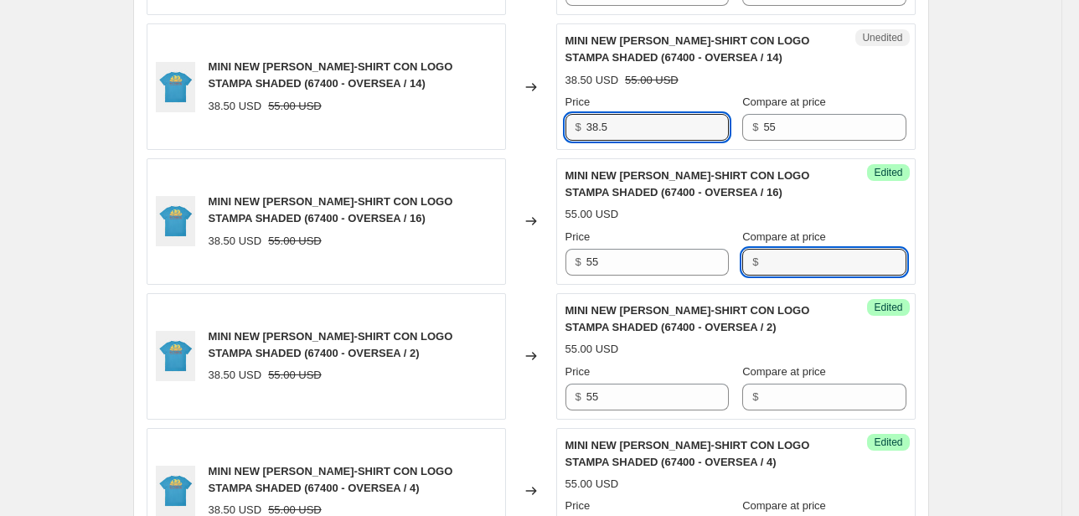
click at [496, 116] on div "MINI NEW [PERSON_NAME]-SHIRT CON LOGO STAMPA SHADED (67400 - OVERSEA / 14) 38.5…" at bounding box center [531, 86] width 769 height 126
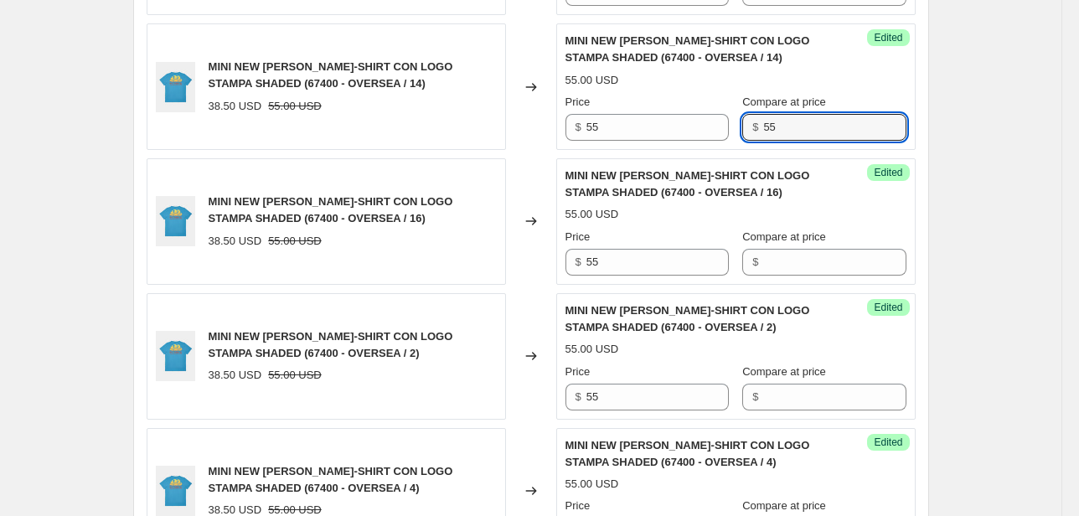
click at [734, 131] on div "Price $ 55 Compare at price $ 55" at bounding box center [735, 117] width 341 height 47
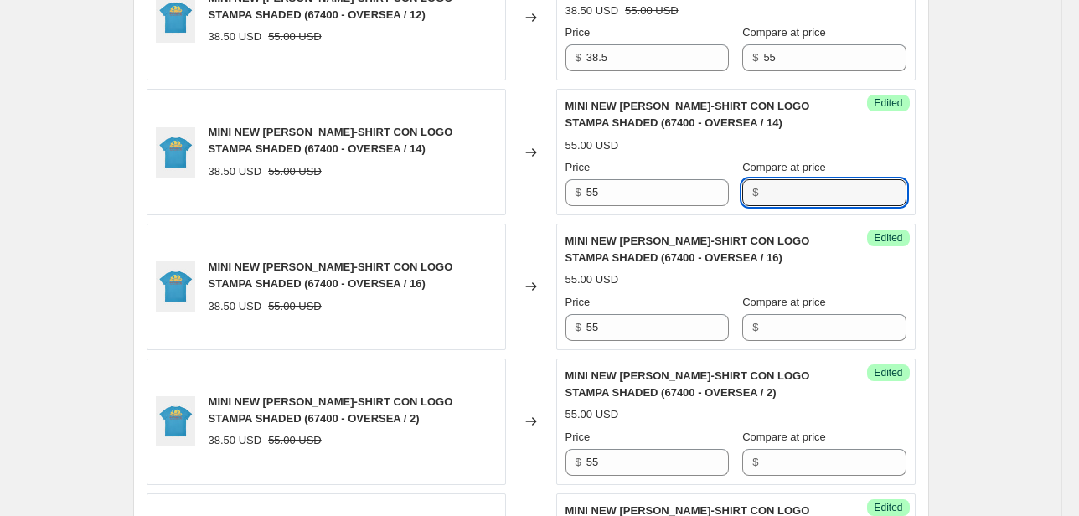
scroll to position [1804, 0]
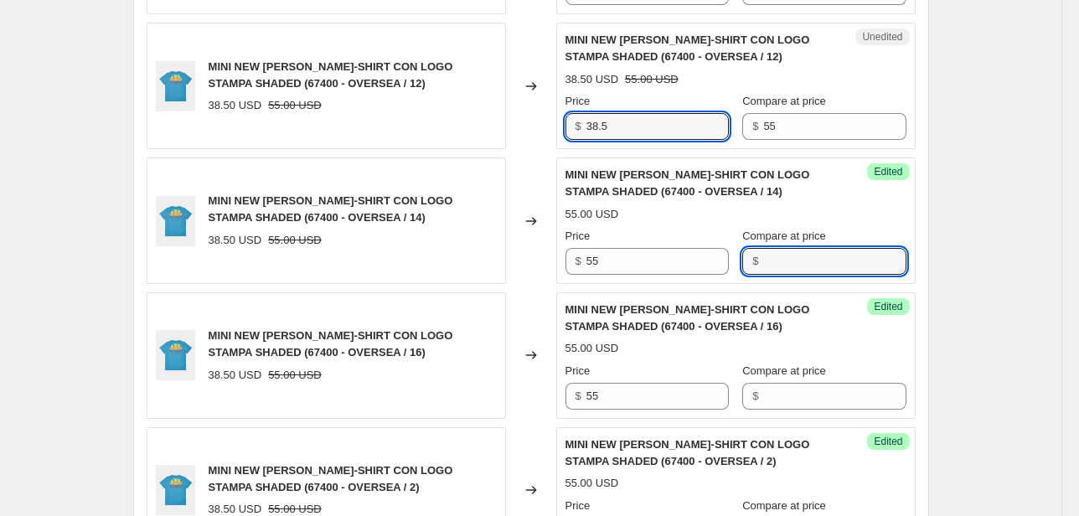
click at [541, 126] on div "MINI NEW [PERSON_NAME]-SHIRT CON LOGO STAMPA SHADED (67400 - OVERSEA / 12) 38.5…" at bounding box center [531, 86] width 769 height 126
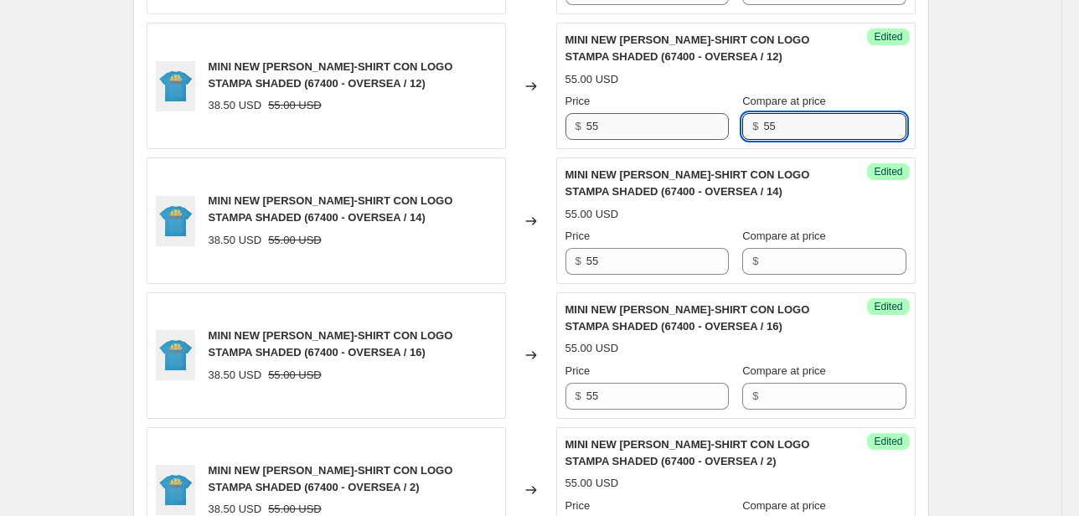
click at [724, 131] on div "Price $ 55 Compare at price $ 55" at bounding box center [735, 116] width 341 height 47
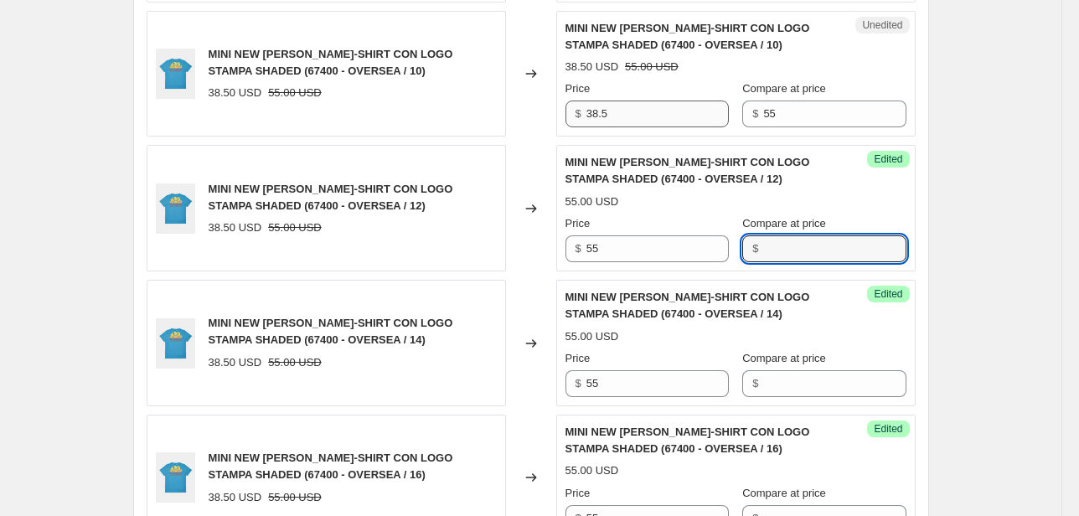
scroll to position [1670, 0]
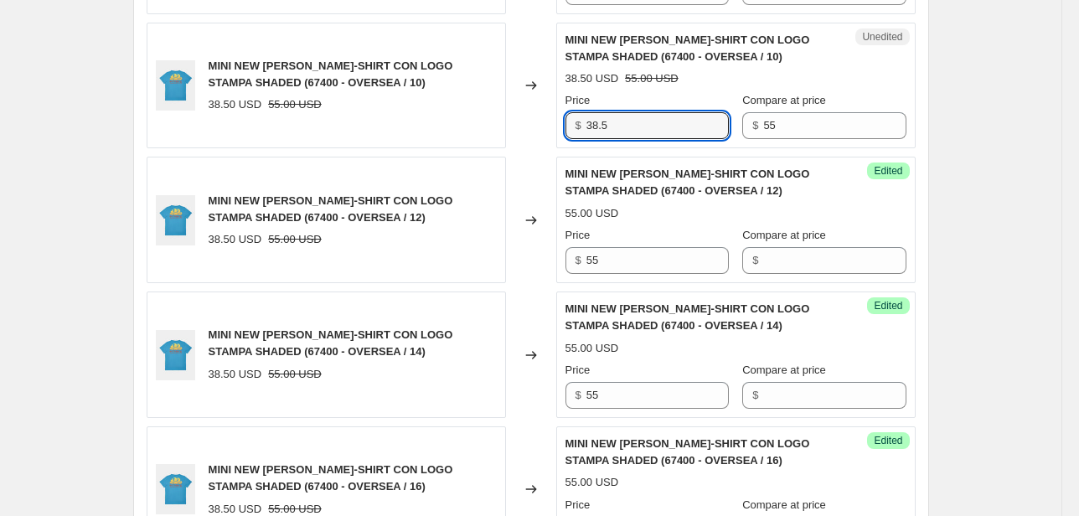
click at [477, 121] on div "MINI NEW [PERSON_NAME]-SHIRT CON LOGO STAMPA SHADED (67400 - OVERSEA / 10) 38.5…" at bounding box center [531, 86] width 769 height 126
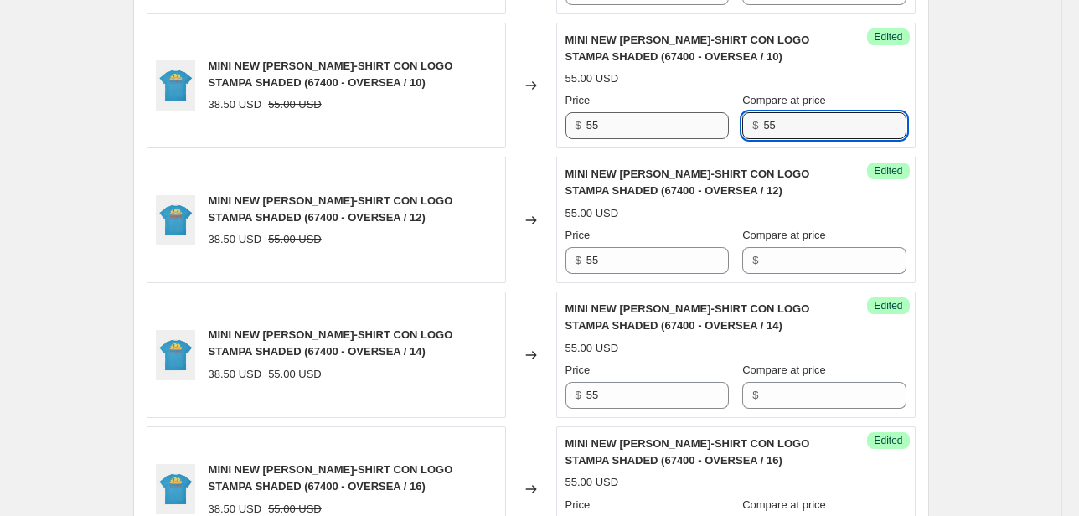
click at [700, 124] on div "Price $ 55 Compare at price $ 55" at bounding box center [735, 115] width 341 height 47
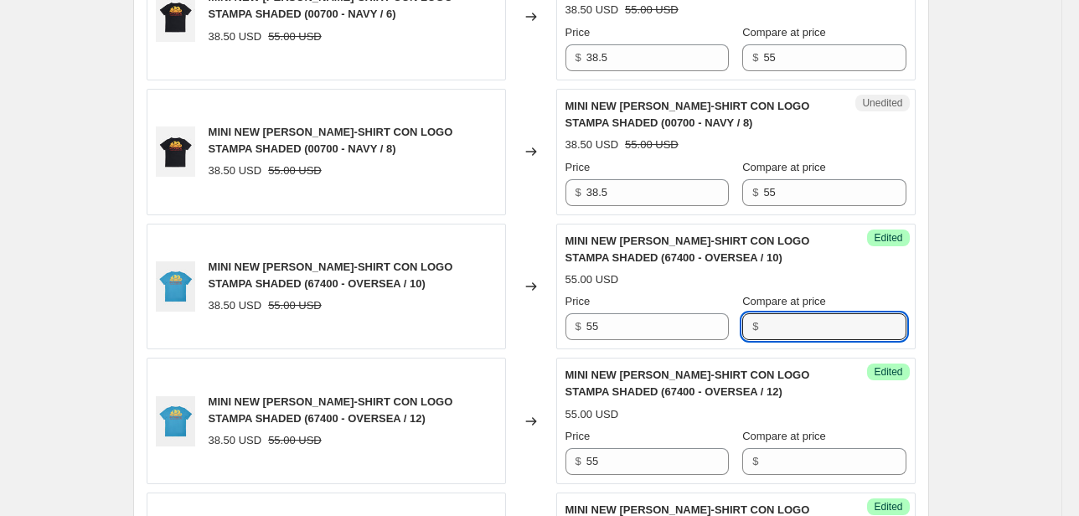
scroll to position [1402, 0]
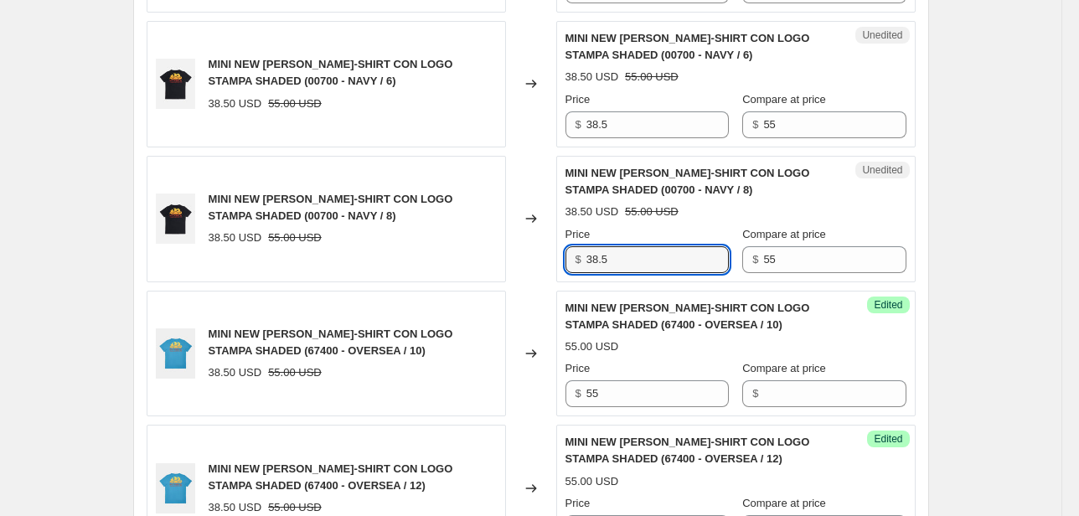
click at [560, 268] on div "Unedited MINI NEW [PERSON_NAME] T-SHIRT CON LOGO STAMPA SHADED (00700 - NAVY / …" at bounding box center [735, 219] width 359 height 126
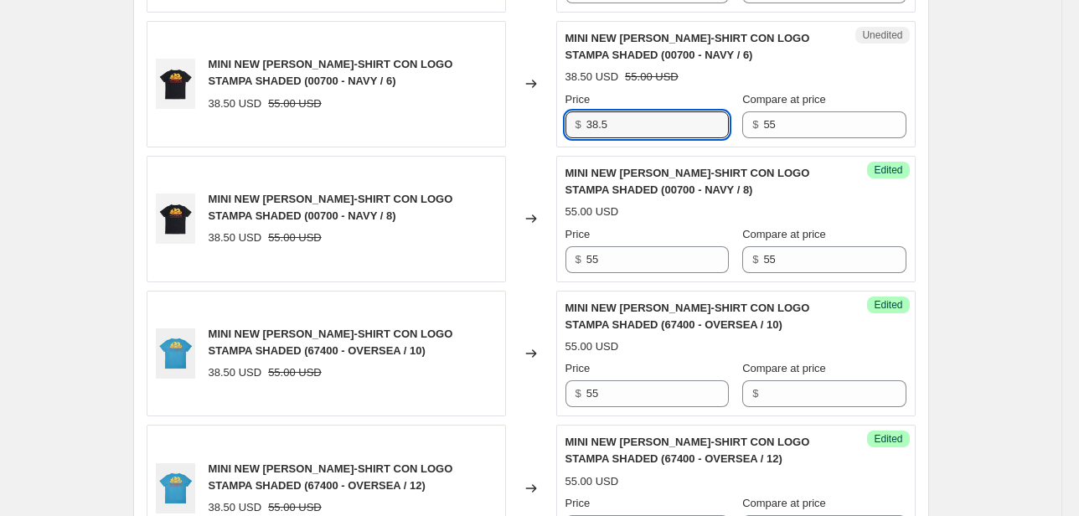
click at [527, 137] on div "MINI NEW [PERSON_NAME]-SHIRT CON LOGO STAMPA SHADED (00700 - NAVY / 6) 38.50 US…" at bounding box center [531, 84] width 769 height 126
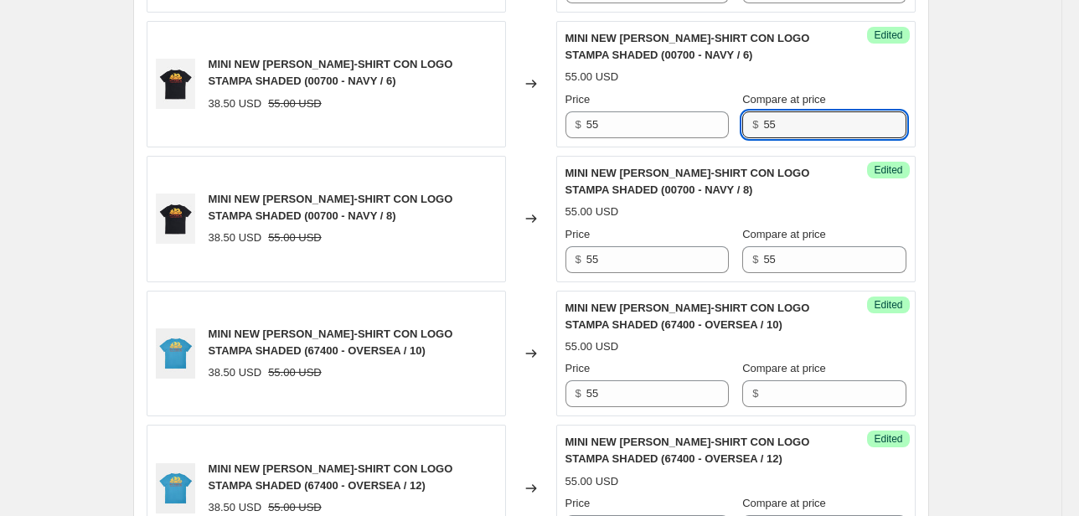
click at [728, 127] on div "Price $ 55 Compare at price $ 55" at bounding box center [735, 114] width 341 height 47
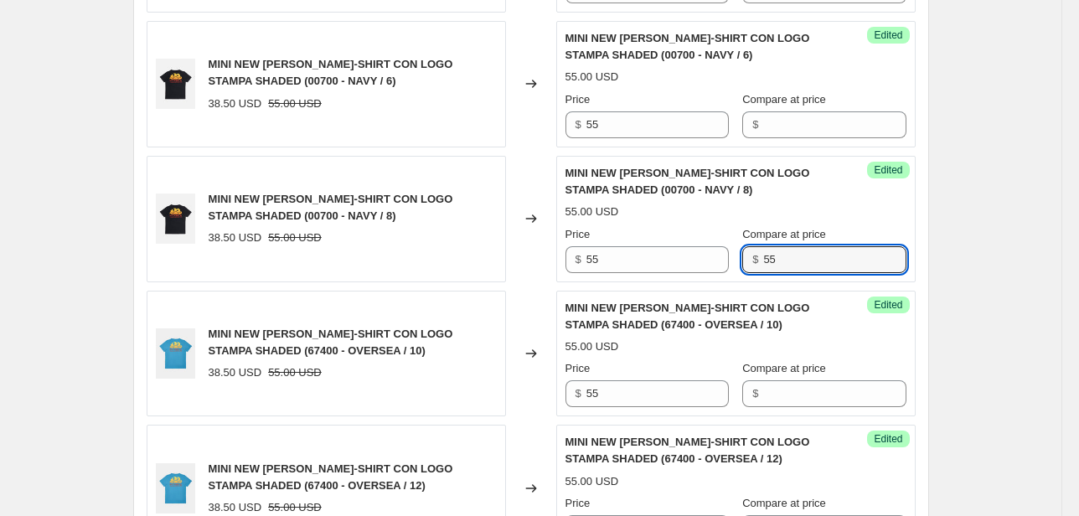
click at [662, 276] on div "Success Edited MINI NEW [PERSON_NAME]-SHIRT CON LOGO STAMPA SHADED (00700 - NAV…" at bounding box center [735, 219] width 359 height 126
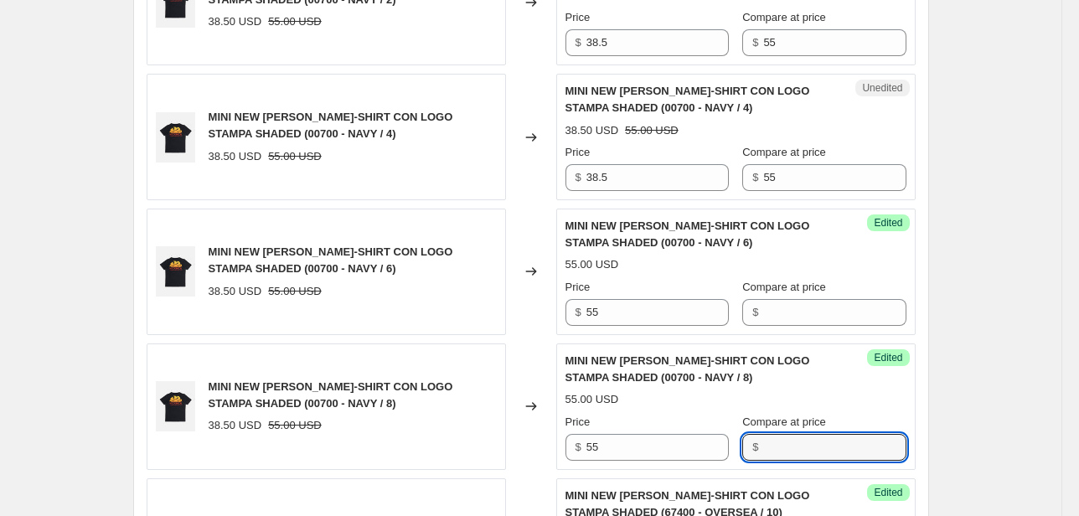
scroll to position [1201, 0]
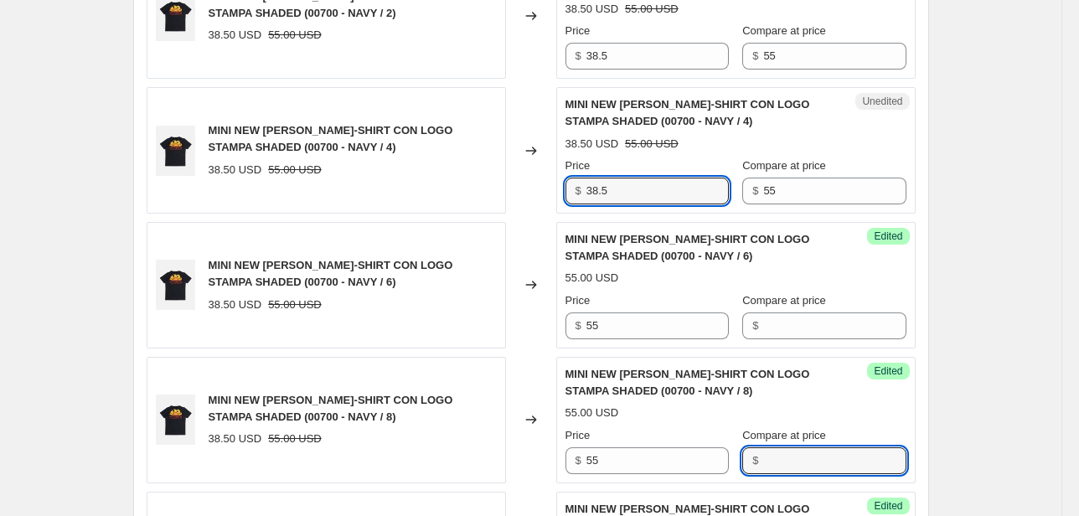
click at [479, 197] on div "MINI NEW [PERSON_NAME]-SHIRT CON LOGO STAMPA SHADED (00700 - NAVY / 4) 38.50 US…" at bounding box center [531, 150] width 769 height 126
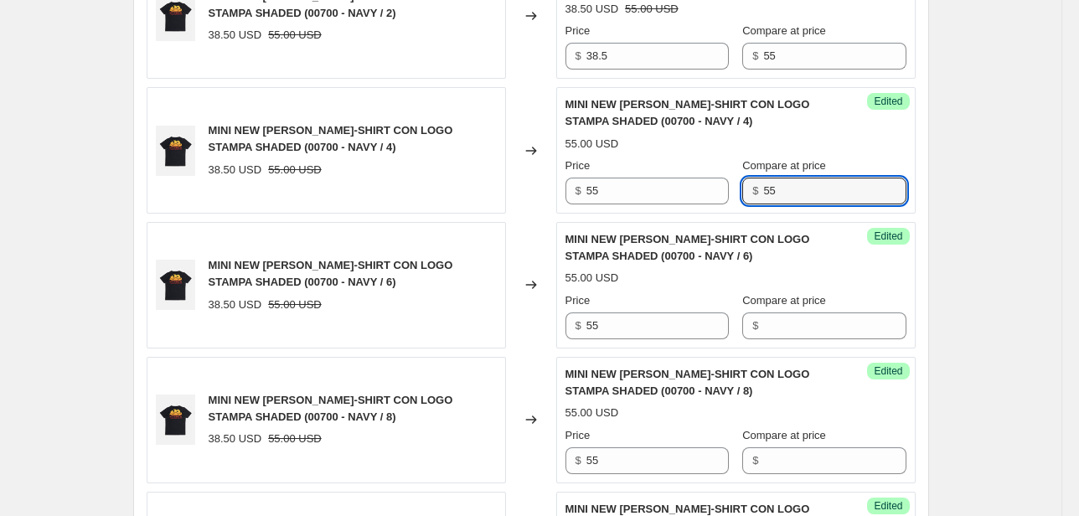
click at [749, 188] on div "$ 55" at bounding box center [823, 191] width 163 height 27
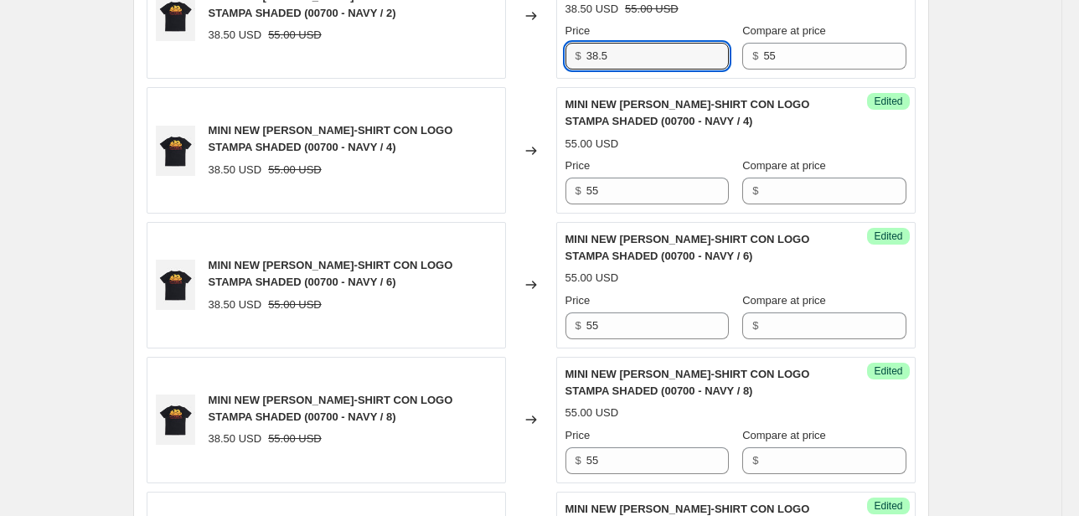
click at [461, 73] on div "MINI NEW [PERSON_NAME]-SHIRT CON LOGO STAMPA SHADED (00700 - NAVY / 2) 38.50 US…" at bounding box center [531, 16] width 769 height 126
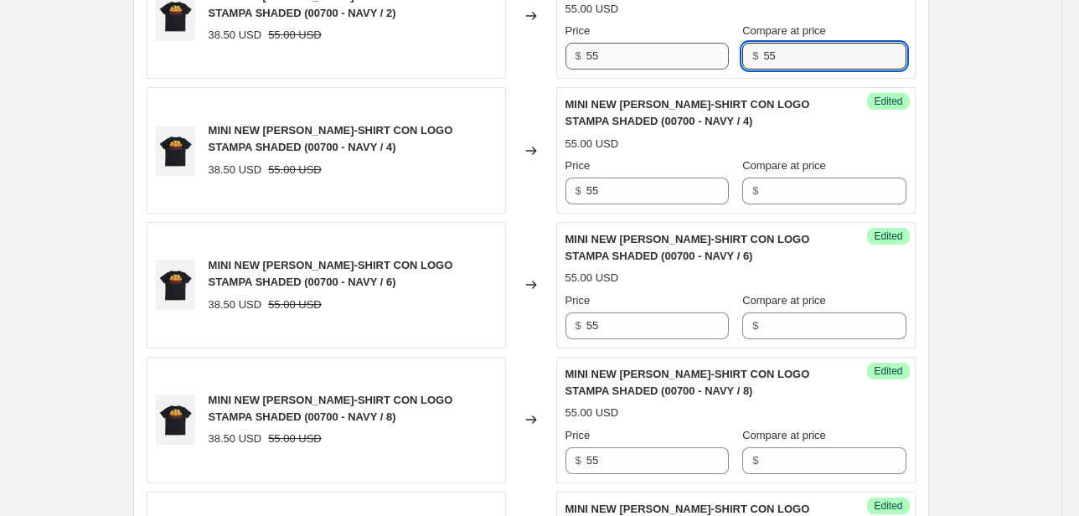
click at [732, 60] on div "Price $ 55 Compare at price $ 55" at bounding box center [735, 46] width 341 height 47
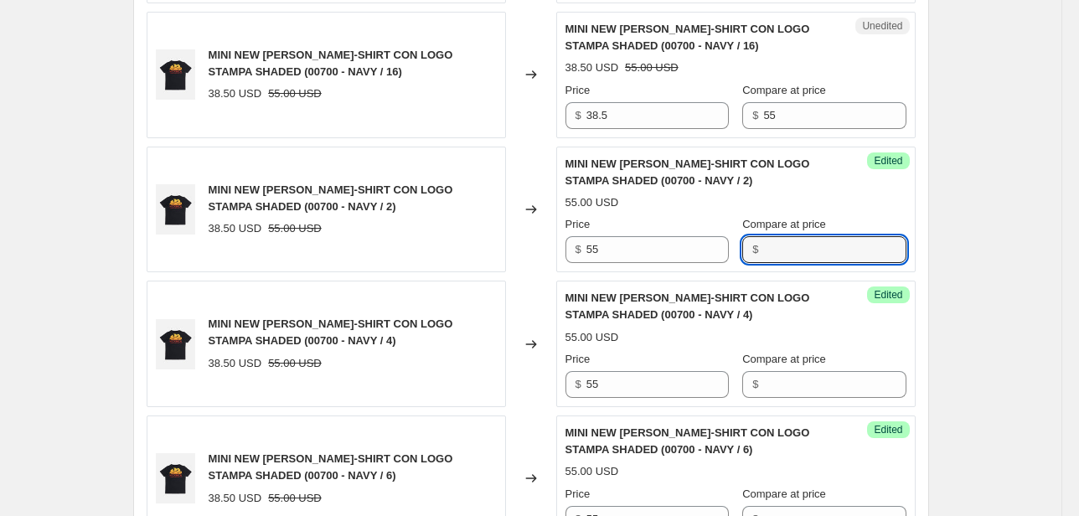
scroll to position [1000, 0]
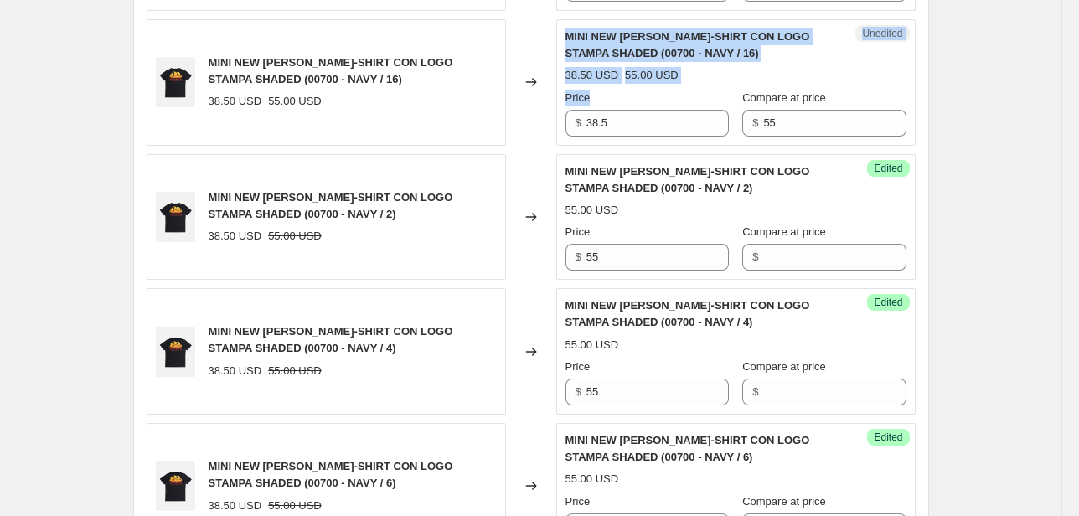
click at [483, 122] on div "MINI NEW [PERSON_NAME]-SHIRT CON LOGO STAMPA SHADED (00700 - NAVY / 16) 38.50 U…" at bounding box center [531, 82] width 769 height 126
click at [655, 100] on div "Price" at bounding box center [646, 98] width 163 height 17
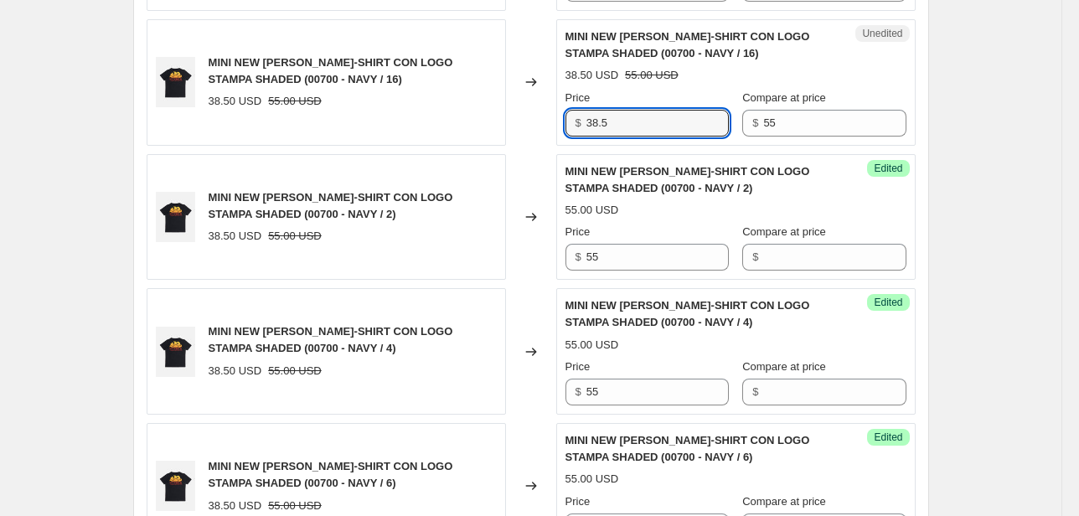
click at [562, 125] on div "Unedited MINI NEW [PERSON_NAME] T-SHIRT CON LOGO STAMPA SHADED (00700 - NAVY / …" at bounding box center [735, 82] width 359 height 126
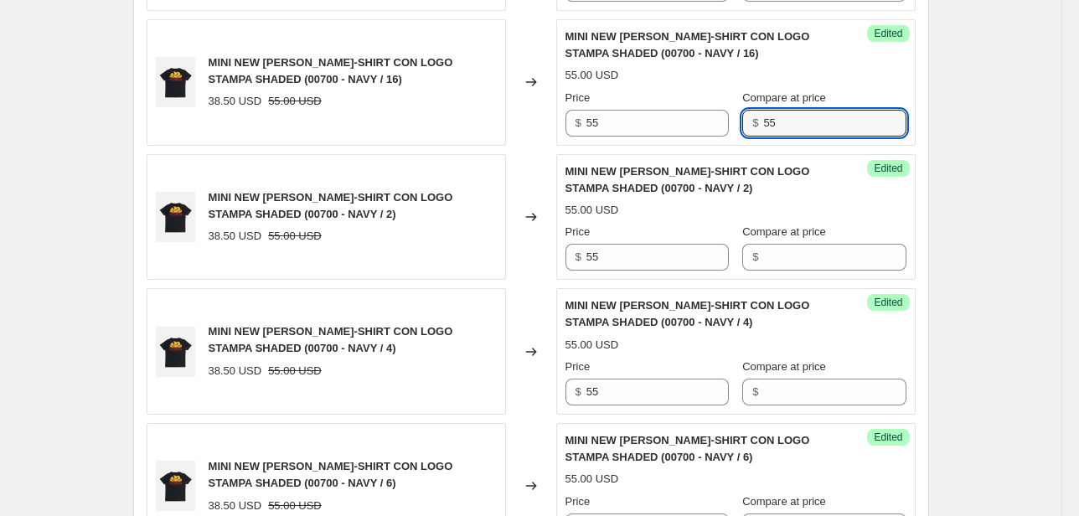
click at [672, 137] on div "Success Edited MINI NEW [PERSON_NAME]-SHIRT CON LOGO STAMPA SHADED (00700 - NAV…" at bounding box center [735, 82] width 359 height 126
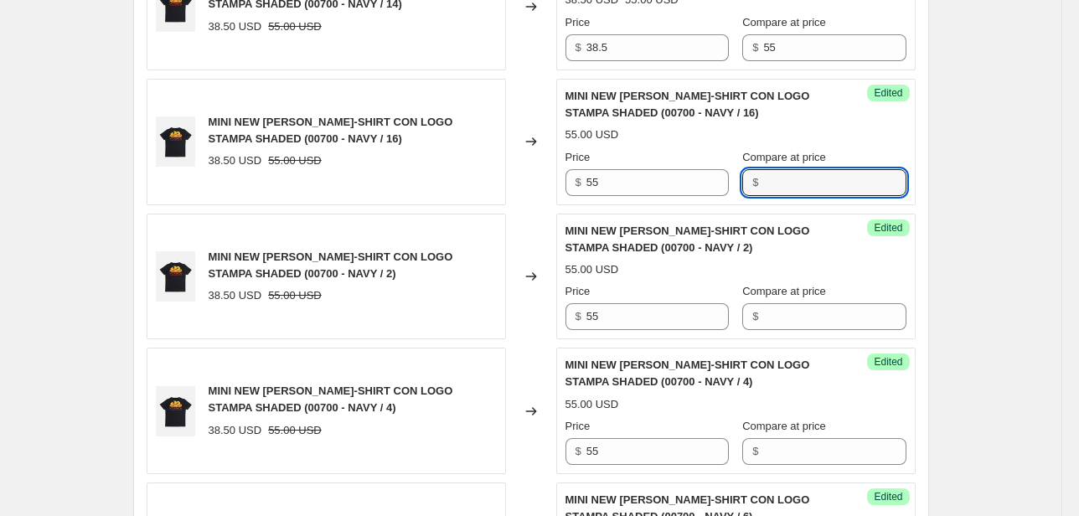
scroll to position [866, 0]
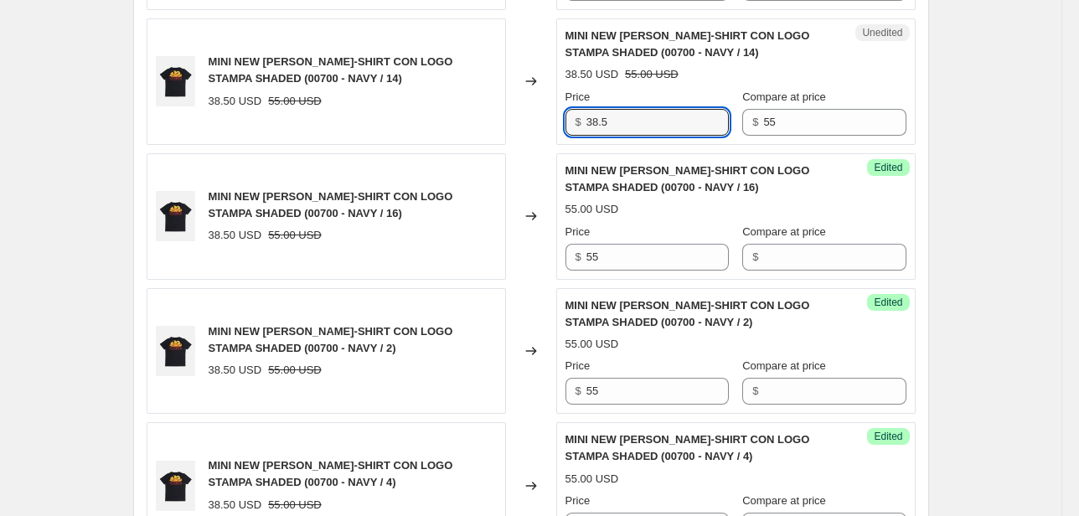
click at [472, 131] on div "MINI NEW [PERSON_NAME]-SHIRT CON LOGO STAMPA SHADED (00700 - NAVY / 14) 38.50 U…" at bounding box center [531, 81] width 769 height 126
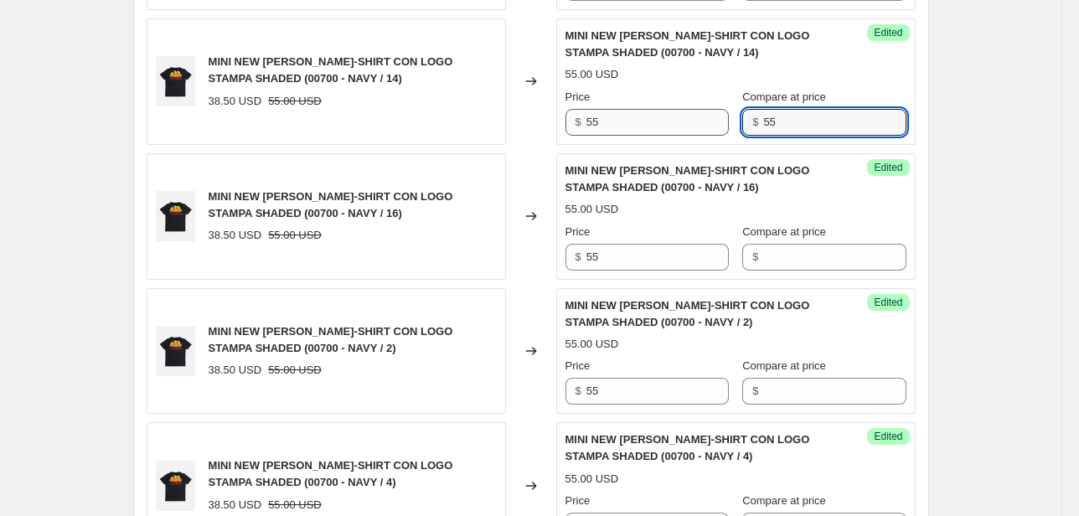
click at [691, 132] on div "Price $ 55 Compare at price $ 55" at bounding box center [735, 112] width 341 height 47
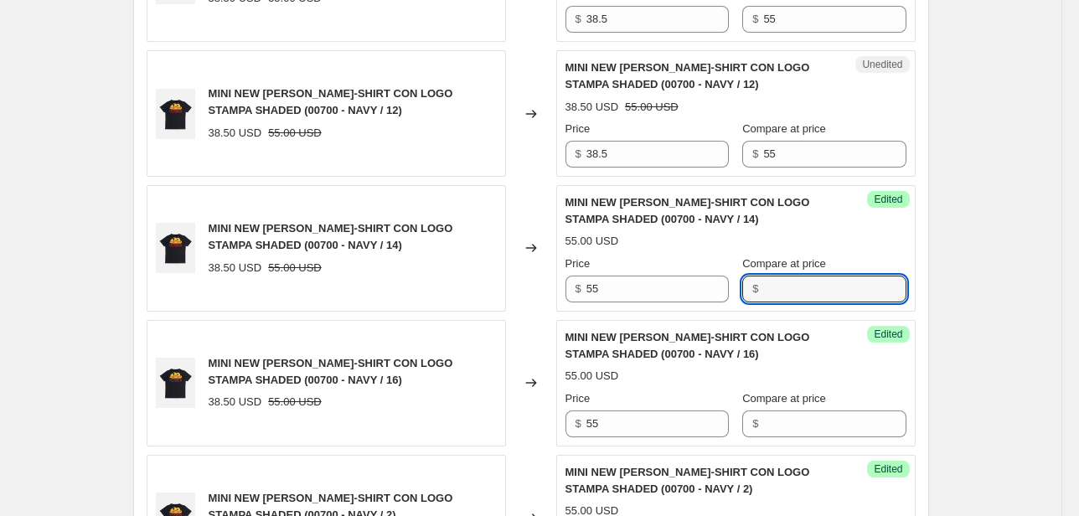
scroll to position [665, 0]
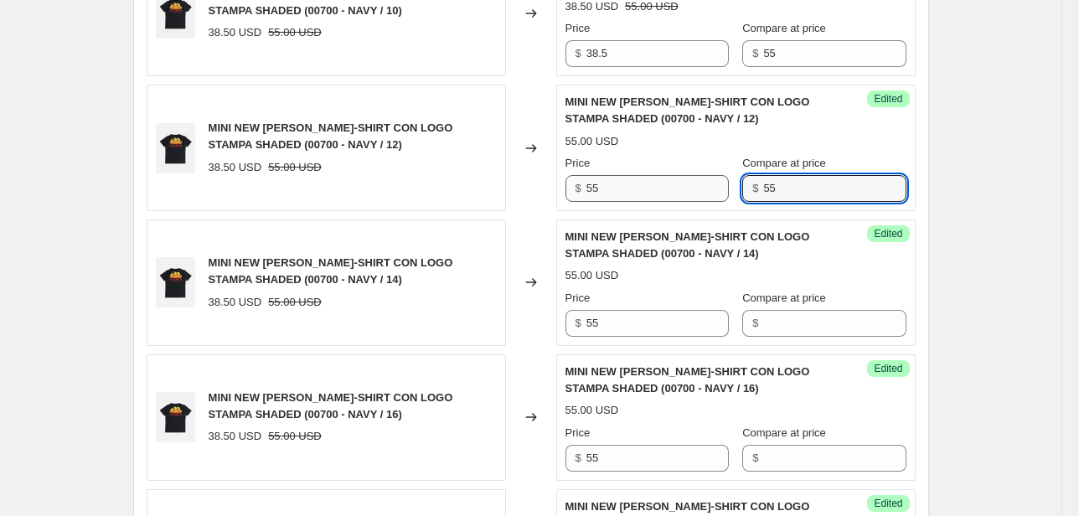
click at [713, 195] on div "Price $ 55 Compare at price $ 55" at bounding box center [735, 178] width 341 height 47
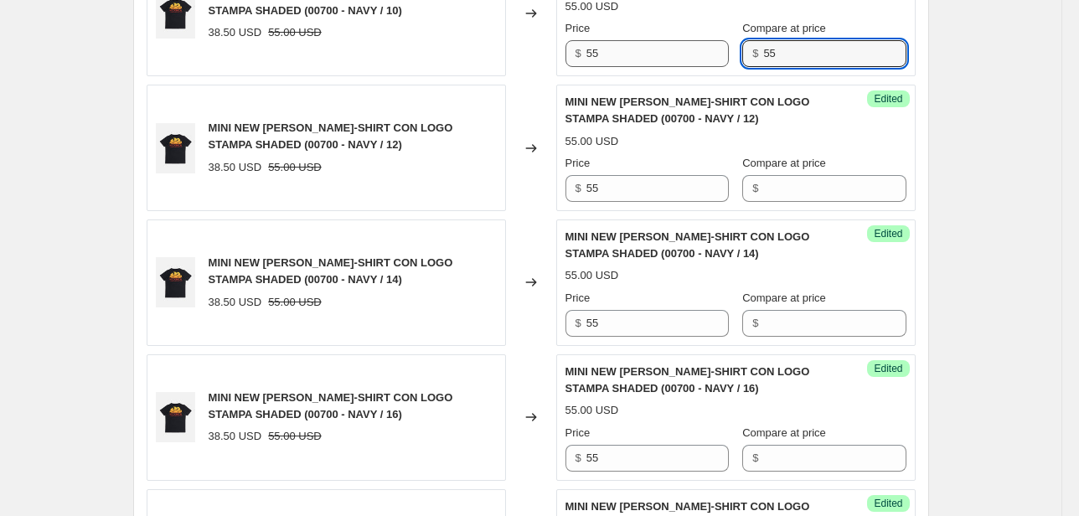
click at [669, 59] on div "Price $ 55 Compare at price $ 55" at bounding box center [735, 43] width 341 height 47
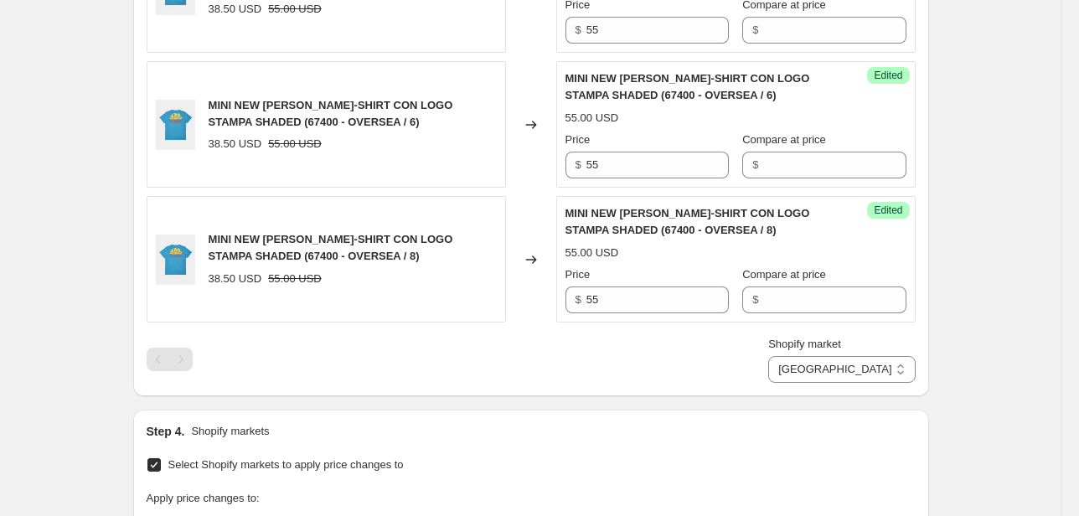
scroll to position [2542, 0]
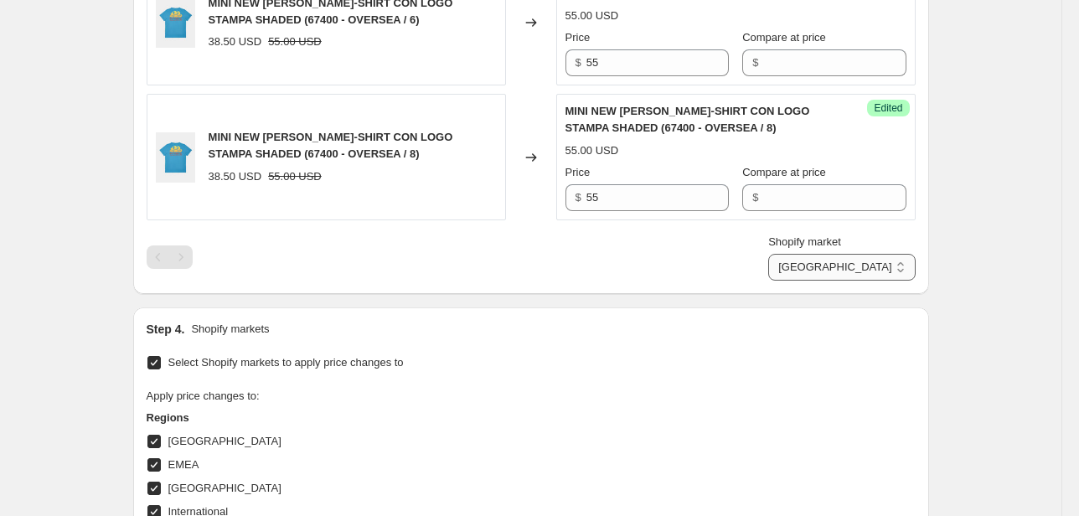
click at [858, 261] on select "Direct prices [GEOGRAPHIC_DATA] EMEA [GEOGRAPHIC_DATA] International [GEOGRAPHI…" at bounding box center [841, 267] width 147 height 27
click at [823, 281] on select "Direct prices [GEOGRAPHIC_DATA] EMEA [GEOGRAPHIC_DATA] International [GEOGRAPHI…" at bounding box center [841, 267] width 147 height 27
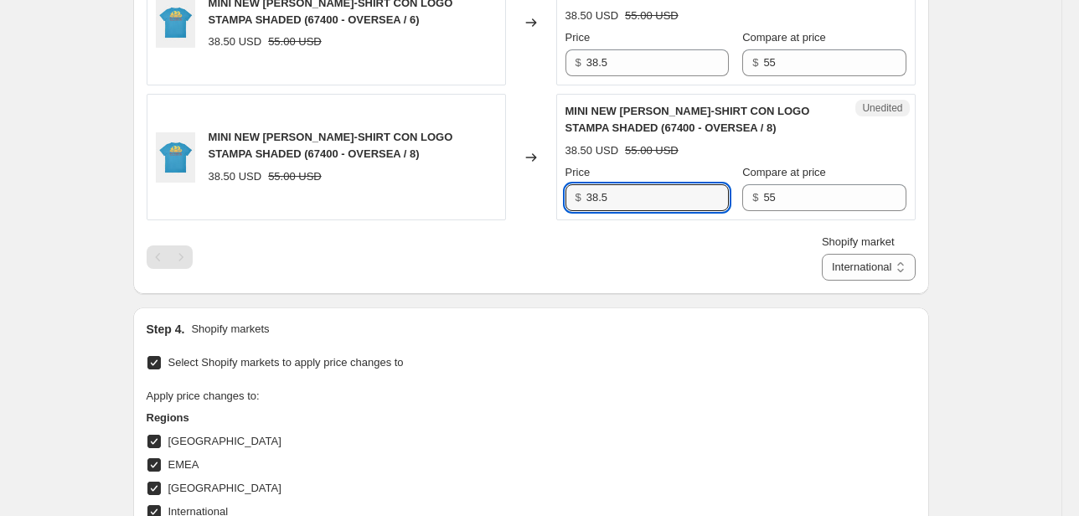
click at [485, 197] on div "MINI NEW [PERSON_NAME]-SHIRT CON LOGO STAMPA SHADED (67400 - OVERSEA / 8) 38.50…" at bounding box center [531, 157] width 769 height 126
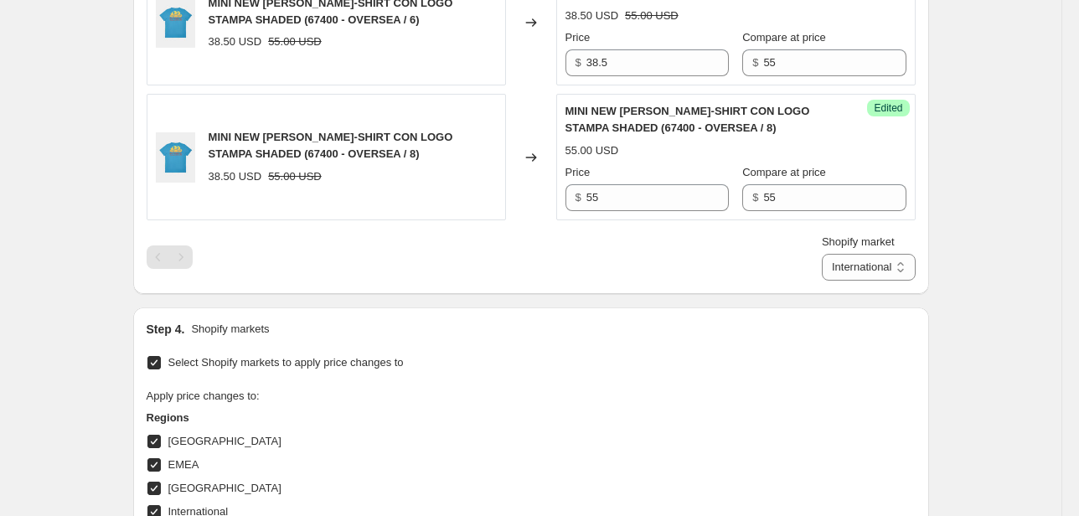
click at [562, 54] on div "Unedited MINI NEW [PERSON_NAME] T-SHIRT CON LOGO STAMPA SHADED (67400 - OVERSEA…" at bounding box center [735, 22] width 359 height 126
click at [537, 67] on div "MINI NEW [PERSON_NAME]-SHIRT CON LOGO STAMPA SHADED (67400 - OVERSEA / 6) 38.50…" at bounding box center [531, 22] width 769 height 126
click at [718, 204] on div "Price $ 55 Compare at price $ 55" at bounding box center [735, 187] width 341 height 47
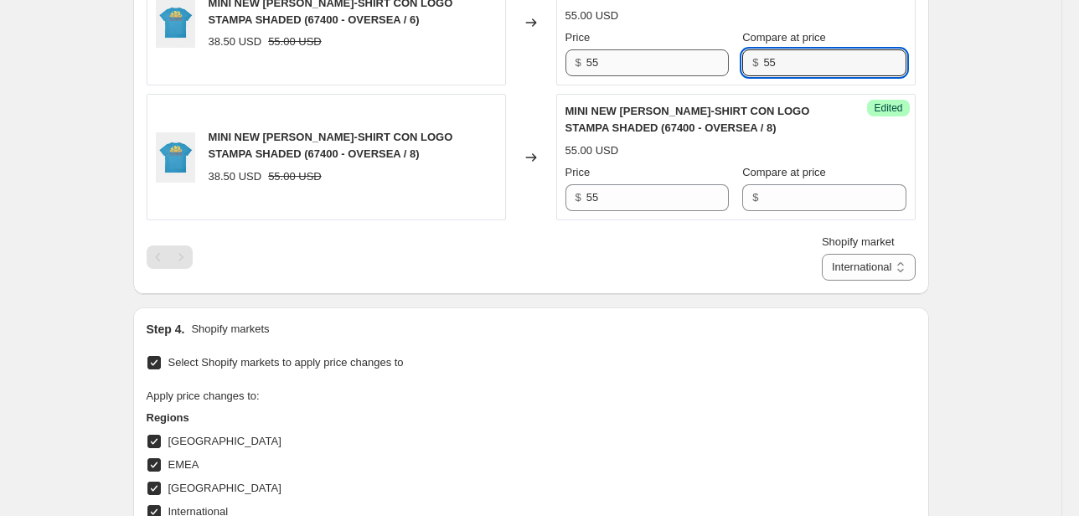
click at [705, 70] on div "Price $ 55 Compare at price $ 55" at bounding box center [735, 52] width 341 height 47
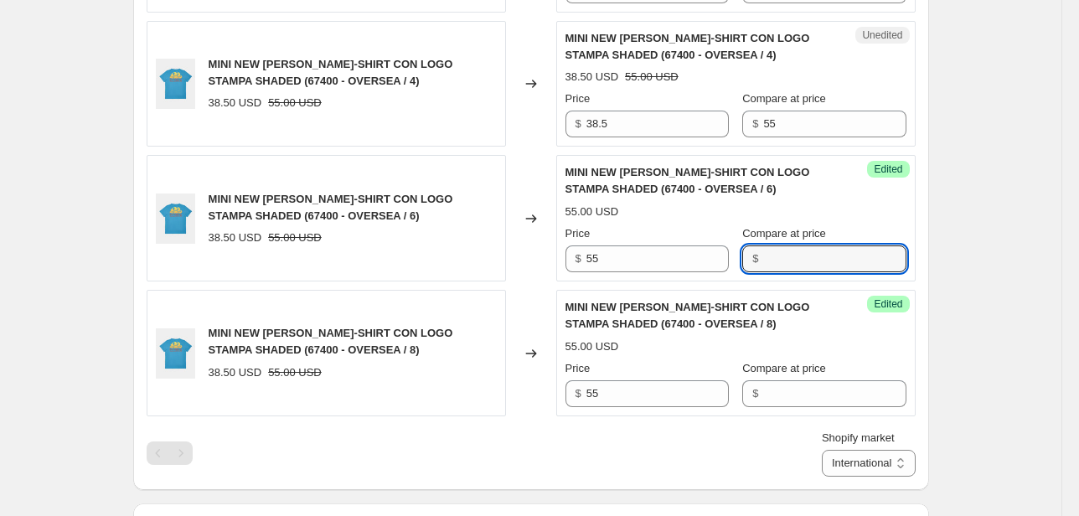
scroll to position [2341, 0]
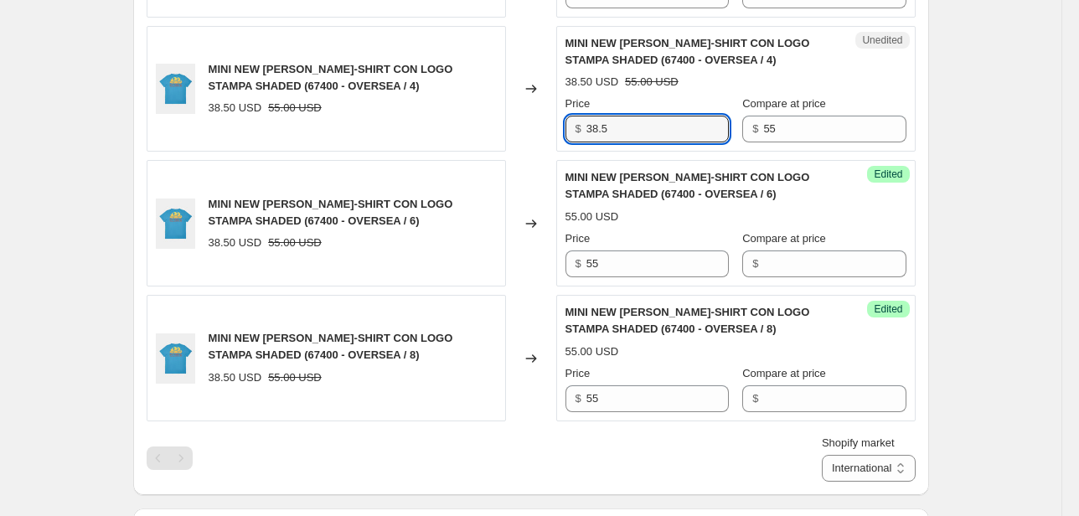
click at [463, 140] on div "MINI NEW [PERSON_NAME]-SHIRT CON LOGO STAMPA SHADED (67400 - OVERSEA / 4) 38.50…" at bounding box center [531, 89] width 769 height 126
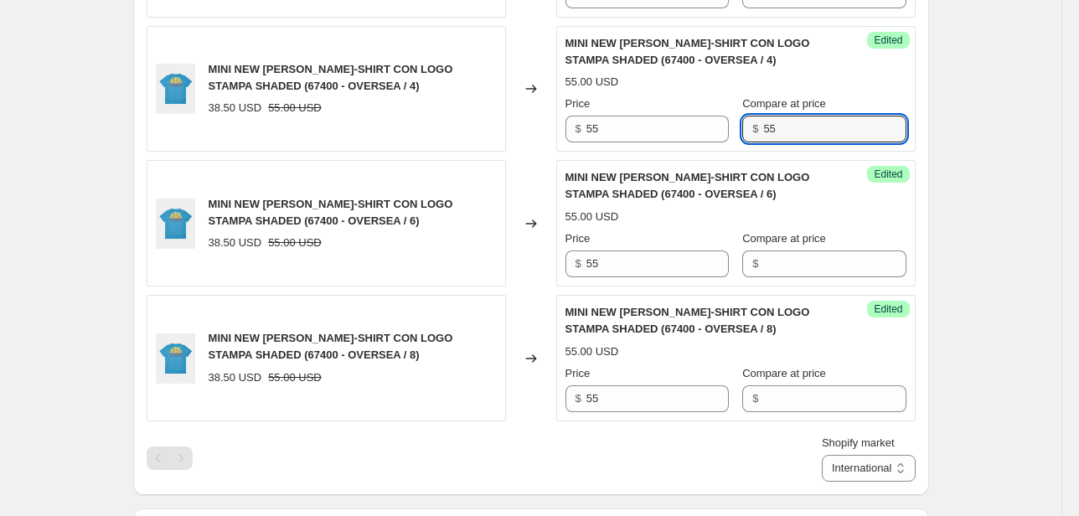
click at [618, 144] on div "Success Edited MINI NEW [PERSON_NAME]-SHIRT CON LOGO STAMPA SHADED (67400 - OVE…" at bounding box center [735, 89] width 359 height 126
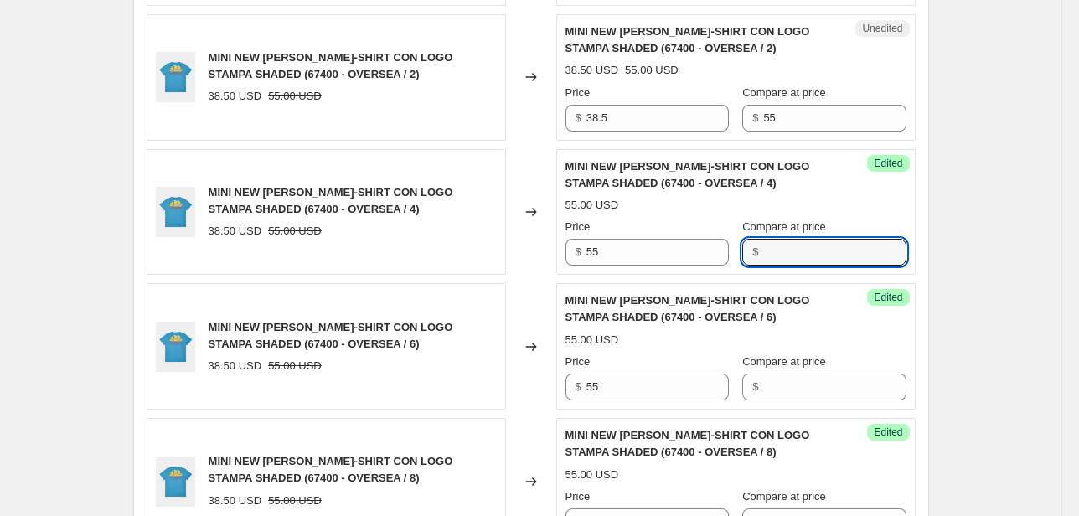
scroll to position [2207, 0]
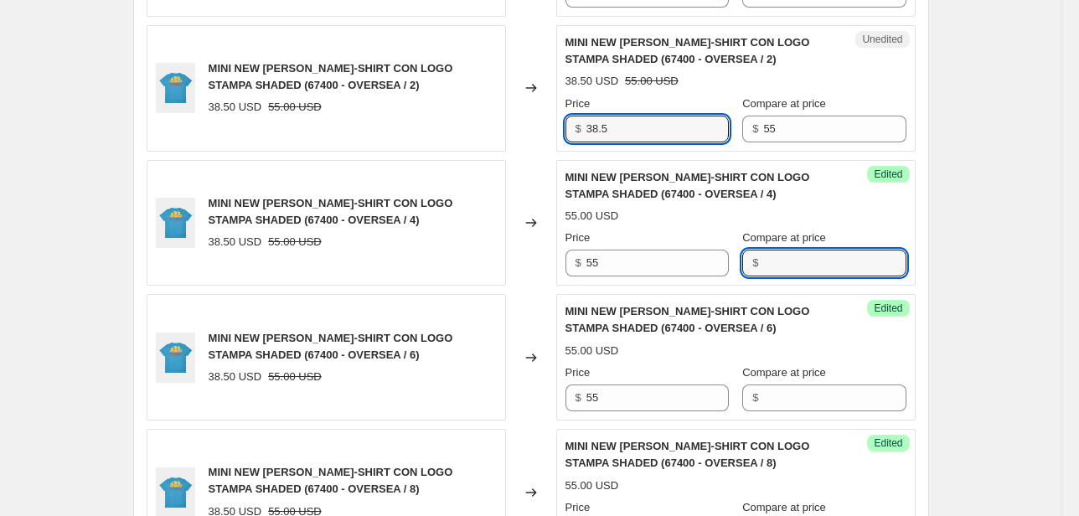
click at [568, 129] on div "$ 38.5" at bounding box center [646, 129] width 163 height 27
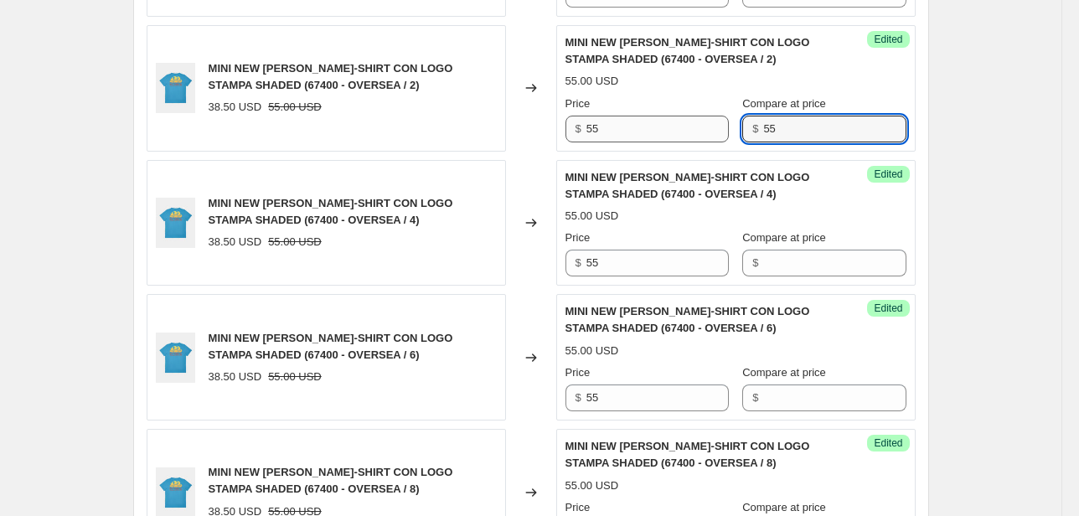
click at [726, 126] on div "Price $ 55 Compare at price $ 55" at bounding box center [735, 119] width 341 height 47
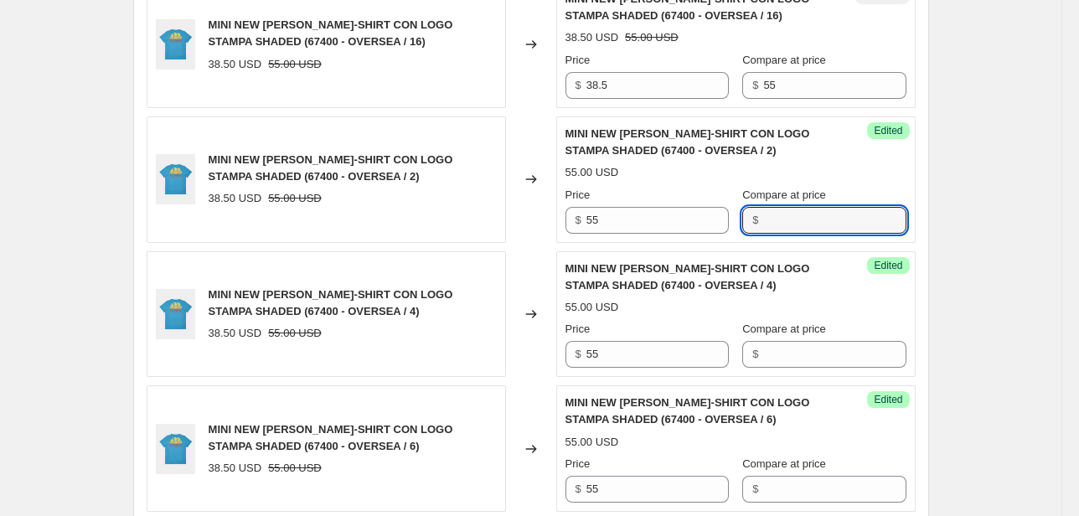
scroll to position [2006, 0]
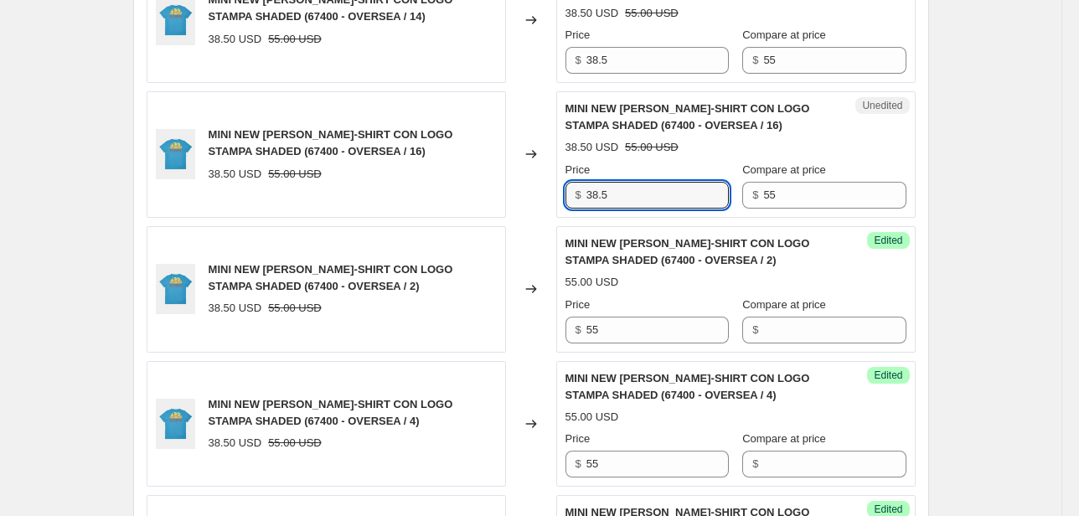
click at [520, 202] on div "MINI NEW [PERSON_NAME]-SHIRT CON LOGO STAMPA SHADED (67400 - OVERSEA / 16) 38.5…" at bounding box center [531, 154] width 769 height 126
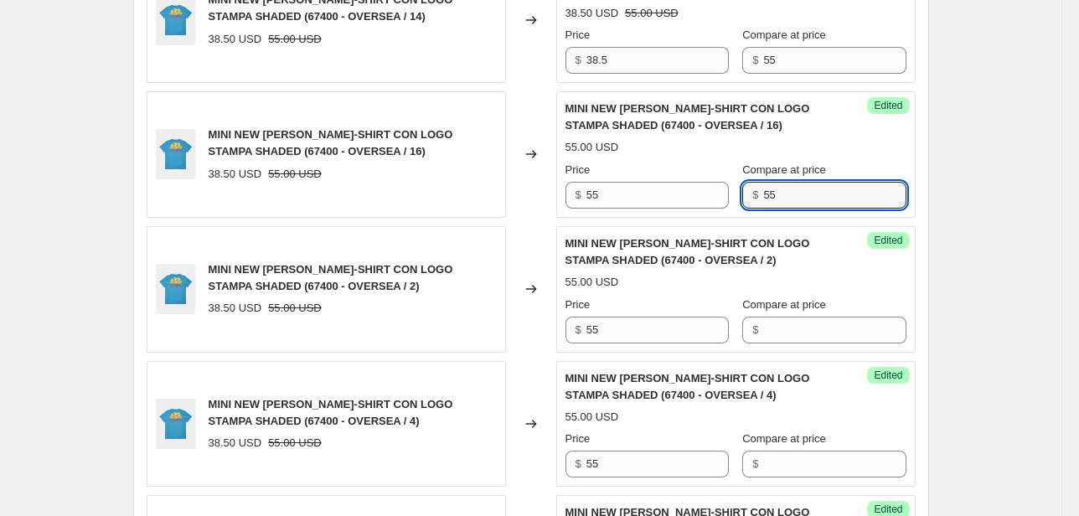
click at [550, 60] on div "MINI NEW [PERSON_NAME]-SHIRT CON LOGO STAMPA SHADED (67400 - OVERSEA / 14) 38.5…" at bounding box center [531, 19] width 769 height 126
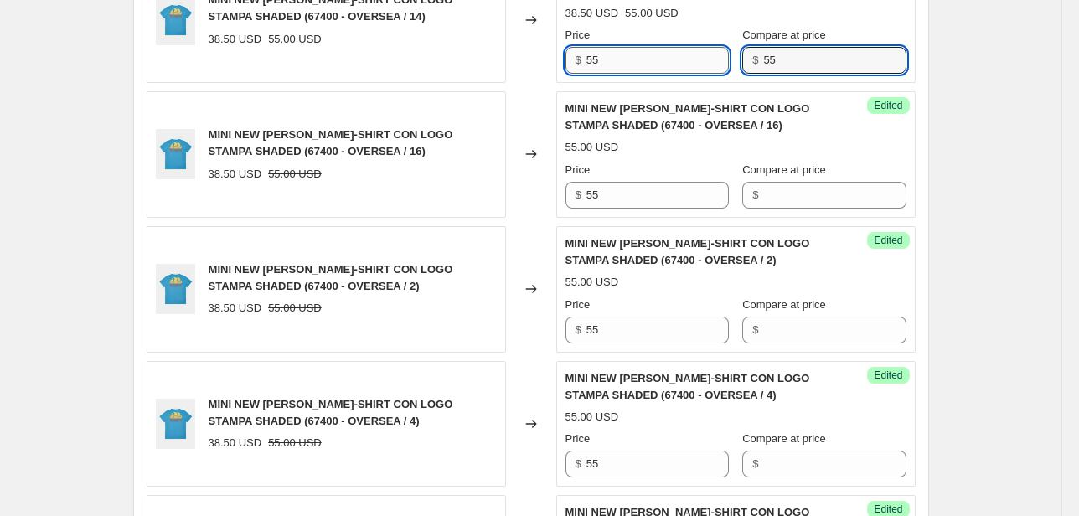
click at [722, 60] on div "Price $ 55 Compare at price $ 55" at bounding box center [735, 50] width 341 height 47
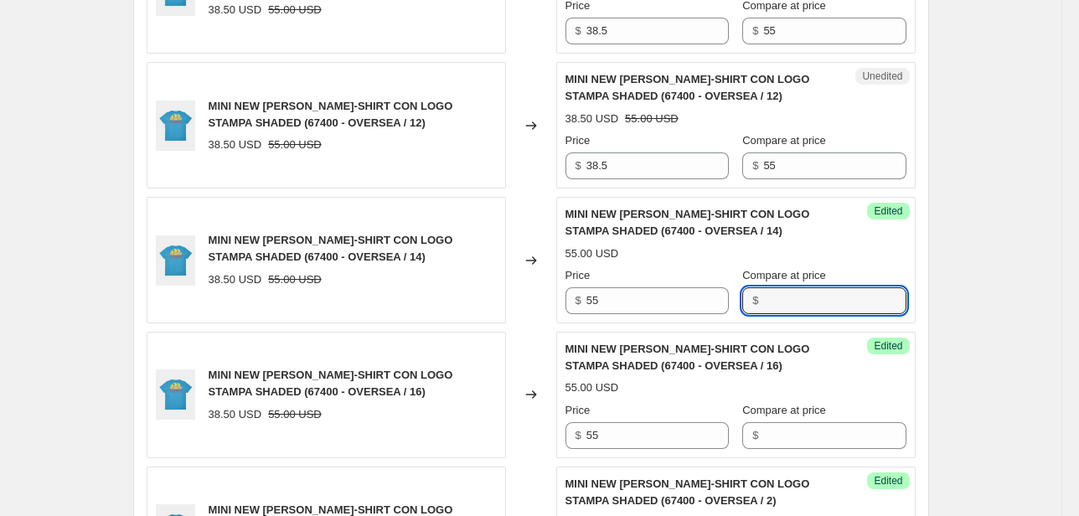
scroll to position [1737, 0]
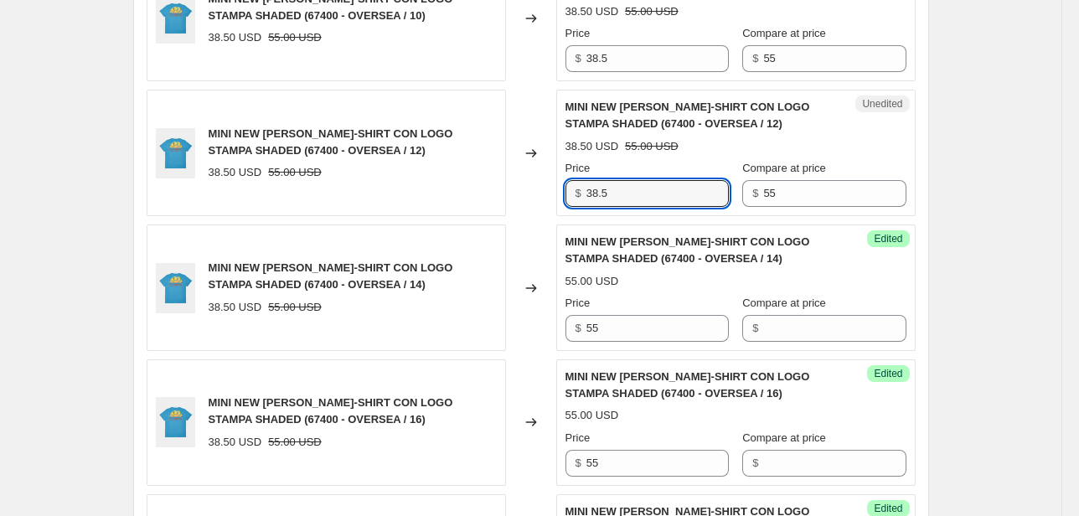
click at [562, 209] on div "Unedited MINI NEW [PERSON_NAME] T-SHIRT CON LOGO STAMPA SHADED (67400 - OVERSEA…" at bounding box center [735, 153] width 359 height 126
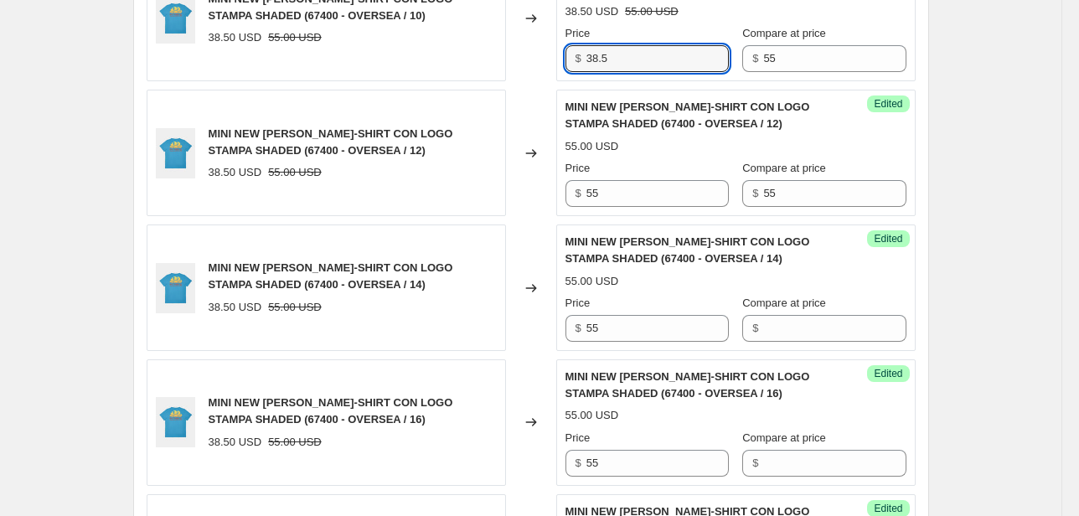
click at [542, 75] on div "MINI NEW [PERSON_NAME]-SHIRT CON LOGO STAMPA SHADED (67400 - OVERSEA / 10) 38.5…" at bounding box center [531, 19] width 769 height 126
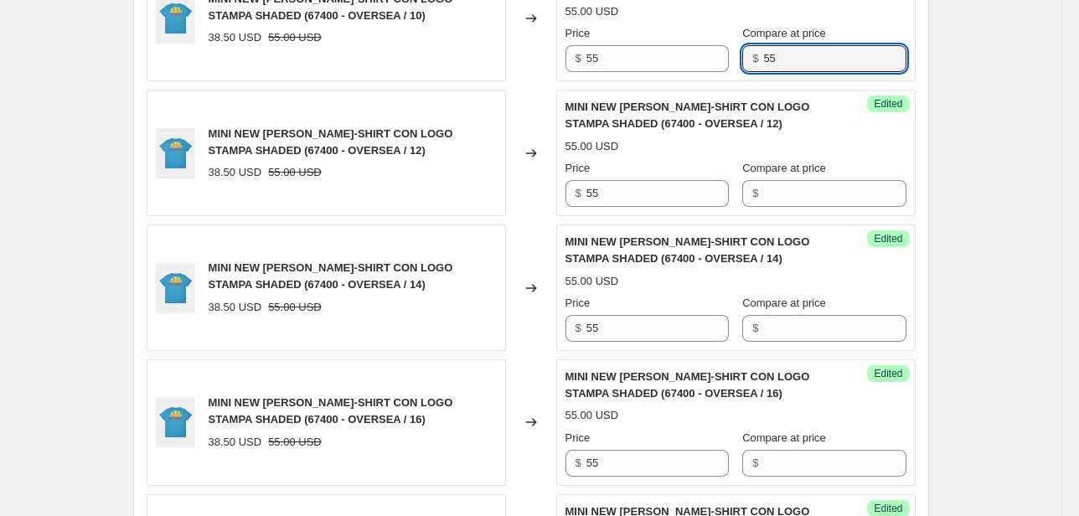
click at [700, 75] on div "Success Edited MINI NEW [PERSON_NAME]-SHIRT CON LOGO STAMPA SHADED (67400 - OVE…" at bounding box center [735, 19] width 359 height 126
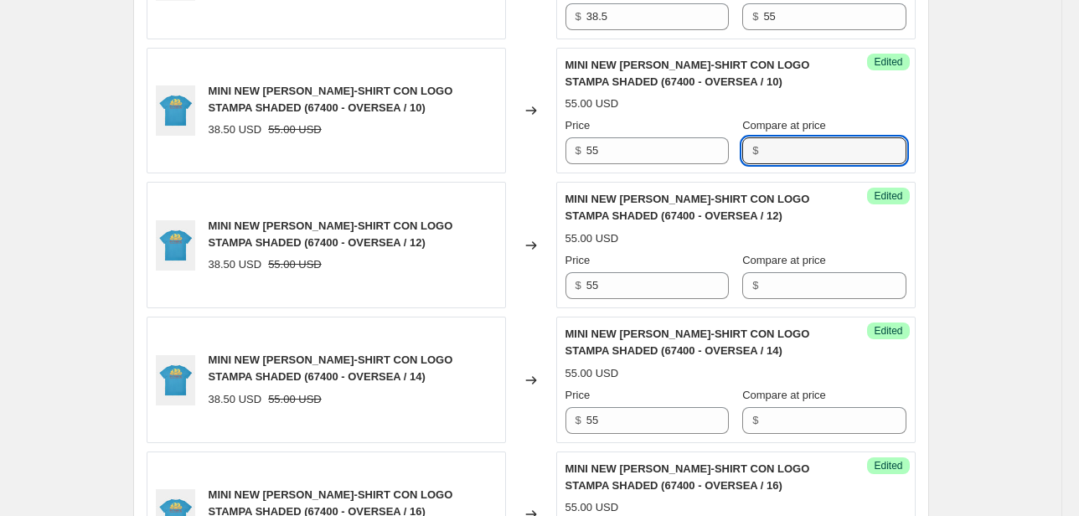
scroll to position [1603, 0]
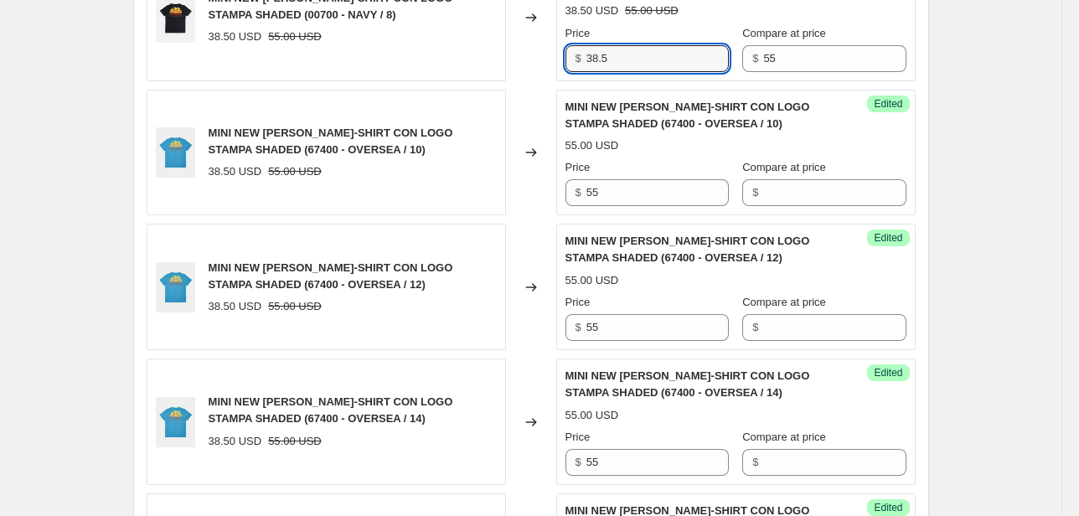
click at [586, 57] on div "$ 38.5" at bounding box center [646, 58] width 163 height 27
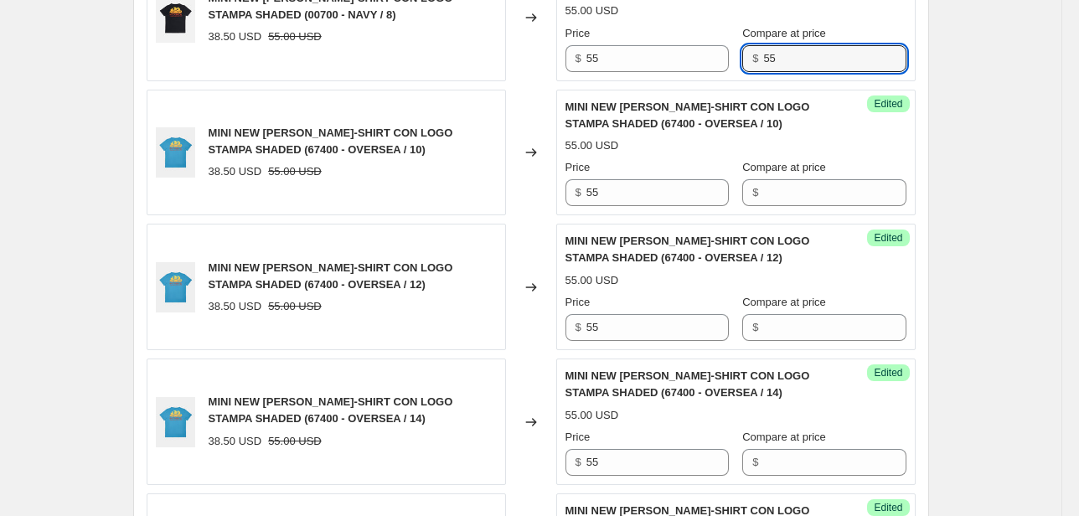
click at [627, 77] on div "MINI NEW [PERSON_NAME]-SHIRT CON LOGO STAMPA SHADED (00700 - NAVY / 10) 38.50 U…" at bounding box center [531, 84] width 769 height 2147
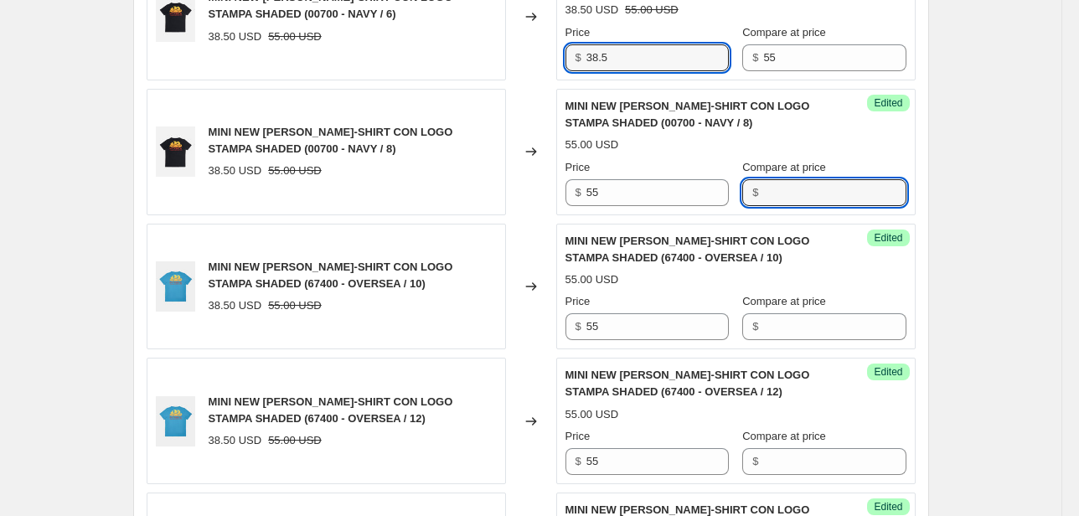
click at [544, 58] on div "MINI NEW [PERSON_NAME]-SHIRT CON LOGO STAMPA SHADED (00700 - NAVY / 6) 38.50 US…" at bounding box center [531, 17] width 769 height 126
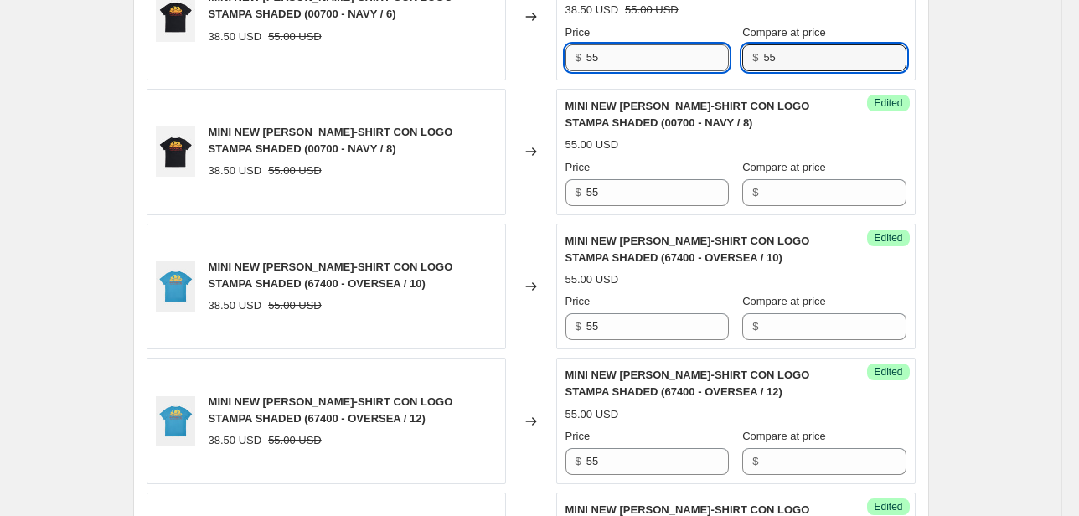
click at [707, 63] on div "Price $ 55 Compare at price $ 55" at bounding box center [735, 47] width 341 height 47
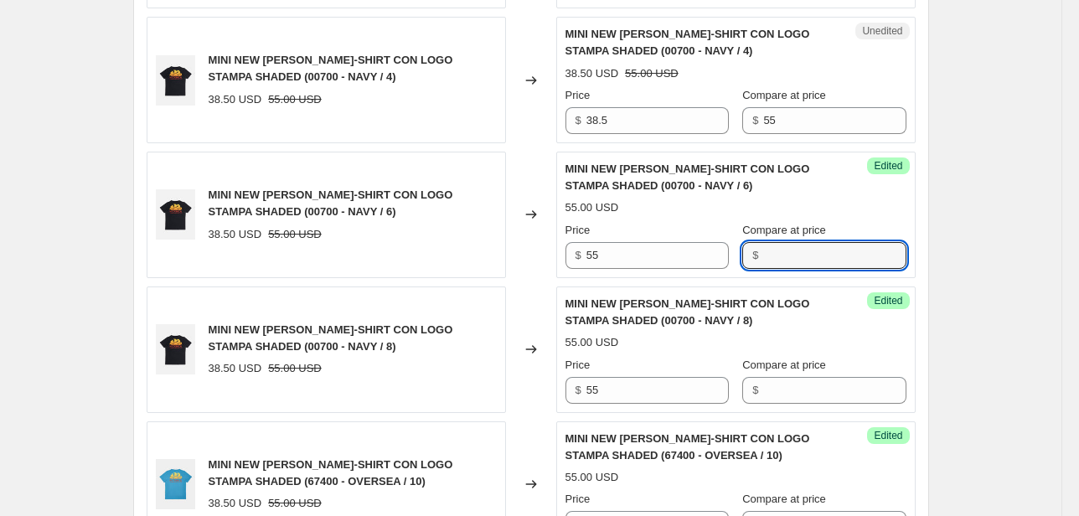
scroll to position [1268, 0]
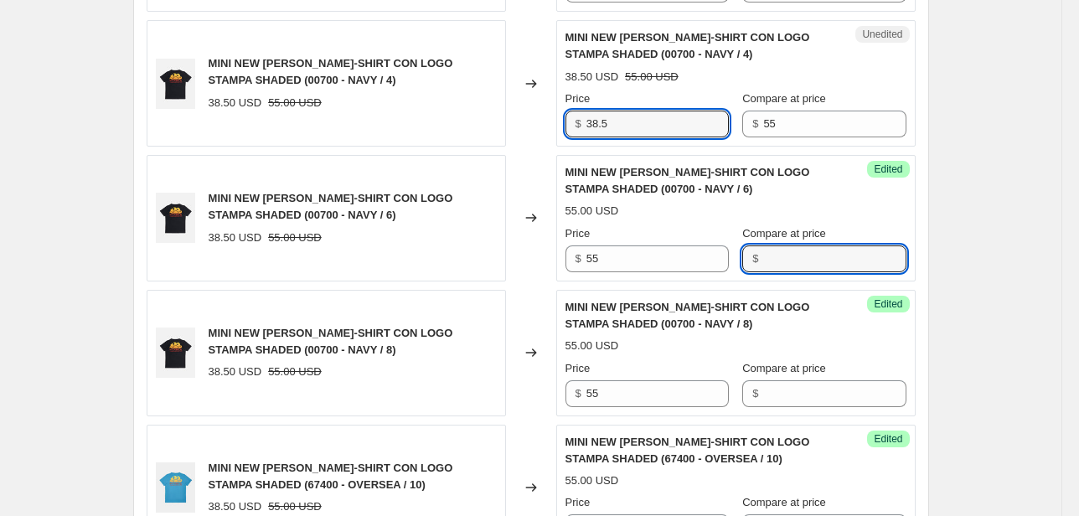
click at [459, 144] on div "MINI NEW [PERSON_NAME]-SHIRT CON LOGO STAMPA SHADED (00700 - NAVY / 10) 38.50 U…" at bounding box center [531, 420] width 769 height 2147
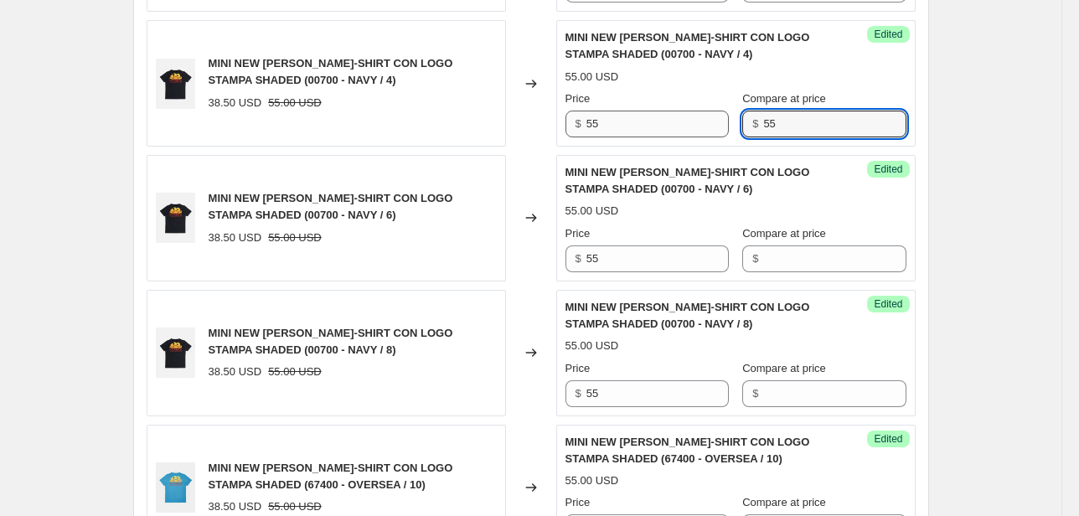
click at [695, 131] on div "Price $ 55 Compare at price $ 55" at bounding box center [735, 113] width 341 height 47
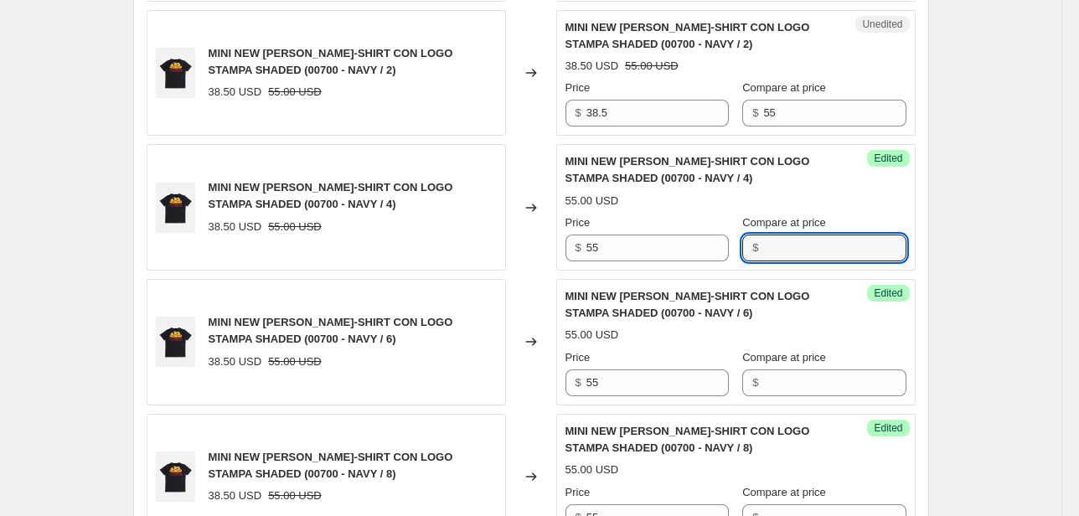
scroll to position [1134, 0]
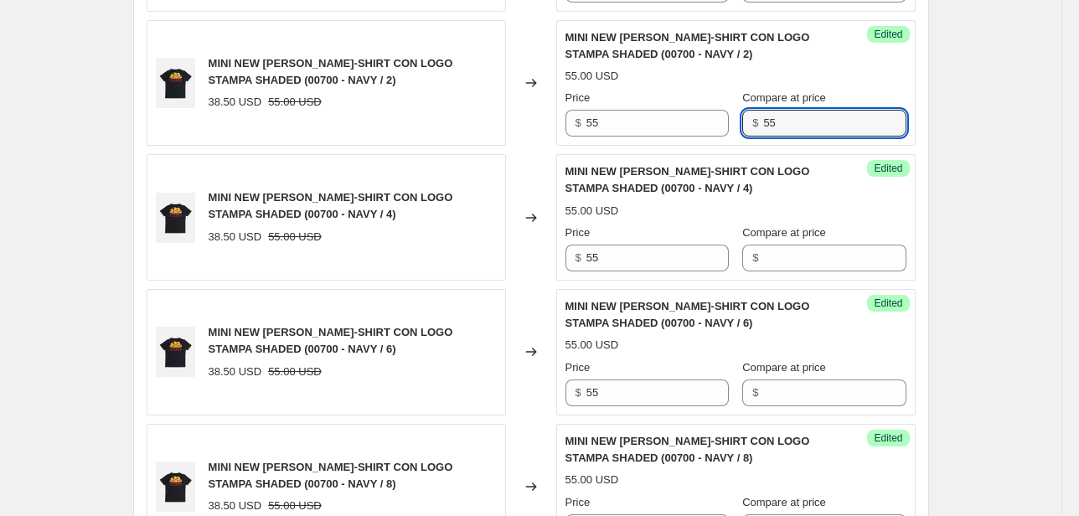
click at [707, 137] on div "Success Edited MINI NEW [PERSON_NAME]-SHIRT CON LOGO STAMPA SHADED (00700 - NAV…" at bounding box center [735, 83] width 359 height 126
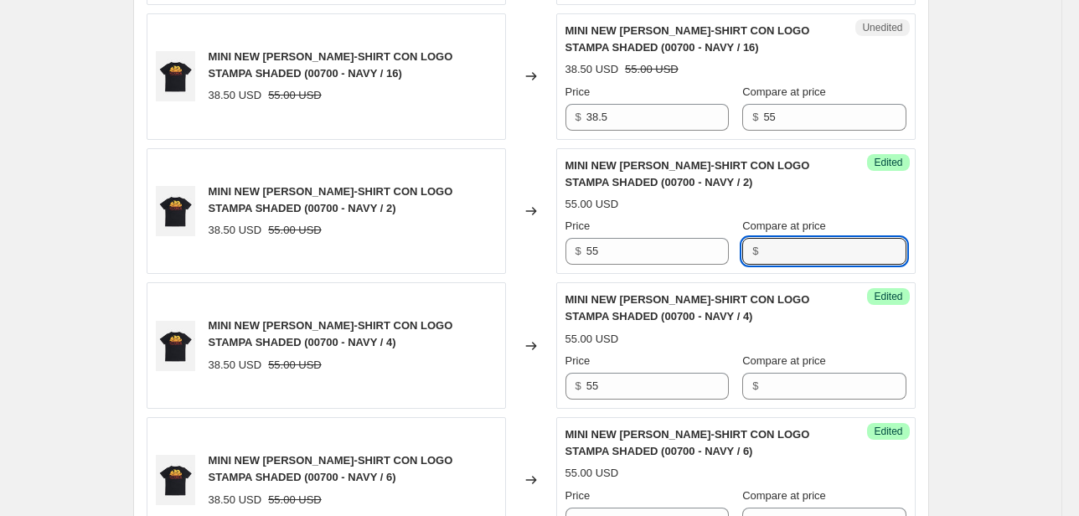
scroll to position [1000, 0]
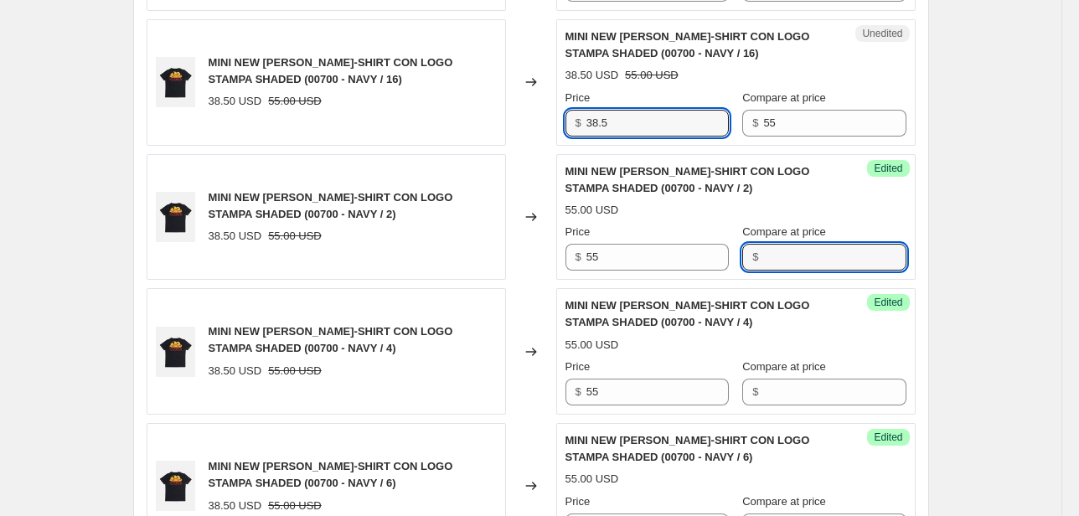
click at [543, 124] on div "MINI NEW [PERSON_NAME]-SHIRT CON LOGO STAMPA SHADED (00700 - NAVY / 16) 38.50 U…" at bounding box center [531, 82] width 769 height 126
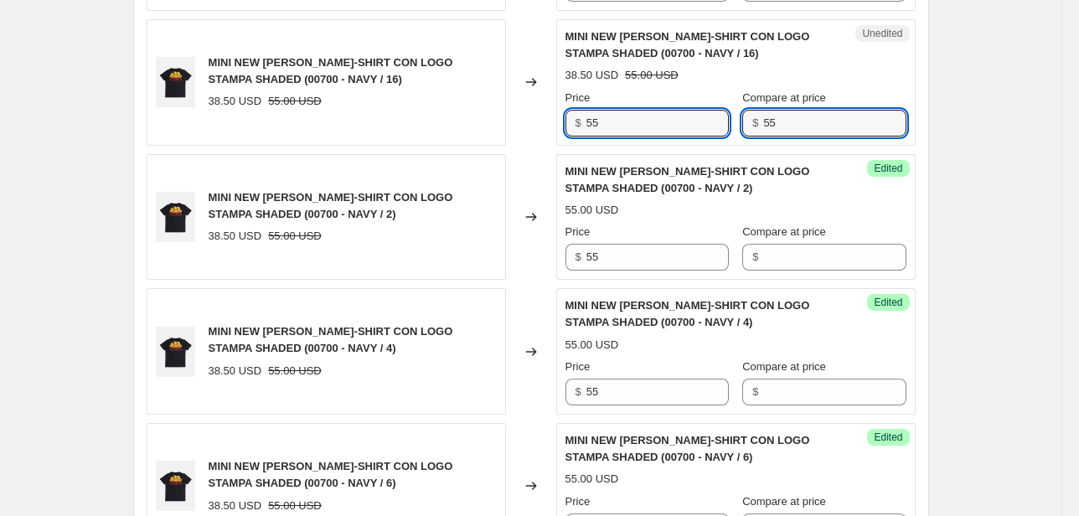
click at [717, 137] on div "Unedited MINI NEW [PERSON_NAME] T-SHIRT CON LOGO STAMPA SHADED (00700 - NAVY / …" at bounding box center [735, 82] width 359 height 126
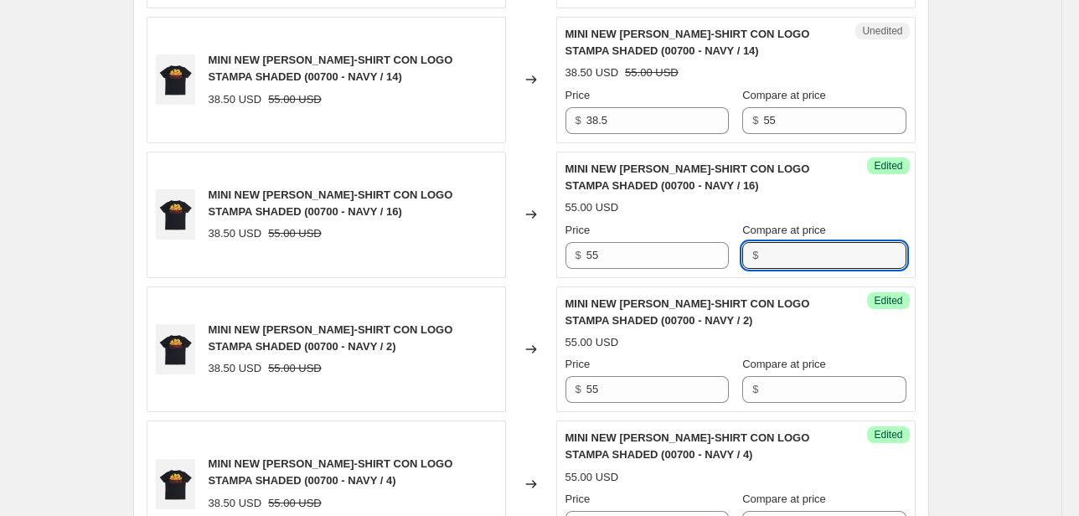
scroll to position [866, 0]
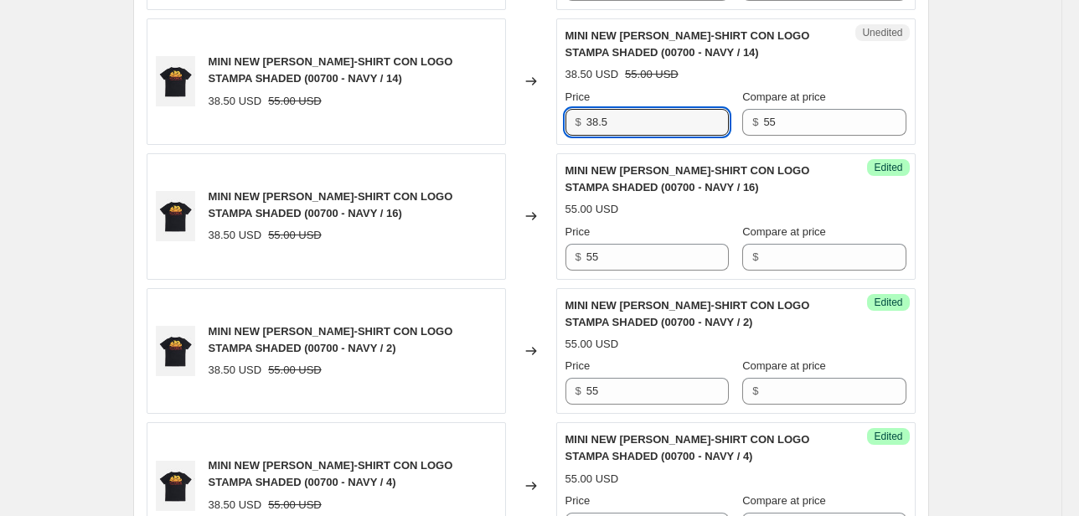
click at [476, 133] on div "MINI NEW [PERSON_NAME]-SHIRT CON LOGO STAMPA SHADED (00700 - NAVY / 14) 38.50 U…" at bounding box center [531, 81] width 769 height 126
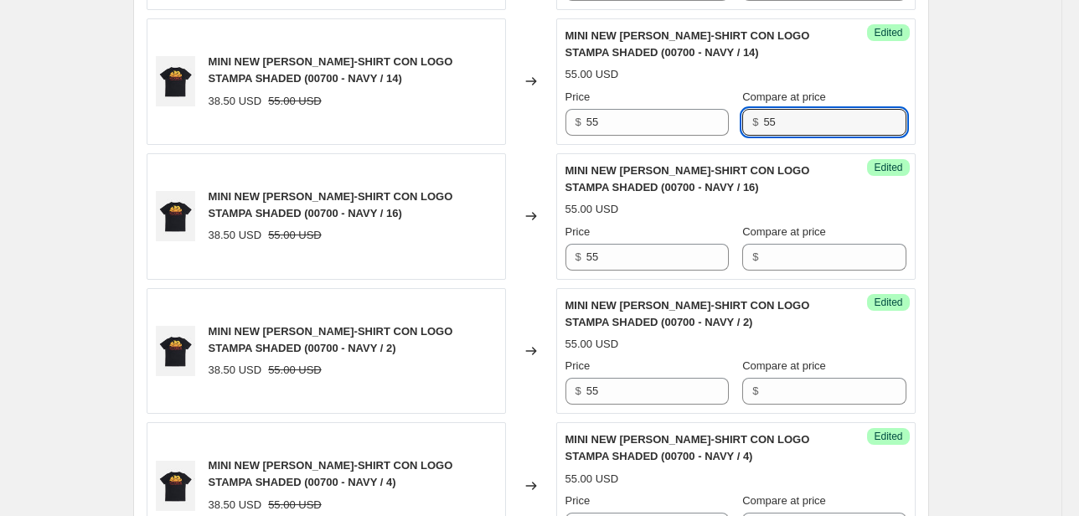
click at [705, 134] on div "Success Edited MINI NEW [PERSON_NAME]-SHIRT CON LOGO STAMPA SHADED (00700 - NAV…" at bounding box center [735, 81] width 359 height 126
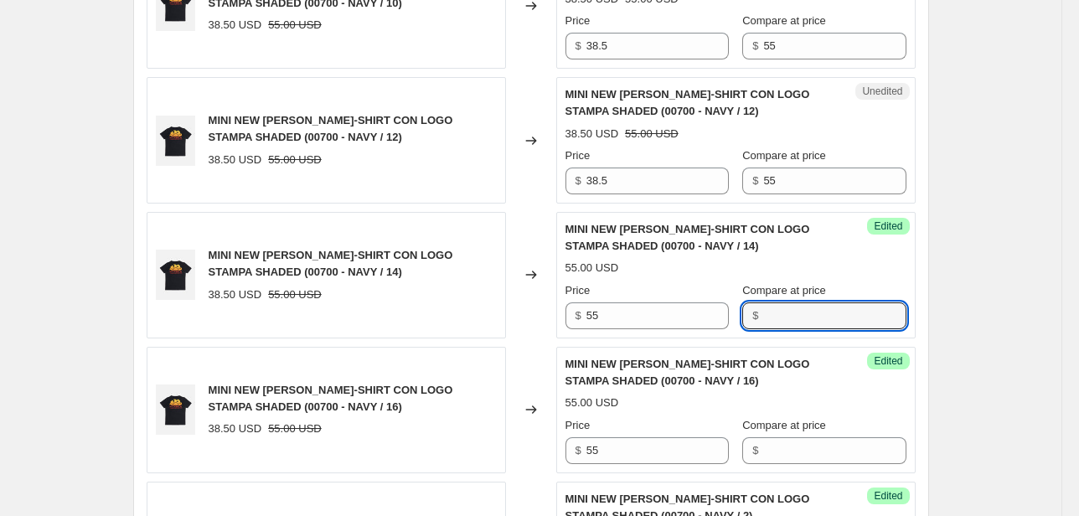
scroll to position [665, 0]
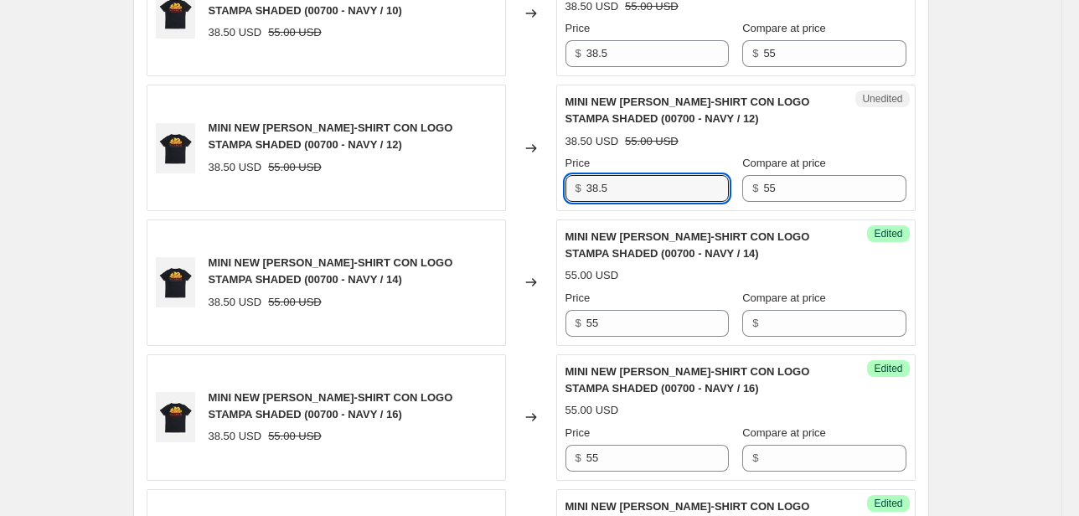
click at [529, 194] on div "MINI NEW [PERSON_NAME]-SHIRT CON LOGO STAMPA SHADED (00700 - NAVY / 12) 38.50 U…" at bounding box center [531, 148] width 769 height 126
click at [744, 188] on div "Price $ 55 Compare at price $ 55" at bounding box center [735, 178] width 341 height 47
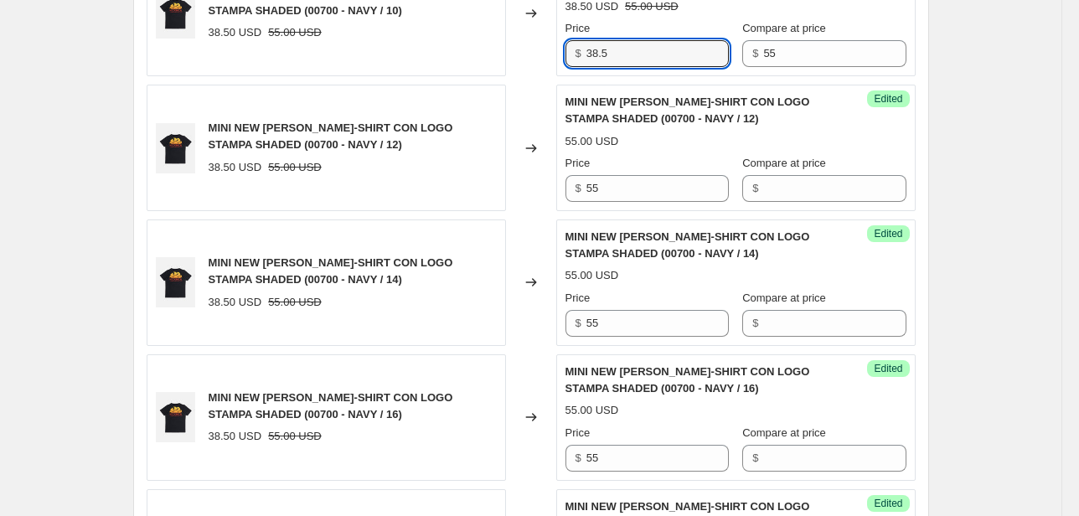
click at [546, 64] on div "MINI NEW [PERSON_NAME]-SHIRT CON LOGO STAMPA SHADED (00700 - NAVY / 10) 38.50 U…" at bounding box center [531, 13] width 769 height 126
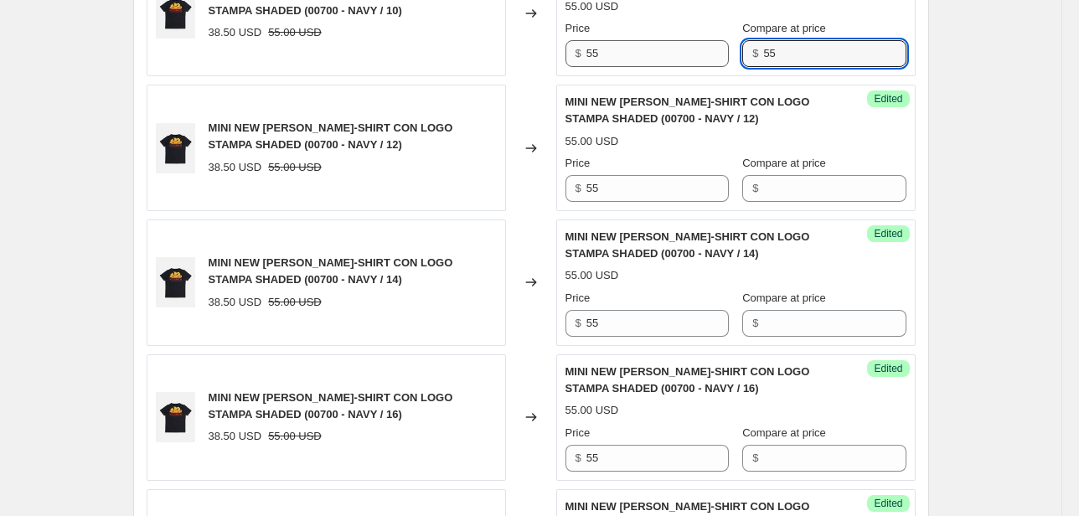
click at [704, 58] on div "Price $ 55 Compare at price $ 55" at bounding box center [735, 43] width 341 height 47
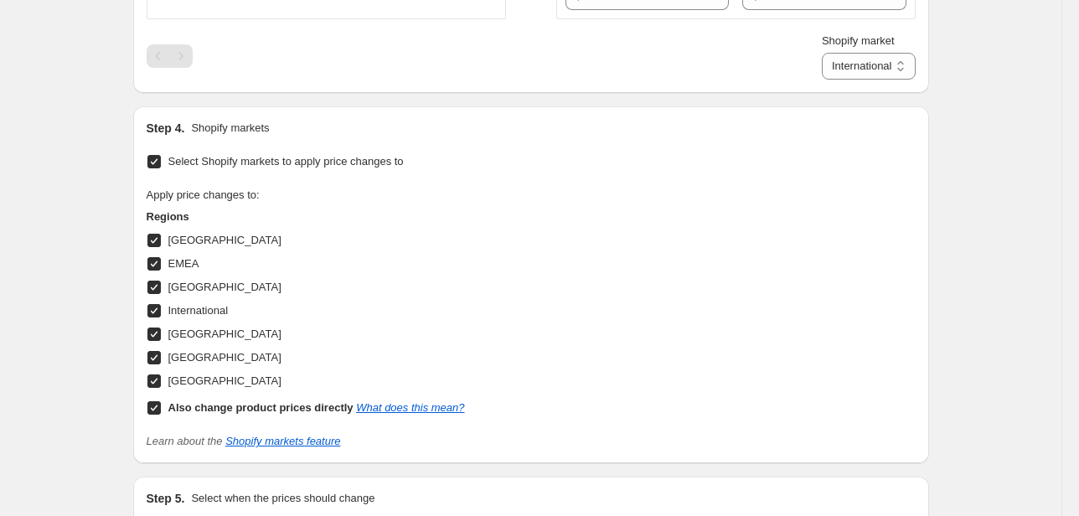
scroll to position [2542, 0]
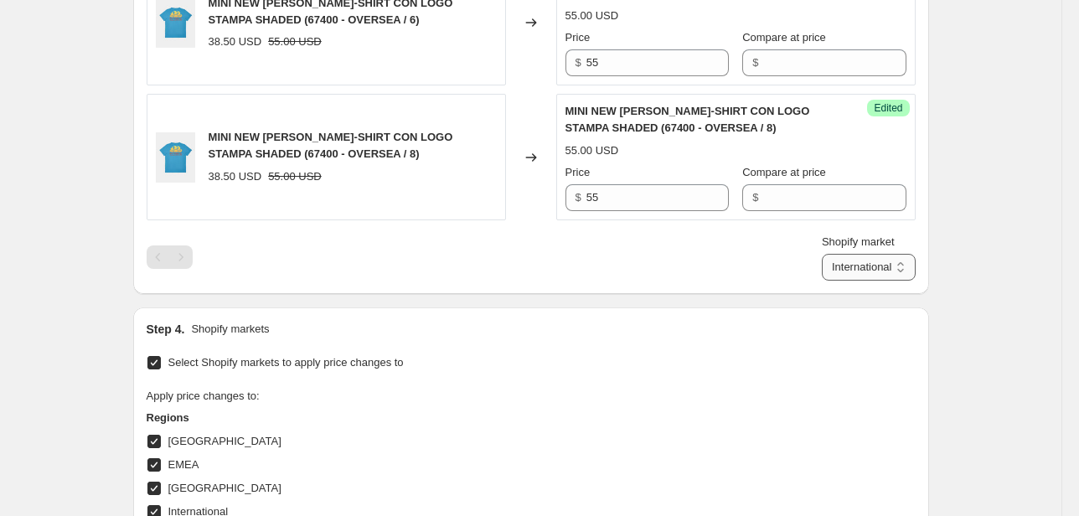
click at [859, 254] on select "Direct prices [GEOGRAPHIC_DATA] EMEA [GEOGRAPHIC_DATA] International [GEOGRAPHI…" at bounding box center [869, 267] width 94 height 27
click at [846, 281] on select "Direct prices [GEOGRAPHIC_DATA] EMEA [GEOGRAPHIC_DATA] International [GEOGRAPHI…" at bounding box center [869, 267] width 94 height 27
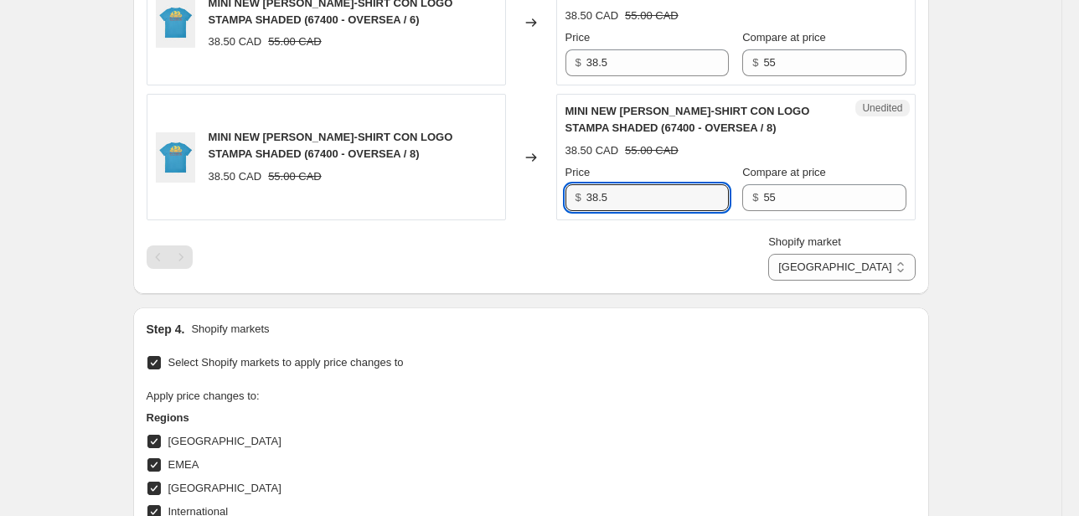
click at [560, 194] on div "Unedited MINI NEW [PERSON_NAME] T-SHIRT CON LOGO STAMPA SHADED (67400 - OVERSEA…" at bounding box center [735, 157] width 359 height 126
click at [479, 57] on div "MINI NEW [PERSON_NAME]-SHIRT CON LOGO STAMPA SHADED (67400 - OVERSEA / 6) 38.50…" at bounding box center [531, 22] width 769 height 126
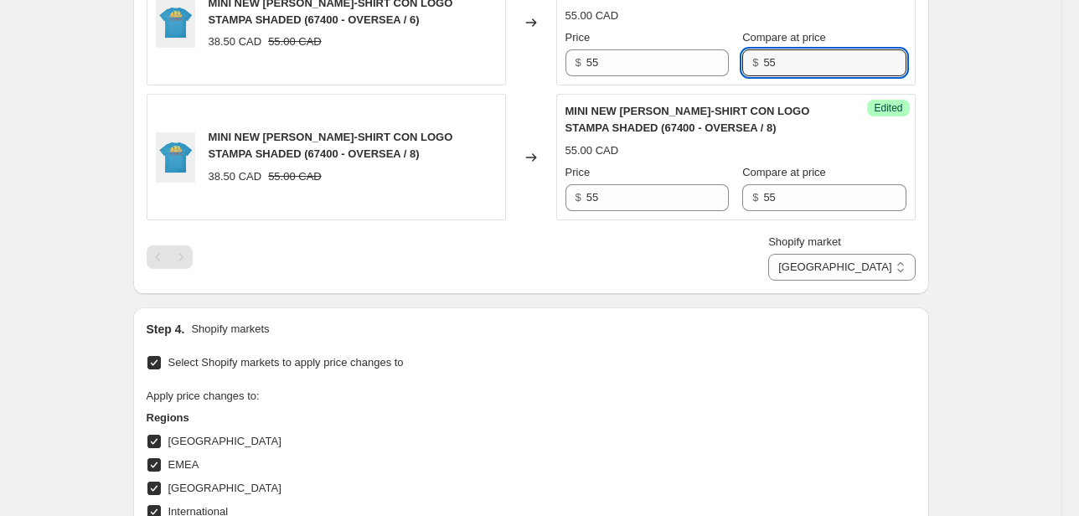
click at [734, 60] on div "Price $ 55 Compare at price $ 55" at bounding box center [735, 52] width 341 height 47
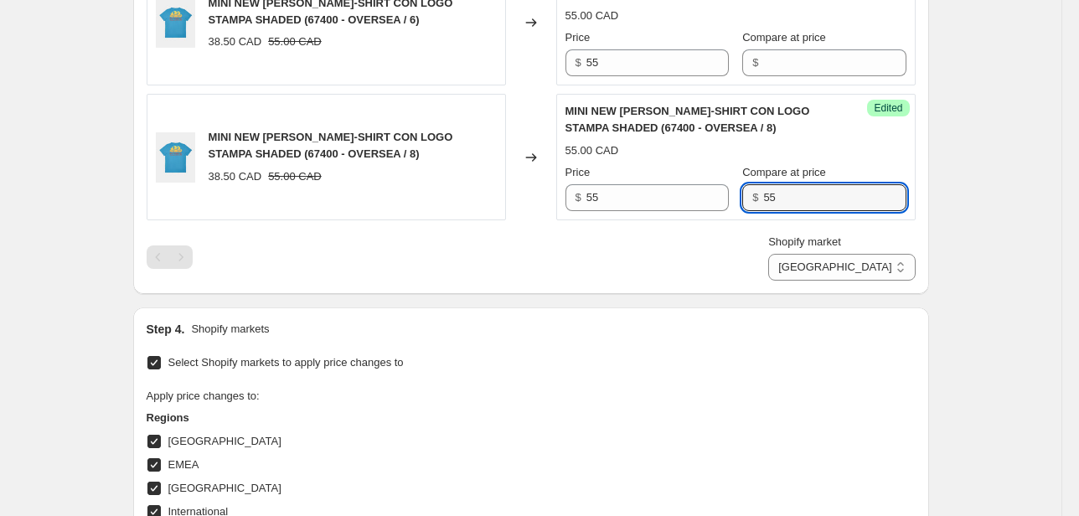
click at [714, 202] on div "Price $ 55 Compare at price $ 55" at bounding box center [735, 187] width 341 height 47
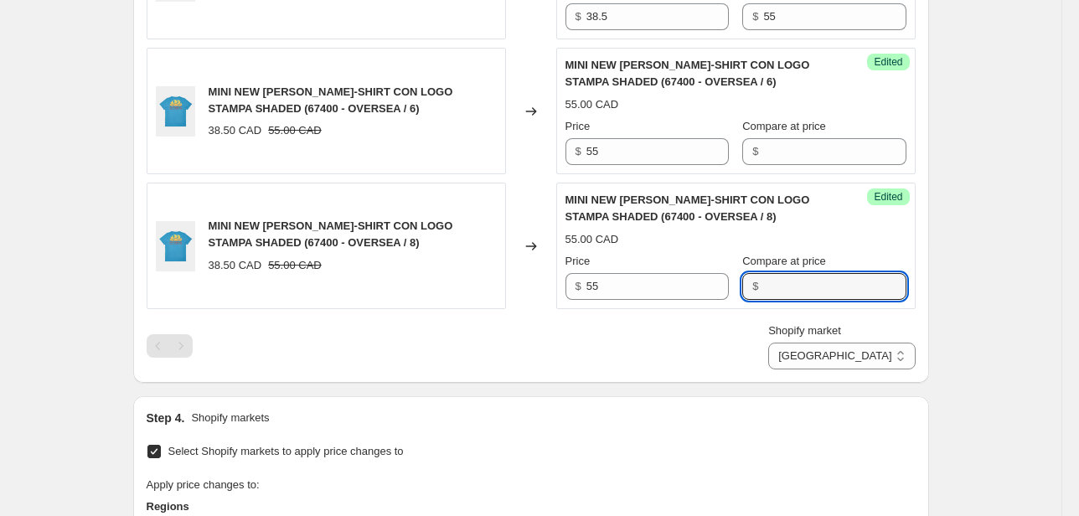
scroll to position [2341, 0]
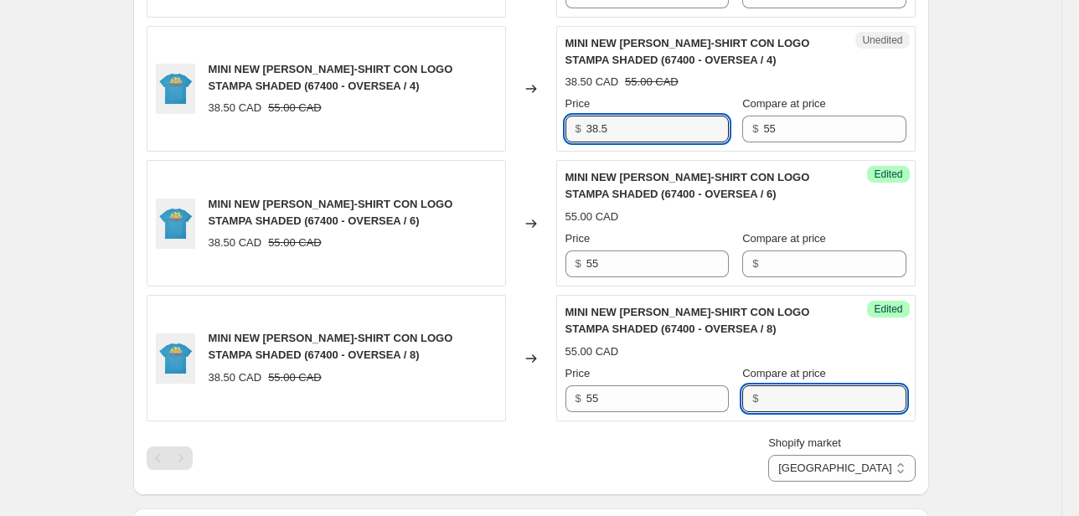
click at [565, 126] on div "Unedited MINI NEW [PERSON_NAME] T-SHIRT CON LOGO STAMPA SHADED (67400 - OVERSEA…" at bounding box center [735, 89] width 359 height 126
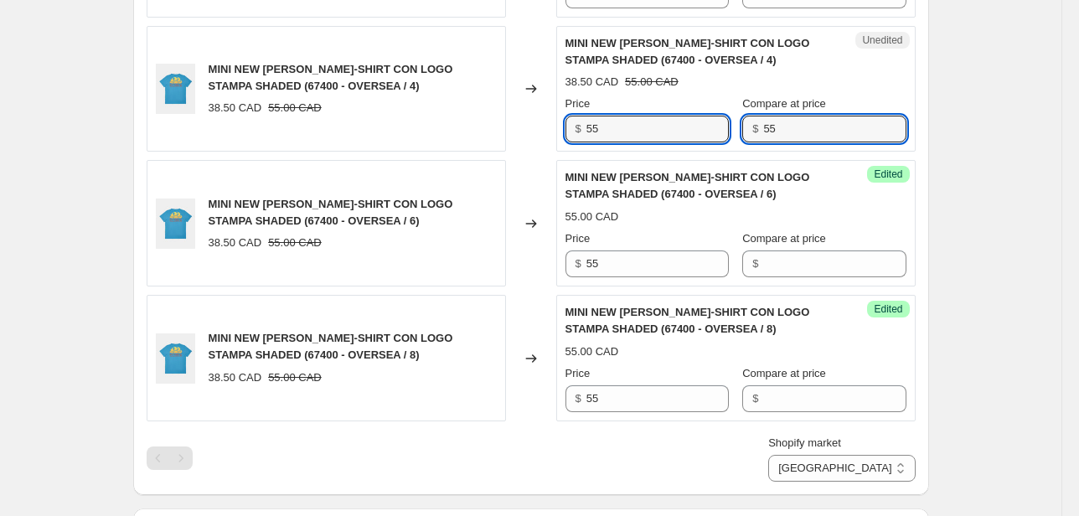
click at [700, 144] on div "Unedited MINI NEW [PERSON_NAME] T-SHIRT CON LOGO STAMPA SHADED (67400 - OVERSEA…" at bounding box center [735, 89] width 359 height 126
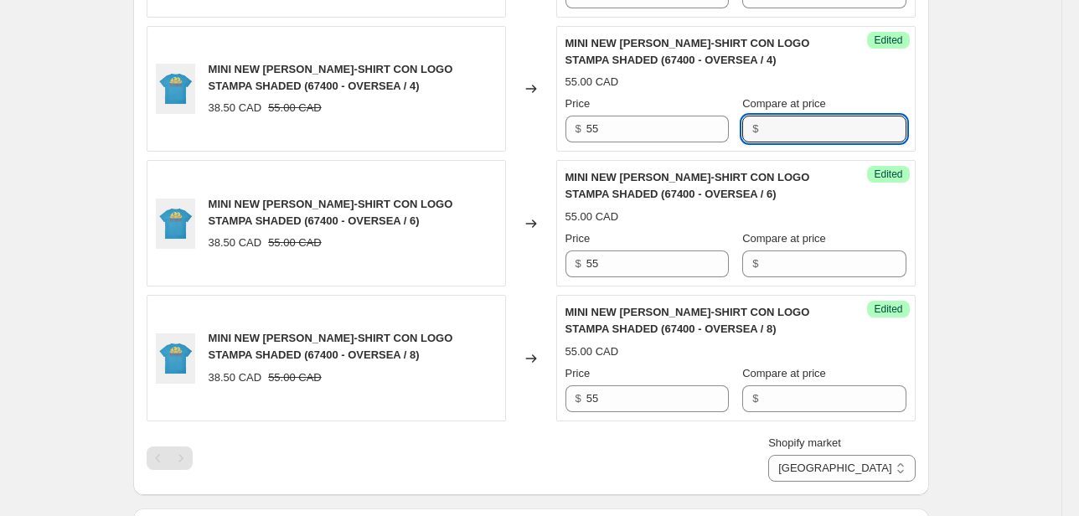
scroll to position [2207, 0]
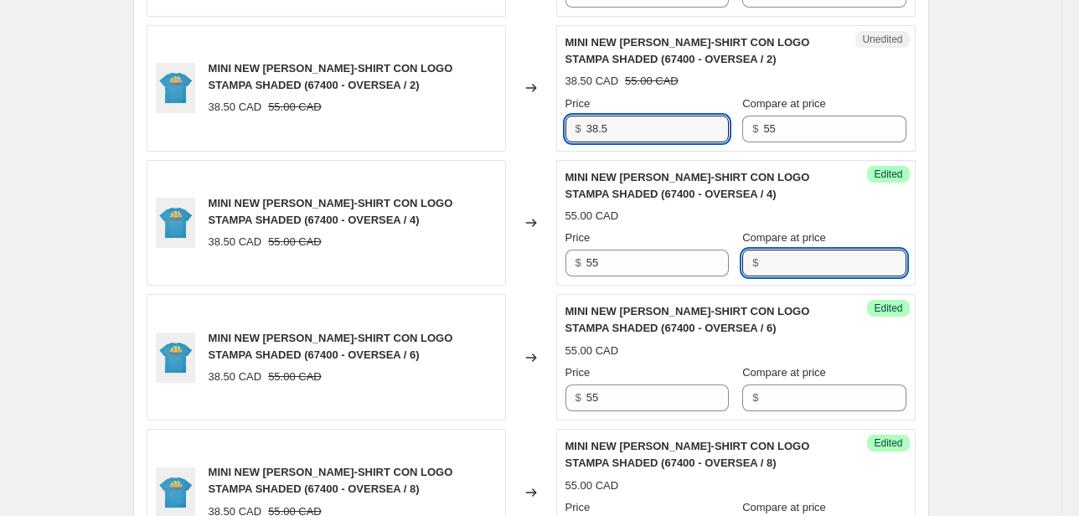
click at [540, 129] on div "MINI NEW [PERSON_NAME]-SHIRT CON LOGO STAMPA SHADED (67400 - OVERSEA / 2) 38.50…" at bounding box center [531, 88] width 769 height 126
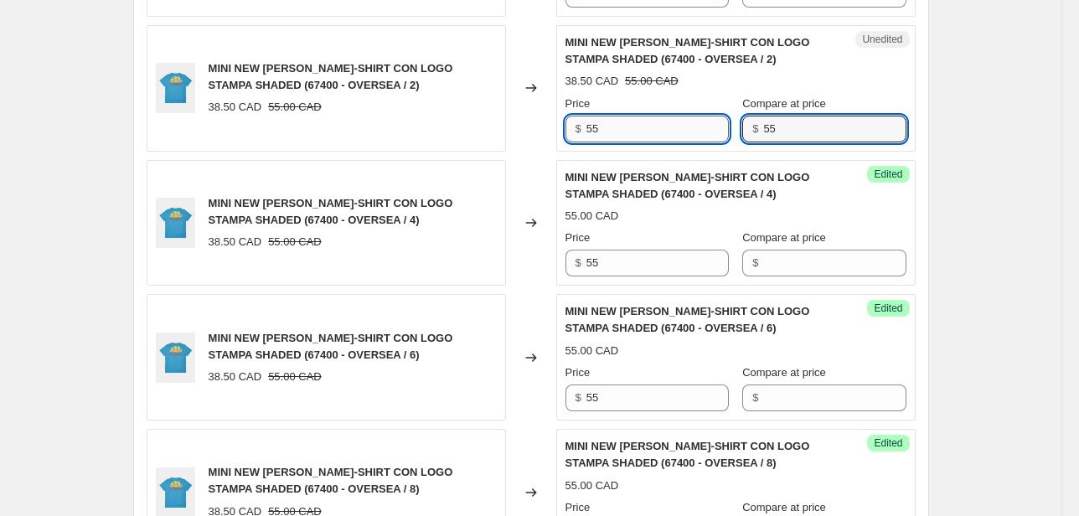
click at [731, 131] on div "Price $ 55 Compare at price $ 55" at bounding box center [735, 119] width 341 height 47
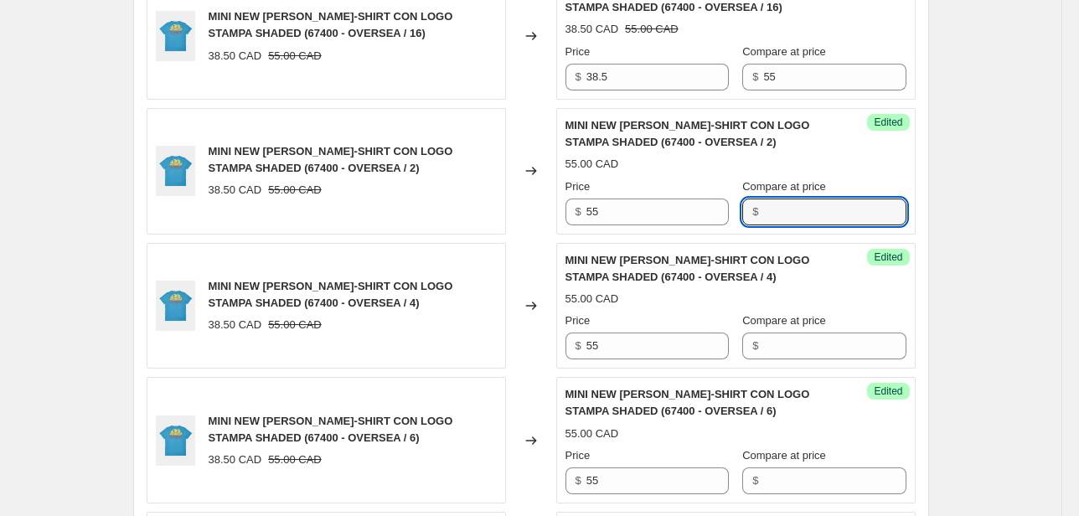
scroll to position [2006, 0]
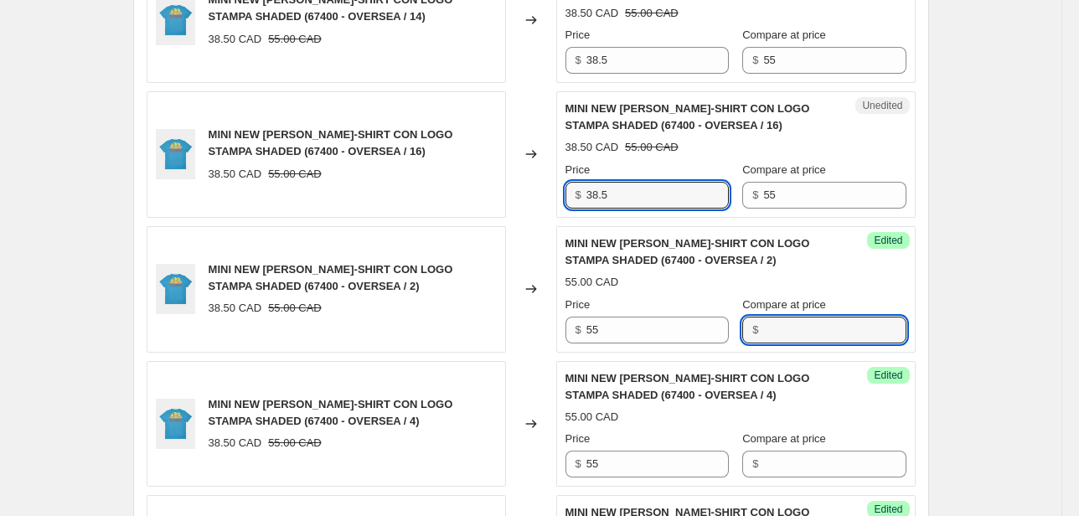
click at [512, 207] on div "MINI NEW [PERSON_NAME]-SHIRT CON LOGO STAMPA SHADED (67400 - OVERSEA / 16) 38.5…" at bounding box center [531, 154] width 769 height 126
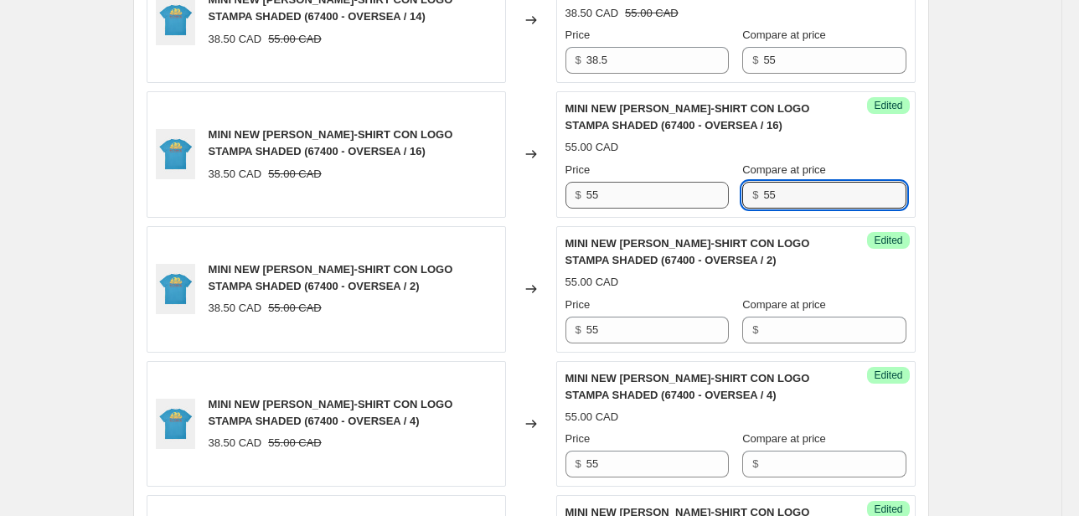
click at [686, 202] on div "Price $ 55 Compare at price $ 55" at bounding box center [735, 185] width 341 height 47
click at [576, 65] on div "$ 38.5" at bounding box center [646, 60] width 163 height 27
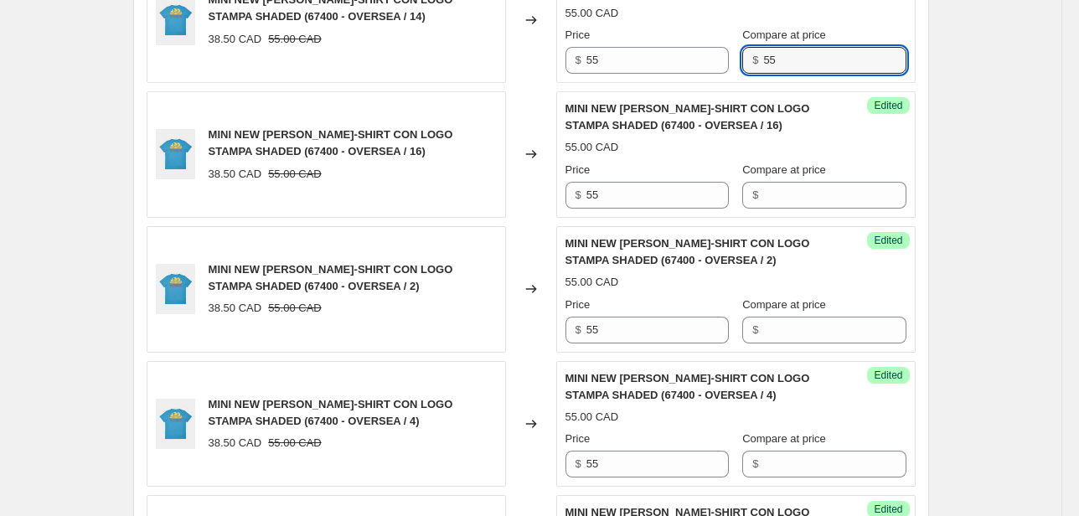
click at [738, 62] on div "Price $ 55 Compare at price $ 55" at bounding box center [735, 50] width 341 height 47
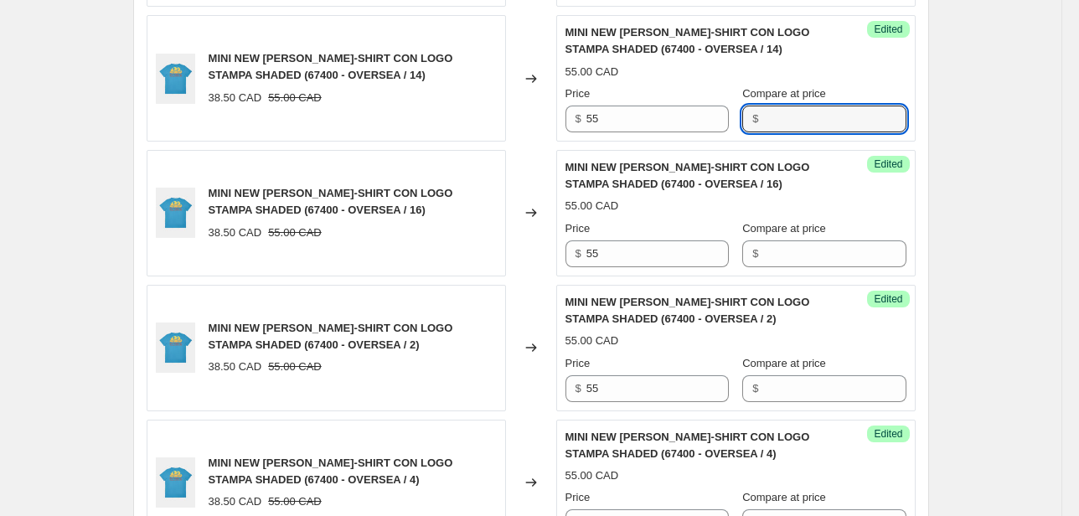
scroll to position [1872, 0]
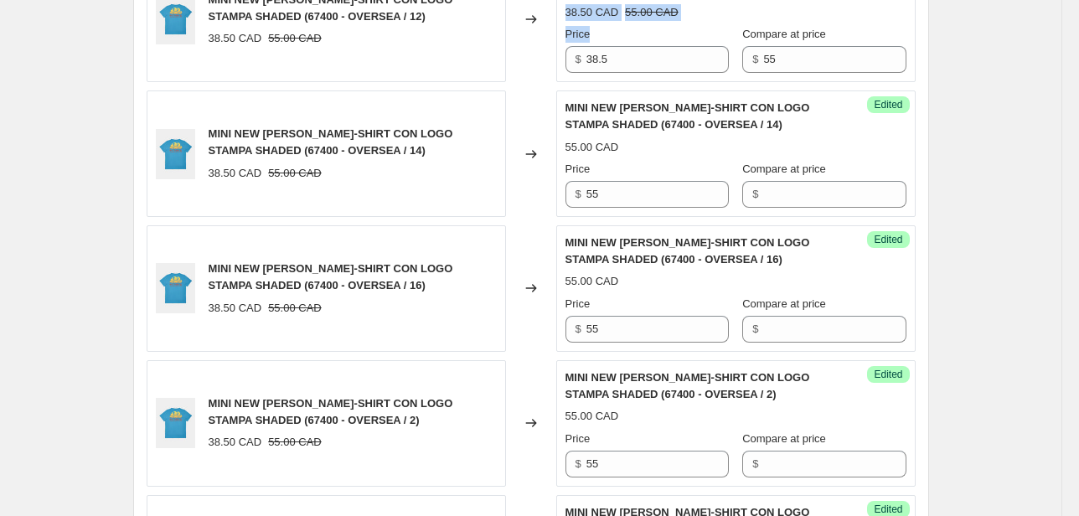
click at [528, 70] on div "MINI NEW [PERSON_NAME]-SHIRT CON LOGO STAMPA SHADED (67400 - OVERSEA / 12) 38.5…" at bounding box center [531, 19] width 769 height 126
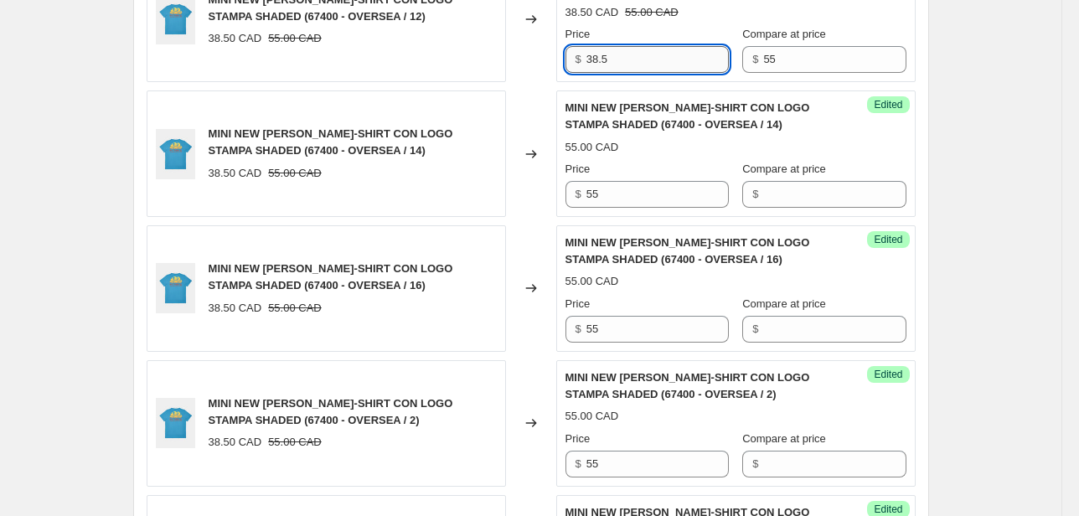
click at [640, 54] on input "38.5" at bounding box center [657, 59] width 142 height 27
click at [550, 67] on div "MINI NEW [PERSON_NAME]-SHIRT CON LOGO STAMPA SHADED (67400 - OVERSEA / 12) 38.5…" at bounding box center [531, 19] width 769 height 126
click at [707, 64] on div "Price $ 55 Compare at price $ 55" at bounding box center [735, 49] width 341 height 47
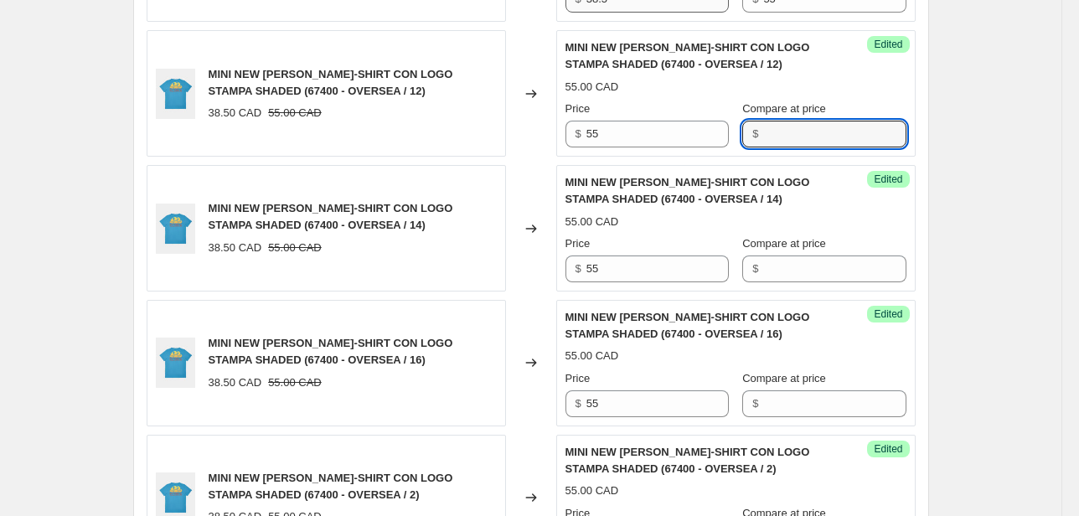
scroll to position [1670, 0]
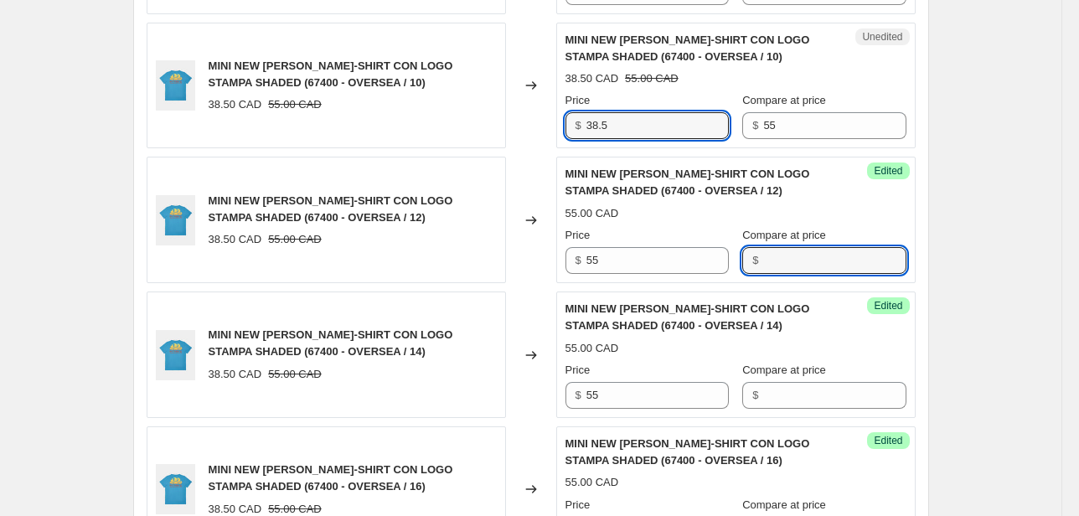
click at [486, 132] on div "MINI NEW [PERSON_NAME]-SHIRT CON LOGO STAMPA SHADED (67400 - OVERSEA / 10) 38.5…" at bounding box center [531, 86] width 769 height 126
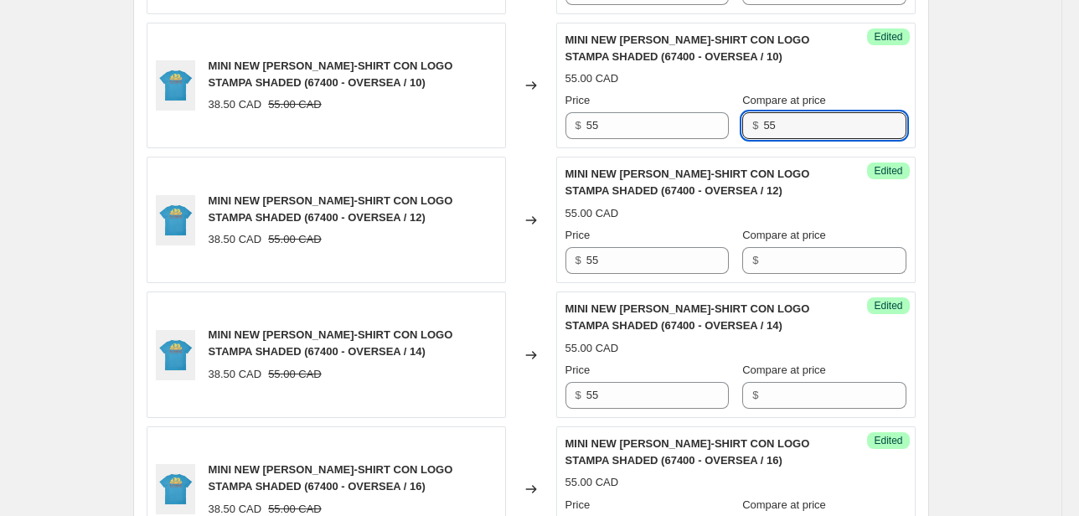
click at [680, 146] on div "MINI NEW [PERSON_NAME]-SHIRT CON LOGO STAMPA SHADED (00700 - NAVY / 10) 38.50 C…" at bounding box center [531, 17] width 769 height 2147
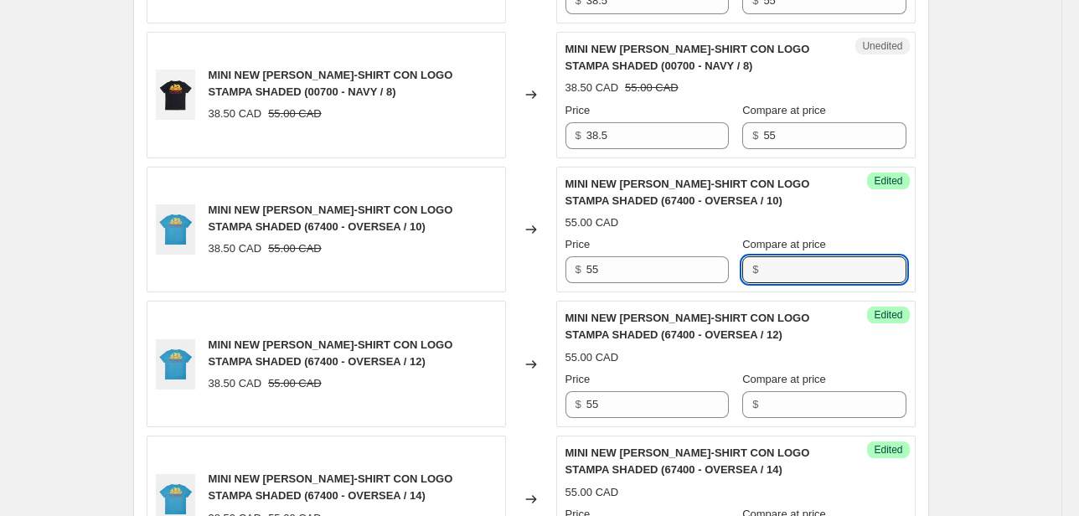
scroll to position [1469, 0]
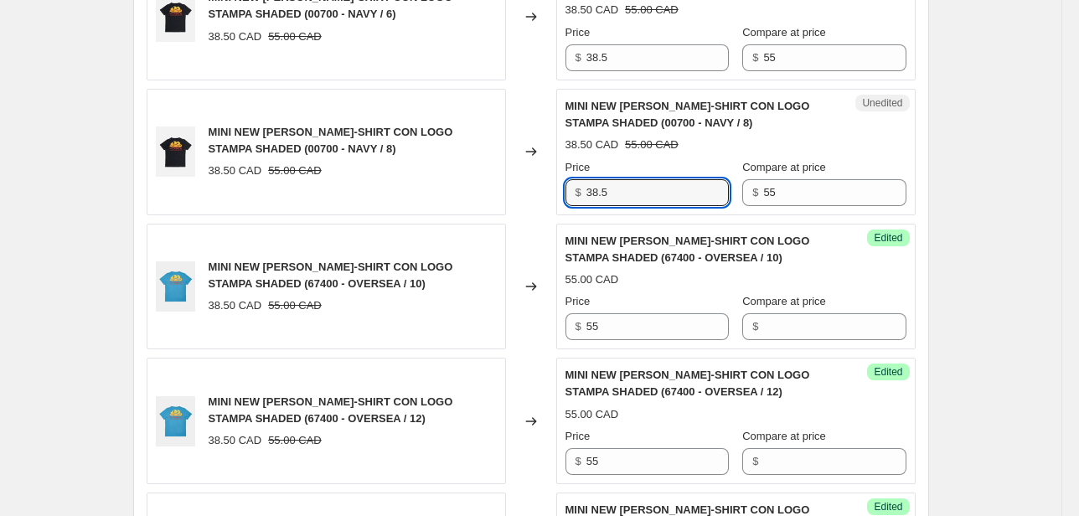
click at [519, 184] on div "MINI NEW [PERSON_NAME]-SHIRT CON LOGO STAMPA SHADED (00700 - NAVY / 8) 38.50 CA…" at bounding box center [531, 152] width 769 height 126
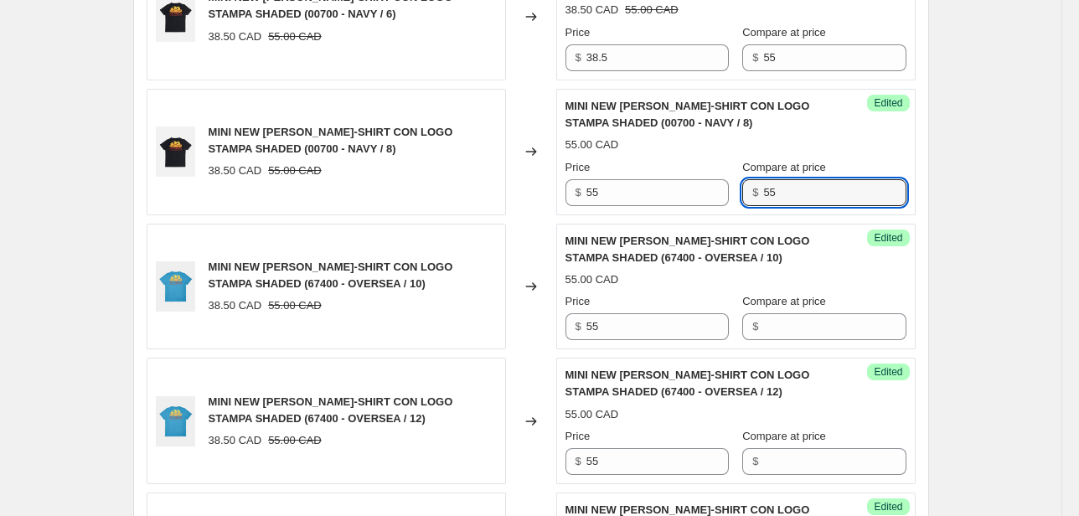
click at [724, 204] on div "Success Edited MINI NEW [PERSON_NAME]-SHIRT CON LOGO STAMPA SHADED (00700 - NAV…" at bounding box center [735, 152] width 359 height 126
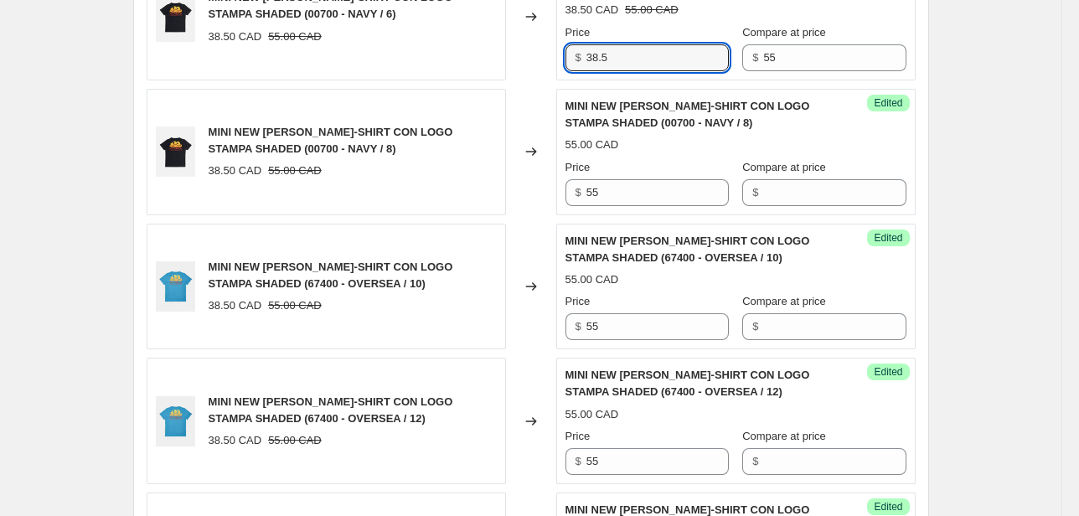
click at [511, 58] on div "MINI NEW [PERSON_NAME]-SHIRT CON LOGO STAMPA SHADED (00700 - NAVY / 6) 38.50 CA…" at bounding box center [531, 17] width 769 height 126
click at [709, 70] on div "Unedited MINI NEW [PERSON_NAME] T-SHIRT CON LOGO STAMPA SHADED (00700 - NAVY / …" at bounding box center [735, 17] width 359 height 126
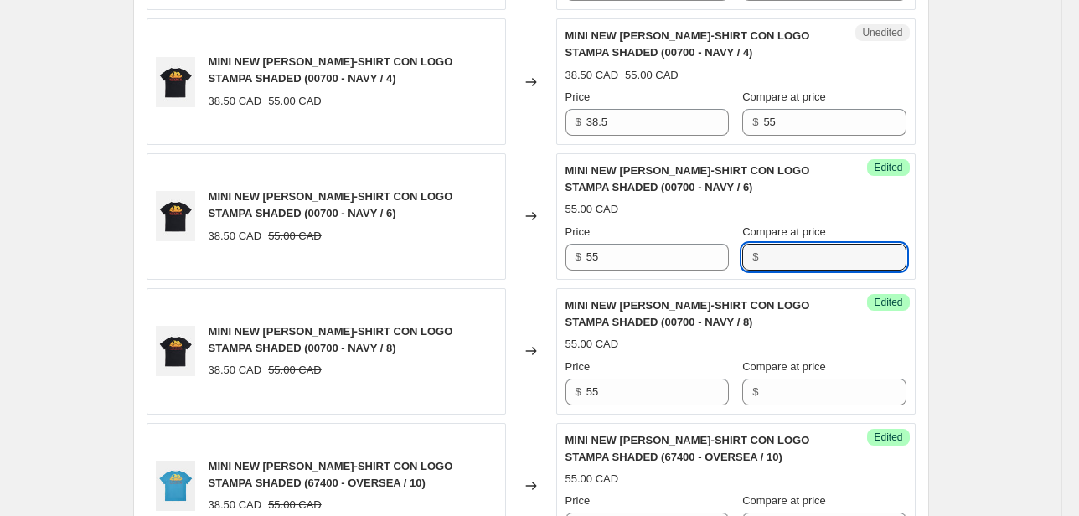
scroll to position [1268, 0]
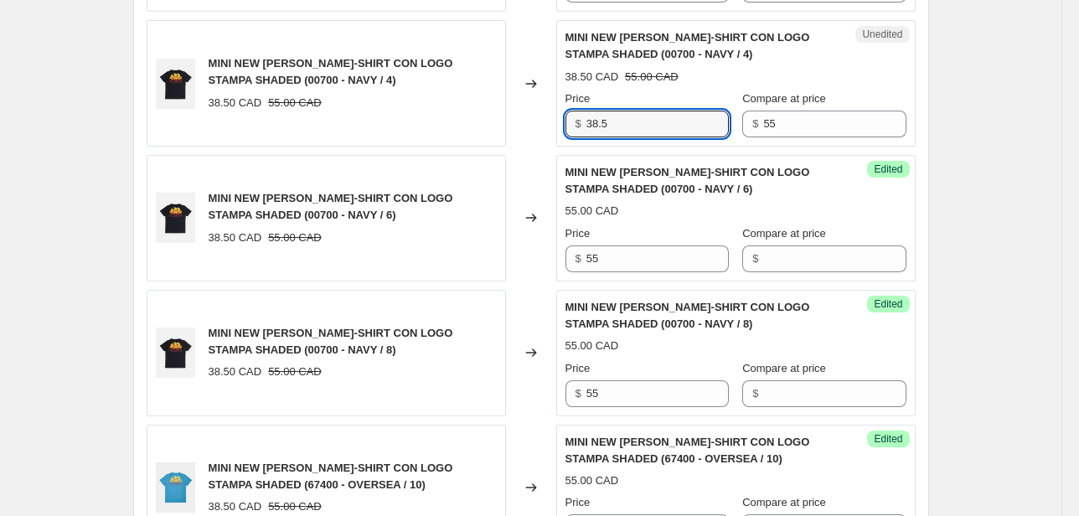
click at [583, 126] on div "$ 38.5" at bounding box center [646, 124] width 163 height 27
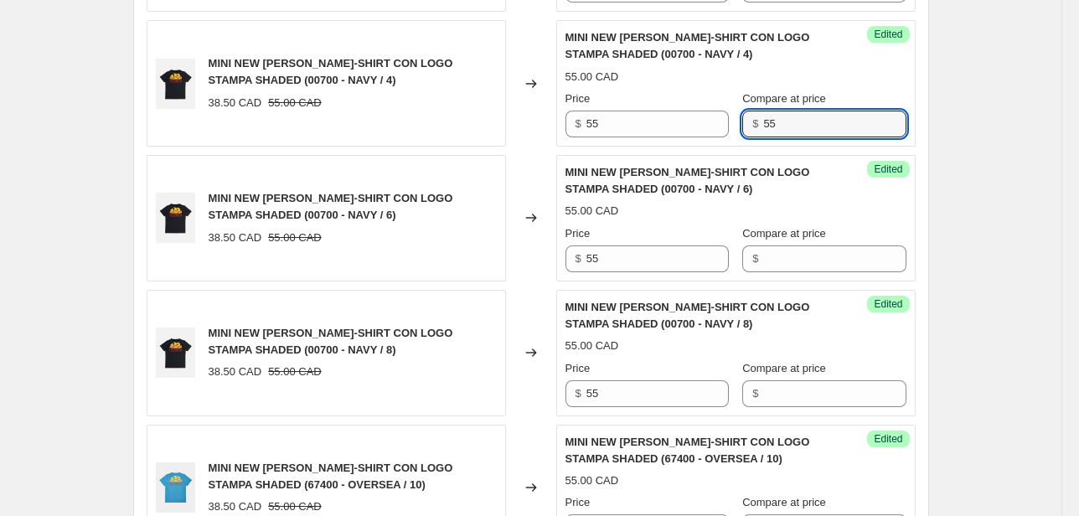
click at [735, 134] on div "Price $ 55 Compare at price $ 55" at bounding box center [735, 113] width 341 height 47
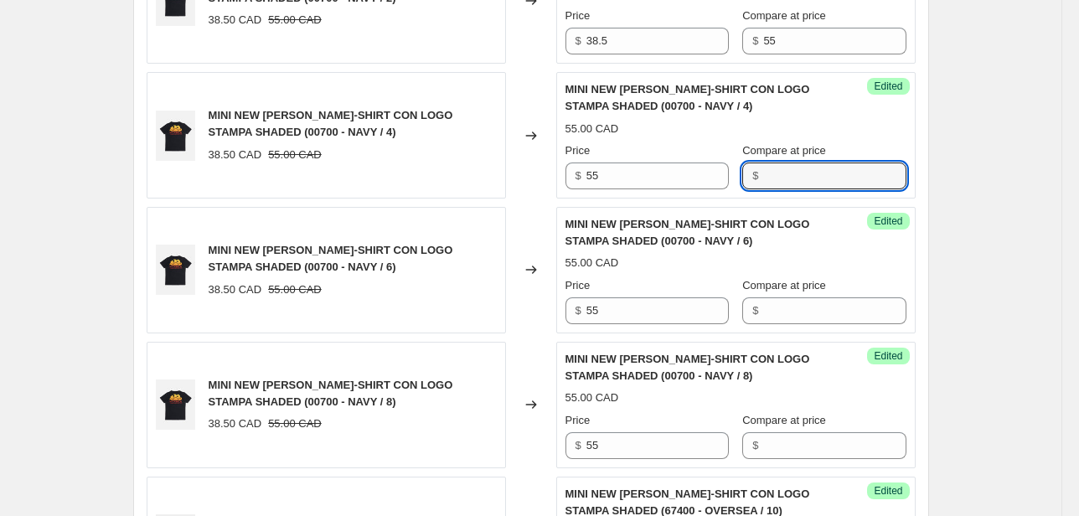
scroll to position [1201, 0]
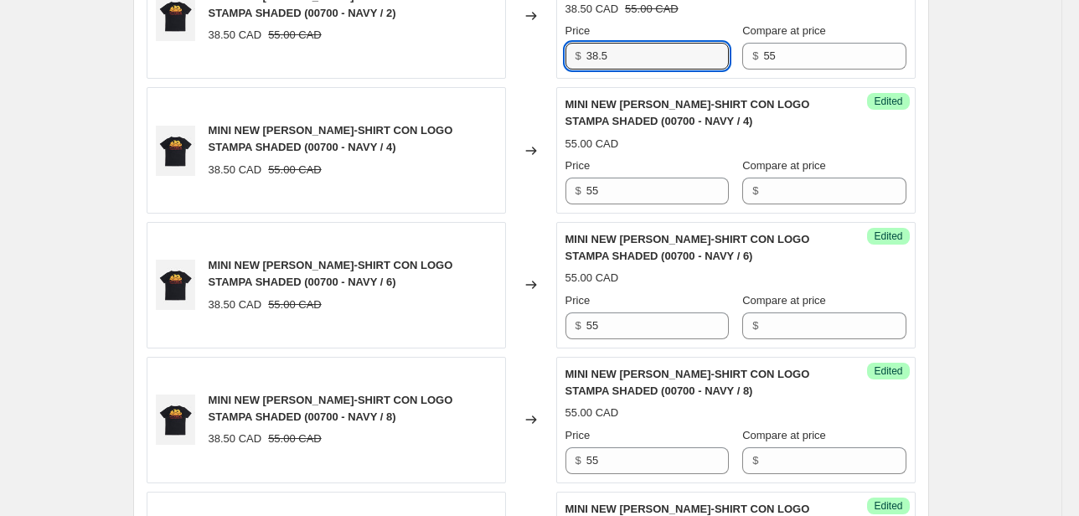
click at [552, 60] on div "MINI NEW [PERSON_NAME]-SHIRT CON LOGO STAMPA SHADED (00700 - NAVY / 2) 38.50 CA…" at bounding box center [531, 16] width 769 height 126
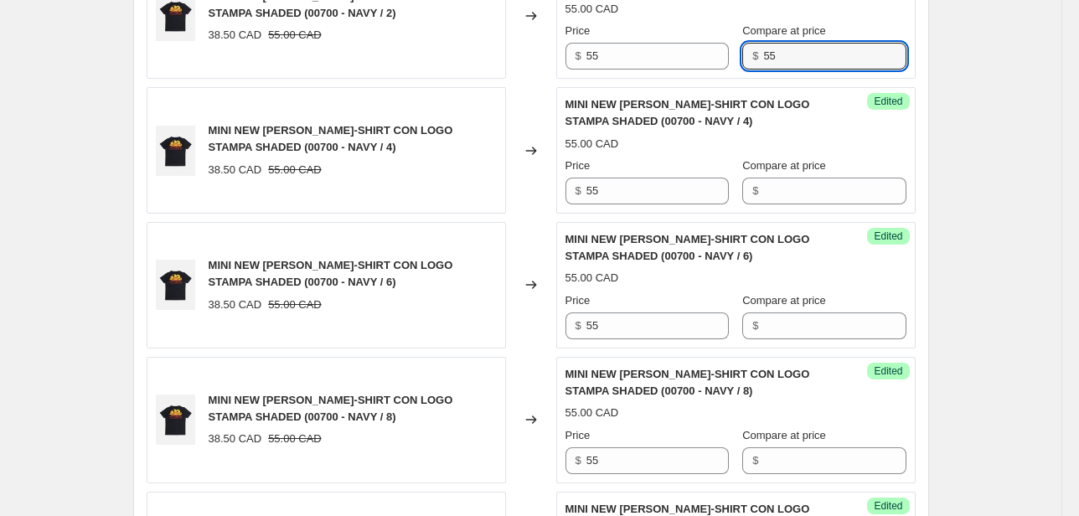
click at [721, 70] on div "Success Edited MINI NEW [PERSON_NAME]-SHIRT CON LOGO STAMPA SHADED (00700 - NAV…" at bounding box center [735, 16] width 359 height 126
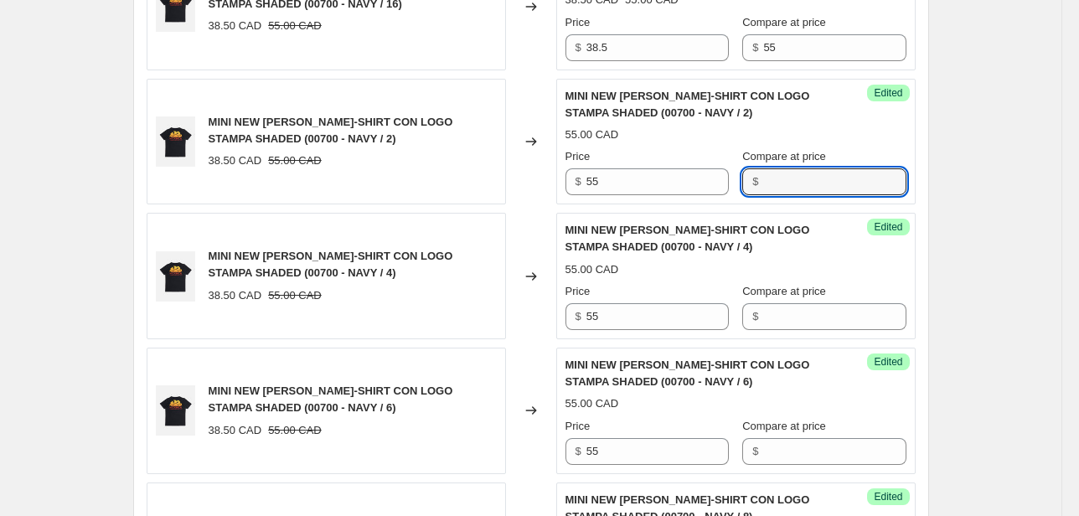
scroll to position [1067, 0]
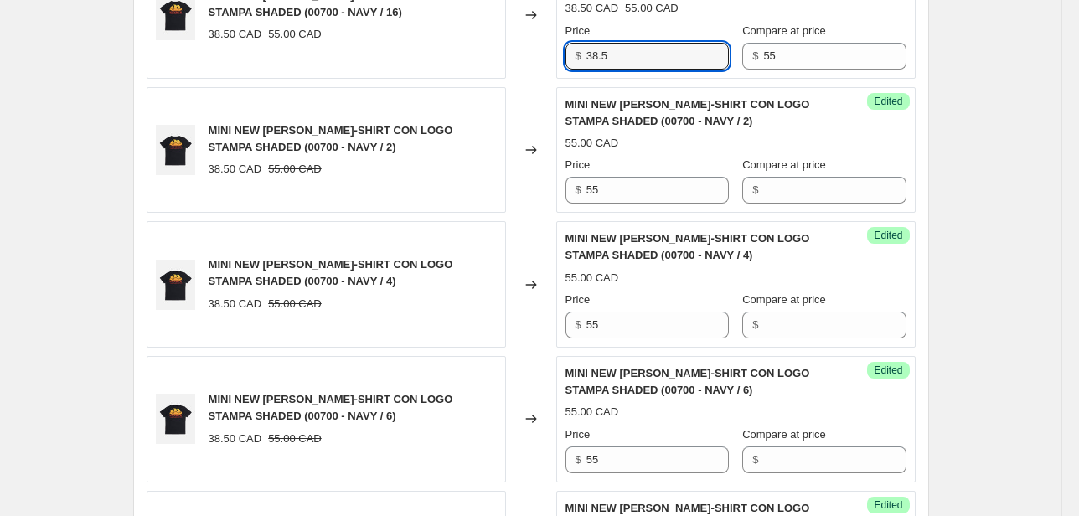
click at [540, 60] on div "MINI NEW [PERSON_NAME]-SHIRT CON LOGO STAMPA SHADED (00700 - NAVY / 16) 38.50 C…" at bounding box center [531, 15] width 769 height 126
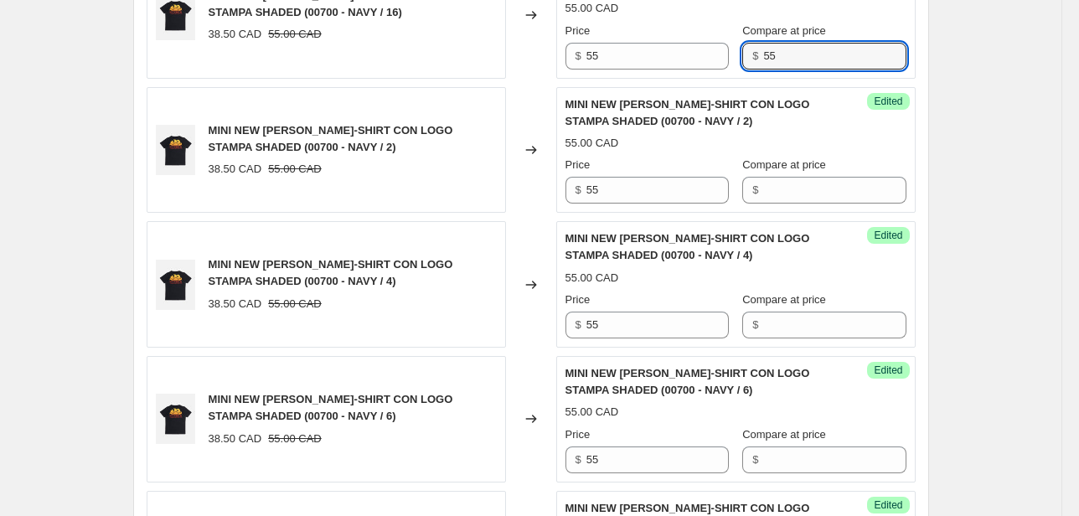
click at [711, 72] on div "Success Edited MINI NEW [PERSON_NAME]-SHIRT CON LOGO STAMPA SHADED (00700 - NAV…" at bounding box center [735, 15] width 359 height 126
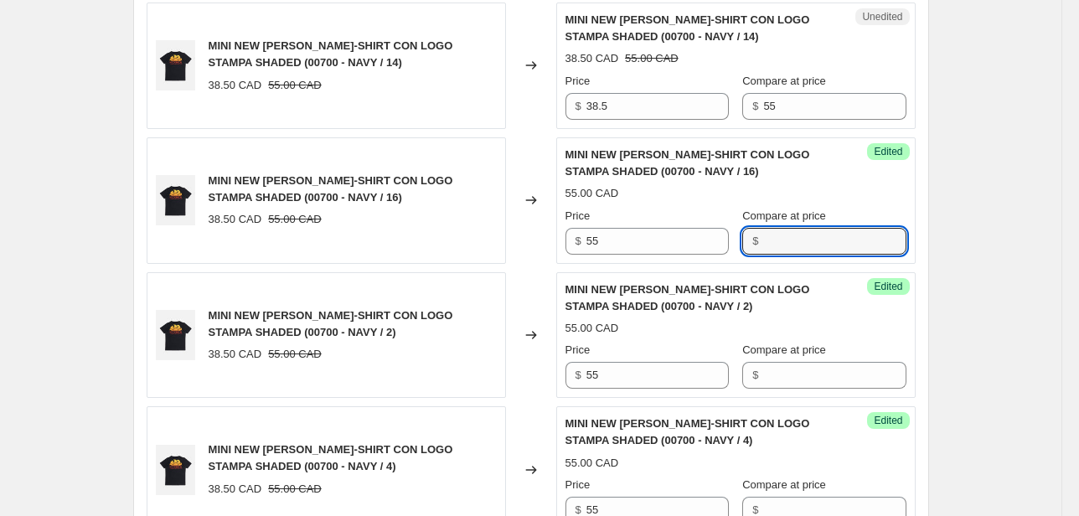
scroll to position [866, 0]
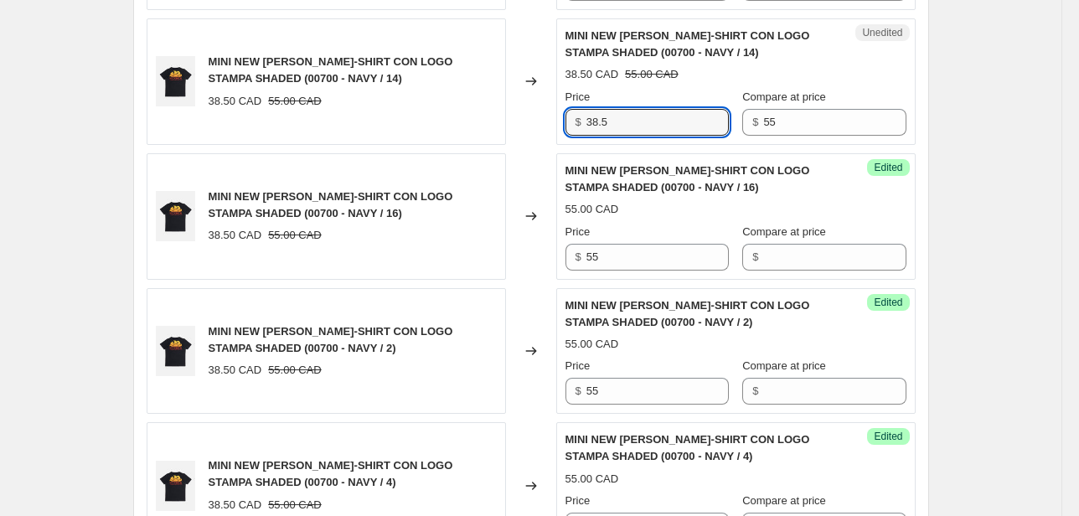
click at [517, 131] on div "MINI NEW [PERSON_NAME]-SHIRT CON LOGO STAMPA SHADED (00700 - NAVY / 14) 38.50 C…" at bounding box center [531, 81] width 769 height 126
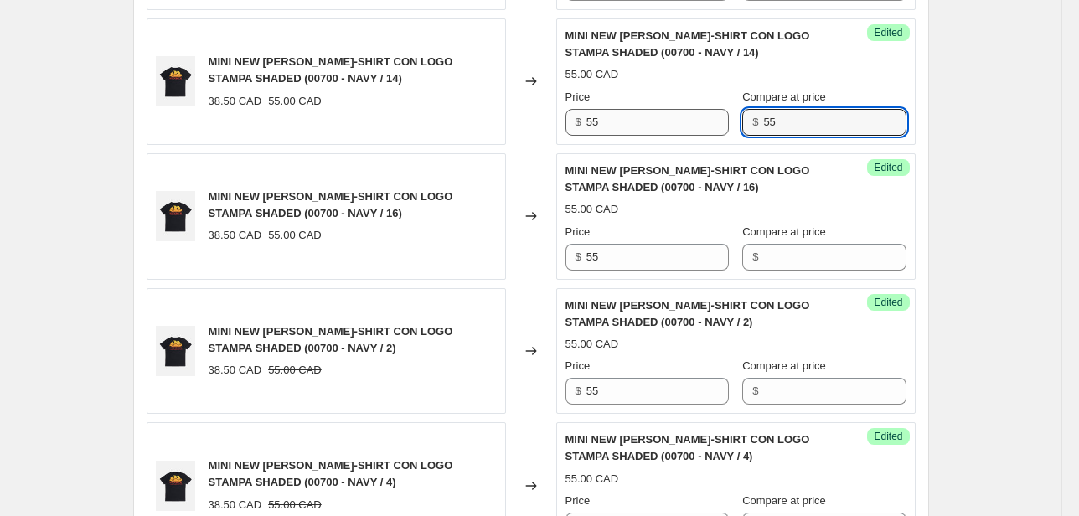
click at [708, 131] on div "Price $ 55 Compare at price $ 55" at bounding box center [735, 112] width 341 height 47
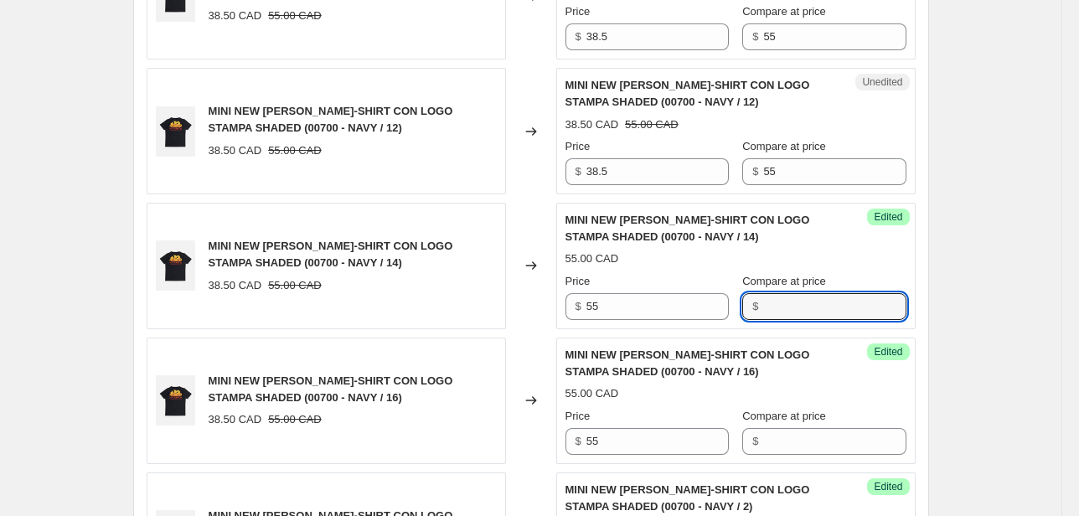
scroll to position [665, 0]
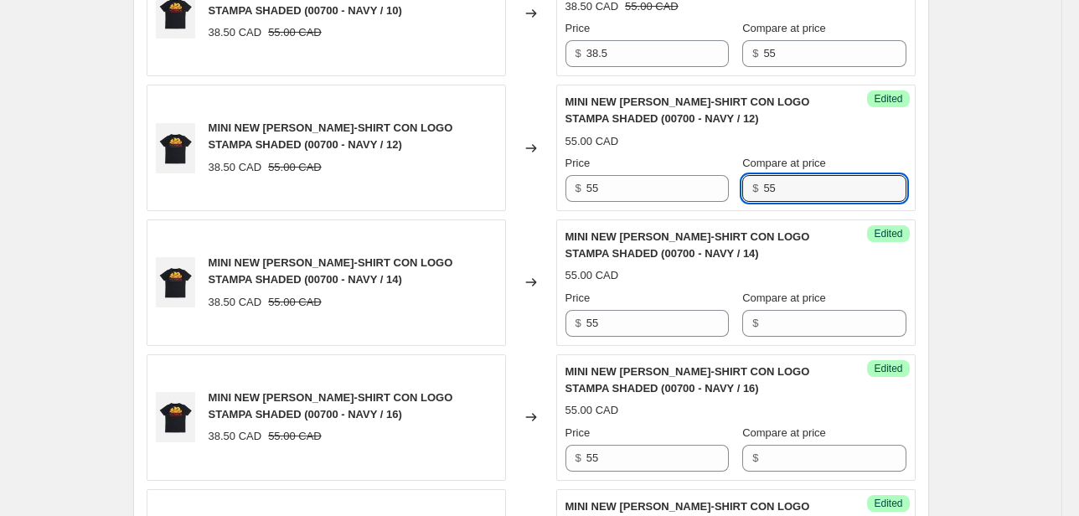
click at [694, 209] on div "Success Edited MINI NEW [PERSON_NAME]-SHIRT CON LOGO STAMPA SHADED (00700 - NAV…" at bounding box center [735, 148] width 359 height 126
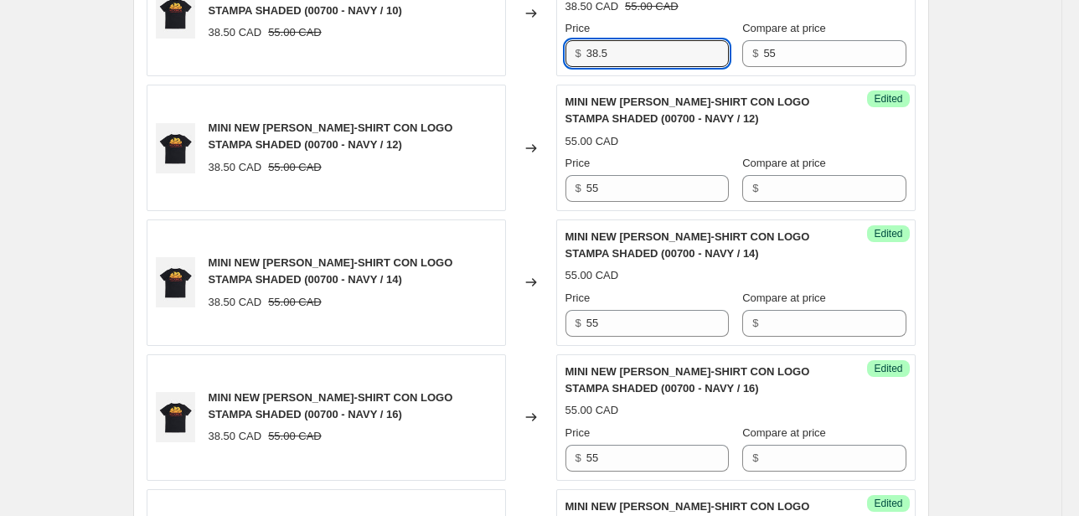
click at [528, 60] on div "MINI NEW [PERSON_NAME]-SHIRT CON LOGO STAMPA SHADED (00700 - NAVY / 10) 38.50 C…" at bounding box center [531, 13] width 769 height 126
click at [611, 67] on div "Unedited MINI NEW [PERSON_NAME] T-SHIRT CON LOGO STAMPA SHADED (00700 - NAVY / …" at bounding box center [735, 13] width 359 height 126
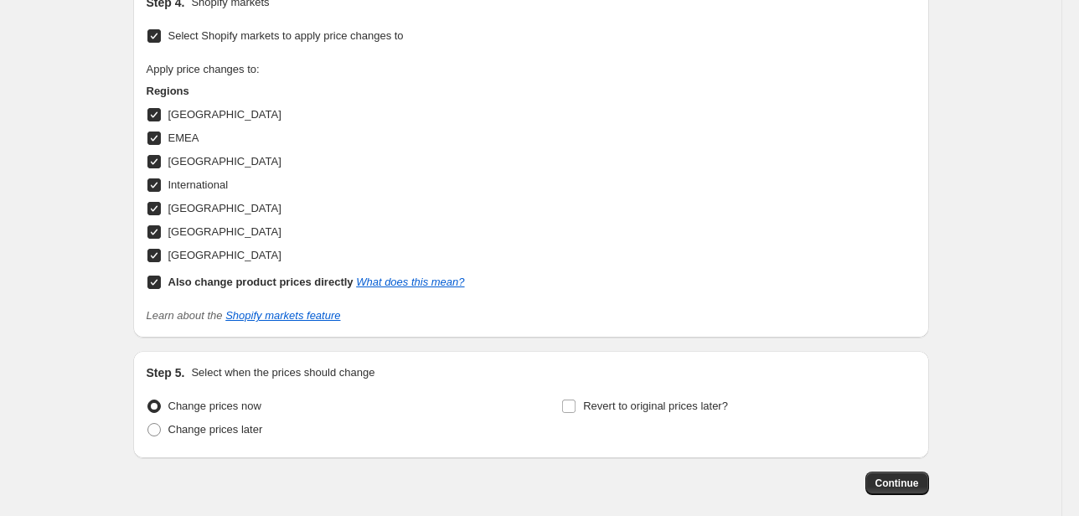
scroll to position [2944, 0]
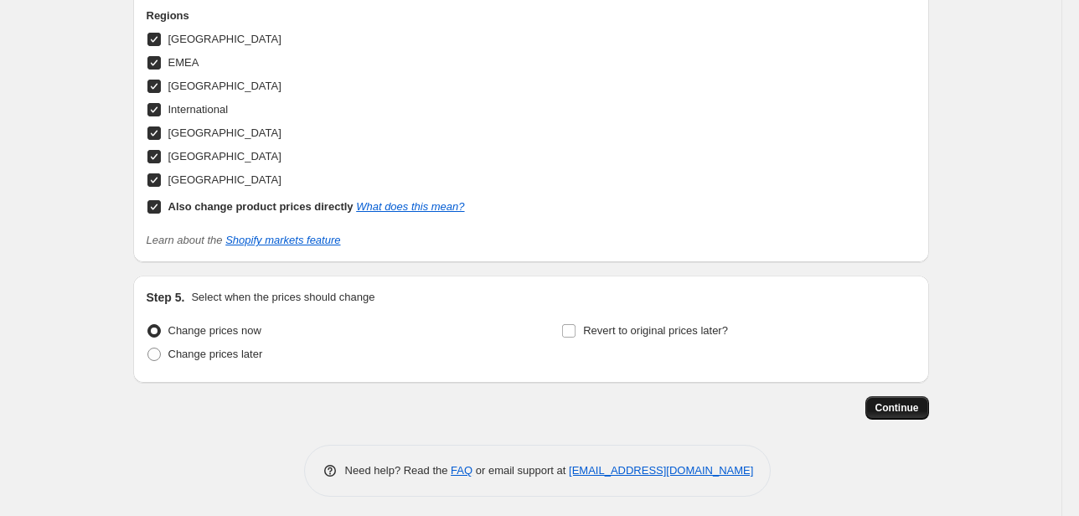
click at [906, 401] on span "Continue" at bounding box center [897, 407] width 44 height 13
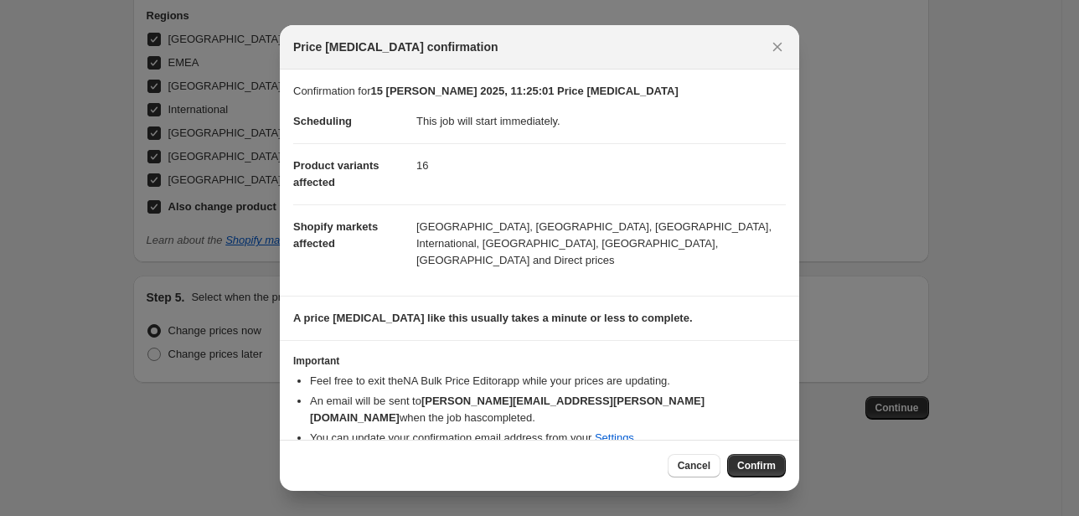
click at [757, 459] on span "Confirm" at bounding box center [756, 465] width 39 height 13
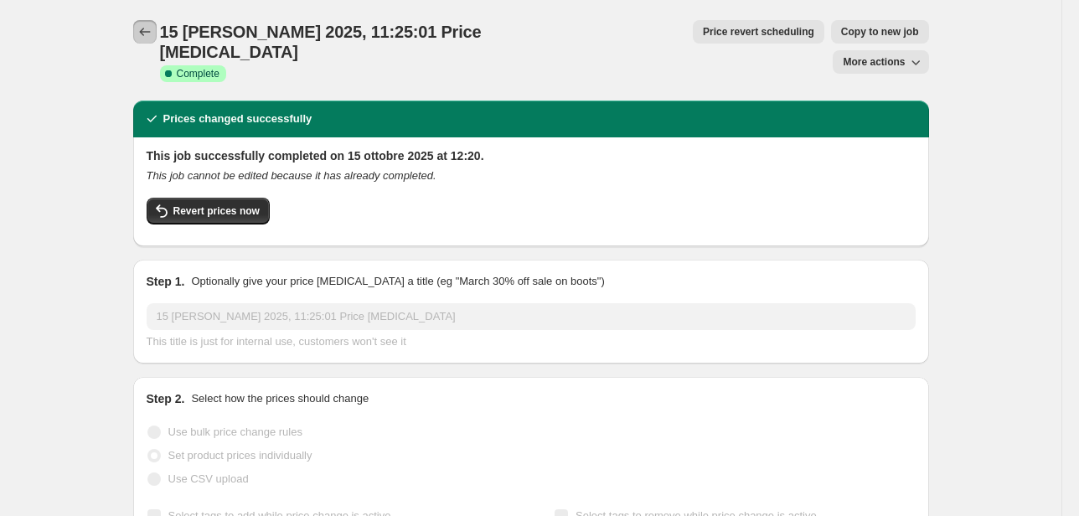
click at [150, 28] on icon "Price change jobs" at bounding box center [145, 31] width 17 height 17
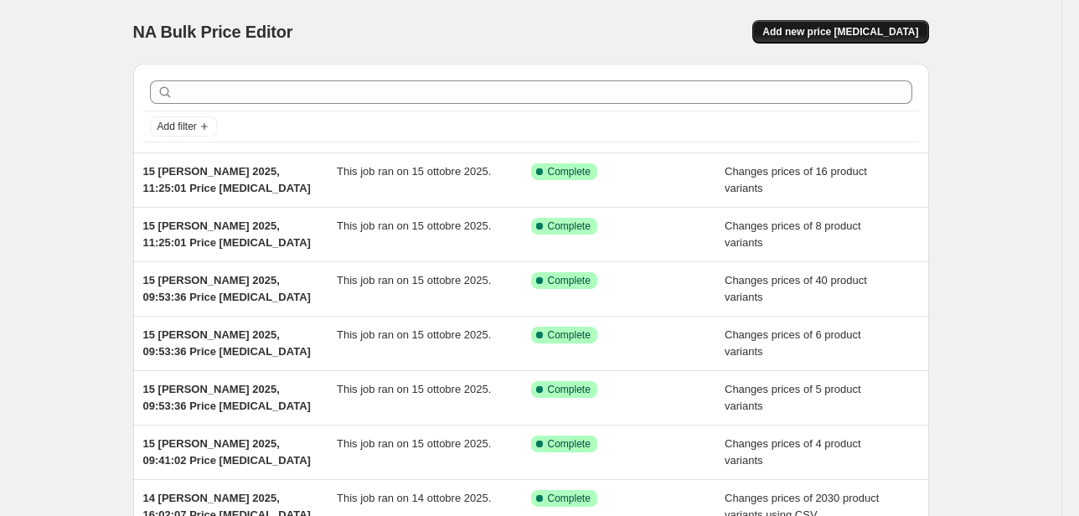
click at [895, 34] on span "Add new price [MEDICAL_DATA]" at bounding box center [840, 31] width 156 height 13
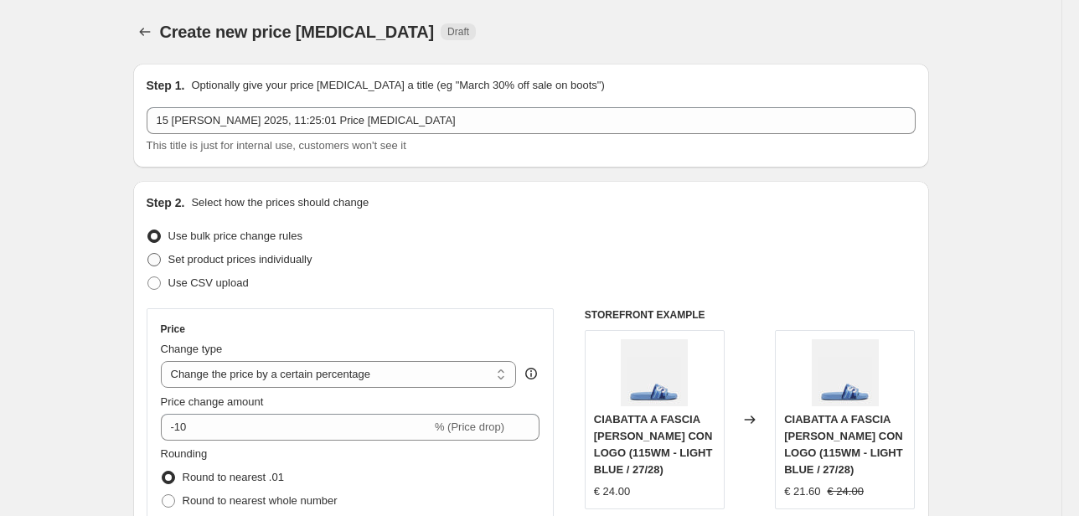
click at [261, 258] on span "Set product prices individually" at bounding box center [240, 259] width 144 height 13
click at [148, 254] on input "Set product prices individually" at bounding box center [147, 253] width 1 height 1
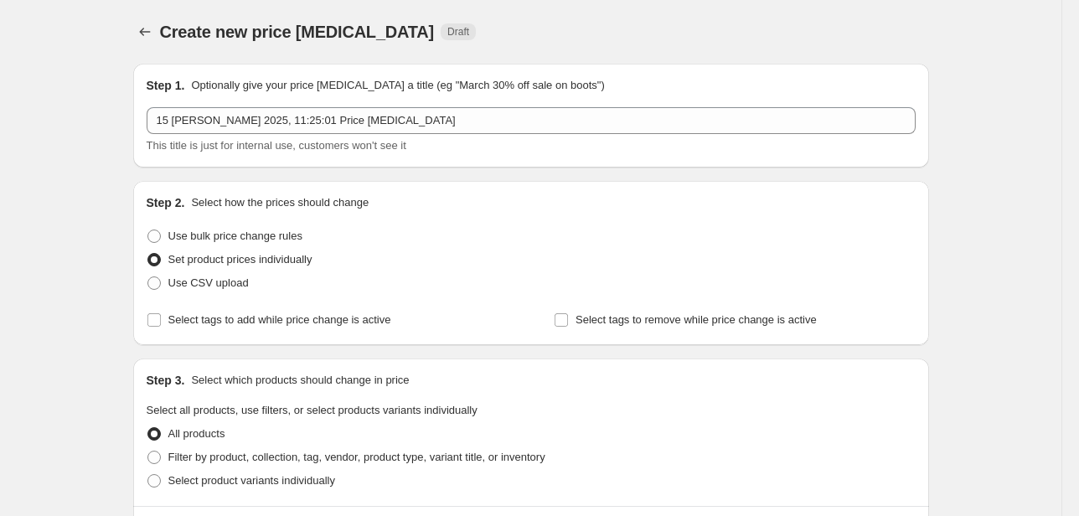
scroll to position [134, 0]
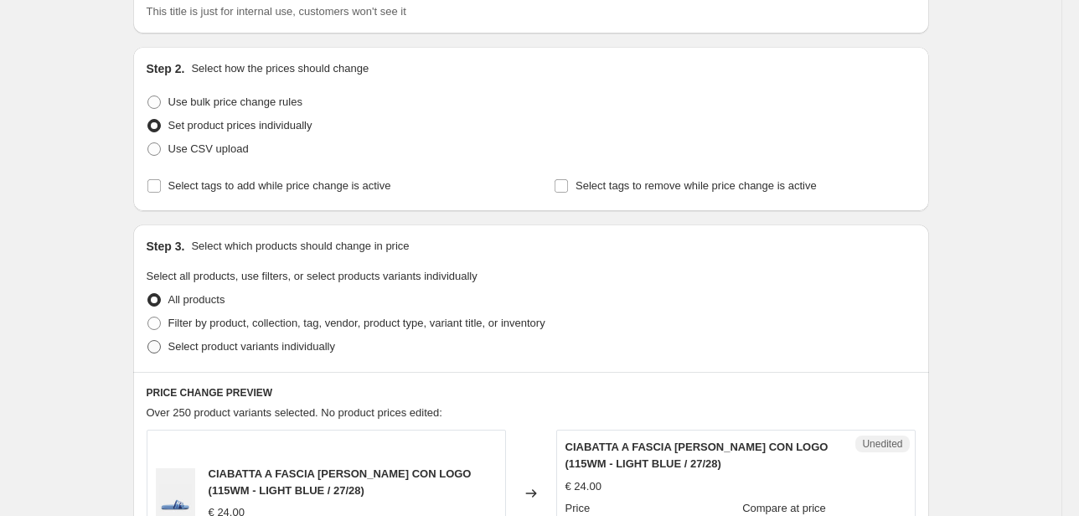
click at [257, 336] on label "Select product variants individually" at bounding box center [241, 346] width 188 height 23
click at [148, 340] on input "Select product variants individually" at bounding box center [147, 340] width 1 height 1
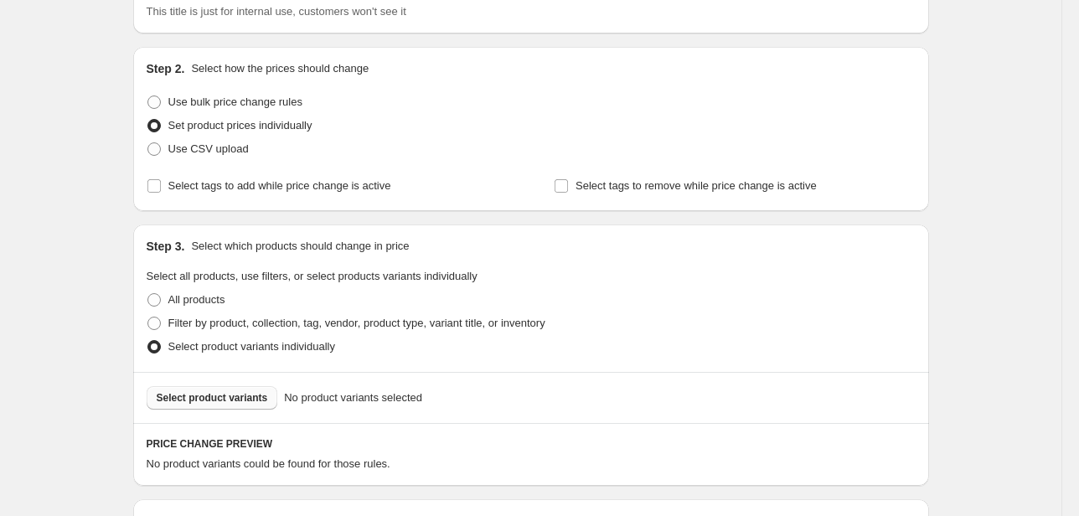
click at [244, 395] on span "Select product variants" at bounding box center [212, 397] width 111 height 13
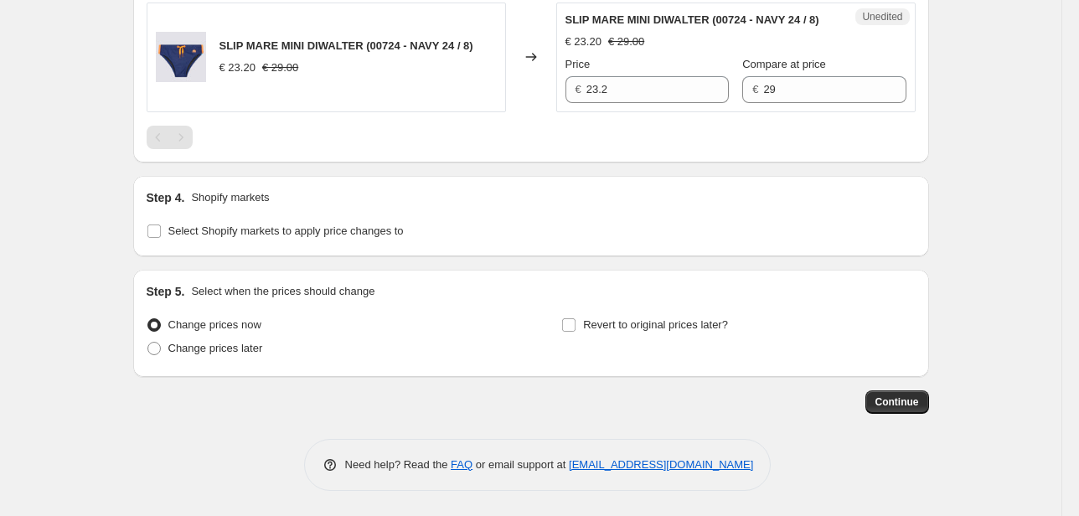
scroll to position [1568, 0]
click at [312, 229] on span "Select Shopify markets to apply price changes to" at bounding box center [285, 231] width 235 height 13
click at [161, 229] on input "Select Shopify markets to apply price changes to" at bounding box center [153, 231] width 13 height 13
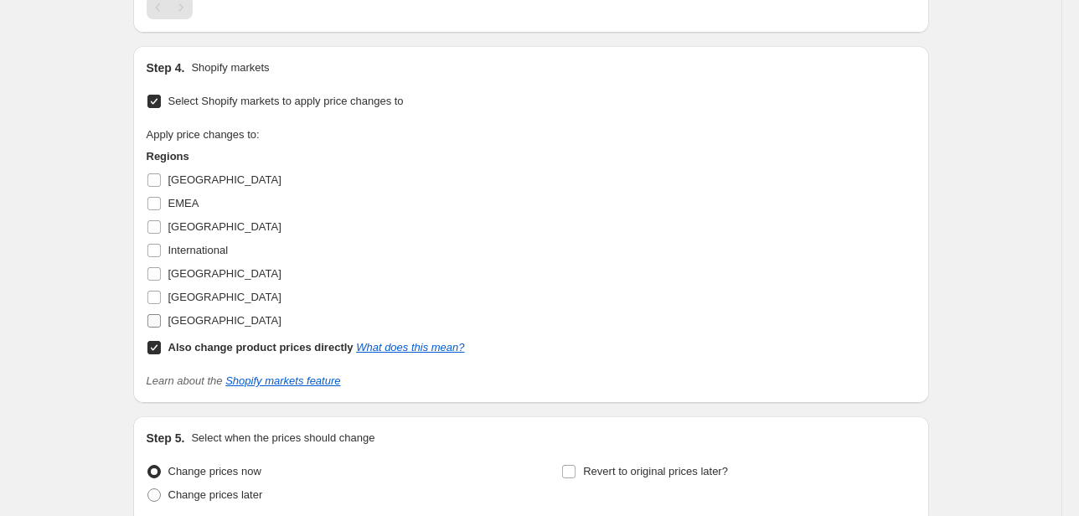
click at [209, 327] on span "[GEOGRAPHIC_DATA]" at bounding box center [224, 320] width 113 height 13
click at [161, 328] on input "[GEOGRAPHIC_DATA]" at bounding box center [153, 320] width 13 height 13
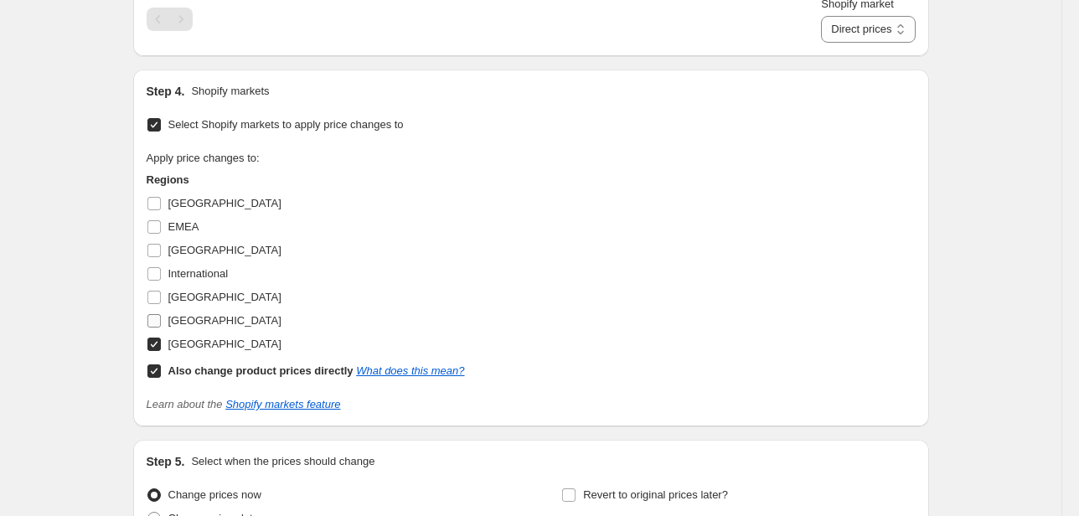
click at [194, 327] on span "[GEOGRAPHIC_DATA]" at bounding box center [224, 320] width 113 height 13
click at [161, 328] on input "[GEOGRAPHIC_DATA]" at bounding box center [153, 320] width 13 height 13
click at [174, 303] on span "[GEOGRAPHIC_DATA]" at bounding box center [224, 297] width 113 height 13
click at [161, 304] on input "[GEOGRAPHIC_DATA]" at bounding box center [153, 297] width 13 height 13
drag, startPoint x: 188, startPoint y: 405, endPoint x: 194, endPoint y: 398, distance: 9.5
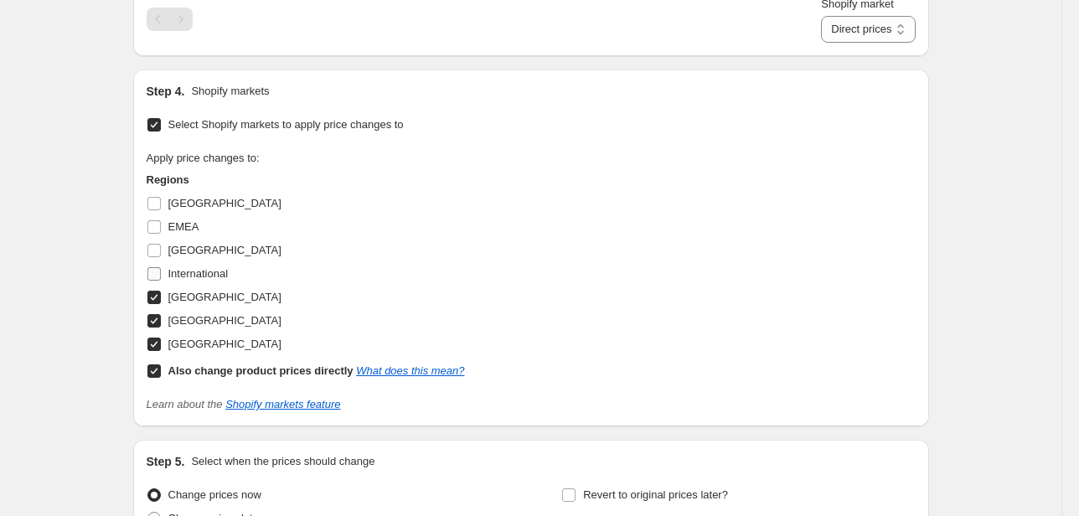
click at [189, 280] on span "International" at bounding box center [198, 273] width 60 height 13
click at [161, 281] on input "International" at bounding box center [153, 273] width 13 height 13
click at [194, 256] on span "[GEOGRAPHIC_DATA]" at bounding box center [224, 250] width 113 height 13
click at [161, 257] on input "[GEOGRAPHIC_DATA]" at bounding box center [153, 250] width 13 height 13
drag, startPoint x: 189, startPoint y: 359, endPoint x: 188, endPoint y: 345, distance: 13.4
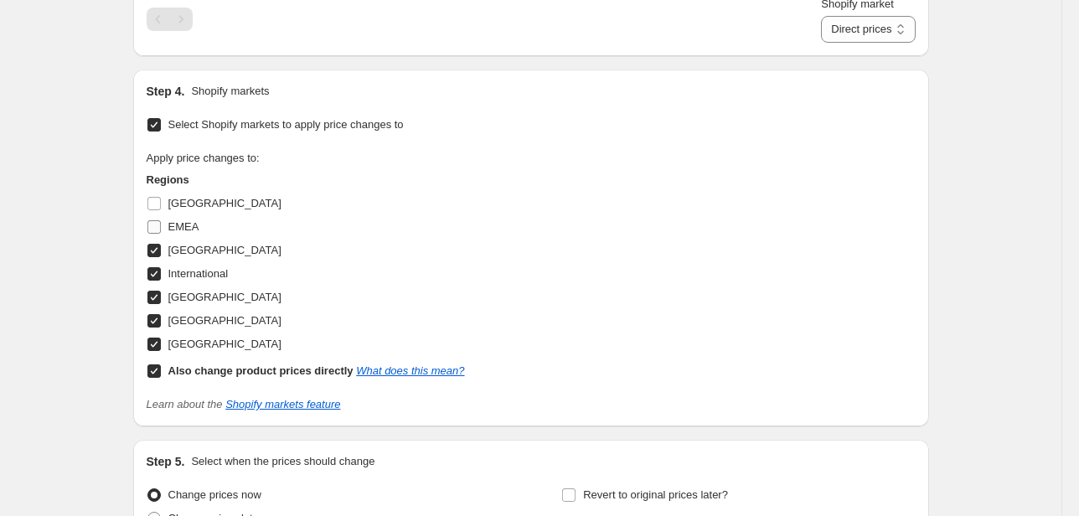
click at [189, 233] on span "EMEA" at bounding box center [183, 226] width 31 height 13
click at [161, 234] on input "EMEA" at bounding box center [153, 226] width 13 height 13
click at [188, 212] on span "[GEOGRAPHIC_DATA]" at bounding box center [224, 203] width 113 height 17
click at [161, 210] on input "[GEOGRAPHIC_DATA]" at bounding box center [153, 203] width 13 height 13
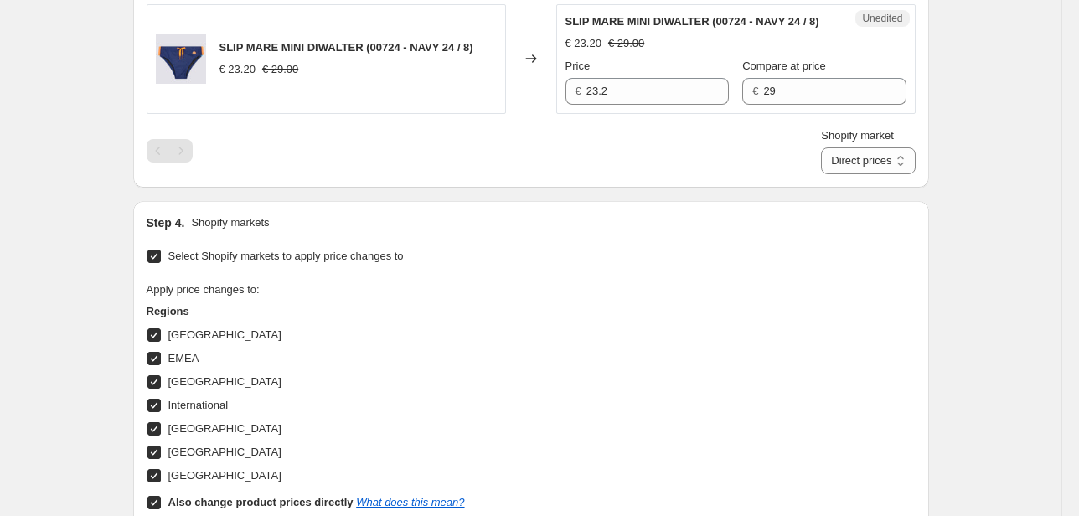
scroll to position [1501, 0]
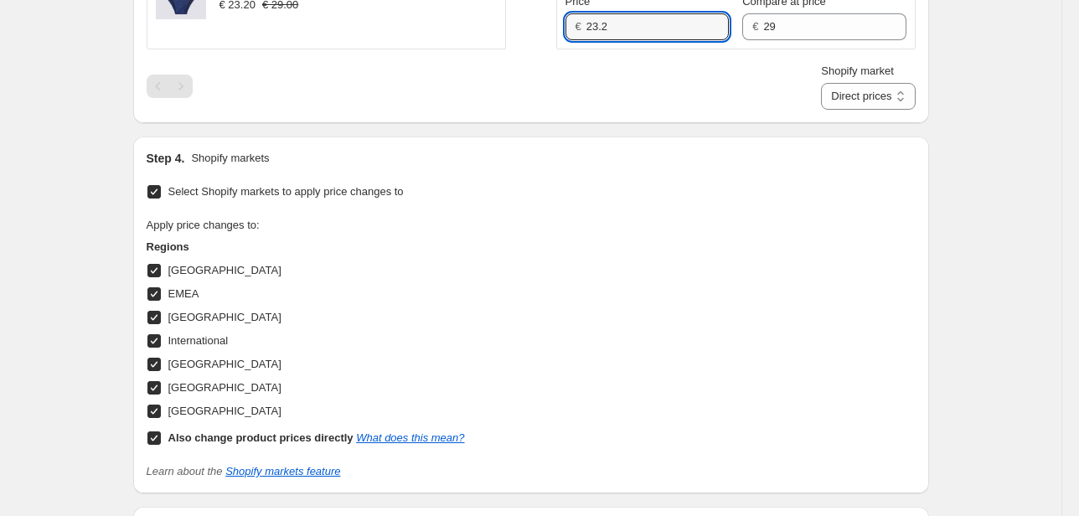
drag, startPoint x: 655, startPoint y: 160, endPoint x: 556, endPoint y: 174, distance: 99.9
drag, startPoint x: 629, startPoint y: 30, endPoint x: 548, endPoint y: 27, distance: 81.3
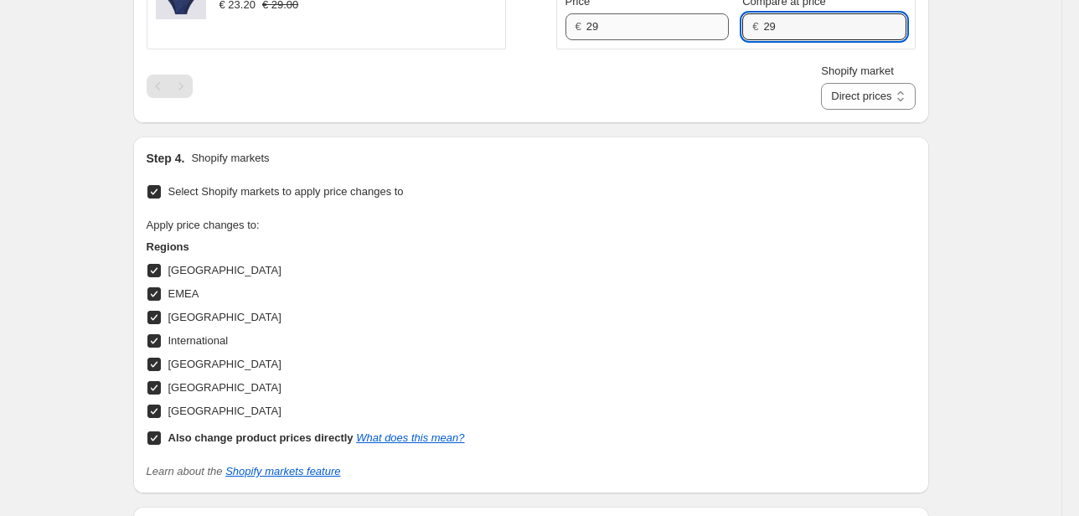
click at [694, 40] on div "Price € 29 Compare at price € 29" at bounding box center [735, 16] width 341 height 47
drag, startPoint x: 774, startPoint y: 21, endPoint x: 694, endPoint y: 32, distance: 81.2
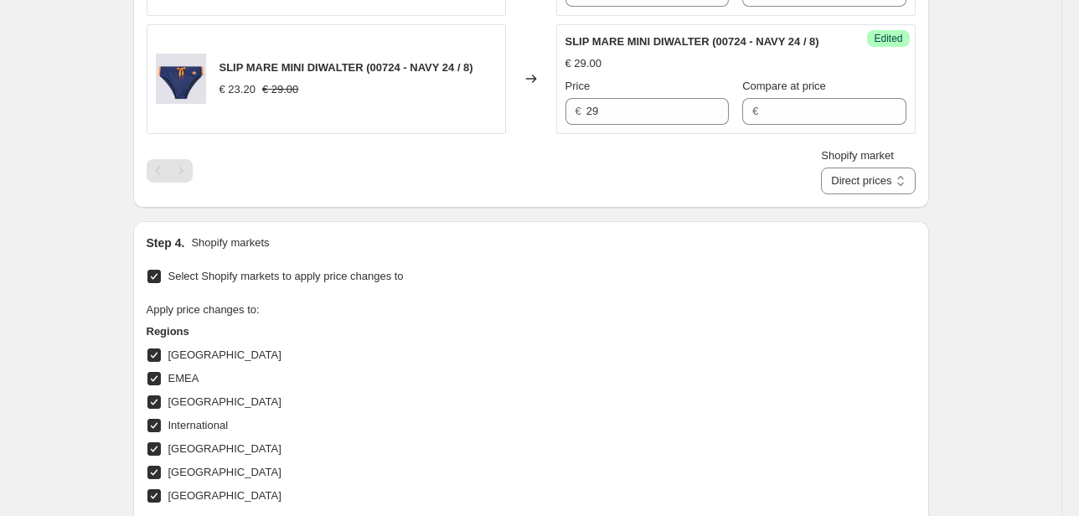
scroll to position [1300, 0]
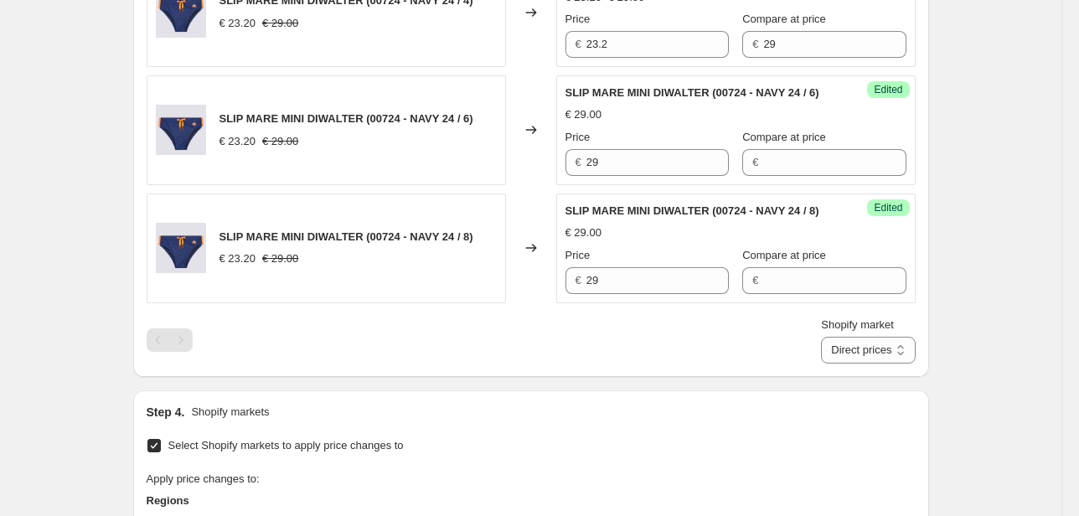
scroll to position [1166, 0]
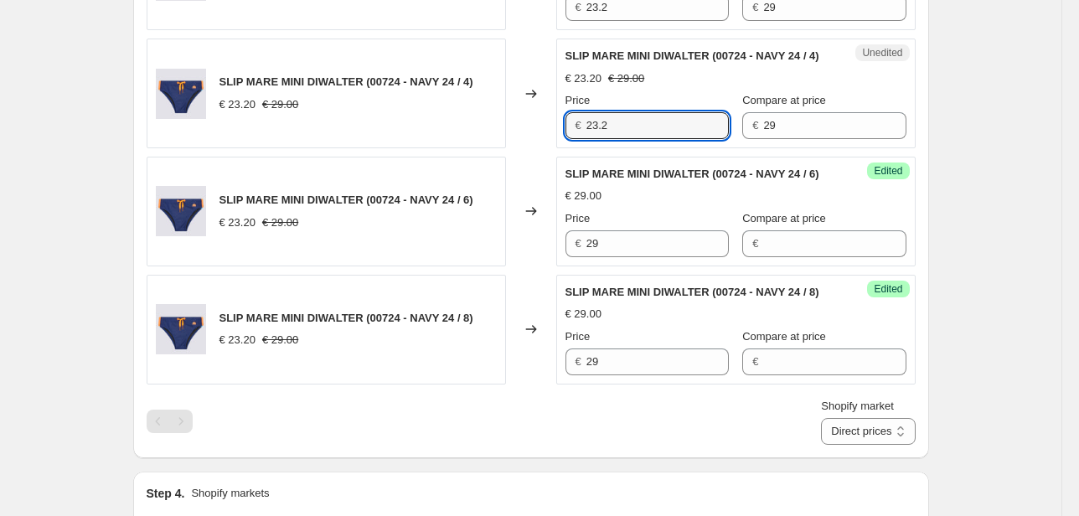
drag, startPoint x: 604, startPoint y: 221, endPoint x: 559, endPoint y: 223, distance: 45.3
click at [560, 148] on div "Unedited SLIP MARE MINI DIWALTER (00724 - NAVY 24 / 4) € 23.20 € 29.00 Price € …" at bounding box center [735, 94] width 359 height 110
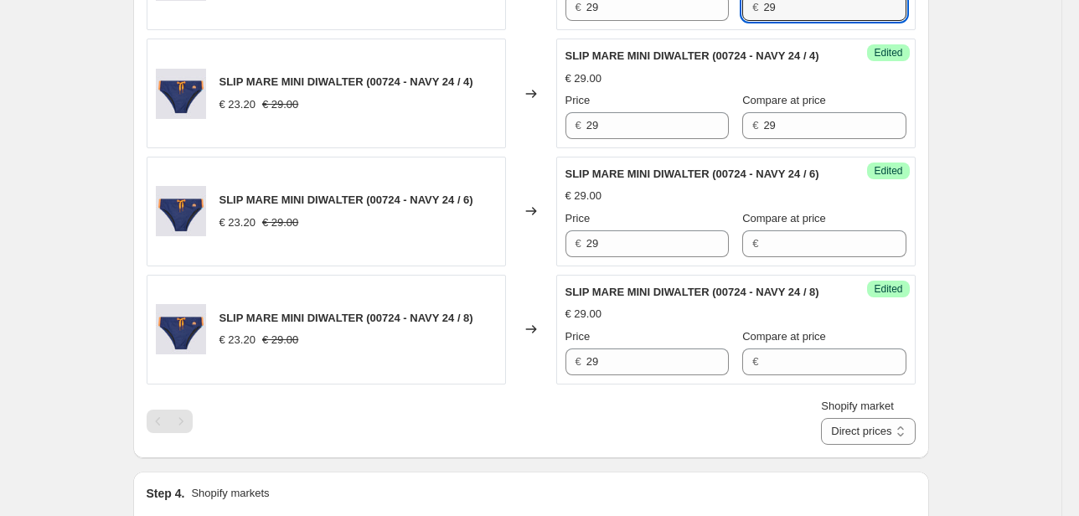
drag, startPoint x: 760, startPoint y: 91, endPoint x: 727, endPoint y: 113, distance: 39.3
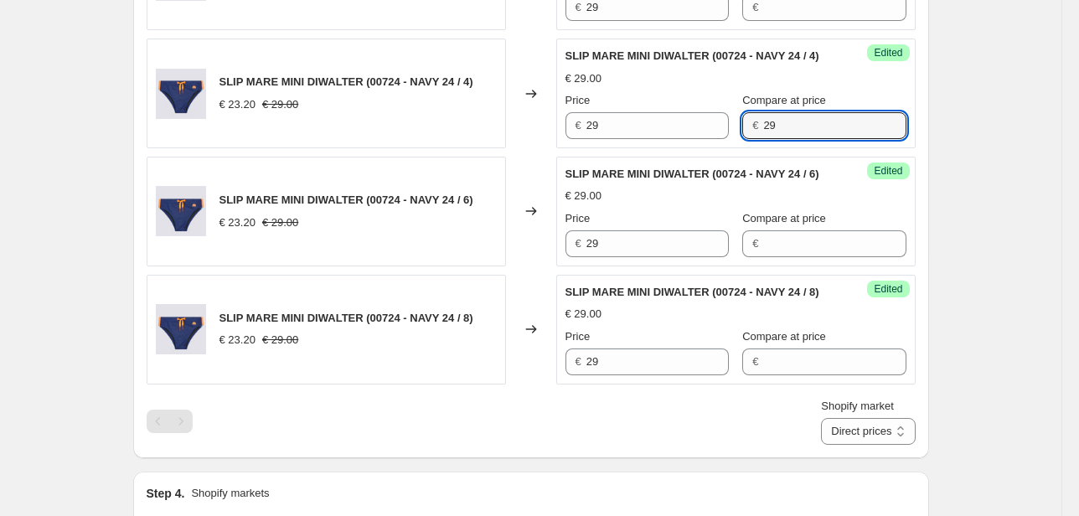
drag, startPoint x: 743, startPoint y: 228, endPoint x: 717, endPoint y: 233, distance: 26.5
click at [717, 139] on div "Price € 29 Compare at price € 29" at bounding box center [735, 115] width 341 height 47
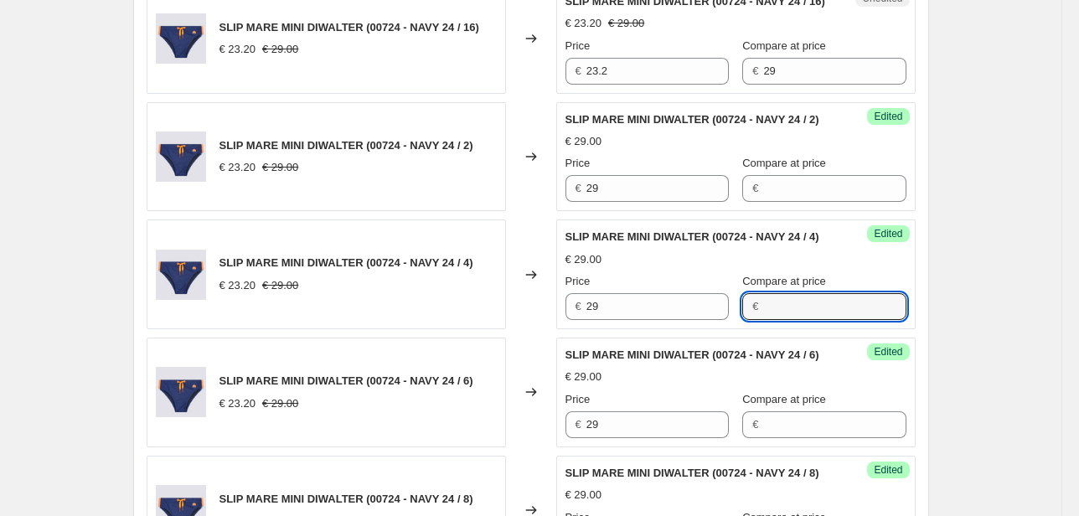
scroll to position [965, 0]
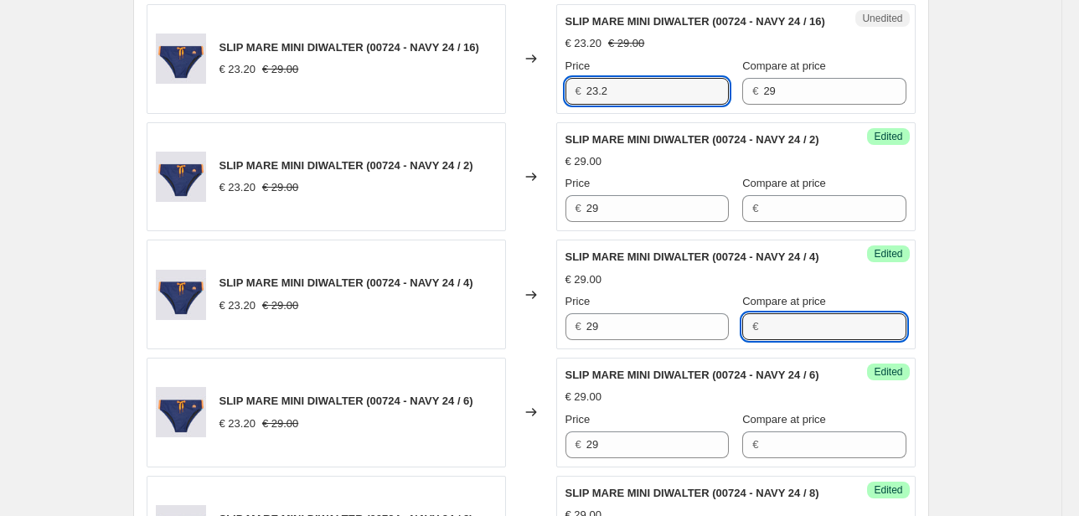
drag, startPoint x: 620, startPoint y: 167, endPoint x: 540, endPoint y: 163, distance: 79.7
click at [540, 114] on div "SLIP MARE MINI DIWALTER (00724 - NAVY 24 / 16) € 23.20 € 29.00 Changed to Unedi…" at bounding box center [531, 59] width 769 height 110
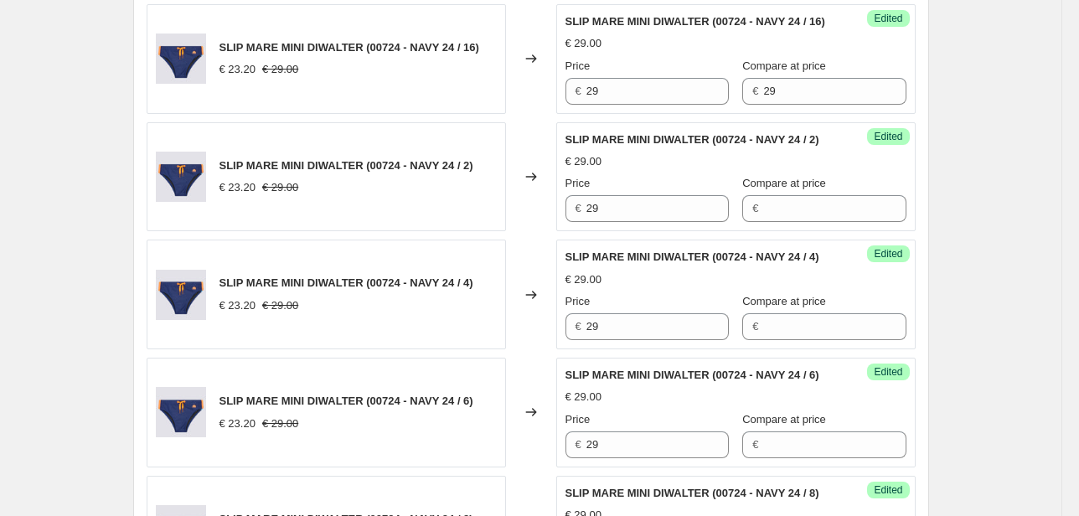
drag, startPoint x: 627, startPoint y: 23, endPoint x: 533, endPoint y: 32, distance: 95.0
drag, startPoint x: 782, startPoint y: 160, endPoint x: 688, endPoint y: 161, distance: 93.8
click at [688, 105] on div "Price € 29 Compare at price € 29" at bounding box center [735, 81] width 341 height 47
drag, startPoint x: 763, startPoint y: 22, endPoint x: 738, endPoint y: 26, distance: 25.5
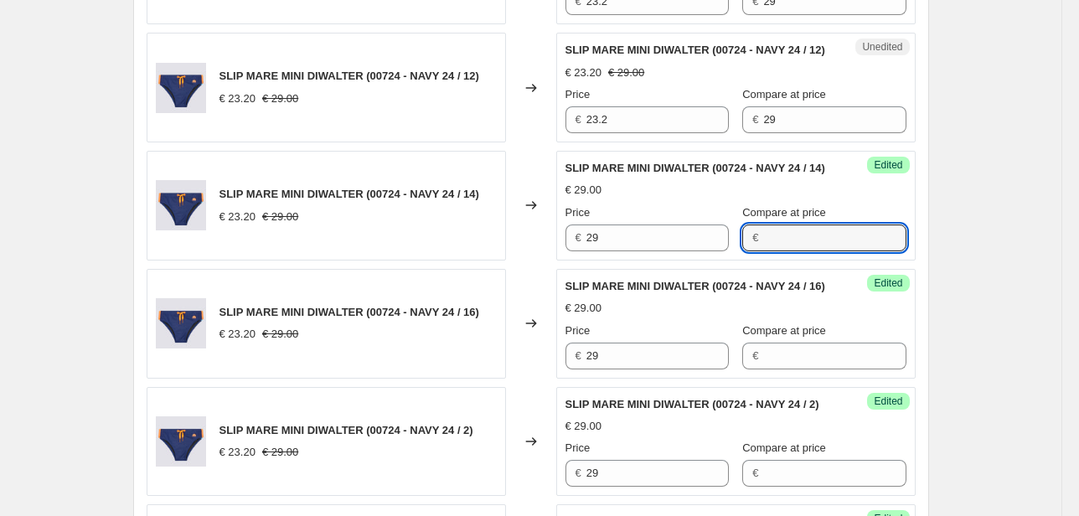
scroll to position [697, 0]
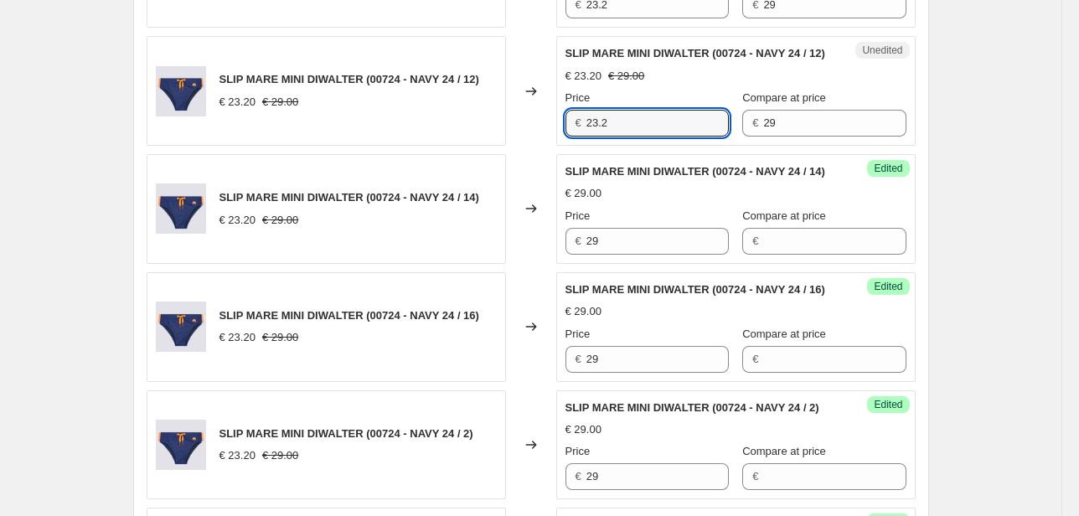
drag, startPoint x: 590, startPoint y: 161, endPoint x: 516, endPoint y: 166, distance: 73.9
click at [516, 146] on div "SLIP MARE MINI DIWALTER (00724 - NAVY 24 / 12) € 23.20 € 29.00 Changed to Unedi…" at bounding box center [531, 91] width 769 height 110
drag, startPoint x: 536, startPoint y: 20, endPoint x: 447, endPoint y: 39, distance: 91.5
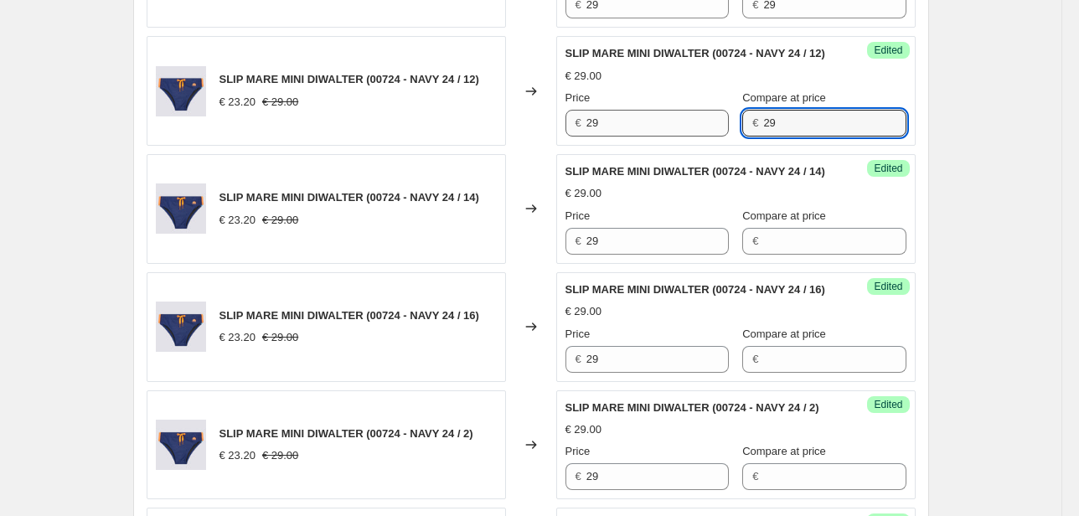
drag, startPoint x: 763, startPoint y: 157, endPoint x: 708, endPoint y: 160, distance: 55.3
click at [708, 137] on div "Price € 29 Compare at price € 29" at bounding box center [735, 113] width 341 height 47
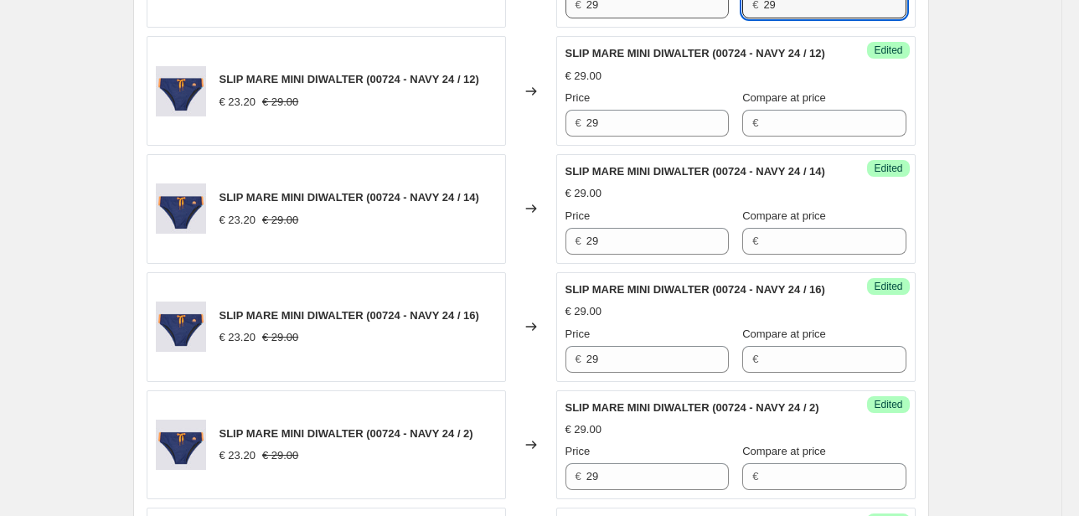
drag, startPoint x: 767, startPoint y: 20, endPoint x: 703, endPoint y: 23, distance: 64.6
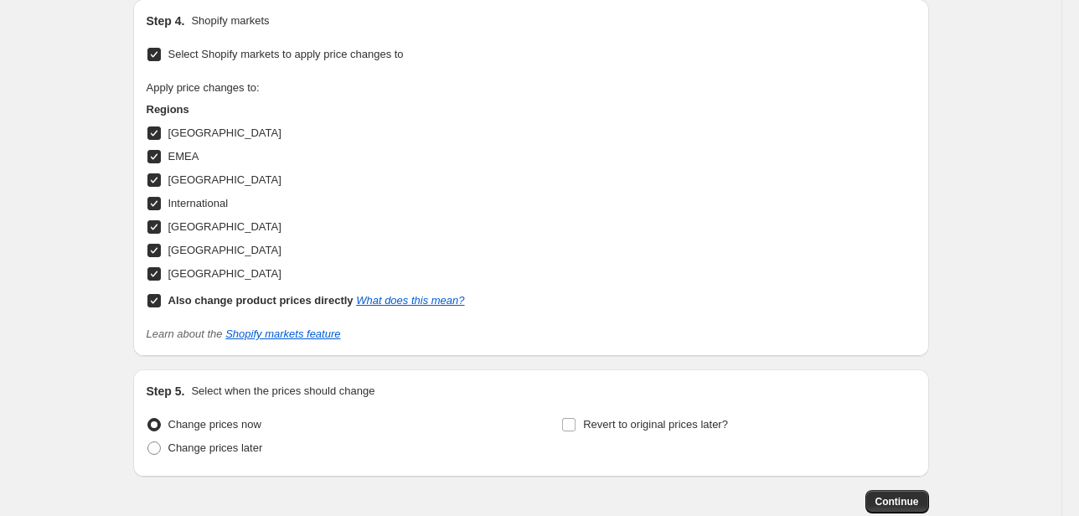
scroll to position [1501, 0]
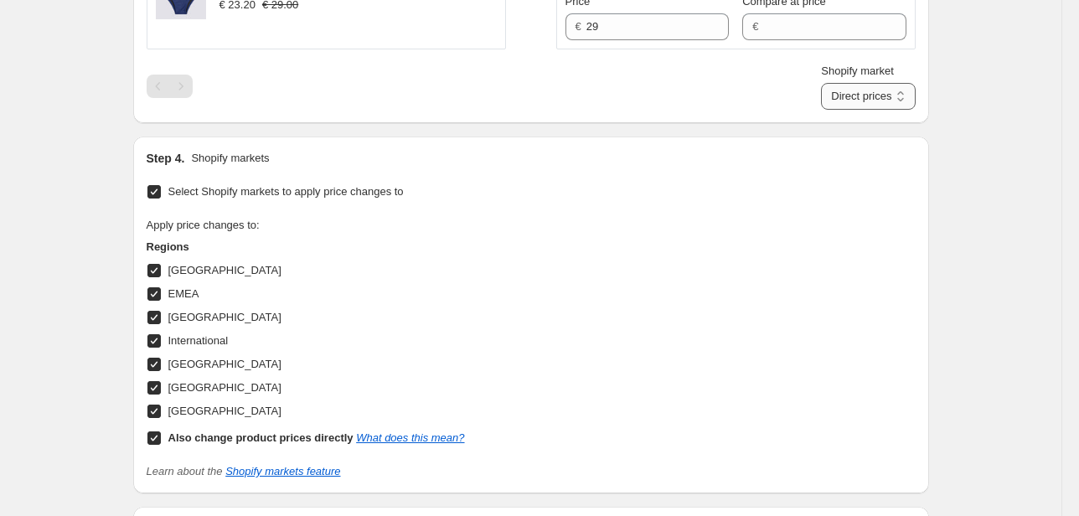
click at [867, 110] on select "Direct prices [GEOGRAPHIC_DATA] EMEA [GEOGRAPHIC_DATA] International [GEOGRAPHI…" at bounding box center [868, 96] width 94 height 27
click at [846, 110] on select "Direct prices [GEOGRAPHIC_DATA] EMEA [GEOGRAPHIC_DATA] International [GEOGRAPHI…" at bounding box center [868, 96] width 94 height 27
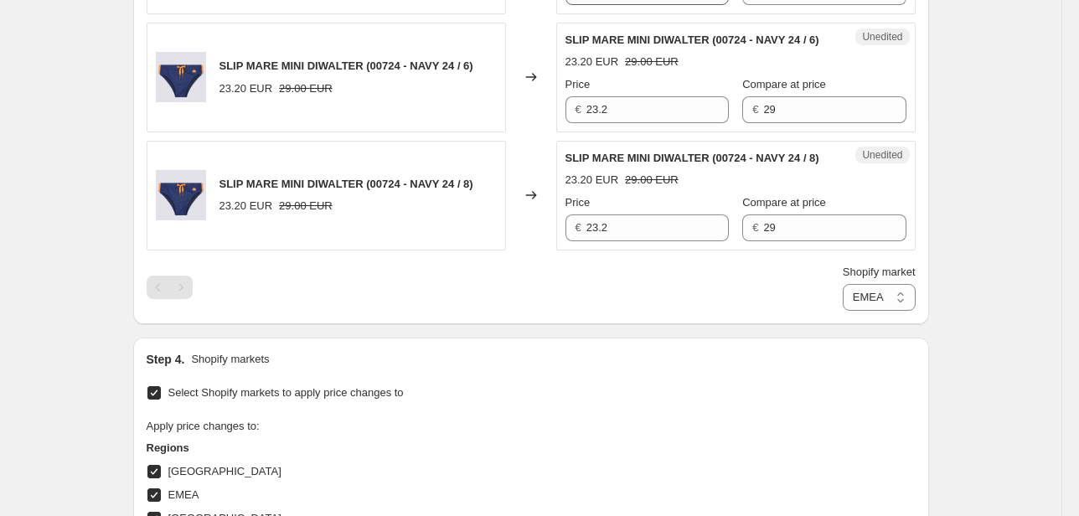
scroll to position [1568, 0]
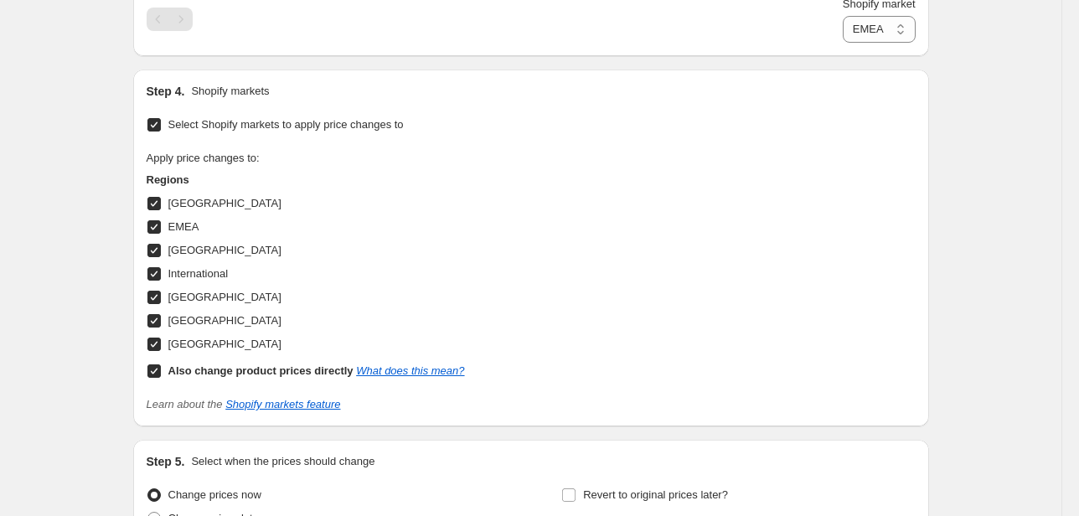
click at [884, 43] on div "Shopify market Direct prices [GEOGRAPHIC_DATA] EMEA [GEOGRAPHIC_DATA] Internati…" at bounding box center [879, 19] width 73 height 47
click at [881, 43] on select "Direct prices [GEOGRAPHIC_DATA] EMEA [GEOGRAPHIC_DATA] International [GEOGRAPHI…" at bounding box center [879, 29] width 73 height 27
click at [843, 43] on select "Direct prices [GEOGRAPHIC_DATA] EMEA [GEOGRAPHIC_DATA] International [GEOGRAPHI…" at bounding box center [879, 29] width 73 height 27
drag, startPoint x: 639, startPoint y: 90, endPoint x: 550, endPoint y: 97, distance: 89.9
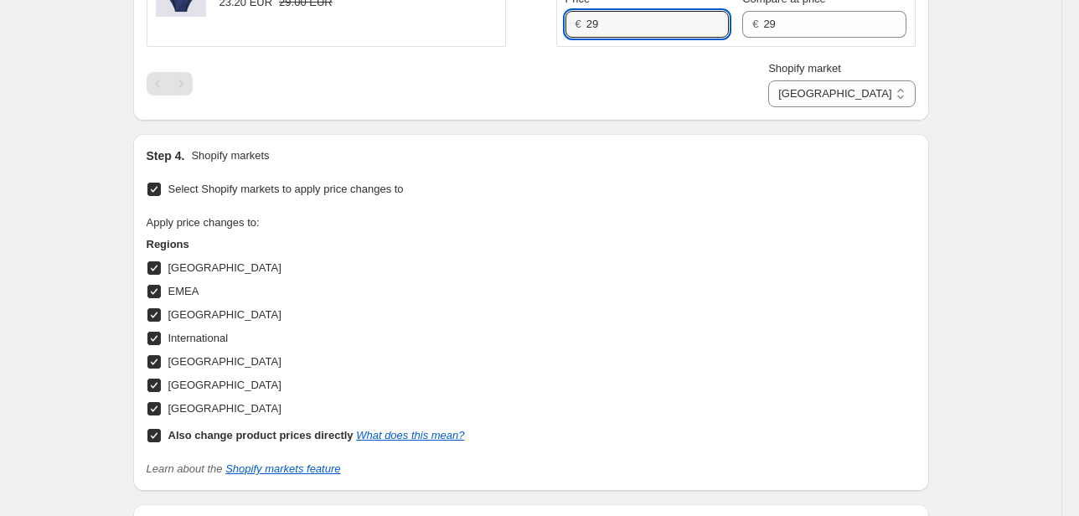
scroll to position [1434, 0]
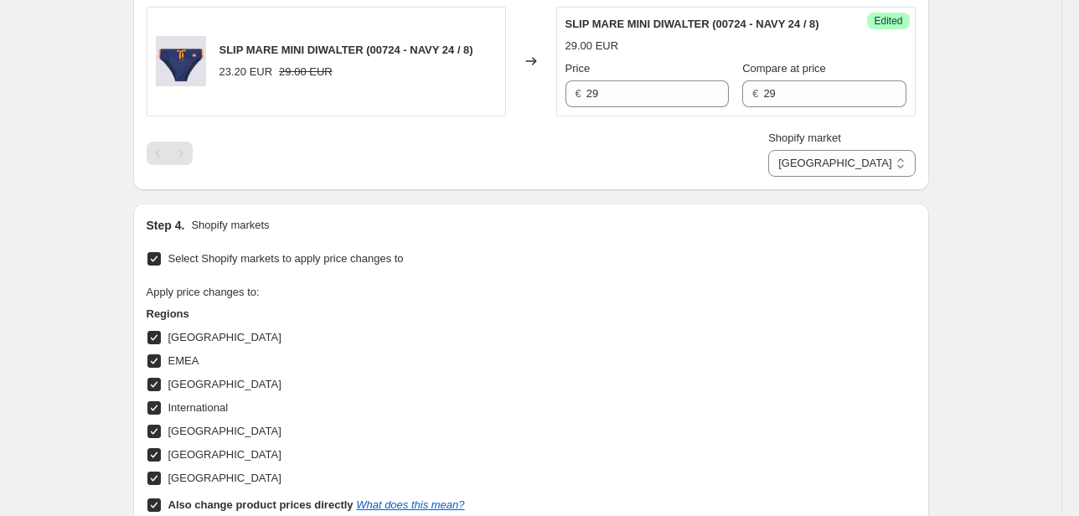
drag, startPoint x: 617, startPoint y: 96, endPoint x: 545, endPoint y: 92, distance: 72.2
drag, startPoint x: 829, startPoint y: 89, endPoint x: 684, endPoint y: 102, distance: 145.5
drag, startPoint x: 784, startPoint y: 230, endPoint x: 691, endPoint y: 228, distance: 93.0
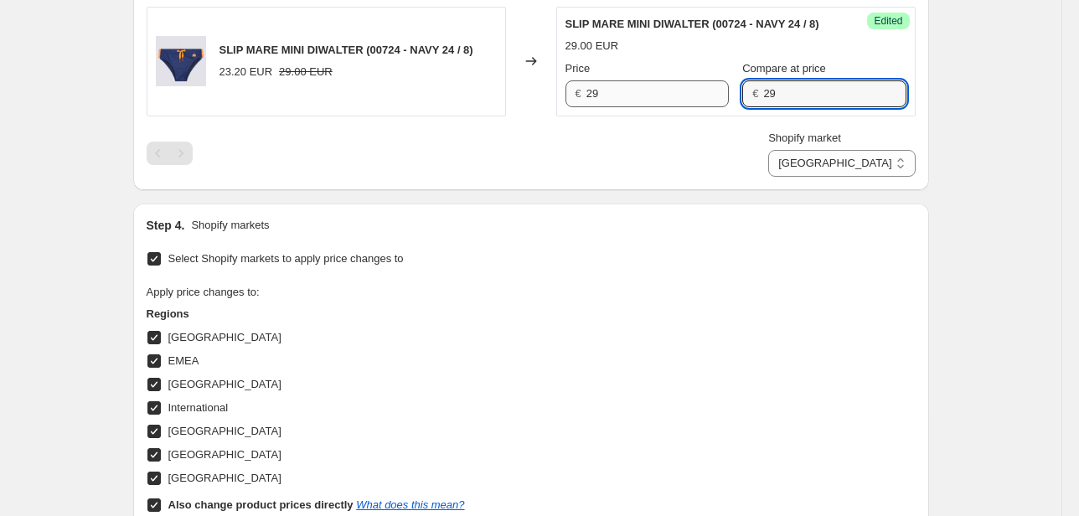
click at [691, 107] on div "Price € 29 Compare at price € 29" at bounding box center [735, 83] width 341 height 47
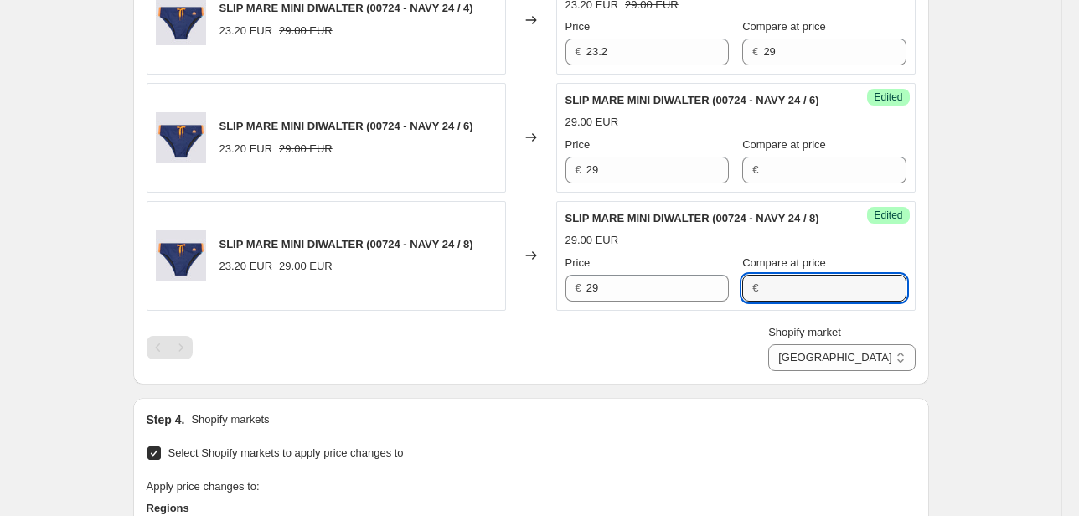
scroll to position [1233, 0]
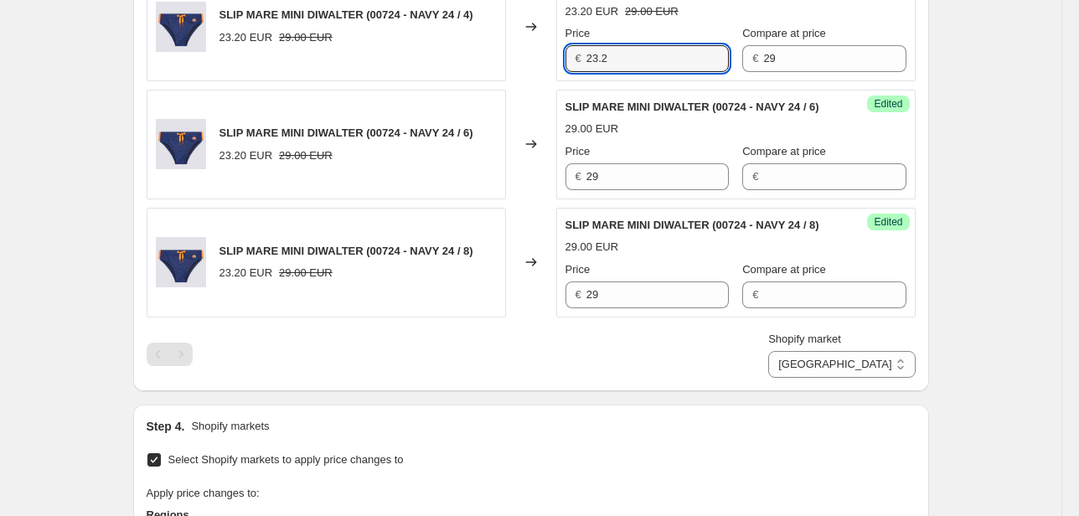
drag, startPoint x: 620, startPoint y: 158, endPoint x: 523, endPoint y: 178, distance: 99.1
click at [529, 81] on div "SLIP MARE MINI DIWALTER (00724 - NAVY 24 / 4) 23.20 EUR 29.00 EUR Changed to Un…" at bounding box center [531, 27] width 769 height 110
drag, startPoint x: 623, startPoint y: 10, endPoint x: 571, endPoint y: 18, distance: 52.5
drag, startPoint x: 779, startPoint y: 20, endPoint x: 733, endPoint y: 23, distance: 46.1
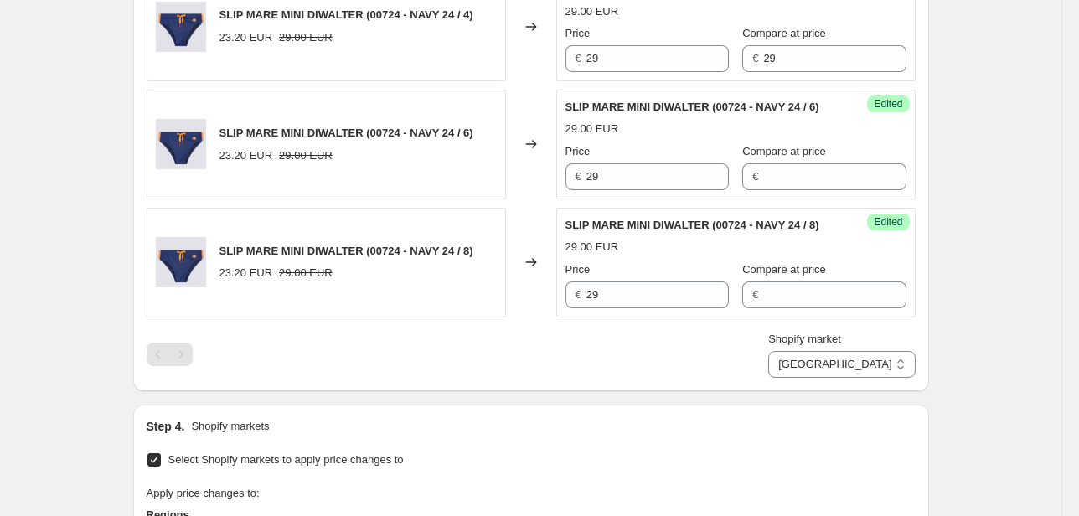
drag, startPoint x: 744, startPoint y: 154, endPoint x: 668, endPoint y: 163, distance: 76.8
click at [669, 72] on div "Price € 29 Compare at price € 29" at bounding box center [735, 48] width 341 height 47
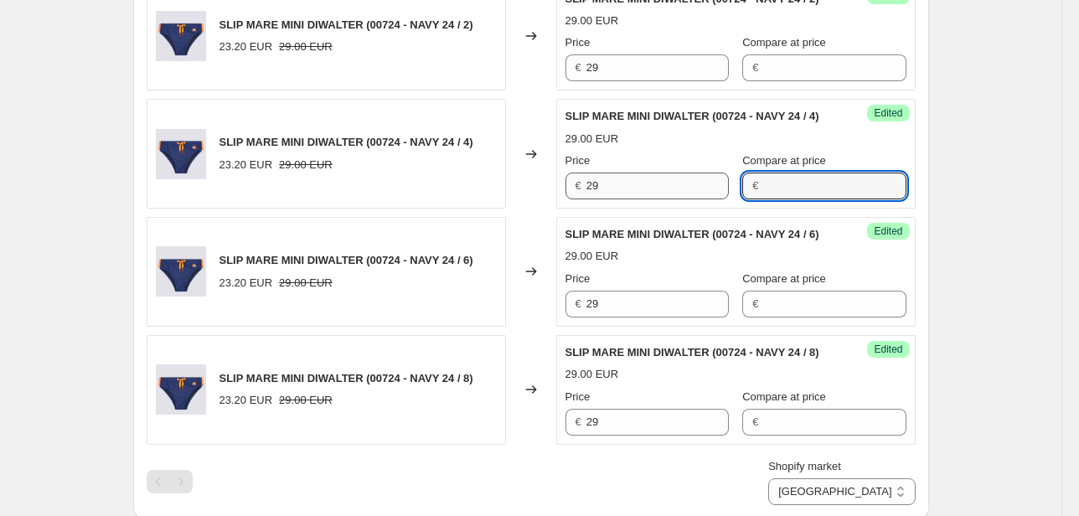
scroll to position [1099, 0]
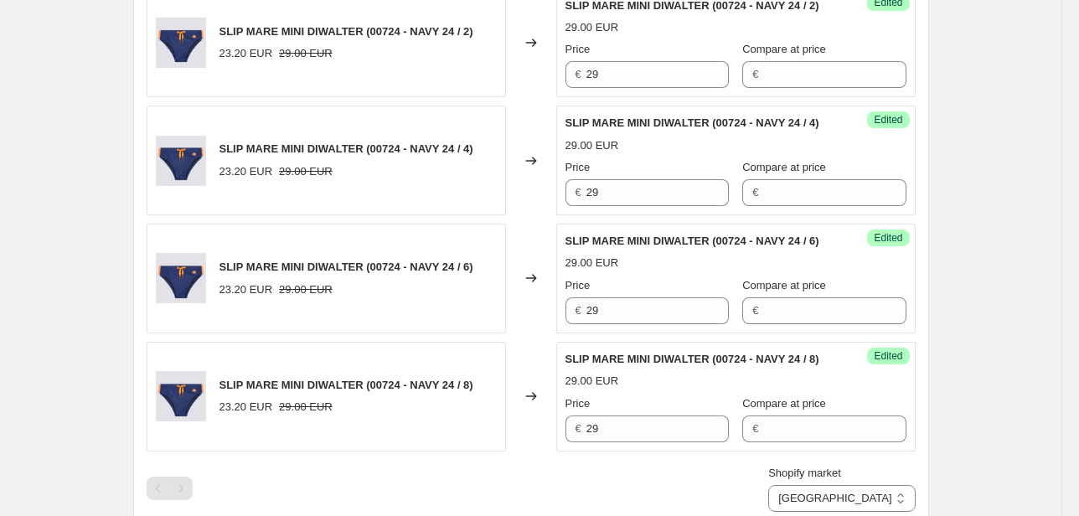
drag, startPoint x: 621, startPoint y: 23, endPoint x: 572, endPoint y: 23, distance: 48.6
drag, startPoint x: 741, startPoint y: 27, endPoint x: 661, endPoint y: 31, distance: 79.7
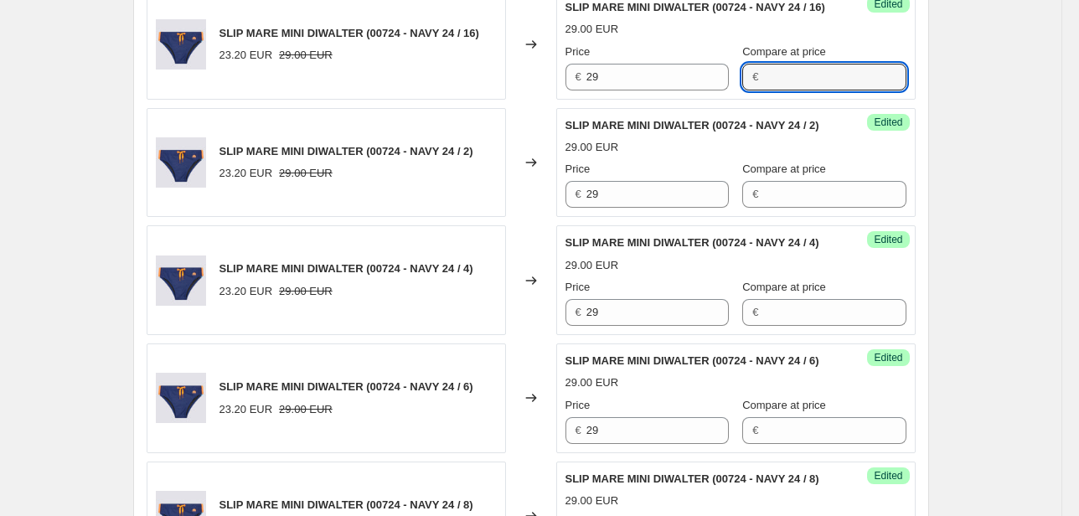
scroll to position [831, 0]
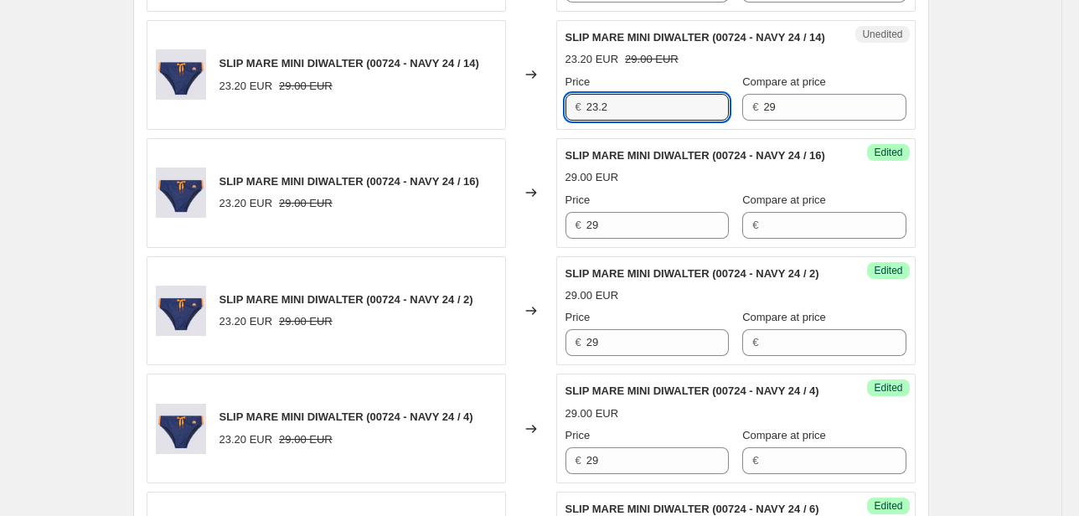
drag, startPoint x: 623, startPoint y: 159, endPoint x: 559, endPoint y: 163, distance: 64.6
click at [559, 130] on div "Unedited SLIP MARE MINI DIWALTER (00724 - NAVY 24 / 14) 23.20 EUR 29.00 EUR Pri…" at bounding box center [735, 75] width 359 height 110
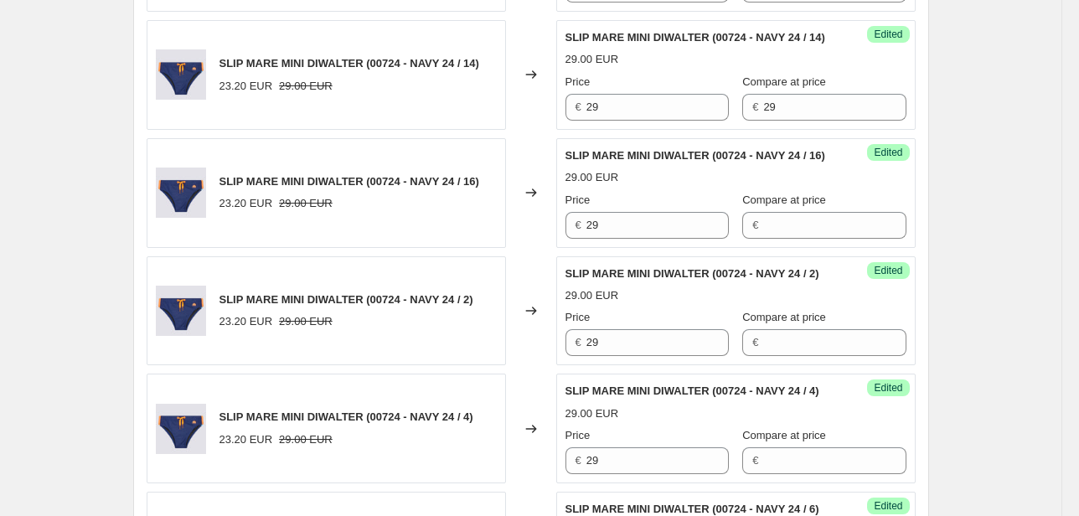
drag, startPoint x: 634, startPoint y: 5, endPoint x: 550, endPoint y: 22, distance: 86.3
drag, startPoint x: 643, startPoint y: 23, endPoint x: 532, endPoint y: 24, distance: 111.4
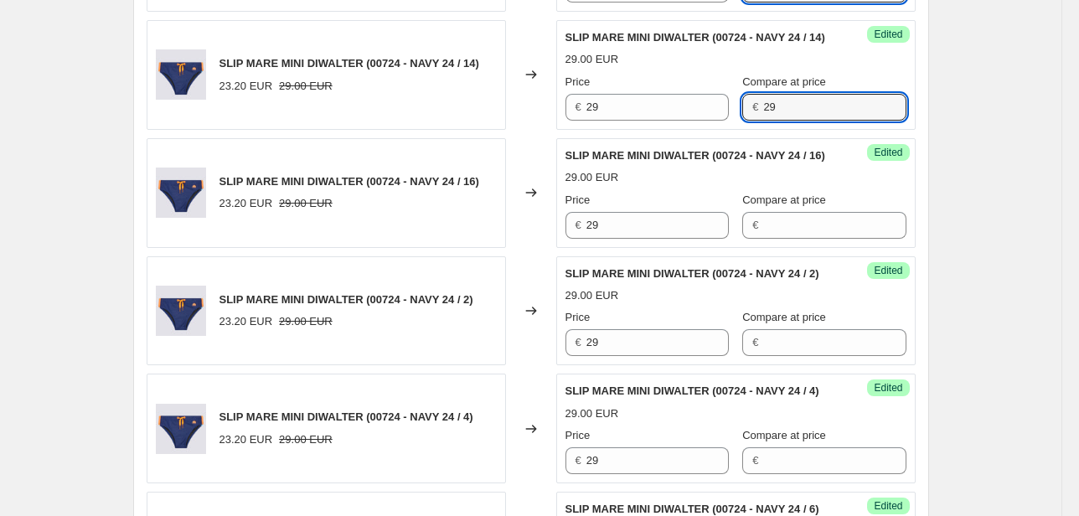
click at [727, 121] on div "Price € 29 Compare at price € 29" at bounding box center [735, 97] width 341 height 47
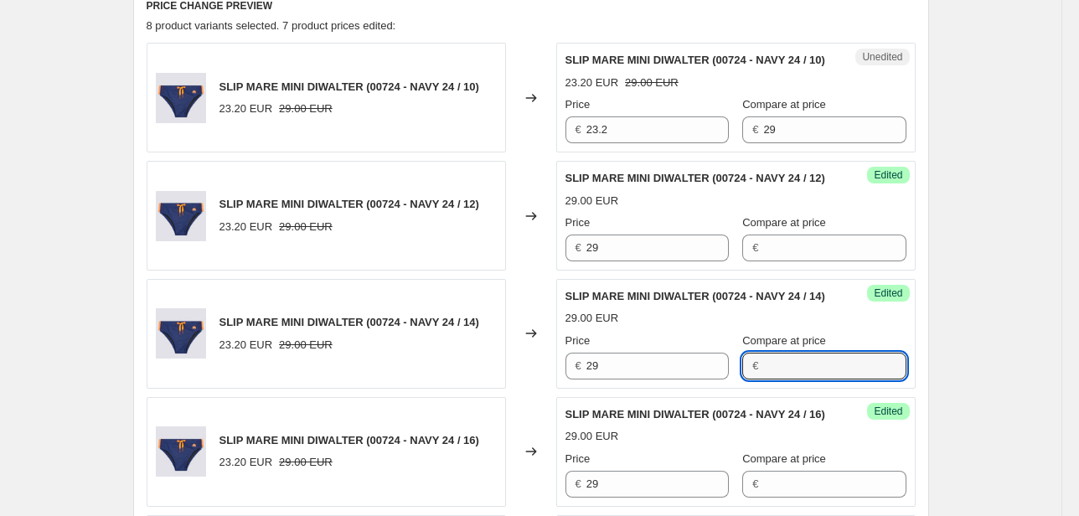
scroll to position [563, 0]
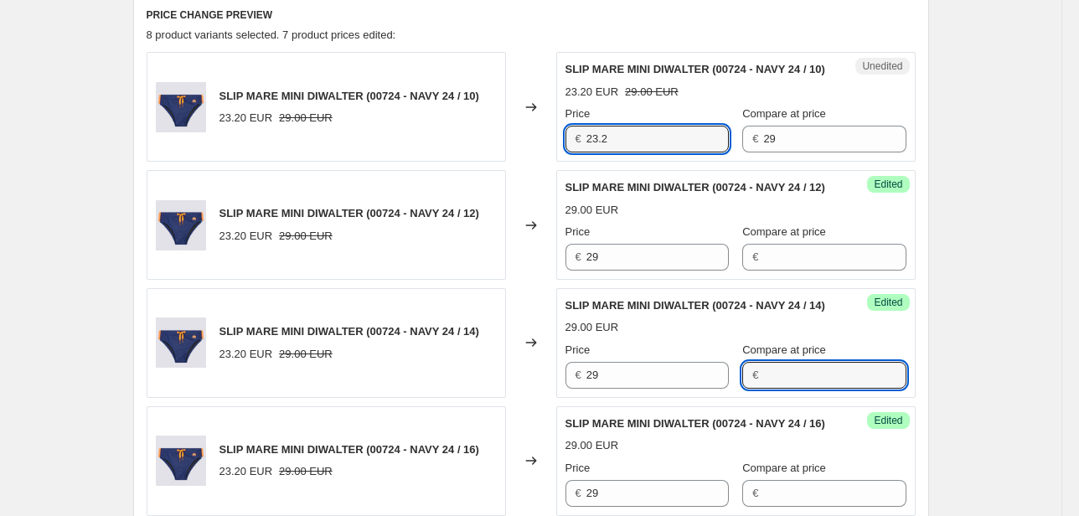
drag, startPoint x: 632, startPoint y: 158, endPoint x: 550, endPoint y: 160, distance: 82.1
click at [550, 160] on div "SLIP MARE MINI DIWALTER (00724 - NAVY 24 / 10) 23.20 EUR 29.00 EUR Changed to U…" at bounding box center [531, 107] width 769 height 110
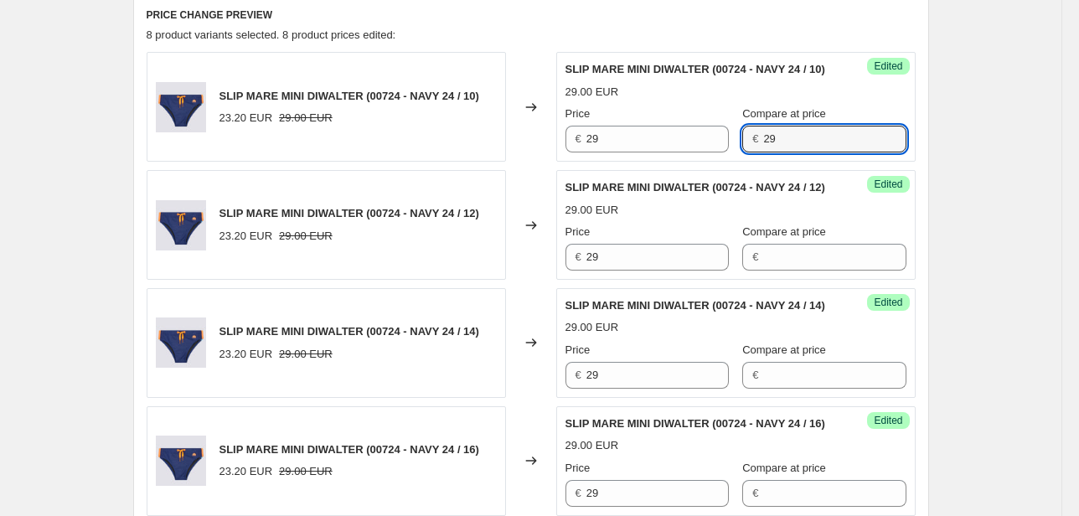
drag, startPoint x: 802, startPoint y: 159, endPoint x: 733, endPoint y: 168, distance: 69.3
click at [733, 162] on div "Success Edited SLIP MARE MINI DIWALTER (00724 - NAVY 24 / 10) 29.00 EUR Price €…" at bounding box center [735, 107] width 359 height 110
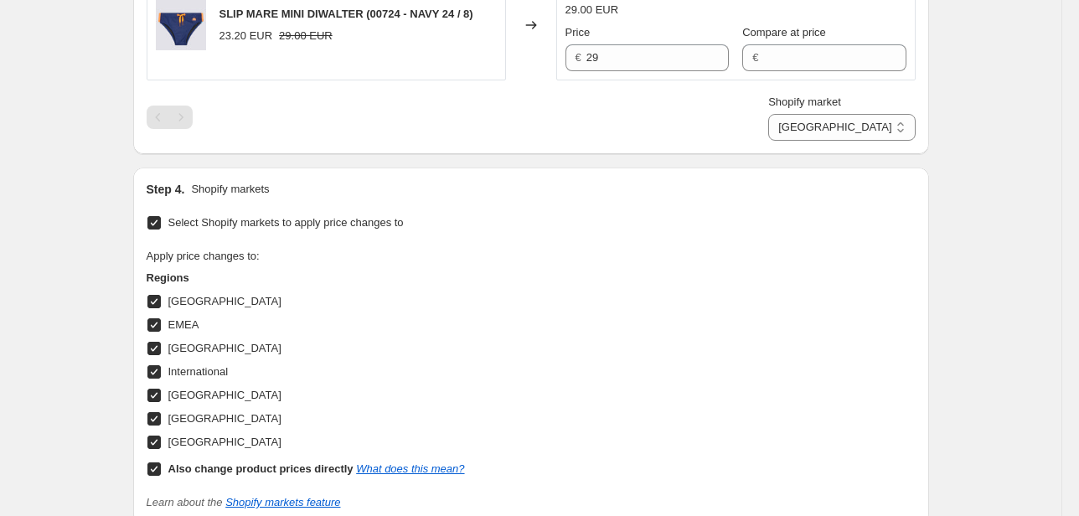
scroll to position [1568, 0]
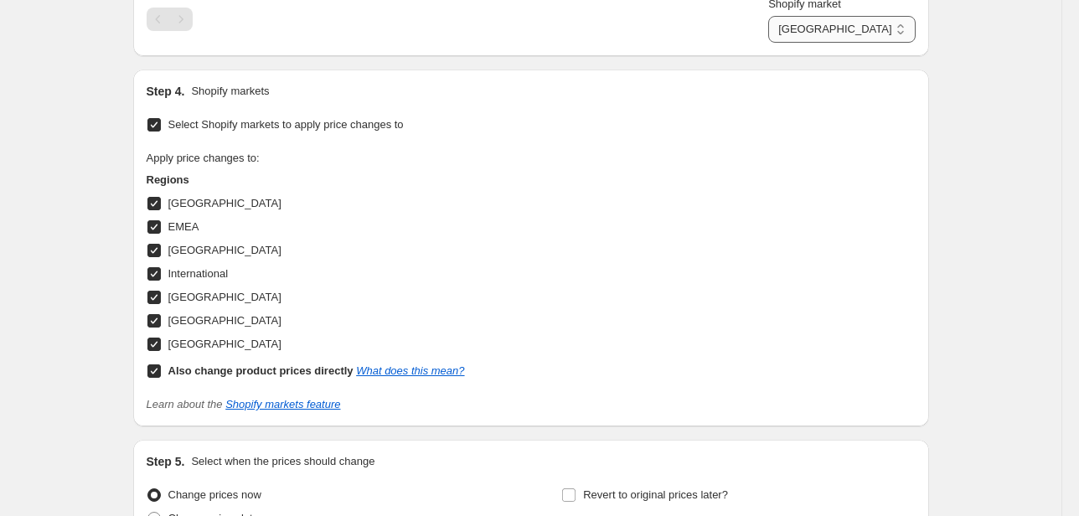
click at [904, 43] on select "Direct prices [GEOGRAPHIC_DATA] EMEA [GEOGRAPHIC_DATA] International [GEOGRAPHI…" at bounding box center [841, 29] width 147 height 27
click at [846, 43] on select "Direct prices [GEOGRAPHIC_DATA] EMEA [GEOGRAPHIC_DATA] International [GEOGRAPHI…" at bounding box center [841, 29] width 147 height 27
drag, startPoint x: 631, startPoint y: 90, endPoint x: 544, endPoint y: 94, distance: 87.2
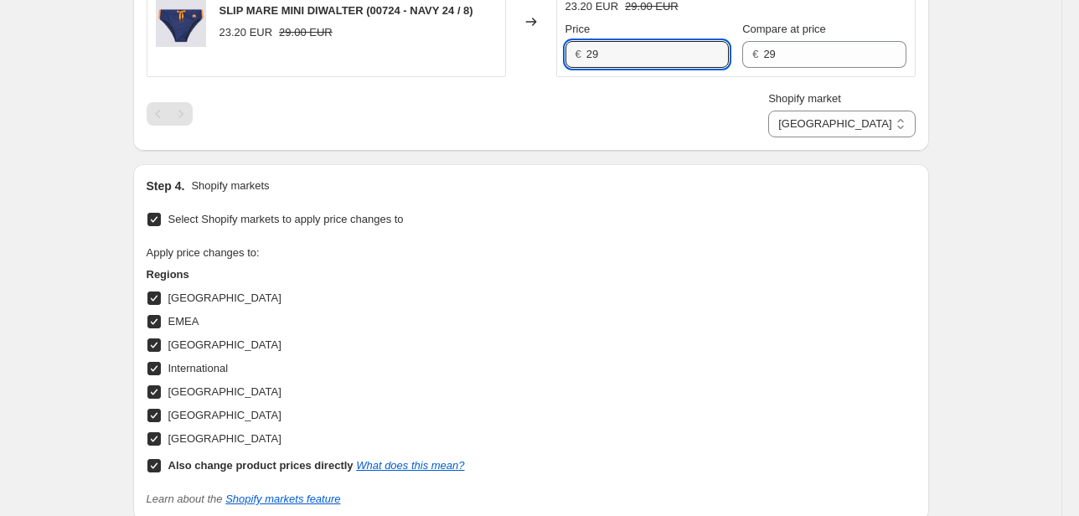
scroll to position [1434, 0]
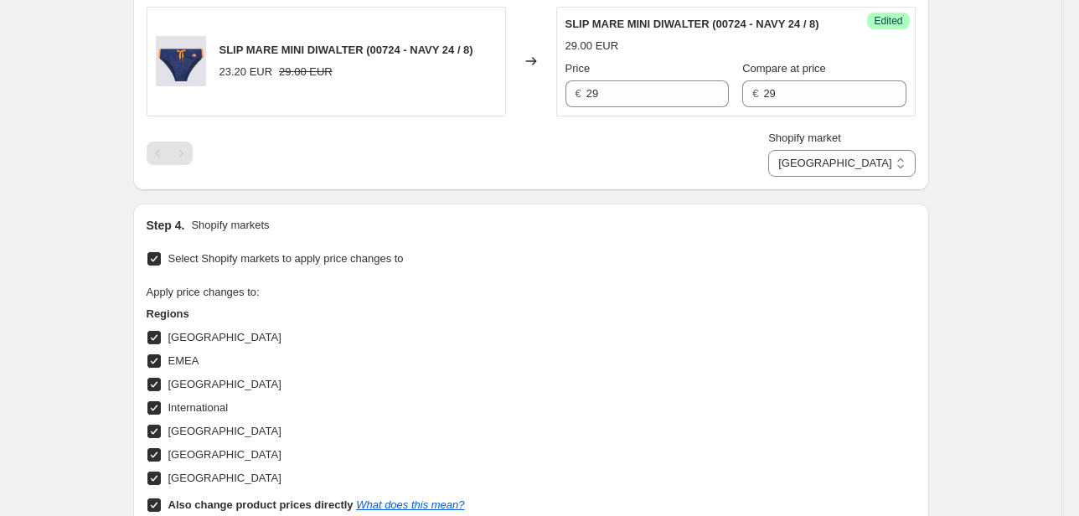
drag, startPoint x: 605, startPoint y: 87, endPoint x: 582, endPoint y: 90, distance: 22.9
drag, startPoint x: 614, startPoint y: 87, endPoint x: 576, endPoint y: 90, distance: 37.8
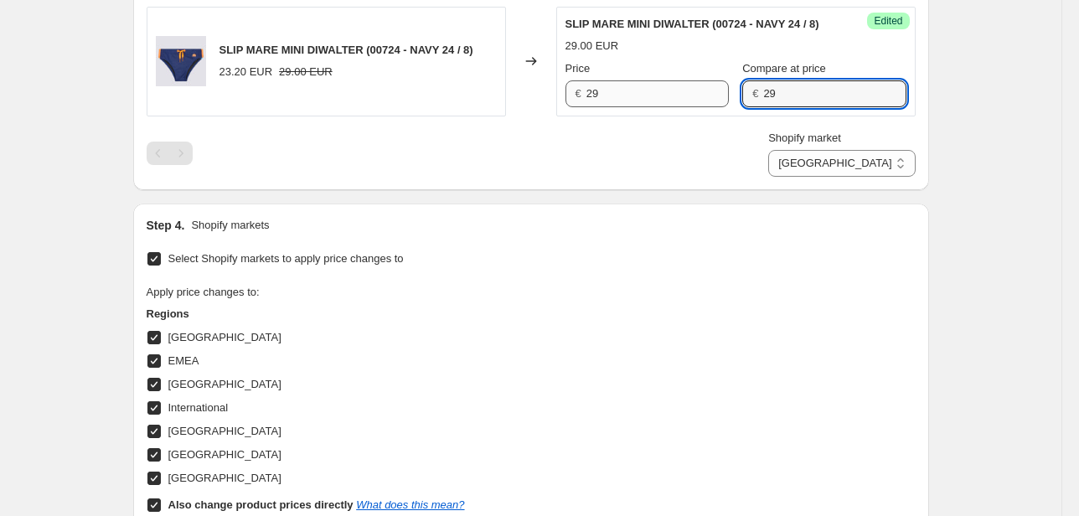
drag, startPoint x: 771, startPoint y: 216, endPoint x: 716, endPoint y: 225, distance: 55.1
click at [716, 107] on div "Price € 29 Compare at price € 29" at bounding box center [735, 83] width 341 height 47
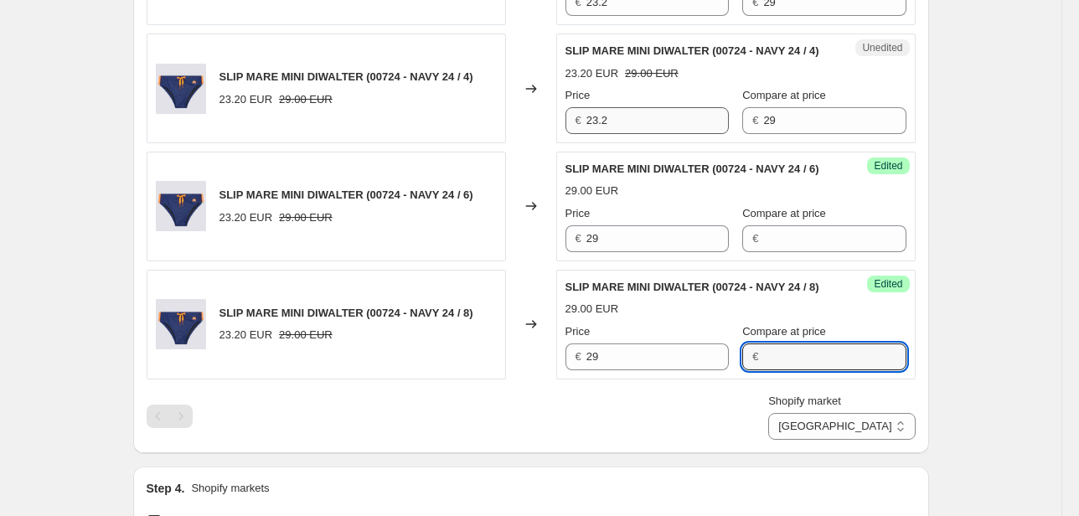
scroll to position [1166, 0]
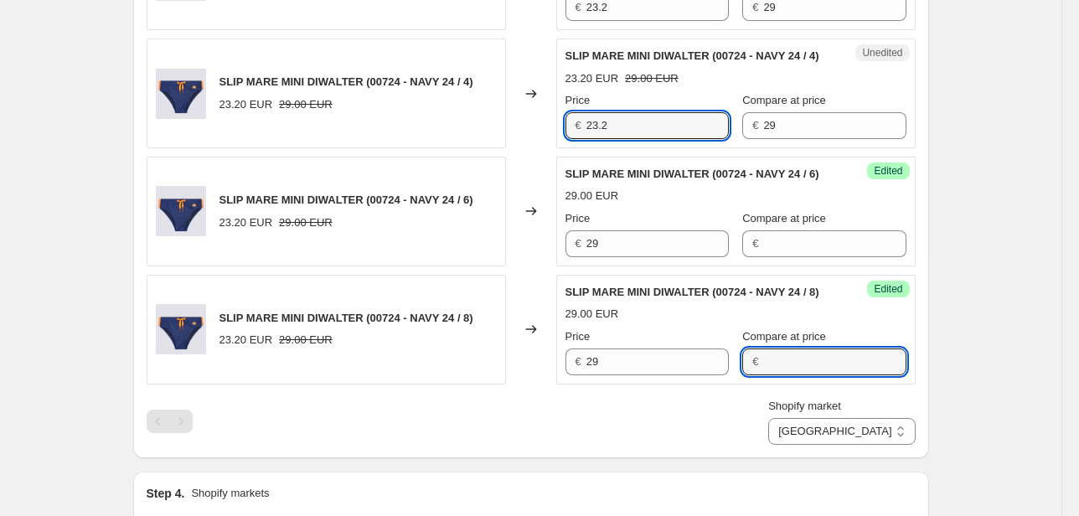
drag, startPoint x: 593, startPoint y: 230, endPoint x: 506, endPoint y: 238, distance: 87.5
click at [519, 148] on div "SLIP MARE MINI DIWALTER (00724 - NAVY 24 / 4) 23.20 EUR 29.00 EUR Changed to Un…" at bounding box center [531, 94] width 769 height 110
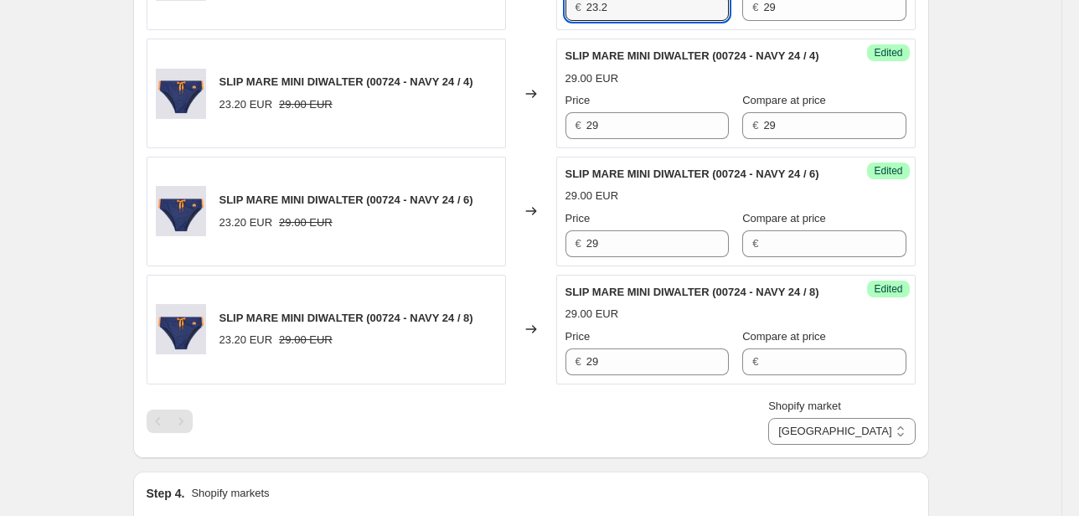
drag, startPoint x: 627, startPoint y: 84, endPoint x: 554, endPoint y: 92, distance: 74.2
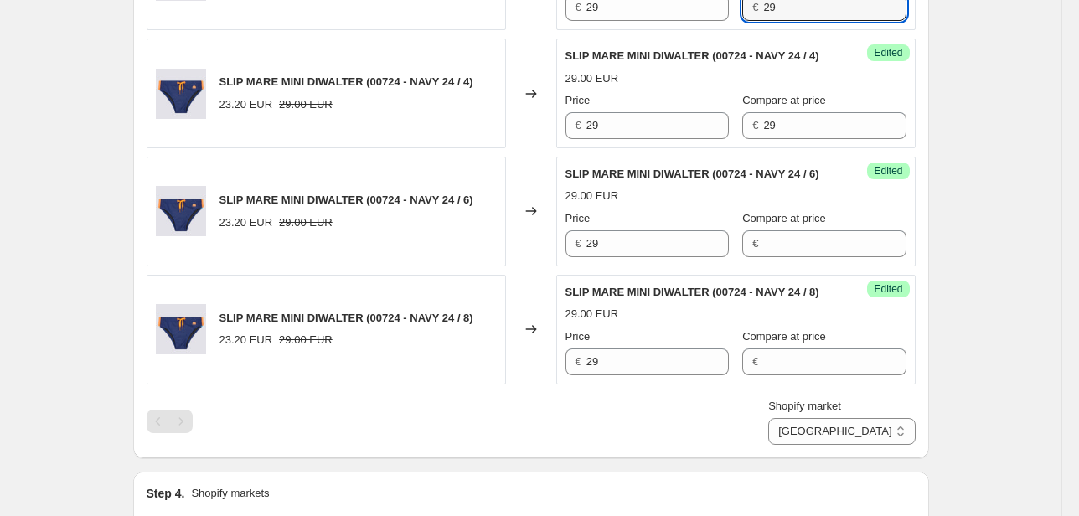
click at [742, 21] on div "€ 29" at bounding box center [823, 7] width 163 height 27
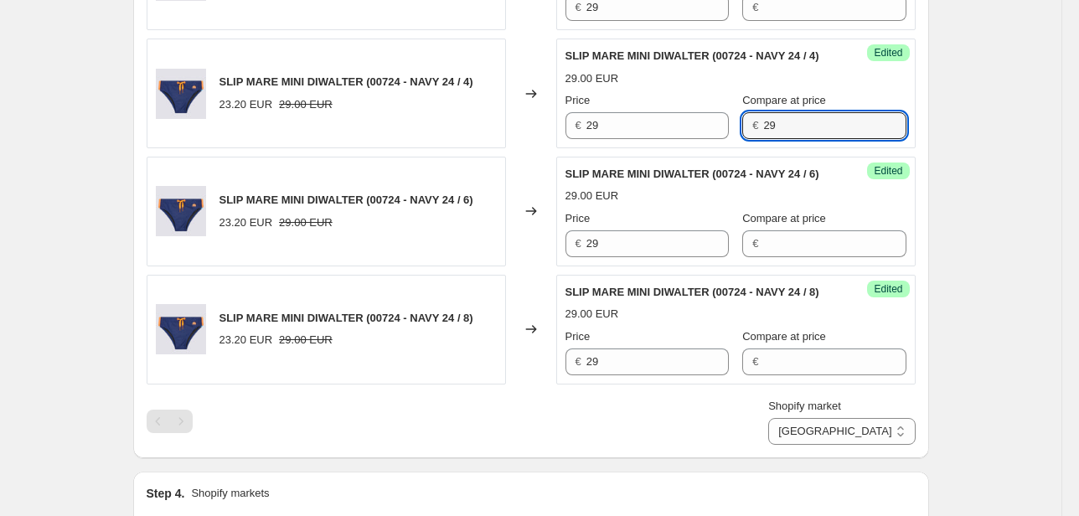
drag, startPoint x: 772, startPoint y: 221, endPoint x: 711, endPoint y: 238, distance: 63.4
click at [711, 148] on div "Success Edited SLIP MARE MINI DIWALTER (00724 - NAVY 24 / 4) 29.00 EUR Price € …" at bounding box center [735, 94] width 359 height 110
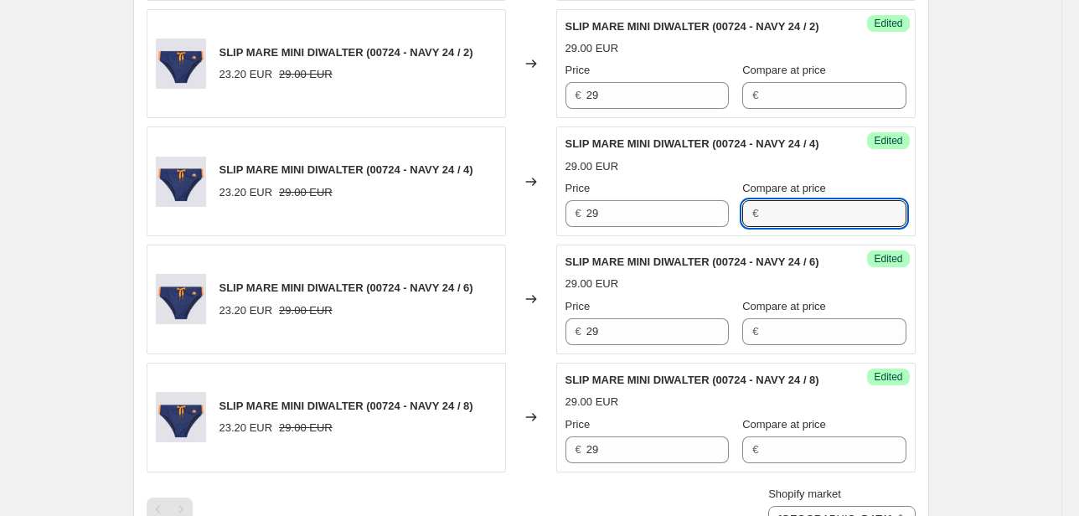
scroll to position [965, 0]
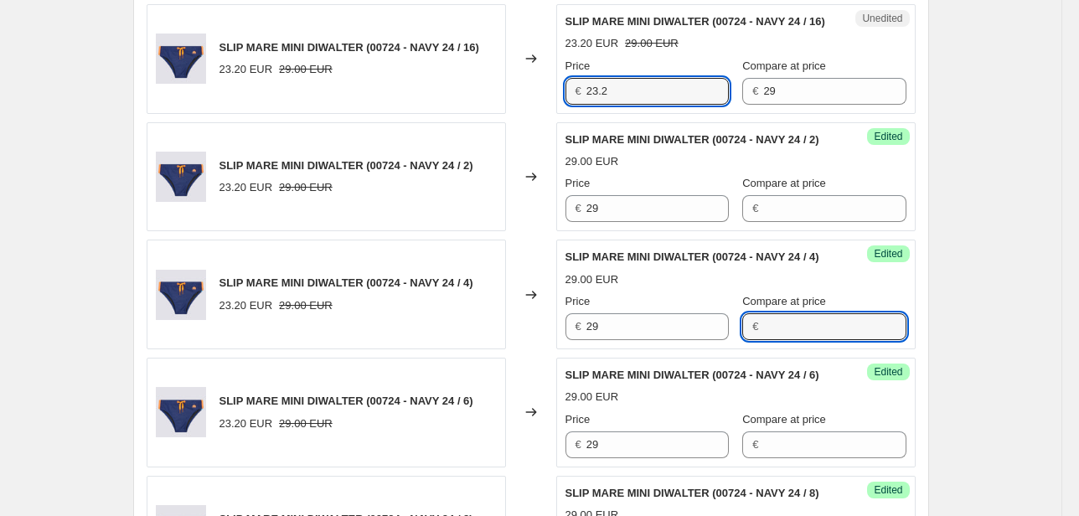
drag, startPoint x: 615, startPoint y: 157, endPoint x: 546, endPoint y: 157, distance: 68.7
click at [546, 114] on div "SLIP MARE MINI DIWALTER (00724 - NAVY 24 / 16) 23.20 EUR 29.00 EUR Changed to U…" at bounding box center [531, 59] width 769 height 110
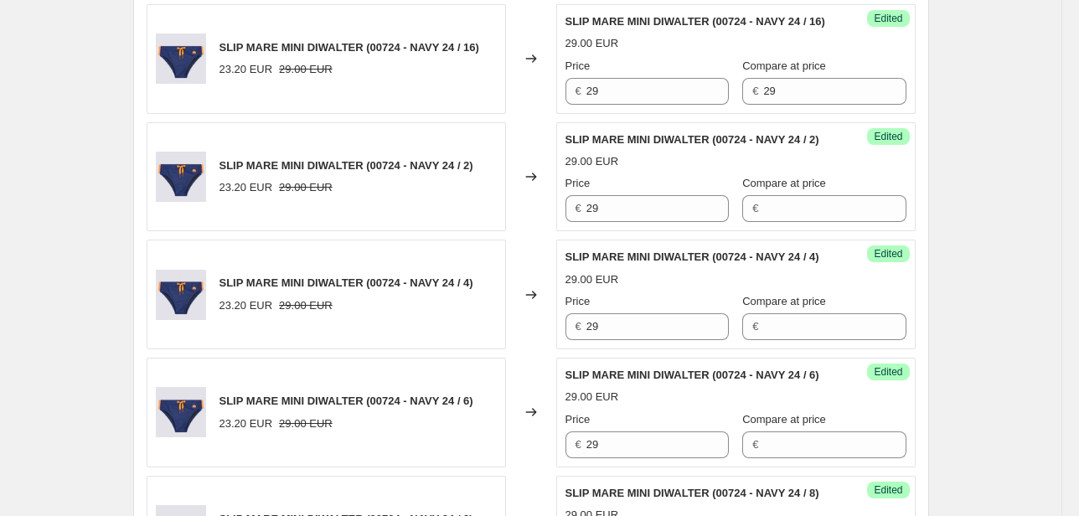
drag, startPoint x: 634, startPoint y: 15, endPoint x: 540, endPoint y: 35, distance: 96.8
drag, startPoint x: 771, startPoint y: 153, endPoint x: 695, endPoint y: 168, distance: 76.7
click at [695, 105] on div "Price € 29 Compare at price € 29" at bounding box center [735, 81] width 341 height 47
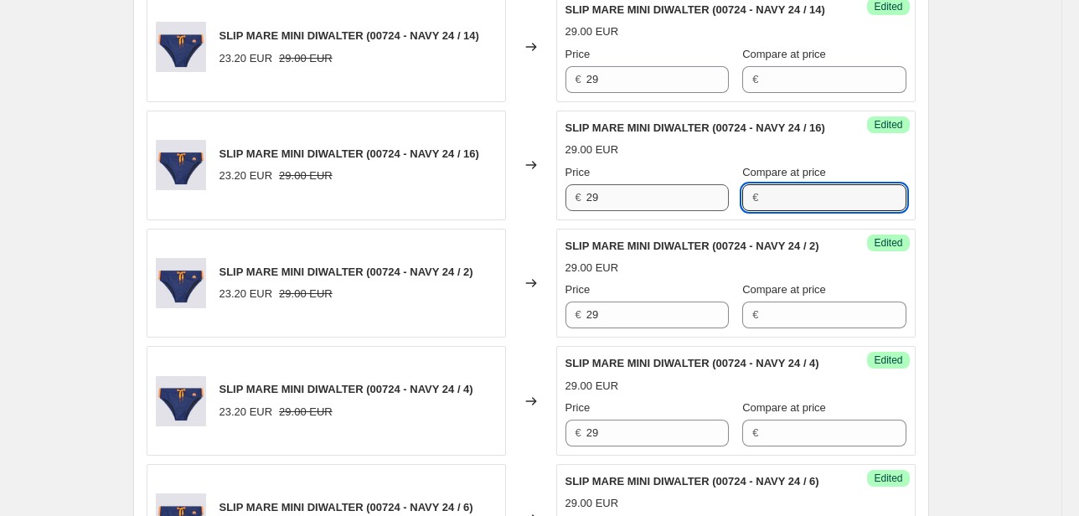
scroll to position [831, 0]
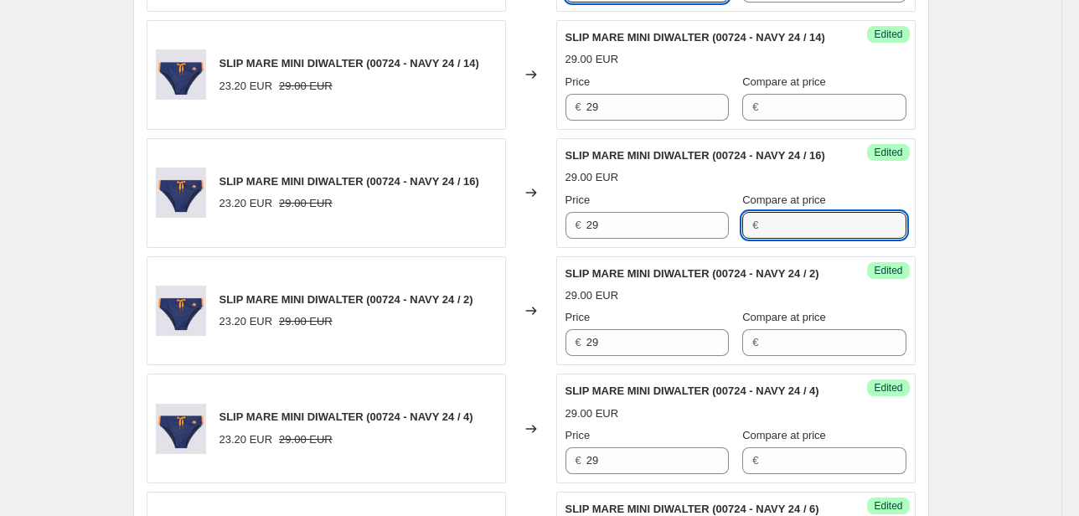
drag, startPoint x: 570, startPoint y: 21, endPoint x: 528, endPoint y: 22, distance: 42.7
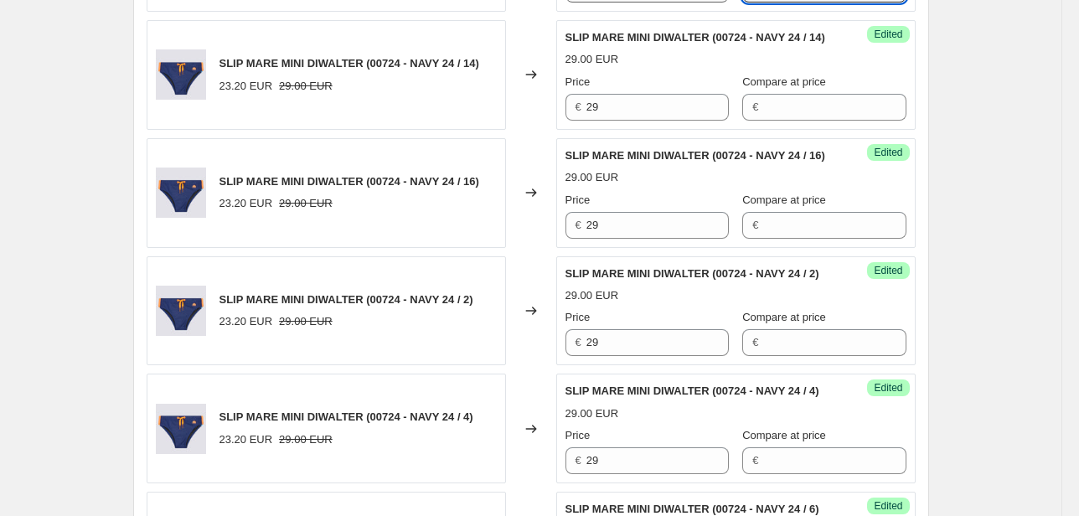
drag, startPoint x: 771, startPoint y: 23, endPoint x: 700, endPoint y: 34, distance: 71.1
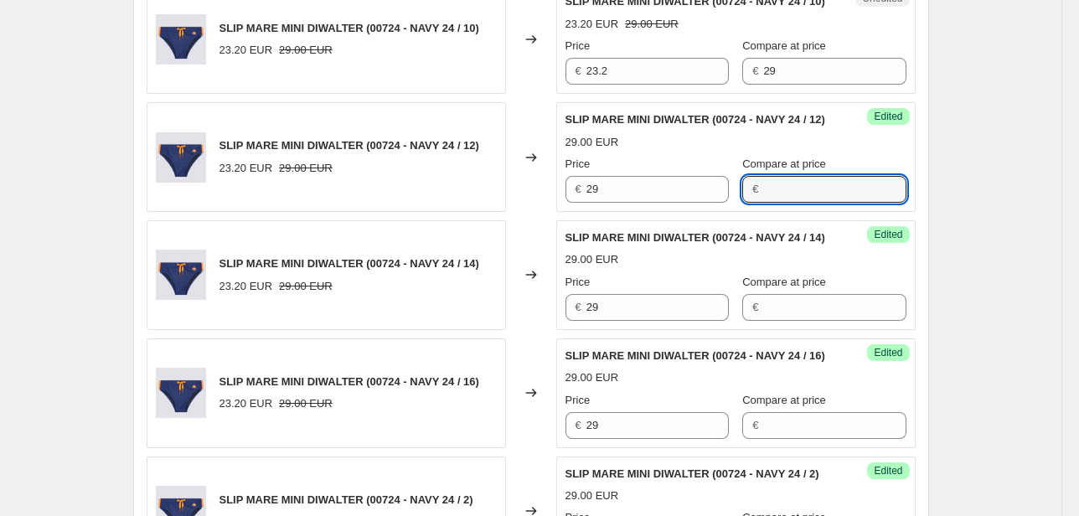
scroll to position [630, 0]
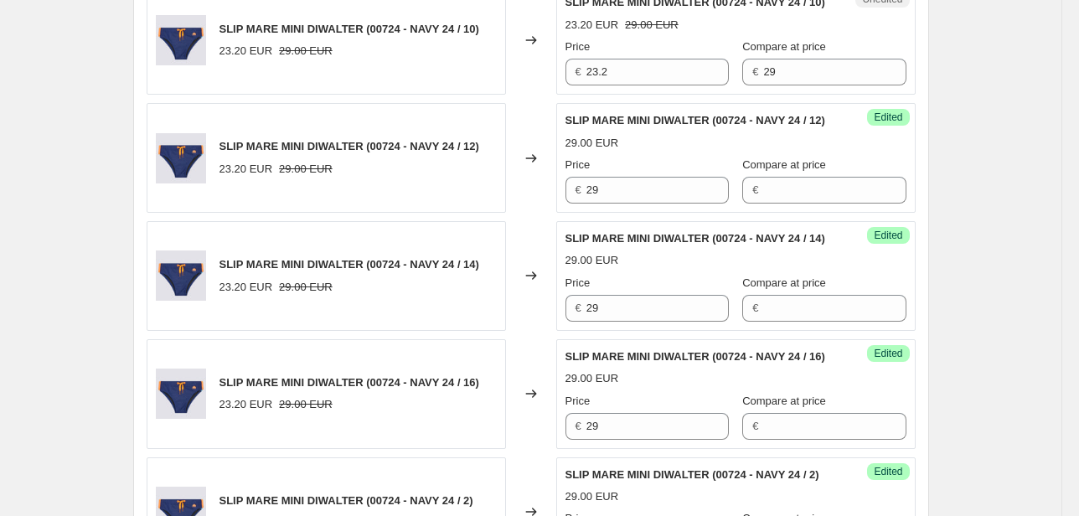
drag, startPoint x: 628, startPoint y: 72, endPoint x: 570, endPoint y: 90, distance: 61.2
click at [570, 85] on div "Price € 23.2" at bounding box center [646, 62] width 163 height 47
drag, startPoint x: 595, startPoint y: 89, endPoint x: 607, endPoint y: 87, distance: 11.8
click at [594, 85] on input "23.2" at bounding box center [657, 72] width 142 height 27
drag, startPoint x: 608, startPoint y: 87, endPoint x: 555, endPoint y: 94, distance: 53.2
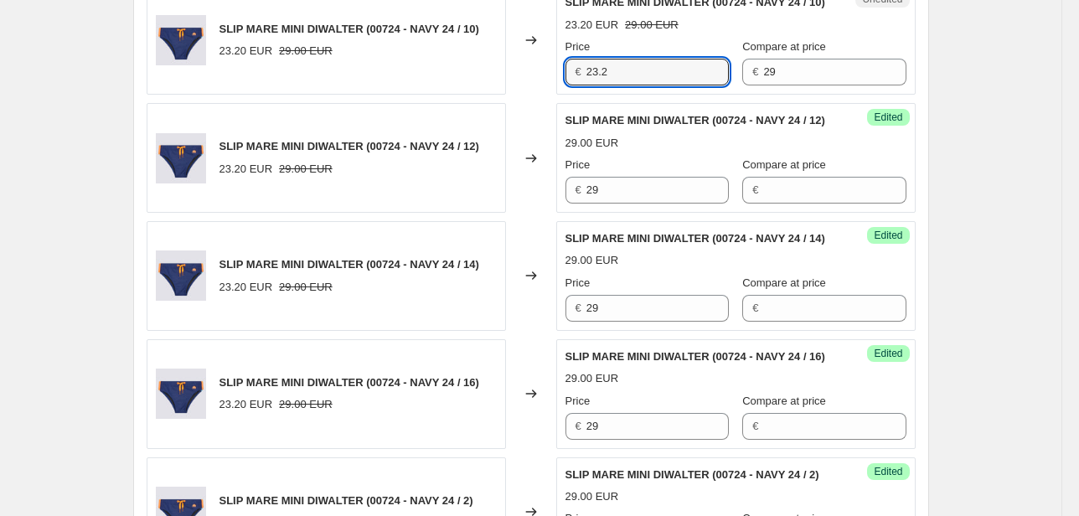
click at [555, 93] on div "SLIP MARE MINI DIWALTER (00724 - NAVY 24 / 10) 23.20 EUR 29.00 EUR Changed to U…" at bounding box center [531, 40] width 769 height 110
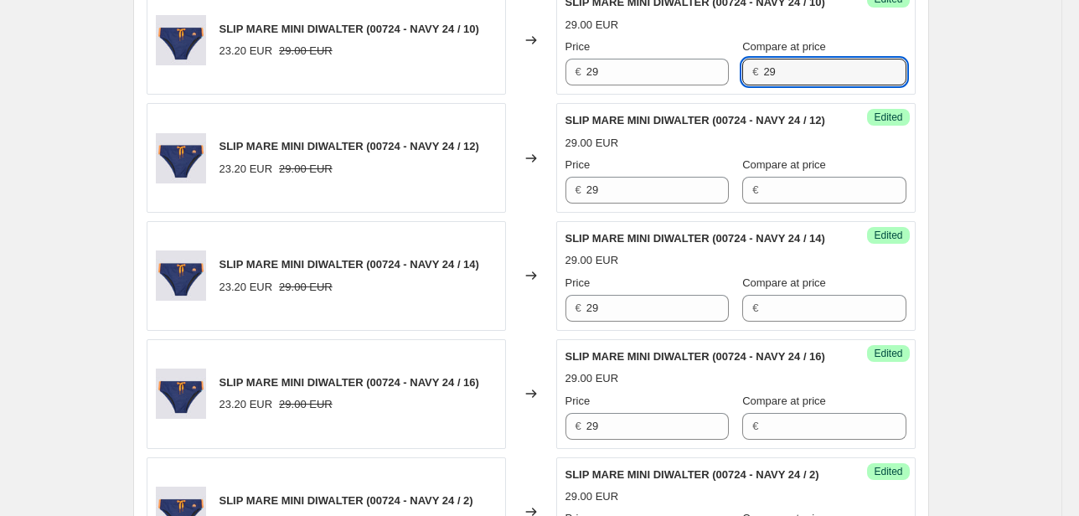
click at [742, 85] on div "€ 29" at bounding box center [823, 72] width 163 height 27
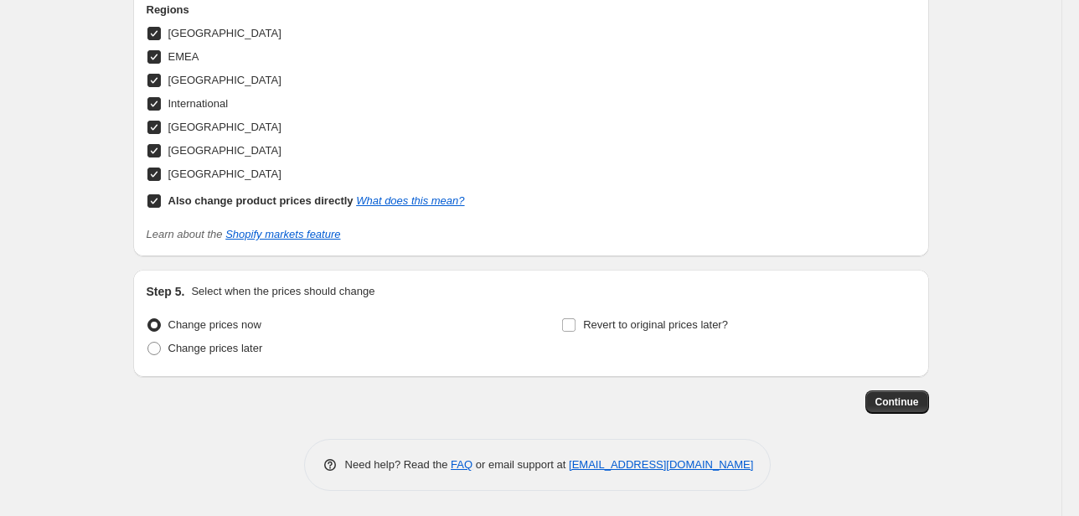
scroll to position [1601, 0]
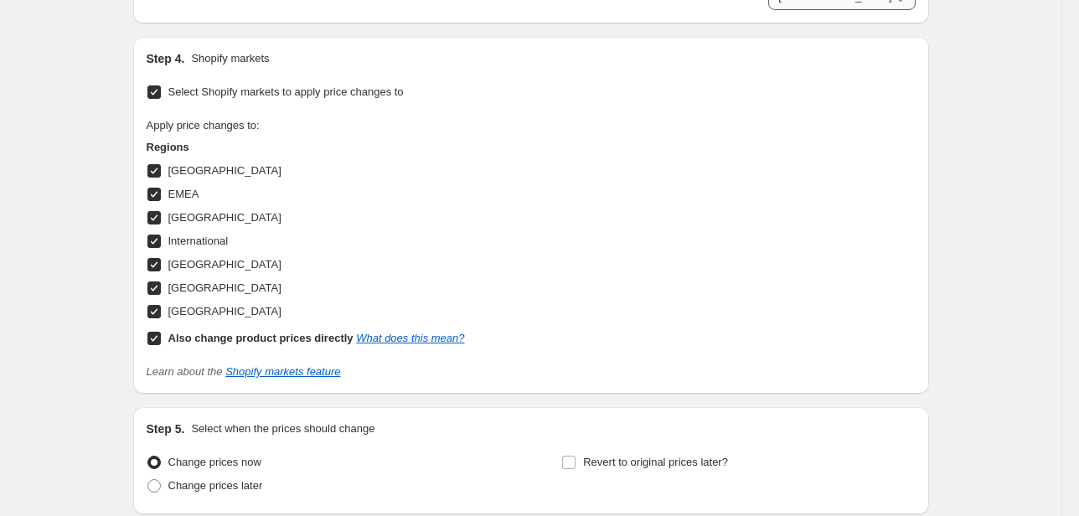
drag, startPoint x: 612, startPoint y: 63, endPoint x: 505, endPoint y: 64, distance: 107.2
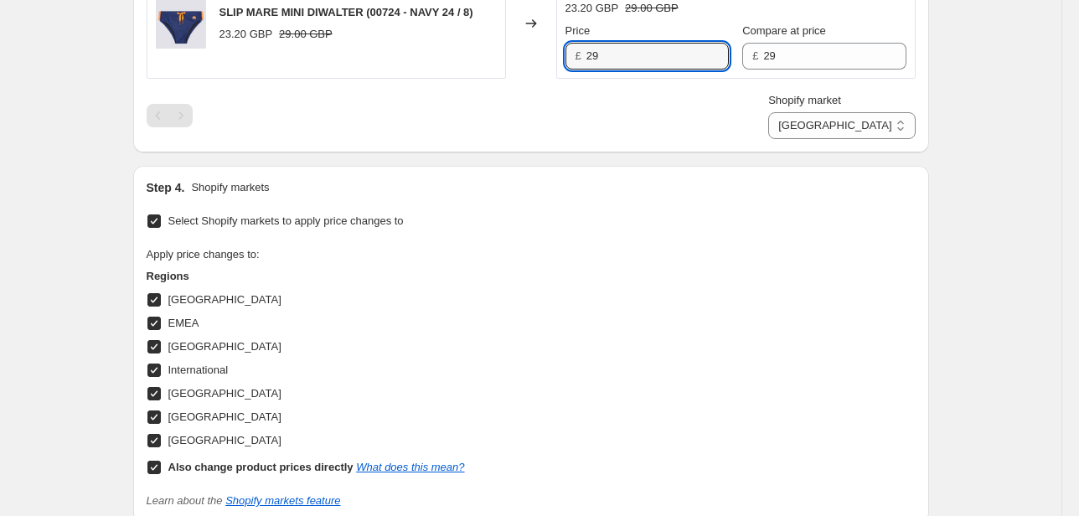
scroll to position [1467, 0]
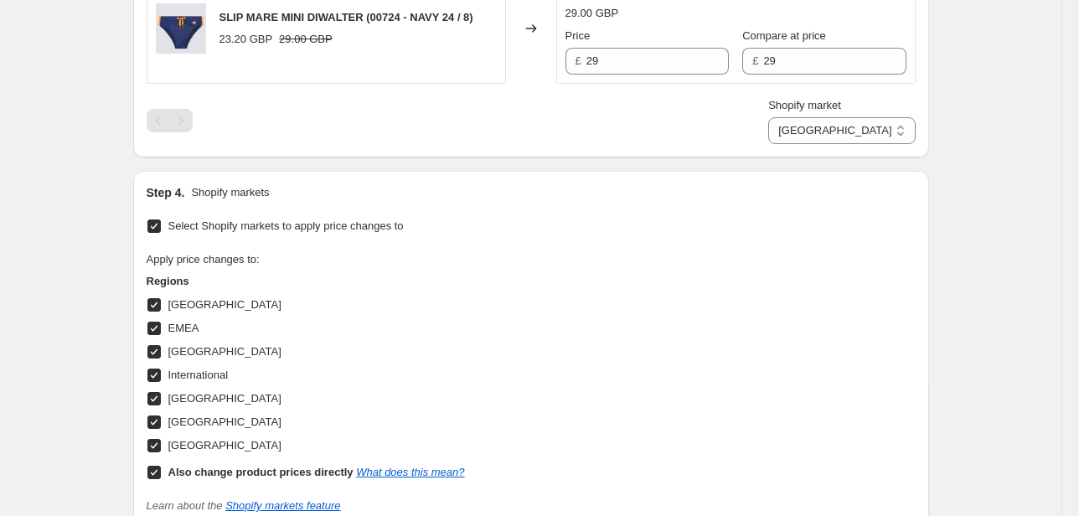
drag, startPoint x: 609, startPoint y: 59, endPoint x: 532, endPoint y: 69, distance: 77.7
click at [774, 44] on label "Compare at price" at bounding box center [784, 36] width 84 height 17
drag, startPoint x: 780, startPoint y: 188, endPoint x: 685, endPoint y: 199, distance: 95.4
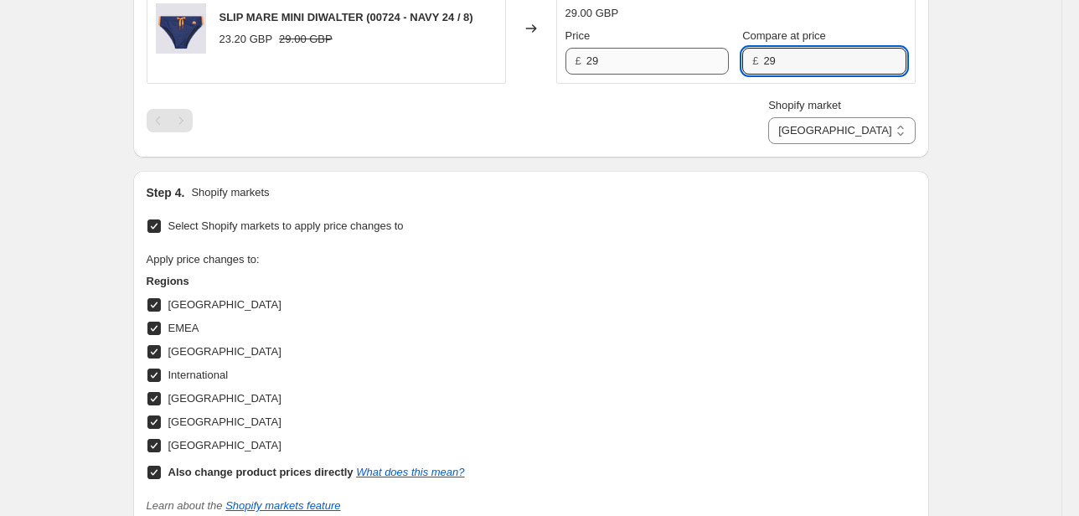
click at [685, 75] on div "Price £ 29 Compare at price £ 29" at bounding box center [735, 51] width 341 height 47
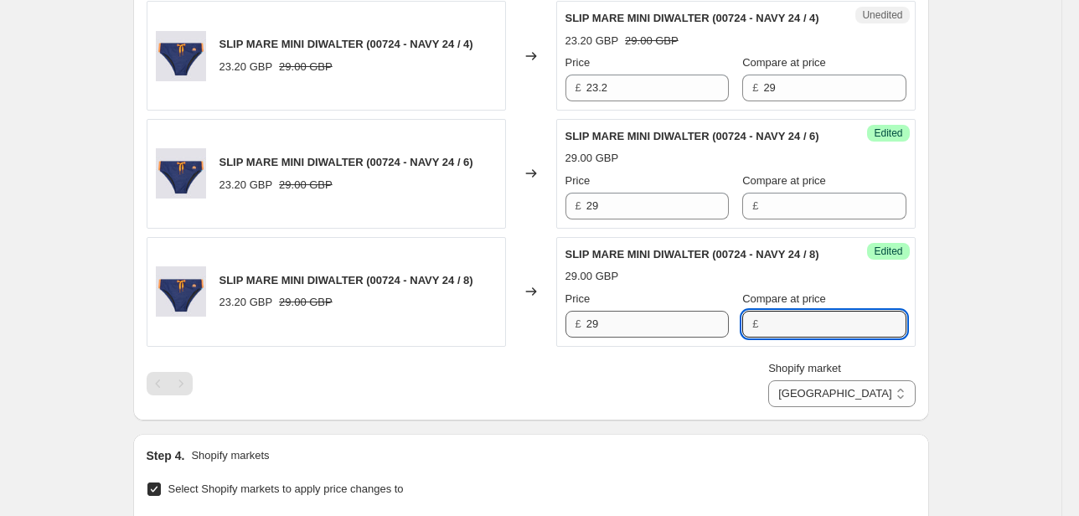
scroll to position [1199, 0]
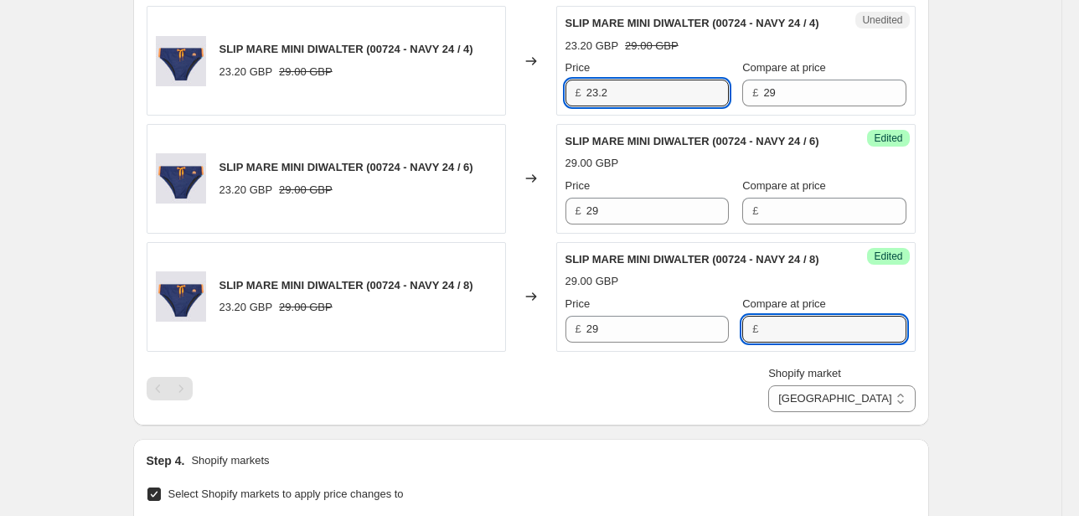
drag, startPoint x: 639, startPoint y: 194, endPoint x: 534, endPoint y: 197, distance: 104.8
click at [535, 116] on div "SLIP MARE MINI DIWALTER (00724 - NAVY 24 / 4) 23.20 GBP 29.00 GBP Changed to Un…" at bounding box center [531, 61] width 769 height 110
drag, startPoint x: 542, startPoint y: 64, endPoint x: 515, endPoint y: 65, distance: 26.8
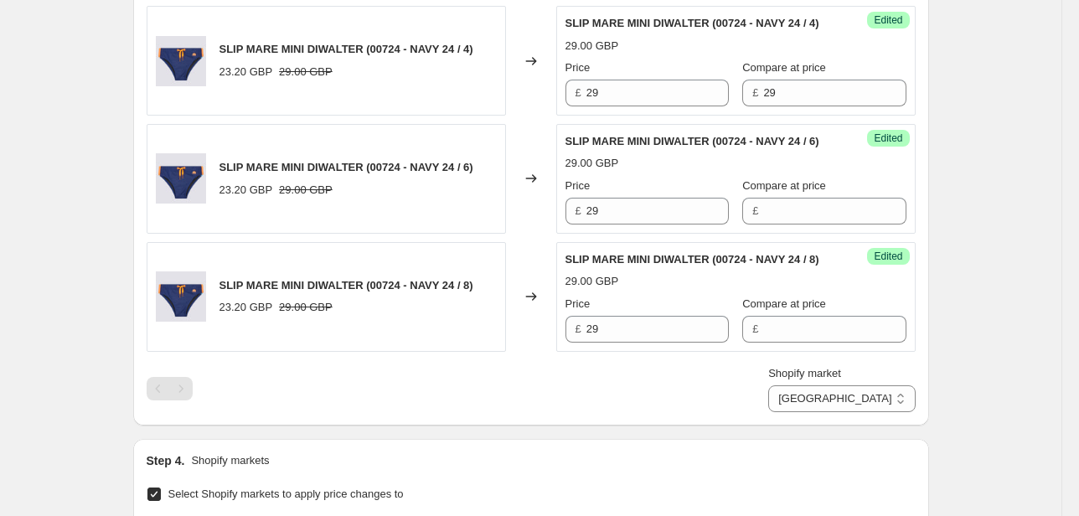
drag, startPoint x: 767, startPoint y: 56, endPoint x: 700, endPoint y: 66, distance: 67.8
drag, startPoint x: 710, startPoint y: 199, endPoint x: 696, endPoint y: 201, distance: 14.3
click at [700, 106] on div "Price £ 29 Compare at price £ 29" at bounding box center [735, 82] width 341 height 47
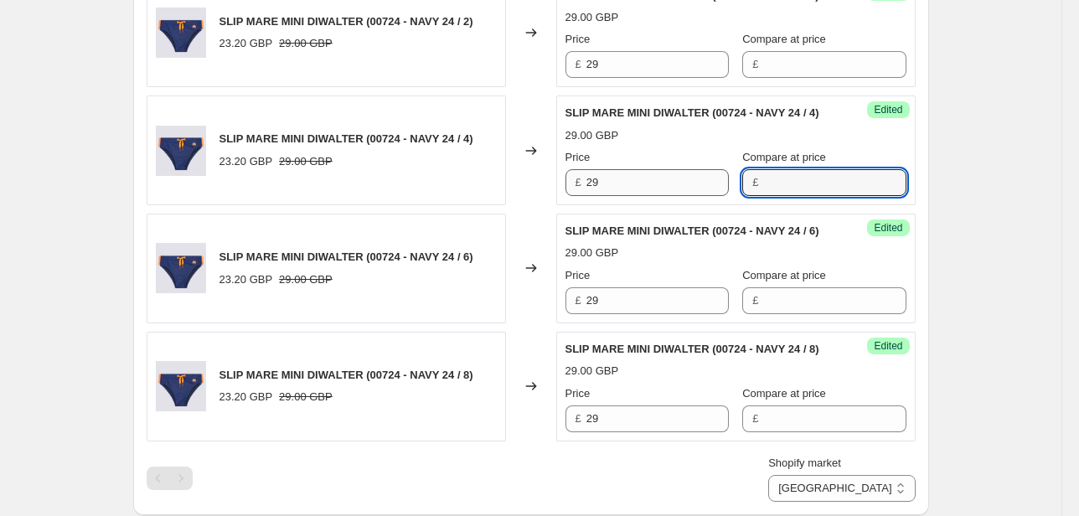
scroll to position [998, 0]
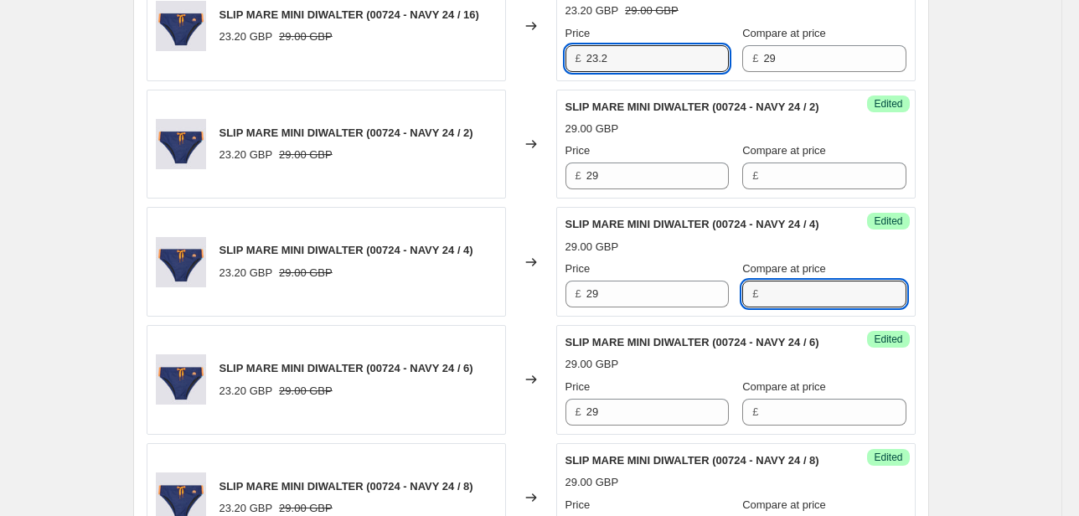
drag, startPoint x: 621, startPoint y: 121, endPoint x: 535, endPoint y: 125, distance: 85.5
click at [548, 81] on div "SLIP MARE MINI DIWALTER (00724 - NAVY 24 / 16) 23.20 GBP 29.00 GBP Changed to U…" at bounding box center [531, 27] width 769 height 110
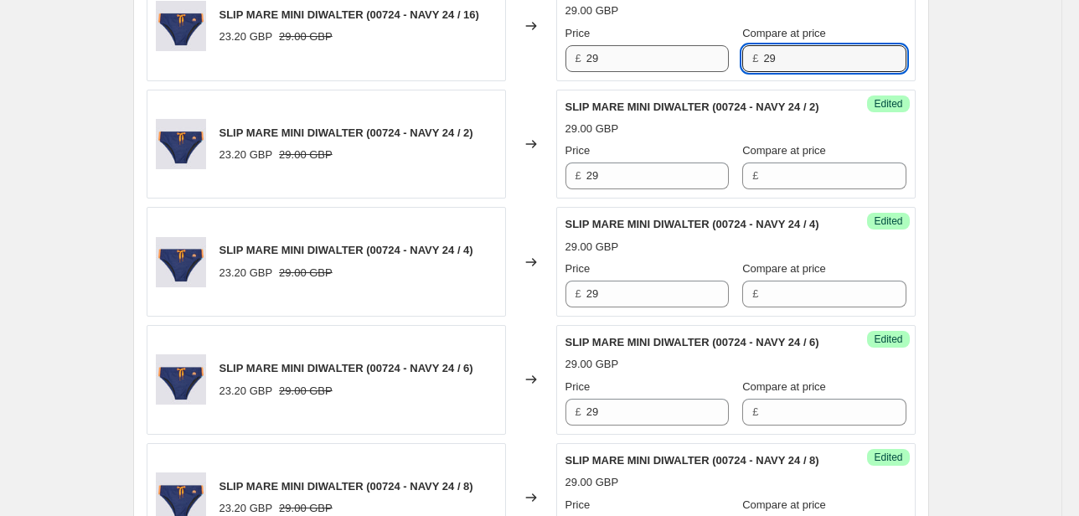
drag, startPoint x: 709, startPoint y: 124, endPoint x: 707, endPoint y: 132, distance: 8.5
click at [708, 72] on div "Price £ 29 Compare at price £ 29" at bounding box center [735, 48] width 341 height 47
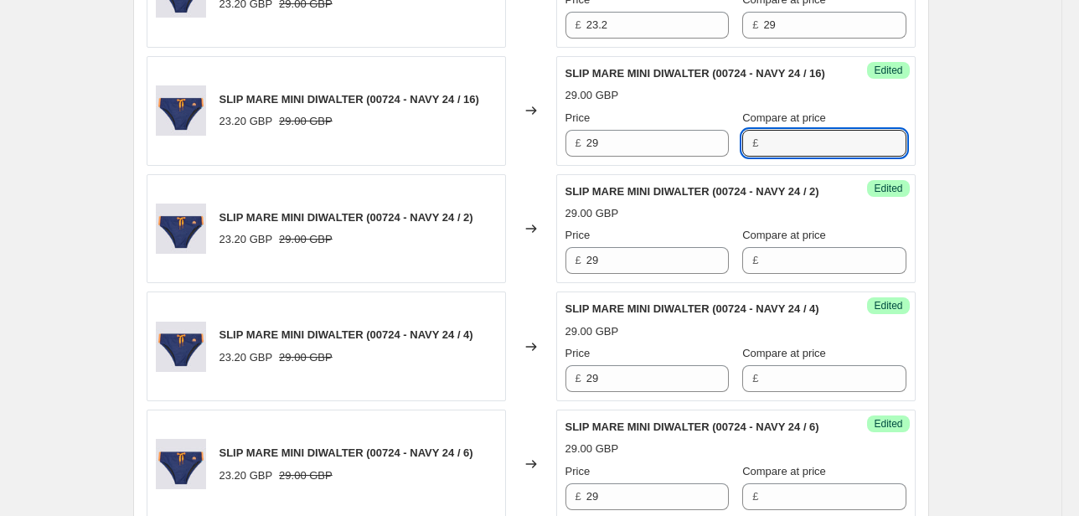
scroll to position [797, 0]
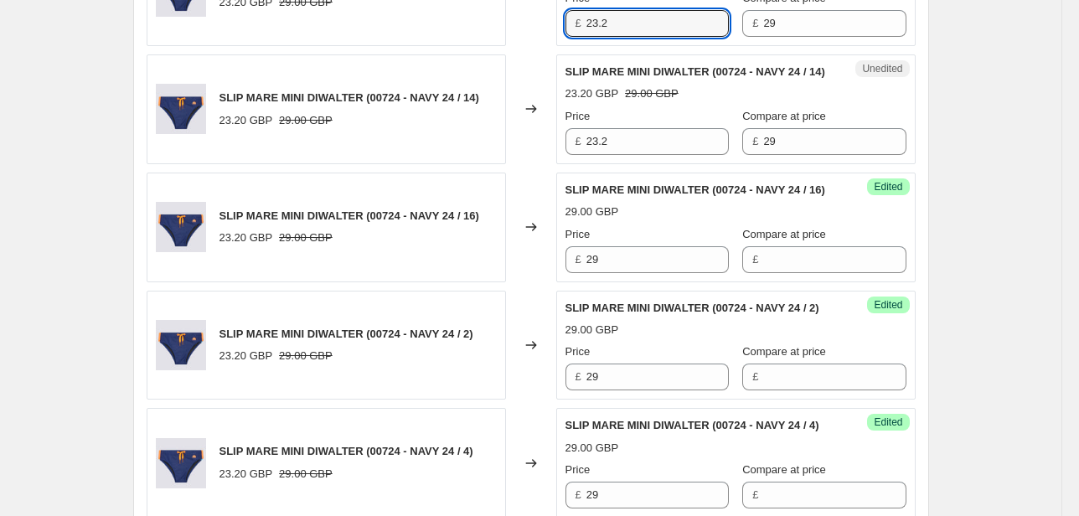
drag, startPoint x: 625, startPoint y: 50, endPoint x: 554, endPoint y: 67, distance: 73.2
drag, startPoint x: 572, startPoint y: 194, endPoint x: 558, endPoint y: 195, distance: 14.3
click at [558, 164] on div "SLIP MARE MINI DIWALTER (00724 - NAVY 24 / 14) 23.20 GBP 29.00 GBP Changed to U…" at bounding box center [531, 109] width 769 height 110
drag, startPoint x: 584, startPoint y: 54, endPoint x: 536, endPoint y: 85, distance: 56.5
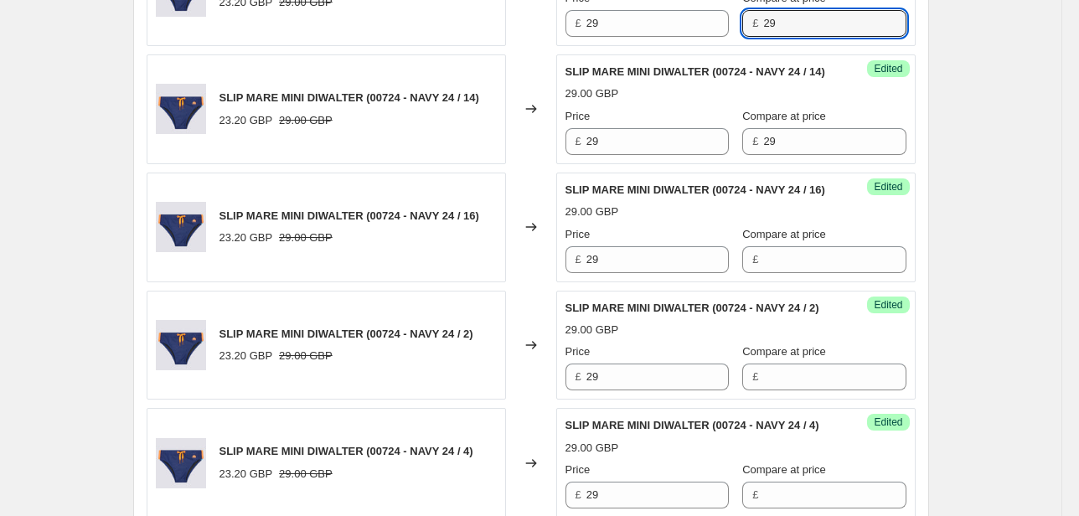
drag, startPoint x: 784, startPoint y: 54, endPoint x: 707, endPoint y: 70, distance: 78.9
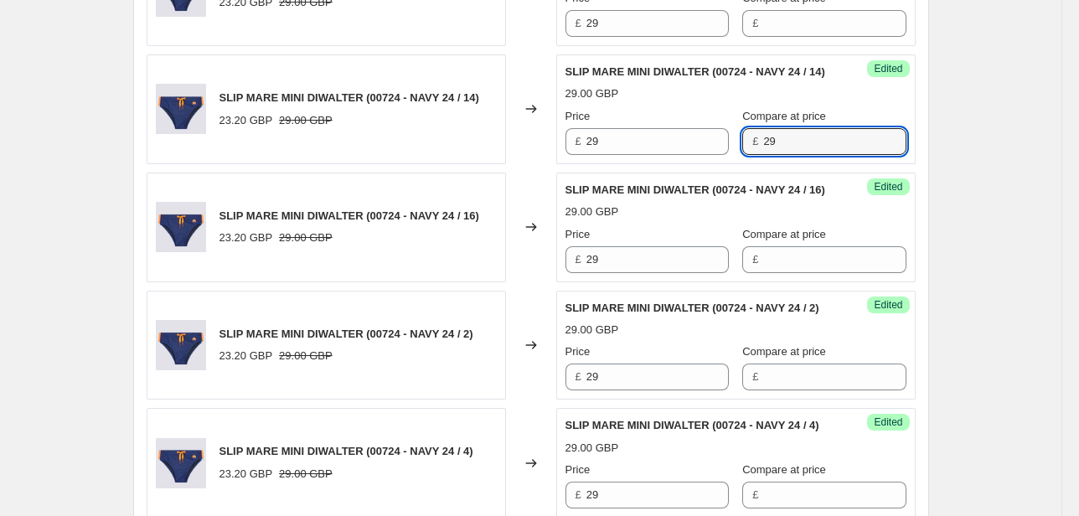
drag, startPoint x: 769, startPoint y: 194, endPoint x: 720, endPoint y: 200, distance: 48.9
click at [721, 155] on div "Price £ 29 Compare at price £ 29" at bounding box center [735, 131] width 341 height 47
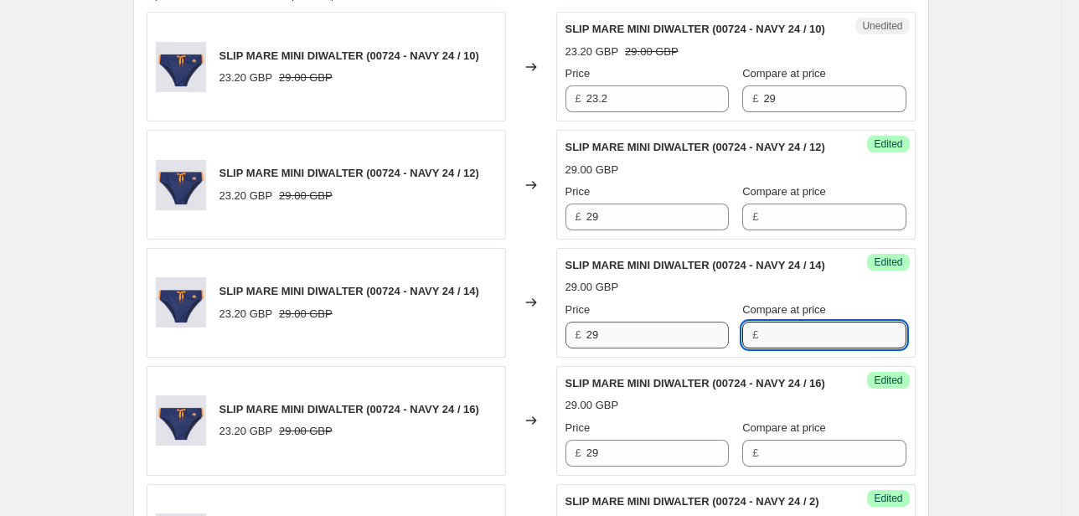
scroll to position [596, 0]
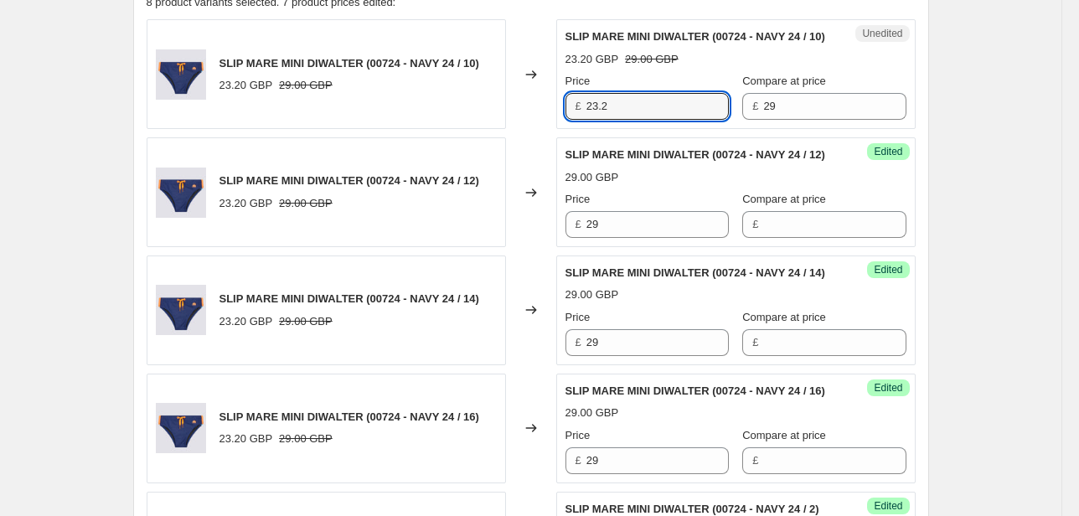
click at [551, 126] on div "SLIP MARE MINI DIWALTER (00724 - NAVY 24 / 10) 23.20 GBP 29.00 GBP Changed to U…" at bounding box center [531, 74] width 769 height 110
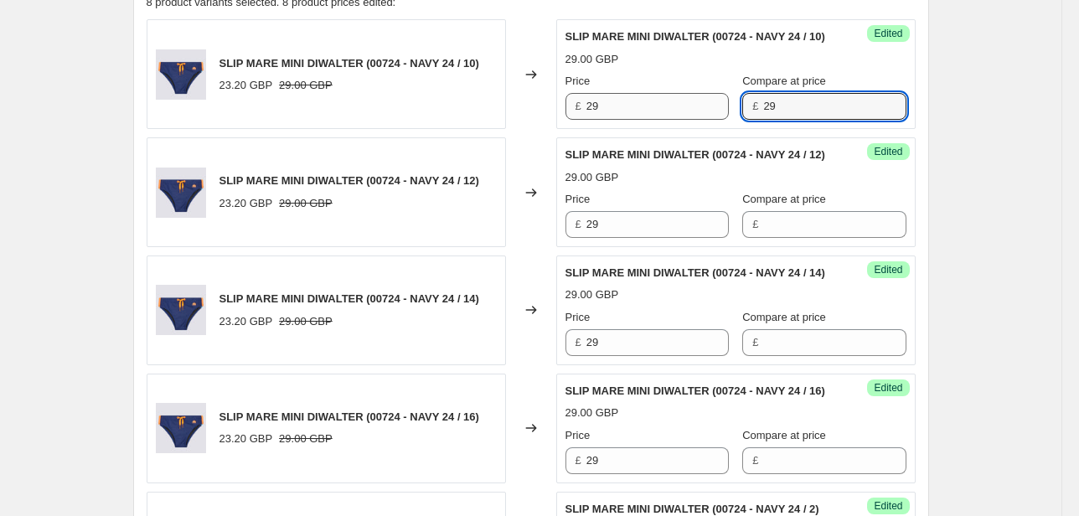
click at [687, 120] on div "Price £ 29 Compare at price £ 29" at bounding box center [735, 96] width 341 height 47
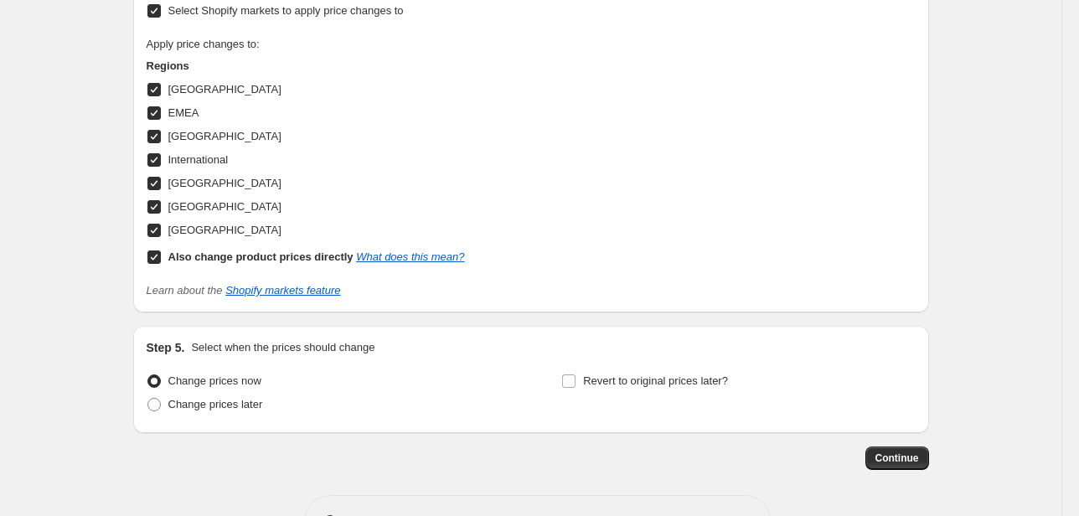
scroll to position [1668, 0]
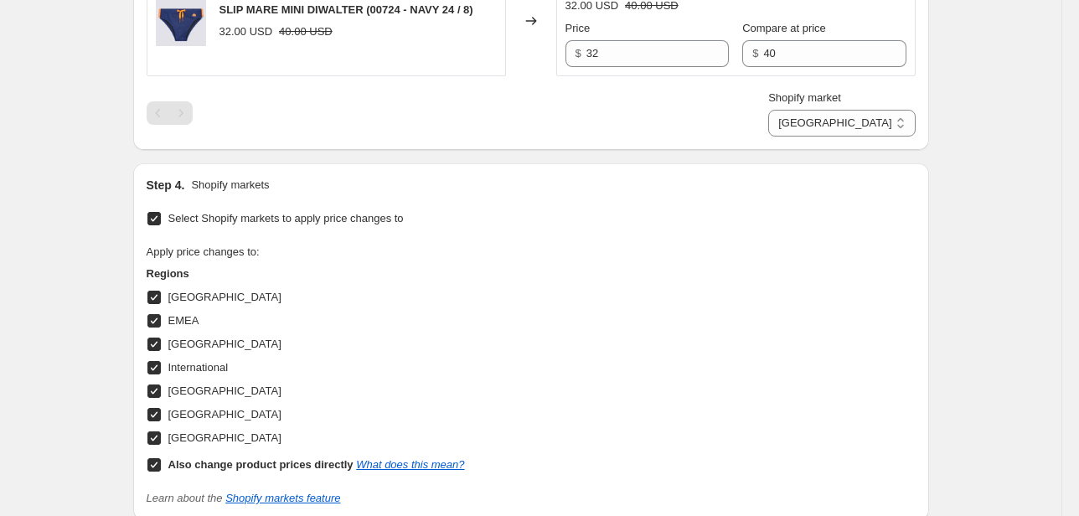
scroll to position [1467, 0]
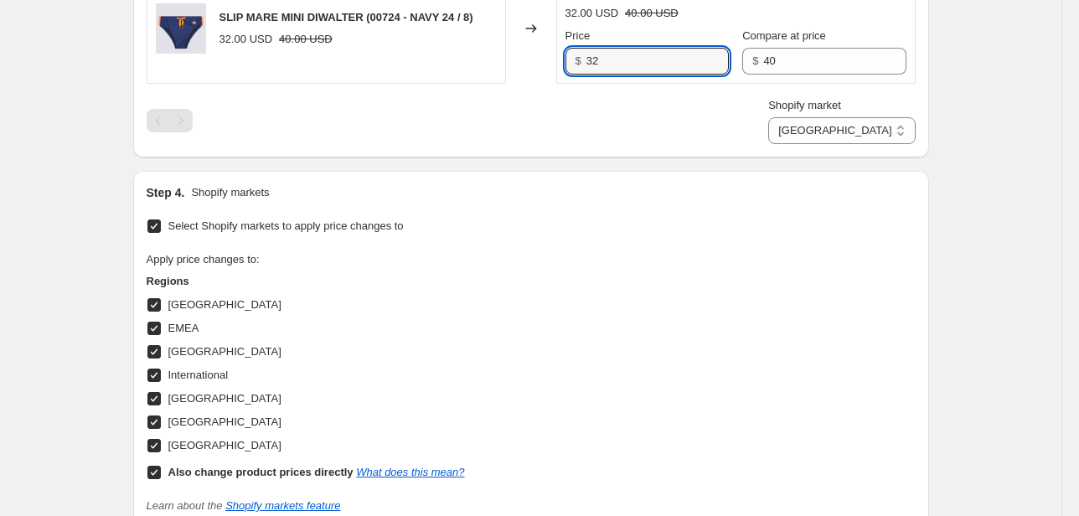
drag, startPoint x: 653, startPoint y: 194, endPoint x: 570, endPoint y: 199, distance: 83.9
click at [573, 75] on div "$ 32" at bounding box center [646, 61] width 163 height 27
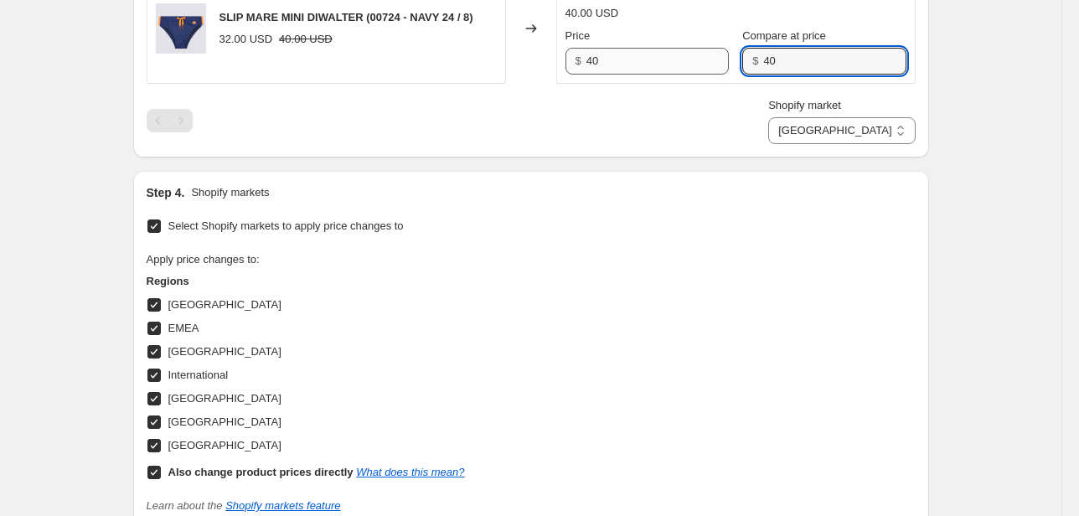
drag, startPoint x: 775, startPoint y: 191, endPoint x: 723, endPoint y: 173, distance: 55.1
click at [708, 75] on div "Price $ 40 Compare at price $ 40" at bounding box center [735, 51] width 341 height 47
drag, startPoint x: 571, startPoint y: 60, endPoint x: 563, endPoint y: 62, distance: 8.5
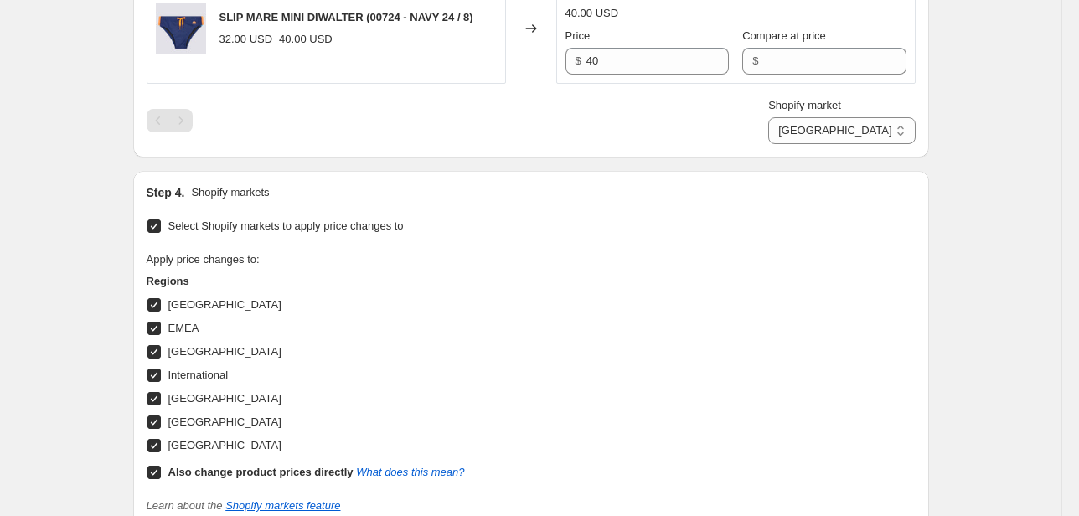
drag, startPoint x: 765, startPoint y: 54, endPoint x: 720, endPoint y: 67, distance: 46.1
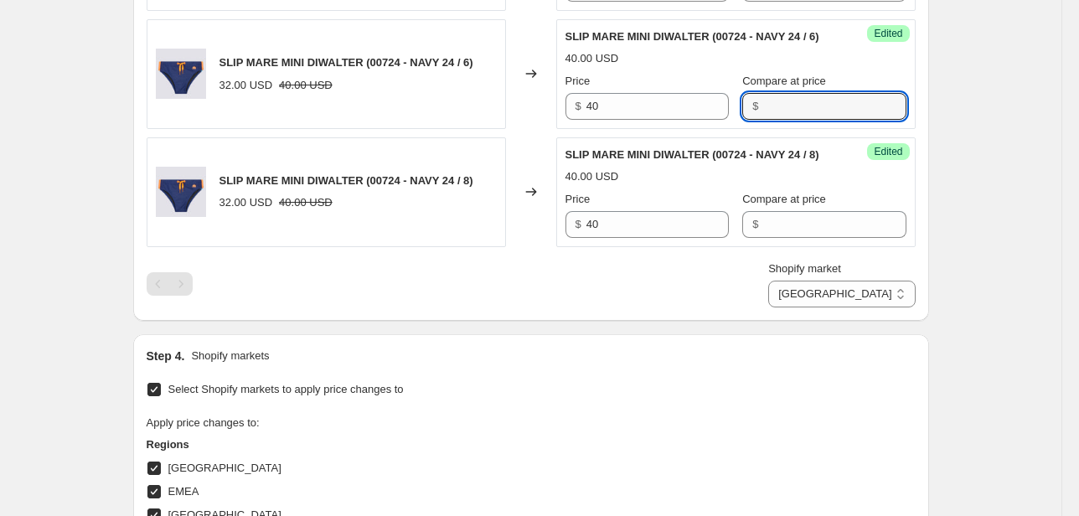
scroll to position [1266, 0]
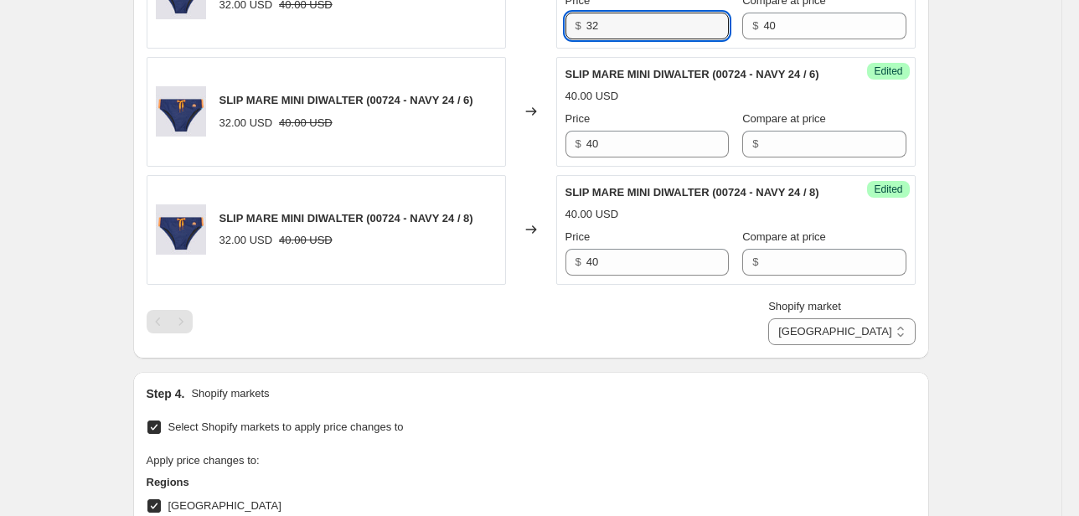
drag, startPoint x: 607, startPoint y: 119, endPoint x: 540, endPoint y: 132, distance: 67.5
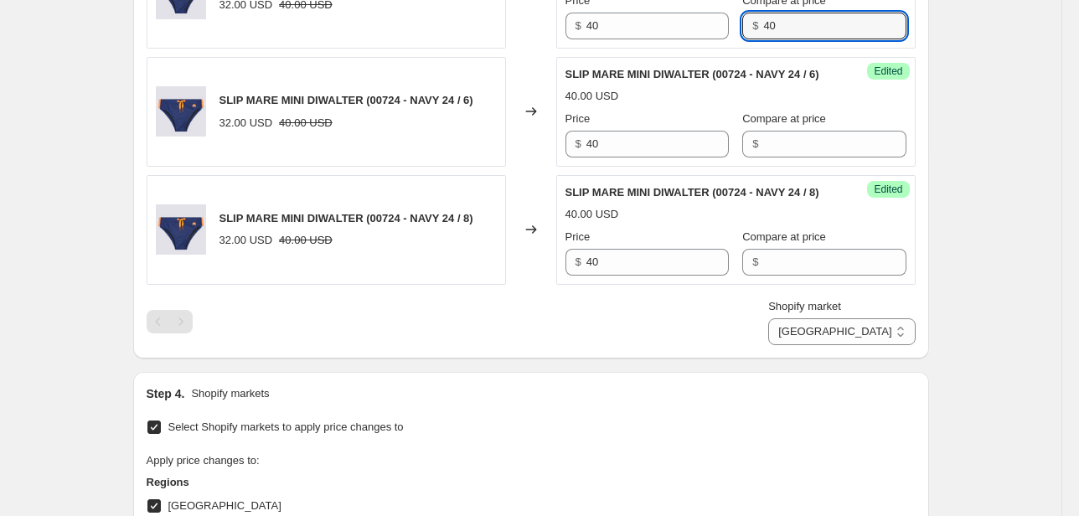
drag, startPoint x: 777, startPoint y: 124, endPoint x: 722, endPoint y: 137, distance: 56.9
click at [723, 39] on div "Price $ 40 Compare at price $ 40" at bounding box center [735, 15] width 341 height 47
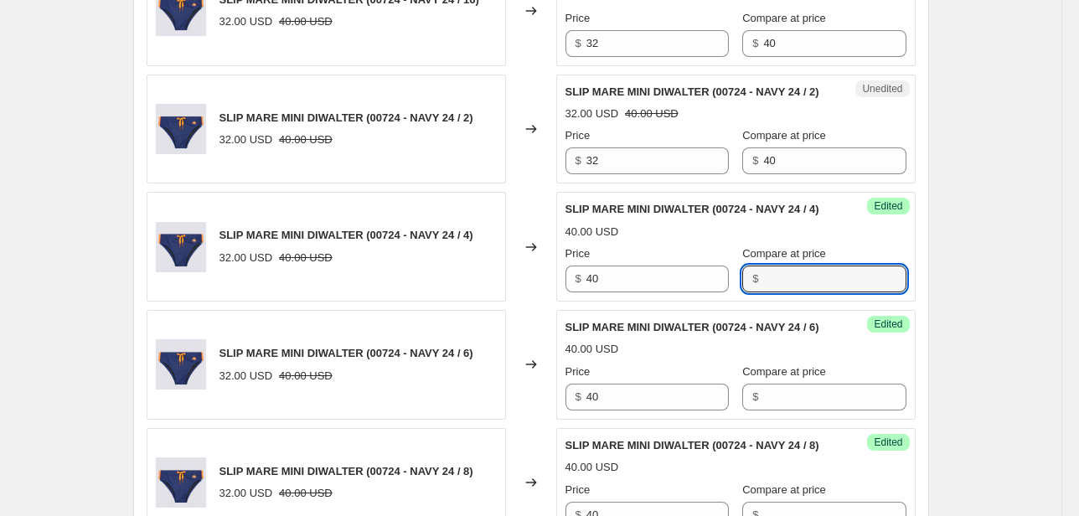
scroll to position [998, 0]
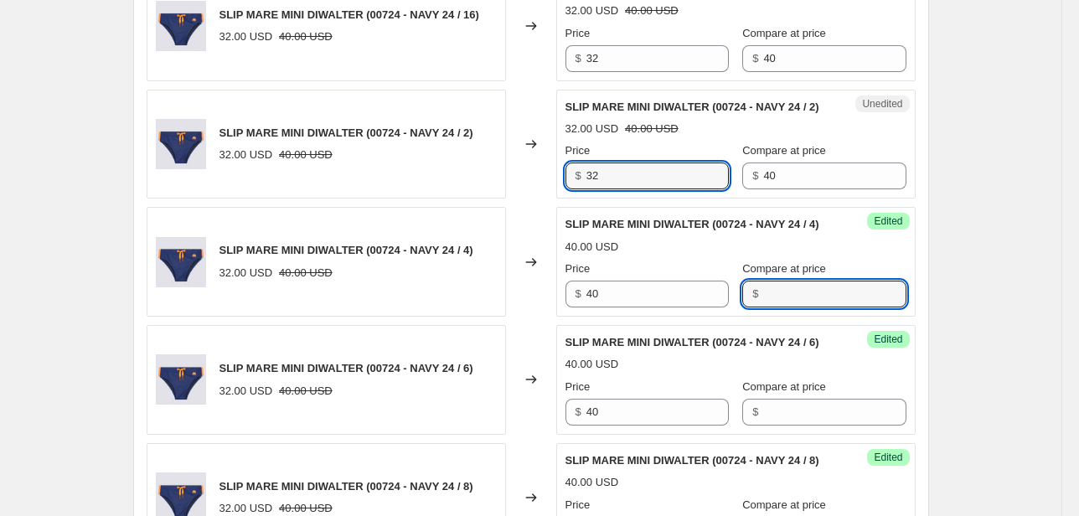
click at [498, 199] on div "SLIP MARE MINI DIWALTER (00724 - NAVY 24 / 2) 32.00 USD 40.00 USD Changed to Un…" at bounding box center [531, 145] width 769 height 110
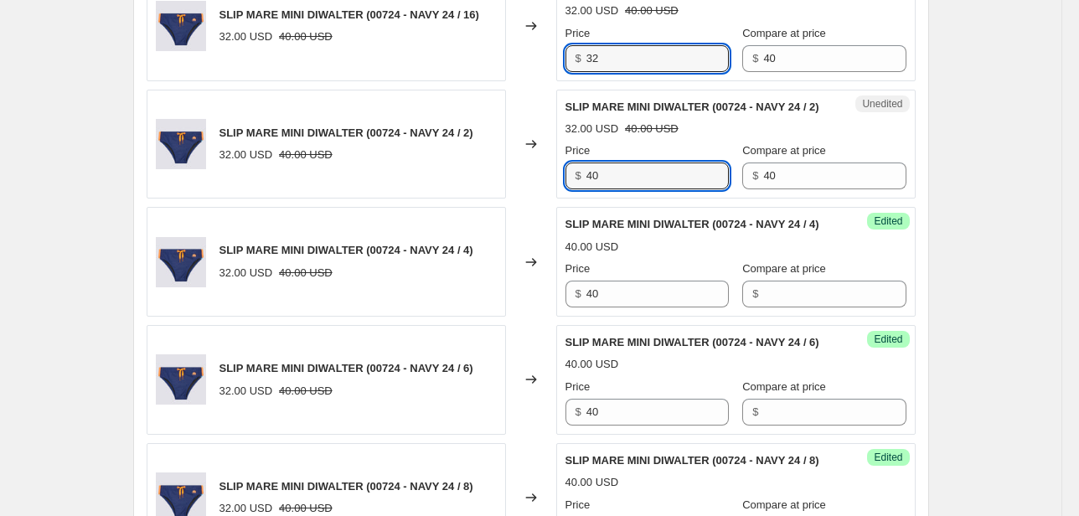
drag, startPoint x: 617, startPoint y: 123, endPoint x: 513, endPoint y: 140, distance: 106.0
click at [521, 81] on div "SLIP MARE MINI DIWALTER (00724 - NAVY 24 / 16) 32.00 USD 40.00 USD Changed to U…" at bounding box center [531, 27] width 769 height 110
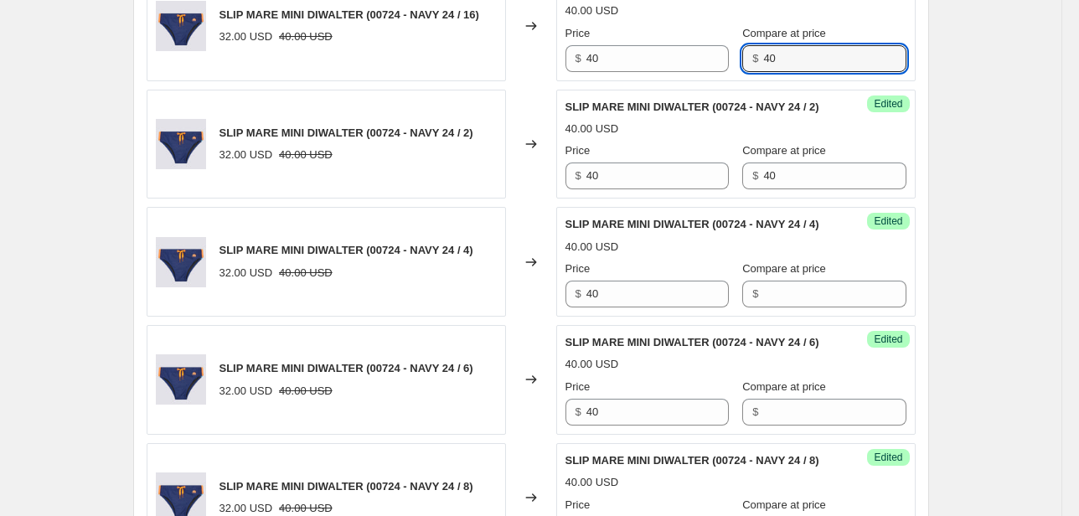
drag, startPoint x: 789, startPoint y: 125, endPoint x: 731, endPoint y: 129, distance: 58.0
click at [742, 72] on div "$ 40" at bounding box center [823, 58] width 163 height 27
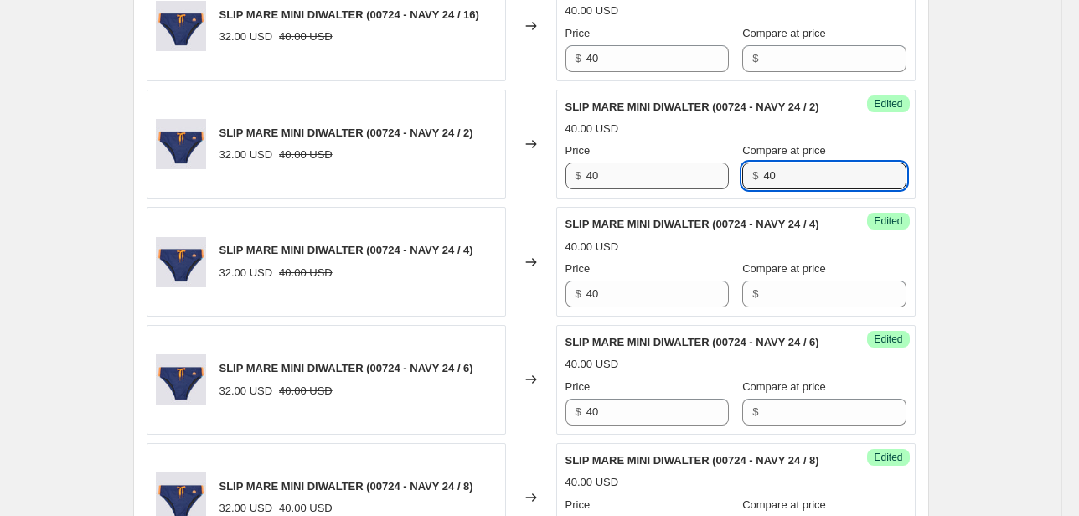
drag, startPoint x: 720, startPoint y: 267, endPoint x: 704, endPoint y: 271, distance: 17.1
click at [704, 189] on div "Price $ 40 Compare at price $ 40" at bounding box center [735, 165] width 341 height 47
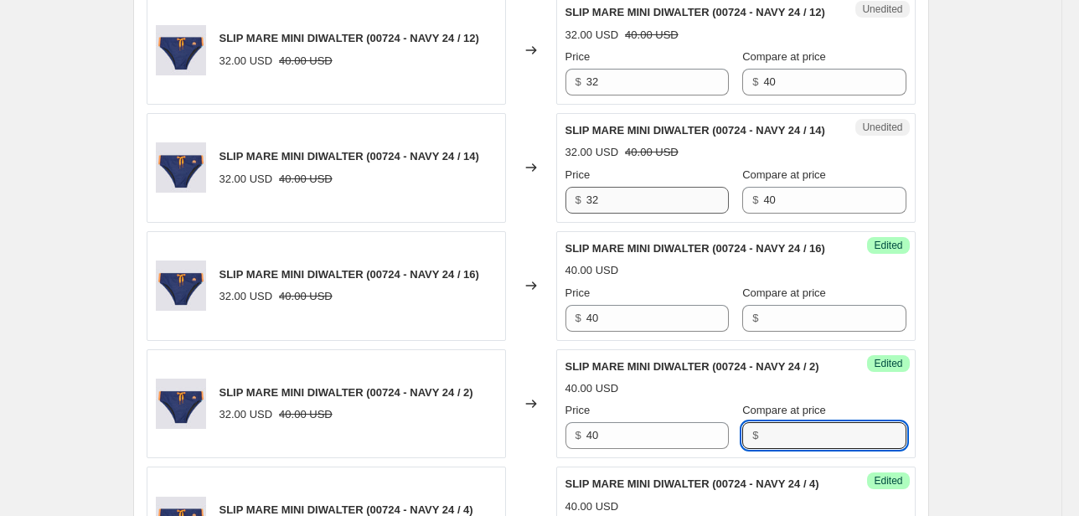
scroll to position [730, 0]
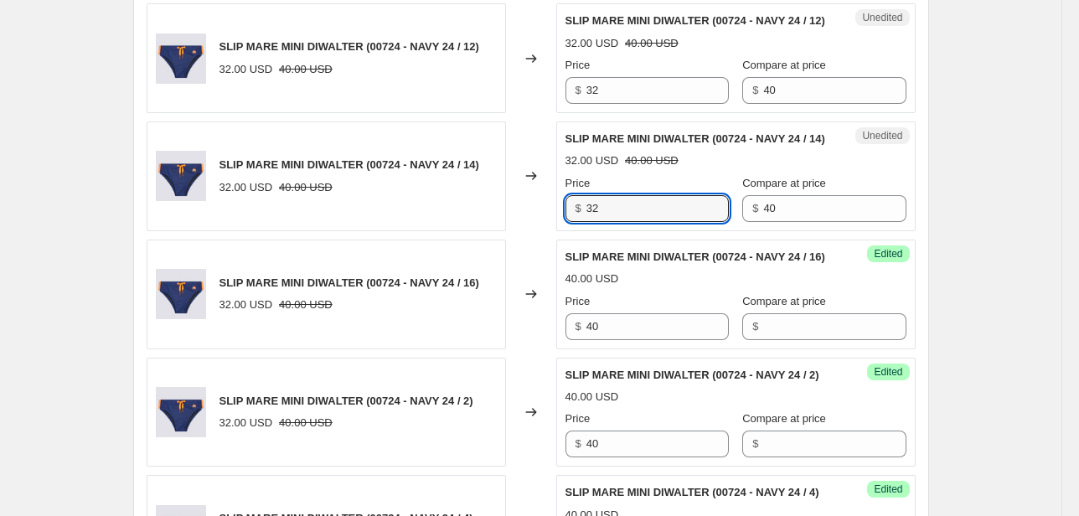
drag, startPoint x: 630, startPoint y: 261, endPoint x: 517, endPoint y: 271, distance: 113.5
click at [541, 231] on div "SLIP MARE MINI DIWALTER (00724 - NAVY 24 / 14) 32.00 USD 40.00 USD Changed to U…" at bounding box center [531, 176] width 769 height 110
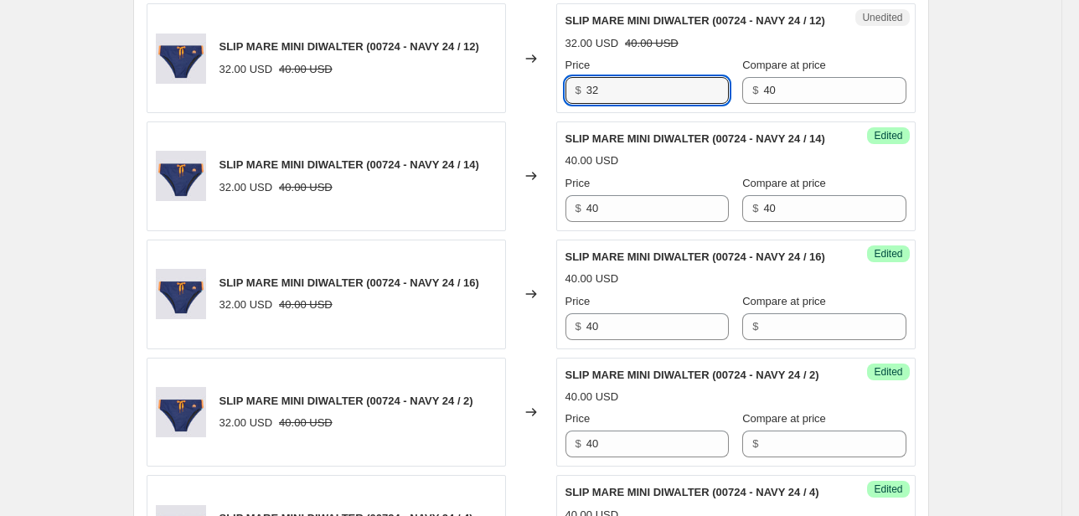
drag, startPoint x: 603, startPoint y: 127, endPoint x: 521, endPoint y: 142, distance: 83.5
click at [521, 113] on div "SLIP MARE MINI DIWALTER (00724 - NAVY 24 / 12) 32.00 USD 40.00 USD Changed to U…" at bounding box center [531, 58] width 769 height 110
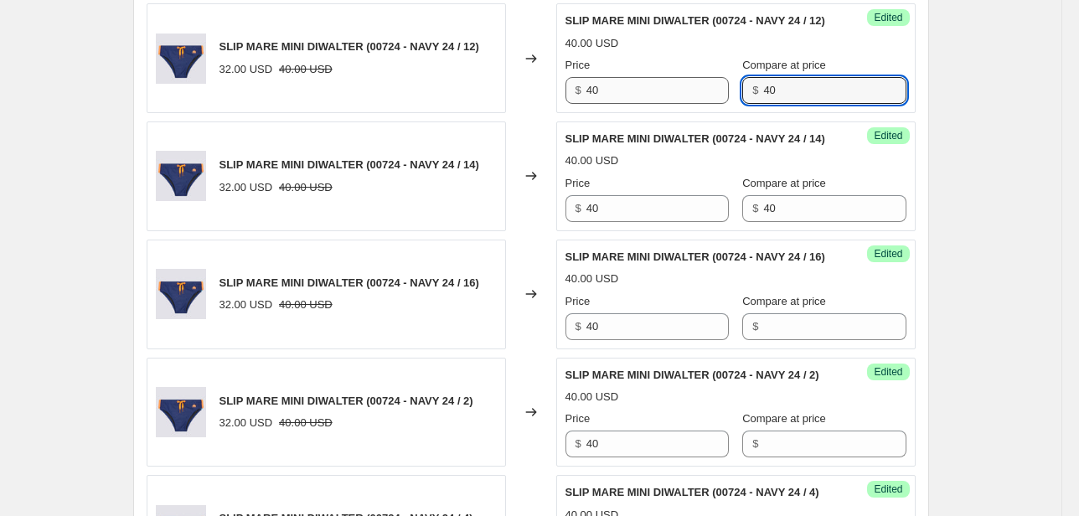
drag, startPoint x: 798, startPoint y: 124, endPoint x: 697, endPoint y: 130, distance: 101.5
click at [692, 104] on div "Price $ 40 Compare at price $ 40" at bounding box center [735, 80] width 341 height 47
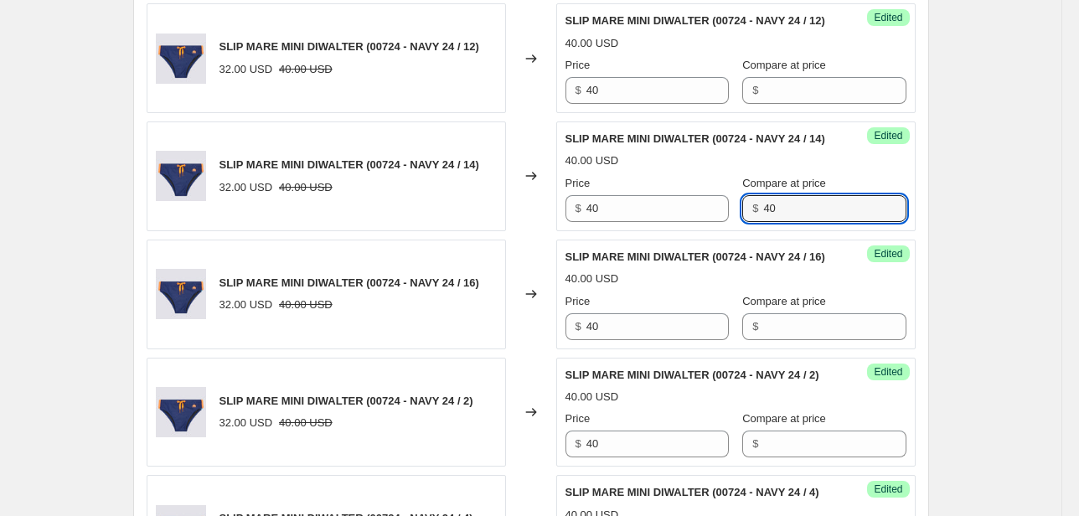
drag, startPoint x: 776, startPoint y: 260, endPoint x: 674, endPoint y: 271, distance: 102.9
click at [675, 231] on div "Success Edited SLIP MARE MINI DIWALTER (00724 - NAVY 24 / 14) 40.00 USD Price $…" at bounding box center [735, 176] width 359 height 110
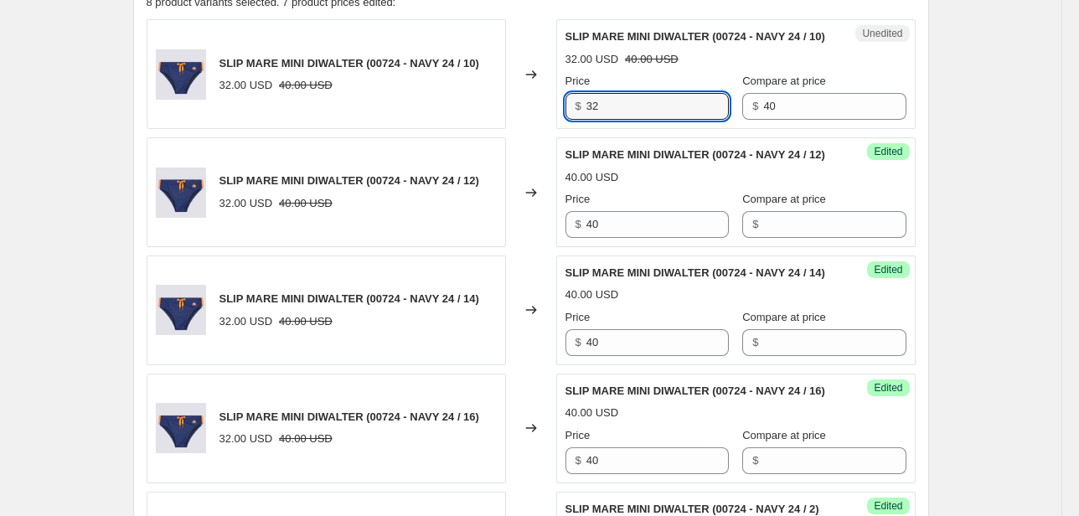
drag, startPoint x: 610, startPoint y: 127, endPoint x: 543, endPoint y: 129, distance: 67.0
click at [544, 129] on div "SLIP MARE MINI DIWALTER (00724 - NAVY 24 / 10) 32.00 USD 40.00 USD Changed to U…" at bounding box center [531, 74] width 769 height 110
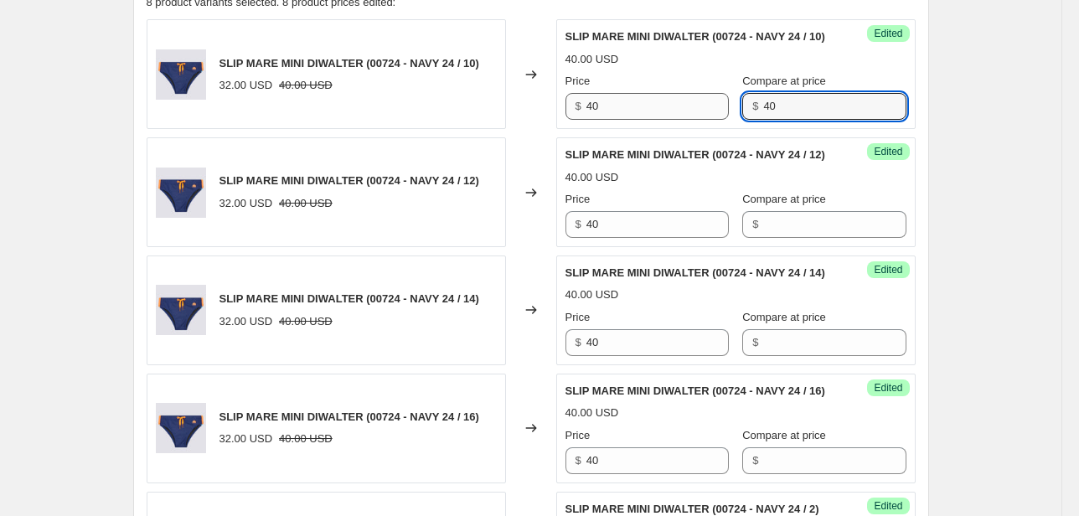
drag, startPoint x: 784, startPoint y: 124, endPoint x: 715, endPoint y: 131, distance: 69.9
click at [715, 120] on div "Price $ 40 Compare at price $ 40" at bounding box center [735, 96] width 341 height 47
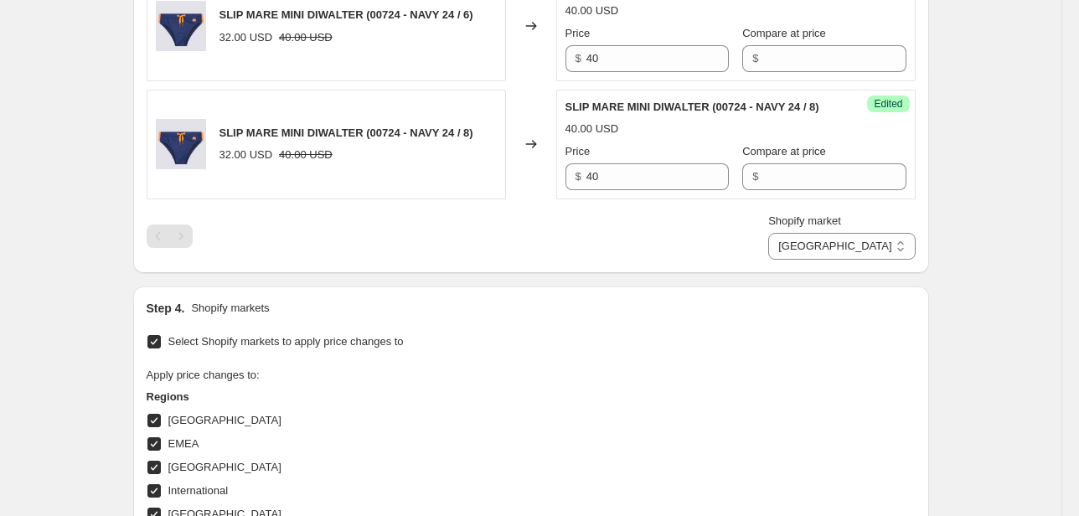
scroll to position [1534, 0]
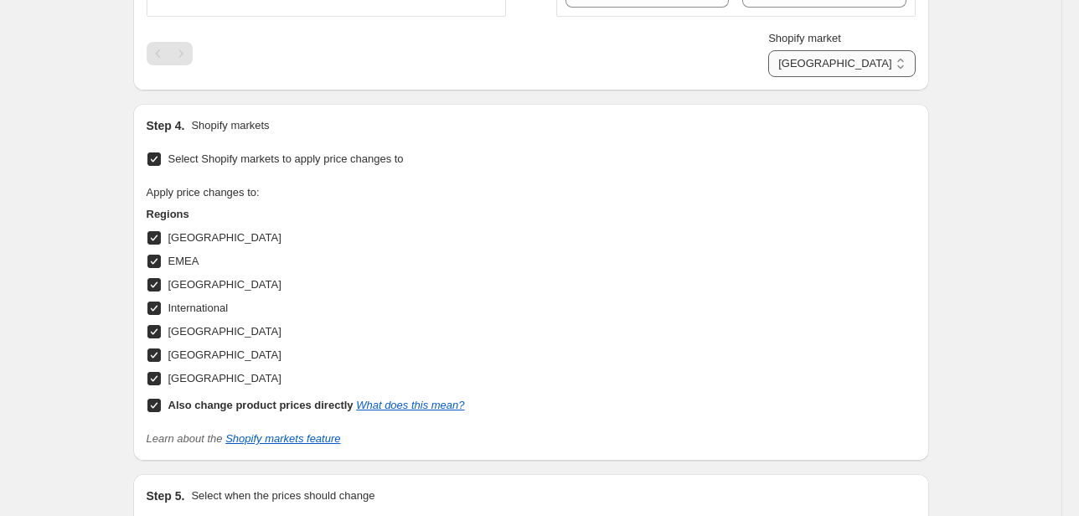
click at [867, 77] on select "Direct prices [GEOGRAPHIC_DATA] EMEA [GEOGRAPHIC_DATA] International [GEOGRAPHI…" at bounding box center [841, 63] width 147 height 27
click at [823, 77] on select "Direct prices [GEOGRAPHIC_DATA] EMEA [GEOGRAPHIC_DATA] International [GEOGRAPHI…" at bounding box center [841, 63] width 147 height 27
drag, startPoint x: 615, startPoint y: 127, endPoint x: 543, endPoint y: 126, distance: 72.1
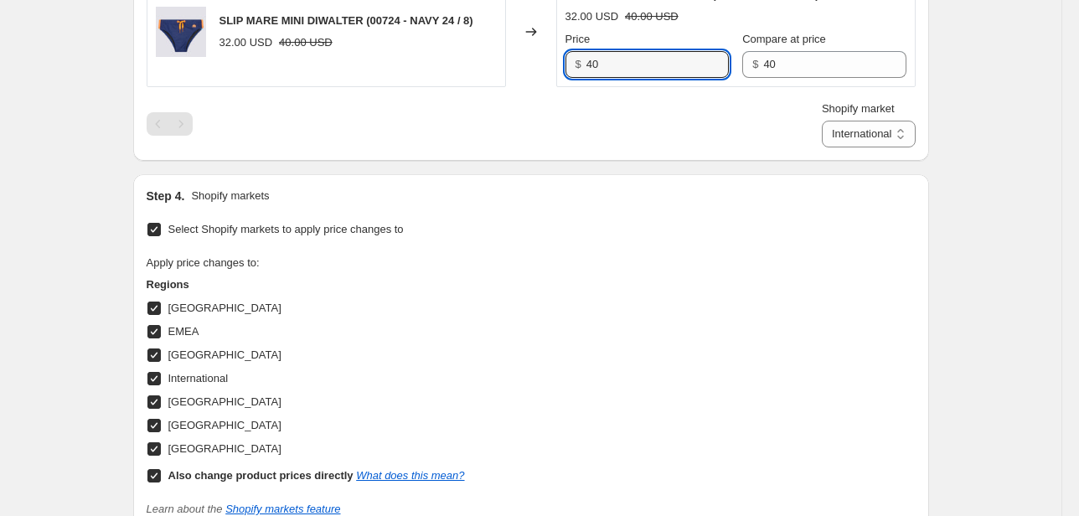
scroll to position [1400, 0]
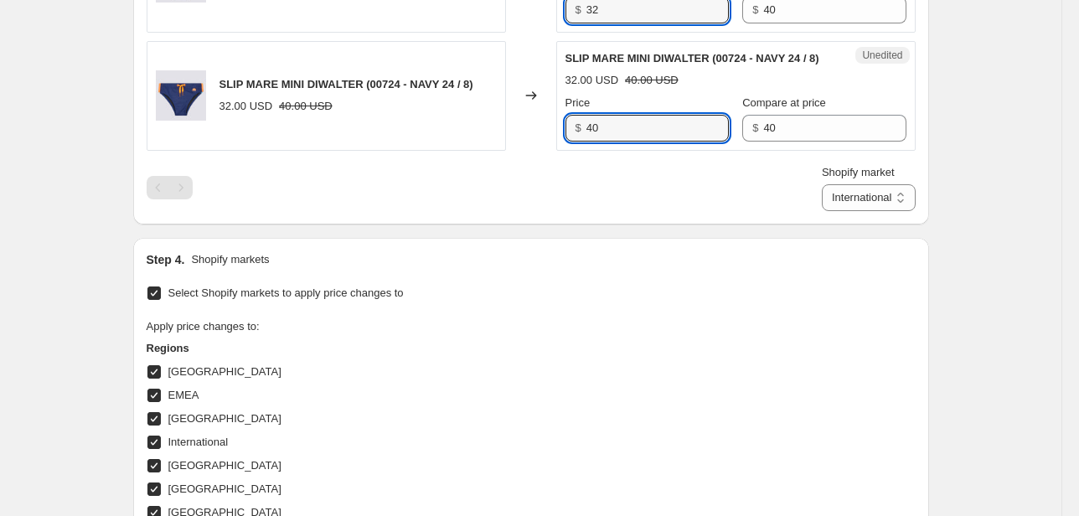
drag, startPoint x: 508, startPoint y: 132, endPoint x: 498, endPoint y: 132, distance: 10.1
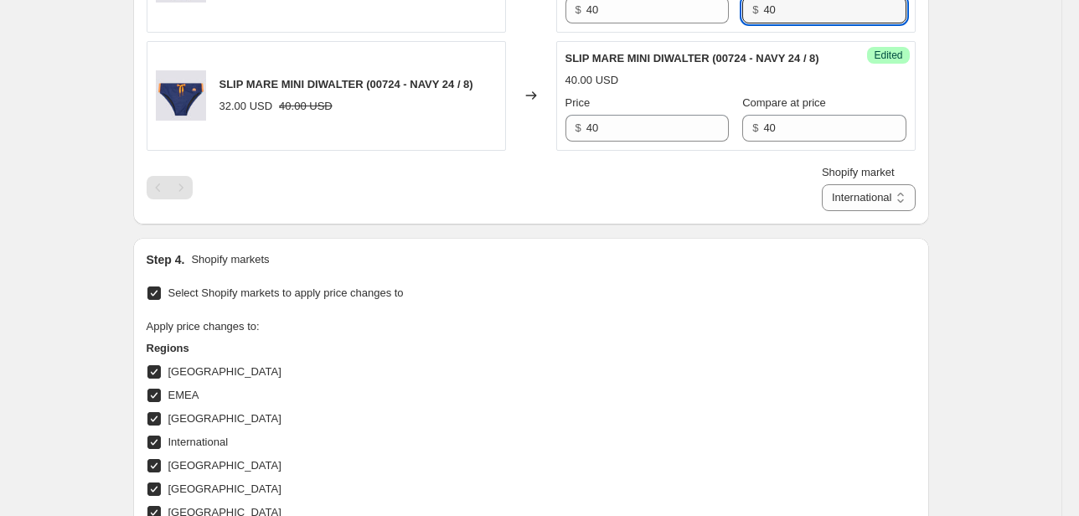
drag, startPoint x: 774, startPoint y: 126, endPoint x: 704, endPoint y: 144, distance: 72.7
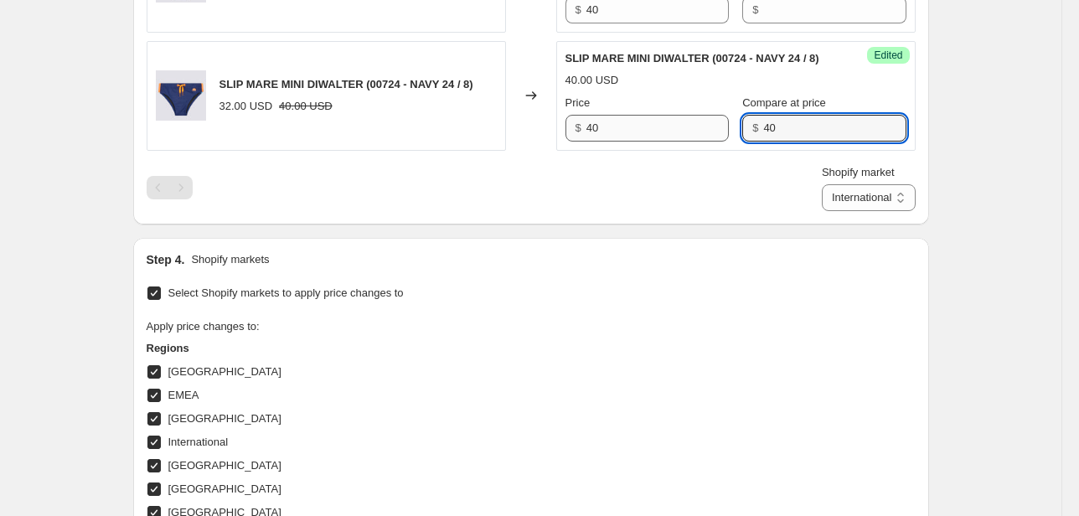
click at [710, 142] on div "Price $ 40 Compare at price $ 40" at bounding box center [735, 118] width 341 height 47
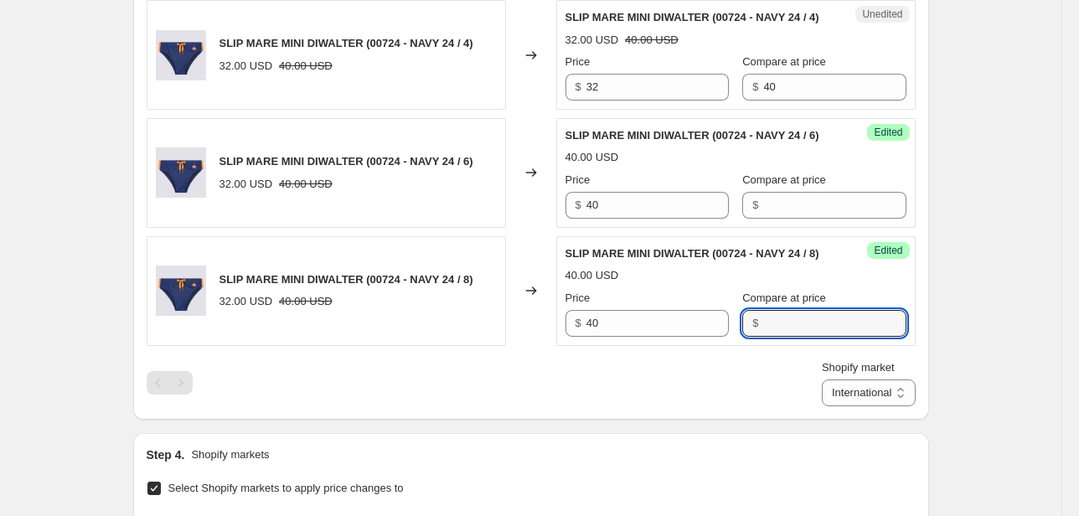
scroll to position [1132, 0]
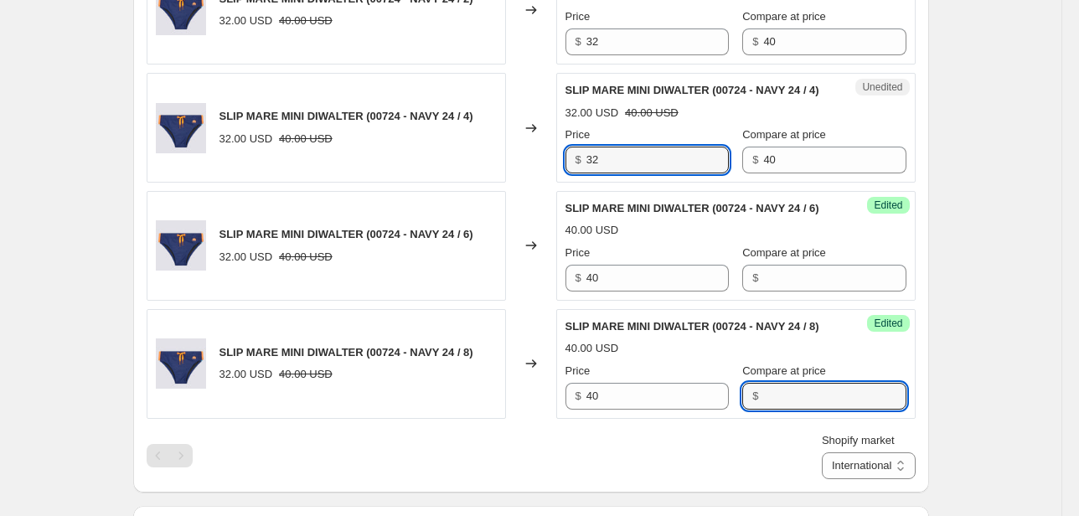
drag, startPoint x: 630, startPoint y: 261, endPoint x: 532, endPoint y: 261, distance: 98.0
click at [536, 183] on div "SLIP MARE MINI DIWALTER (00724 - NAVY 24 / 4) 32.00 USD 40.00 USD Changed to Un…" at bounding box center [531, 128] width 769 height 110
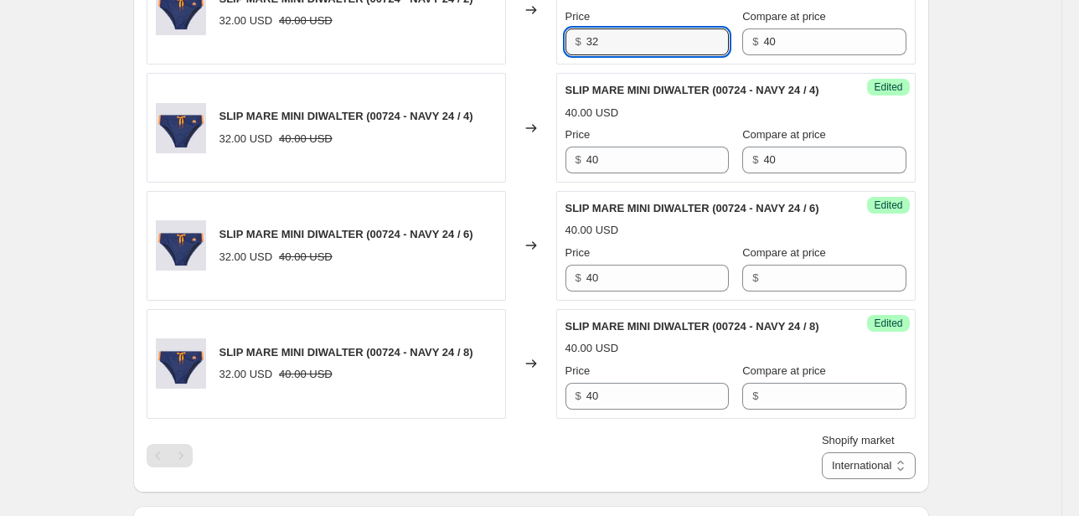
drag, startPoint x: 613, startPoint y: 124, endPoint x: 545, endPoint y: 124, distance: 68.7
click at [550, 65] on div "SLIP MARE MINI DIWALTER (00724 - NAVY 24 / 2) 32.00 USD 40.00 USD Changed to Un…" at bounding box center [531, 11] width 769 height 110
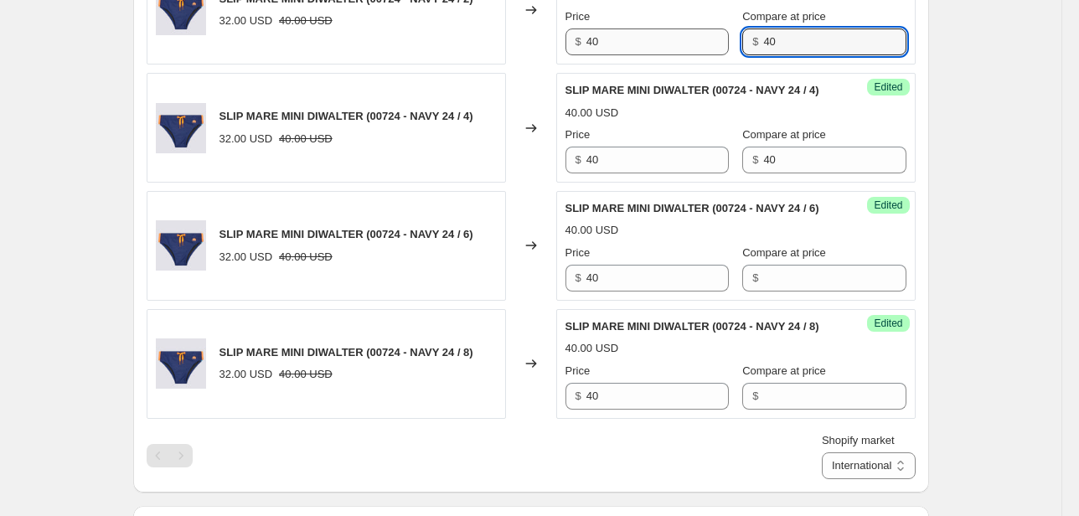
drag, startPoint x: 734, startPoint y: 130, endPoint x: 697, endPoint y: 134, distance: 37.1
click at [697, 55] on div "Price $ 40 Compare at price $ 40" at bounding box center [735, 31] width 341 height 47
drag, startPoint x: 787, startPoint y: 259, endPoint x: 674, endPoint y: 265, distance: 114.1
click at [679, 173] on div "Price $ 40 Compare at price $ 40" at bounding box center [735, 149] width 341 height 47
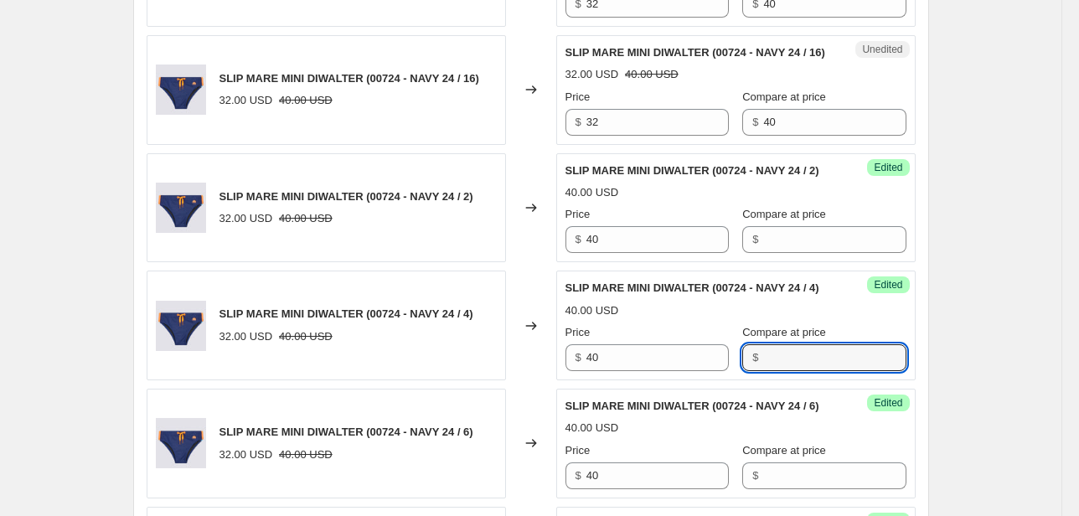
scroll to position [931, 0]
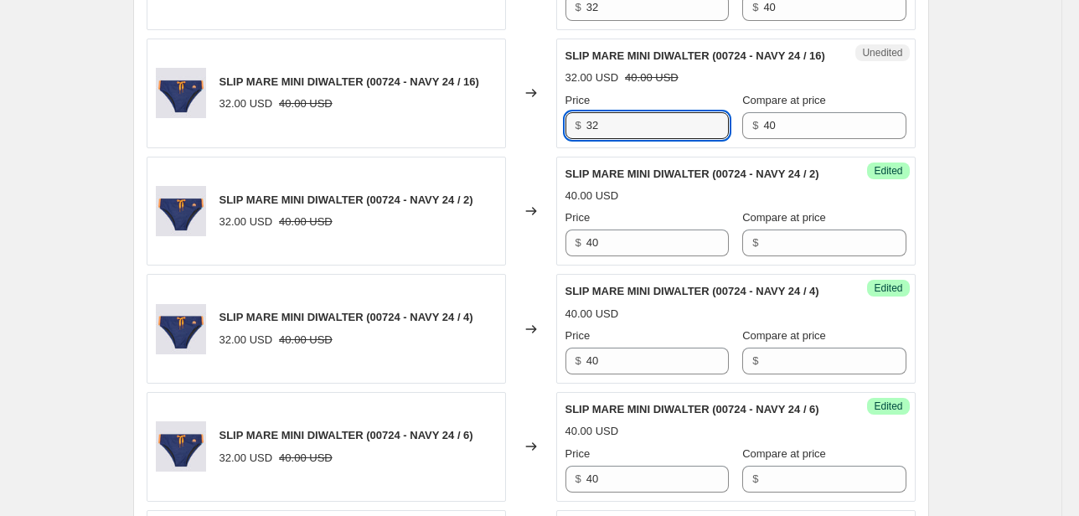
drag, startPoint x: 573, startPoint y: 191, endPoint x: 519, endPoint y: 194, distance: 53.7
click at [516, 148] on div "SLIP MARE MINI DIWALTER (00724 - NAVY 24 / 16) 32.00 USD 40.00 USD Changed to U…" at bounding box center [531, 94] width 769 height 110
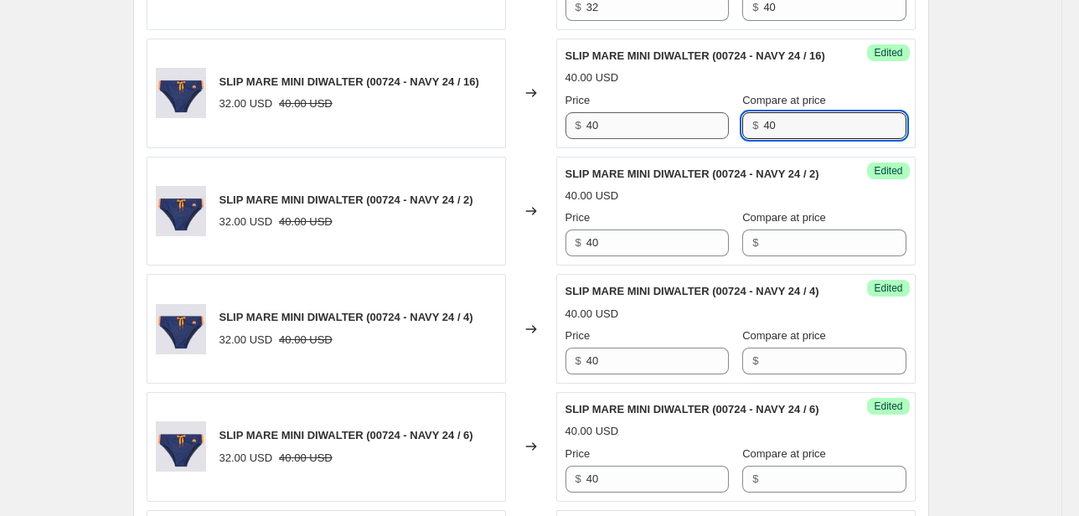
drag, startPoint x: 756, startPoint y: 186, endPoint x: 692, endPoint y: 194, distance: 65.0
click at [695, 139] on div "Price $ 40 Compare at price $ 40" at bounding box center [735, 115] width 341 height 47
drag, startPoint x: 630, startPoint y: 60, endPoint x: 540, endPoint y: 57, distance: 90.5
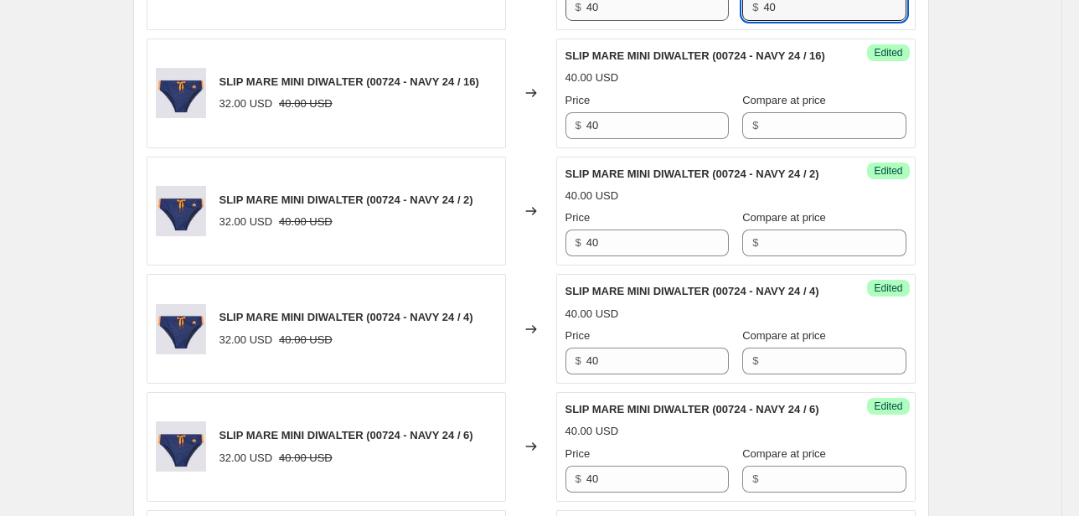
drag, startPoint x: 741, startPoint y: 59, endPoint x: 709, endPoint y: 65, distance: 33.2
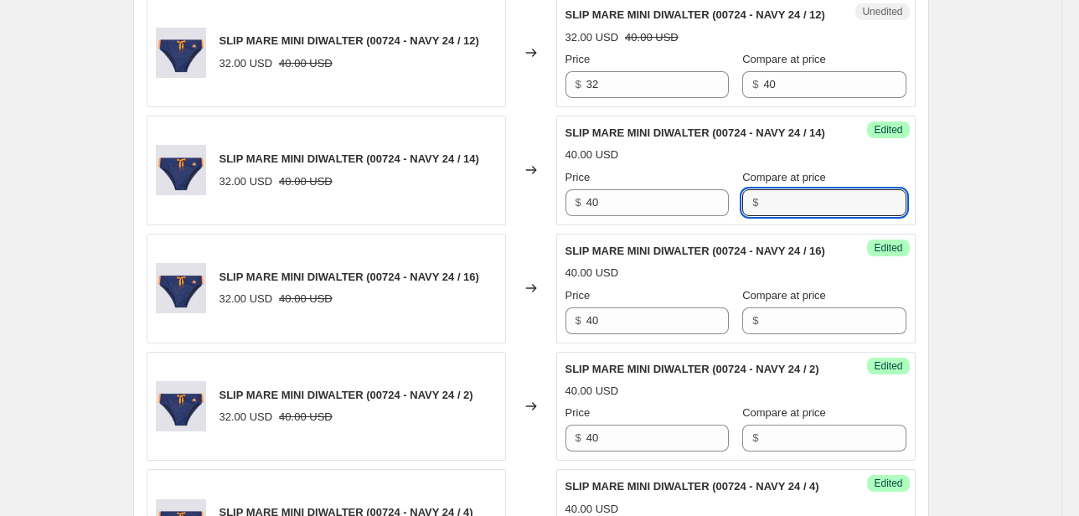
scroll to position [730, 0]
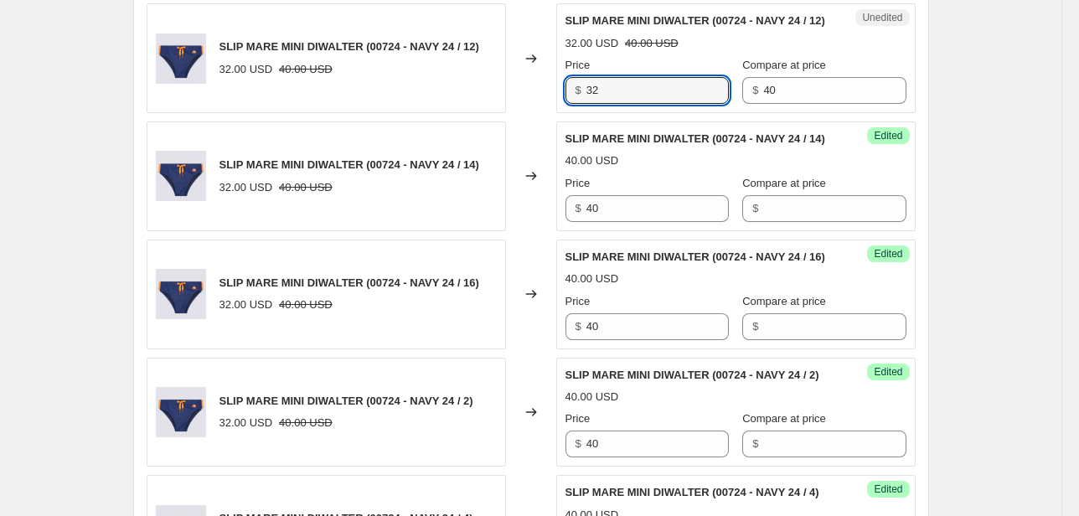
drag, startPoint x: 622, startPoint y: 116, endPoint x: 493, endPoint y: 131, distance: 129.0
click at [496, 113] on div "SLIP MARE MINI DIWALTER (00724 - NAVY 24 / 12) 32.00 USD 40.00 USD Changed to U…" at bounding box center [531, 58] width 769 height 110
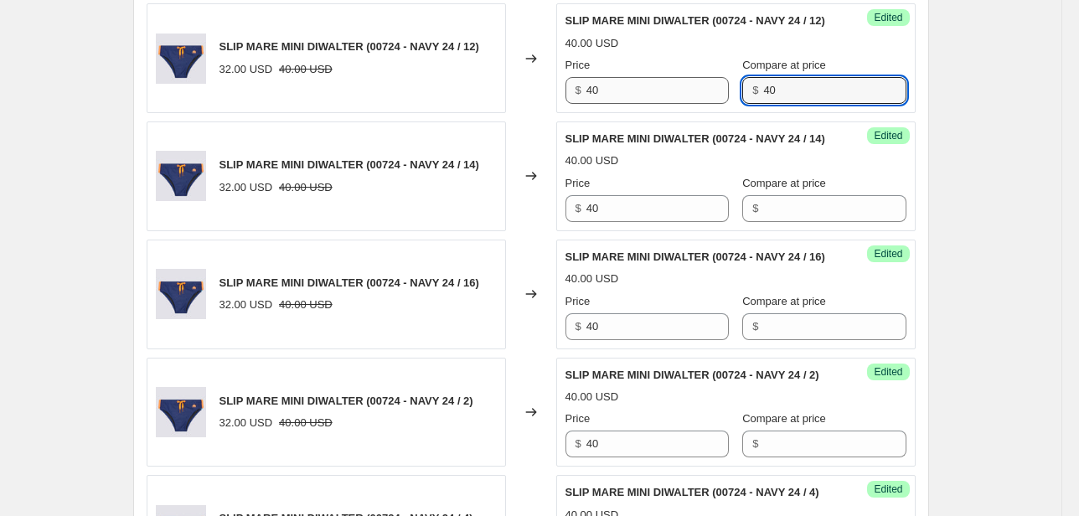
drag, startPoint x: 787, startPoint y: 116, endPoint x: 657, endPoint y: 131, distance: 131.5
click at [657, 104] on div "Price $ 40 Compare at price $ 40" at bounding box center [735, 80] width 341 height 47
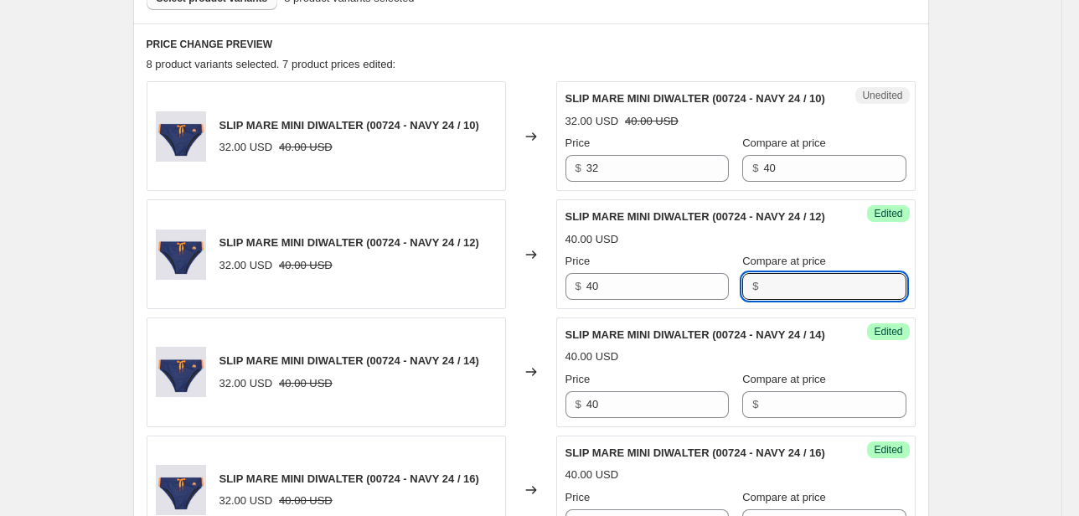
scroll to position [529, 0]
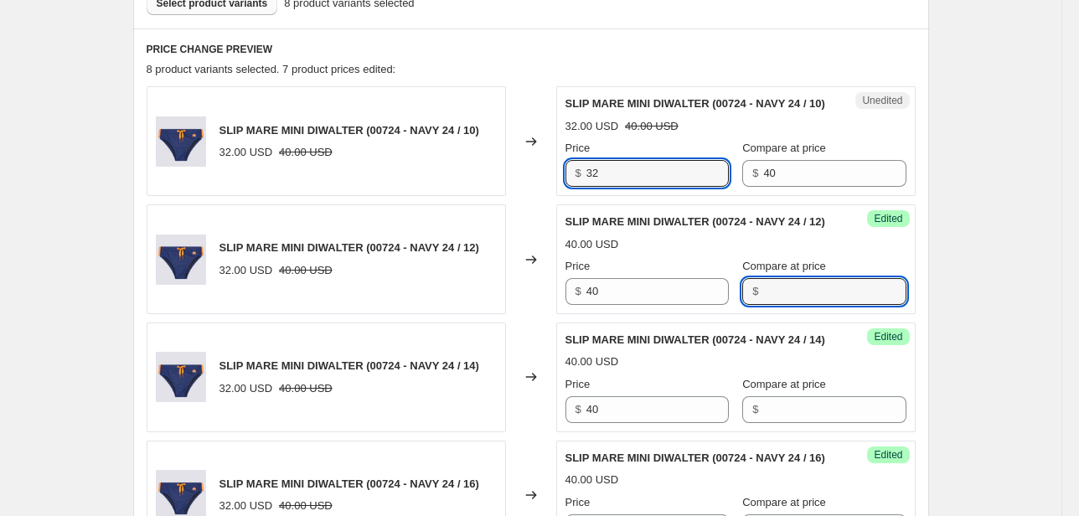
click at [506, 188] on div "SLIP MARE MINI DIWALTER (00724 - NAVY 24 / 10) 32.00 USD 40.00 USD Changed to U…" at bounding box center [531, 141] width 769 height 110
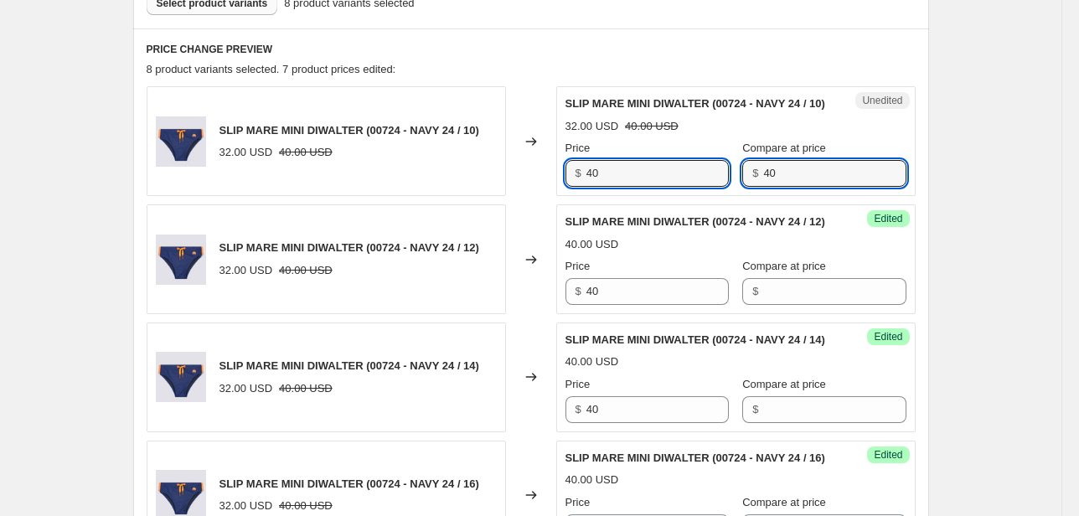
drag, startPoint x: 710, startPoint y: 199, endPoint x: 674, endPoint y: 204, distance: 35.5
click at [674, 196] on div "Unedited SLIP MARE MINI DIWALTER (00724 - NAVY 24 / 10) 32.00 USD 40.00 USD Pri…" at bounding box center [735, 141] width 359 height 110
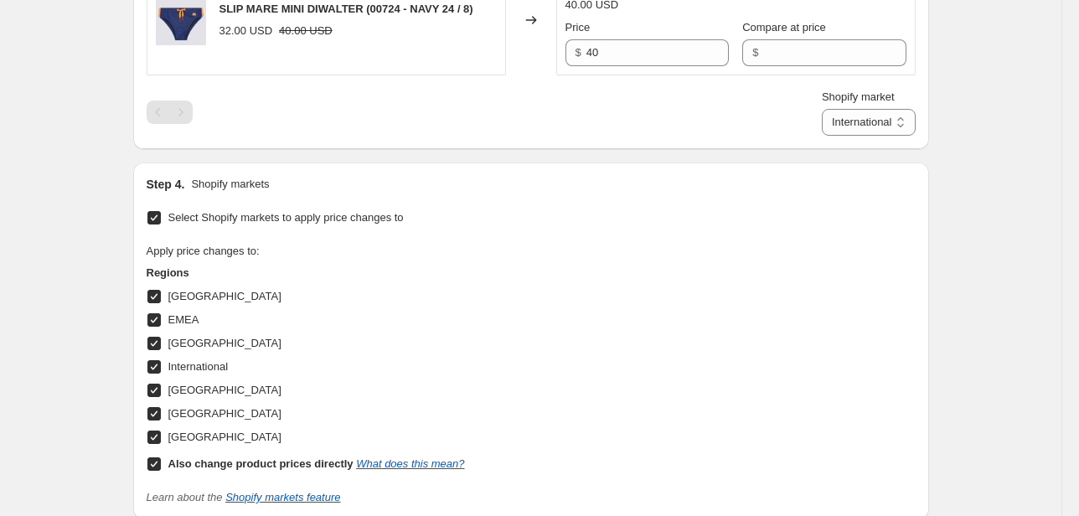
scroll to position [1534, 0]
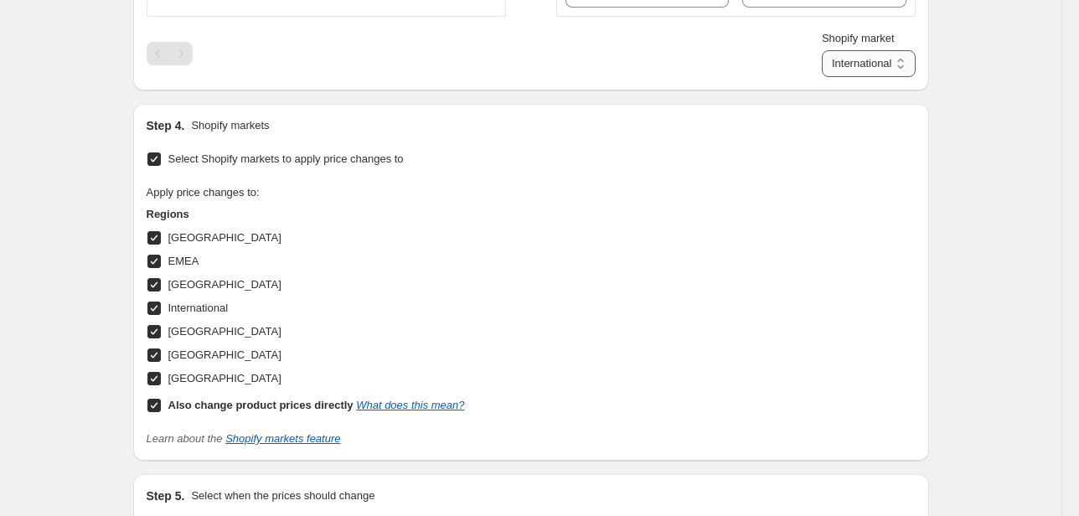
click at [875, 77] on select "Direct prices [GEOGRAPHIC_DATA] EMEA [GEOGRAPHIC_DATA] International [GEOGRAPHI…" at bounding box center [869, 63] width 94 height 27
click at [846, 77] on select "Direct prices [GEOGRAPHIC_DATA] EMEA [GEOGRAPHIC_DATA] International [GEOGRAPHI…" at bounding box center [869, 63] width 94 height 27
drag, startPoint x: 631, startPoint y: 129, endPoint x: 511, endPoint y: 139, distance: 120.2
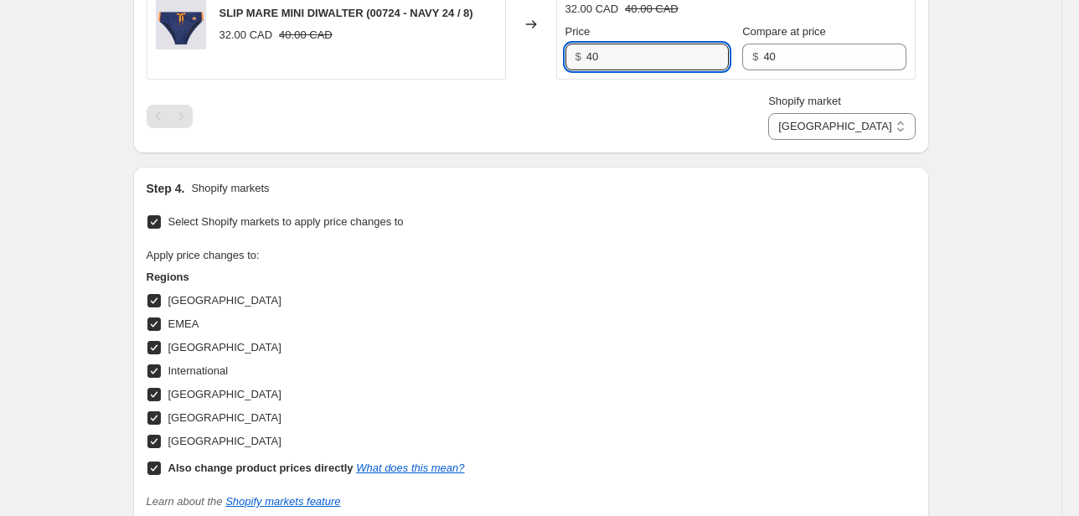
scroll to position [1333, 0]
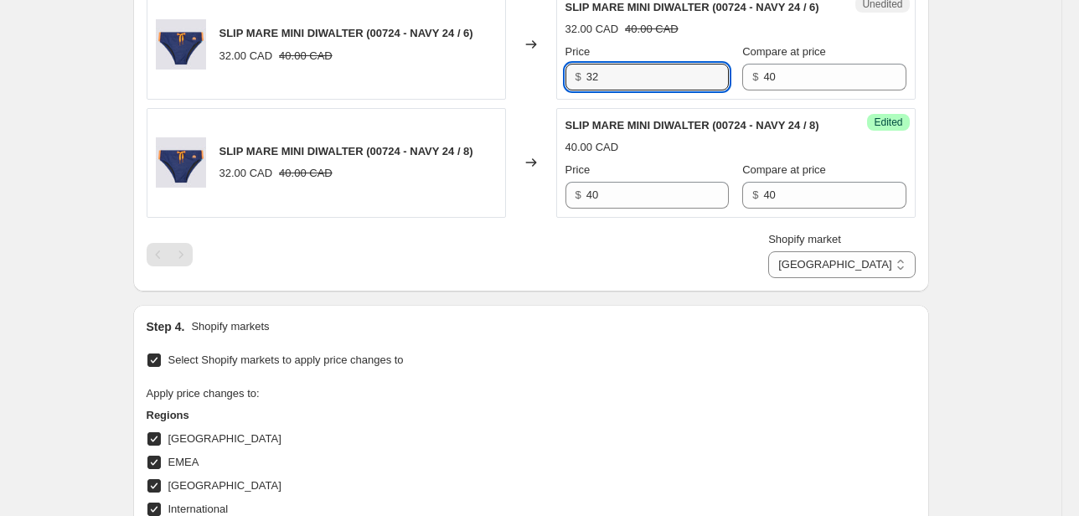
drag, startPoint x: 643, startPoint y: 188, endPoint x: 511, endPoint y: 208, distance: 132.9
click at [511, 100] on div "SLIP MARE MINI DIWALTER (00724 - NAVY 24 / 6) 32.00 CAD 40.00 CAD Changed to Un…" at bounding box center [531, 45] width 769 height 110
drag, startPoint x: 610, startPoint y: 61, endPoint x: 553, endPoint y: 64, distance: 57.0
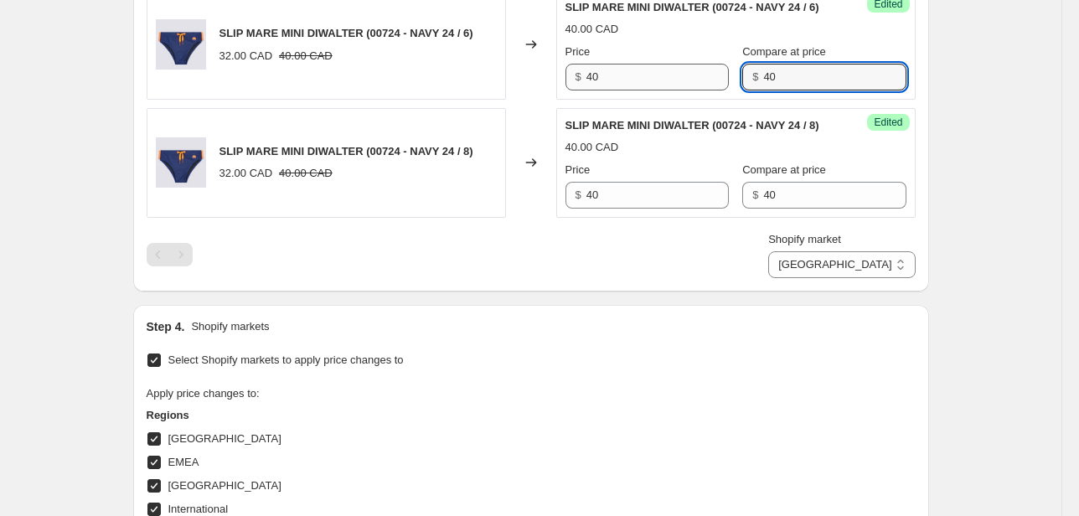
drag, startPoint x: 774, startPoint y: 191, endPoint x: 686, endPoint y: 204, distance: 88.9
click at [686, 90] on div "Price $ 40 Compare at price $ 40" at bounding box center [735, 67] width 341 height 47
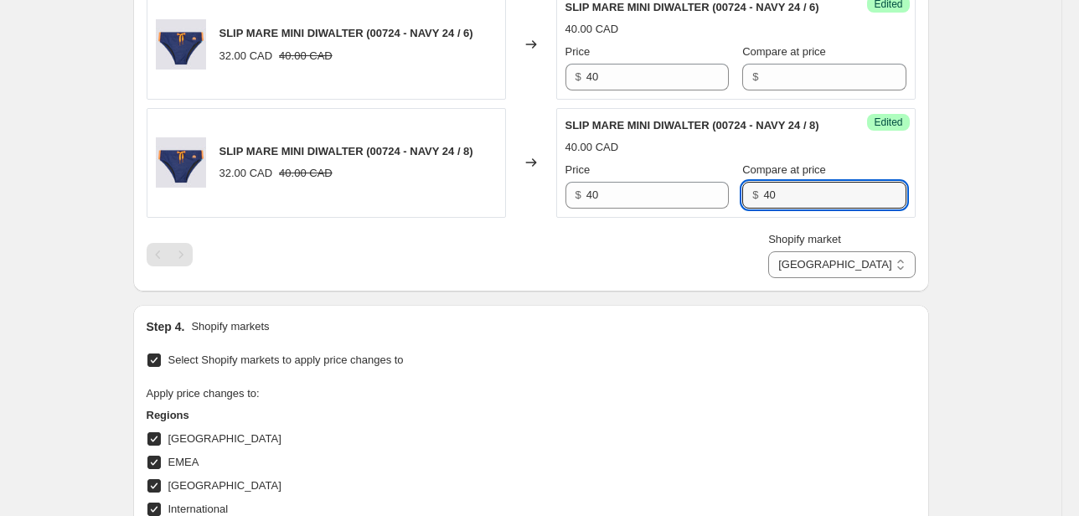
click at [674, 218] on div "Success Edited SLIP MARE MINI DIWALTER (00724 - NAVY 24 / 8) 40.00 CAD Price $ …" at bounding box center [735, 163] width 359 height 110
drag, startPoint x: 783, startPoint y: 57, endPoint x: 664, endPoint y: 79, distance: 120.9
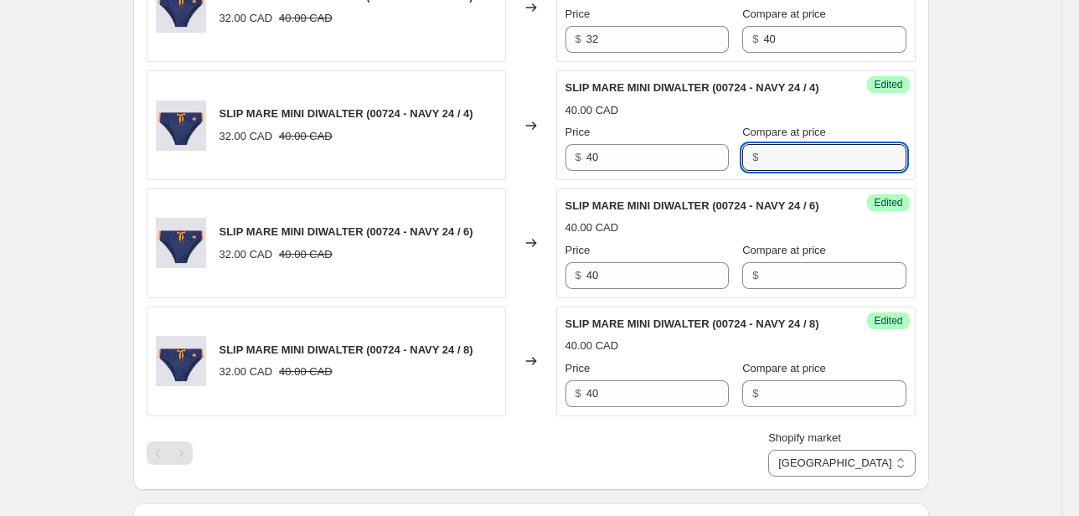
scroll to position [1132, 0]
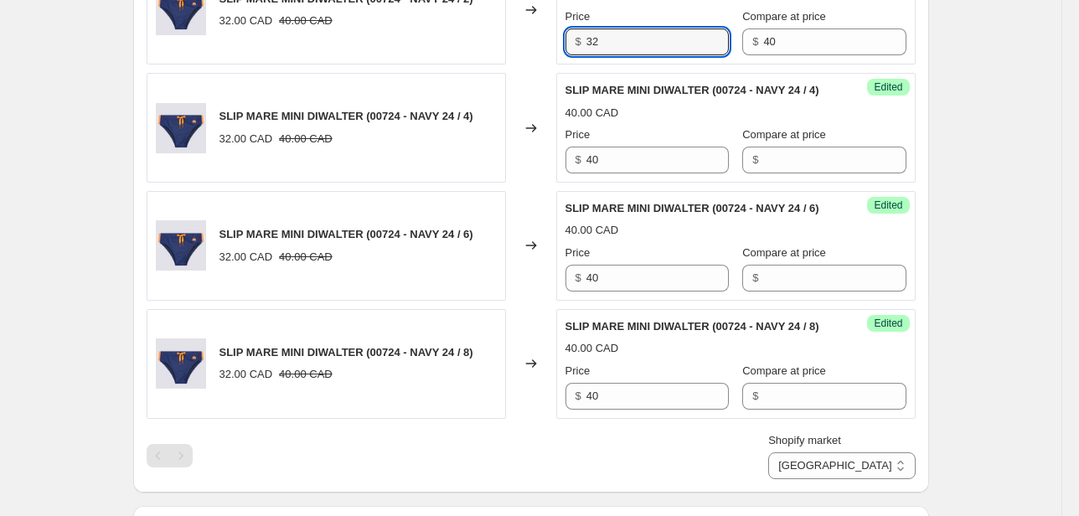
drag, startPoint x: 604, startPoint y: 120, endPoint x: 553, endPoint y: 129, distance: 51.9
click at [555, 65] on div "SLIP MARE MINI DIWALTER (00724 - NAVY 24 / 2) 32.00 CAD 40.00 CAD Changed to Un…" at bounding box center [531, 11] width 769 height 110
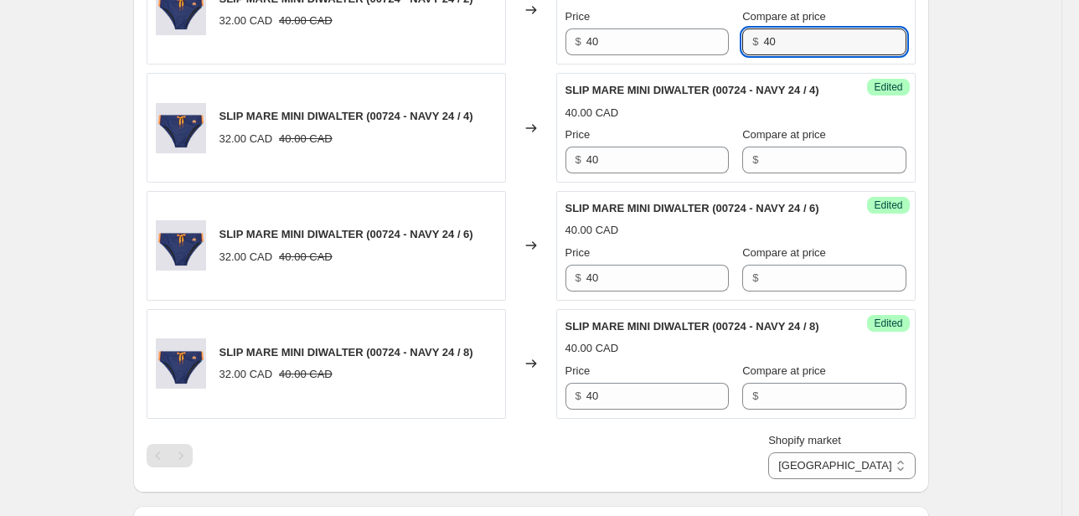
drag, startPoint x: 791, startPoint y: 127, endPoint x: 722, endPoint y: 139, distance: 69.7
click at [722, 55] on div "Price $ 40 Compare at price $ 40" at bounding box center [735, 31] width 341 height 47
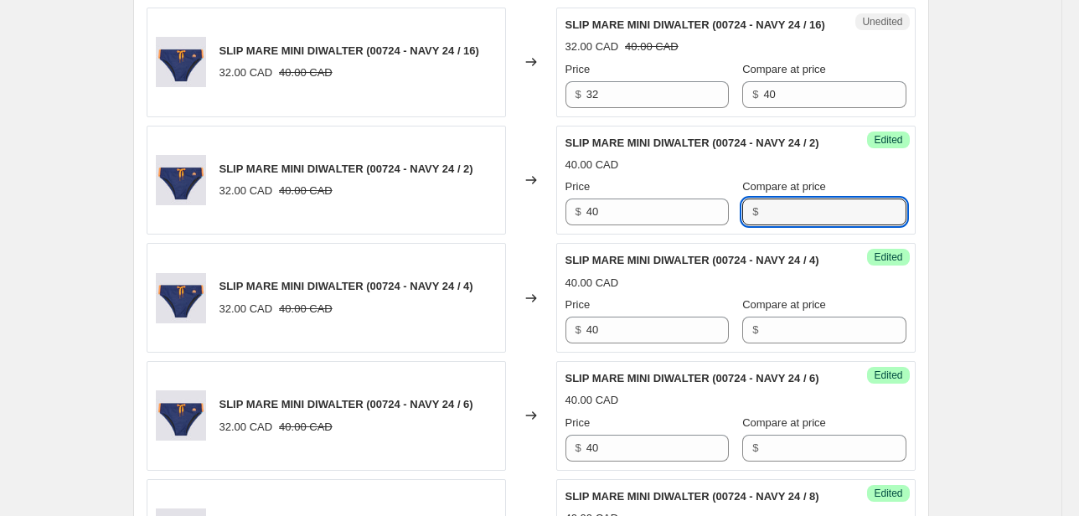
scroll to position [931, 0]
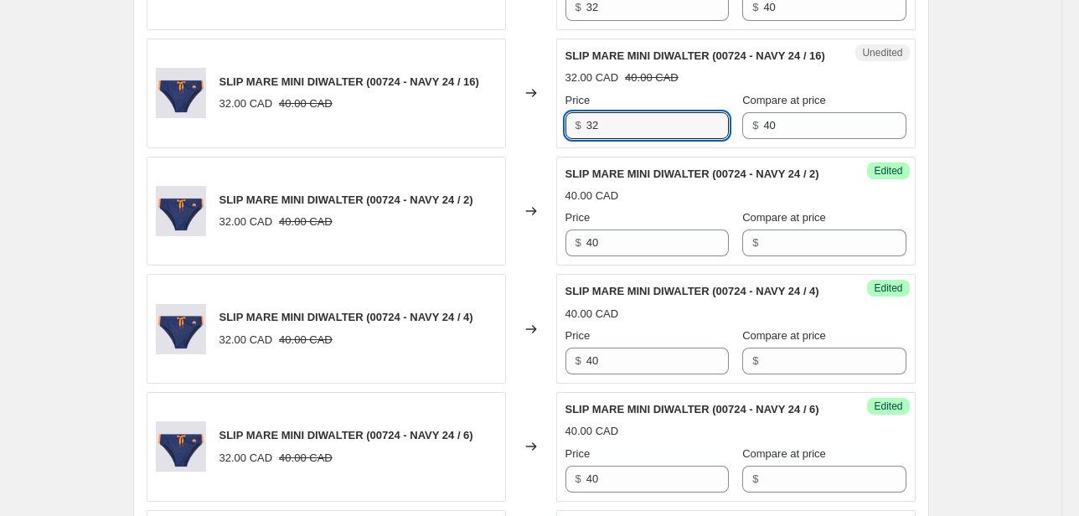
drag, startPoint x: 641, startPoint y: 189, endPoint x: 539, endPoint y: 204, distance: 103.2
click at [540, 148] on div "SLIP MARE MINI DIWALTER (00724 - NAVY 24 / 16) 32.00 CAD 40.00 CAD Changed to U…" at bounding box center [531, 94] width 769 height 110
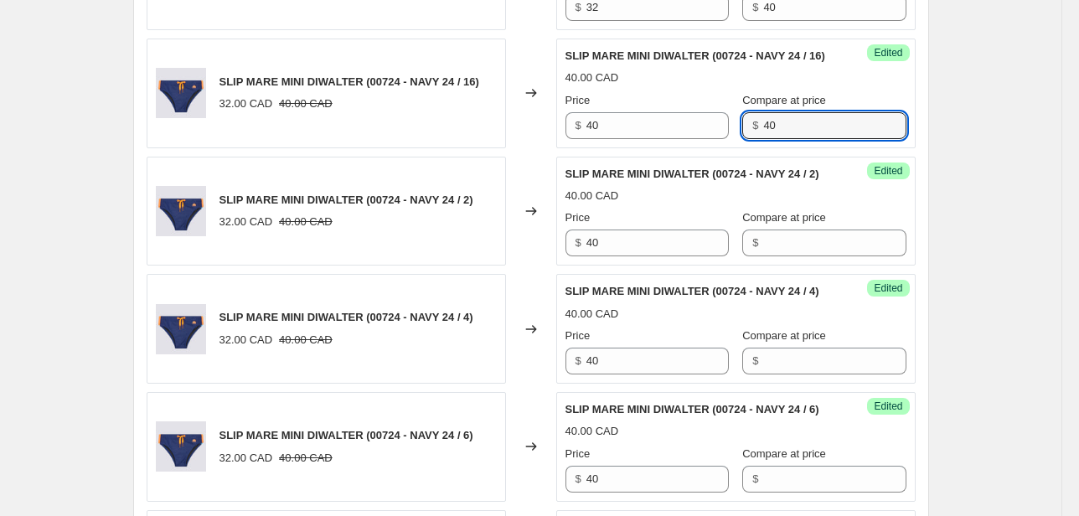
drag, startPoint x: 771, startPoint y: 191, endPoint x: 692, endPoint y: 204, distance: 79.9
click at [687, 148] on div "Success Edited SLIP MARE MINI DIWALTER (00724 - NAVY 24 / 16) 40.00 CAD Price $…" at bounding box center [735, 94] width 359 height 110
drag, startPoint x: 548, startPoint y: 58, endPoint x: 529, endPoint y: 59, distance: 18.5
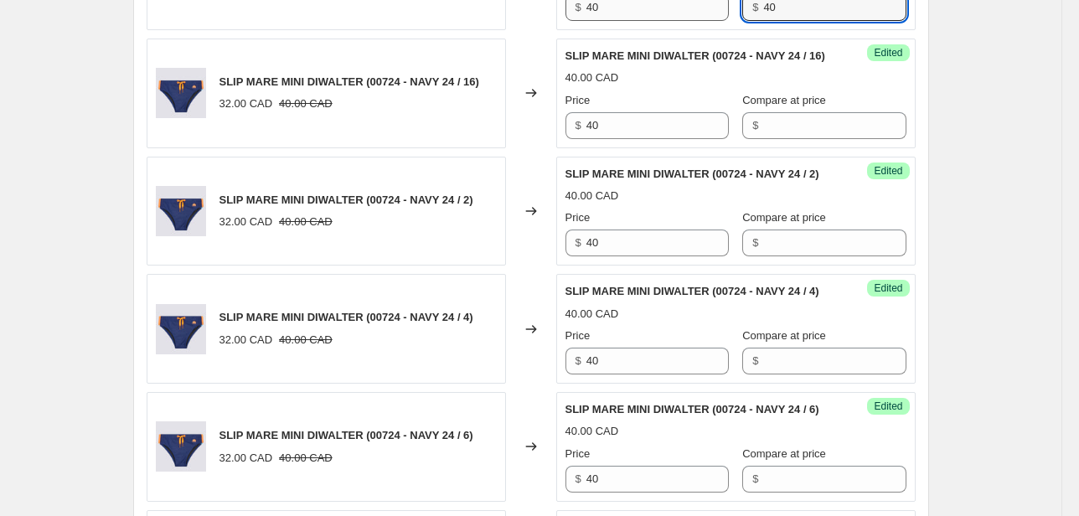
drag, startPoint x: 792, startPoint y: 61, endPoint x: 697, endPoint y: 61, distance: 94.7
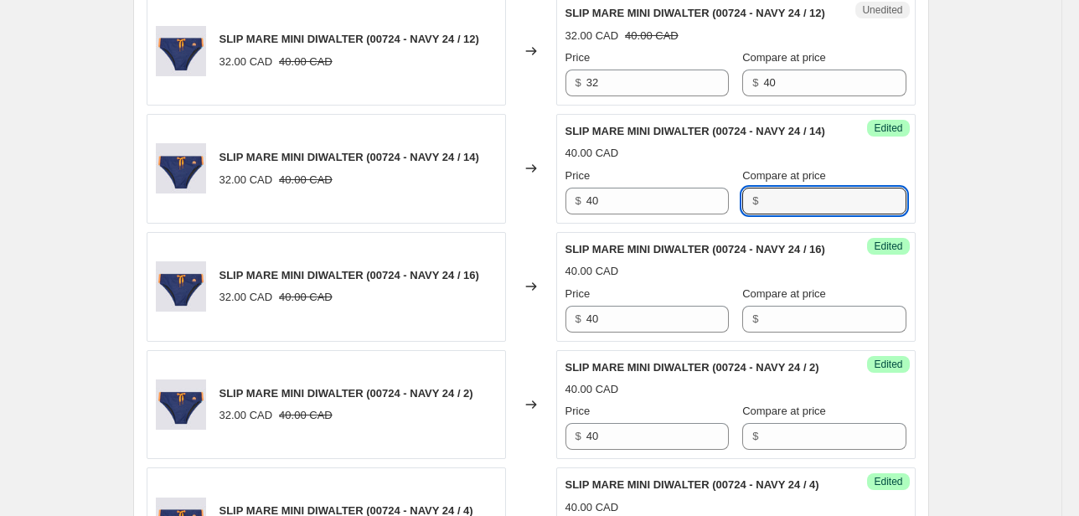
scroll to position [730, 0]
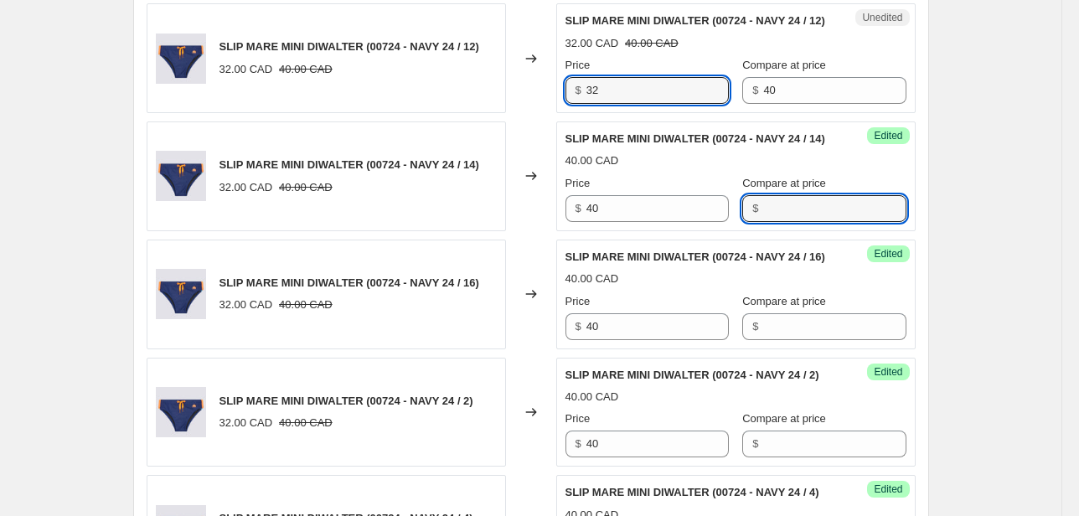
drag, startPoint x: 584, startPoint y: 128, endPoint x: 574, endPoint y: 130, distance: 10.2
click at [576, 104] on div "$ 32" at bounding box center [646, 90] width 163 height 27
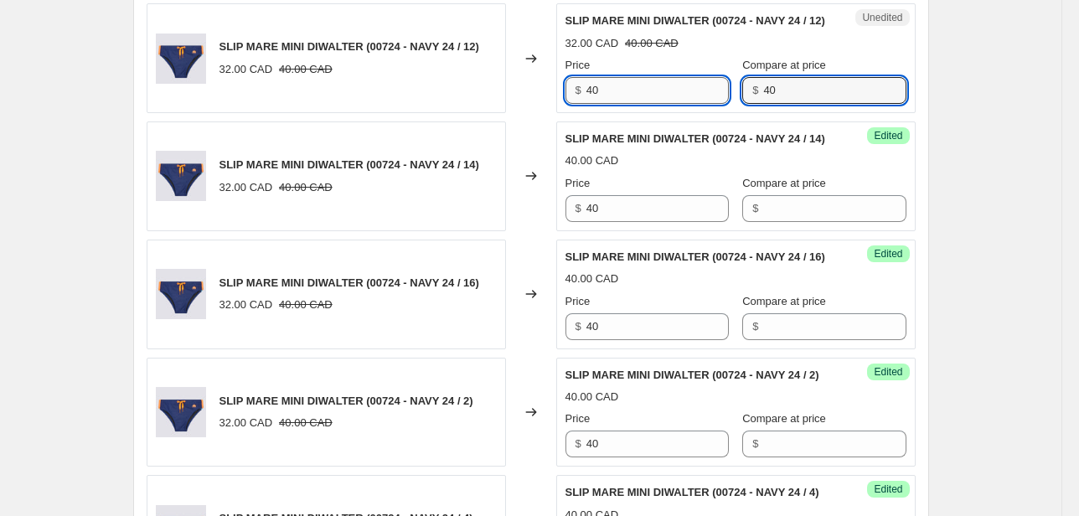
click at [704, 104] on div "Price $ 40 Compare at price $ 40" at bounding box center [735, 80] width 341 height 47
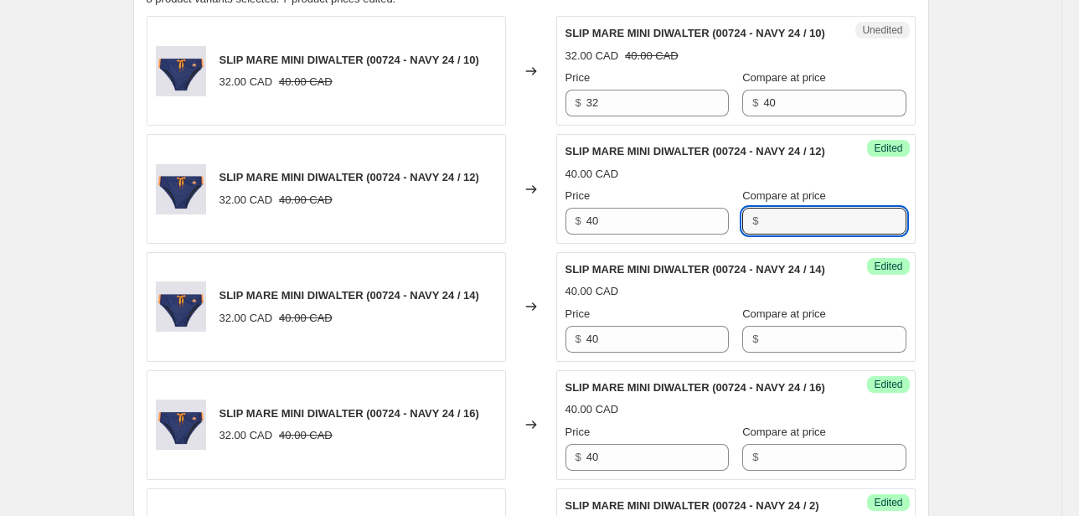
scroll to position [596, 0]
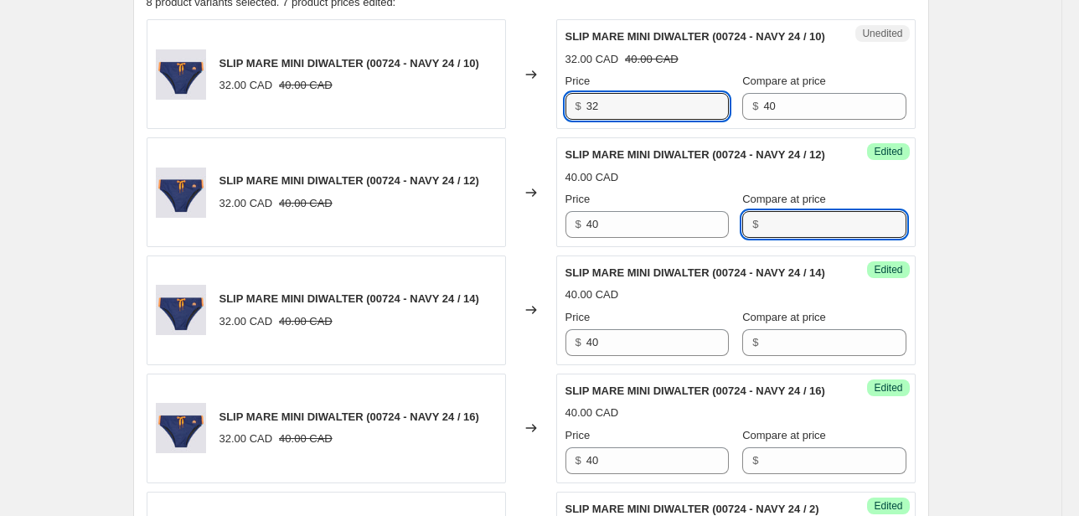
drag, startPoint x: 616, startPoint y: 117, endPoint x: 514, endPoint y: 134, distance: 102.7
click at [525, 129] on div "SLIP MARE MINI DIWALTER (00724 - NAVY 24 / 10) 32.00 CAD 40.00 CAD Changed to U…" at bounding box center [531, 74] width 769 height 110
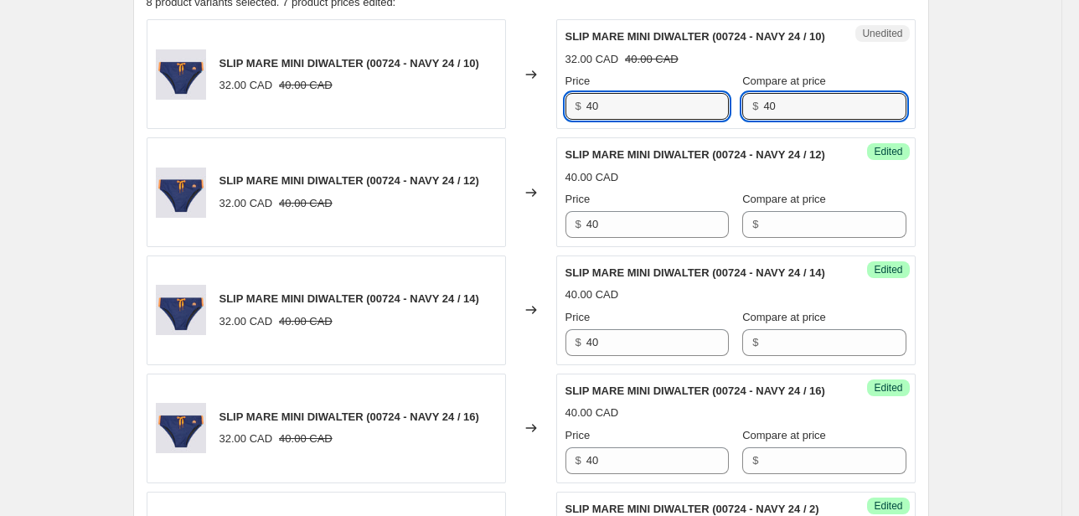
drag, startPoint x: 824, startPoint y: 120, endPoint x: 693, endPoint y: 139, distance: 132.9
click at [693, 129] on div "Unedited SLIP MARE MINI DIWALTER (00724 - NAVY 24 / 10) 32.00 CAD 40.00 CAD Pri…" at bounding box center [735, 74] width 359 height 110
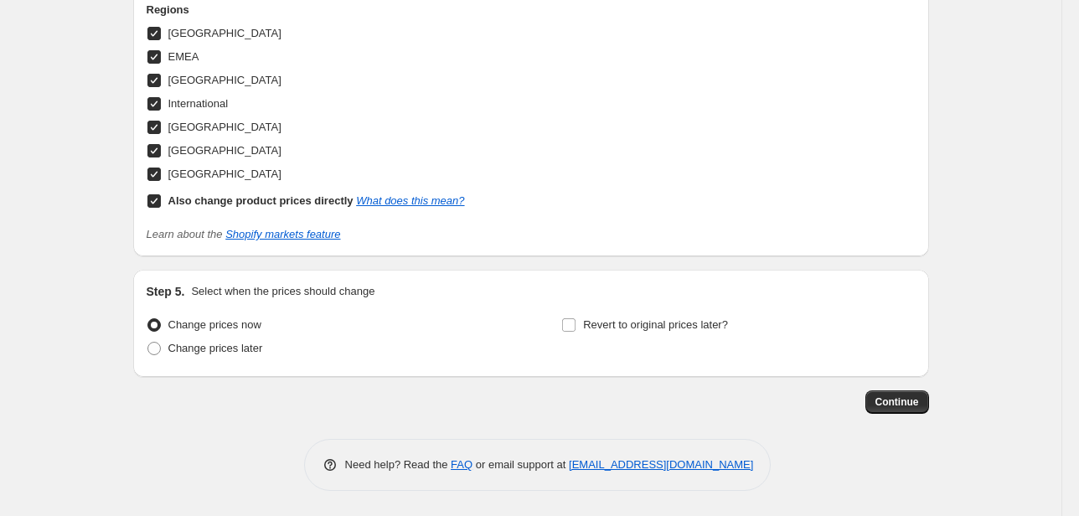
scroll to position [1869, 0]
click at [902, 412] on button "Continue" at bounding box center [897, 401] width 64 height 23
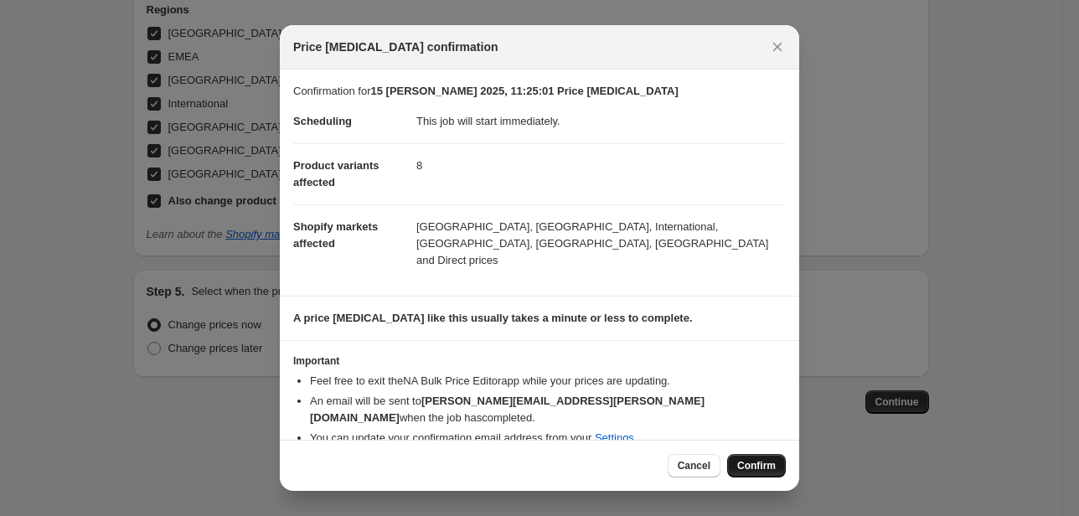
click at [767, 461] on span "Confirm" at bounding box center [756, 465] width 39 height 13
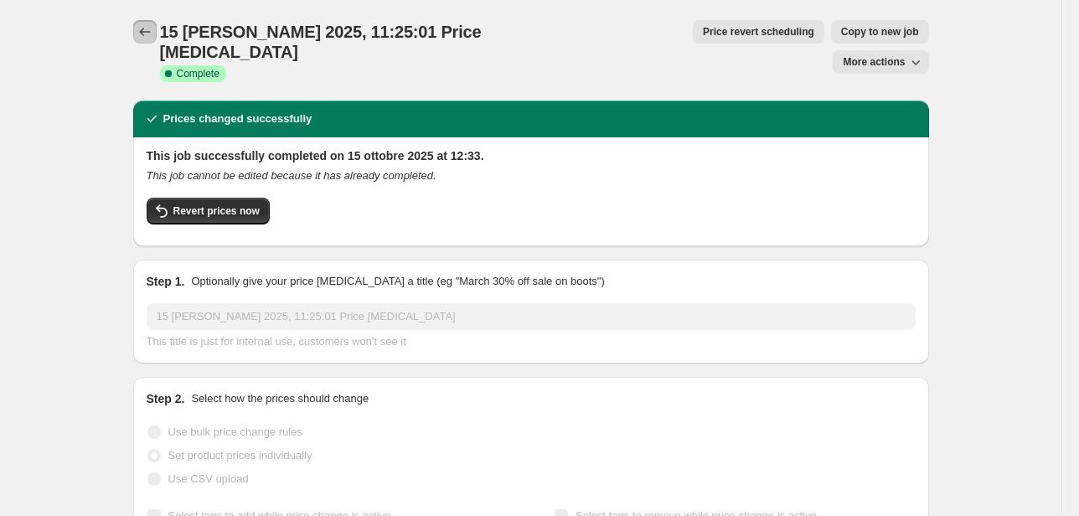
click at [152, 32] on icon "Price change jobs" at bounding box center [145, 31] width 17 height 17
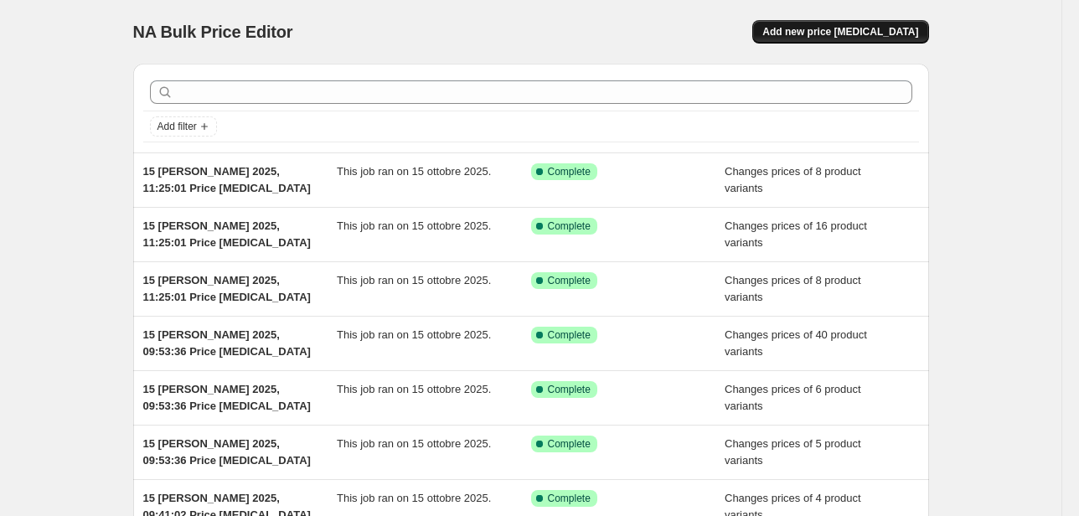
click at [858, 33] on span "Add new price [MEDICAL_DATA]" at bounding box center [840, 31] width 156 height 13
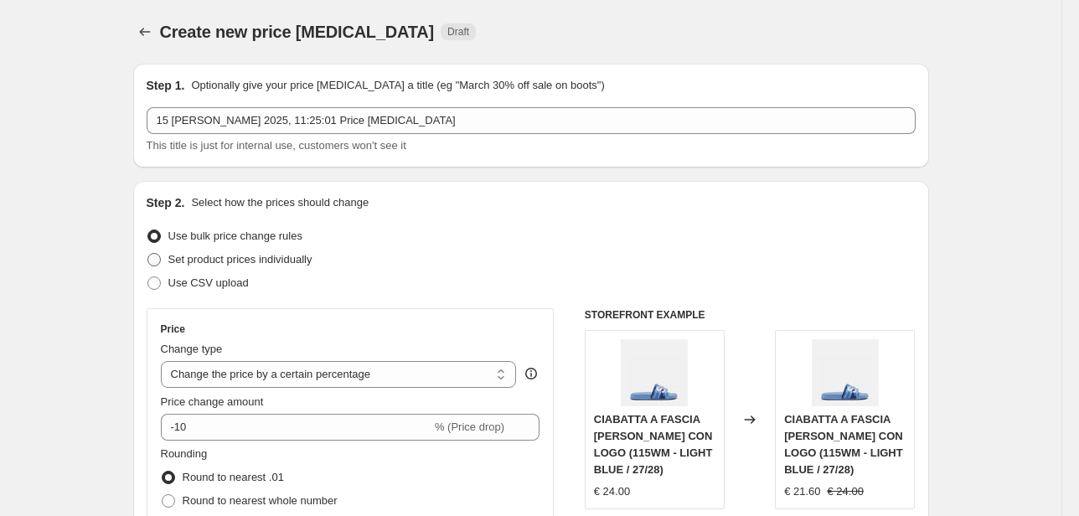
click at [225, 265] on span "Set product prices individually" at bounding box center [240, 259] width 144 height 13
click at [148, 254] on input "Set product prices individually" at bounding box center [147, 253] width 1 height 1
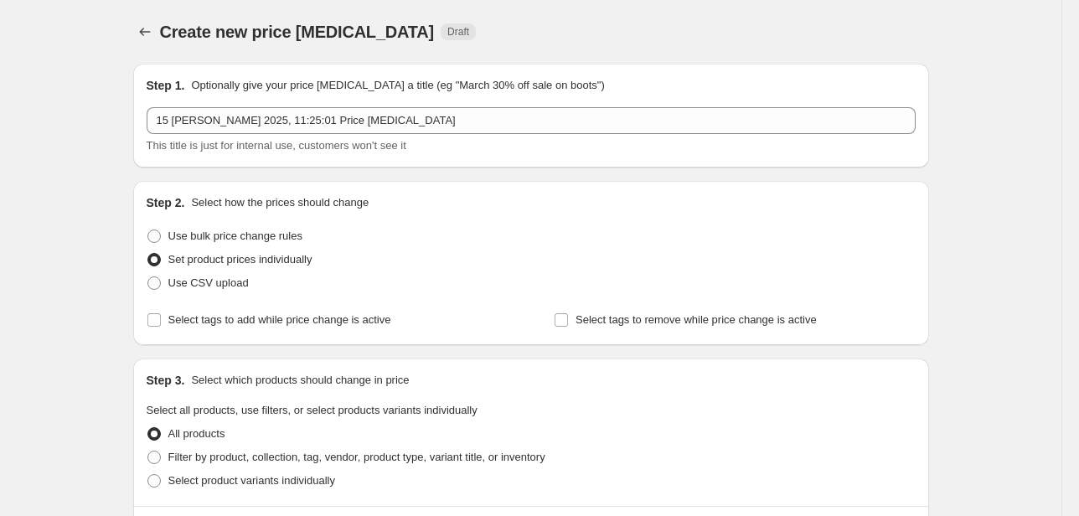
scroll to position [201, 0]
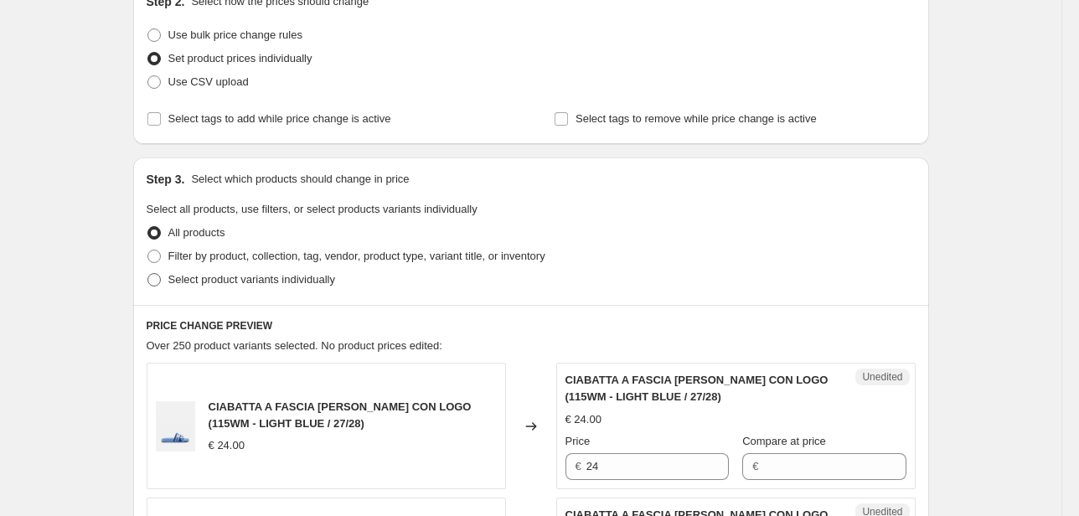
click at [285, 277] on span "Select product variants individually" at bounding box center [251, 279] width 167 height 13
click at [148, 274] on input "Select product variants individually" at bounding box center [147, 273] width 1 height 1
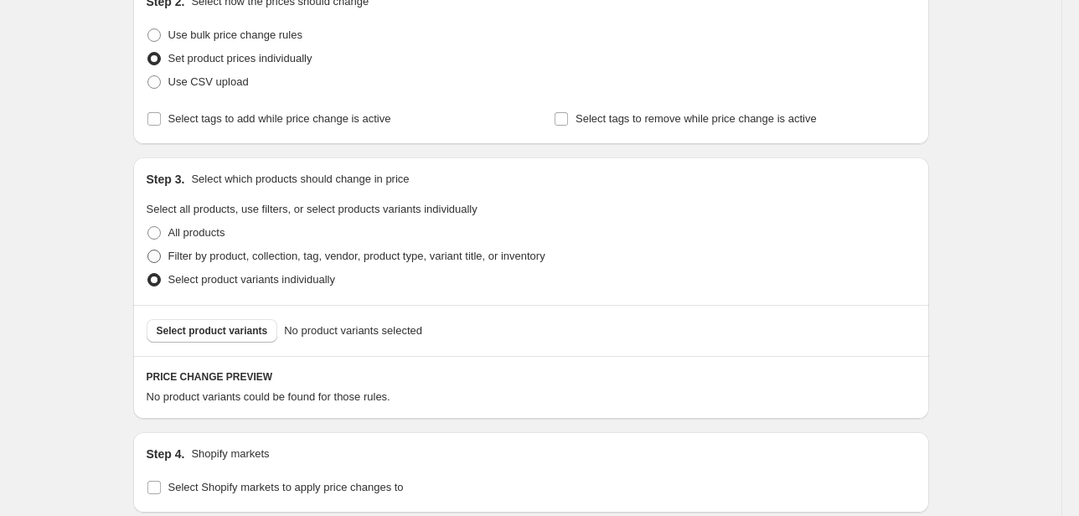
scroll to position [335, 0]
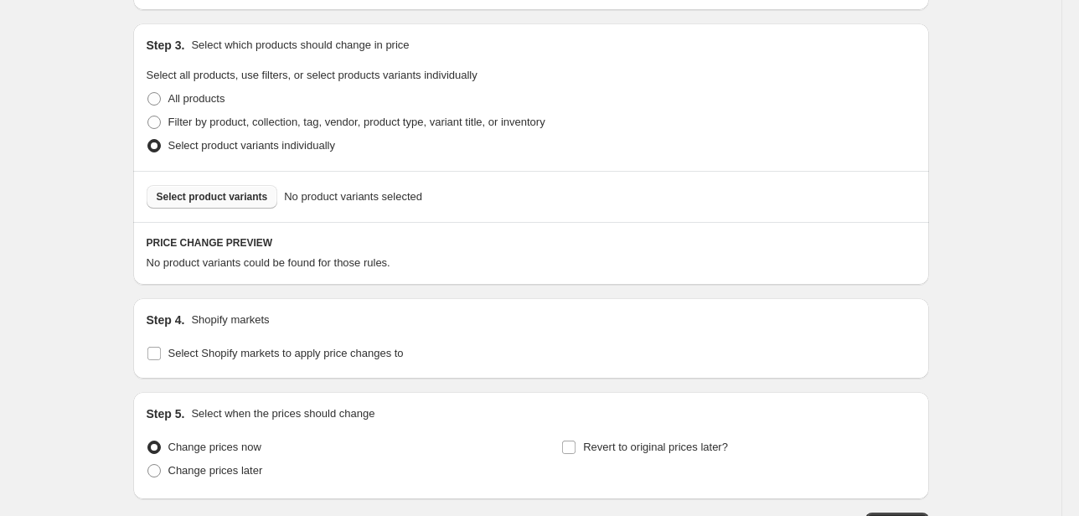
click at [261, 204] on button "Select product variants" at bounding box center [213, 196] width 132 height 23
